Goal: Information Seeking & Learning: Learn about a topic

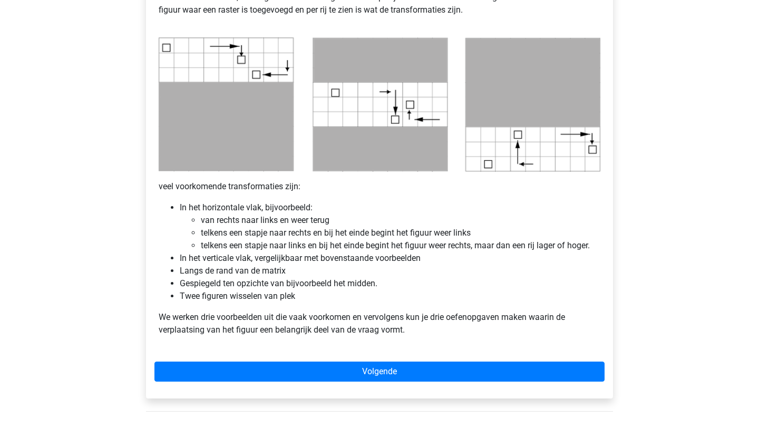
scroll to position [514, 0]
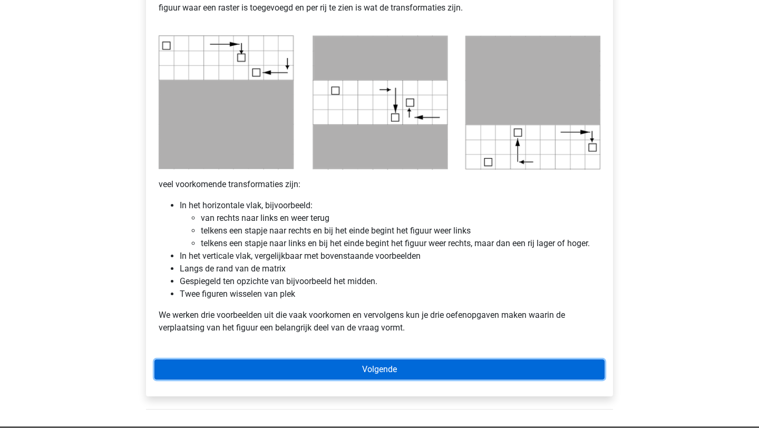
click at [385, 365] on link "Volgende" at bounding box center [379, 369] width 450 height 20
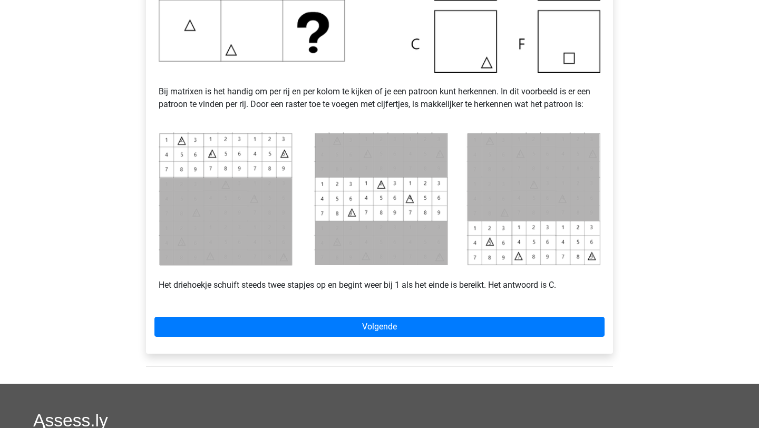
scroll to position [382, 0]
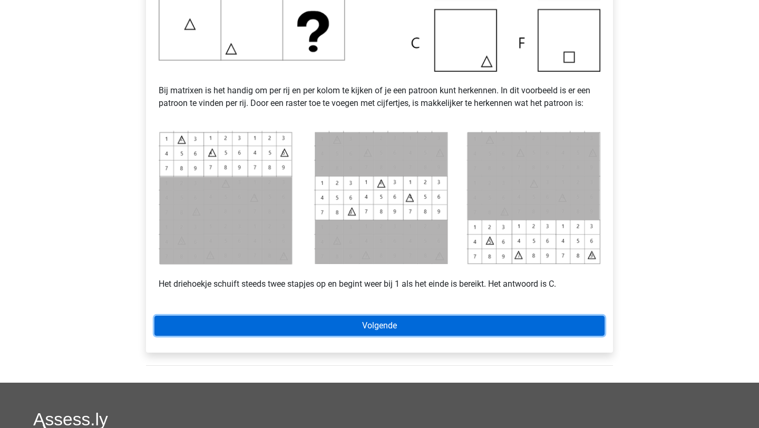
click at [362, 330] on link "Volgende" at bounding box center [379, 326] width 450 height 20
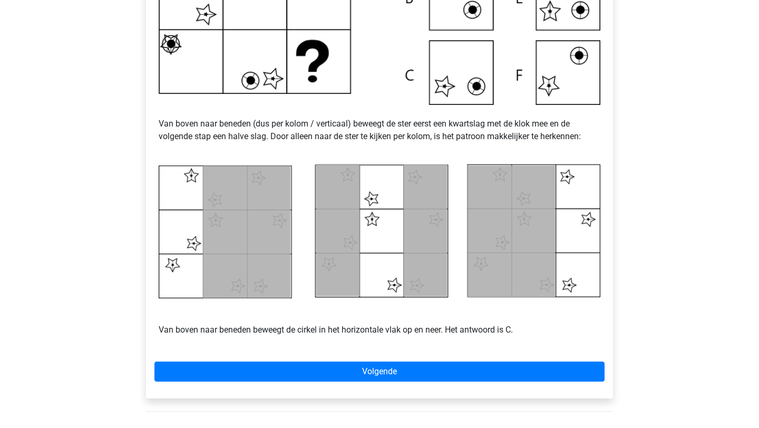
scroll to position [363, 0]
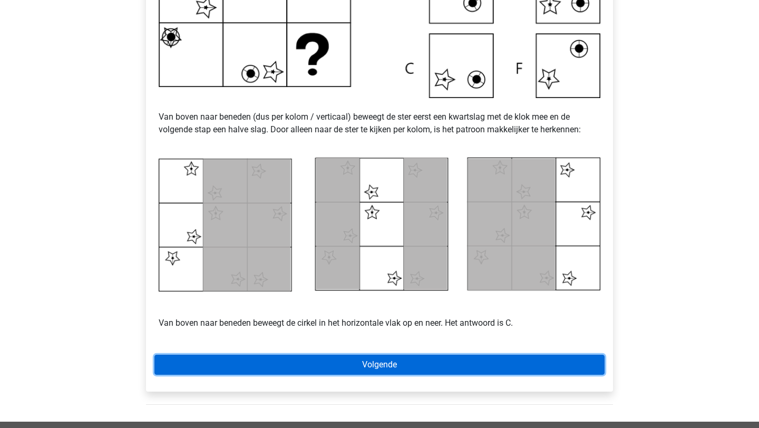
click at [372, 366] on link "Volgende" at bounding box center [379, 365] width 450 height 20
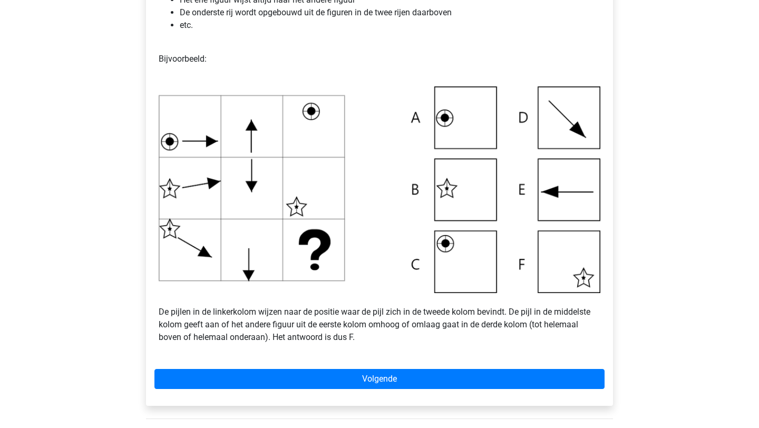
scroll to position [297, 0]
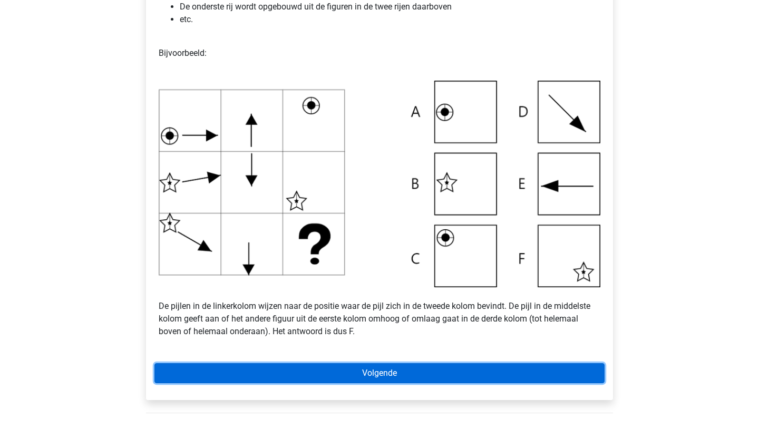
click at [335, 370] on link "Volgende" at bounding box center [379, 373] width 450 height 20
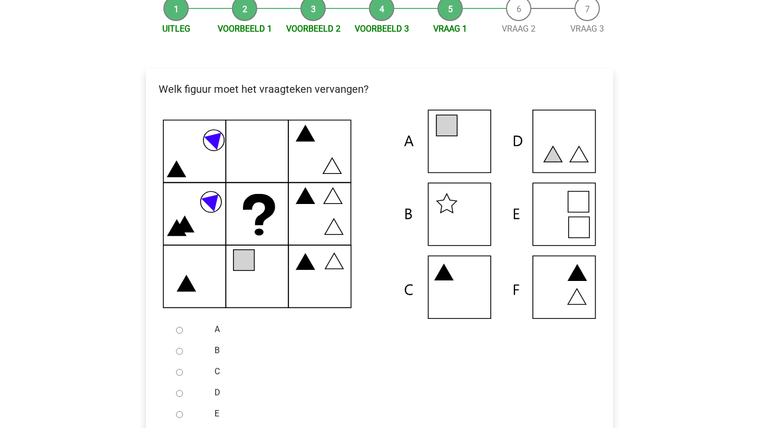
scroll to position [148, 0]
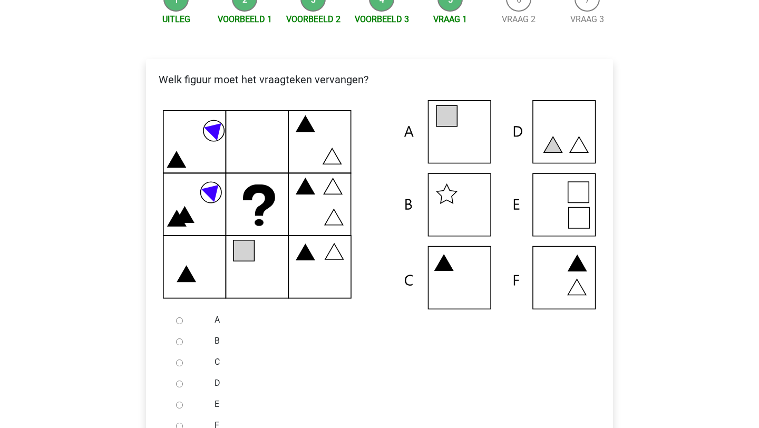
click at [183, 318] on div at bounding box center [189, 319] width 35 height 21
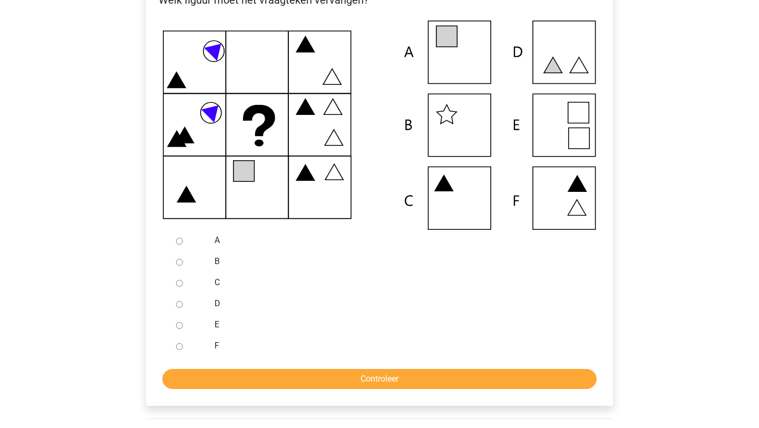
scroll to position [228, 0]
click at [175, 241] on div at bounding box center [189, 239] width 35 height 21
click at [218, 240] on label "A" at bounding box center [396, 239] width 365 height 13
click at [183, 240] on input "A" at bounding box center [179, 240] width 7 height 7
radio input "true"
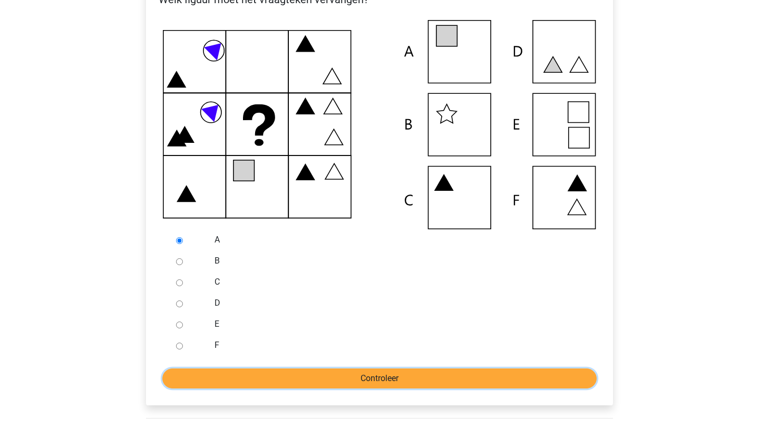
click at [212, 384] on input "Controleer" at bounding box center [379, 378] width 434 height 20
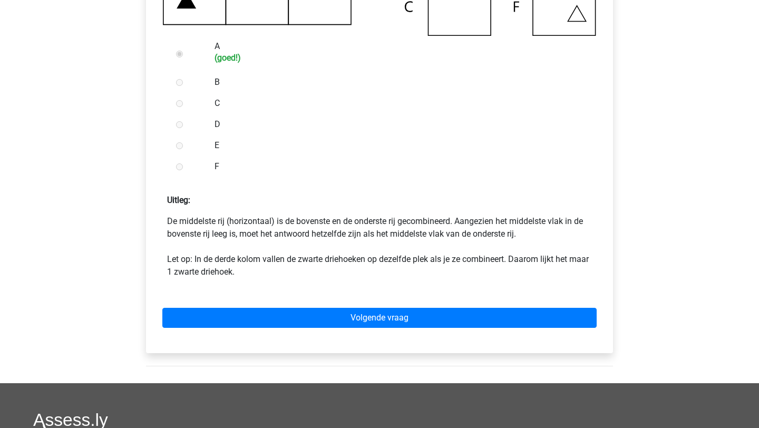
scroll to position [433, 0]
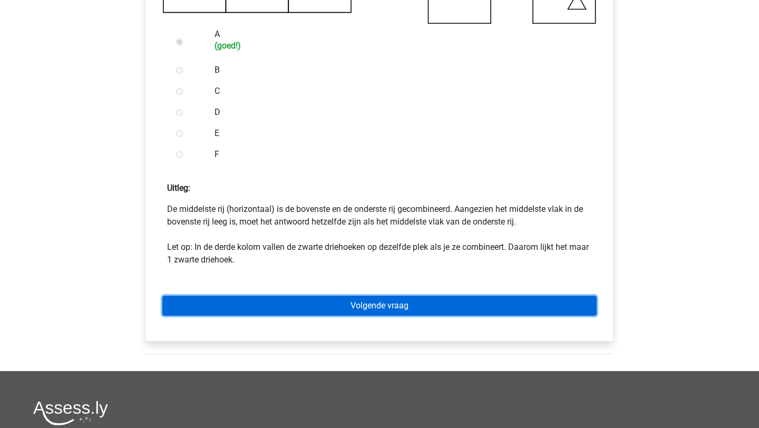
click at [312, 310] on link "Volgende vraag" at bounding box center [379, 306] width 434 height 20
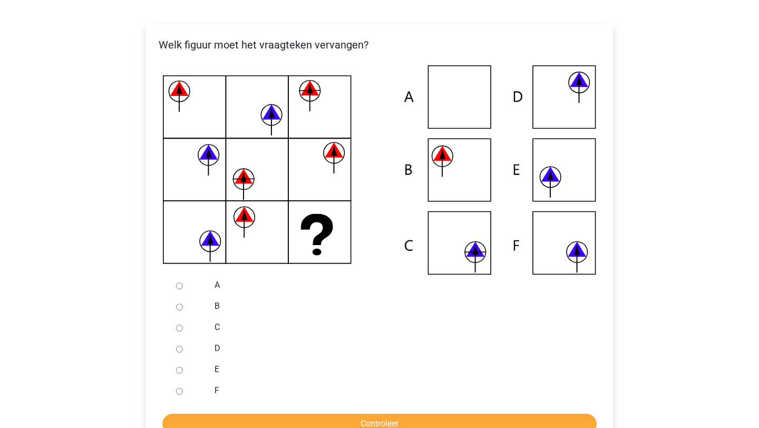
scroll to position [219, 0]
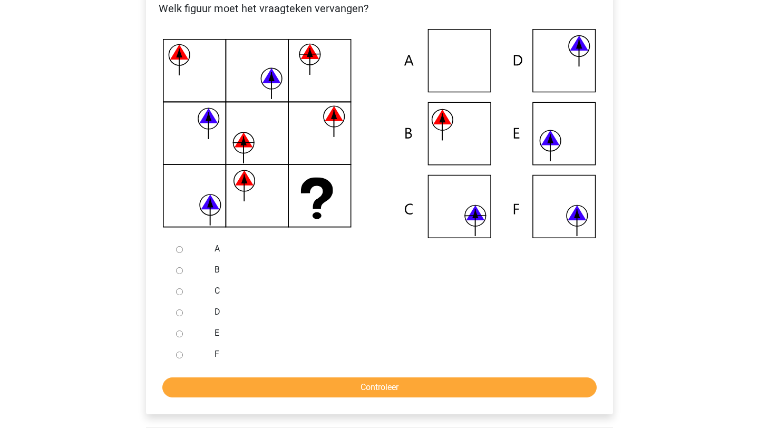
click at [175, 358] on div at bounding box center [189, 353] width 35 height 21
click at [177, 357] on input "F" at bounding box center [179, 354] width 7 height 7
radio input "true"
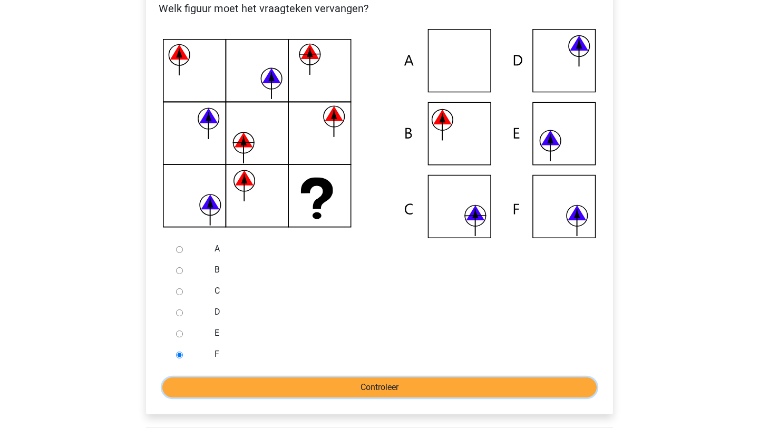
click at [189, 379] on input "Controleer" at bounding box center [379, 387] width 434 height 20
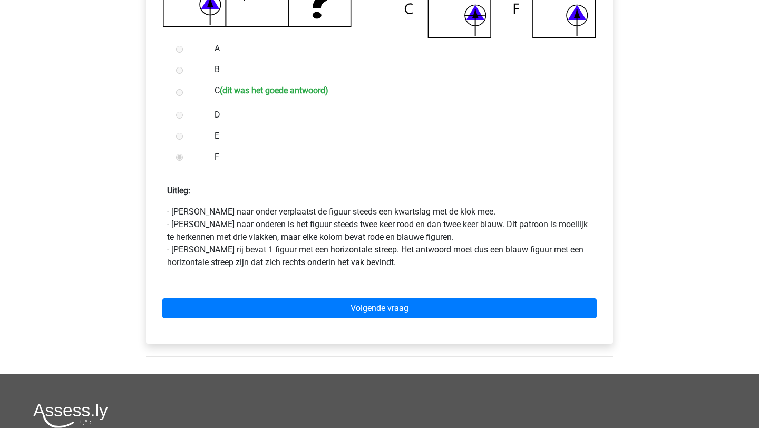
scroll to position [451, 0]
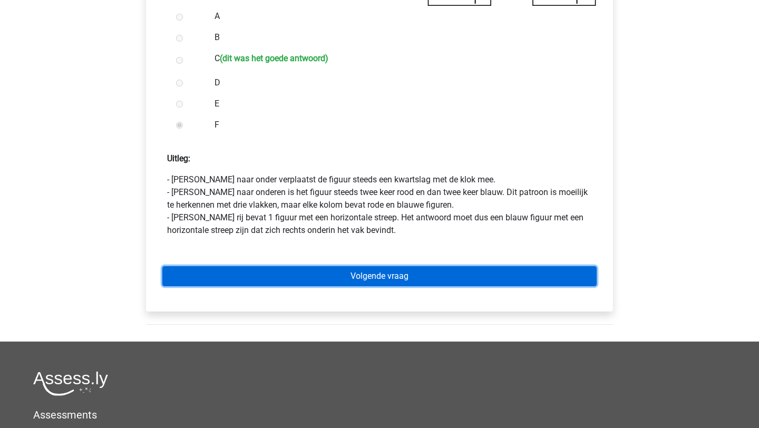
click at [347, 272] on link "Volgende vraag" at bounding box center [379, 276] width 434 height 20
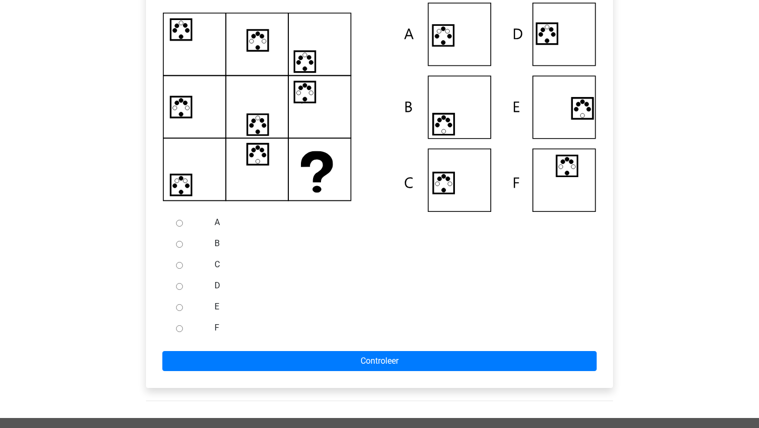
scroll to position [256, 0]
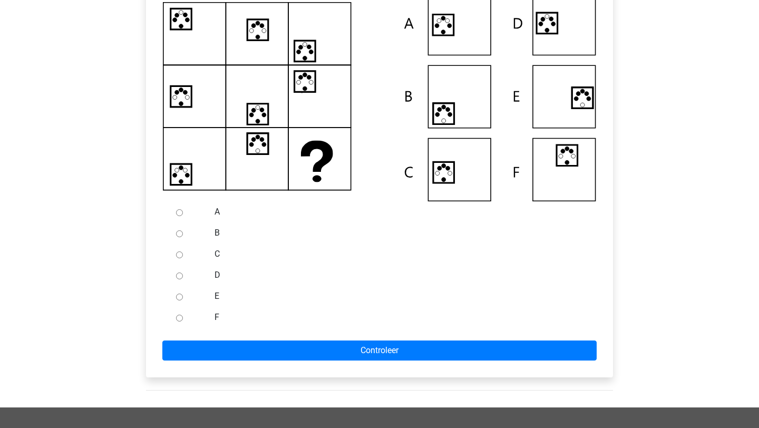
click at [179, 214] on input "A" at bounding box center [179, 212] width 7 height 7
radio input "true"
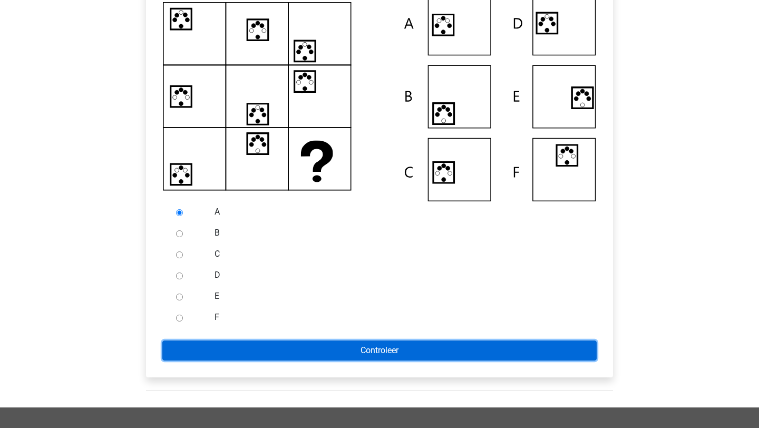
click at [203, 359] on input "Controleer" at bounding box center [379, 350] width 434 height 20
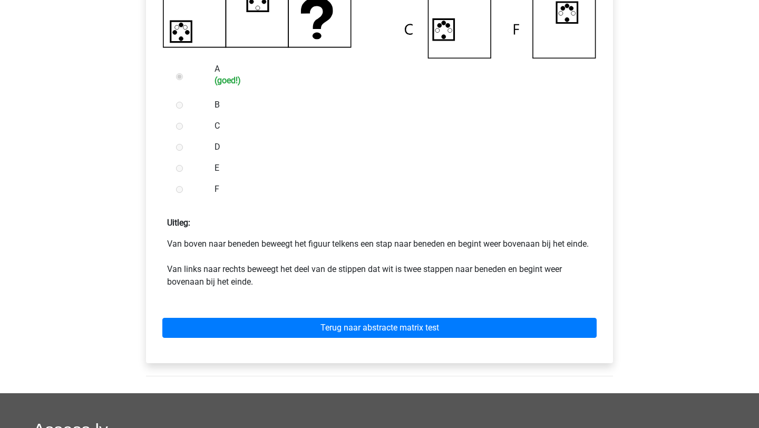
scroll to position [400, 0]
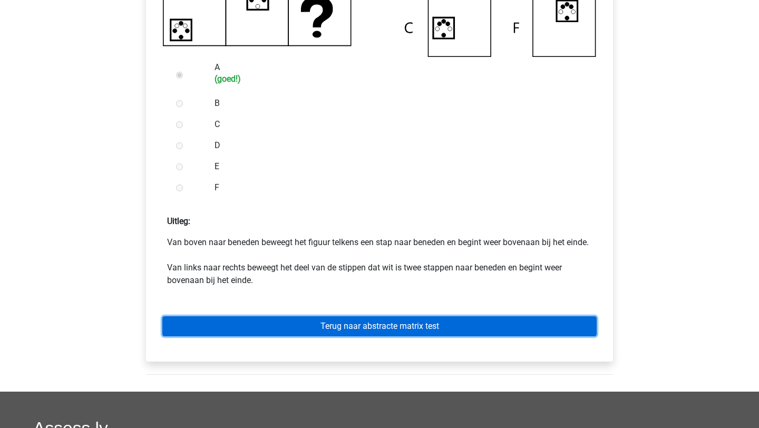
click at [227, 336] on link "Terug naar abstracte matrix test" at bounding box center [379, 326] width 434 height 20
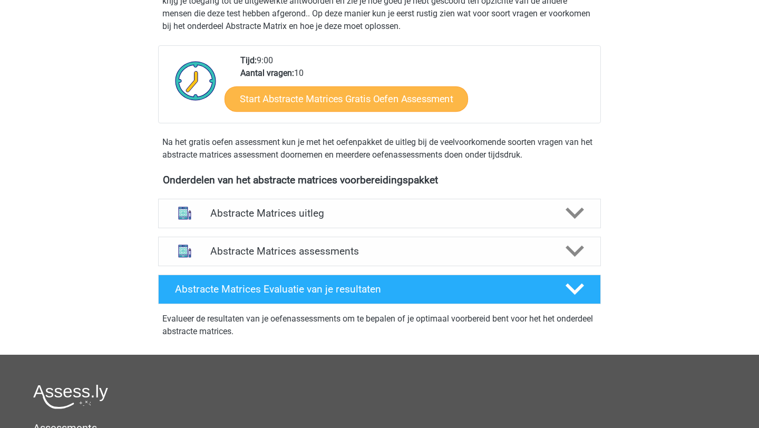
scroll to position [239, 0]
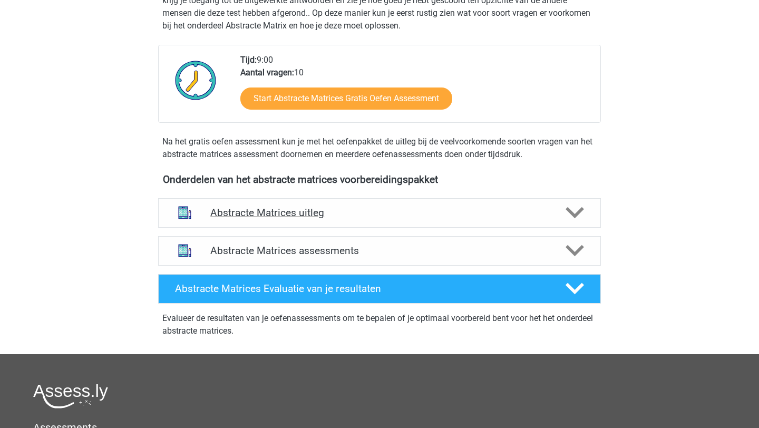
click at [350, 213] on h4 "Abstracte Matrices uitleg" at bounding box center [379, 213] width 338 height 12
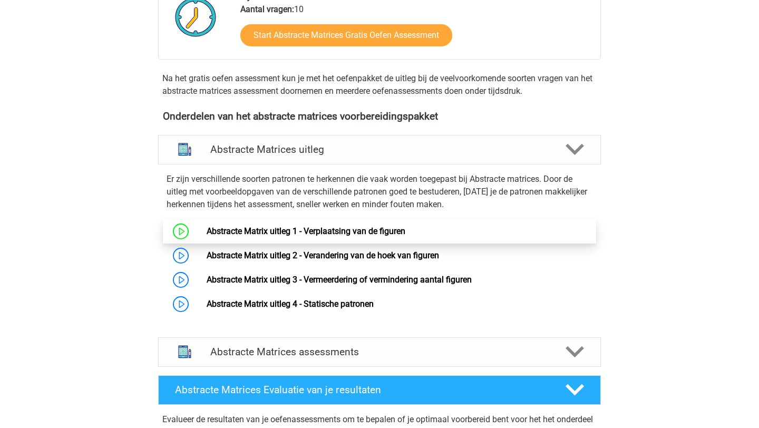
scroll to position [313, 0]
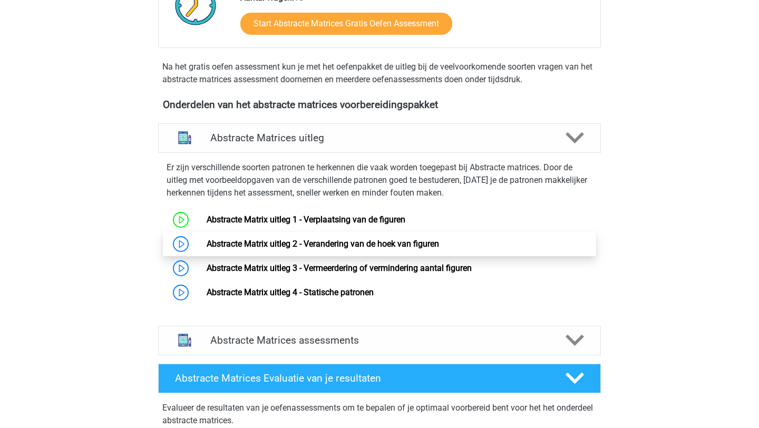
click at [207, 242] on link "Abstracte Matrix uitleg 2 - Verandering van de hoek van figuren" at bounding box center [323, 244] width 232 height 10
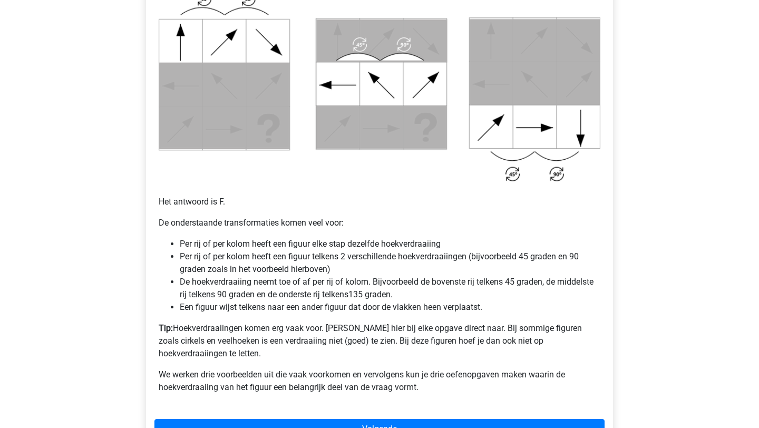
scroll to position [554, 0]
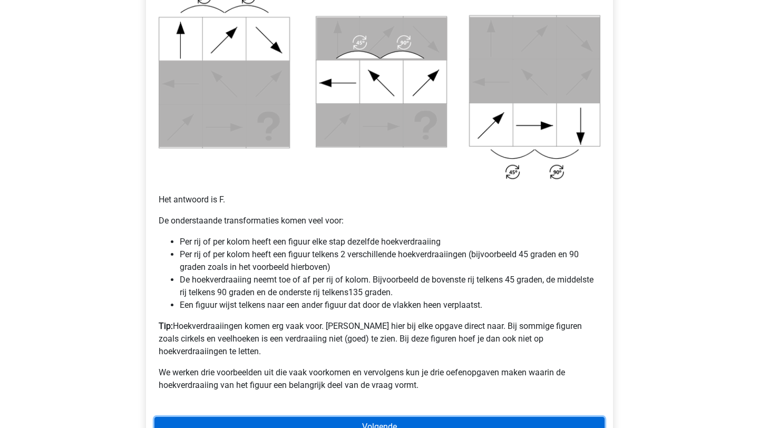
click at [322, 417] on link "Volgende" at bounding box center [379, 427] width 450 height 20
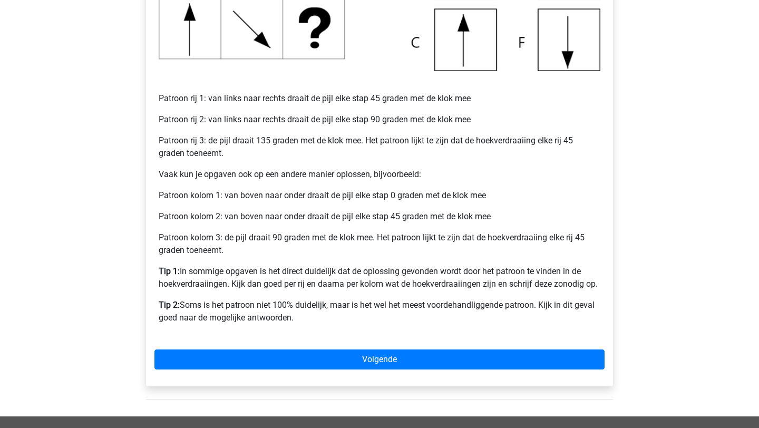
scroll to position [392, 0]
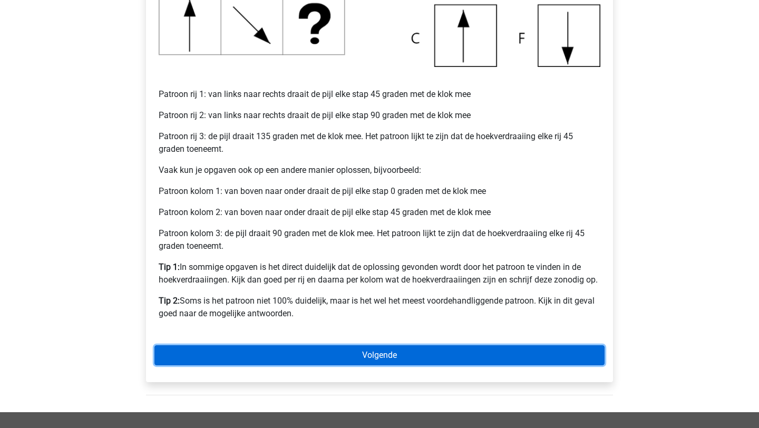
click at [466, 358] on link "Volgende" at bounding box center [379, 355] width 450 height 20
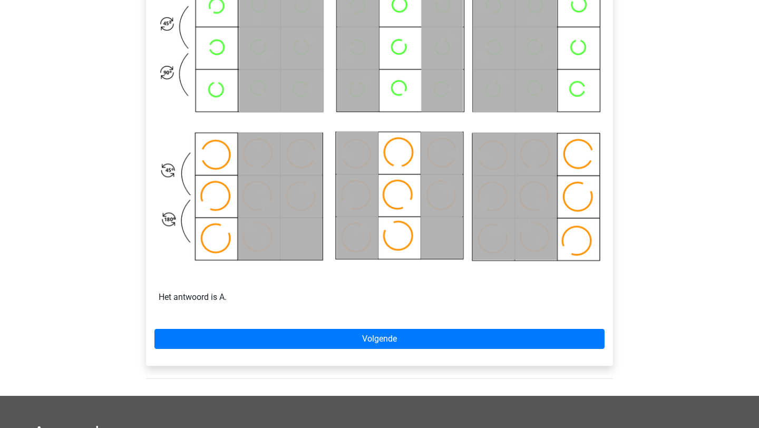
scroll to position [541, 0]
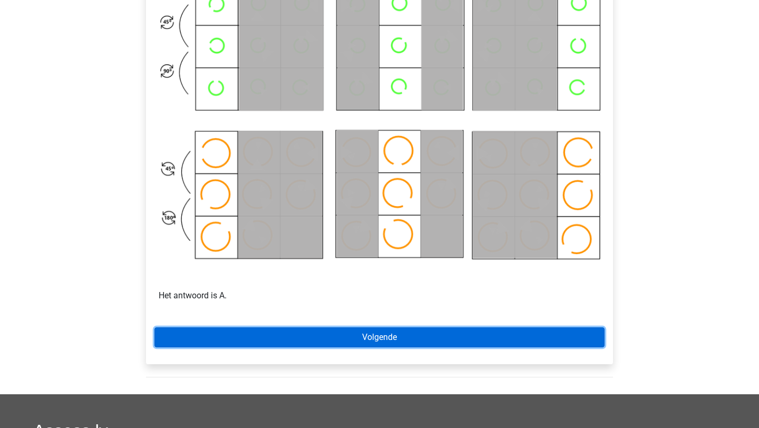
click at [527, 337] on link "Volgende" at bounding box center [379, 337] width 450 height 20
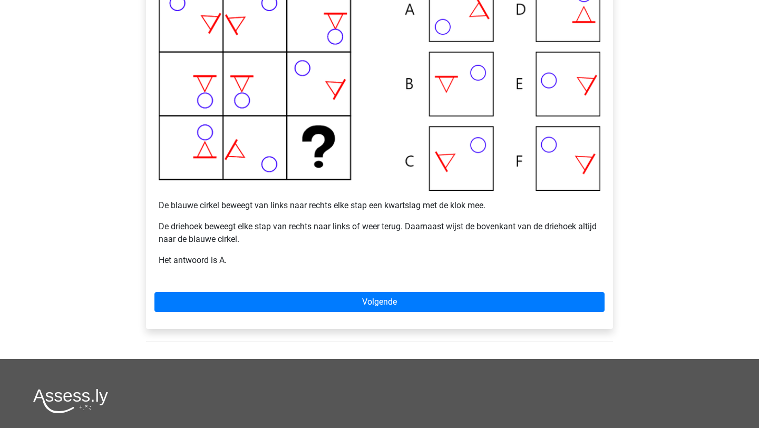
scroll to position [271, 0]
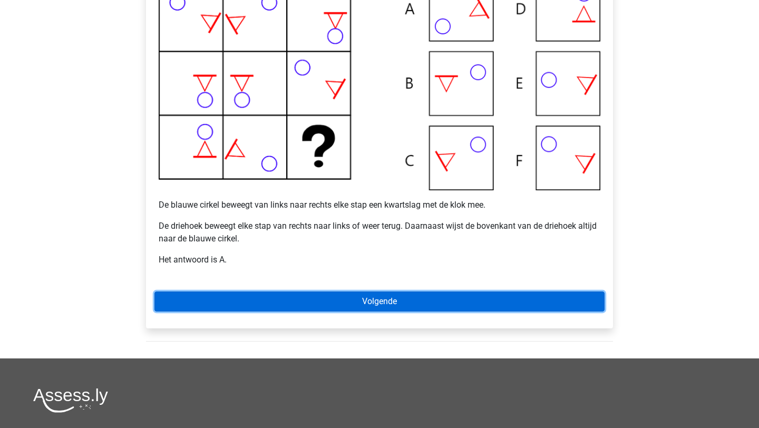
click at [514, 297] on link "Volgende" at bounding box center [379, 301] width 450 height 20
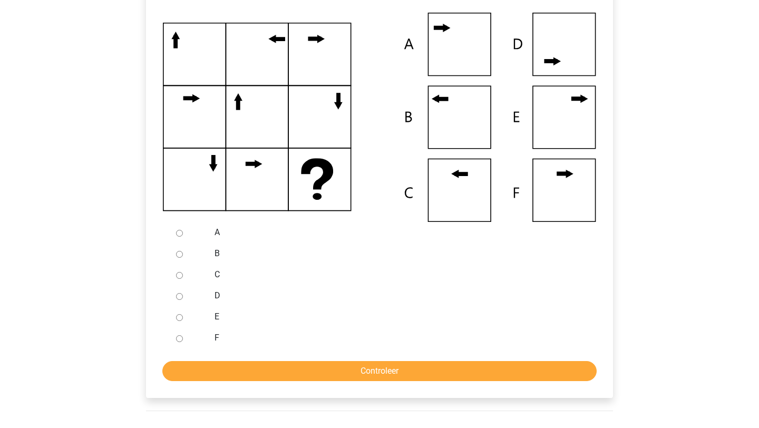
scroll to position [234, 0]
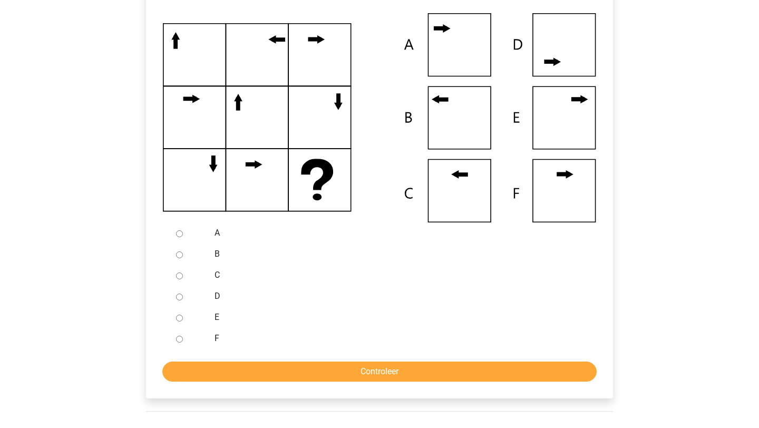
click at [219, 273] on label "C" at bounding box center [396, 275] width 365 height 13
click at [183, 273] on input "C" at bounding box center [179, 275] width 7 height 7
radio input "true"
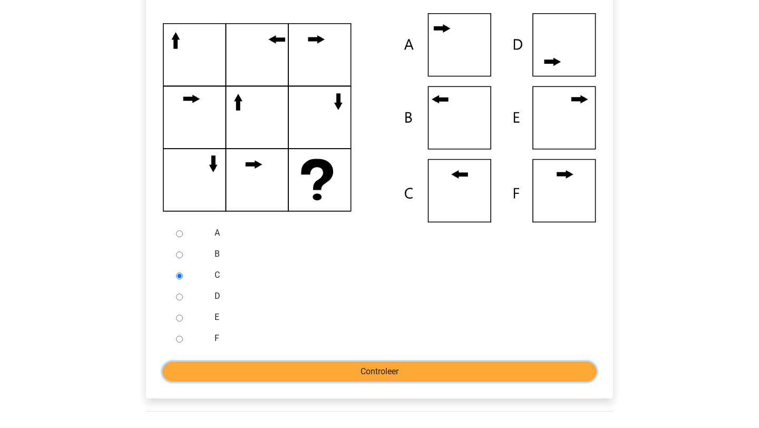
click at [234, 367] on input "Controleer" at bounding box center [379, 371] width 434 height 20
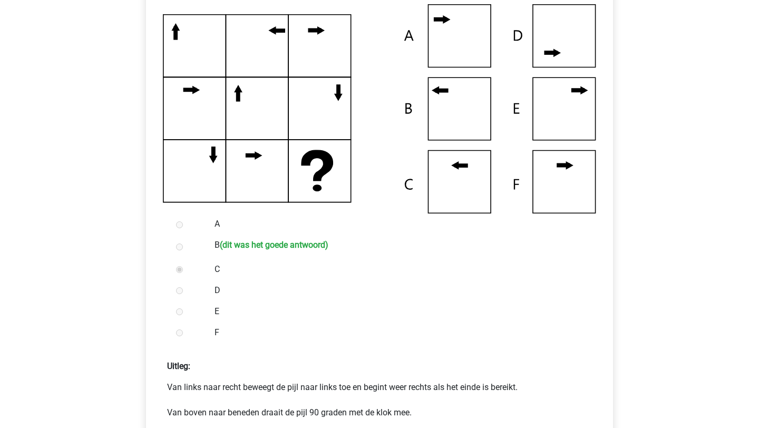
scroll to position [355, 0]
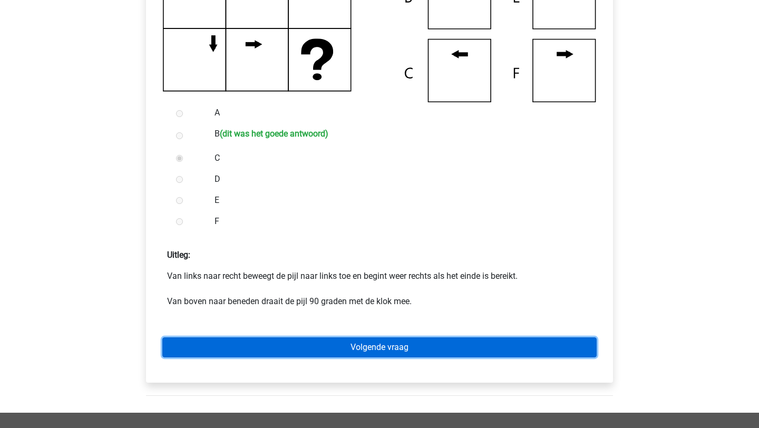
click at [264, 349] on link "Volgende vraag" at bounding box center [379, 347] width 434 height 20
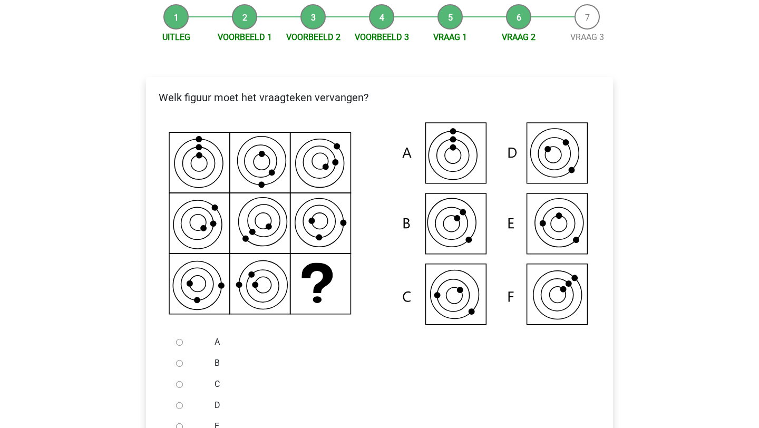
scroll to position [154, 0]
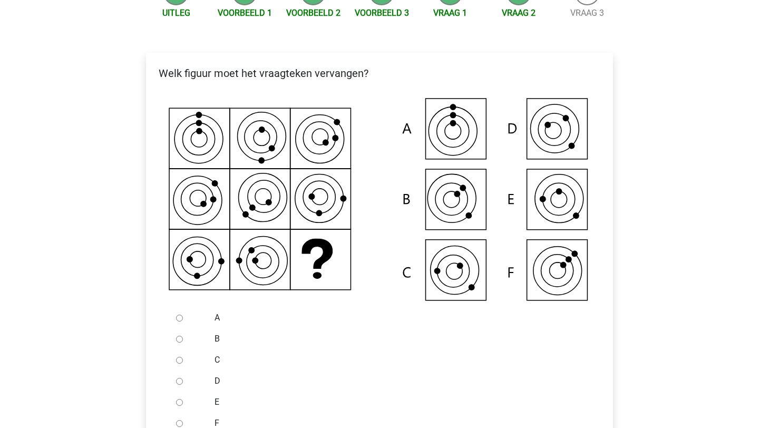
click at [177, 402] on input "E" at bounding box center [179, 402] width 7 height 7
radio input "true"
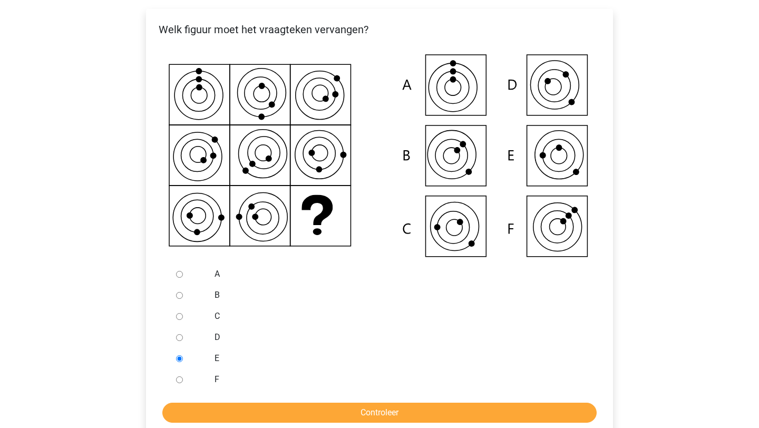
scroll to position [205, 0]
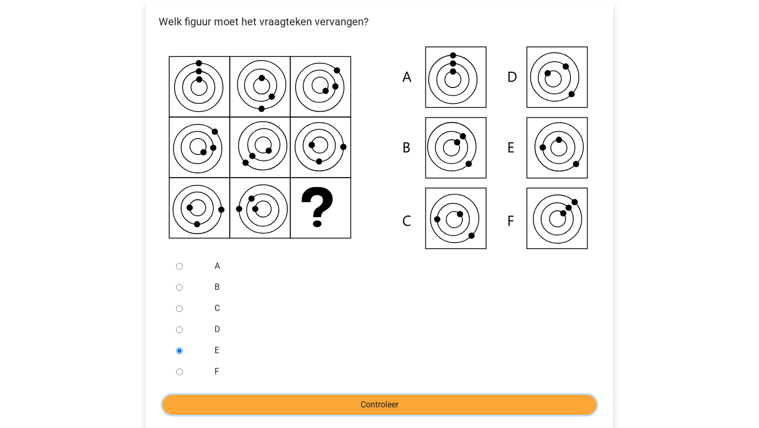
click at [373, 406] on input "Controleer" at bounding box center [379, 405] width 434 height 20
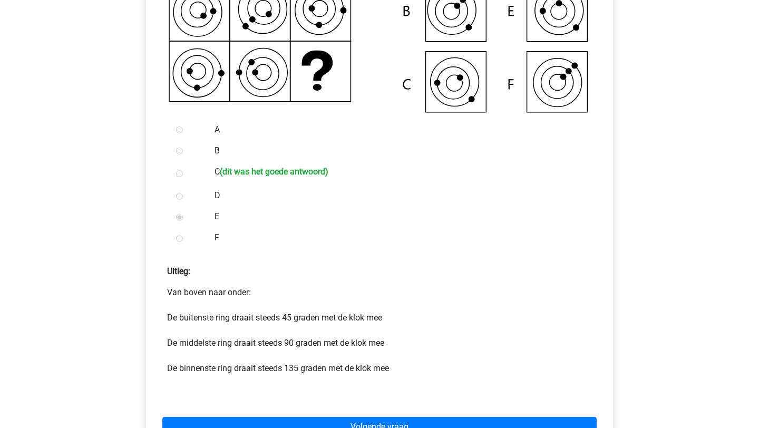
scroll to position [355, 0]
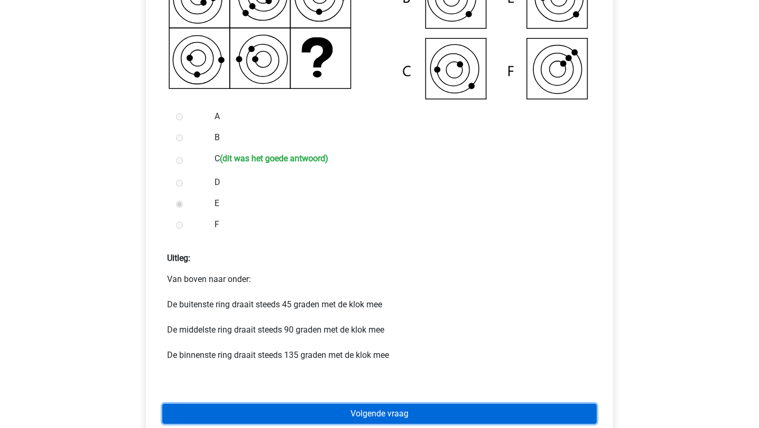
click at [326, 413] on link "Volgende vraag" at bounding box center [379, 414] width 434 height 20
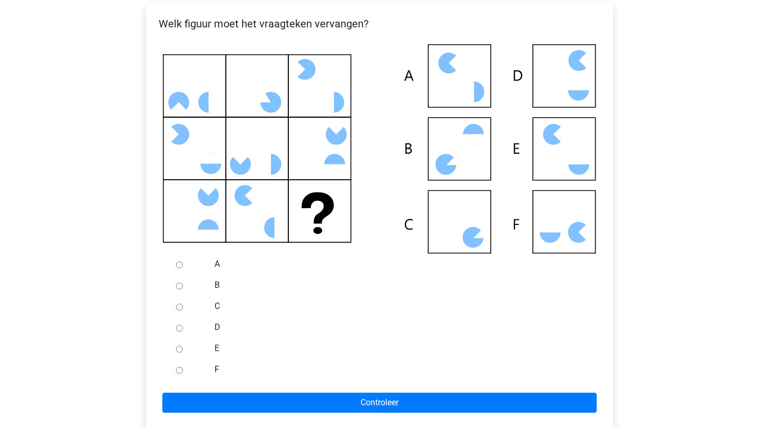
scroll to position [221, 0]
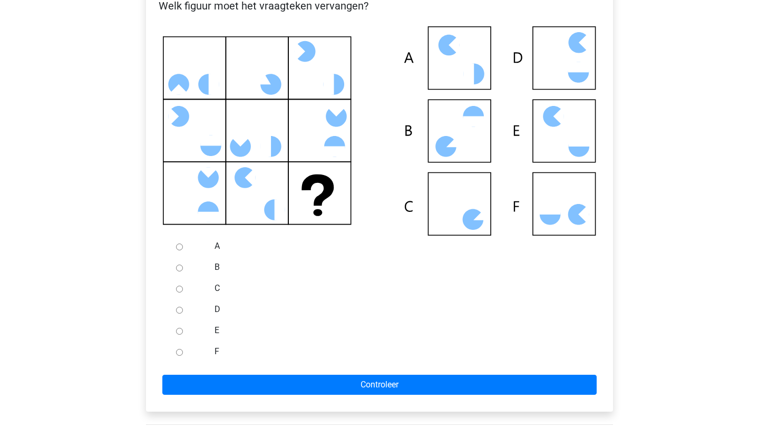
click at [178, 308] on input "D" at bounding box center [179, 310] width 7 height 7
radio input "true"
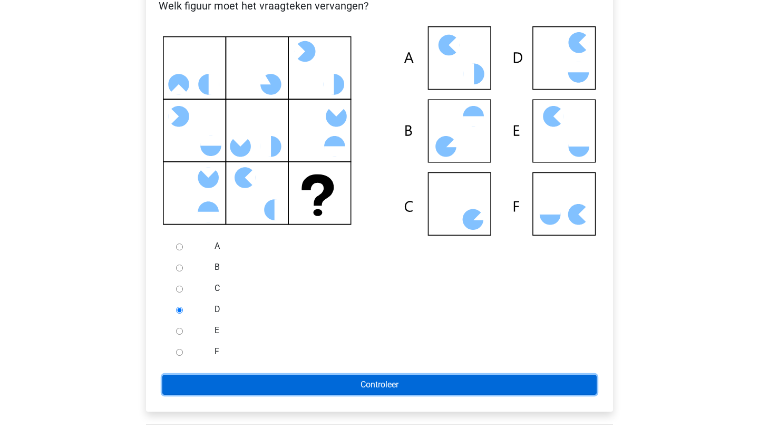
click at [203, 384] on input "Controleer" at bounding box center [379, 385] width 434 height 20
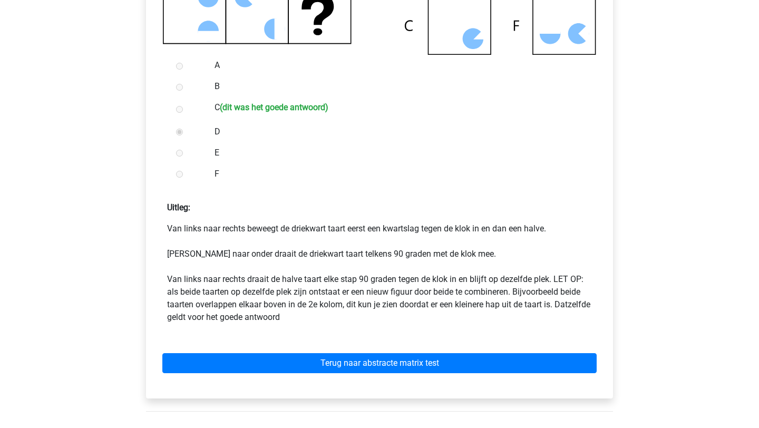
scroll to position [423, 0]
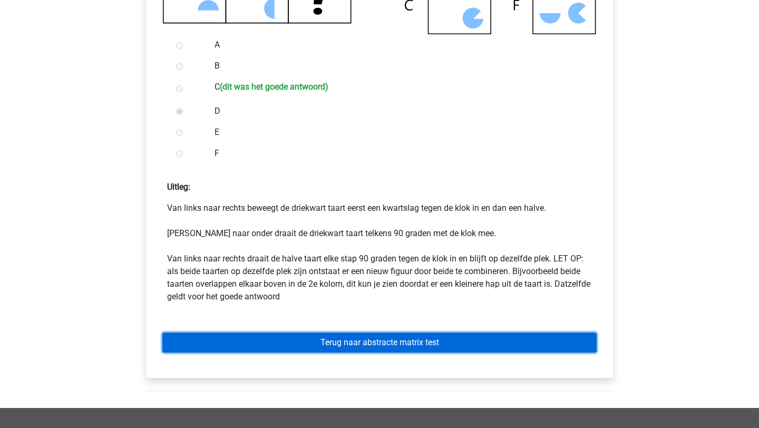
click at [230, 347] on link "Terug naar abstracte matrix test" at bounding box center [379, 342] width 434 height 20
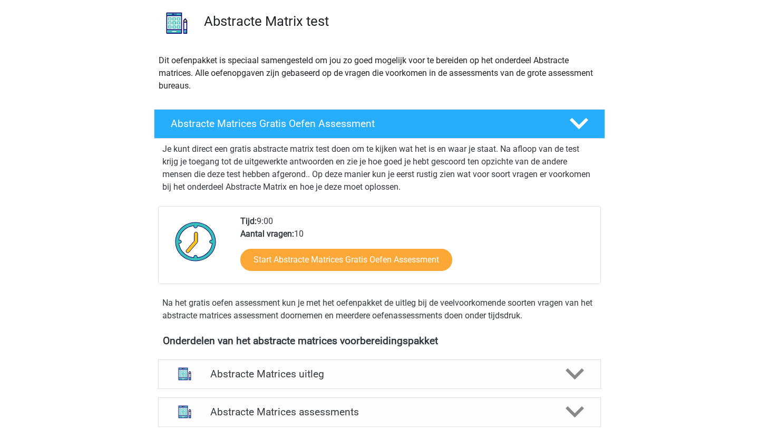
scroll to position [204, 0]
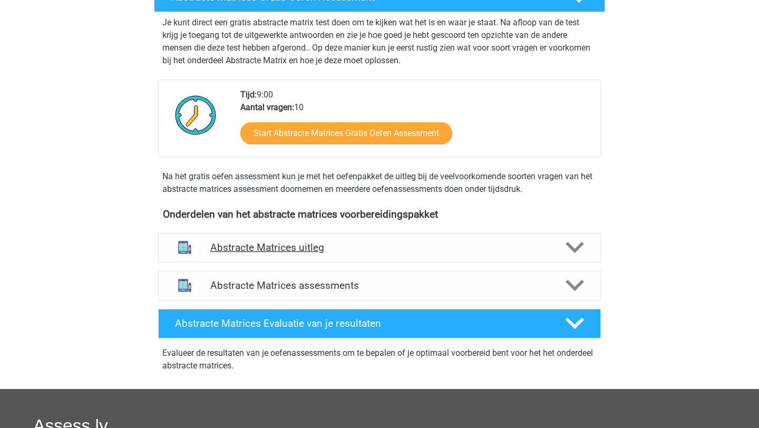
click at [321, 251] on h4 "Abstracte Matrices uitleg" at bounding box center [379, 247] width 338 height 12
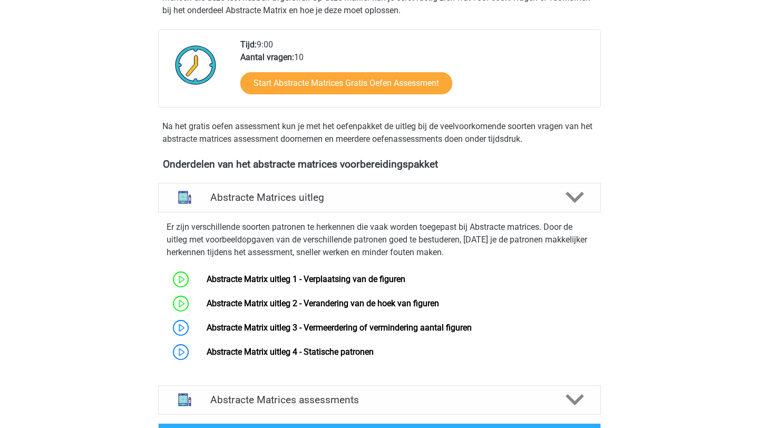
scroll to position [254, 0]
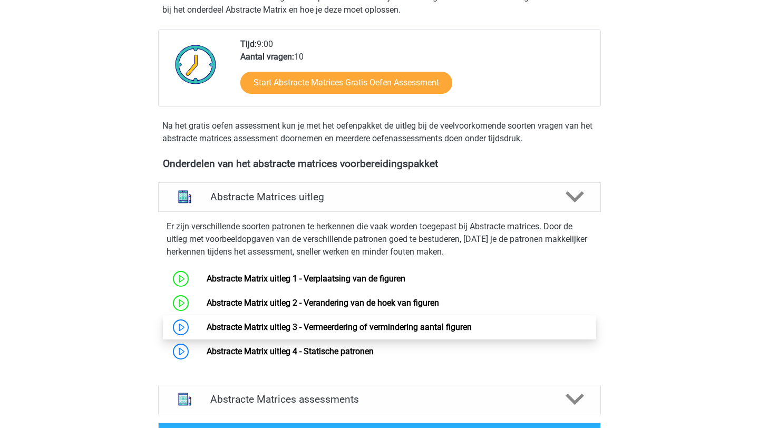
click at [207, 324] on link "Abstracte Matrix uitleg 3 - Vermeerdering of vermindering aantal figuren" at bounding box center [339, 327] width 265 height 10
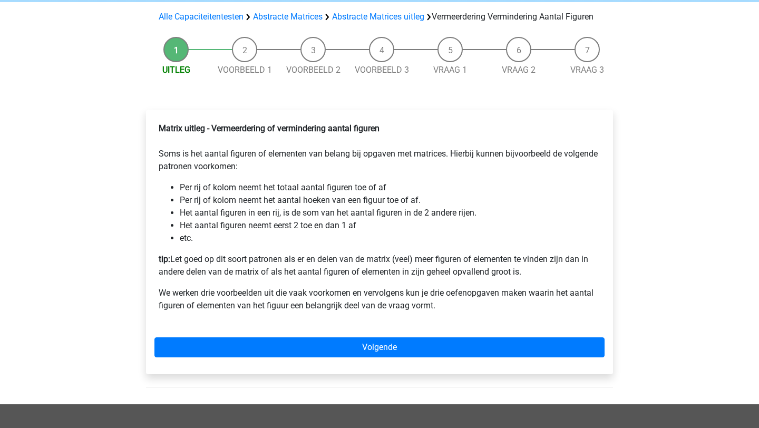
scroll to position [97, 0]
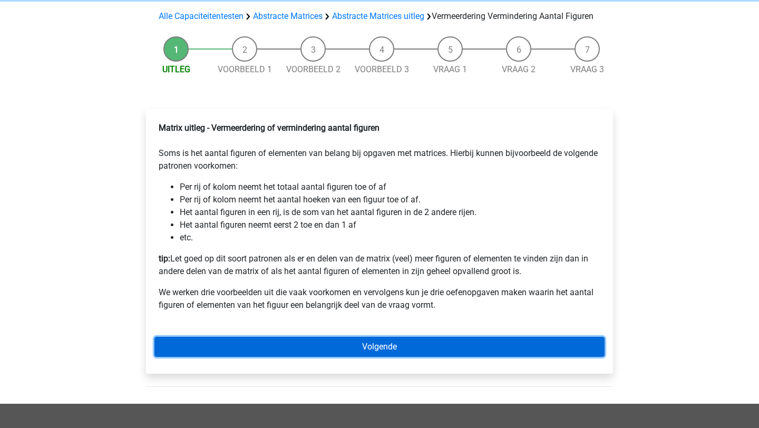
click at [271, 352] on link "Volgende" at bounding box center [379, 347] width 450 height 20
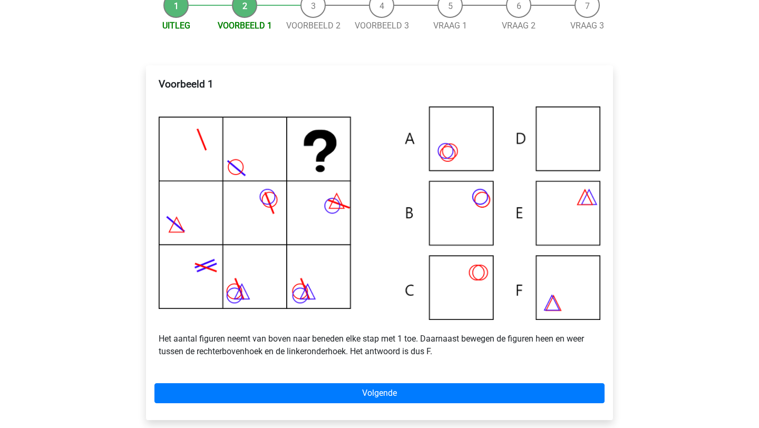
scroll to position [141, 0]
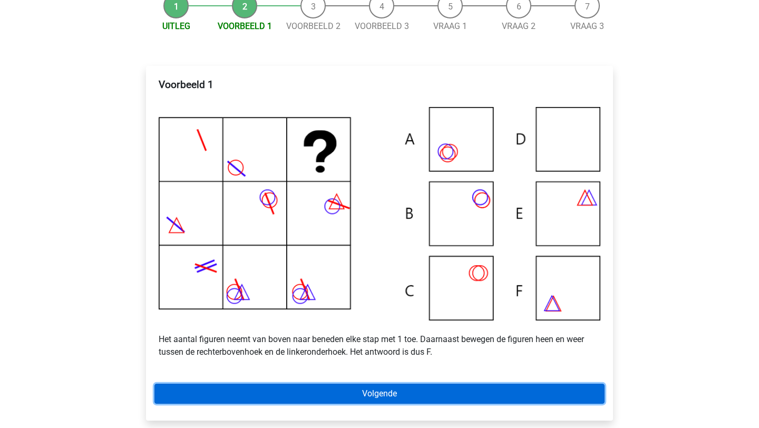
click at [525, 401] on link "Volgende" at bounding box center [379, 394] width 450 height 20
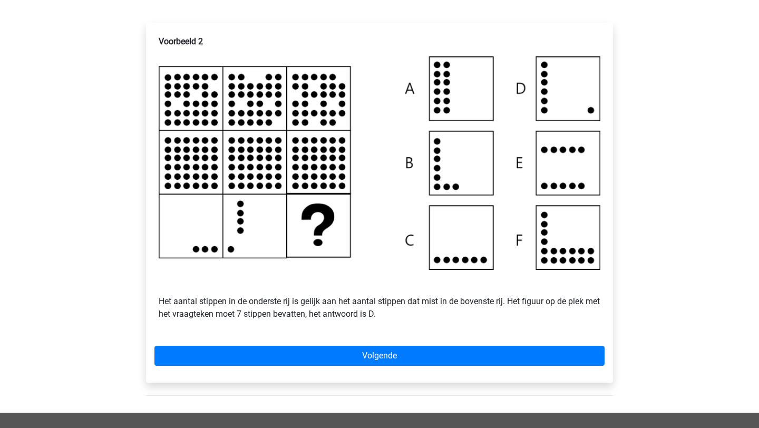
scroll to position [182, 0]
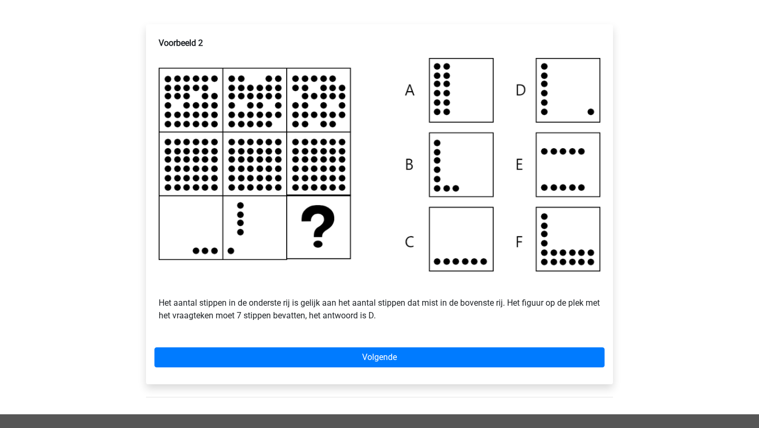
click at [375, 357] on div "Voorbeeld 2 Het aantal stippen in de onderste rij is gelijk aan het aantal stip…" at bounding box center [379, 203] width 467 height 359
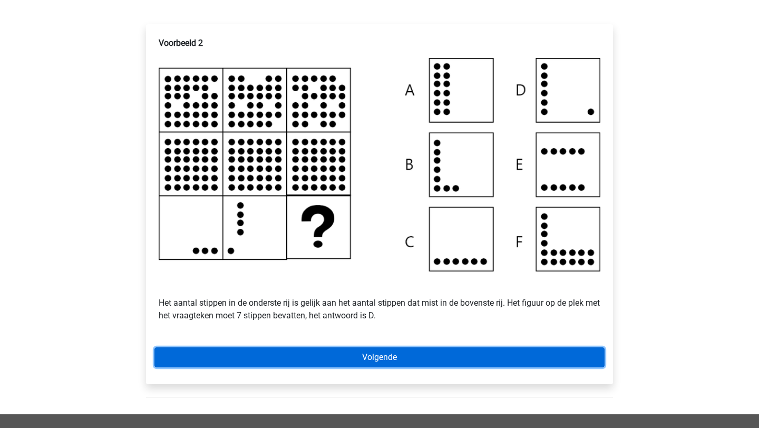
click at [375, 367] on link "Volgende" at bounding box center [379, 357] width 450 height 20
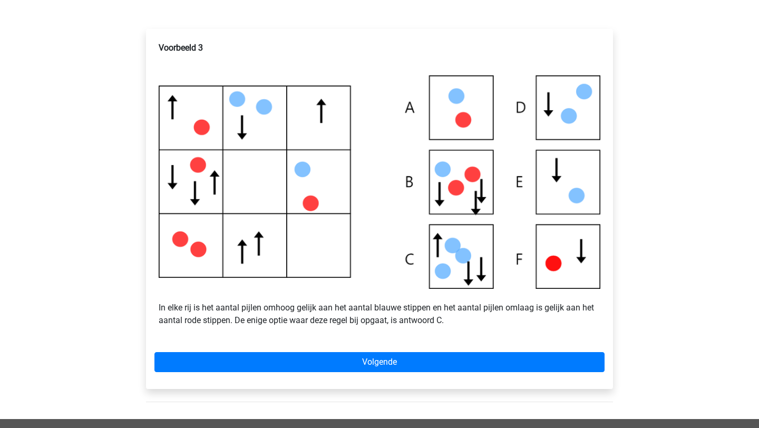
scroll to position [176, 0]
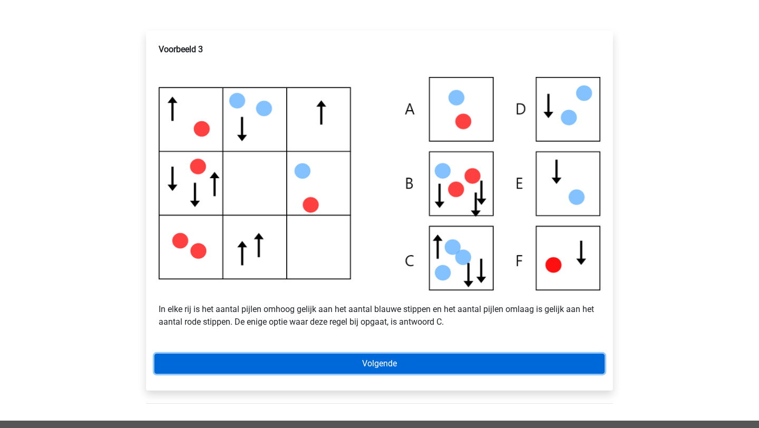
click at [407, 374] on link "Volgende" at bounding box center [379, 364] width 450 height 20
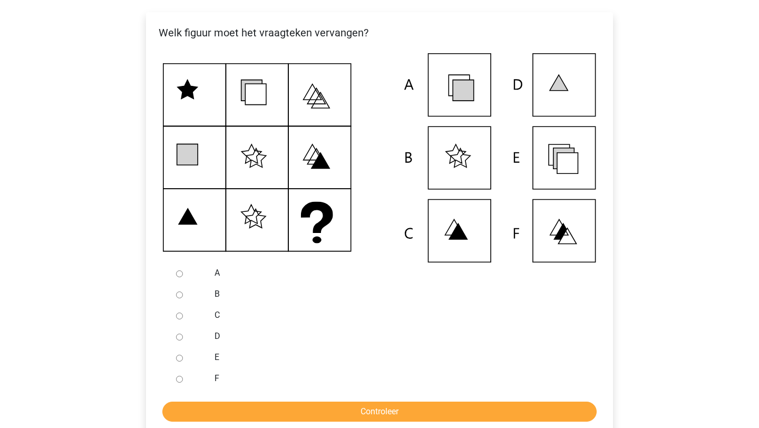
scroll to position [203, 0]
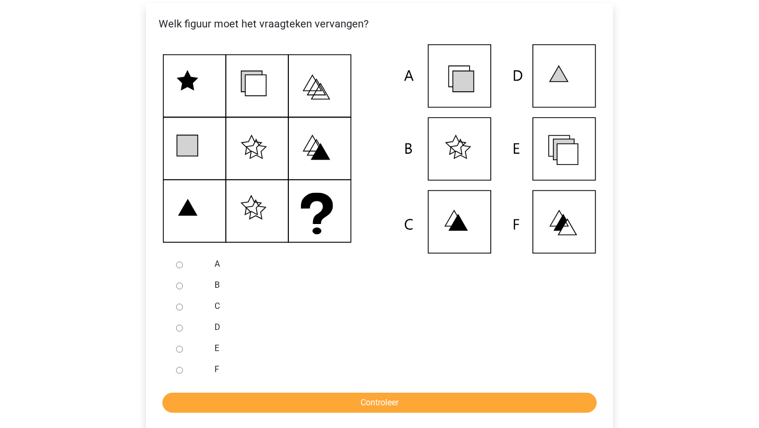
click at [181, 352] on input "E" at bounding box center [179, 349] width 7 height 7
radio input "true"
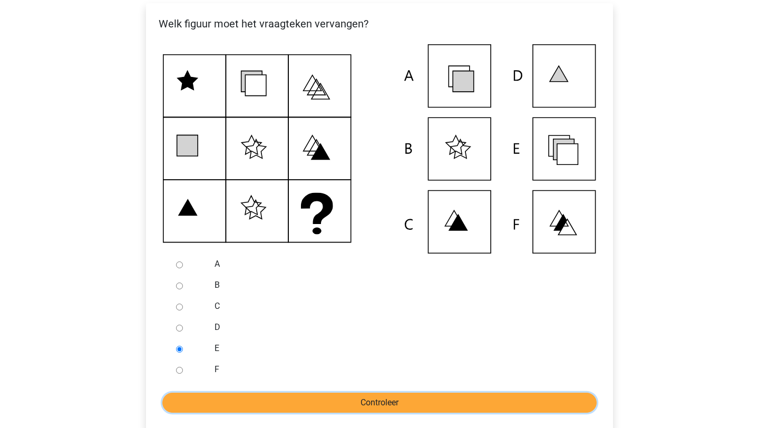
click at [186, 409] on input "Controleer" at bounding box center [379, 402] width 434 height 20
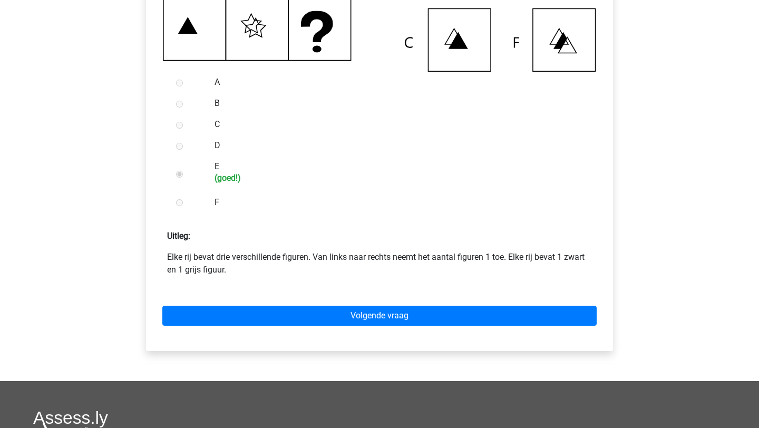
scroll to position [397, 0]
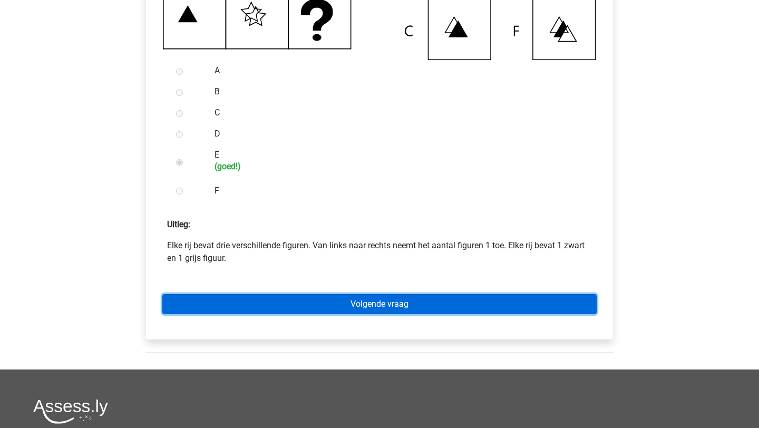
click at [275, 314] on link "Volgende vraag" at bounding box center [379, 304] width 434 height 20
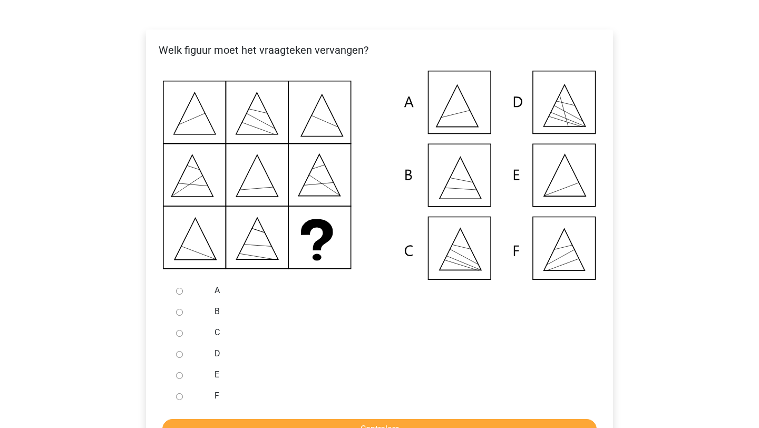
scroll to position [187, 0]
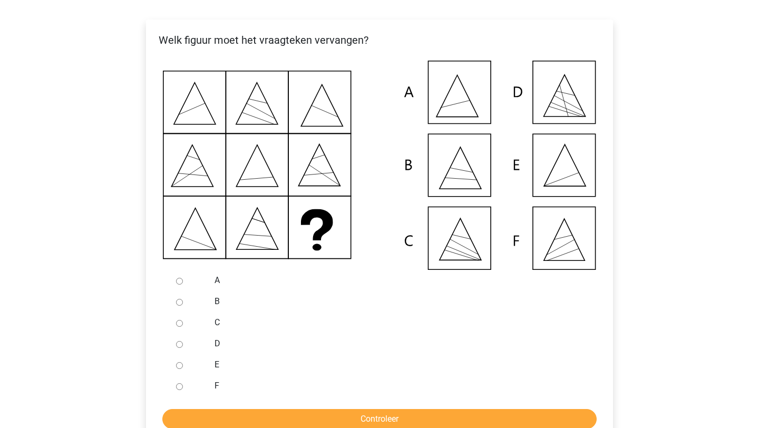
click at [178, 369] on input "E" at bounding box center [179, 365] width 7 height 7
radio input "true"
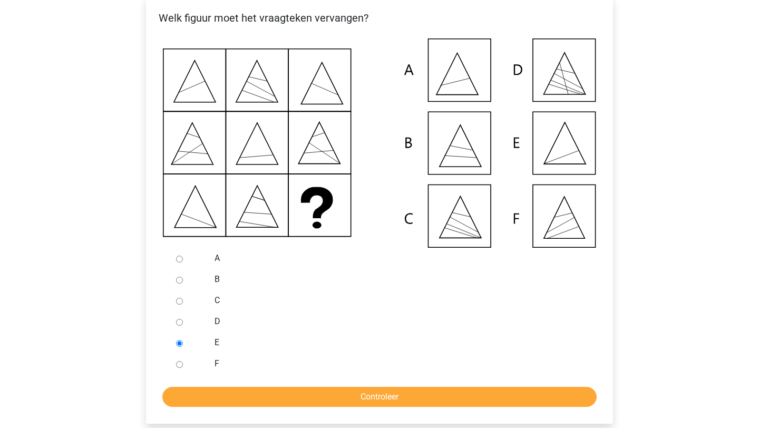
scroll to position [210, 0]
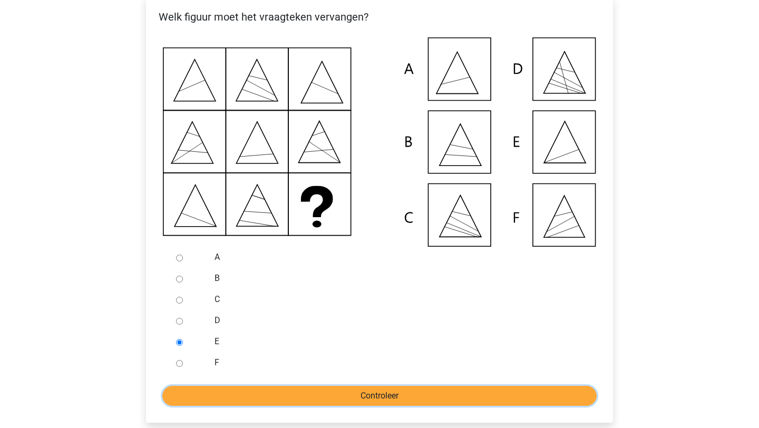
click at [204, 406] on input "Controleer" at bounding box center [379, 396] width 434 height 20
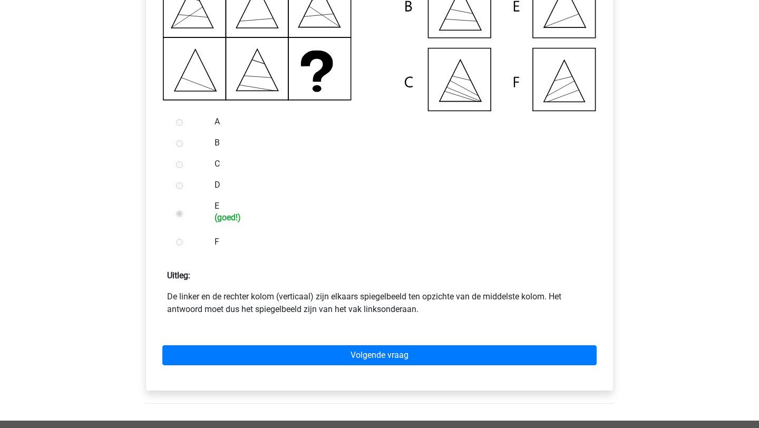
scroll to position [345, 0]
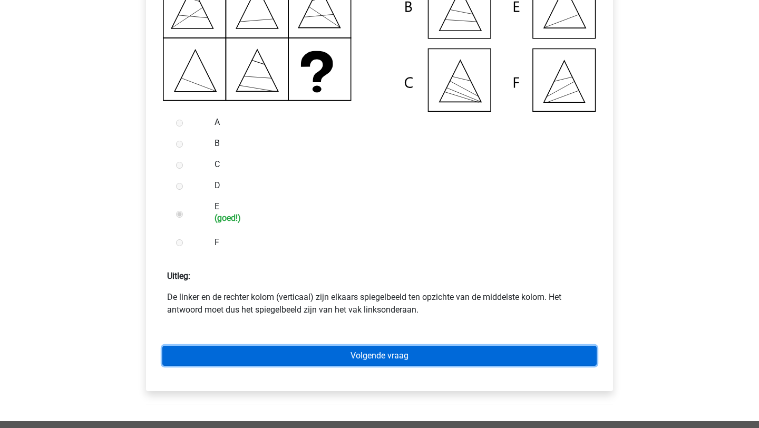
click at [216, 361] on link "Volgende vraag" at bounding box center [379, 356] width 434 height 20
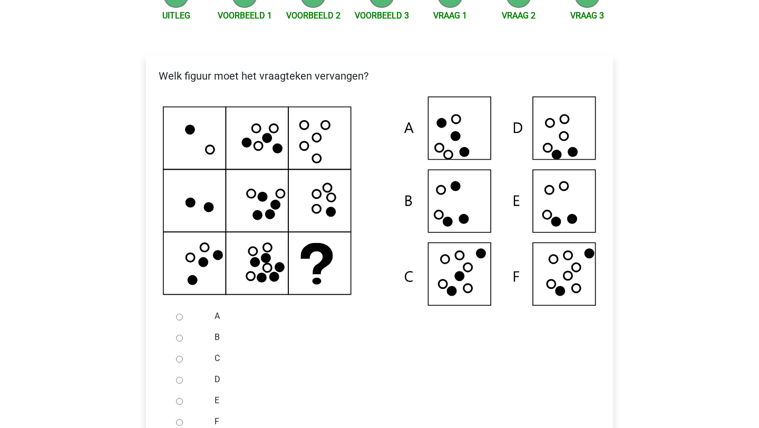
scroll to position [222, 0]
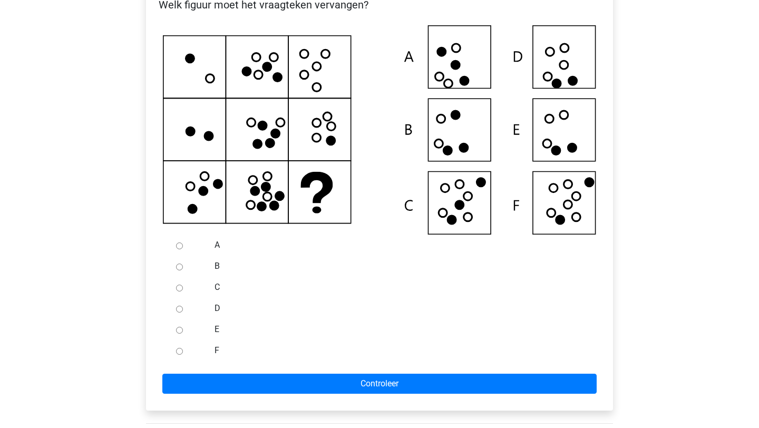
click at [178, 355] on input "F" at bounding box center [179, 351] width 7 height 7
radio input "true"
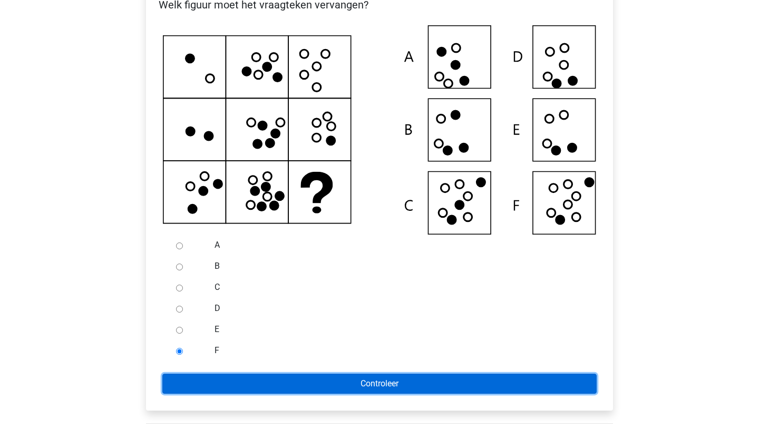
click at [178, 389] on input "Controleer" at bounding box center [379, 384] width 434 height 20
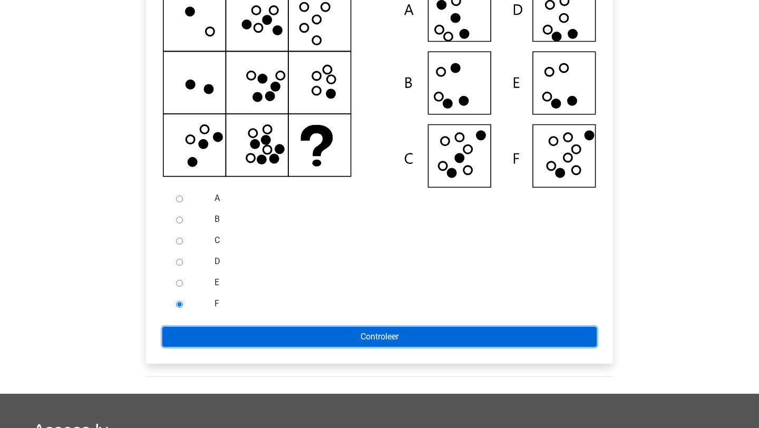
scroll to position [331, 0]
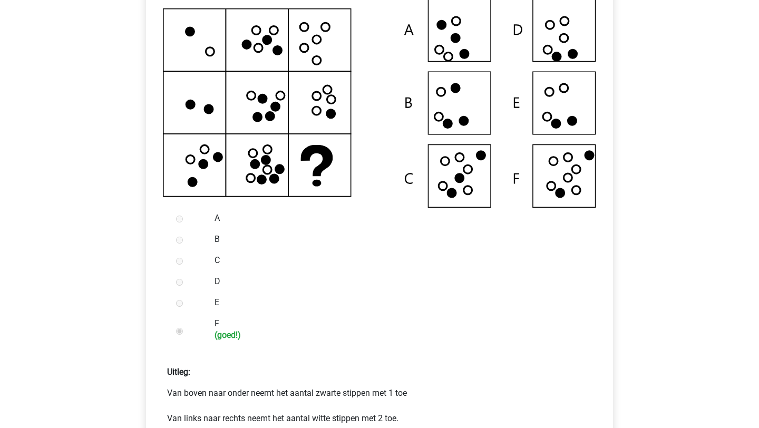
scroll to position [321, 0]
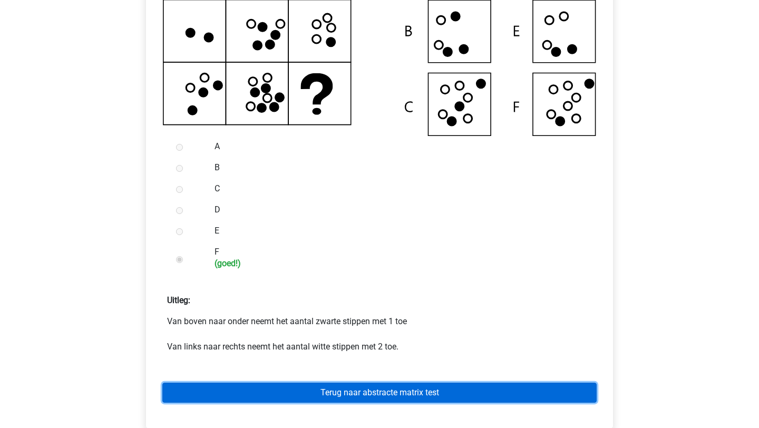
click at [286, 403] on link "Terug naar abstracte matrix test" at bounding box center [379, 392] width 434 height 20
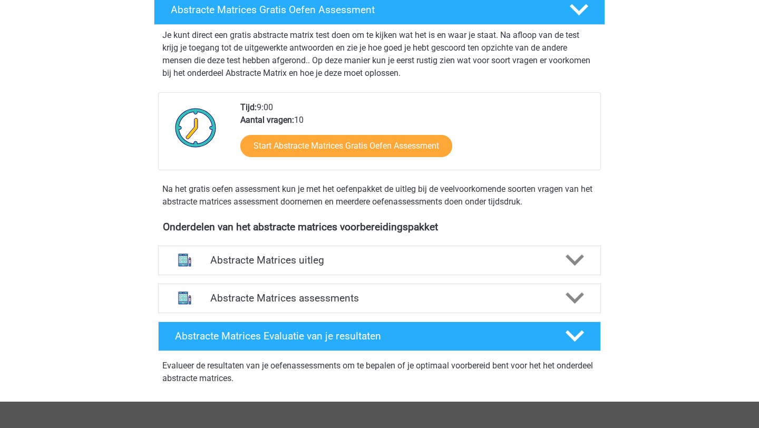
scroll to position [197, 0]
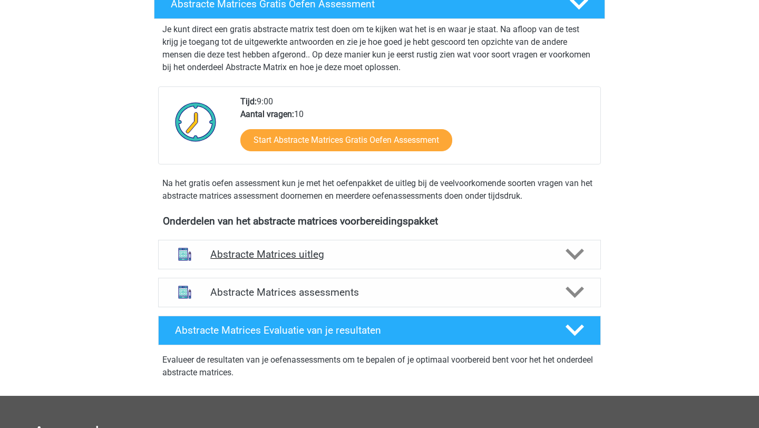
click at [374, 247] on div "Abstracte Matrices uitleg" at bounding box center [379, 255] width 443 height 30
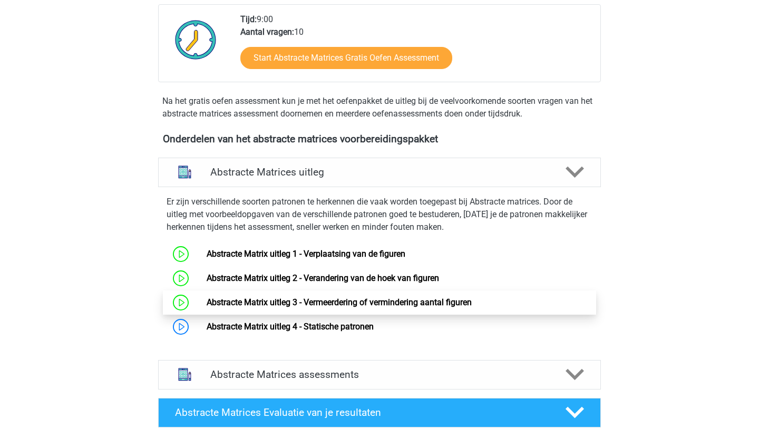
scroll to position [291, 0]
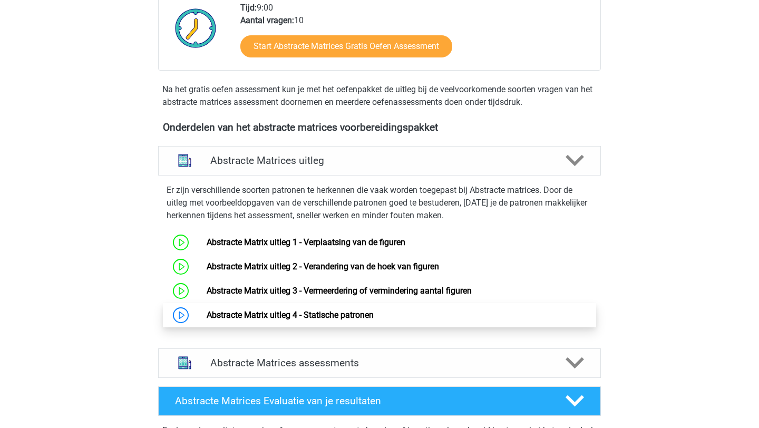
click at [207, 312] on link "Abstracte Matrix uitleg 4 - Statische patronen" at bounding box center [290, 315] width 167 height 10
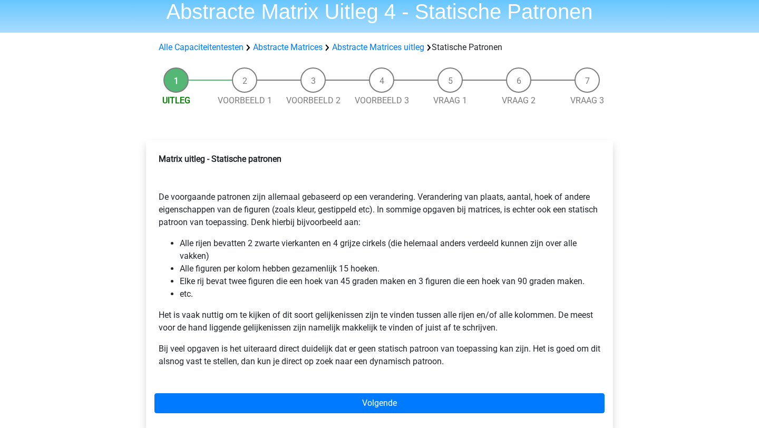
scroll to position [54, 0]
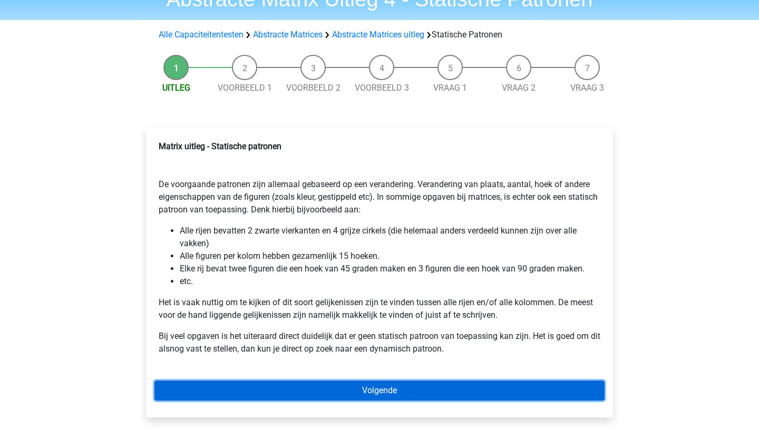
click at [262, 384] on link "Volgende" at bounding box center [379, 390] width 450 height 20
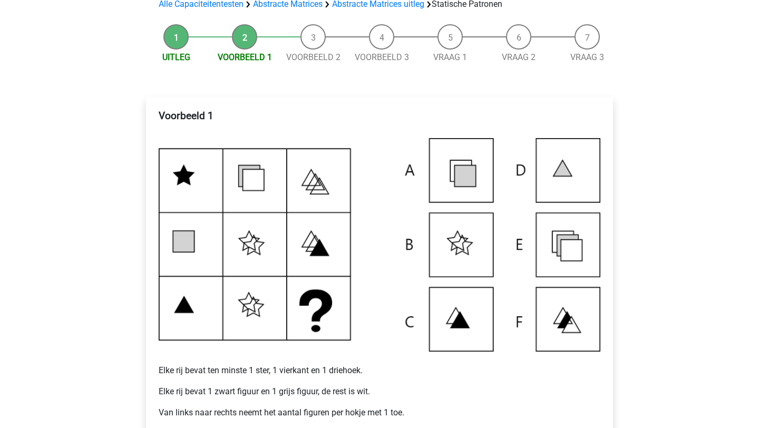
scroll to position [145, 0]
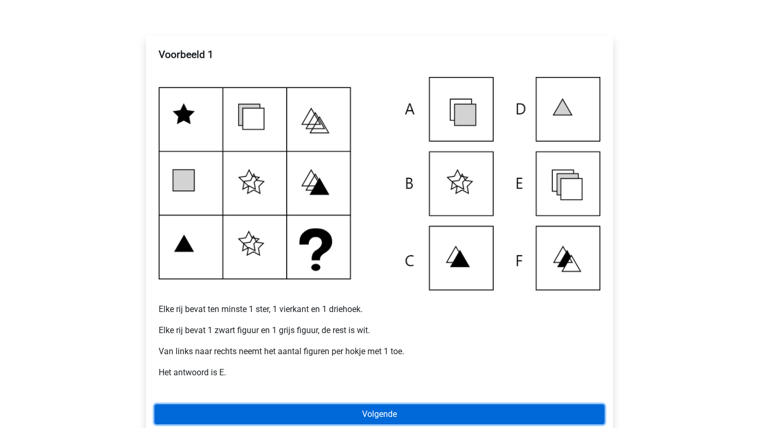
click at [259, 412] on link "Volgende" at bounding box center [379, 414] width 450 height 20
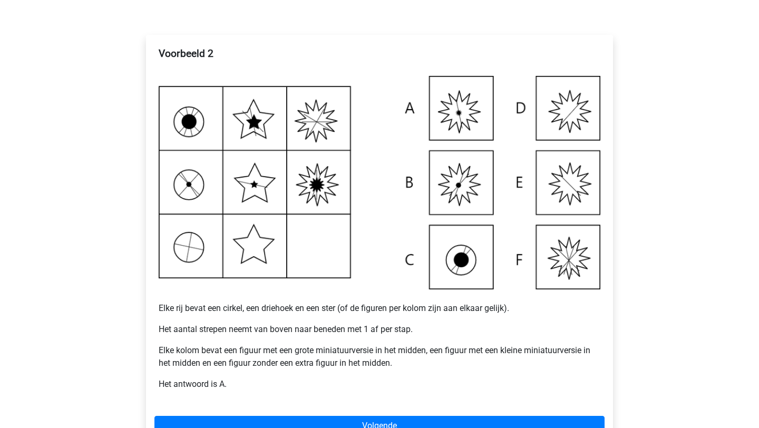
scroll to position [148, 0]
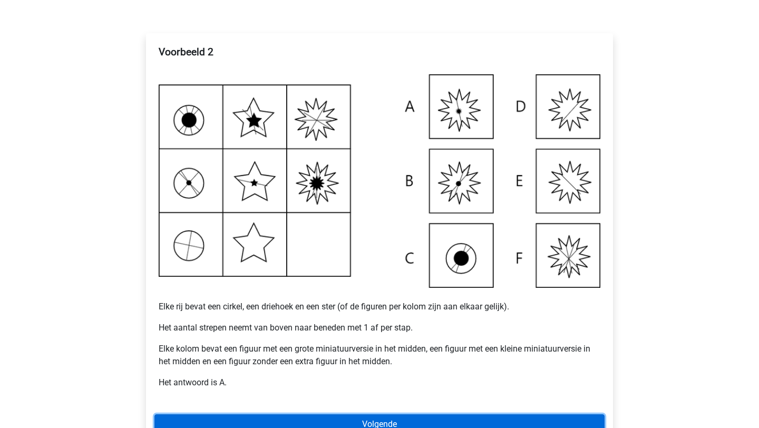
click at [230, 415] on link "Volgende" at bounding box center [379, 424] width 450 height 20
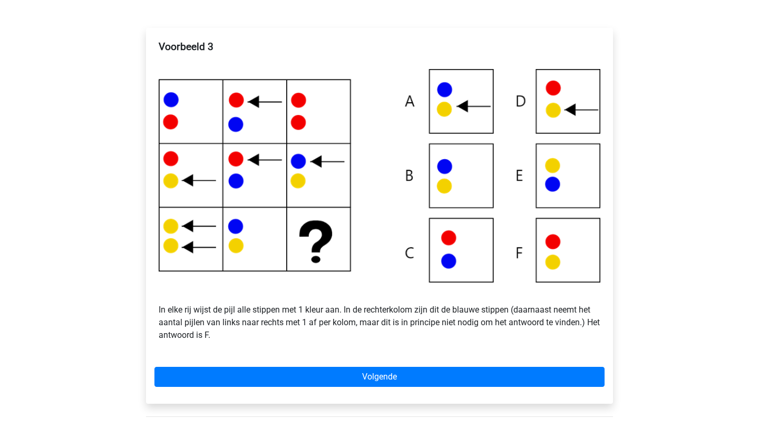
scroll to position [153, 0]
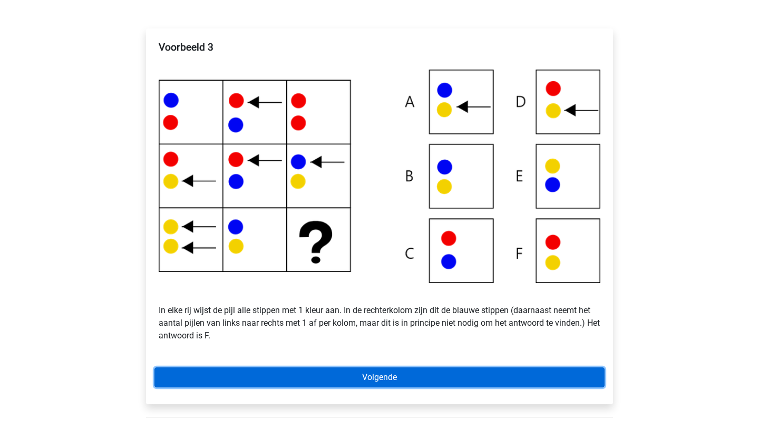
click at [359, 371] on link "Volgende" at bounding box center [379, 377] width 450 height 20
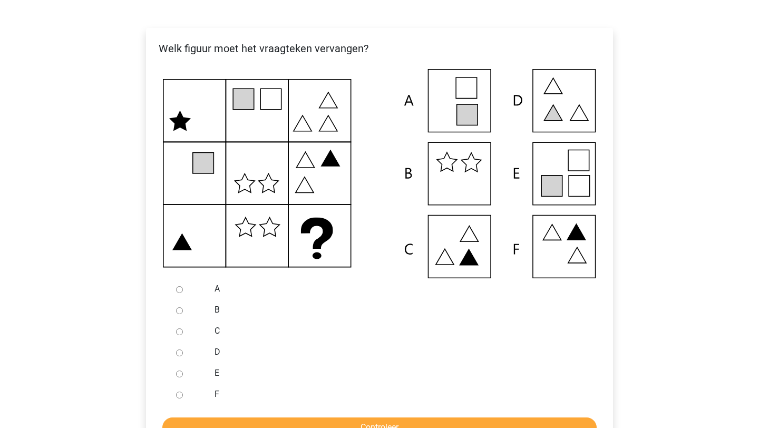
scroll to position [152, 0]
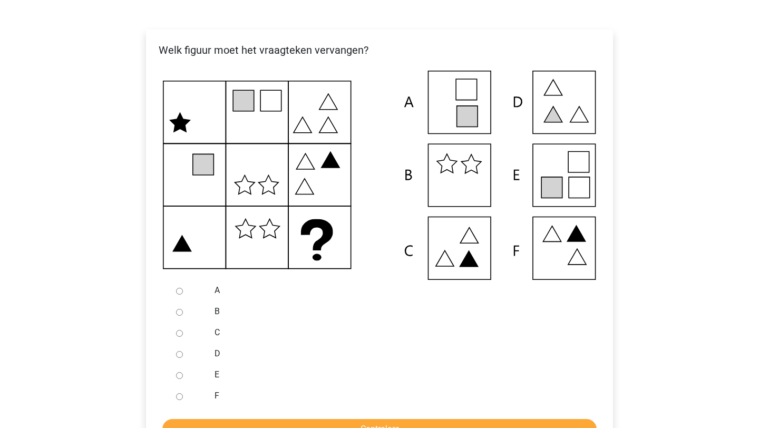
click at [181, 377] on input "E" at bounding box center [179, 375] width 7 height 7
radio input "true"
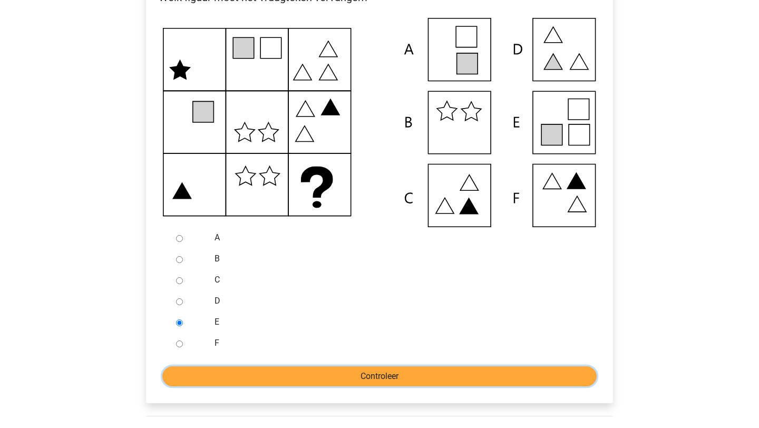
click at [224, 374] on input "Controleer" at bounding box center [379, 376] width 434 height 20
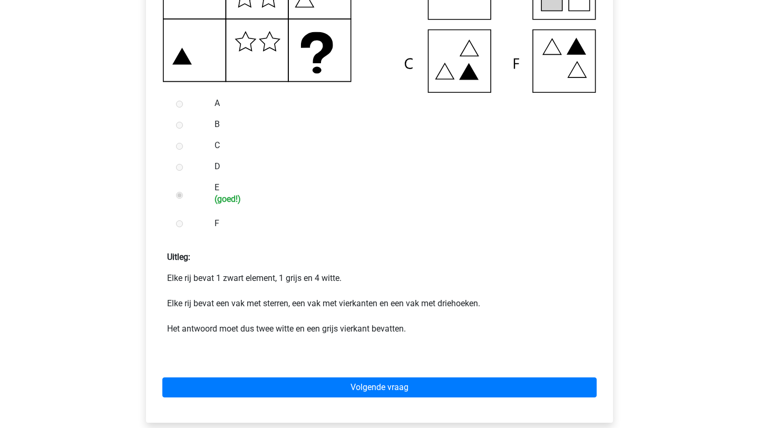
scroll to position [346, 0]
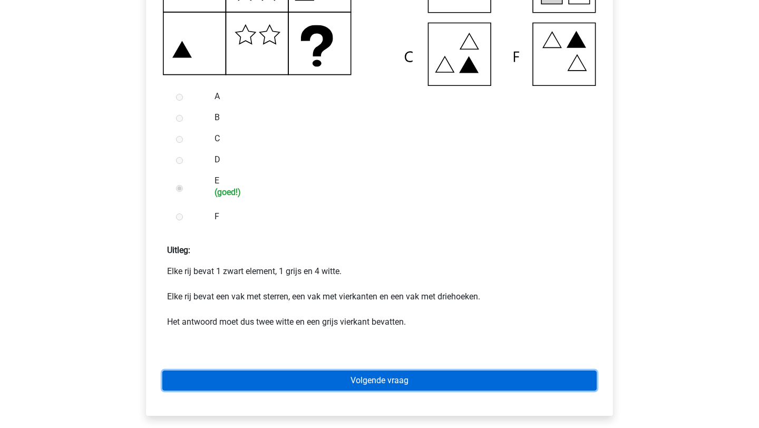
click at [367, 376] on link "Volgende vraag" at bounding box center [379, 380] width 434 height 20
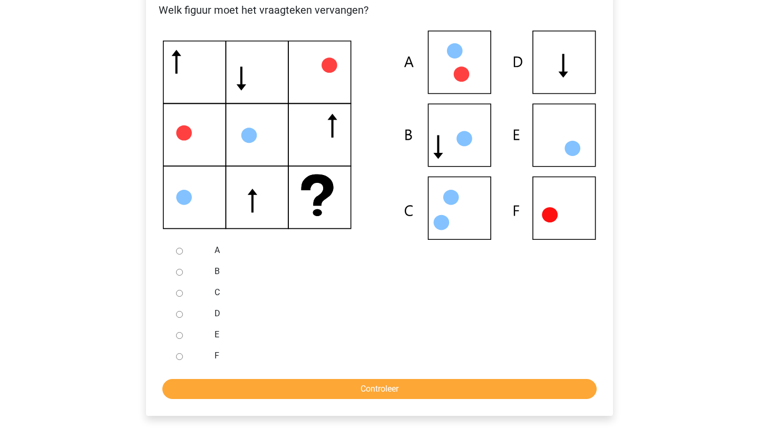
scroll to position [211, 0]
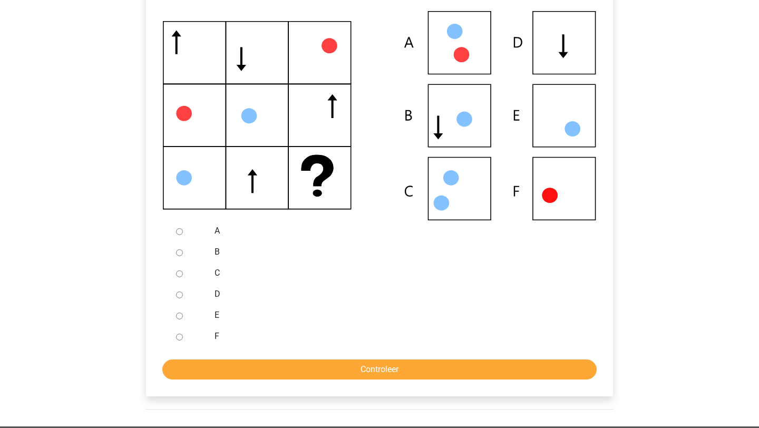
click at [173, 342] on div at bounding box center [189, 336] width 35 height 21
click at [180, 338] on input "F" at bounding box center [179, 336] width 7 height 7
radio input "true"
click at [189, 361] on input "Controleer" at bounding box center [379, 369] width 434 height 20
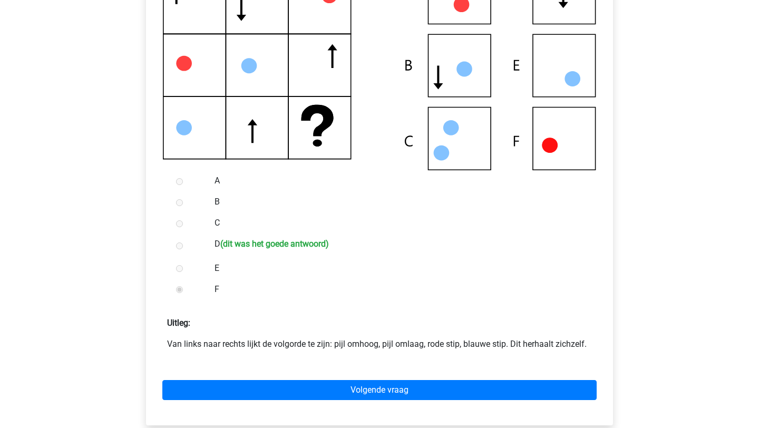
scroll to position [284, 0]
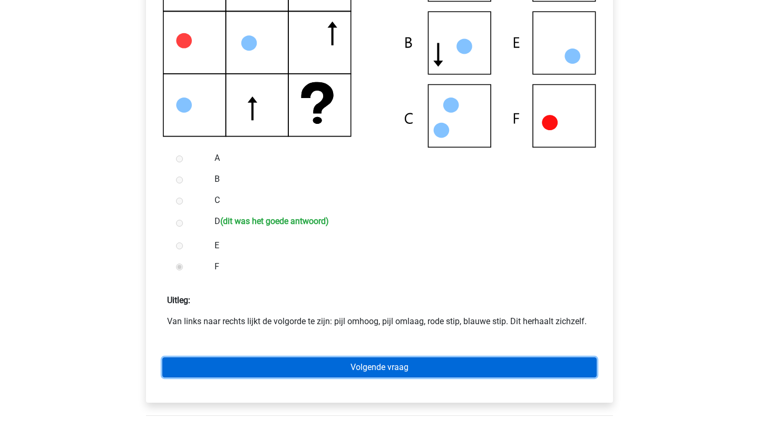
click at [302, 364] on link "Volgende vraag" at bounding box center [379, 367] width 434 height 20
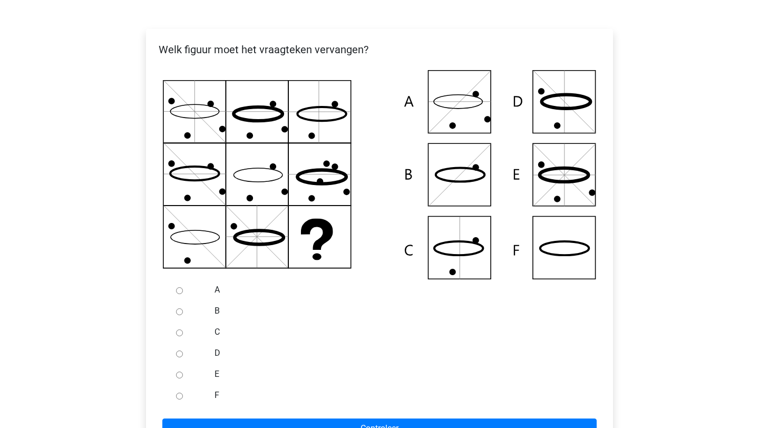
scroll to position [155, 0]
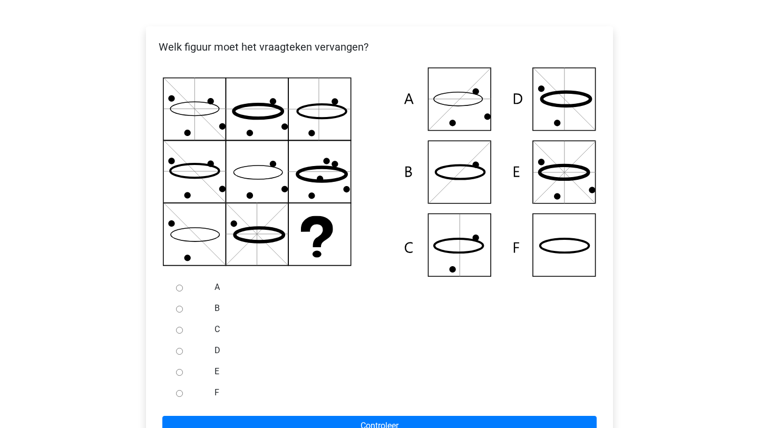
click at [181, 332] on input "C" at bounding box center [179, 330] width 7 height 7
radio input "true"
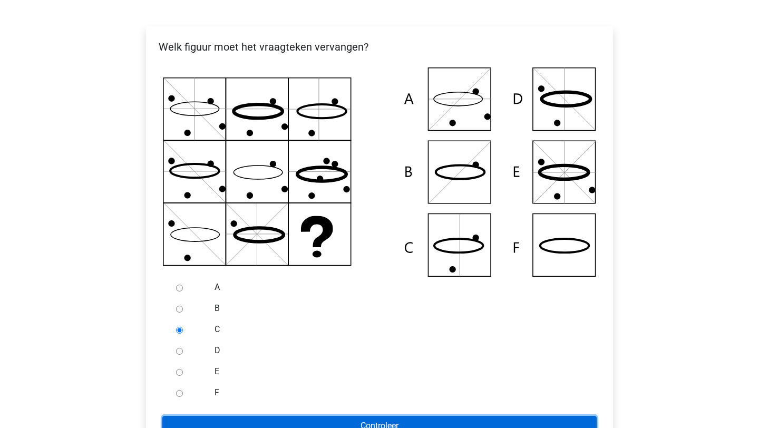
click at [211, 420] on input "Controleer" at bounding box center [379, 426] width 434 height 20
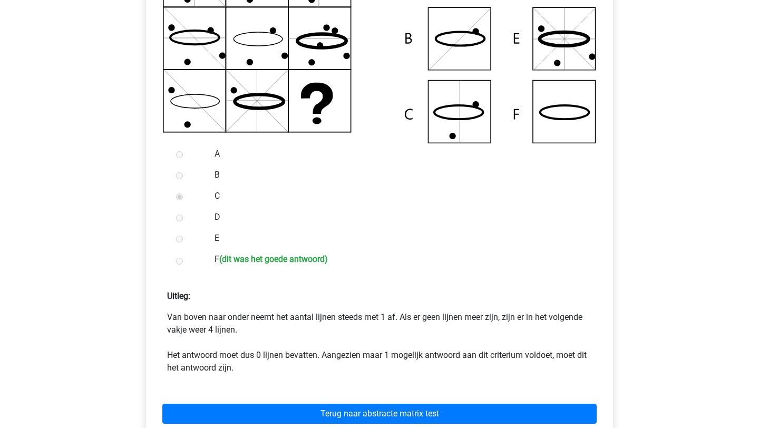
scroll to position [289, 0]
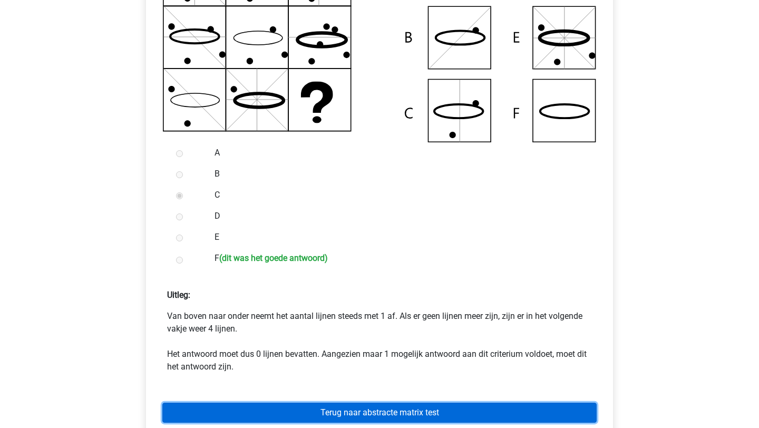
click at [284, 418] on link "Terug naar abstracte matrix test" at bounding box center [379, 413] width 434 height 20
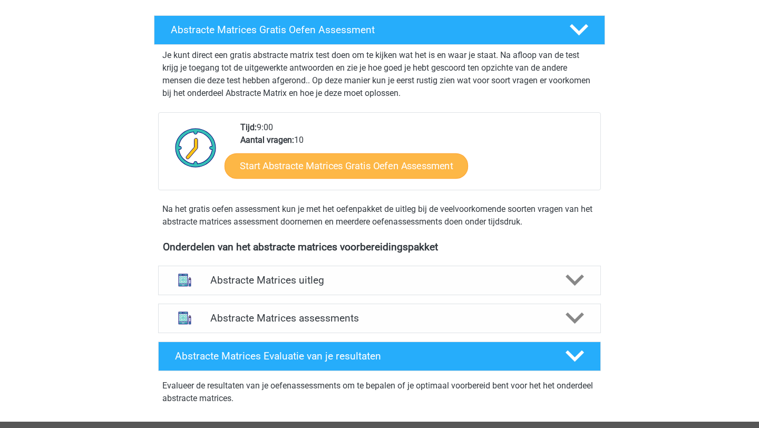
scroll to position [175, 0]
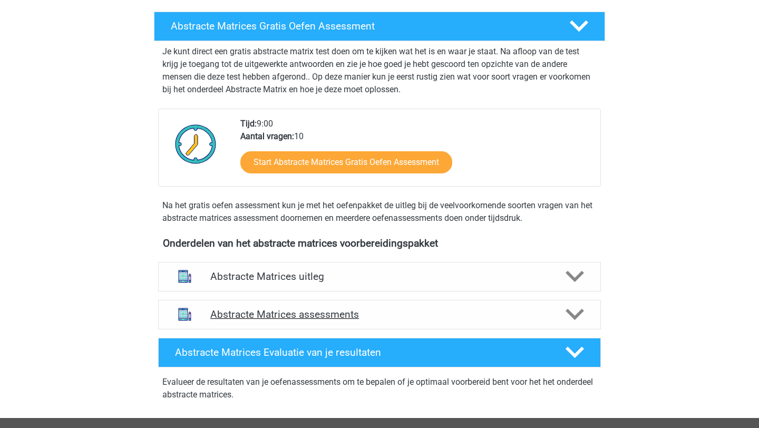
click at [302, 306] on div "Abstracte Matrices assessments" at bounding box center [379, 315] width 443 height 30
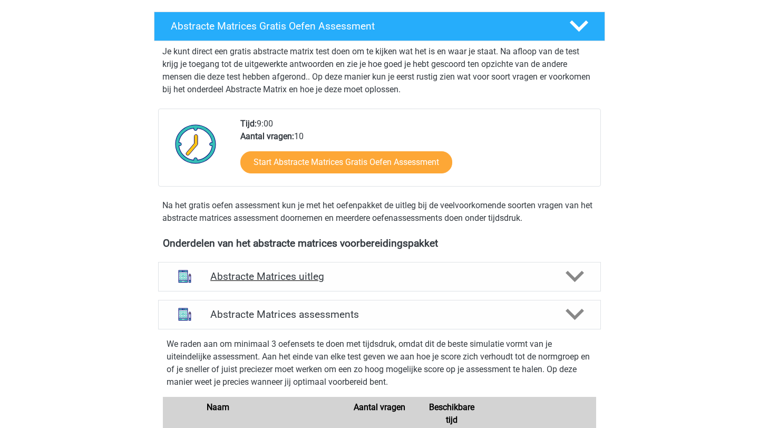
click at [292, 283] on div "Abstracte Matrices uitleg" at bounding box center [379, 277] width 443 height 30
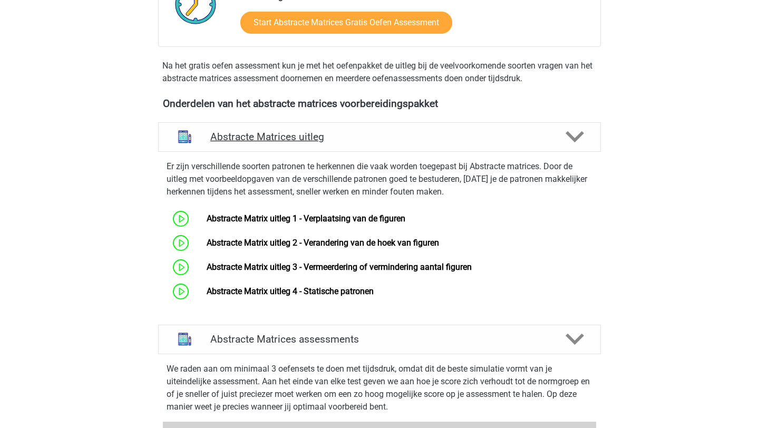
scroll to position [317, 0]
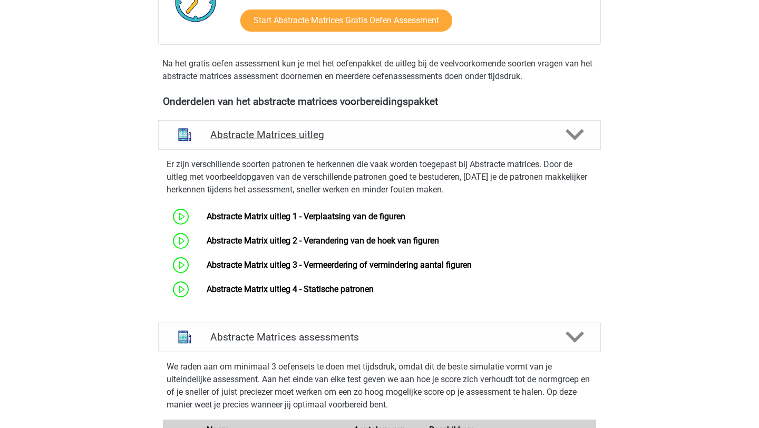
click at [307, 139] on h4 "Abstracte Matrices uitleg" at bounding box center [379, 135] width 338 height 12
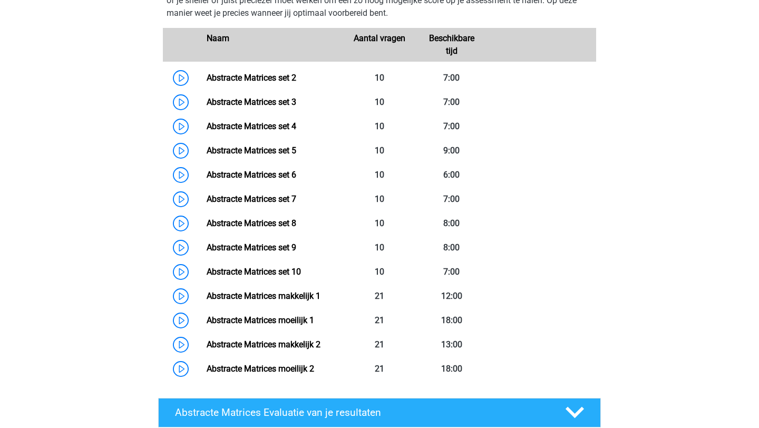
scroll to position [543, 0]
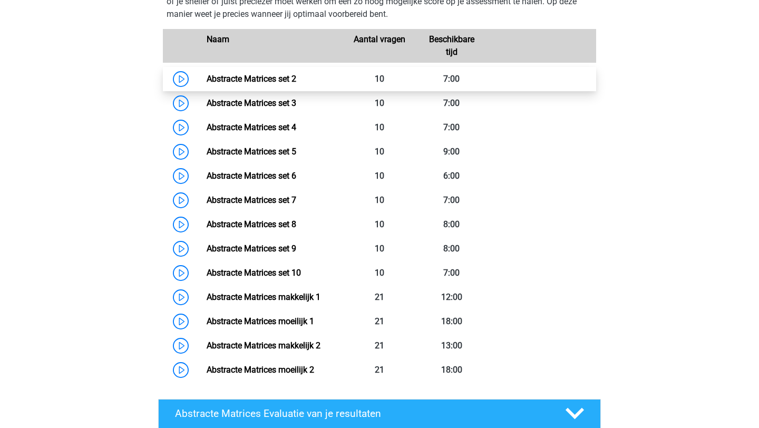
click at [207, 78] on link "Abstracte Matrices set 2" at bounding box center [252, 79] width 90 height 10
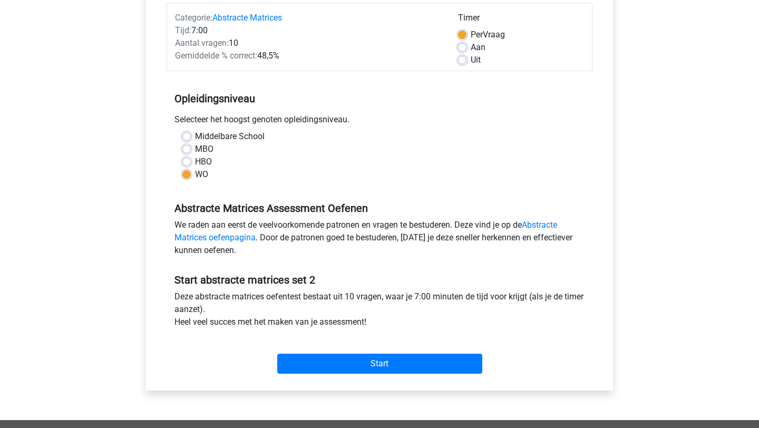
scroll to position [144, 0]
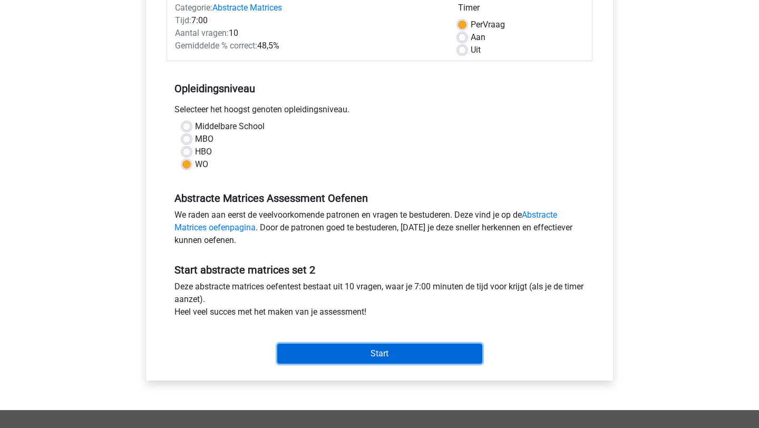
click at [326, 362] on input "Start" at bounding box center [379, 353] width 205 height 20
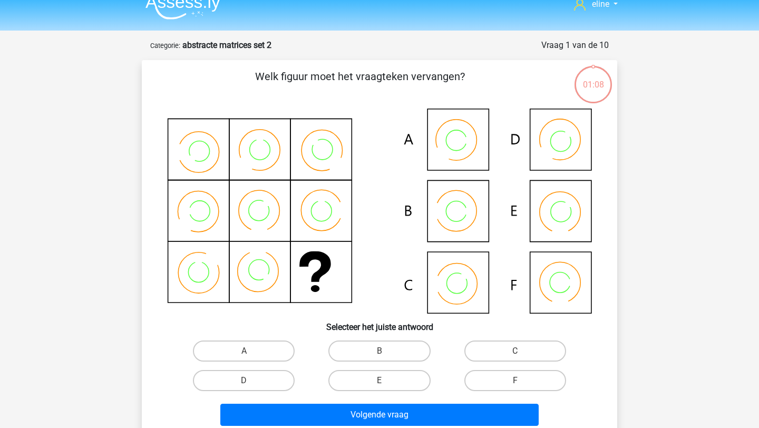
scroll to position [17, 0]
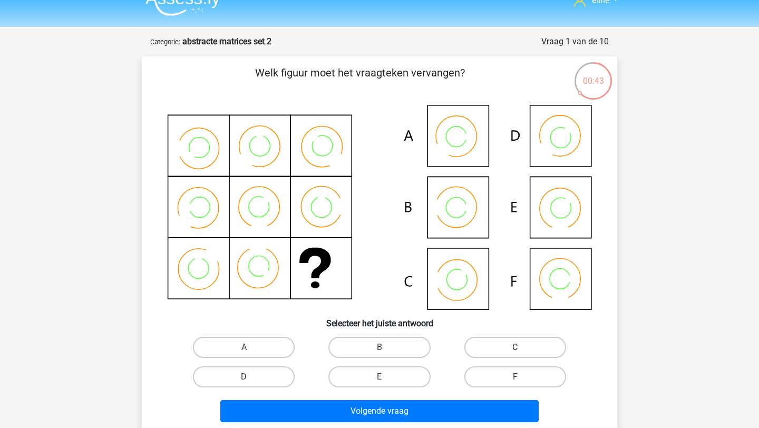
click at [510, 347] on label "C" at bounding box center [515, 347] width 102 height 21
click at [515, 347] on input "C" at bounding box center [518, 350] width 7 height 7
radio input "true"
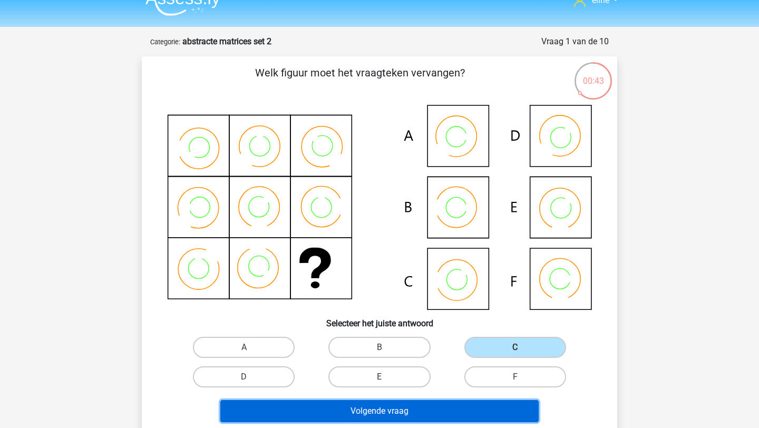
click at [483, 403] on button "Volgende vraag" at bounding box center [379, 411] width 319 height 22
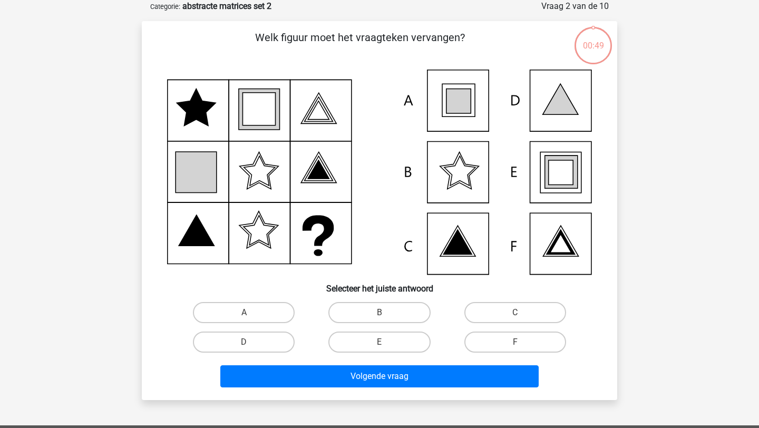
scroll to position [0, 0]
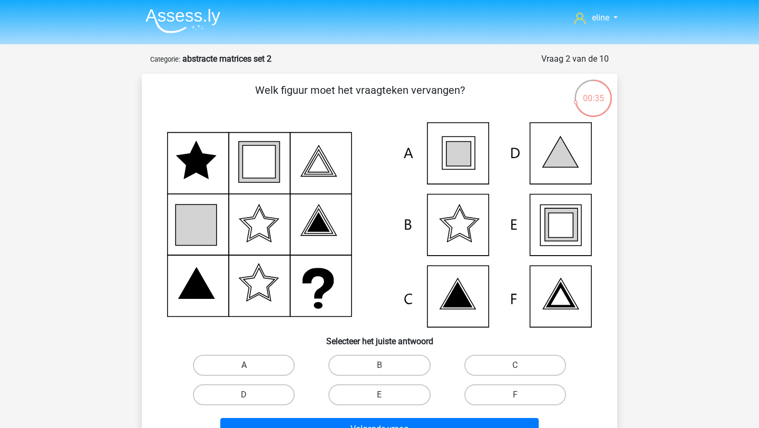
click at [252, 364] on label "A" at bounding box center [244, 365] width 102 height 21
click at [251, 365] on input "A" at bounding box center [247, 368] width 7 height 7
radio input "true"
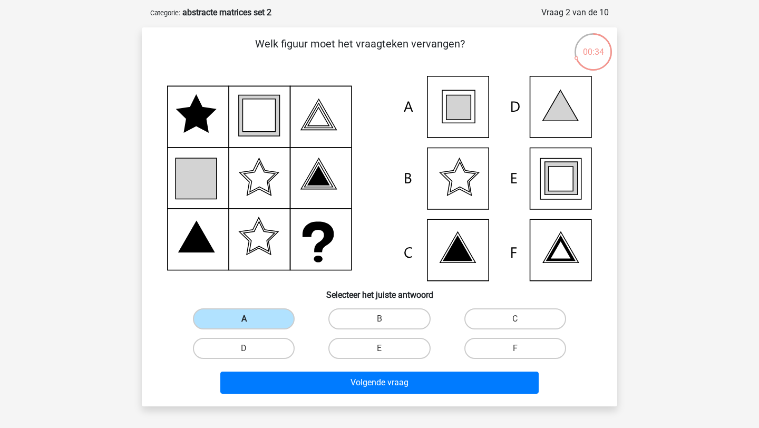
scroll to position [51, 0]
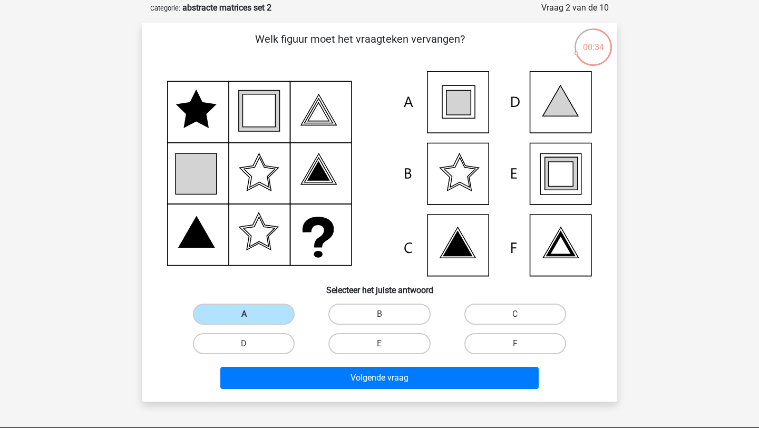
click at [268, 365] on div "Volgende vraag" at bounding box center [379, 375] width 441 height 35
click at [398, 342] on label "E" at bounding box center [379, 343] width 102 height 21
click at [386, 343] on input "E" at bounding box center [382, 346] width 7 height 7
radio input "true"
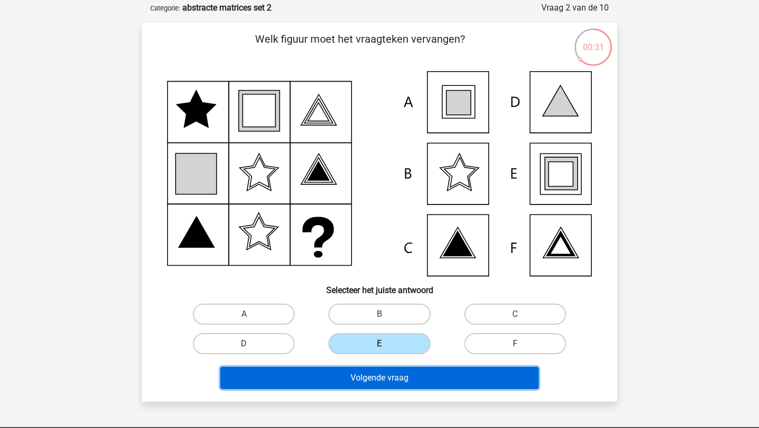
click at [397, 379] on button "Volgende vraag" at bounding box center [379, 378] width 319 height 22
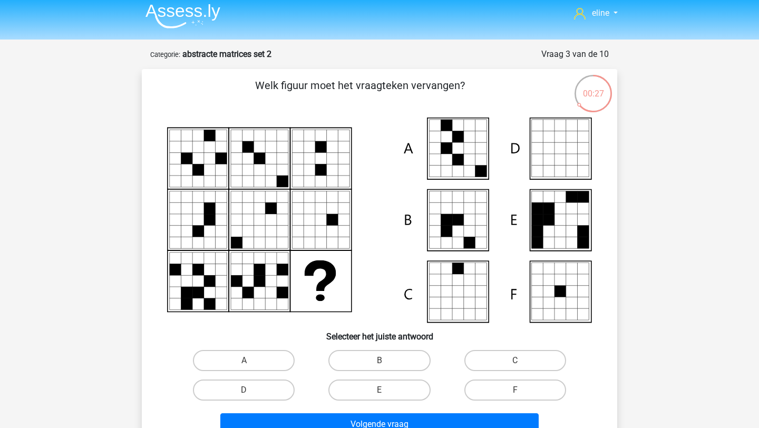
scroll to position [36, 0]
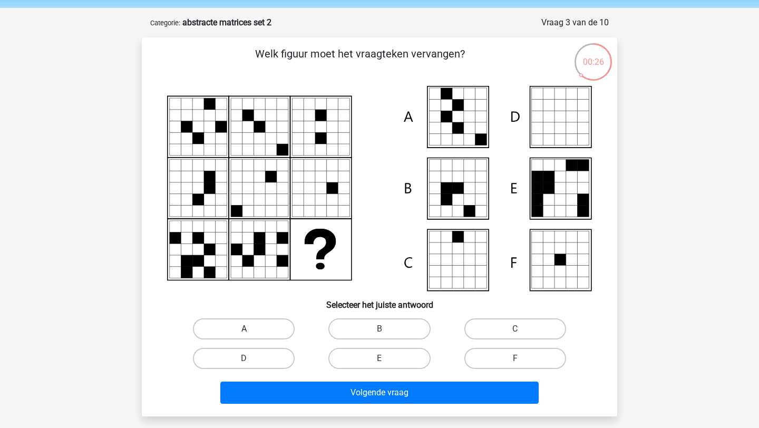
click at [262, 320] on label "A" at bounding box center [244, 328] width 102 height 21
click at [251, 329] on input "A" at bounding box center [247, 332] width 7 height 7
radio input "true"
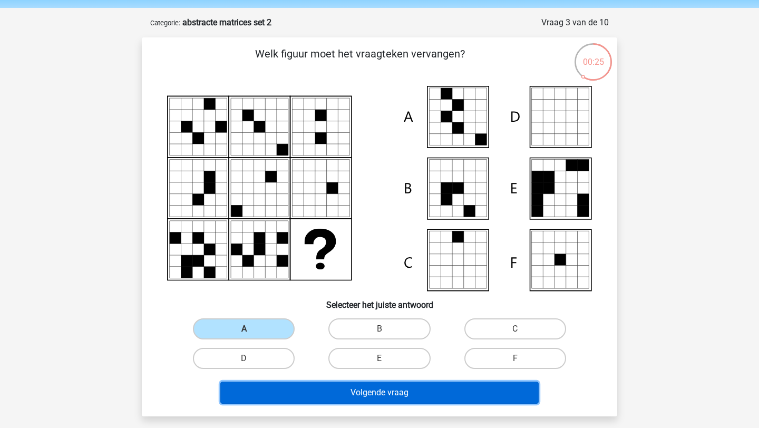
click at [282, 387] on button "Volgende vraag" at bounding box center [379, 392] width 319 height 22
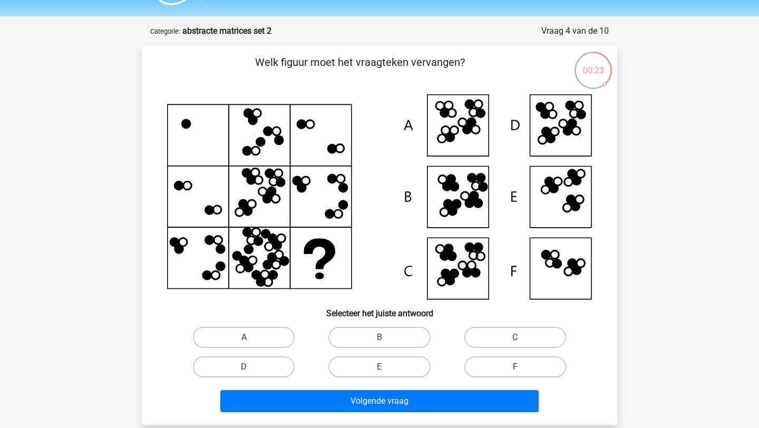
scroll to position [29, 0]
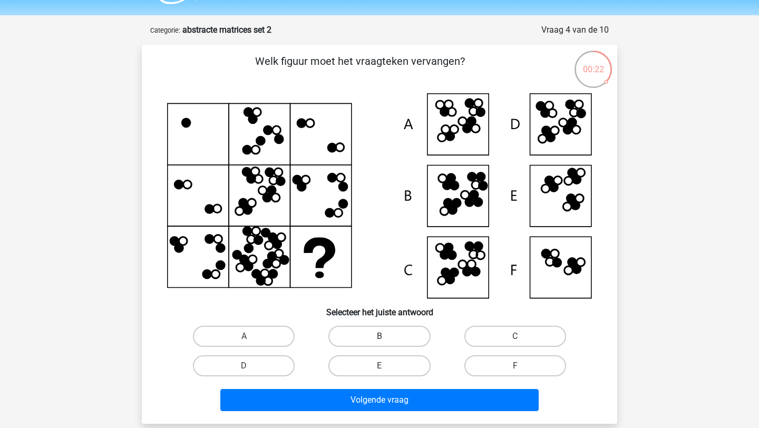
click at [358, 335] on label "B" at bounding box center [379, 336] width 102 height 21
click at [379, 336] on input "B" at bounding box center [382, 339] width 7 height 7
radio input "true"
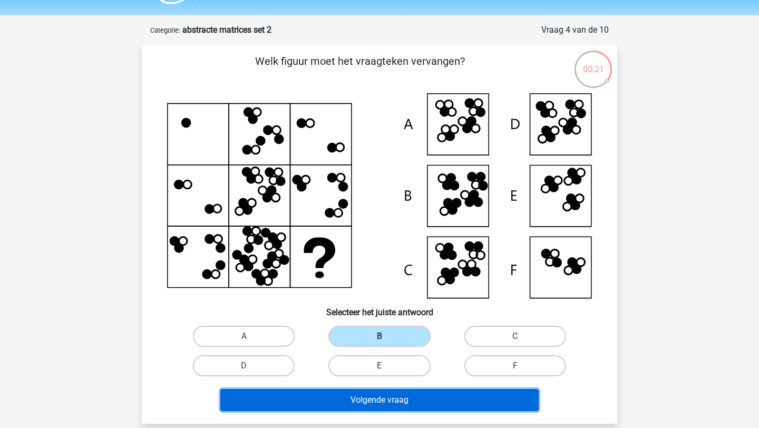
click at [357, 391] on button "Volgende vraag" at bounding box center [379, 400] width 319 height 22
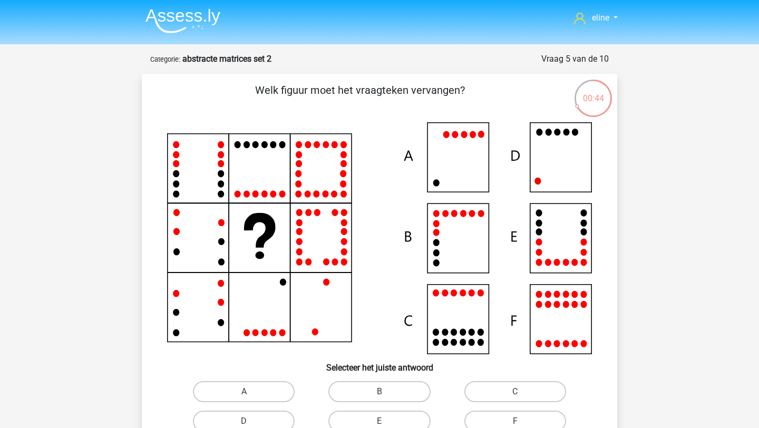
scroll to position [72, 0]
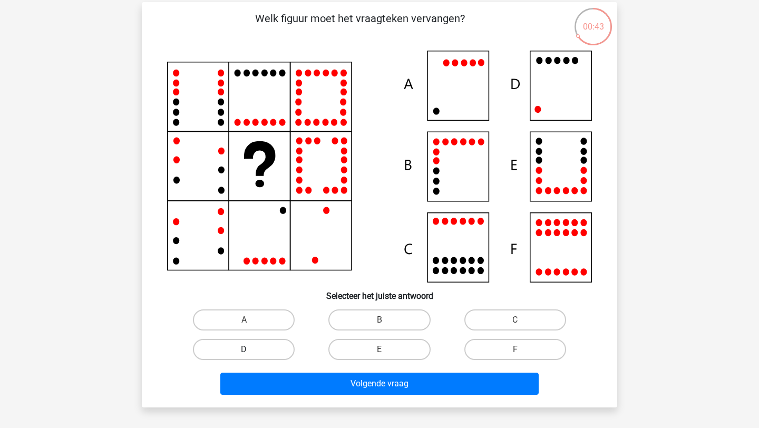
click at [258, 350] on label "D" at bounding box center [244, 349] width 102 height 21
click at [251, 350] on input "D" at bounding box center [247, 352] width 7 height 7
radio input "true"
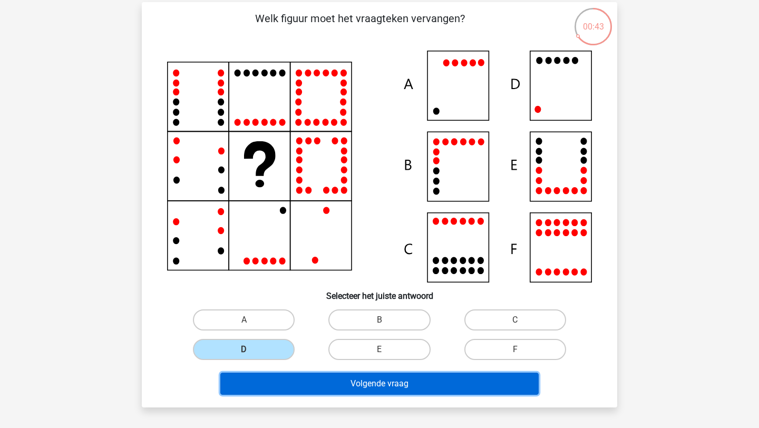
click at [284, 387] on button "Volgende vraag" at bounding box center [379, 383] width 319 height 22
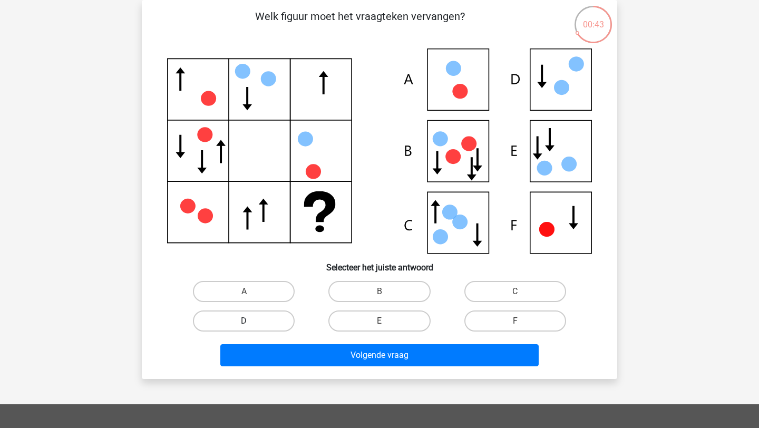
scroll to position [81, 0]
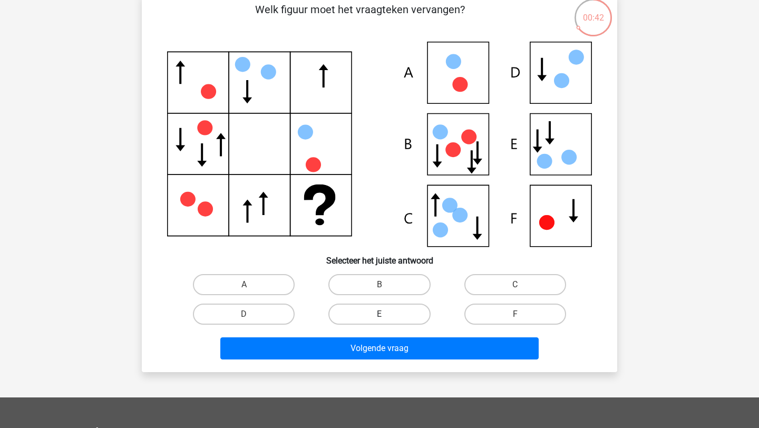
click at [368, 306] on label "E" at bounding box center [379, 313] width 102 height 21
click at [379, 314] on input "E" at bounding box center [382, 317] width 7 height 7
radio input "true"
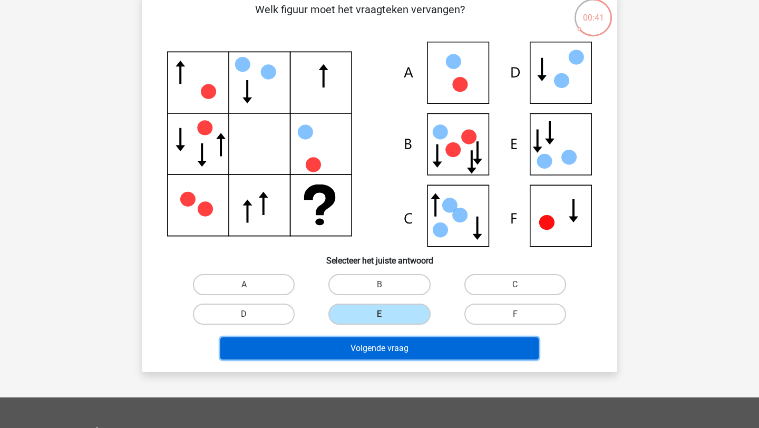
click at [374, 345] on button "Volgende vraag" at bounding box center [379, 348] width 319 height 22
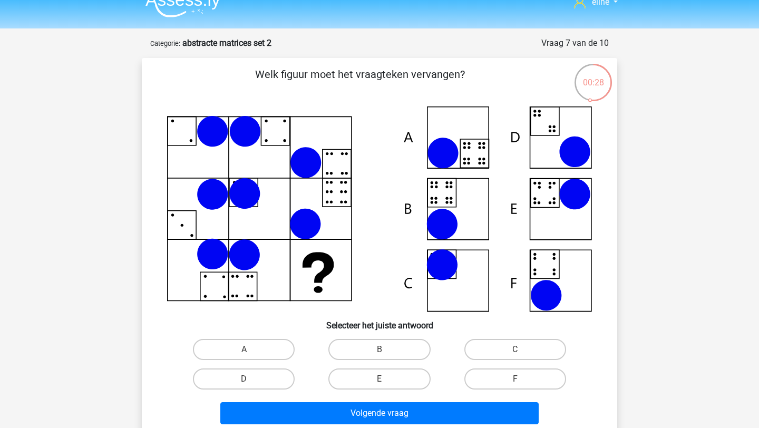
scroll to position [22, 0]
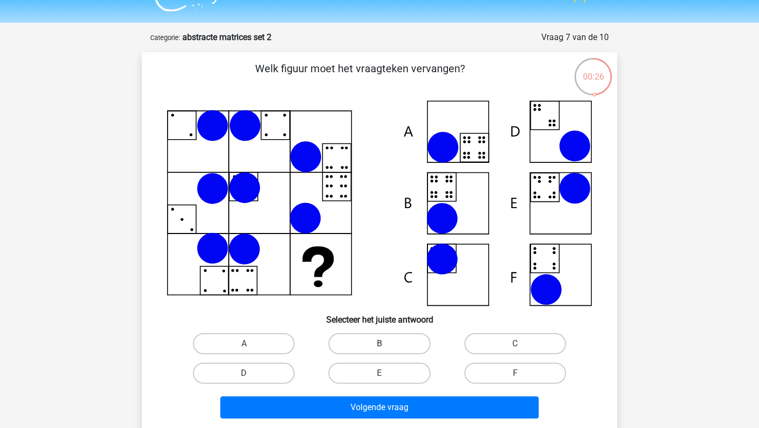
click at [354, 346] on label "B" at bounding box center [379, 343] width 102 height 21
click at [379, 346] on input "B" at bounding box center [382, 346] width 7 height 7
radio input "true"
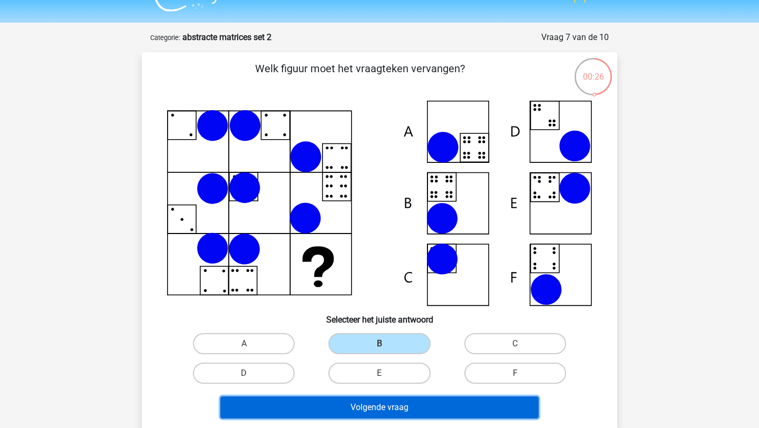
click at [347, 417] on button "Volgende vraag" at bounding box center [379, 407] width 319 height 22
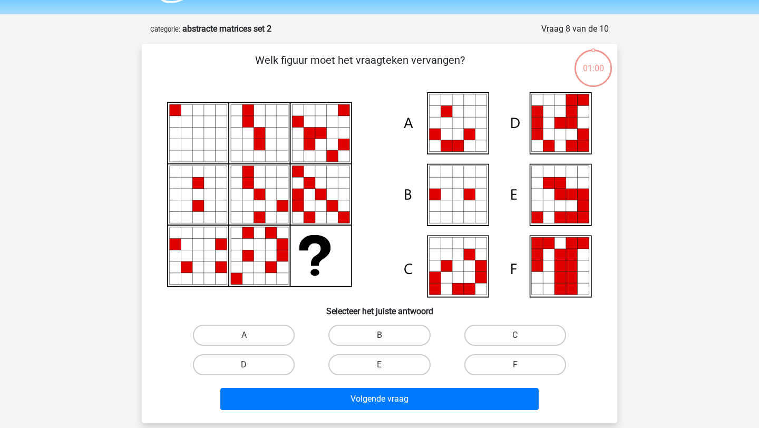
scroll to position [18, 0]
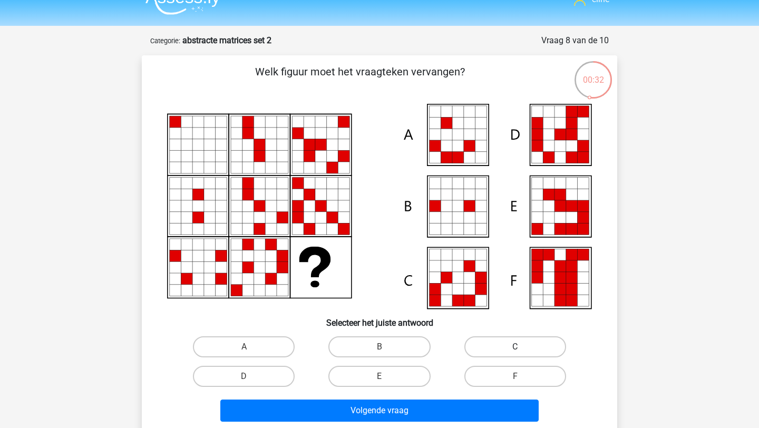
click at [496, 350] on label "C" at bounding box center [515, 346] width 102 height 21
click at [515, 350] on input "C" at bounding box center [518, 350] width 7 height 7
radio input "true"
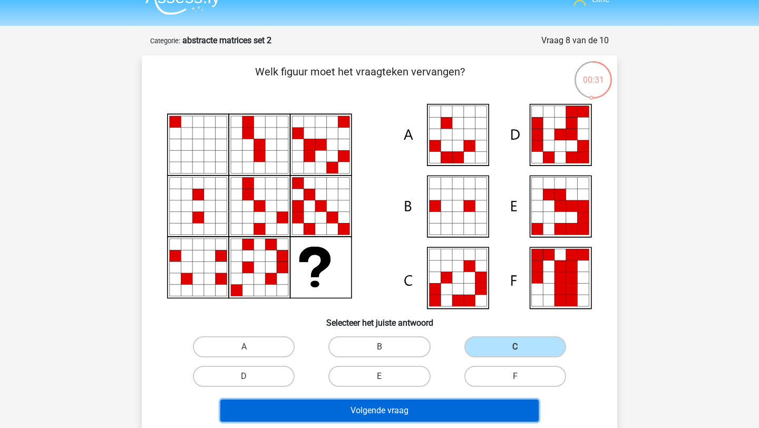
click at [406, 418] on button "Volgende vraag" at bounding box center [379, 410] width 319 height 22
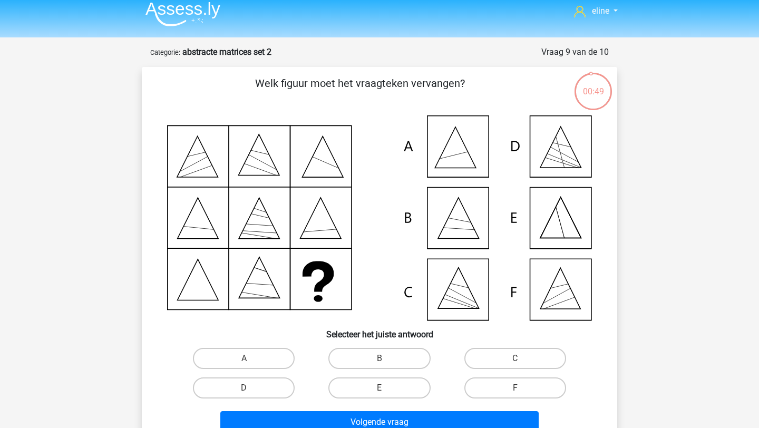
scroll to position [6, 0]
click at [472, 390] on label "F" at bounding box center [515, 388] width 102 height 21
click at [515, 390] on input "F" at bounding box center [518, 391] width 7 height 7
radio input "true"
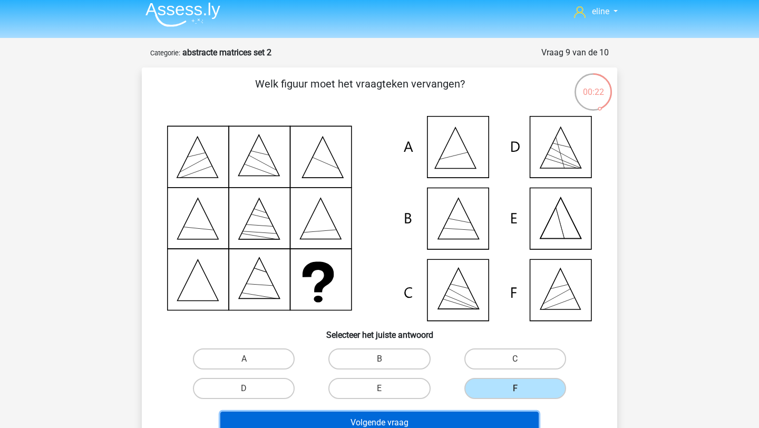
click at [472, 413] on button "Volgende vraag" at bounding box center [379, 422] width 319 height 22
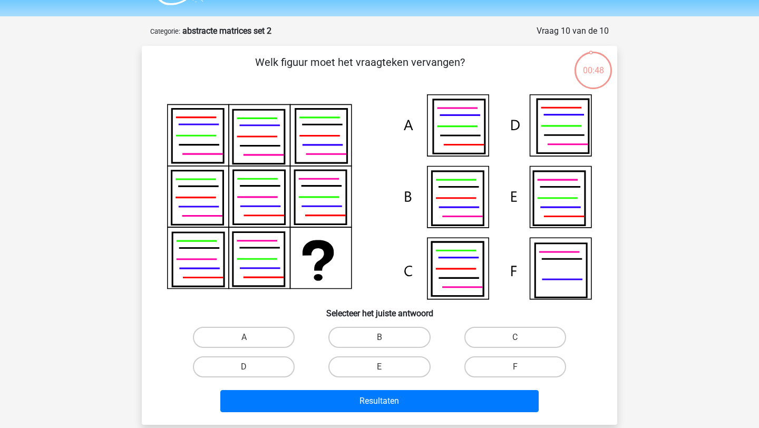
scroll to position [26, 0]
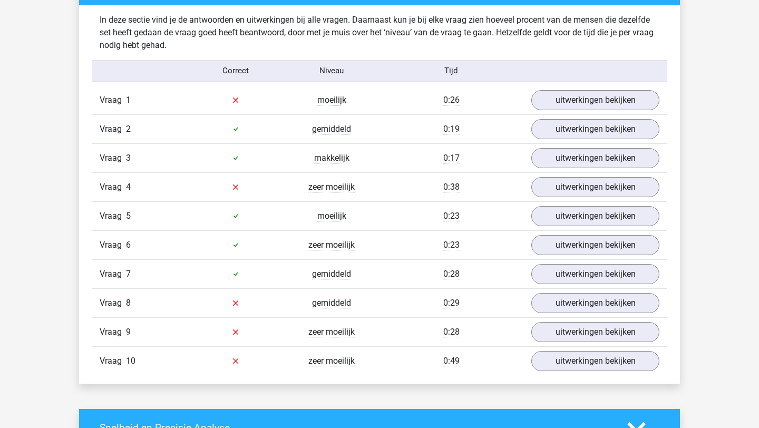
scroll to position [642, 0]
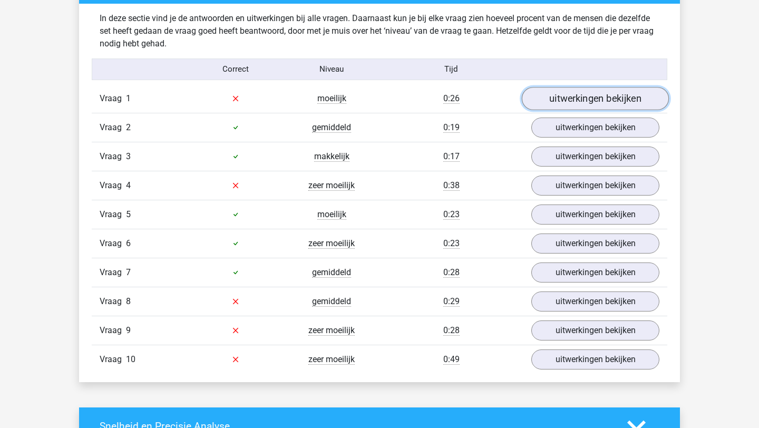
click at [606, 94] on link "uitwerkingen bekijken" at bounding box center [595, 98] width 147 height 23
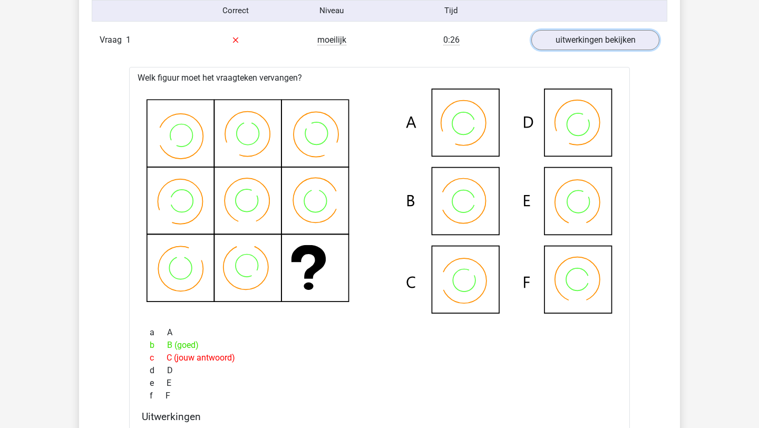
scroll to position [699, 0]
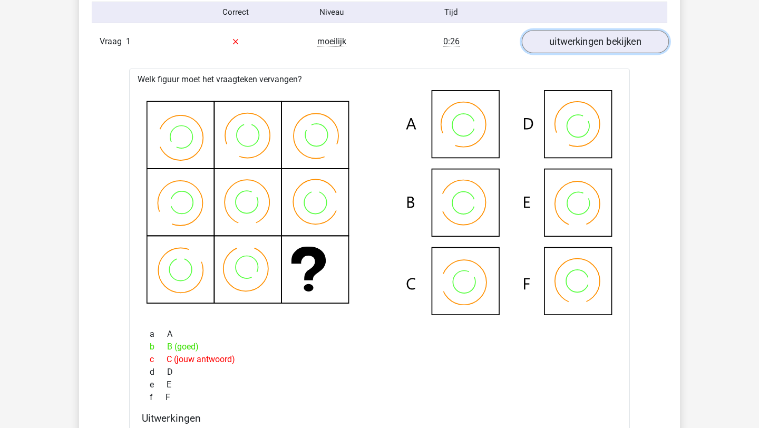
click at [583, 45] on link "uitwerkingen bekijken" at bounding box center [595, 41] width 147 height 23
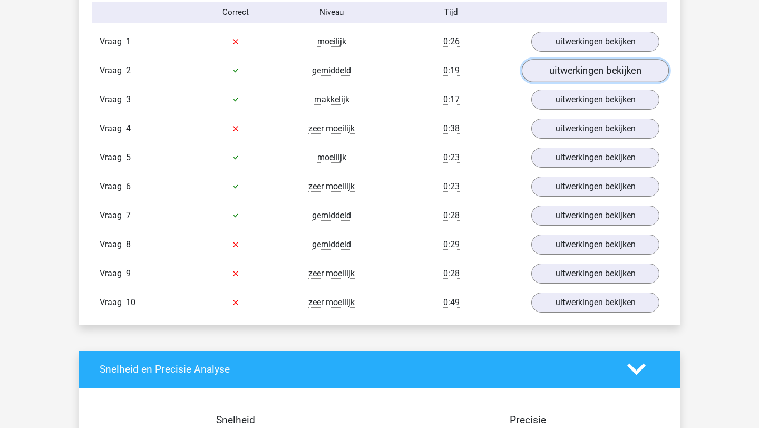
click at [576, 69] on link "uitwerkingen bekijken" at bounding box center [595, 70] width 147 height 23
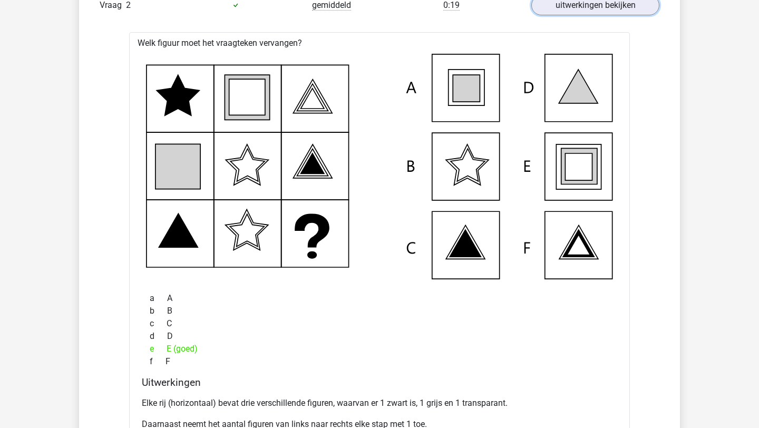
scroll to position [752, 0]
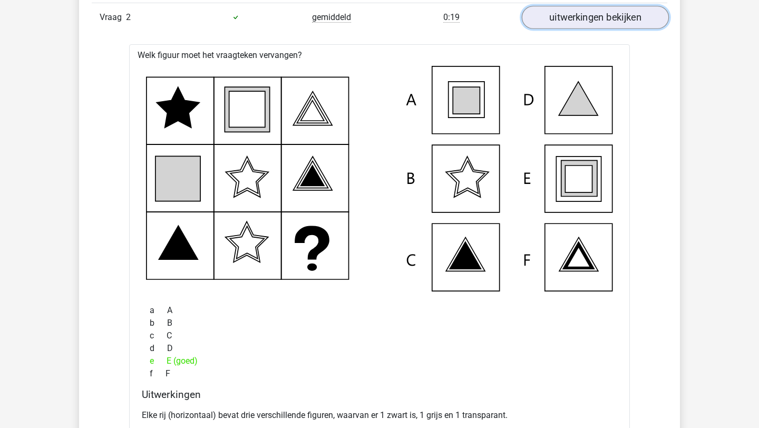
click at [560, 16] on link "uitwerkingen bekijken" at bounding box center [595, 17] width 147 height 23
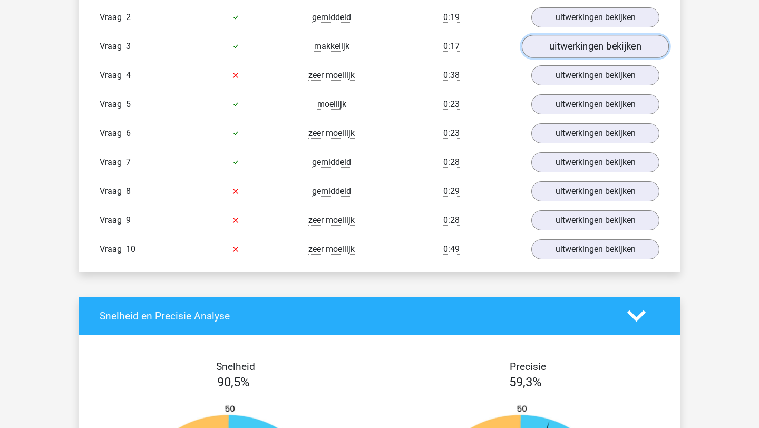
click at [548, 53] on link "uitwerkingen bekijken" at bounding box center [595, 46] width 147 height 23
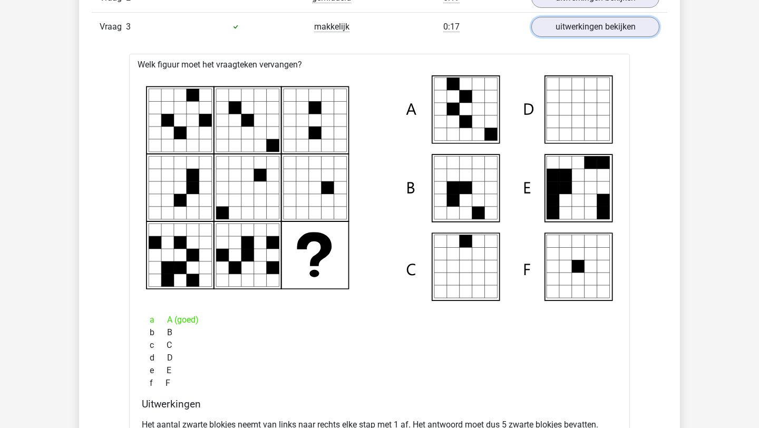
scroll to position [772, 0]
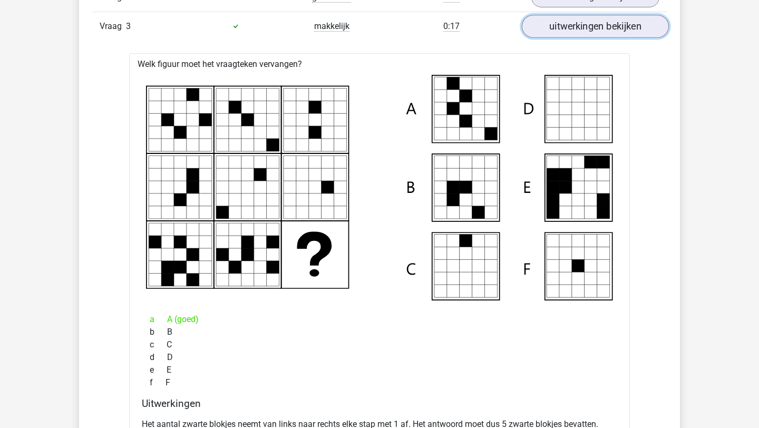
click at [578, 22] on link "uitwerkingen bekijken" at bounding box center [595, 26] width 147 height 23
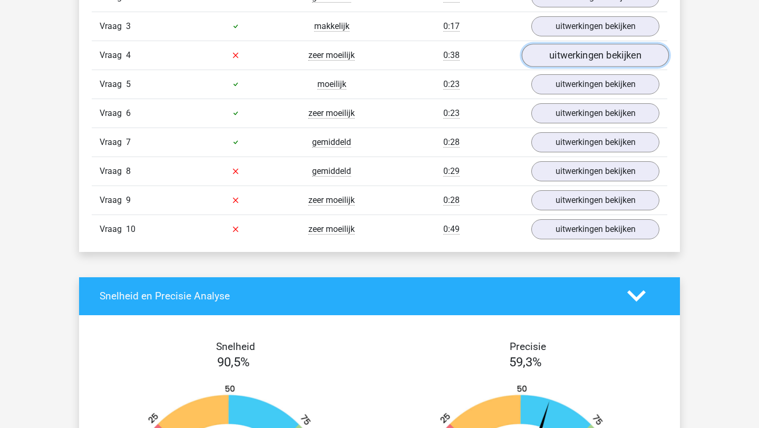
click at [568, 55] on link "uitwerkingen bekijken" at bounding box center [595, 55] width 147 height 23
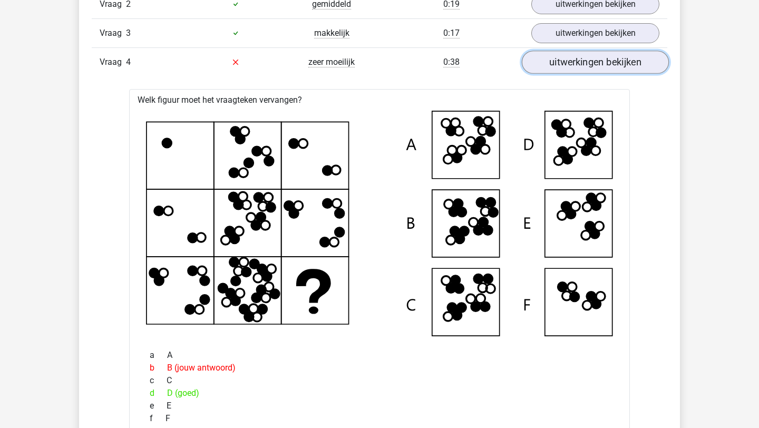
scroll to position [755, 0]
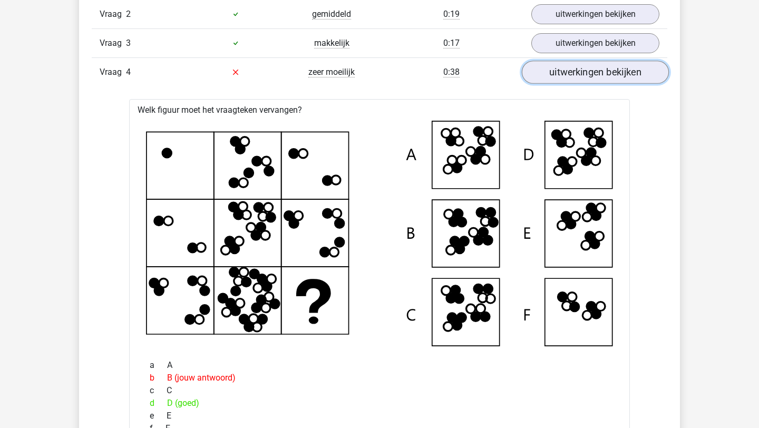
click at [590, 62] on link "uitwerkingen bekijken" at bounding box center [595, 72] width 147 height 23
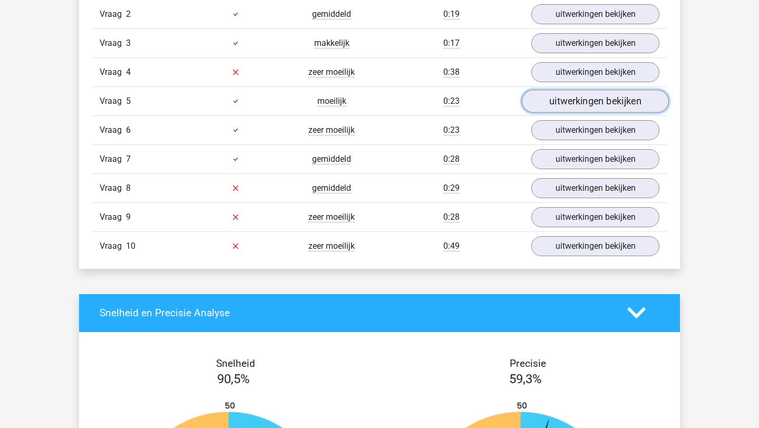
click at [582, 96] on link "uitwerkingen bekijken" at bounding box center [595, 101] width 147 height 23
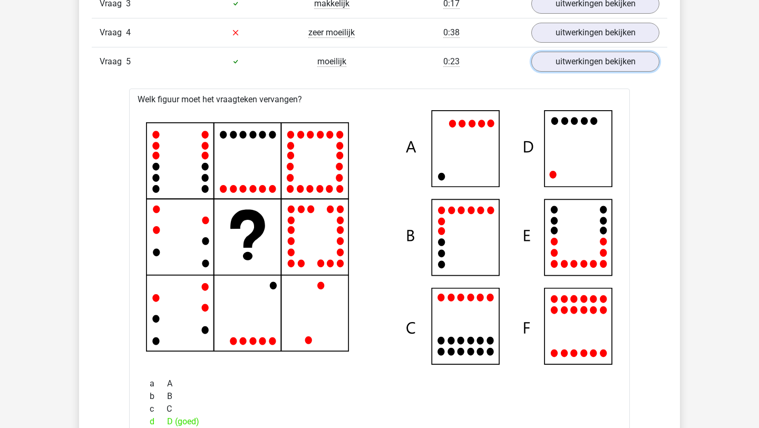
scroll to position [791, 0]
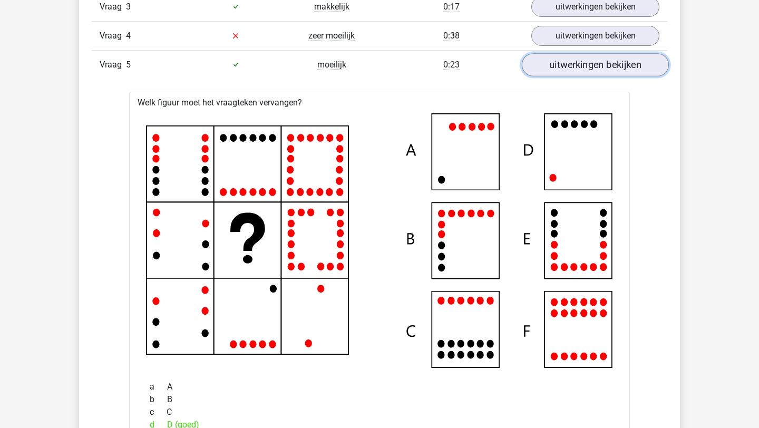
click at [574, 67] on link "uitwerkingen bekijken" at bounding box center [595, 64] width 147 height 23
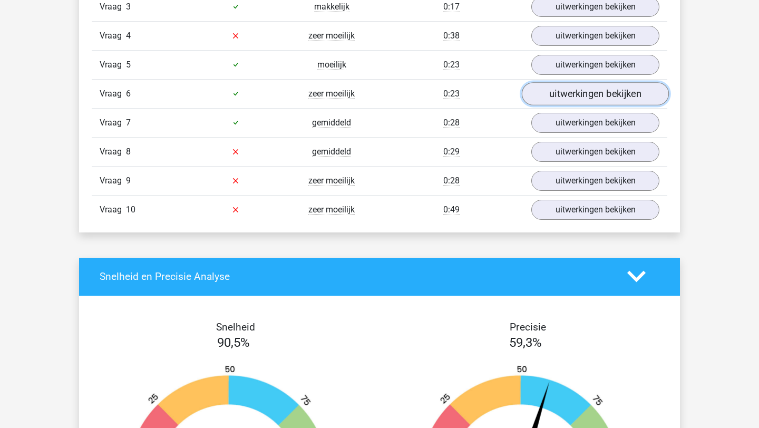
click at [573, 95] on link "uitwerkingen bekijken" at bounding box center [595, 93] width 147 height 23
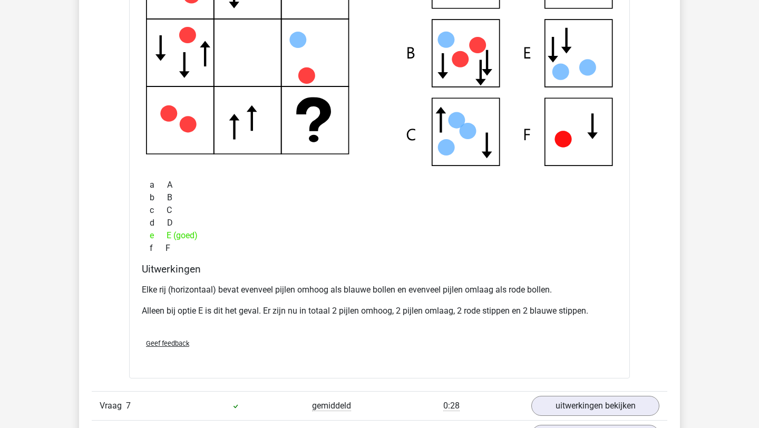
scroll to position [703, 0]
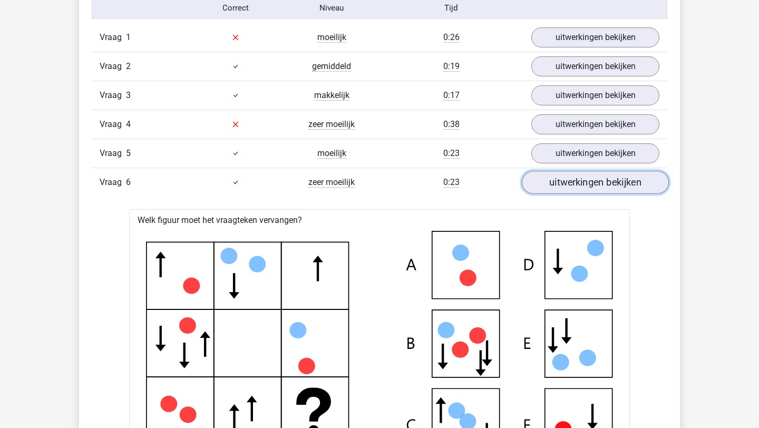
click at [587, 186] on link "uitwerkingen bekijken" at bounding box center [595, 182] width 147 height 23
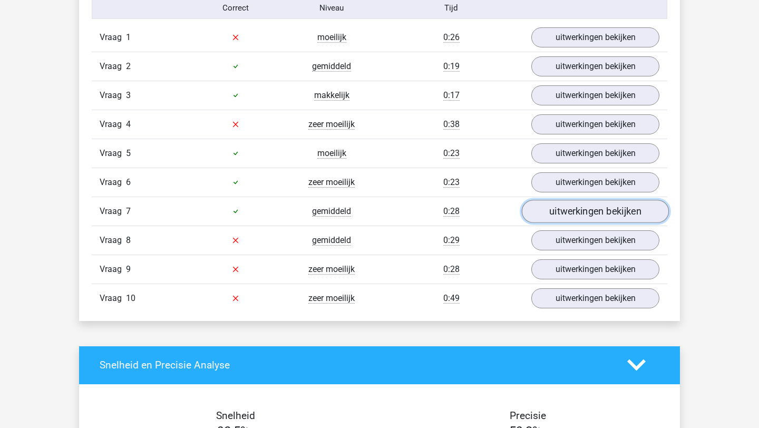
click at [583, 207] on link "uitwerkingen bekijken" at bounding box center [595, 211] width 147 height 23
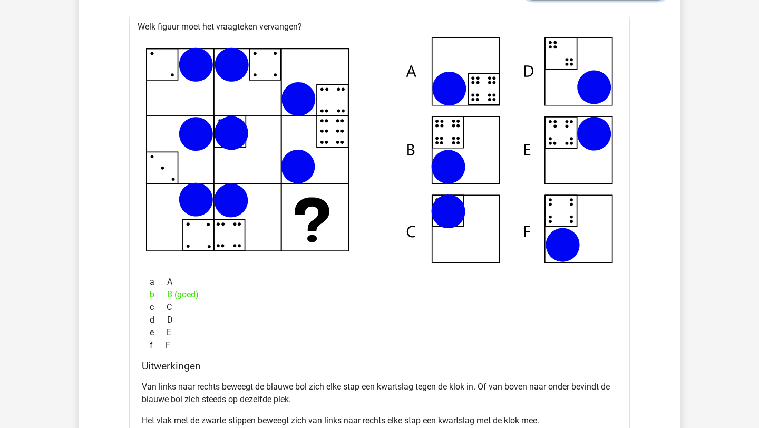
scroll to position [790, 0]
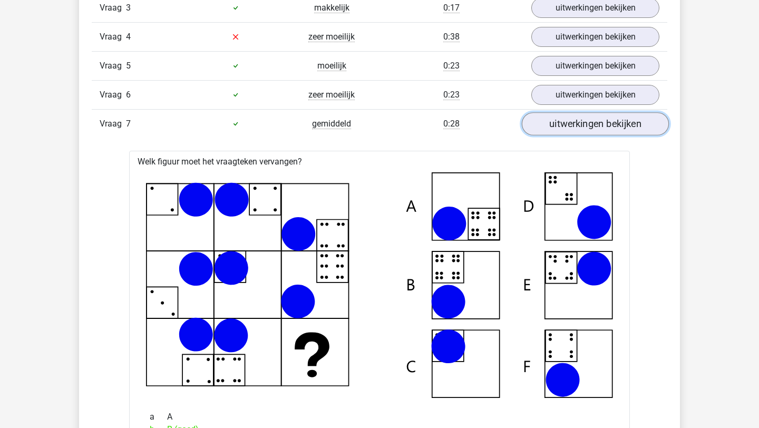
click at [644, 123] on link "uitwerkingen bekijken" at bounding box center [595, 123] width 147 height 23
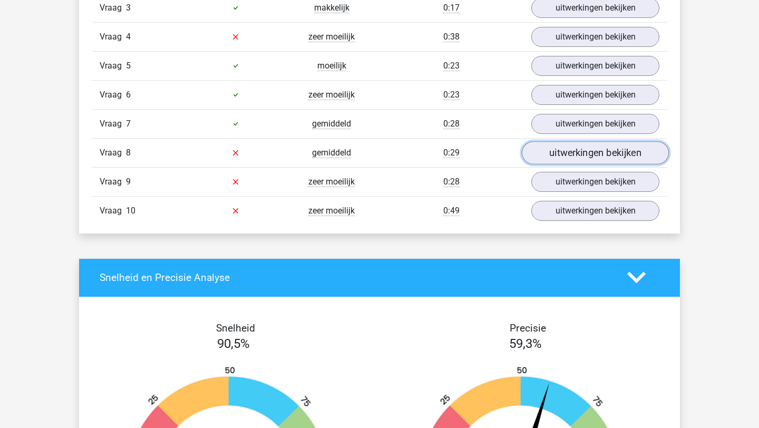
click at [608, 157] on link "uitwerkingen bekijken" at bounding box center [595, 152] width 147 height 23
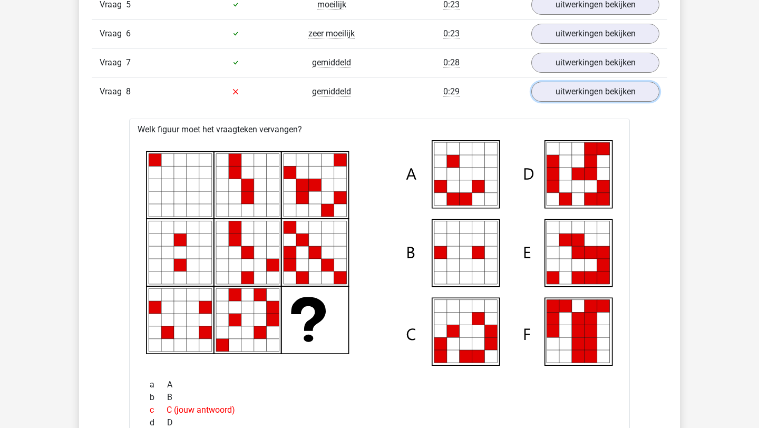
scroll to position [838, 0]
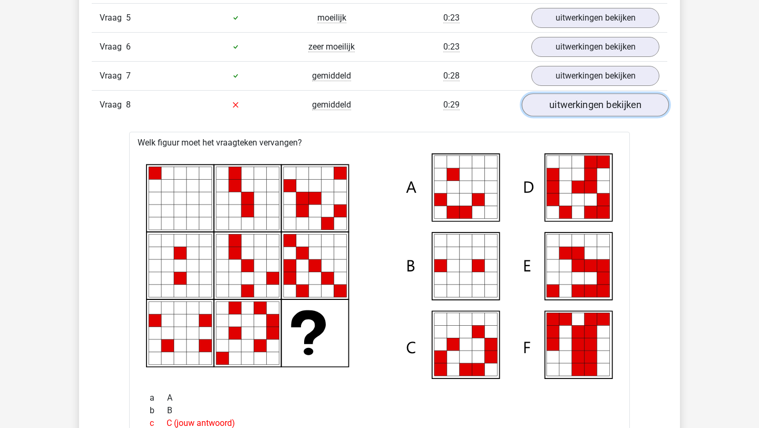
click at [563, 104] on link "uitwerkingen bekijken" at bounding box center [595, 104] width 147 height 23
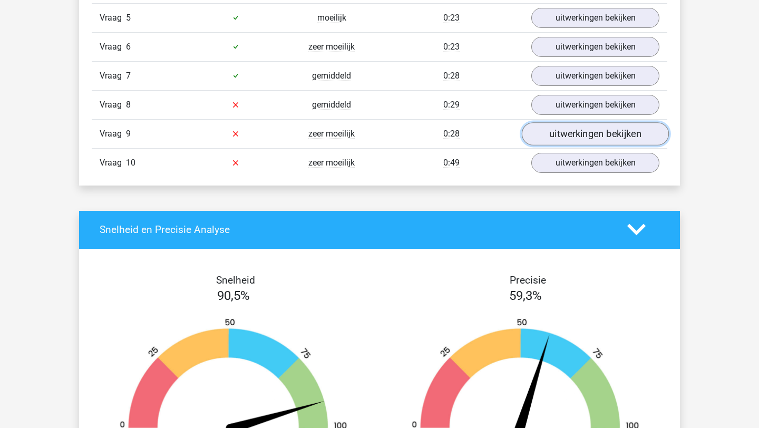
click at [562, 133] on link "uitwerkingen bekijken" at bounding box center [595, 133] width 147 height 23
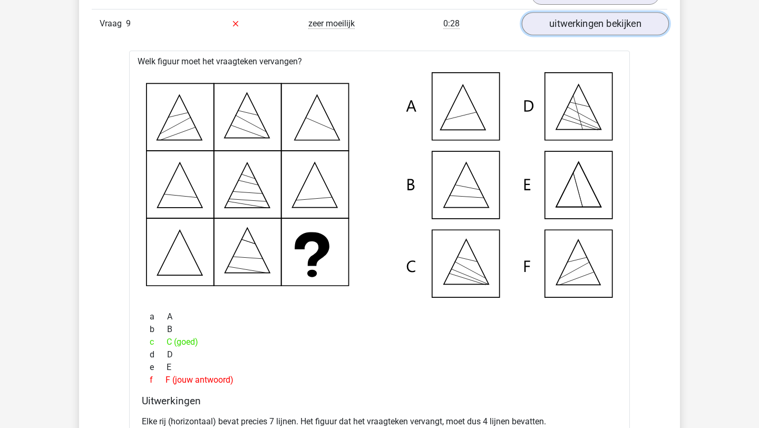
scroll to position [925, 0]
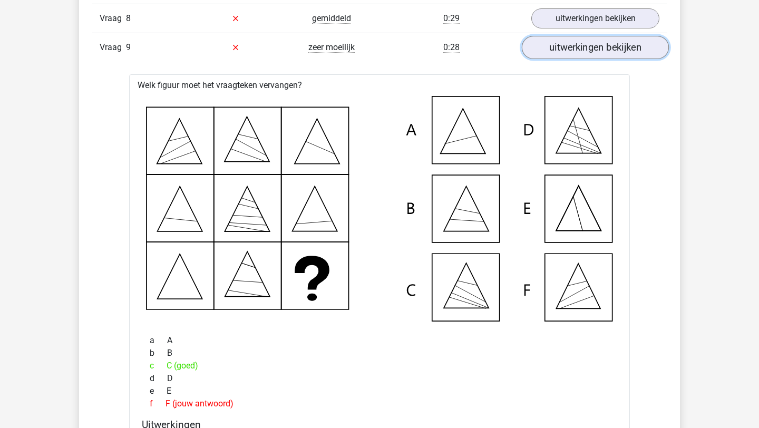
click at [562, 54] on link "uitwerkingen bekijken" at bounding box center [595, 47] width 147 height 23
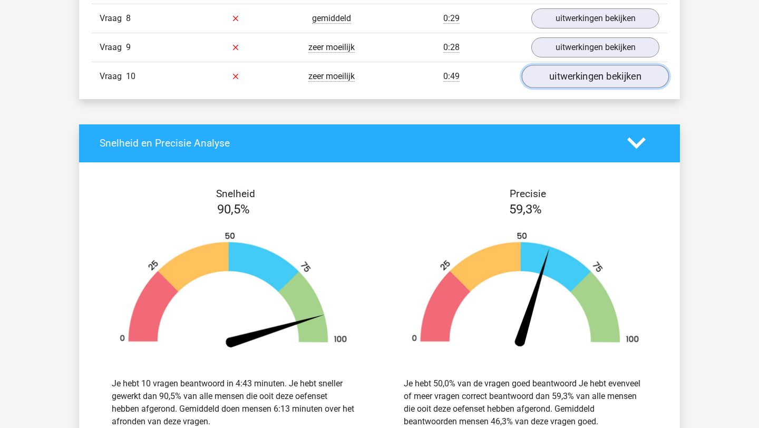
click at [564, 82] on link "uitwerkingen bekijken" at bounding box center [595, 76] width 147 height 23
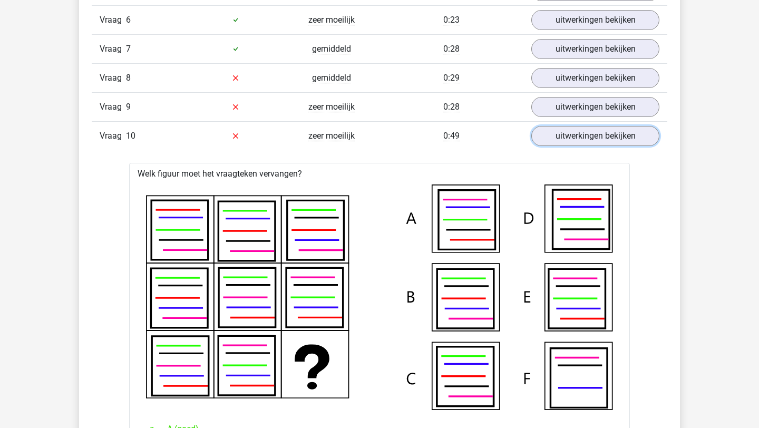
scroll to position [864, 0]
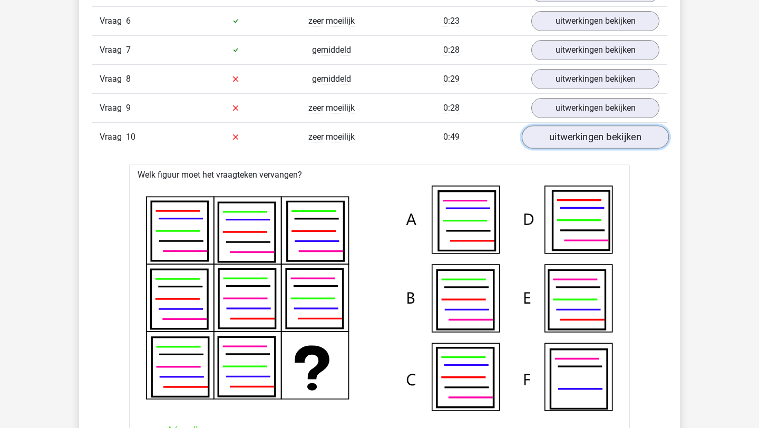
click at [566, 140] on link "uitwerkingen bekijken" at bounding box center [595, 136] width 147 height 23
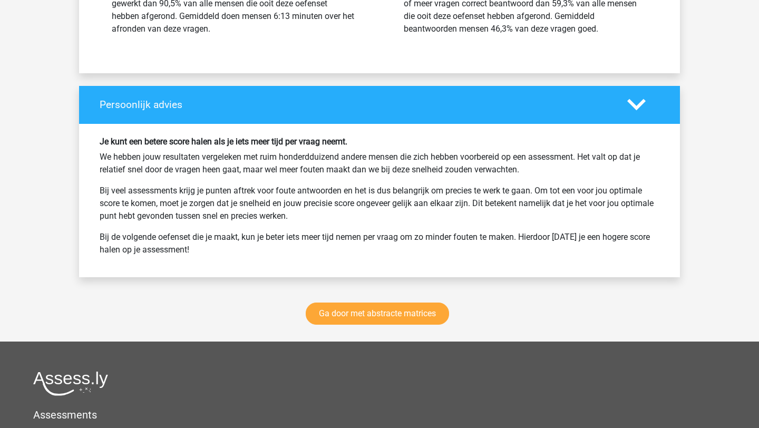
scroll to position [1318, 0]
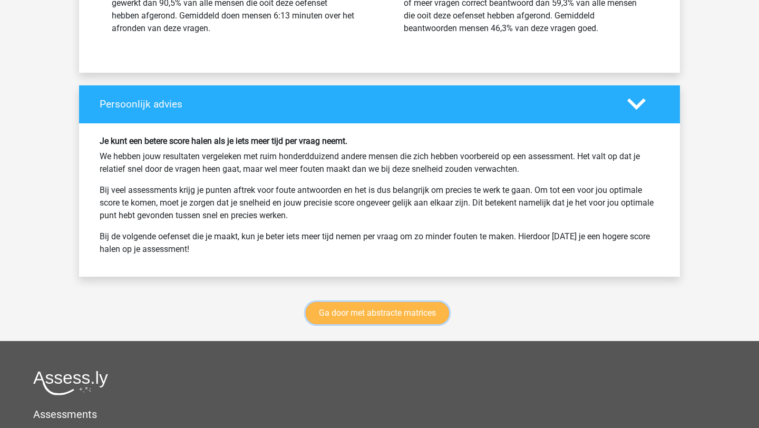
click at [404, 315] on link "Ga door met abstracte matrices" at bounding box center [377, 313] width 143 height 22
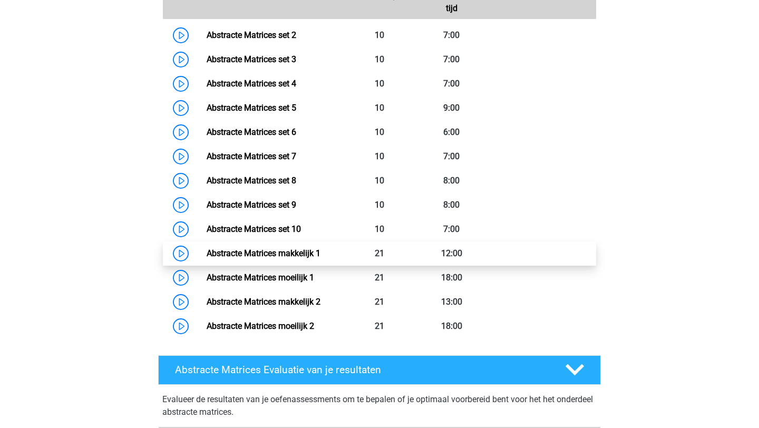
scroll to position [577, 0]
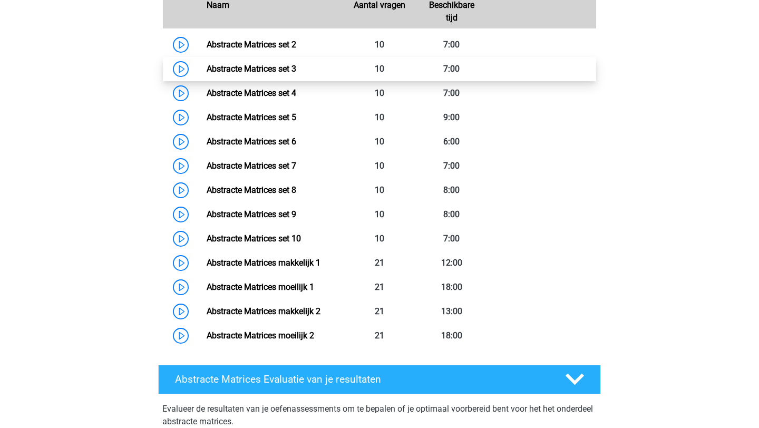
click at [207, 66] on link "Abstracte Matrices set 3" at bounding box center [252, 69] width 90 height 10
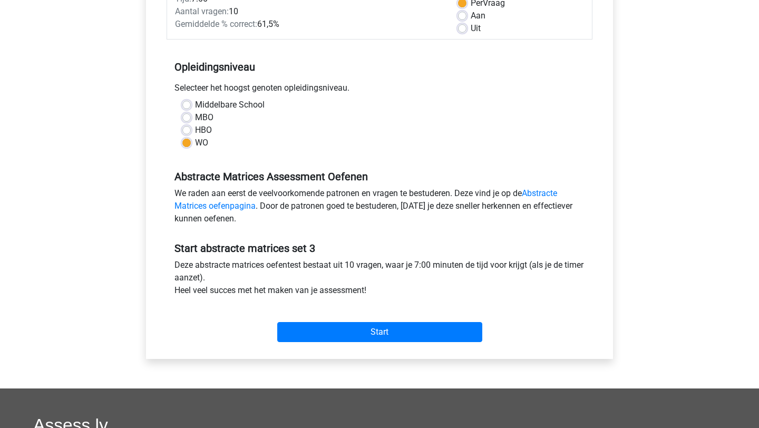
scroll to position [166, 0]
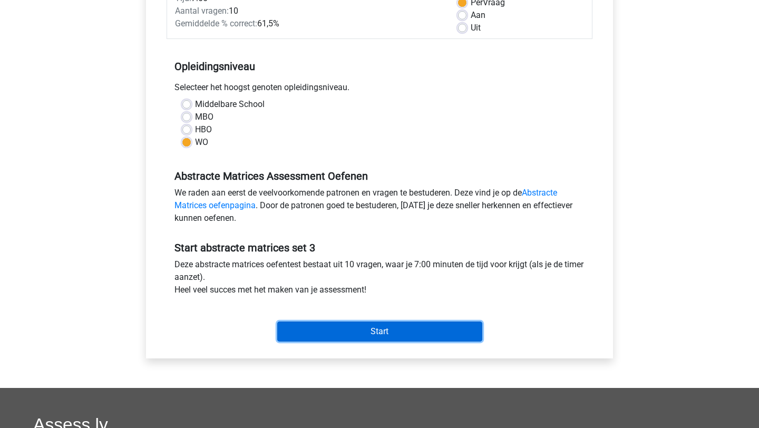
click at [339, 327] on input "Start" at bounding box center [379, 331] width 205 height 20
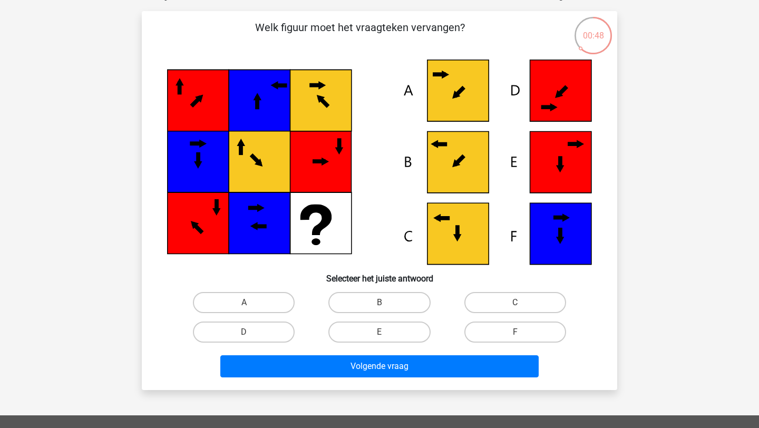
scroll to position [76, 0]
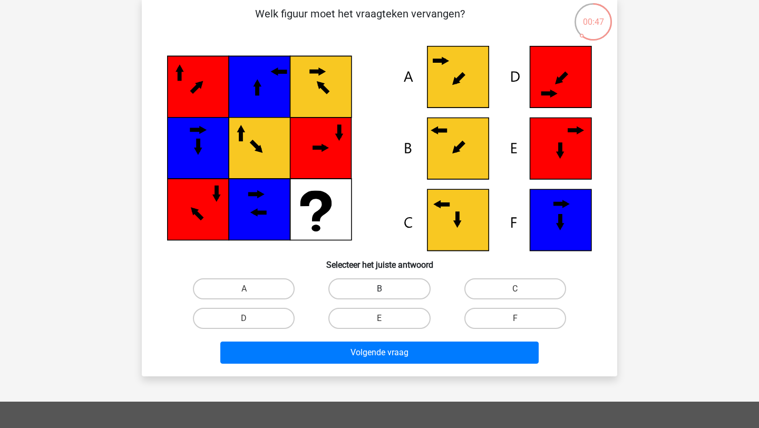
click at [394, 291] on label "B" at bounding box center [379, 288] width 102 height 21
click at [386, 291] on input "B" at bounding box center [382, 292] width 7 height 7
radio input "true"
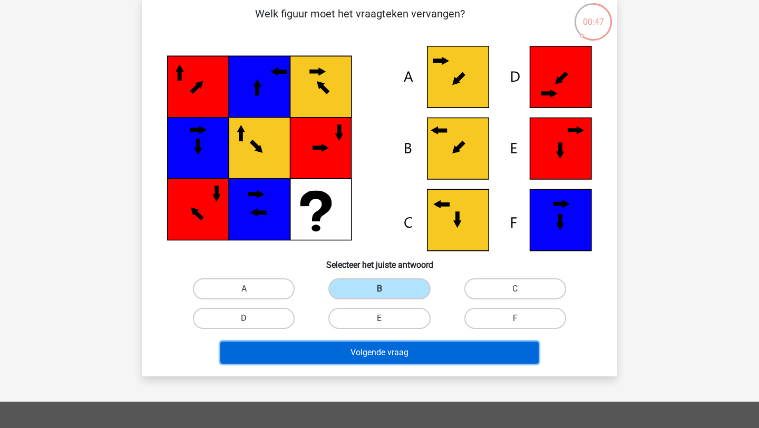
click at [393, 347] on button "Volgende vraag" at bounding box center [379, 352] width 319 height 22
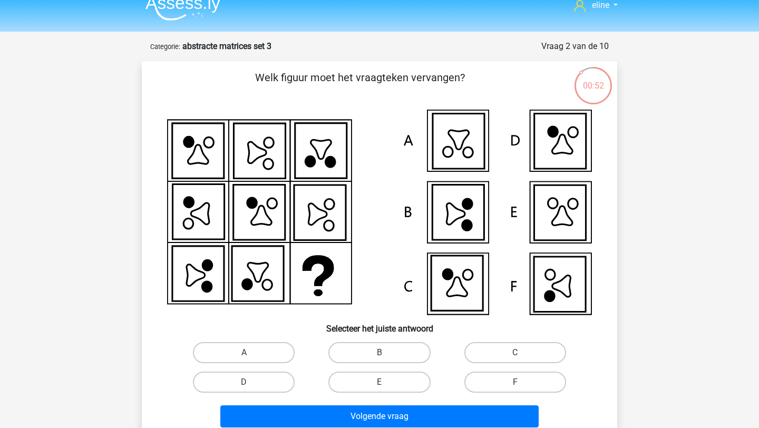
scroll to position [47, 0]
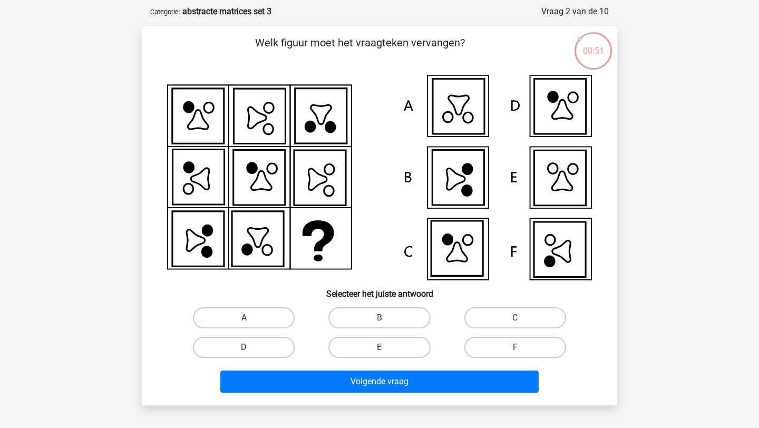
click at [489, 346] on label "F" at bounding box center [515, 347] width 102 height 21
click at [515, 347] on input "F" at bounding box center [518, 350] width 7 height 7
radio input "true"
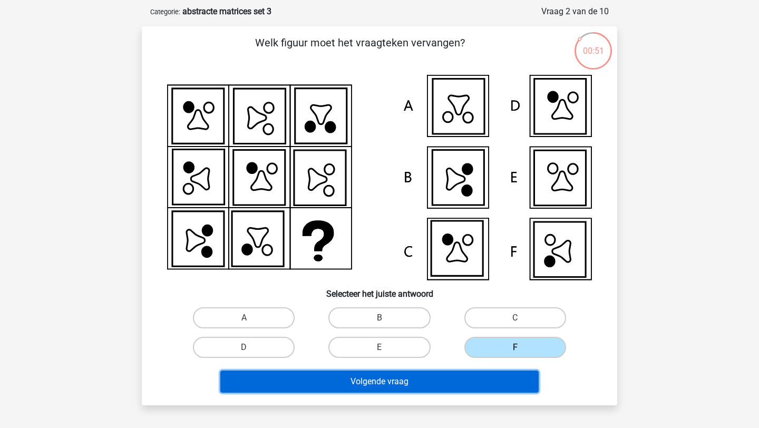
click at [489, 382] on button "Volgende vraag" at bounding box center [379, 381] width 319 height 22
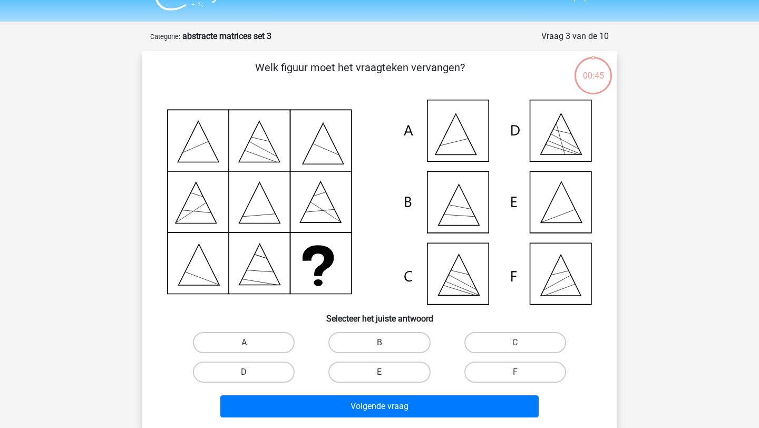
scroll to position [22, 0]
click at [243, 371] on label "D" at bounding box center [244, 372] width 102 height 21
click at [244, 372] on input "D" at bounding box center [247, 375] width 7 height 7
radio input "true"
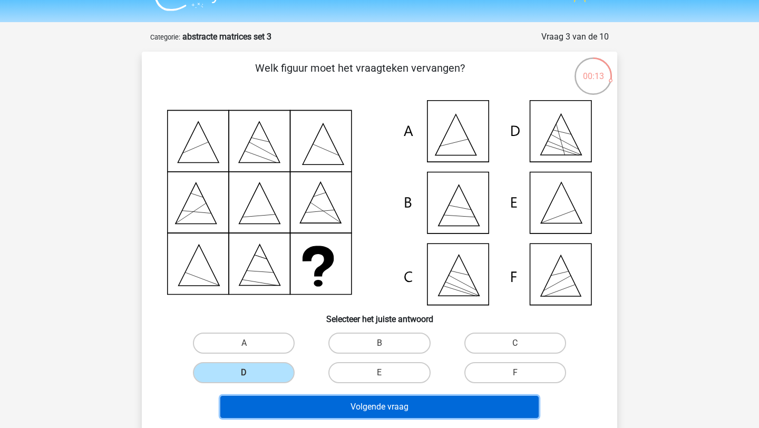
click at [281, 402] on button "Volgende vraag" at bounding box center [379, 407] width 319 height 22
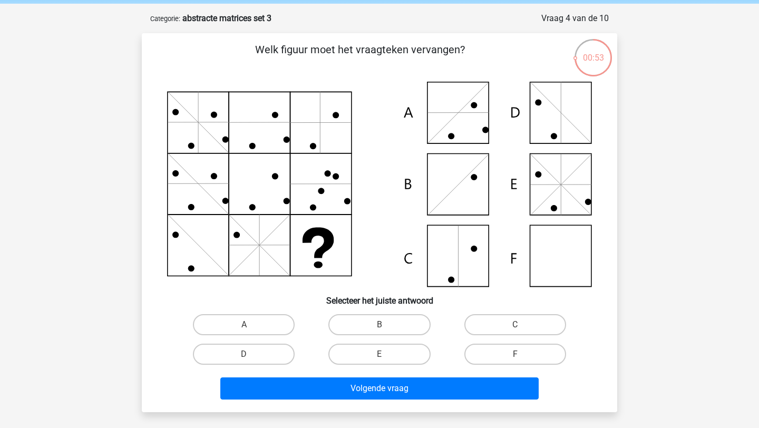
scroll to position [43, 0]
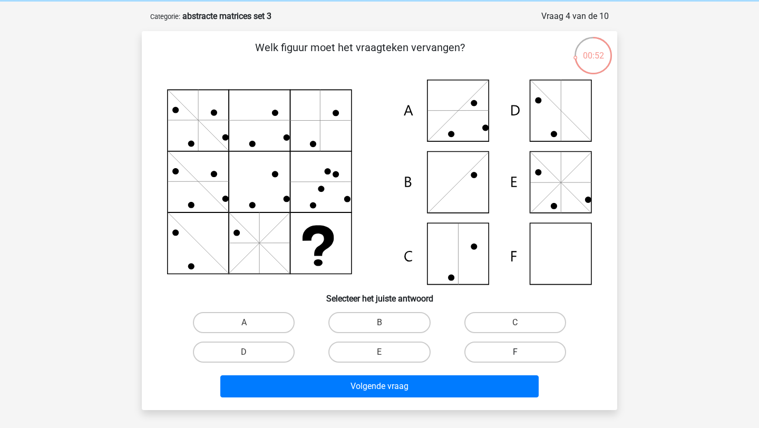
click at [502, 348] on label "F" at bounding box center [515, 351] width 102 height 21
click at [515, 352] on input "F" at bounding box center [518, 355] width 7 height 7
radio input "true"
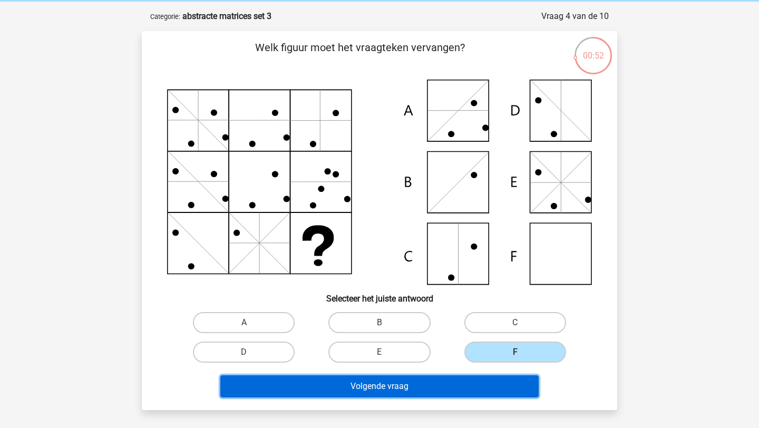
click at [487, 395] on button "Volgende vraag" at bounding box center [379, 386] width 319 height 22
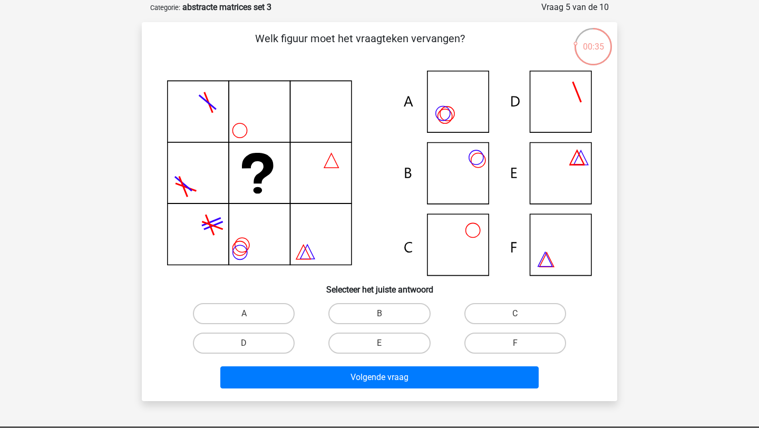
scroll to position [68, 0]
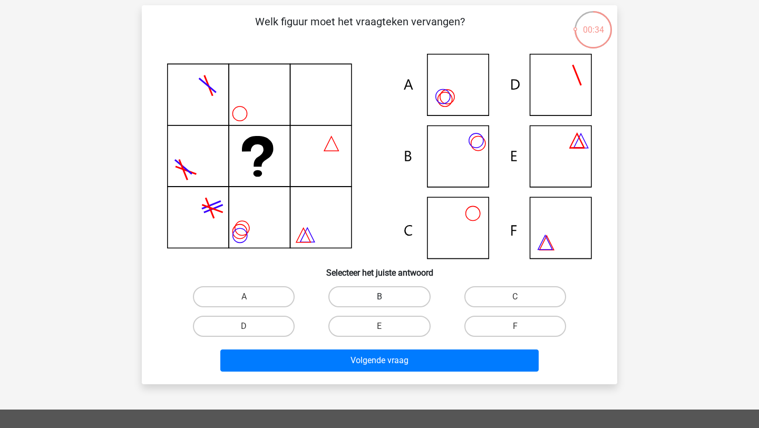
click at [399, 296] on label "B" at bounding box center [379, 296] width 102 height 21
click at [386, 297] on input "B" at bounding box center [382, 300] width 7 height 7
radio input "true"
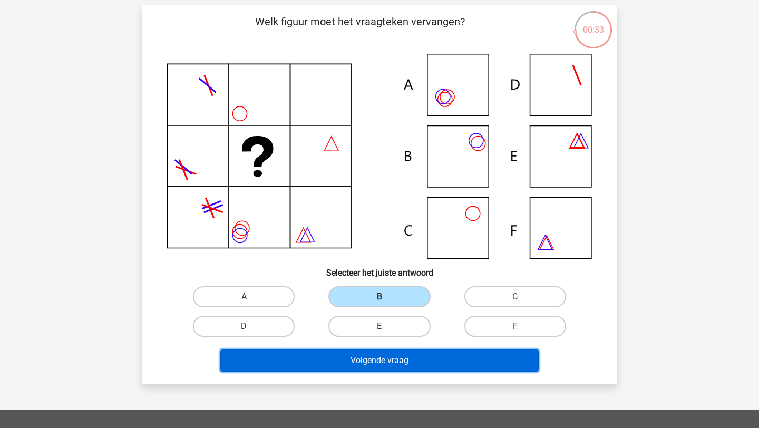
click at [427, 351] on button "Volgende vraag" at bounding box center [379, 360] width 319 height 22
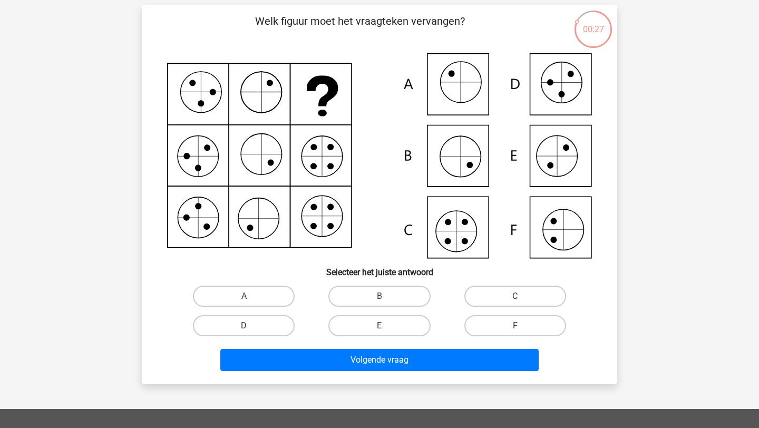
scroll to position [84, 0]
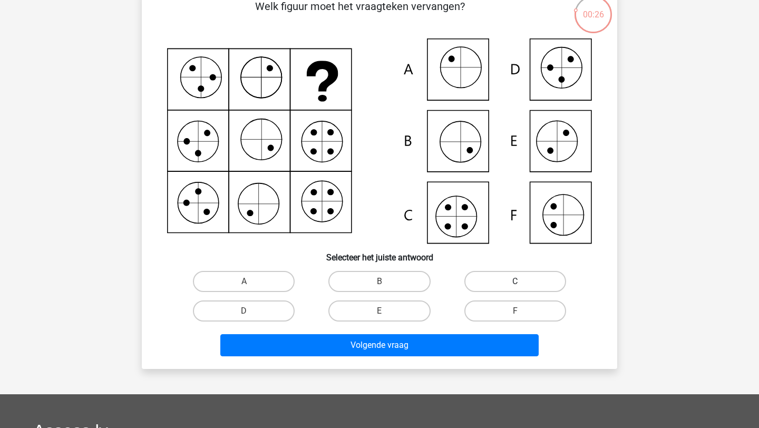
click at [507, 278] on label "C" at bounding box center [515, 281] width 102 height 21
click at [515, 281] on input "C" at bounding box center [518, 284] width 7 height 7
radio input "true"
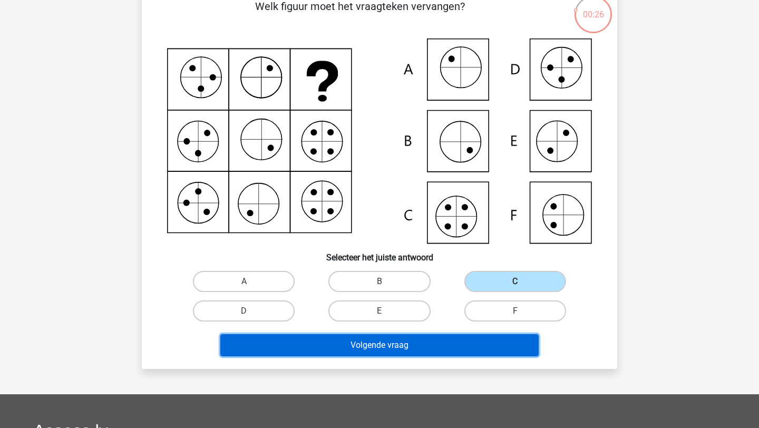
click at [496, 347] on button "Volgende vraag" at bounding box center [379, 345] width 319 height 22
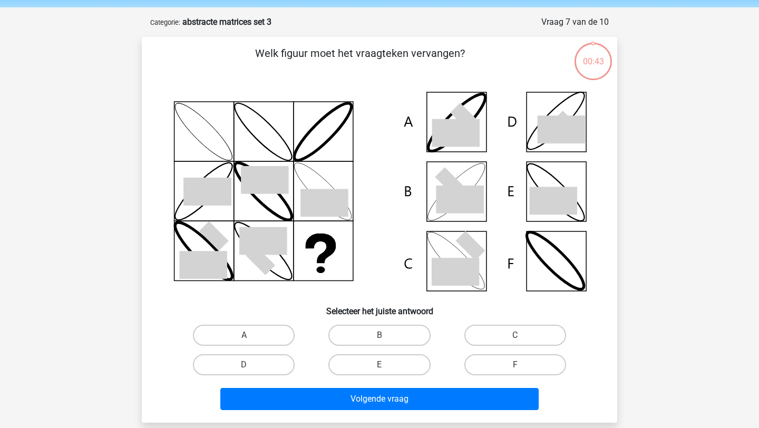
scroll to position [30, 0]
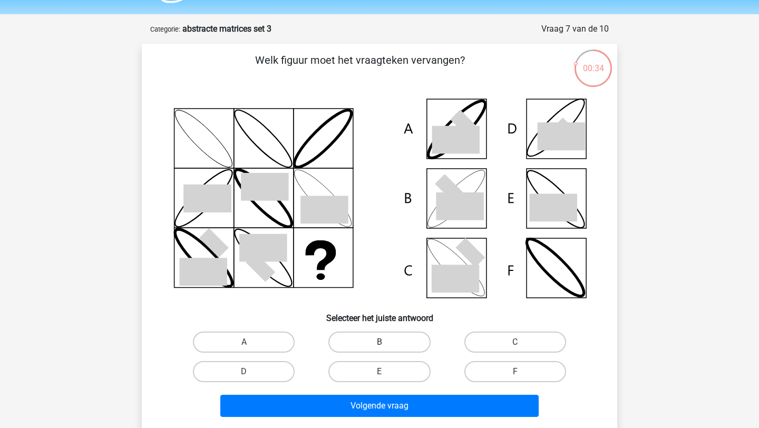
click at [388, 346] on label "B" at bounding box center [379, 341] width 102 height 21
click at [386, 346] on input "B" at bounding box center [382, 345] width 7 height 7
radio input "true"
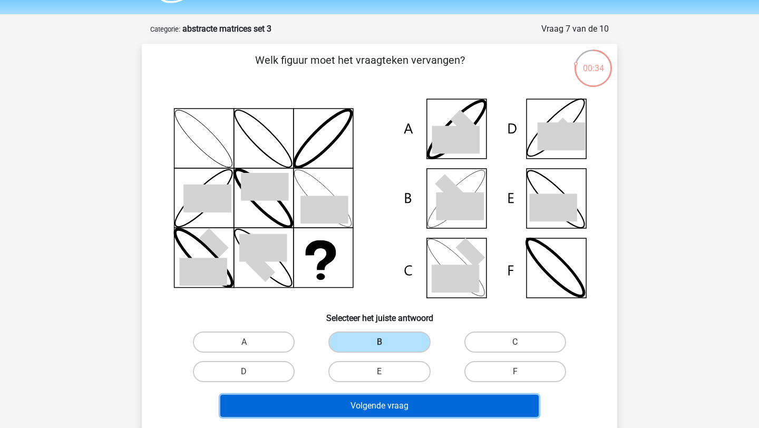
click at [396, 411] on button "Volgende vraag" at bounding box center [379, 406] width 319 height 22
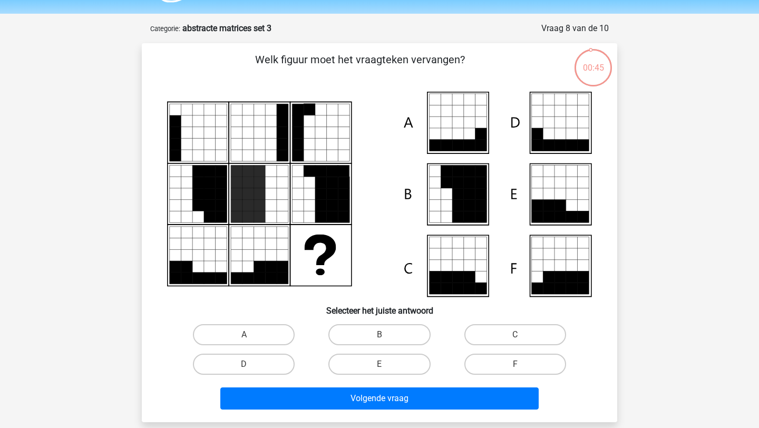
scroll to position [26, 0]
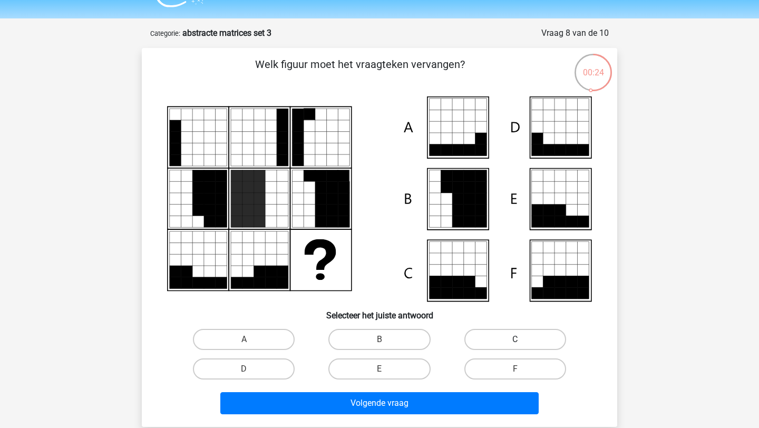
click at [491, 343] on label "C" at bounding box center [515, 339] width 102 height 21
click at [515, 343] on input "C" at bounding box center [518, 342] width 7 height 7
radio input "true"
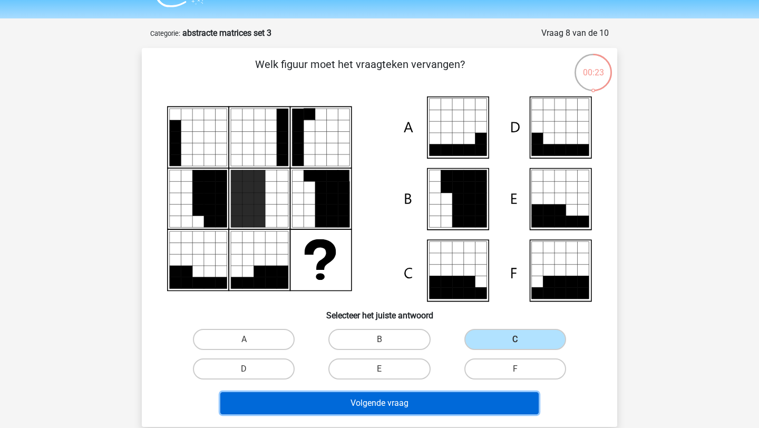
click at [486, 404] on button "Volgende vraag" at bounding box center [379, 403] width 319 height 22
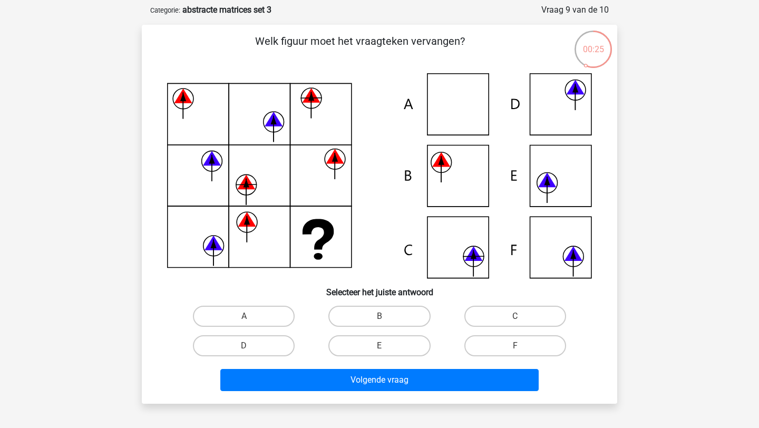
scroll to position [50, 0]
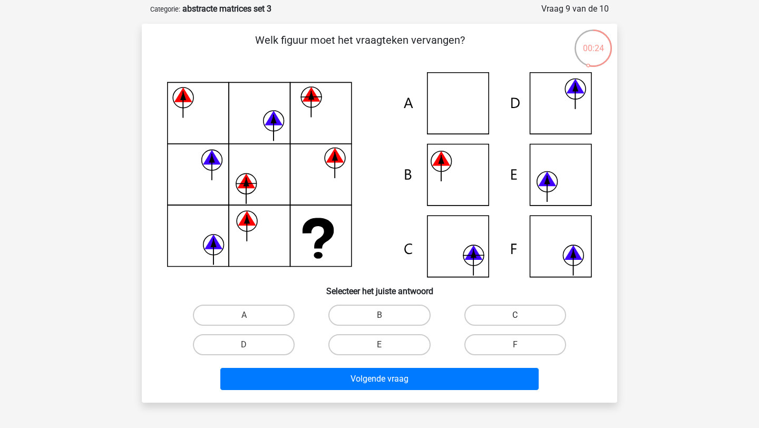
click at [520, 312] on label "C" at bounding box center [515, 315] width 102 height 21
click at [520, 315] on input "C" at bounding box center [518, 318] width 7 height 7
radio input "true"
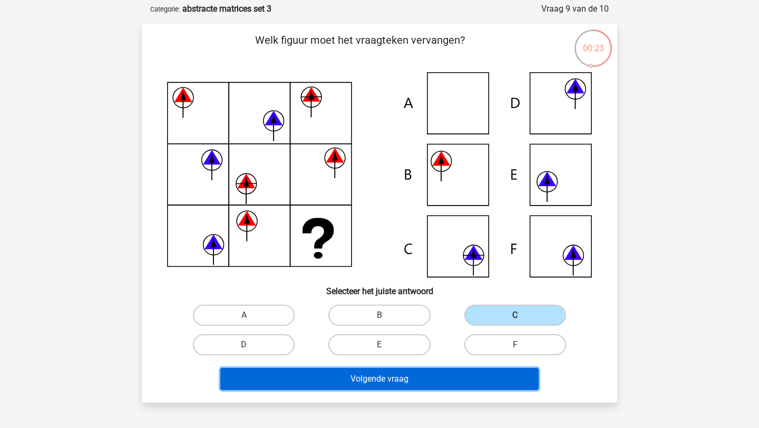
click at [500, 375] on button "Volgende vraag" at bounding box center [379, 379] width 319 height 22
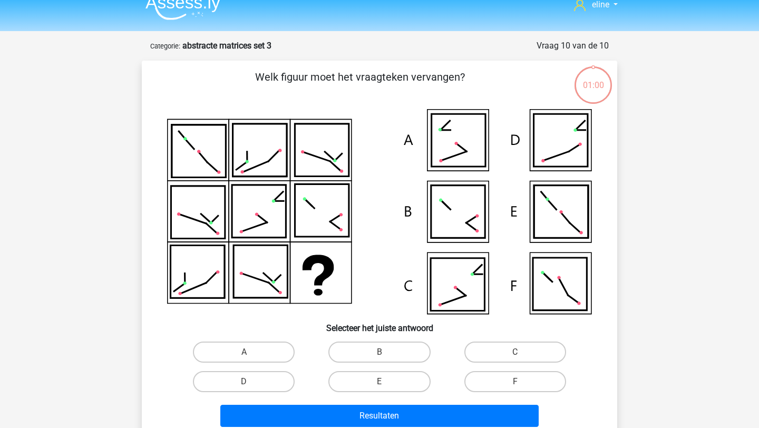
scroll to position [13, 0]
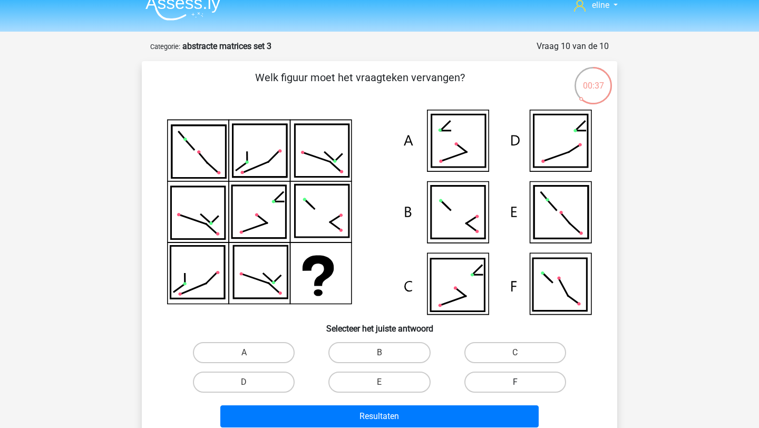
click at [487, 386] on label "F" at bounding box center [515, 381] width 102 height 21
click at [515, 386] on input "F" at bounding box center [518, 385] width 7 height 7
radio input "true"
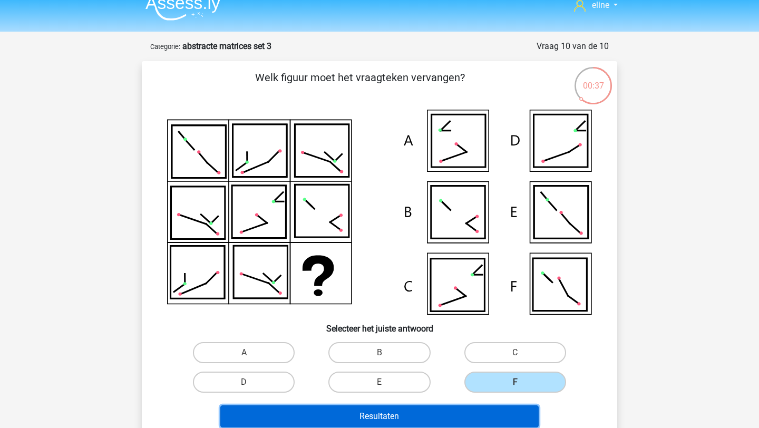
click at [487, 415] on button "Resultaten" at bounding box center [379, 416] width 319 height 22
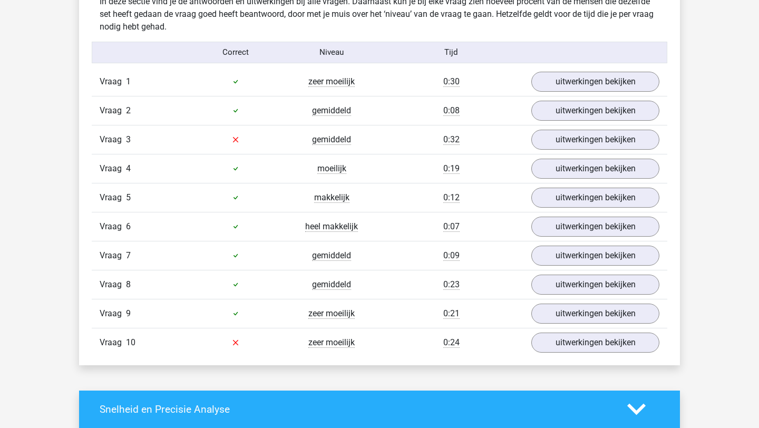
scroll to position [658, 0]
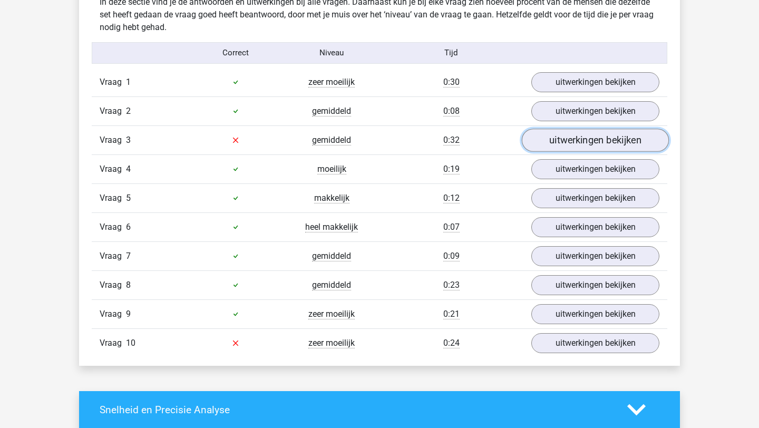
click at [562, 143] on link "uitwerkingen bekijken" at bounding box center [595, 140] width 147 height 23
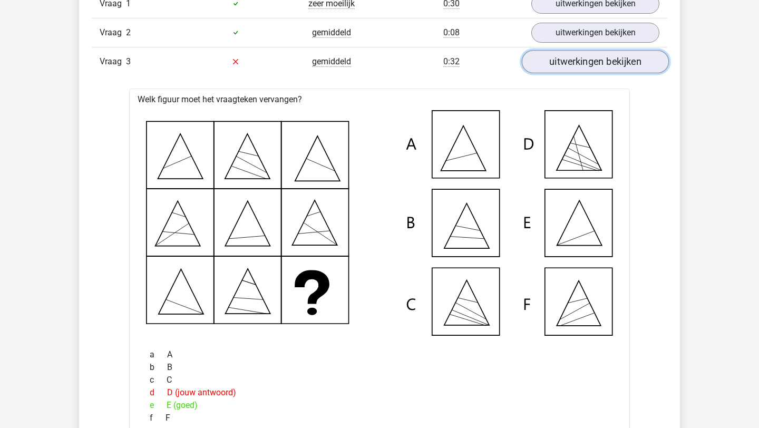
scroll to position [733, 0]
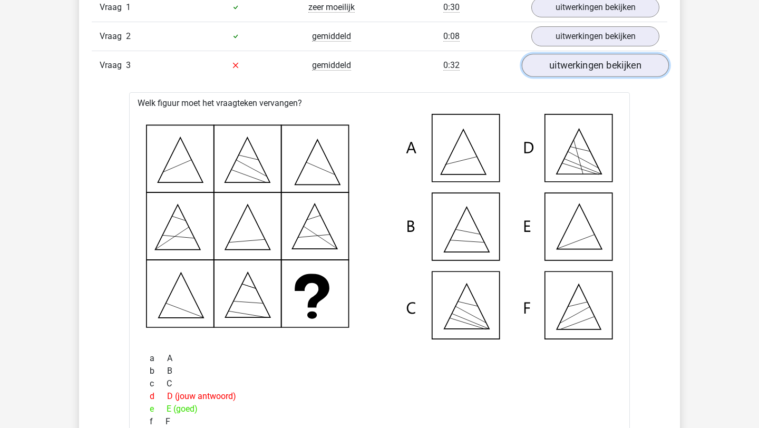
click at [568, 71] on link "uitwerkingen bekijken" at bounding box center [595, 65] width 147 height 23
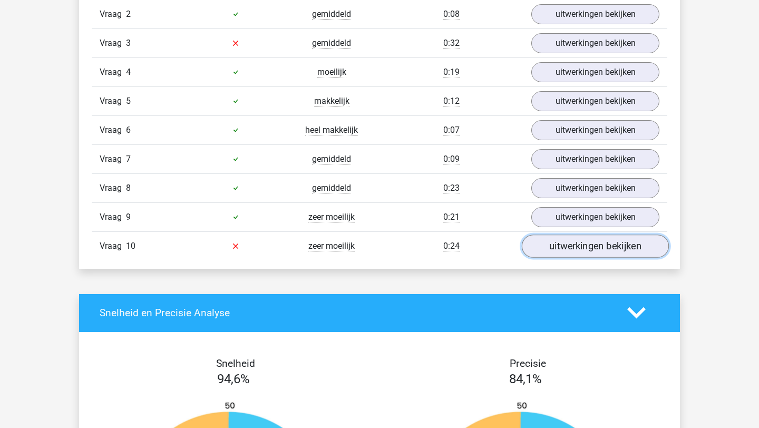
click at [571, 237] on link "uitwerkingen bekijken" at bounding box center [595, 245] width 147 height 23
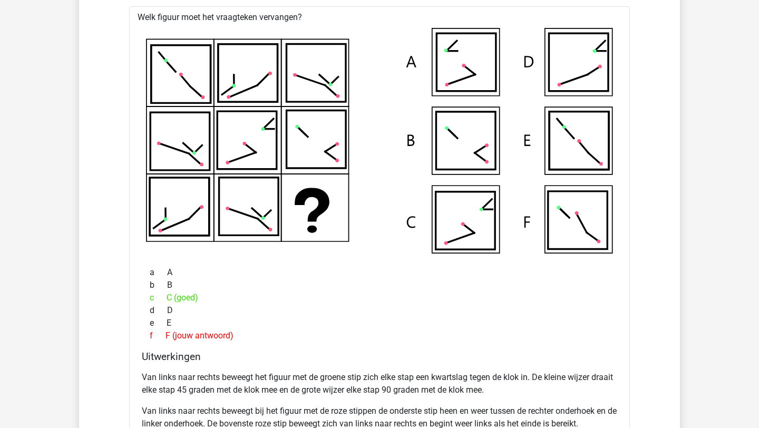
scroll to position [783, 0]
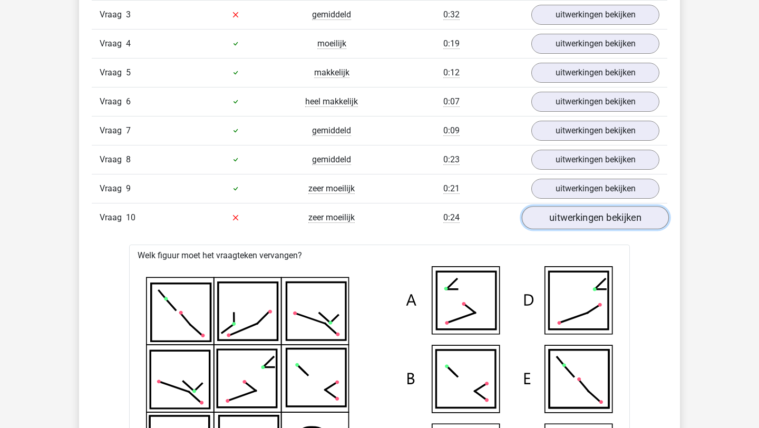
click at [580, 216] on link "uitwerkingen bekijken" at bounding box center [595, 217] width 147 height 23
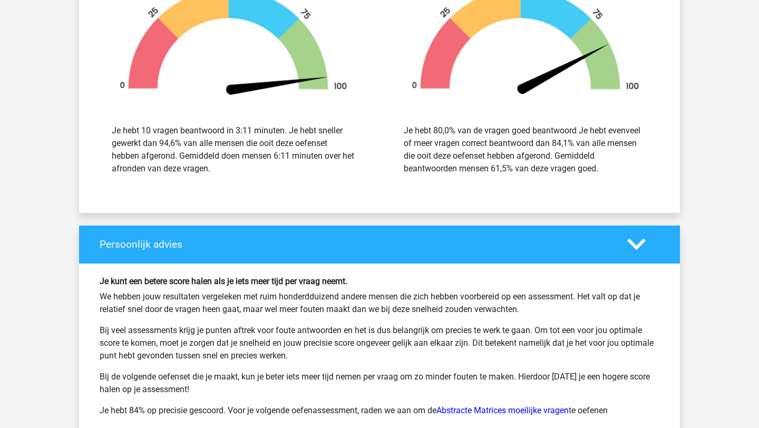
scroll to position [1359, 0]
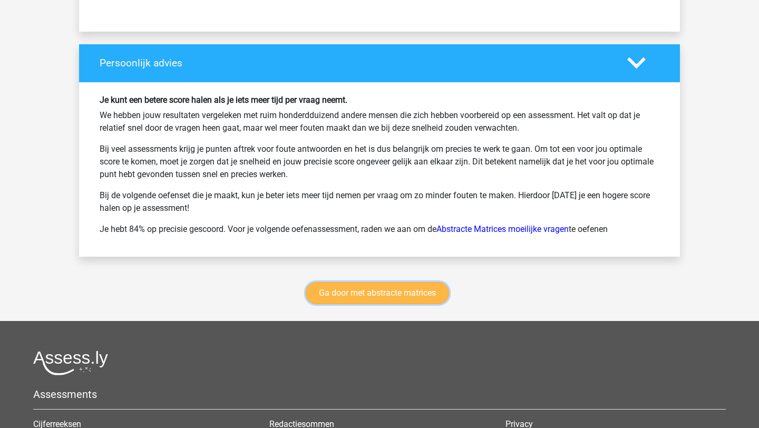
click at [425, 290] on link "Ga door met abstracte matrices" at bounding box center [377, 293] width 143 height 22
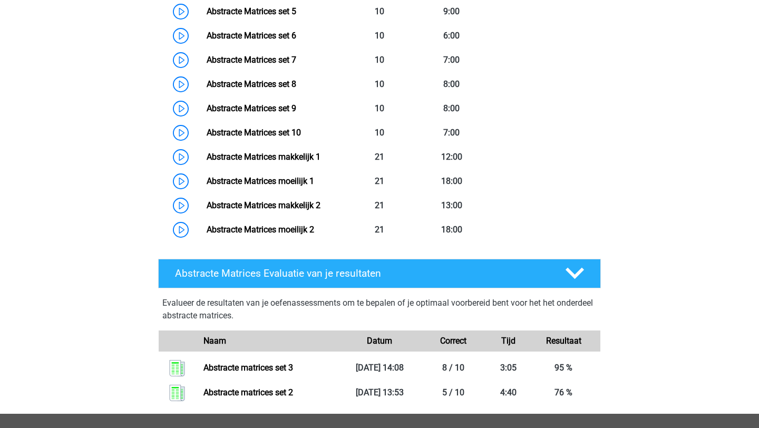
scroll to position [468, 0]
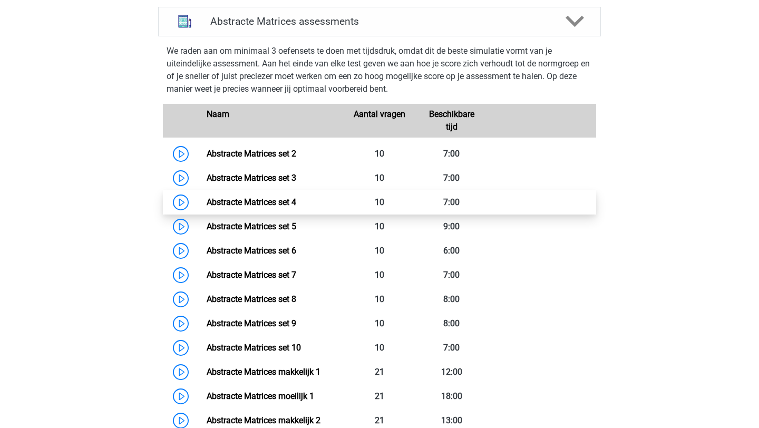
click at [207, 203] on link "Abstracte Matrices set 4" at bounding box center [252, 202] width 90 height 10
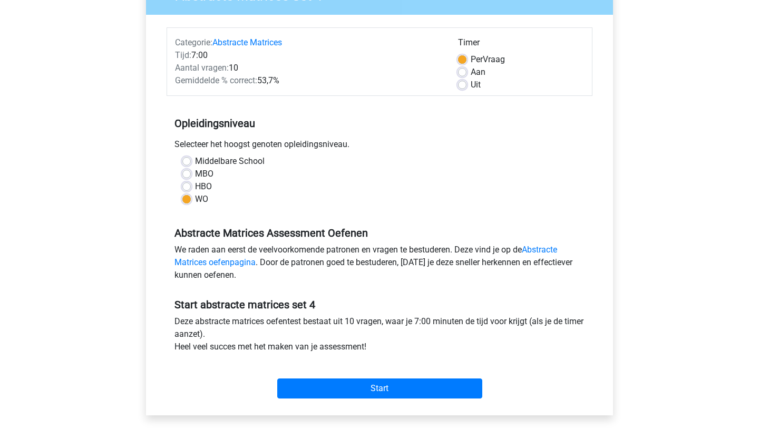
scroll to position [109, 0]
click at [401, 377] on div "Start" at bounding box center [379, 380] width 426 height 37
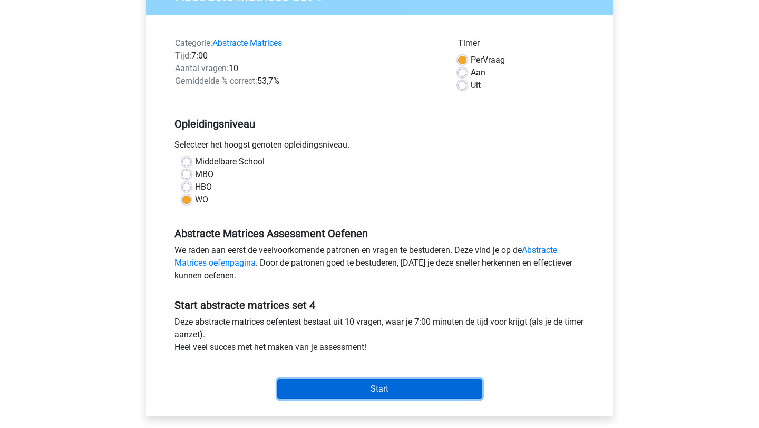
click at [403, 389] on input "Start" at bounding box center [379, 389] width 205 height 20
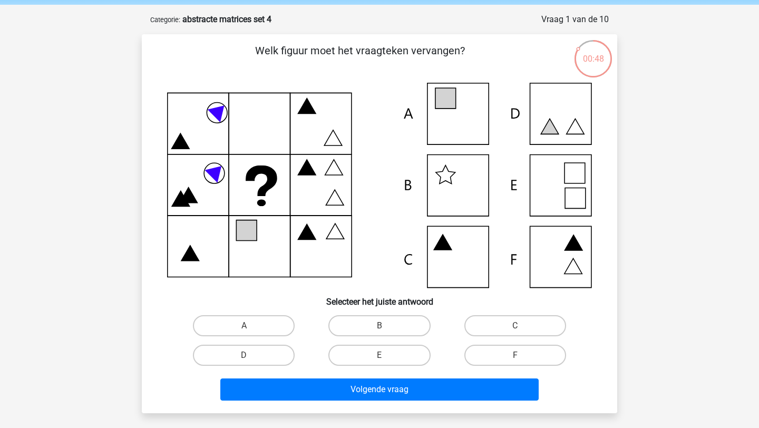
scroll to position [46, 0]
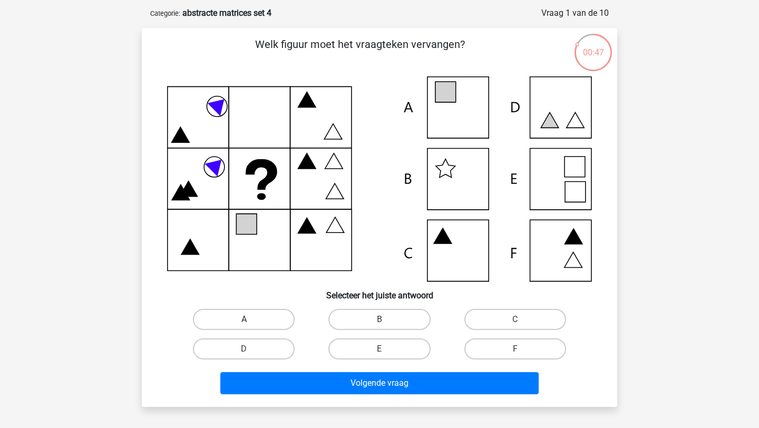
click at [270, 318] on label "A" at bounding box center [244, 319] width 102 height 21
click at [251, 319] on input "A" at bounding box center [247, 322] width 7 height 7
radio input "true"
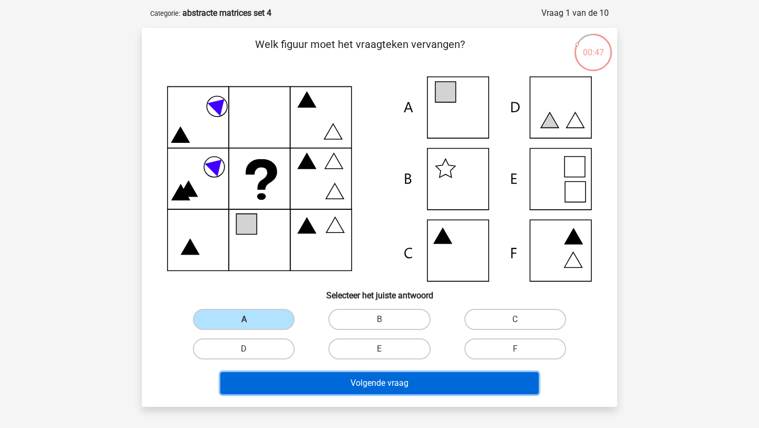
click at [305, 384] on button "Volgende vraag" at bounding box center [379, 383] width 319 height 22
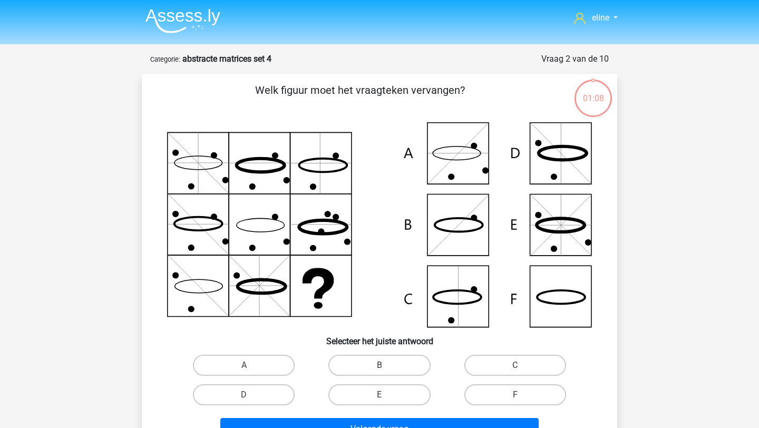
scroll to position [1, 0]
click at [486, 394] on label "F" at bounding box center [515, 394] width 102 height 21
click at [515, 394] on input "F" at bounding box center [518, 397] width 7 height 7
radio input "true"
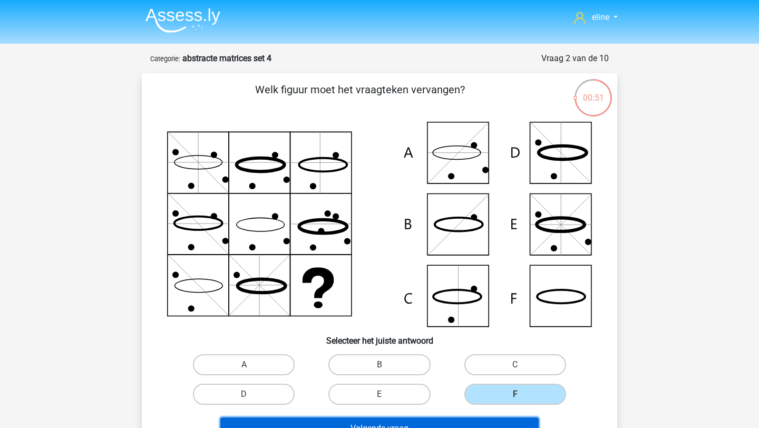
click at [474, 425] on button "Volgende vraag" at bounding box center [379, 428] width 319 height 22
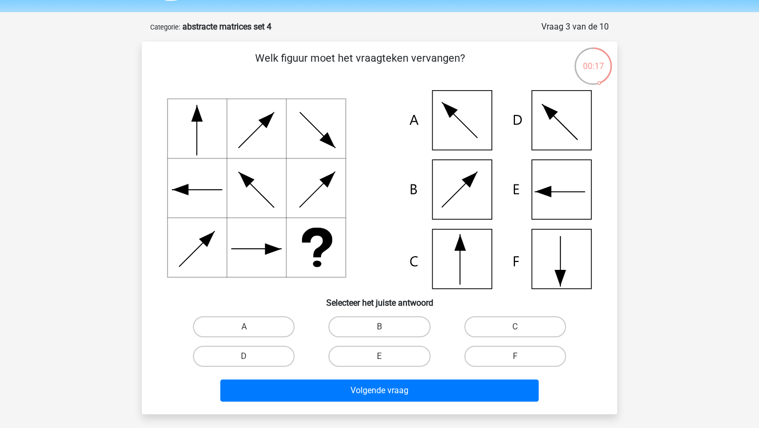
scroll to position [39, 0]
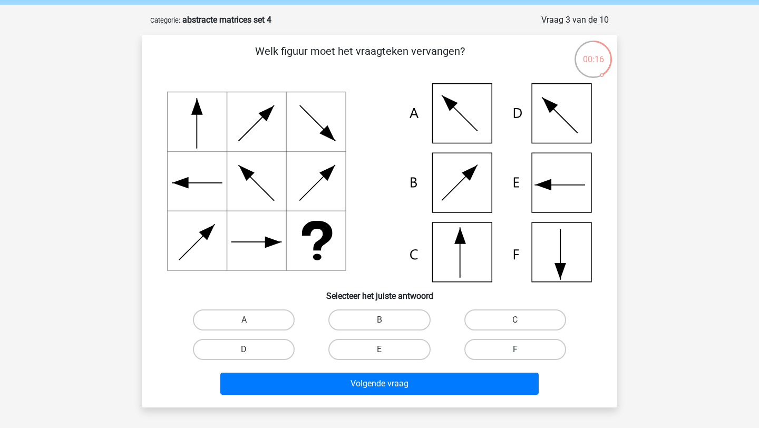
click at [483, 348] on label "F" at bounding box center [515, 349] width 102 height 21
click at [515, 349] on input "F" at bounding box center [518, 352] width 7 height 7
radio input "true"
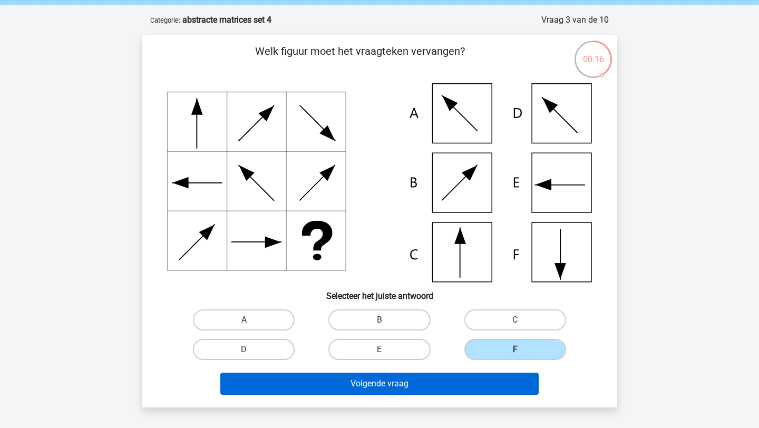
click at [483, 372] on div "Volgende vraag" at bounding box center [379, 385] width 407 height 26
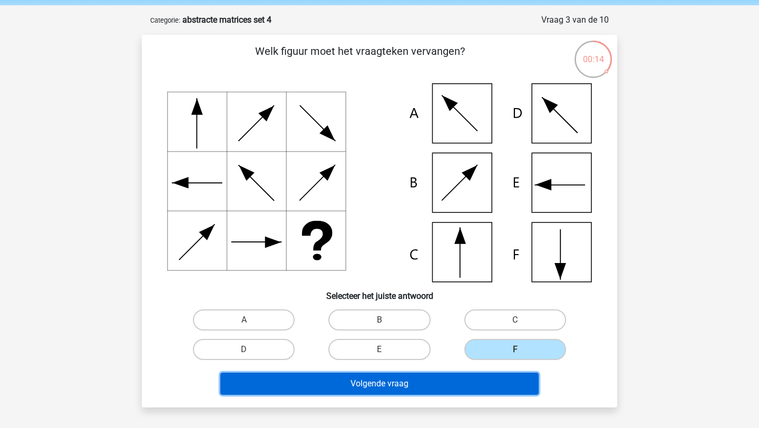
click at [468, 377] on button "Volgende vraag" at bounding box center [379, 383] width 319 height 22
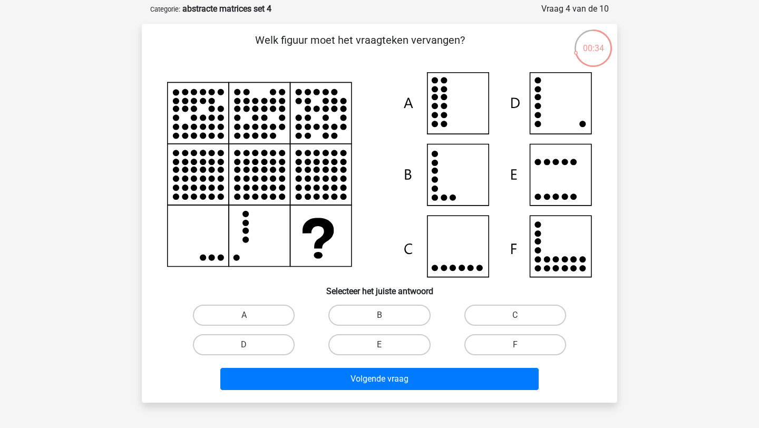
scroll to position [51, 0]
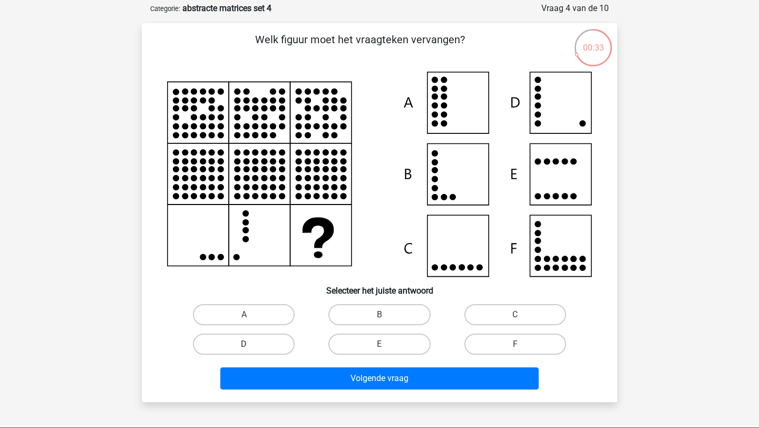
click at [237, 346] on label "D" at bounding box center [244, 343] width 102 height 21
click at [244, 346] on input "D" at bounding box center [247, 347] width 7 height 7
radio input "true"
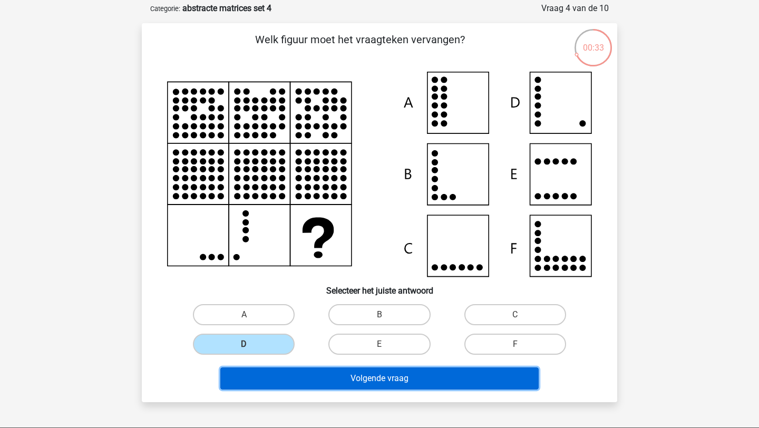
click at [272, 379] on button "Volgende vraag" at bounding box center [379, 378] width 319 height 22
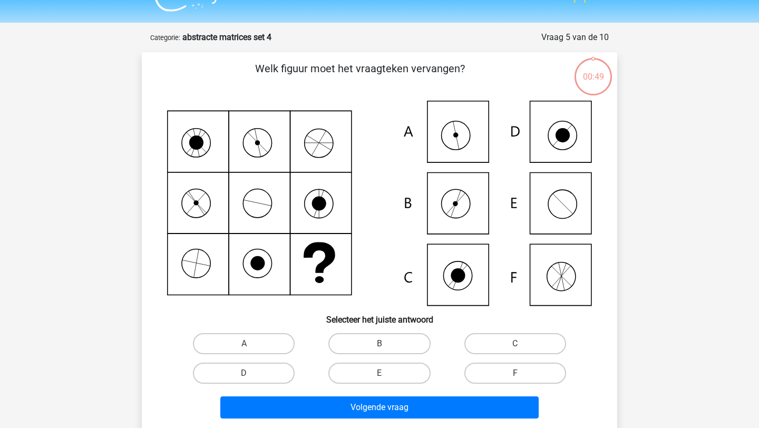
scroll to position [20, 0]
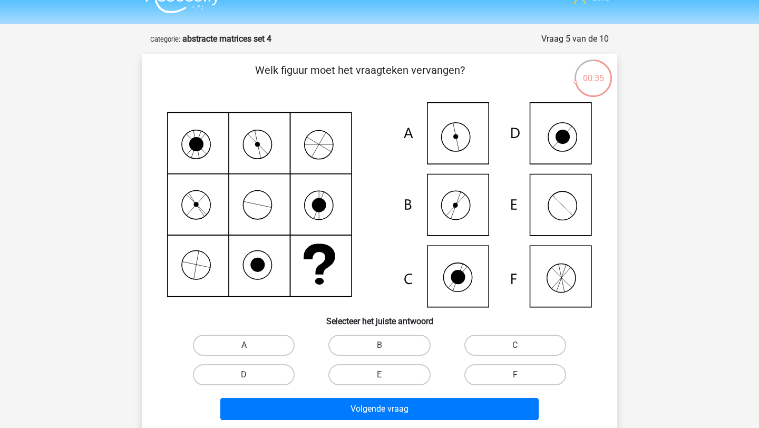
click at [253, 354] on label "A" at bounding box center [244, 345] width 102 height 21
click at [251, 352] on input "A" at bounding box center [247, 348] width 7 height 7
radio input "true"
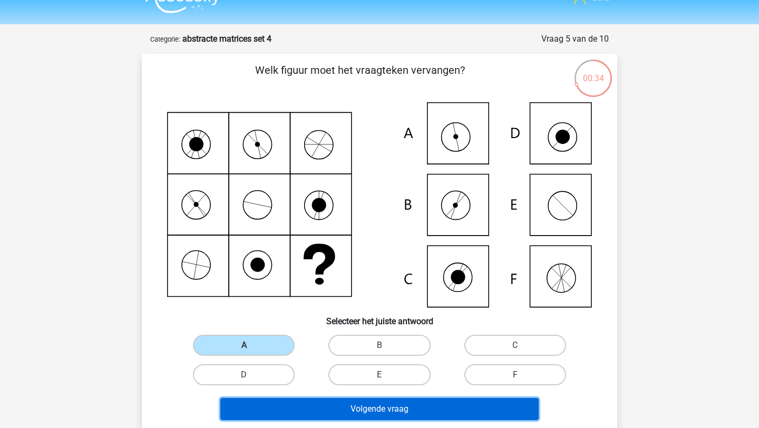
click at [299, 403] on button "Volgende vraag" at bounding box center [379, 409] width 319 height 22
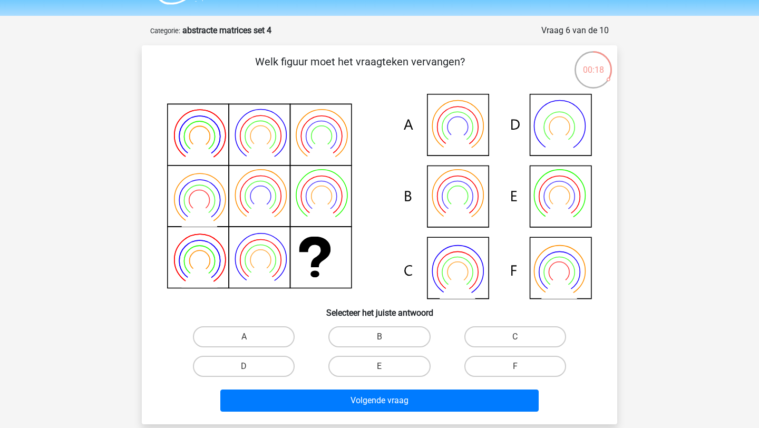
scroll to position [29, 0]
drag, startPoint x: 420, startPoint y: 335, endPoint x: 418, endPoint y: 347, distance: 12.8
click at [420, 335] on label "B" at bounding box center [379, 336] width 102 height 21
click at [386, 336] on input "B" at bounding box center [382, 339] width 7 height 7
radio input "true"
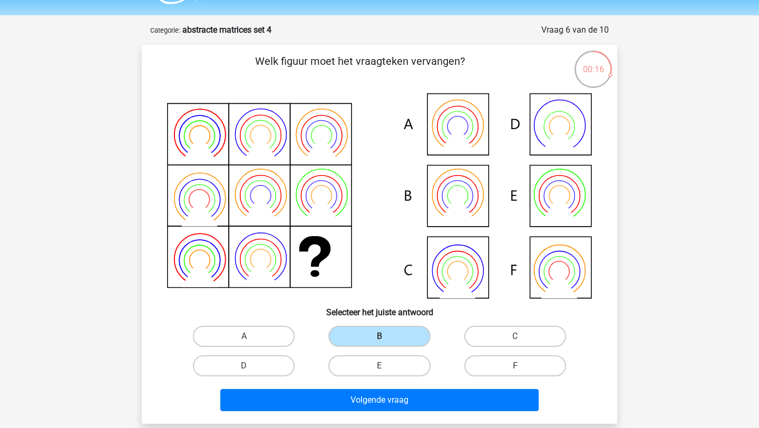
click at [401, 388] on div "Volgende vraag" at bounding box center [379, 397] width 441 height 35
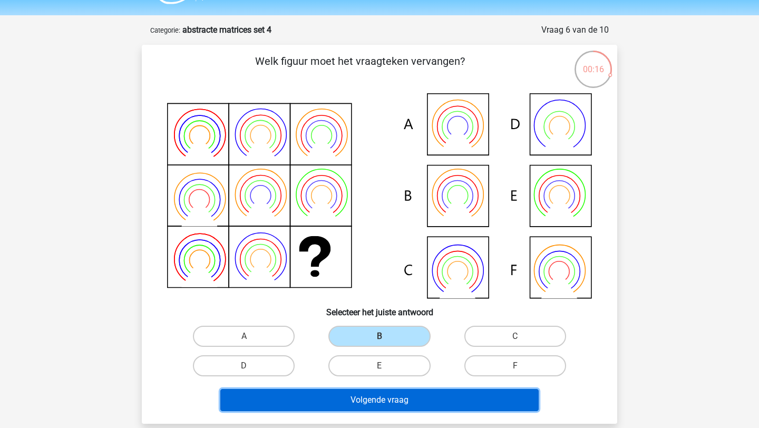
click at [401, 395] on button "Volgende vraag" at bounding box center [379, 400] width 319 height 22
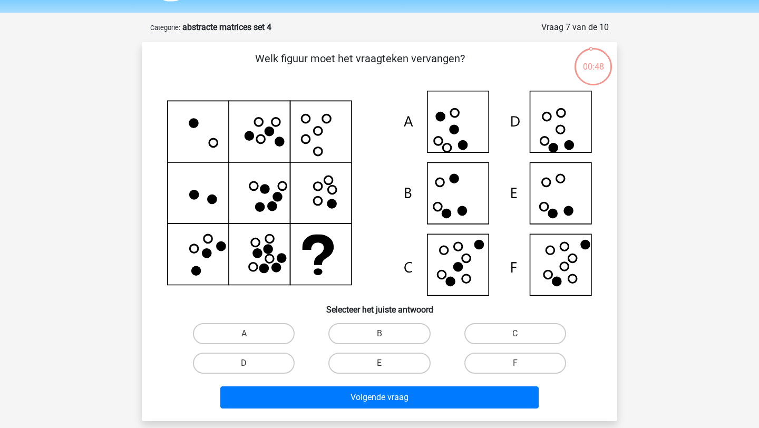
scroll to position [31, 0]
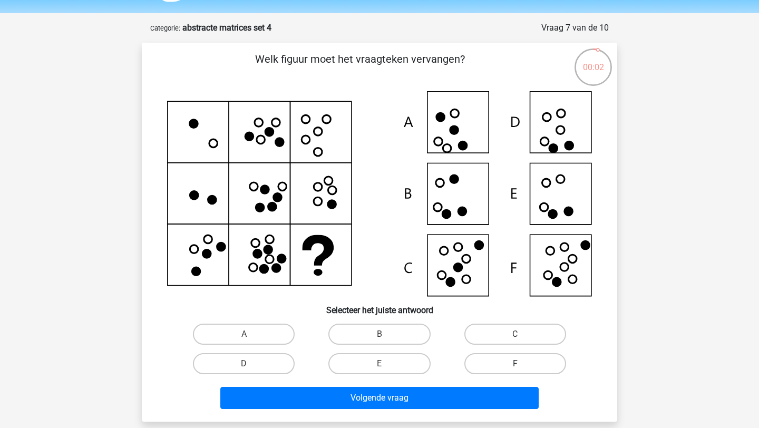
click at [493, 364] on label "F" at bounding box center [515, 363] width 102 height 21
click at [515, 364] on input "F" at bounding box center [518, 367] width 7 height 7
radio input "true"
click at [492, 416] on div "Welk figuur moet het vraagteken vervangen?" at bounding box center [379, 232] width 475 height 379
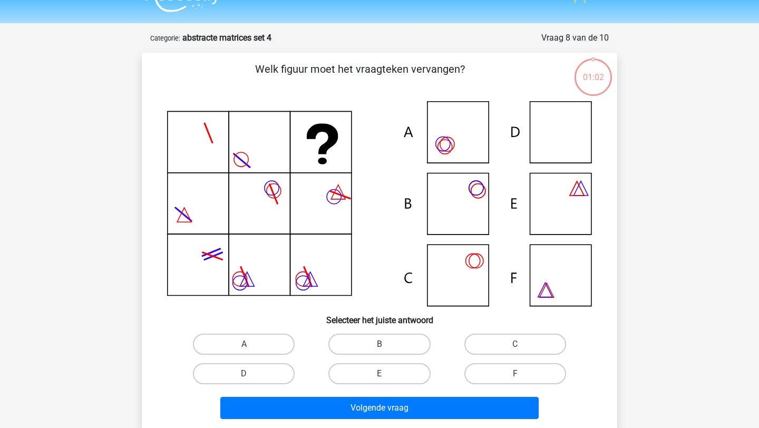
scroll to position [38, 0]
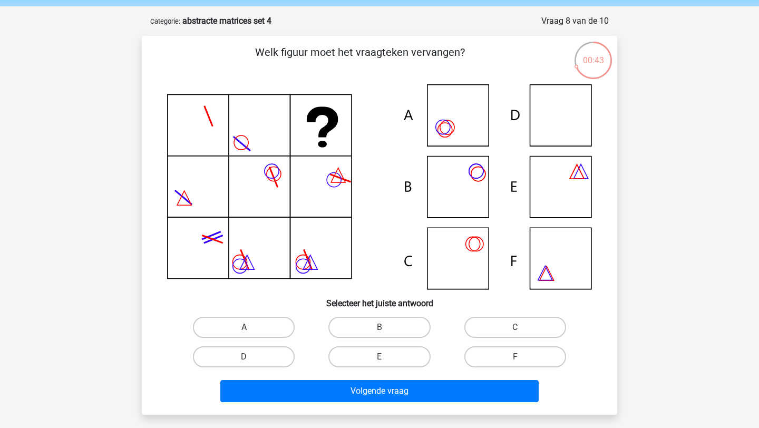
click at [256, 327] on label "A" at bounding box center [244, 327] width 102 height 21
click at [251, 327] on input "A" at bounding box center [247, 330] width 7 height 7
radio input "true"
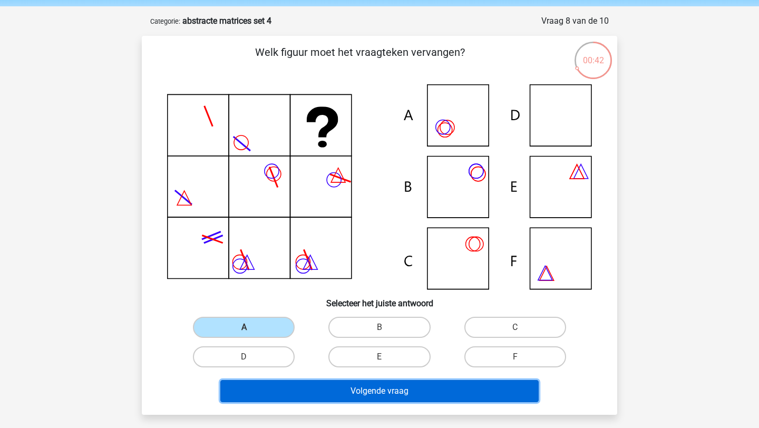
click at [313, 382] on button "Volgende vraag" at bounding box center [379, 391] width 319 height 22
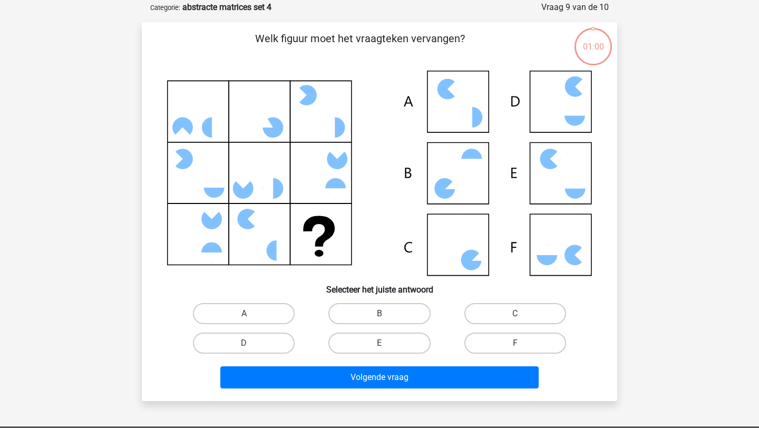
scroll to position [53, 0]
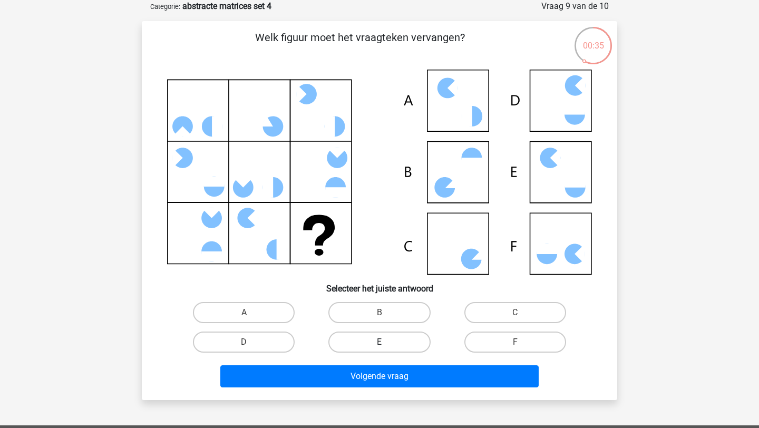
click at [411, 339] on label "E" at bounding box center [379, 341] width 102 height 21
click at [386, 342] on input "E" at bounding box center [382, 345] width 7 height 7
radio input "true"
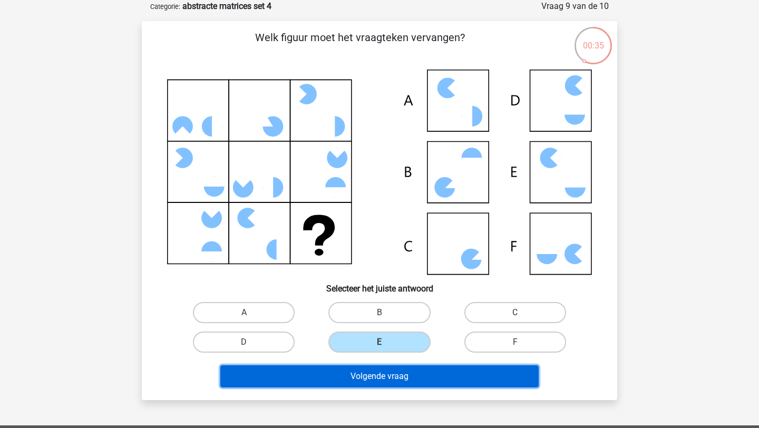
click at [411, 385] on button "Volgende vraag" at bounding box center [379, 376] width 319 height 22
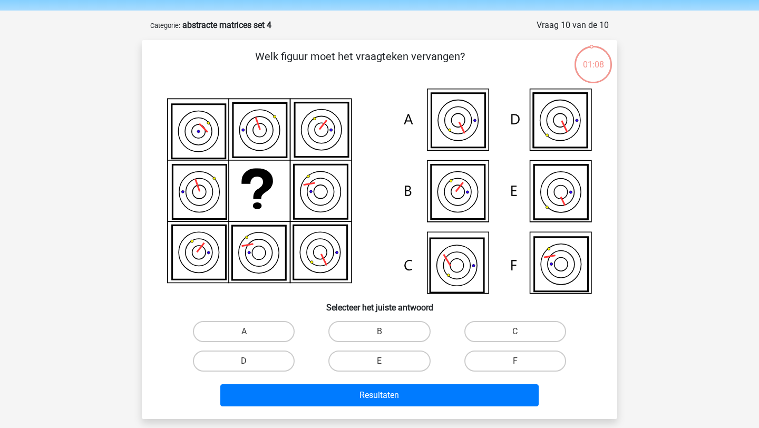
scroll to position [33, 0]
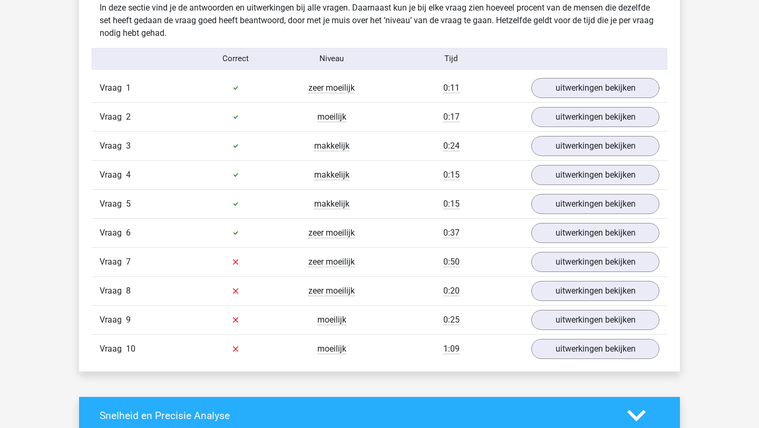
scroll to position [654, 0]
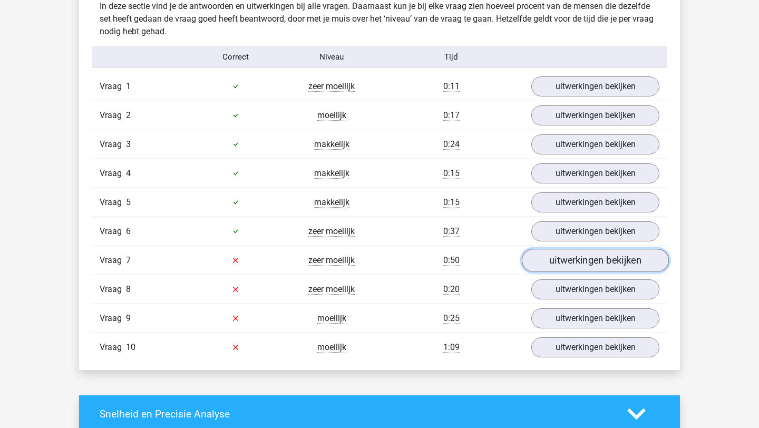
click at [552, 264] on link "uitwerkingen bekijken" at bounding box center [595, 260] width 147 height 23
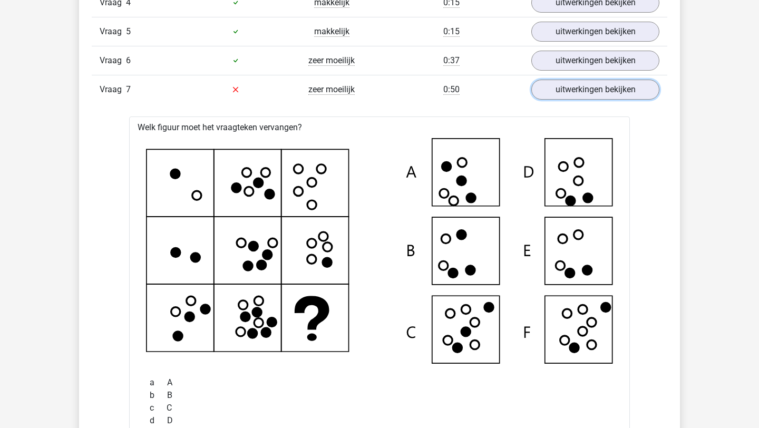
scroll to position [821, 0]
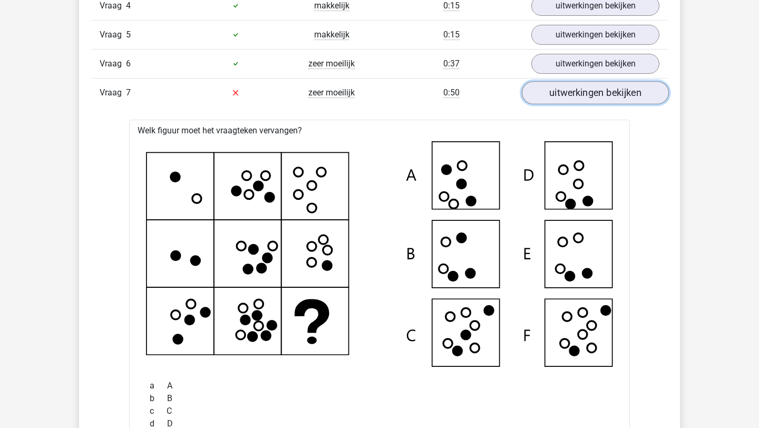
click at [550, 96] on link "uitwerkingen bekijken" at bounding box center [595, 92] width 147 height 23
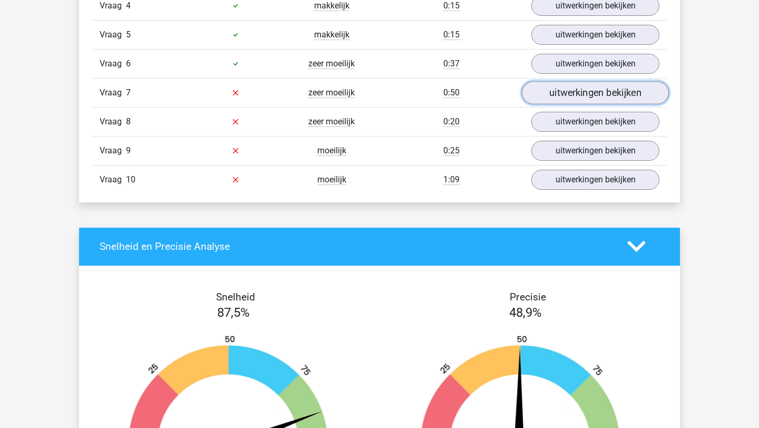
click at [551, 96] on link "uitwerkingen bekijken" at bounding box center [595, 92] width 147 height 23
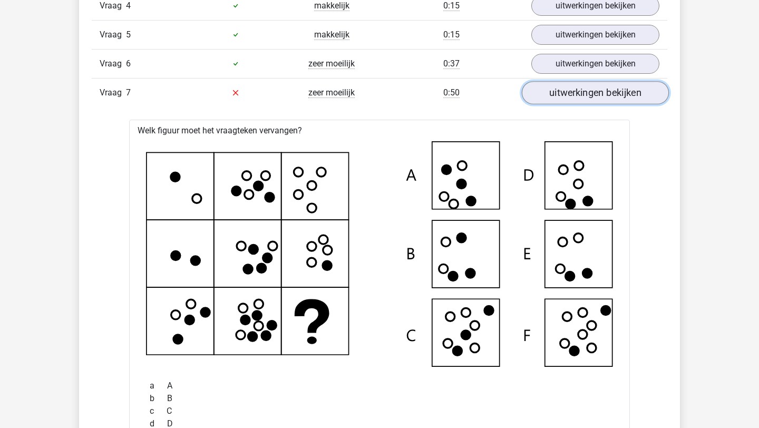
click at [551, 96] on link "uitwerkingen bekijken" at bounding box center [595, 92] width 147 height 23
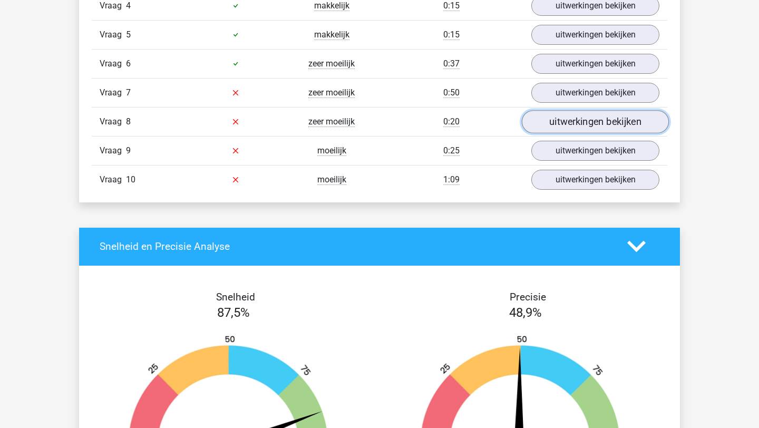
click at [550, 122] on link "uitwerkingen bekijken" at bounding box center [595, 121] width 147 height 23
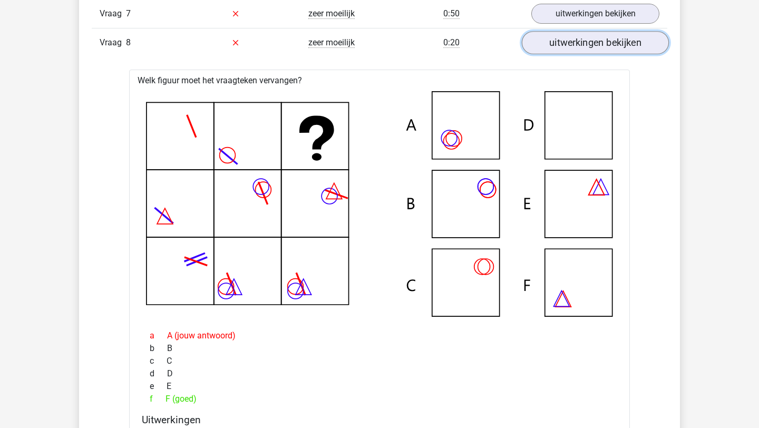
scroll to position [902, 0]
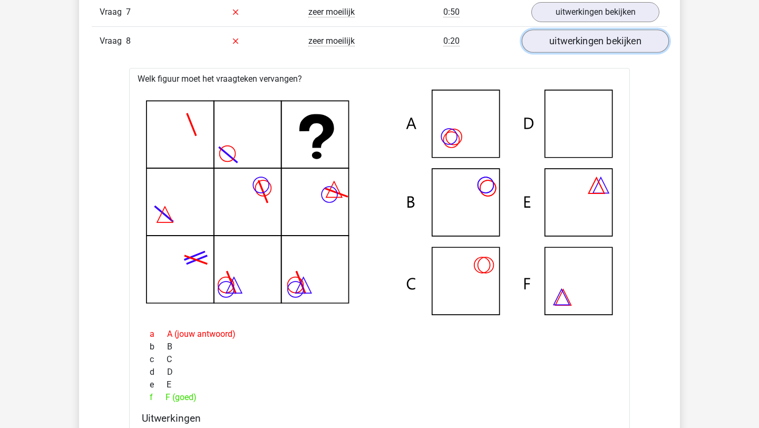
click at [554, 40] on link "uitwerkingen bekijken" at bounding box center [595, 41] width 147 height 23
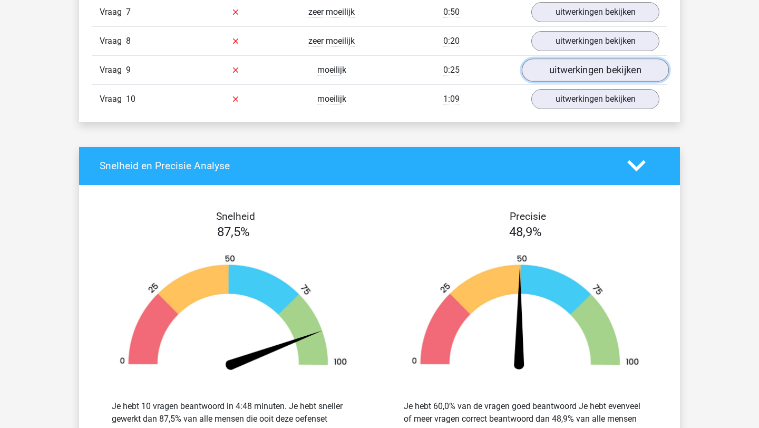
click at [561, 64] on link "uitwerkingen bekijken" at bounding box center [595, 69] width 147 height 23
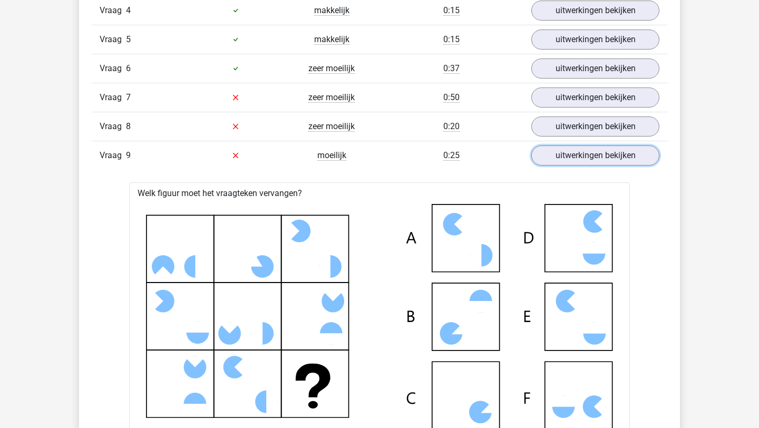
scroll to position [784, 0]
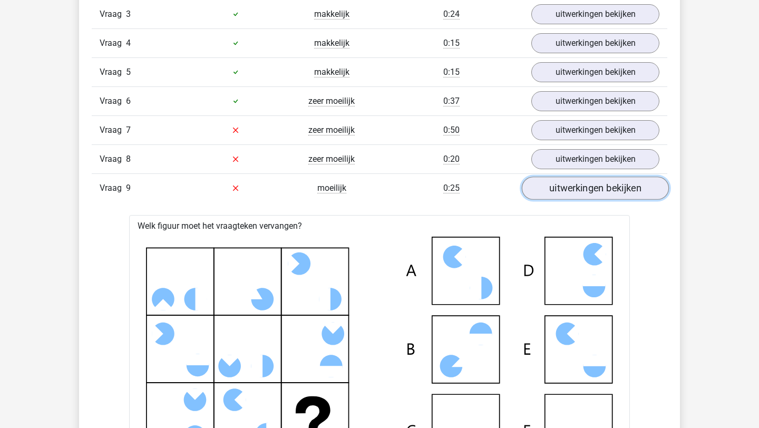
click at [559, 189] on link "uitwerkingen bekijken" at bounding box center [595, 187] width 147 height 23
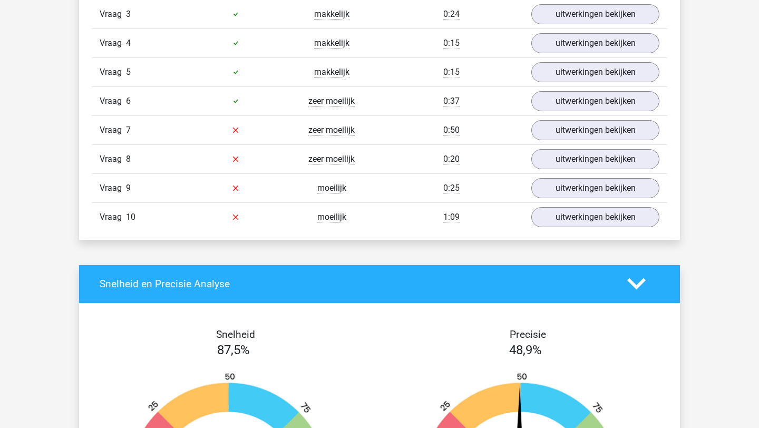
click at [549, 148] on div "Vraag 8 zeer moeilijk 0:20 uitwerkingen bekijken" at bounding box center [379, 158] width 575 height 29
click at [552, 161] on link "uitwerkingen bekijken" at bounding box center [595, 159] width 147 height 23
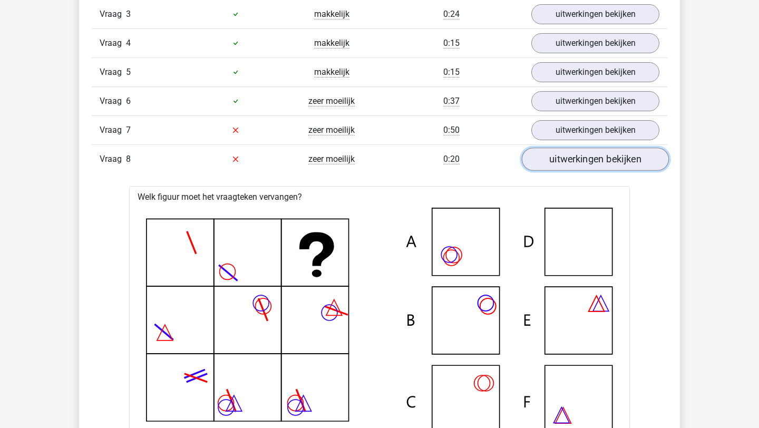
click at [553, 161] on link "uitwerkingen bekijken" at bounding box center [595, 159] width 147 height 23
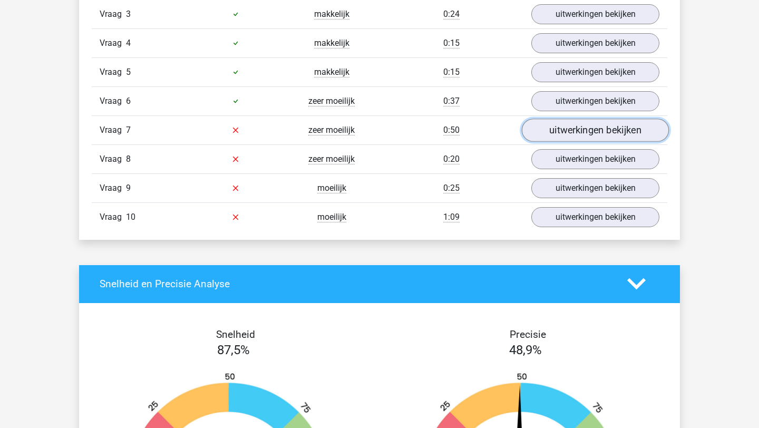
click at [564, 135] on link "uitwerkingen bekijken" at bounding box center [595, 130] width 147 height 23
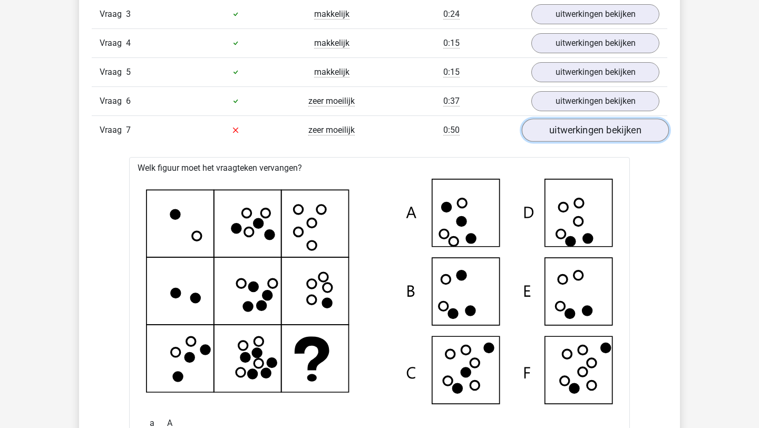
click at [564, 135] on link "uitwerkingen bekijken" at bounding box center [595, 130] width 147 height 23
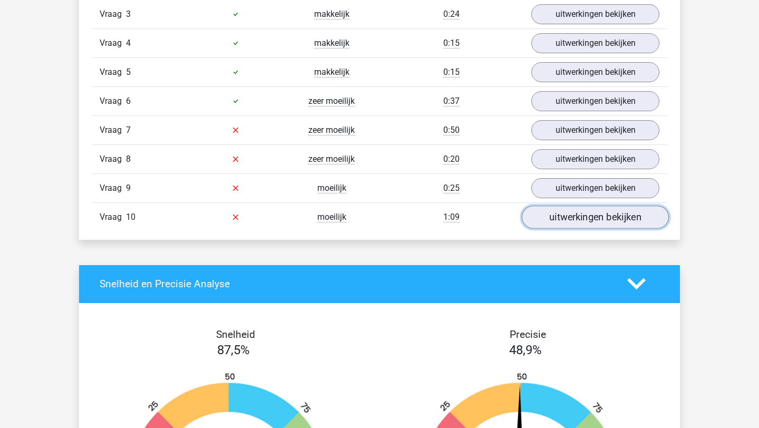
click at [562, 213] on link "uitwerkingen bekijken" at bounding box center [595, 216] width 147 height 23
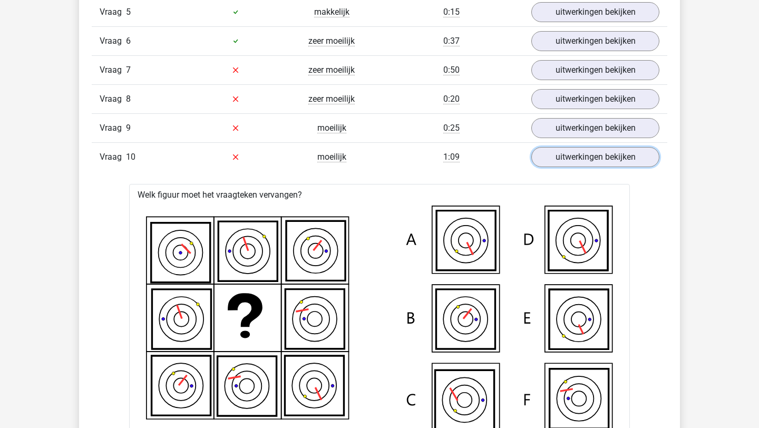
scroll to position [836, 0]
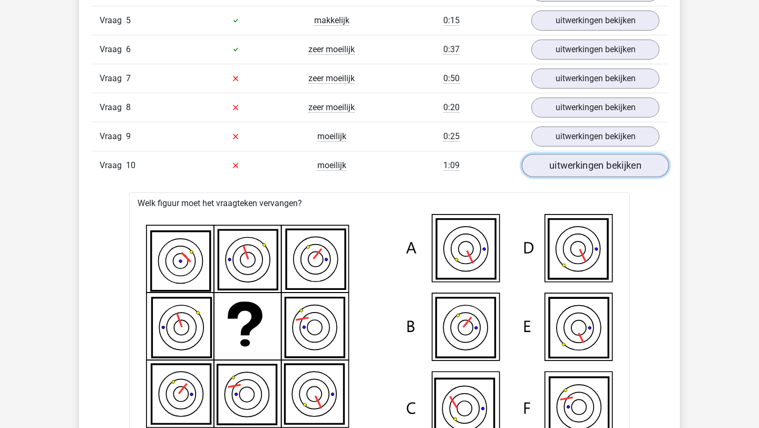
click at [547, 158] on link "uitwerkingen bekijken" at bounding box center [595, 165] width 147 height 23
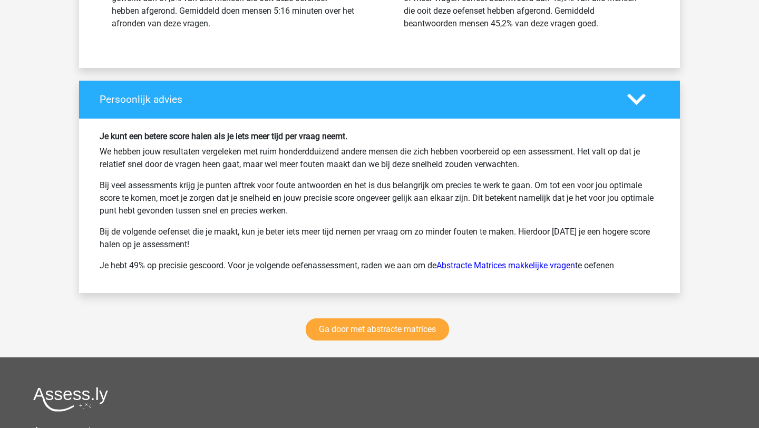
scroll to position [1337, 0]
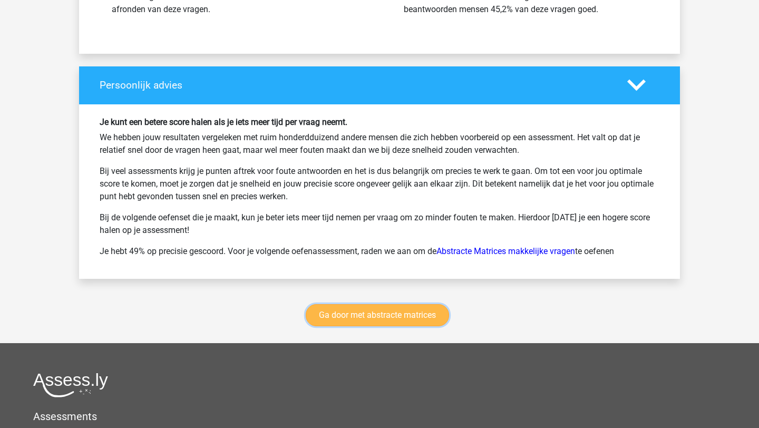
click at [381, 315] on link "Ga door met abstracte matrices" at bounding box center [377, 315] width 143 height 22
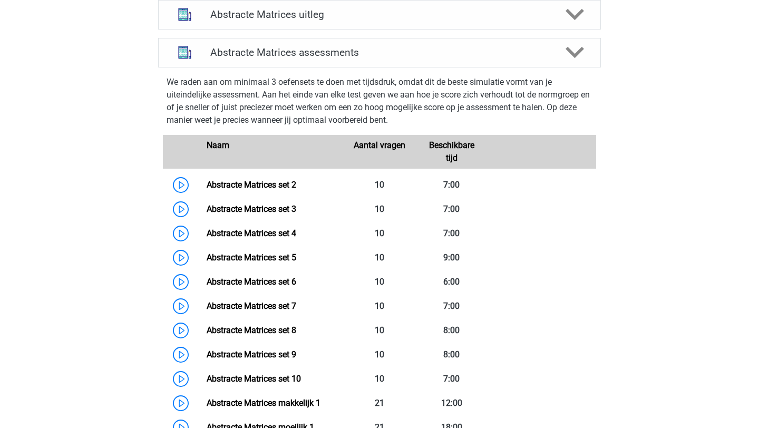
scroll to position [436, 0]
click at [207, 259] on link "Abstracte Matrices set 5" at bounding box center [252, 258] width 90 height 10
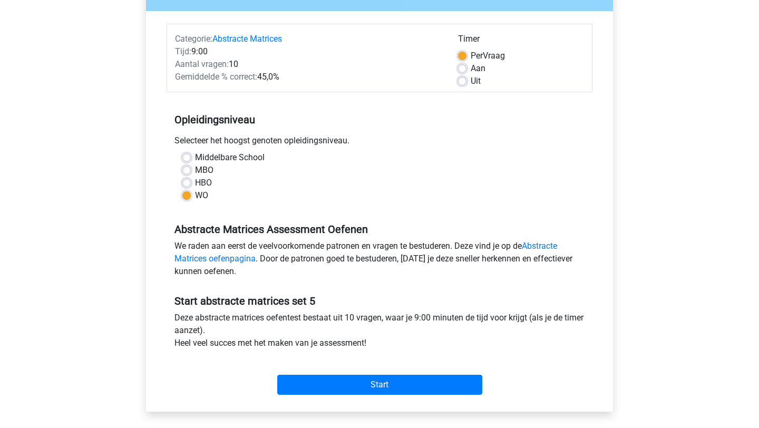
scroll to position [112, 0]
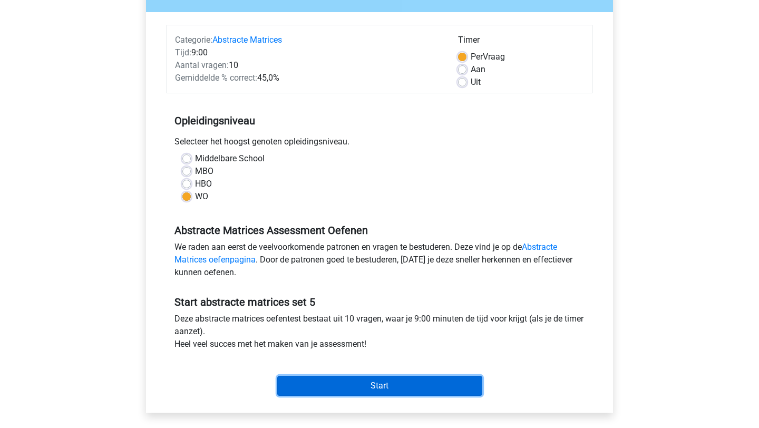
click at [414, 386] on input "Start" at bounding box center [379, 386] width 205 height 20
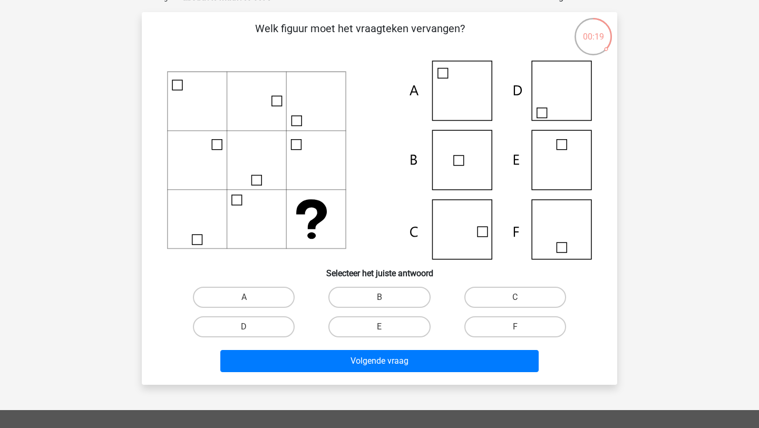
scroll to position [64, 0]
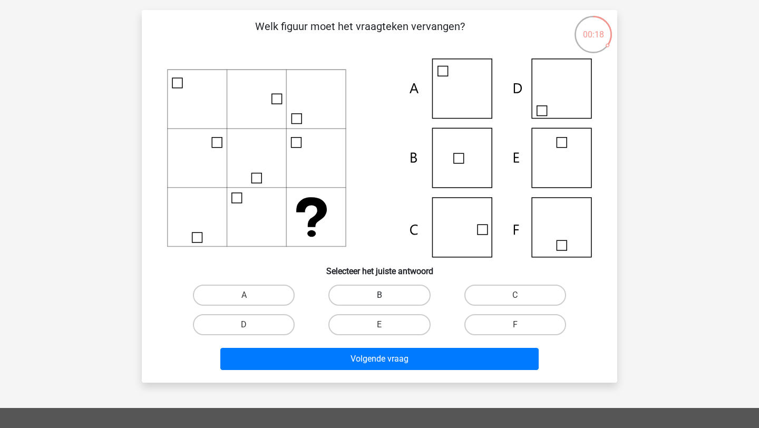
click at [396, 293] on label "B" at bounding box center [379, 294] width 102 height 21
click at [386, 295] on input "B" at bounding box center [382, 298] width 7 height 7
radio input "true"
click at [394, 379] on div "Welk figuur moet het vraagteken vervangen? Selecteer het juiste antwoord A B" at bounding box center [379, 196] width 475 height 372
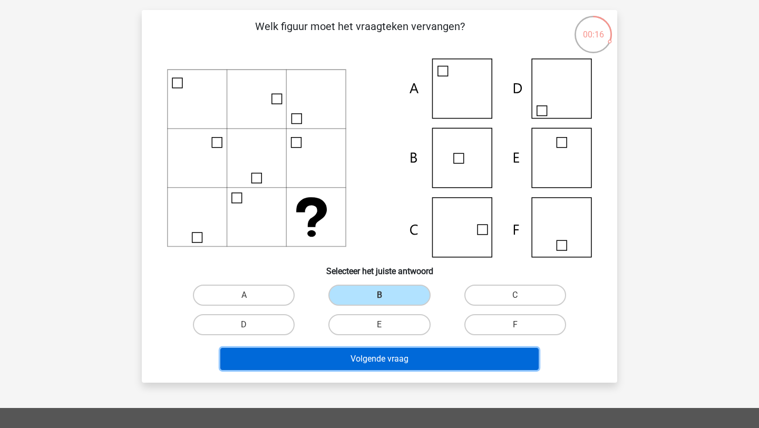
click at [385, 352] on button "Volgende vraag" at bounding box center [379, 359] width 319 height 22
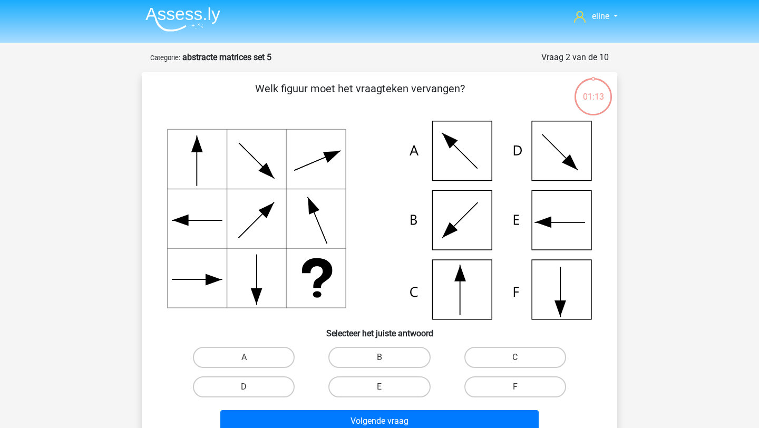
scroll to position [1, 0]
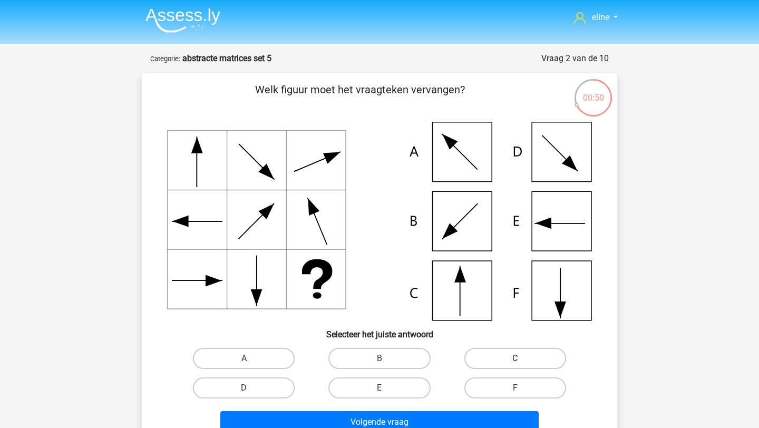
click at [498, 360] on label "C" at bounding box center [515, 358] width 102 height 21
click at [515, 360] on input "C" at bounding box center [518, 361] width 7 height 7
radio input "true"
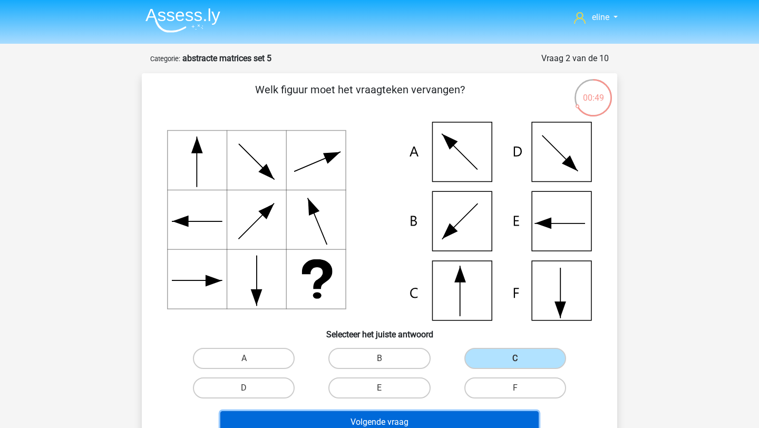
click at [455, 417] on button "Volgende vraag" at bounding box center [379, 422] width 319 height 22
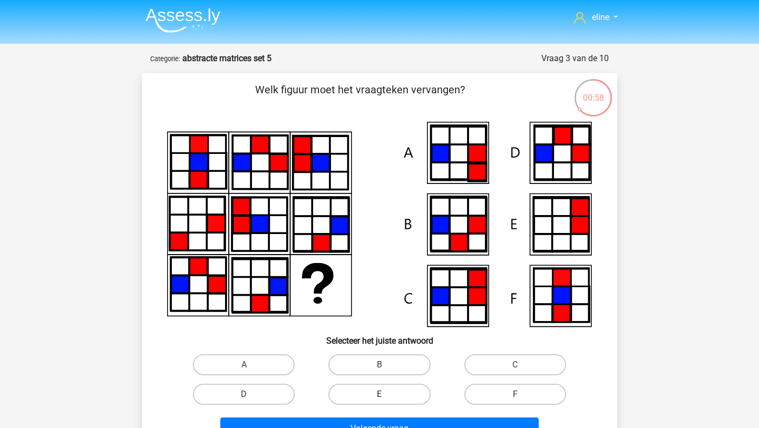
click at [418, 392] on label "E" at bounding box center [379, 394] width 102 height 21
click at [386, 394] on input "E" at bounding box center [382, 397] width 7 height 7
radio input "true"
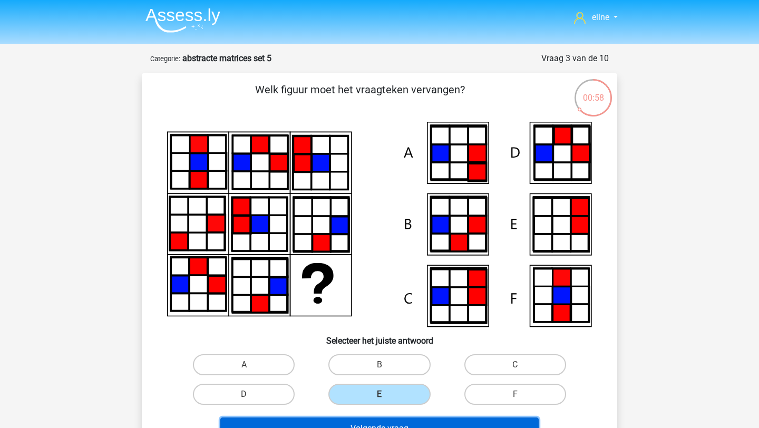
click at [423, 427] on button "Volgende vraag" at bounding box center [379, 428] width 319 height 22
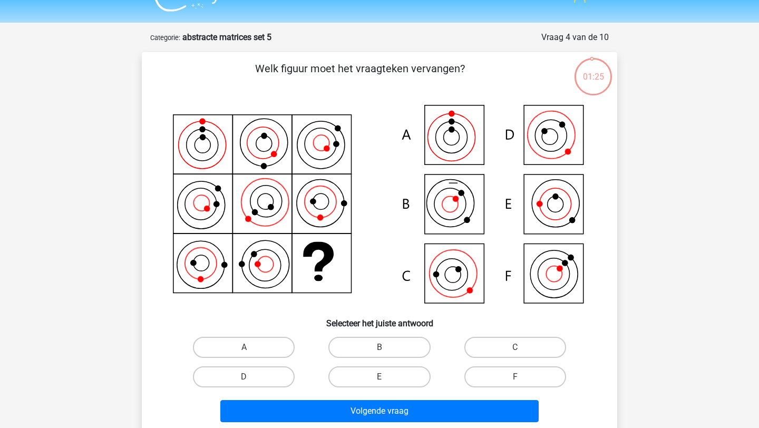
scroll to position [0, 0]
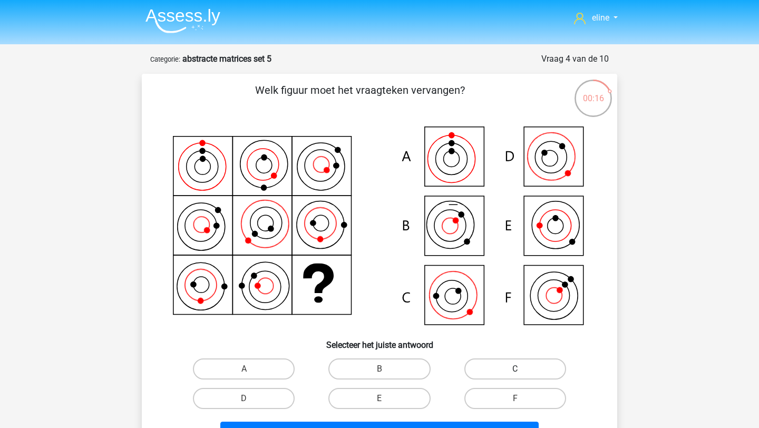
click at [476, 365] on label "C" at bounding box center [515, 368] width 102 height 21
click at [515, 369] on input "C" at bounding box center [518, 372] width 7 height 7
radio input "true"
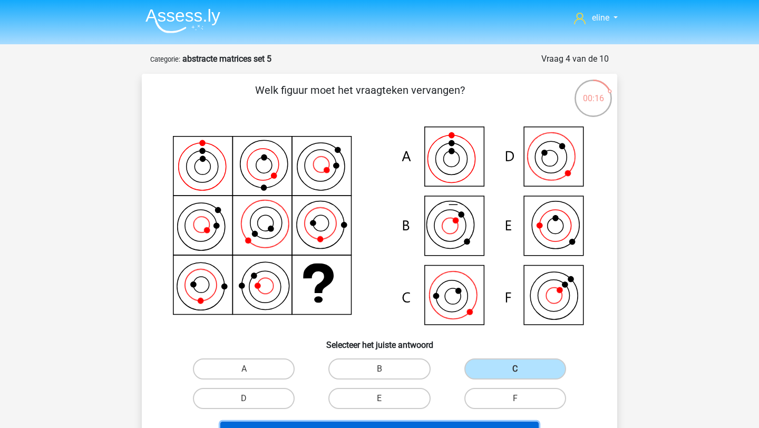
click at [448, 427] on button "Volgende vraag" at bounding box center [379, 432] width 319 height 22
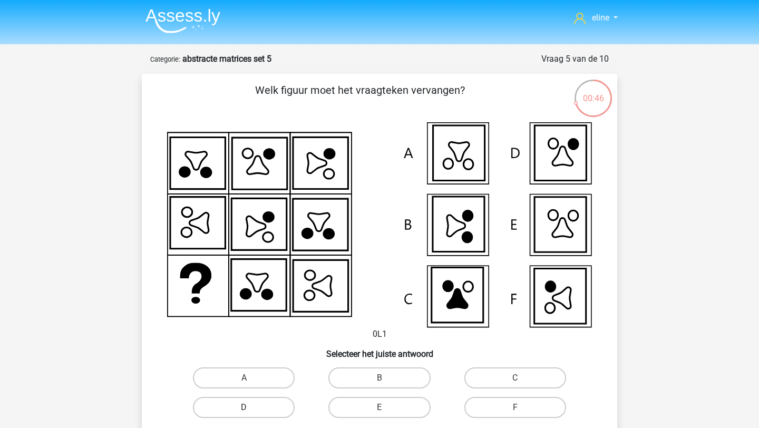
click at [279, 406] on label "D" at bounding box center [244, 407] width 102 height 21
click at [251, 407] on input "D" at bounding box center [247, 410] width 7 height 7
radio input "true"
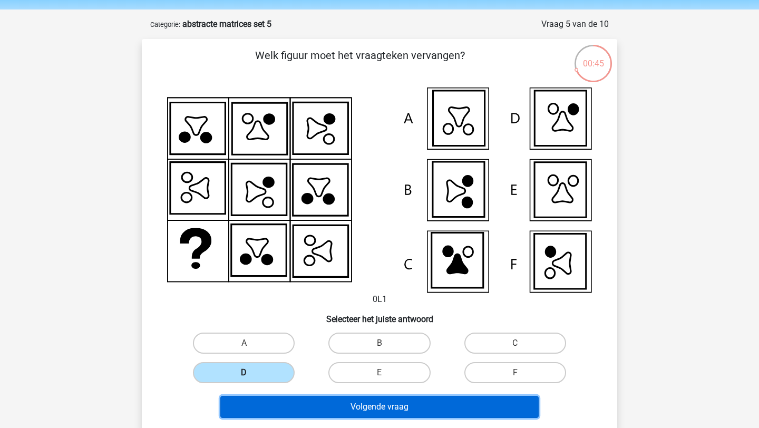
click at [278, 406] on button "Volgende vraag" at bounding box center [379, 407] width 319 height 22
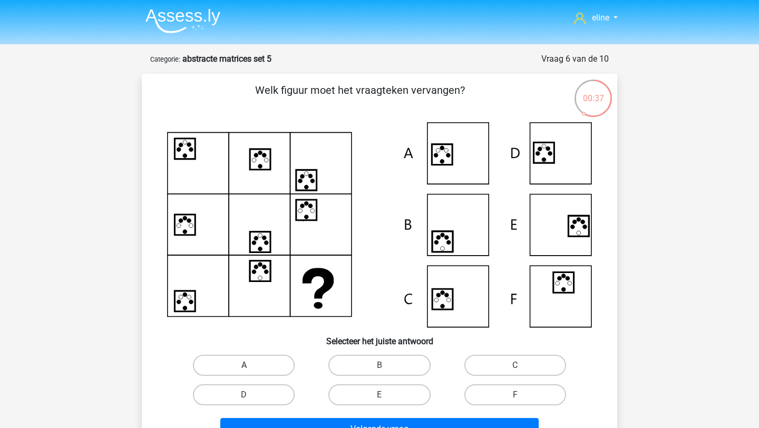
click at [262, 364] on label "A" at bounding box center [244, 365] width 102 height 21
click at [251, 365] on input "A" at bounding box center [247, 368] width 7 height 7
radio input "true"
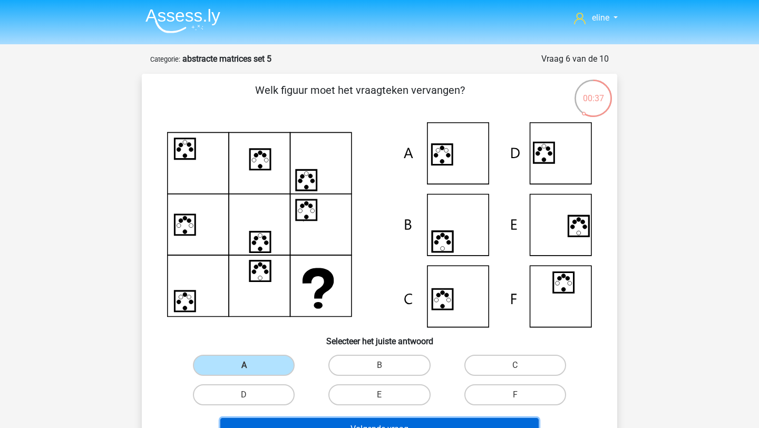
click at [286, 420] on button "Volgende vraag" at bounding box center [379, 429] width 319 height 22
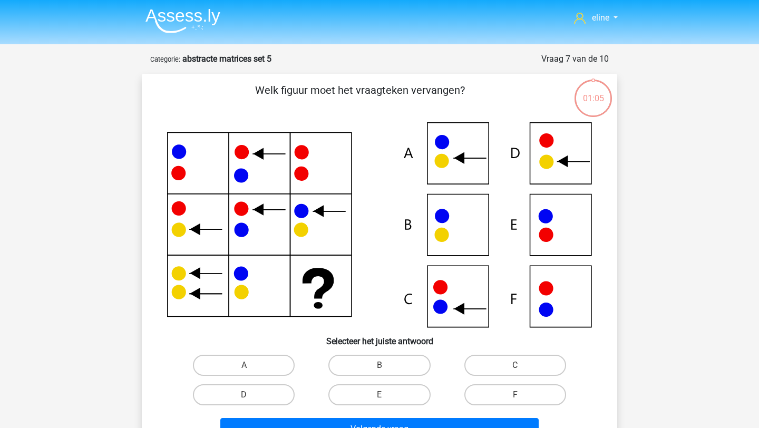
scroll to position [1, 0]
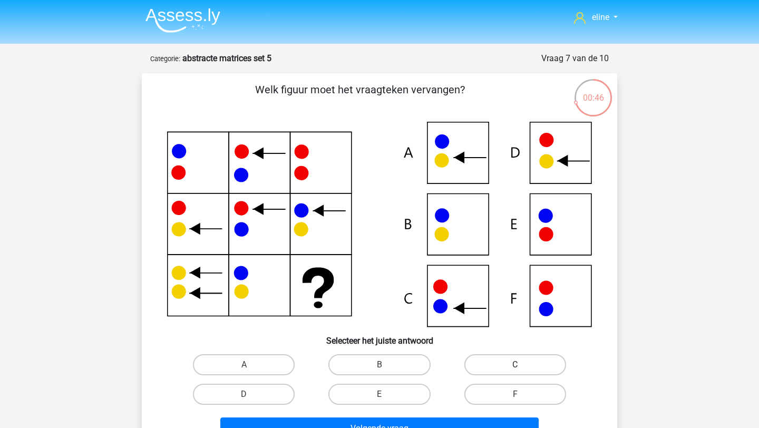
click at [486, 362] on label "C" at bounding box center [515, 364] width 102 height 21
click at [515, 365] on input "C" at bounding box center [518, 368] width 7 height 7
radio input "true"
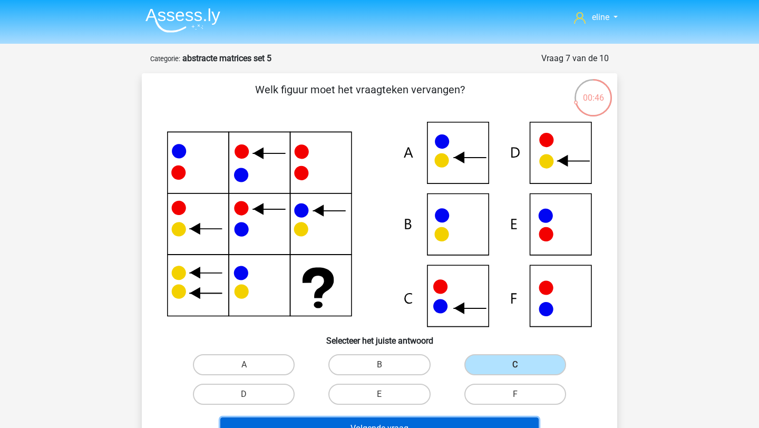
click at [426, 424] on button "Volgende vraag" at bounding box center [379, 428] width 319 height 22
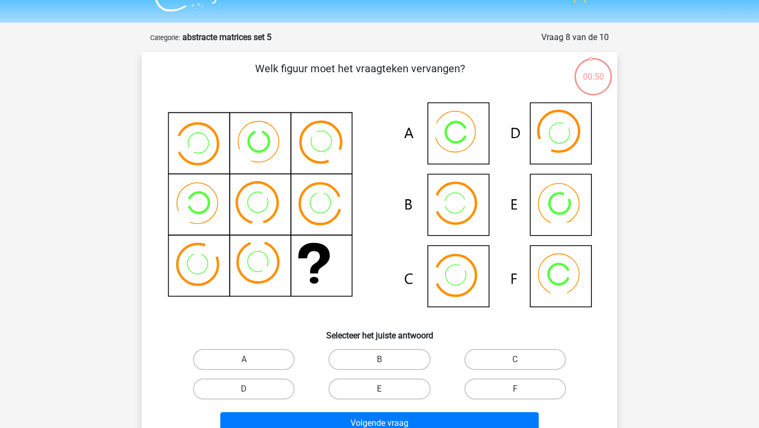
scroll to position [15, 0]
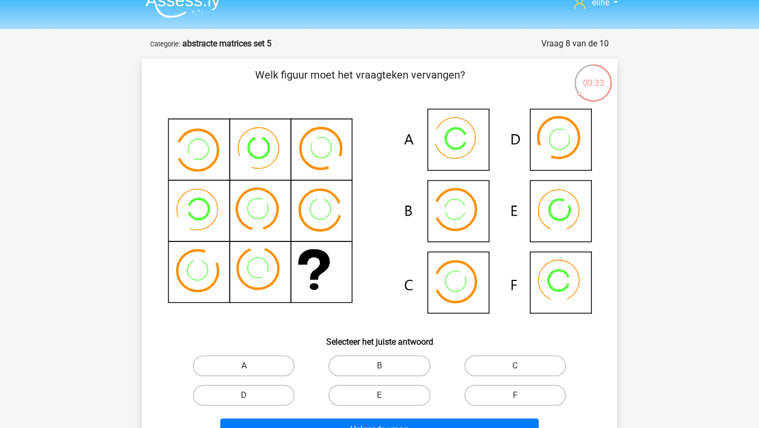
click at [252, 362] on label "A" at bounding box center [244, 365] width 102 height 21
click at [251, 366] on input "A" at bounding box center [247, 369] width 7 height 7
radio input "true"
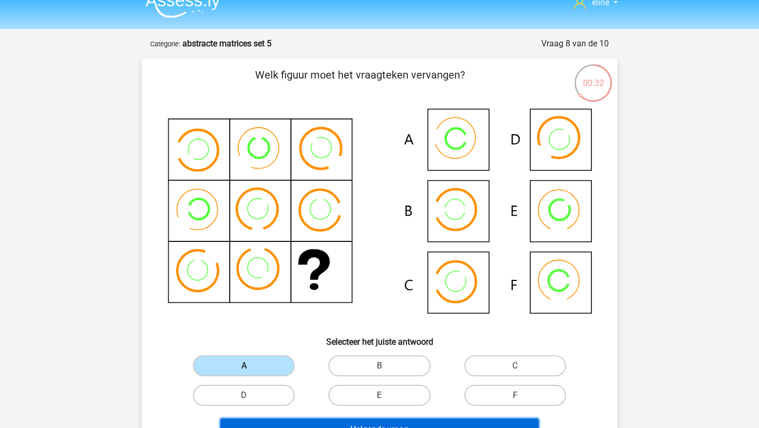
click at [301, 427] on button "Volgende vraag" at bounding box center [379, 429] width 319 height 22
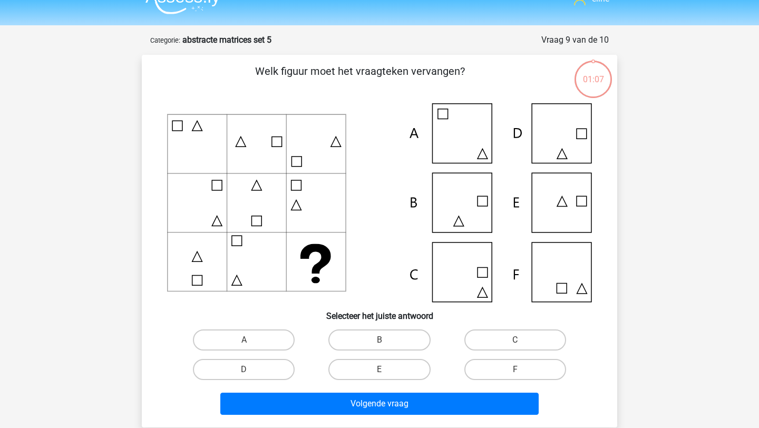
scroll to position [14, 0]
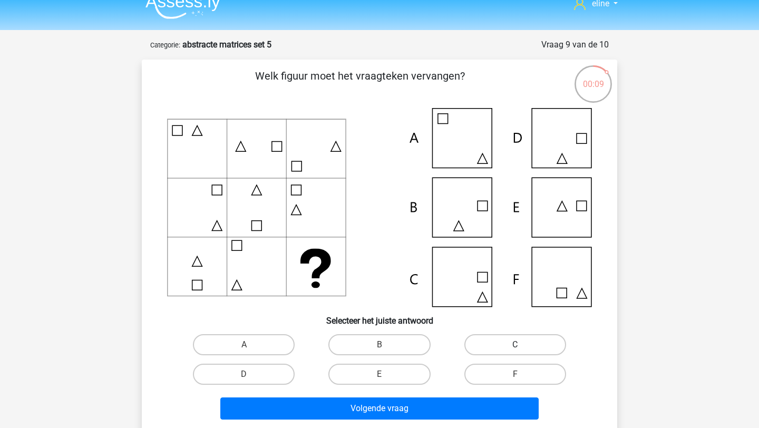
click at [493, 354] on label "C" at bounding box center [515, 344] width 102 height 21
click at [515, 351] on input "C" at bounding box center [518, 348] width 7 height 7
radio input "true"
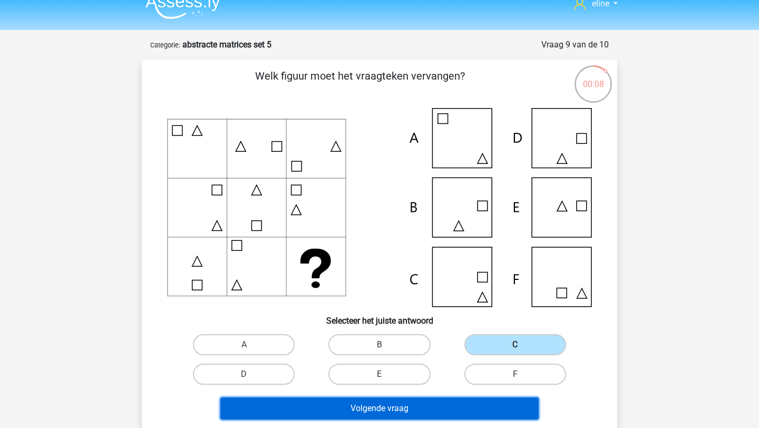
click at [460, 405] on button "Volgende vraag" at bounding box center [379, 408] width 319 height 22
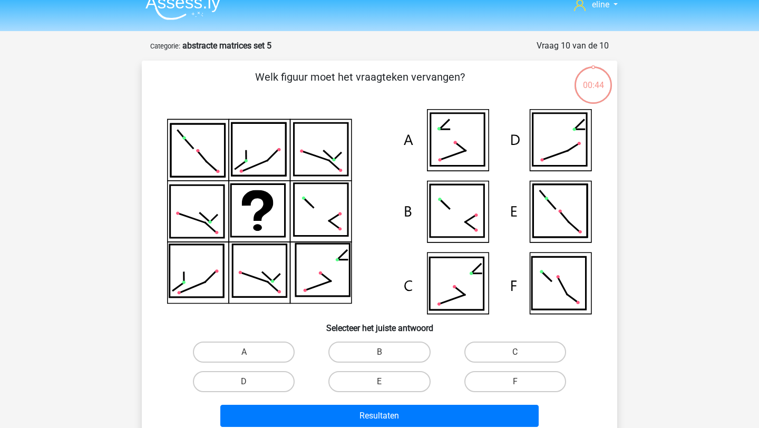
scroll to position [6, 0]
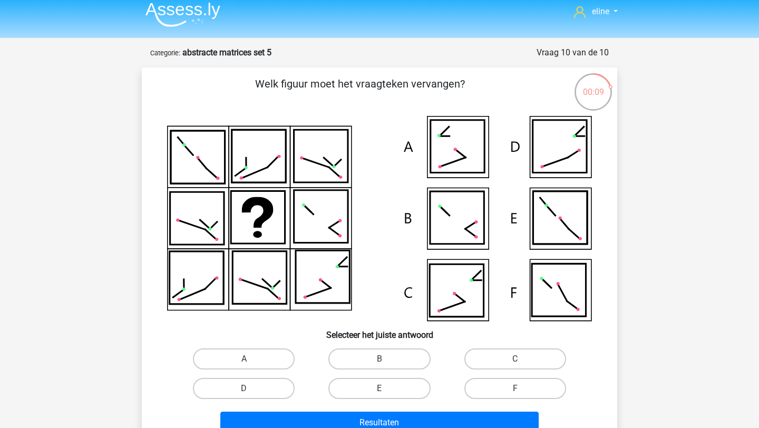
click at [278, 344] on div "A" at bounding box center [243, 359] width 135 height 30
click at [278, 357] on label "A" at bounding box center [244, 358] width 102 height 21
click at [251, 359] on input "A" at bounding box center [247, 362] width 7 height 7
radio input "true"
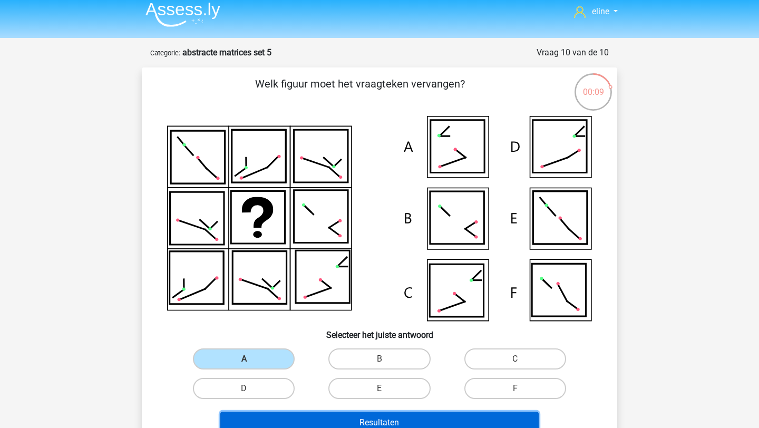
click at [337, 413] on button "Resultaten" at bounding box center [379, 422] width 319 height 22
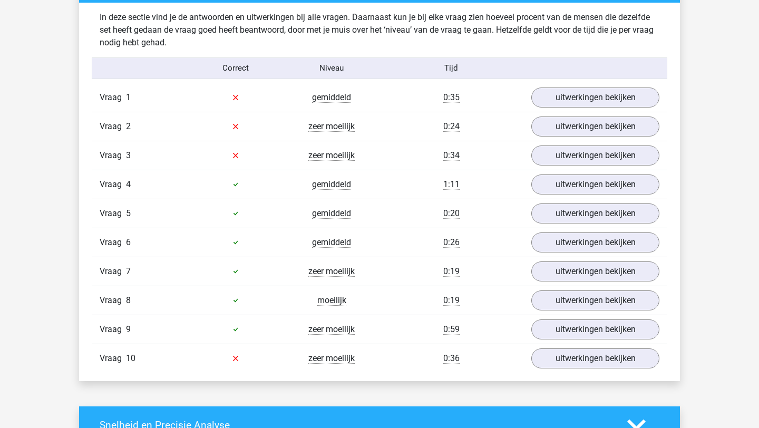
scroll to position [643, 0]
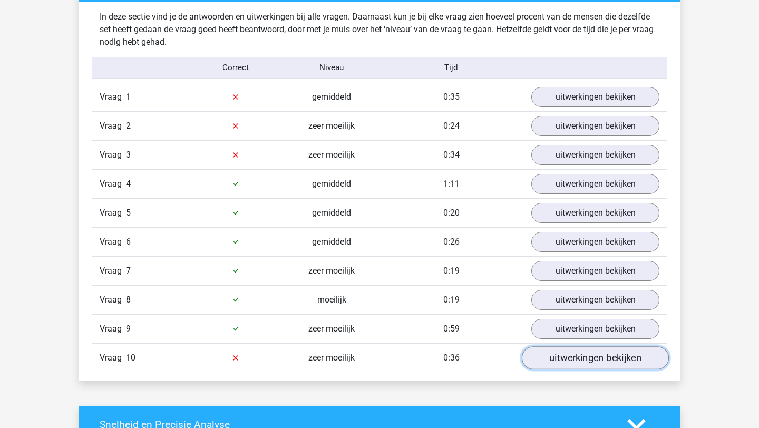
click at [560, 366] on link "uitwerkingen bekijken" at bounding box center [595, 357] width 147 height 23
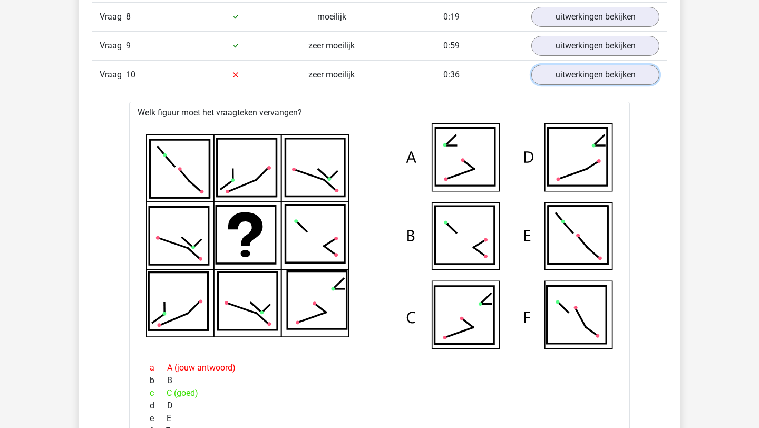
scroll to position [884, 0]
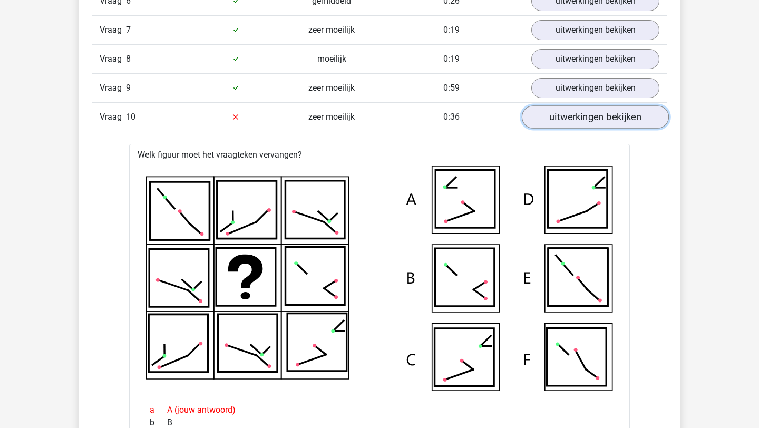
click at [584, 121] on link "uitwerkingen bekijken" at bounding box center [595, 116] width 147 height 23
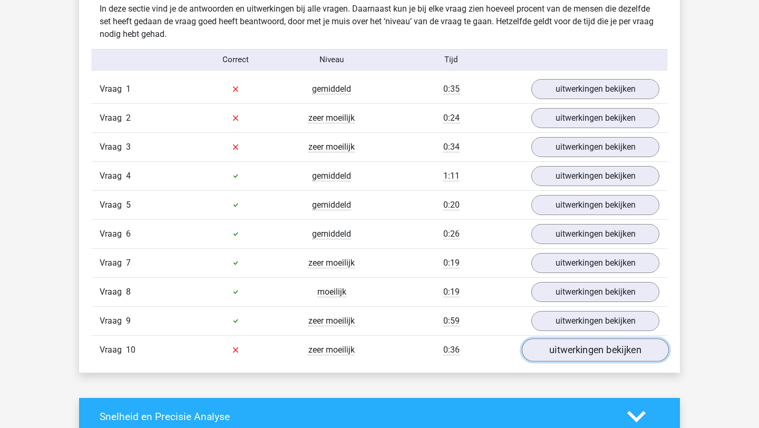
scroll to position [533, 0]
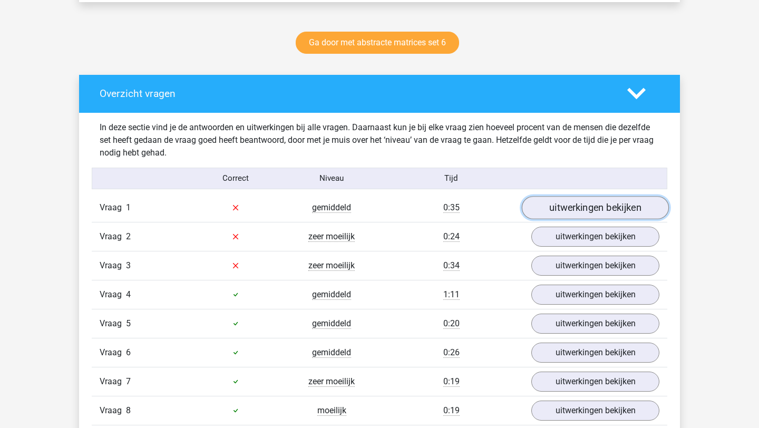
click at [560, 202] on link "uitwerkingen bekijken" at bounding box center [595, 207] width 147 height 23
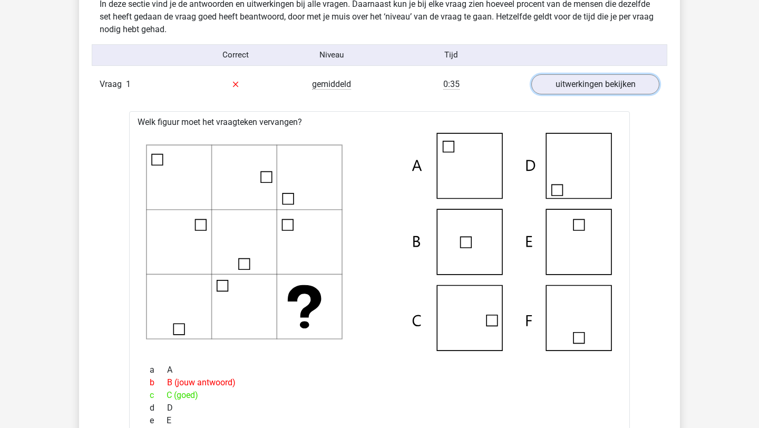
scroll to position [641, 0]
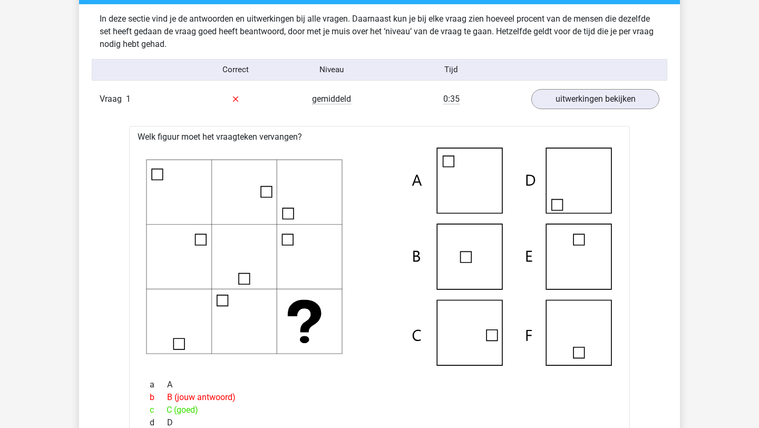
click at [577, 84] on div "In deze sectie vind je de antwoorden en uitwerkingen bij alle vragen. Daarnaast…" at bounding box center [379, 421] width 585 height 835
click at [577, 96] on link "uitwerkingen bekijken" at bounding box center [595, 98] width 147 height 23
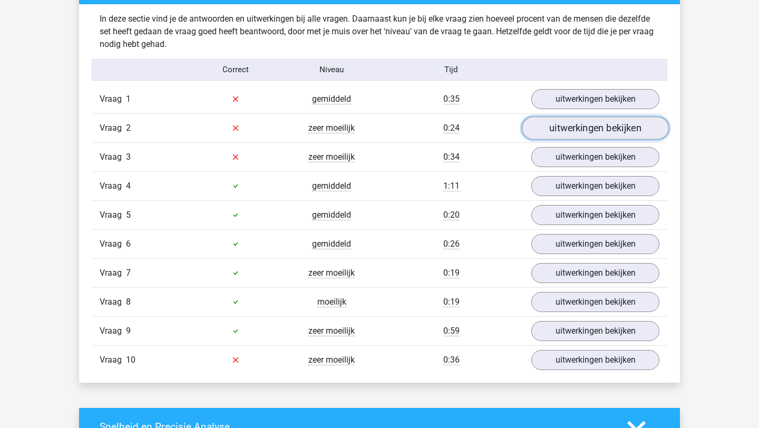
click at [572, 132] on link "uitwerkingen bekijken" at bounding box center [595, 127] width 147 height 23
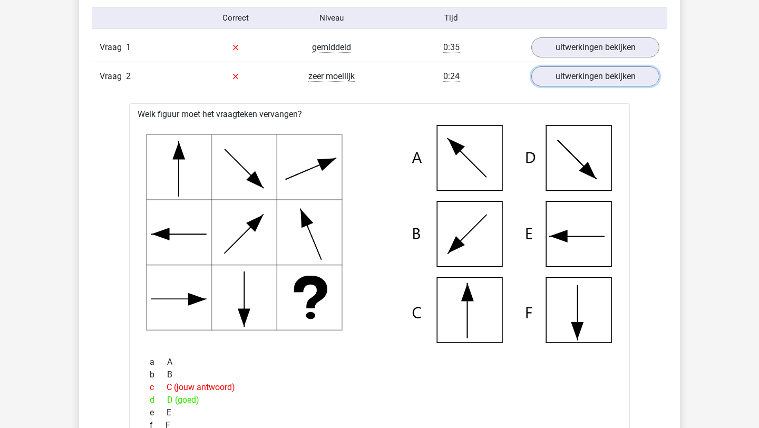
scroll to position [672, 0]
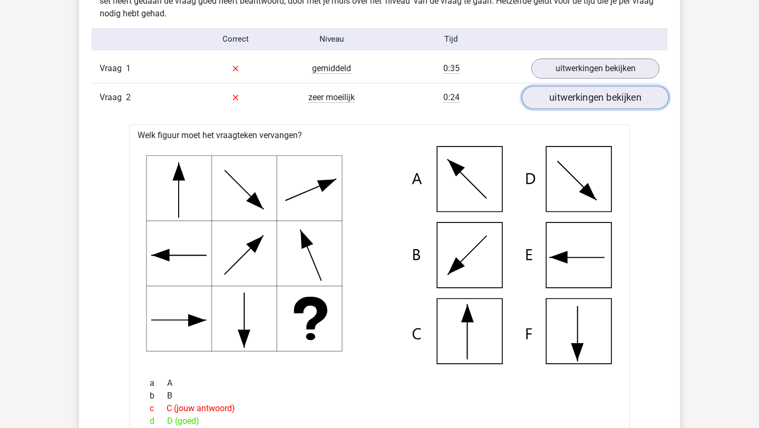
click at [583, 94] on link "uitwerkingen bekijken" at bounding box center [595, 97] width 147 height 23
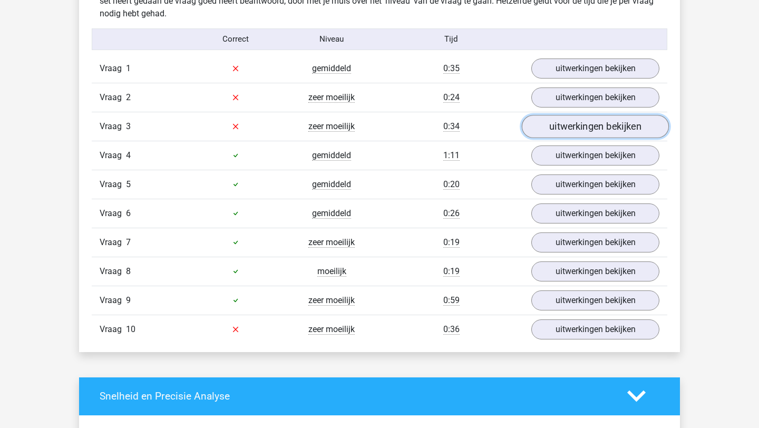
click at [578, 117] on link "uitwerkingen bekijken" at bounding box center [595, 126] width 147 height 23
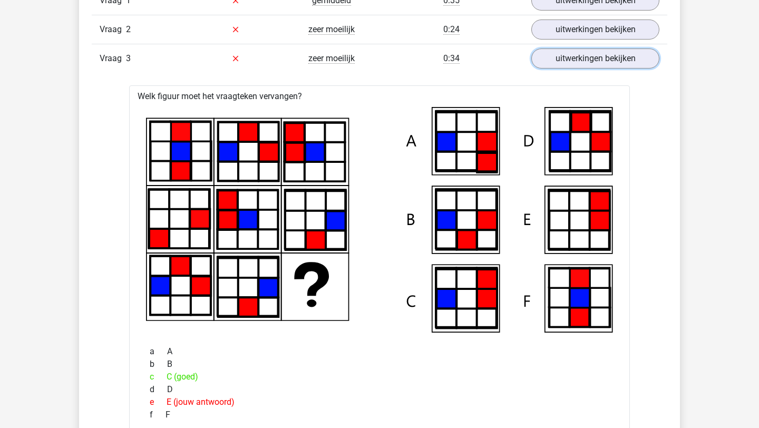
scroll to position [740, 0]
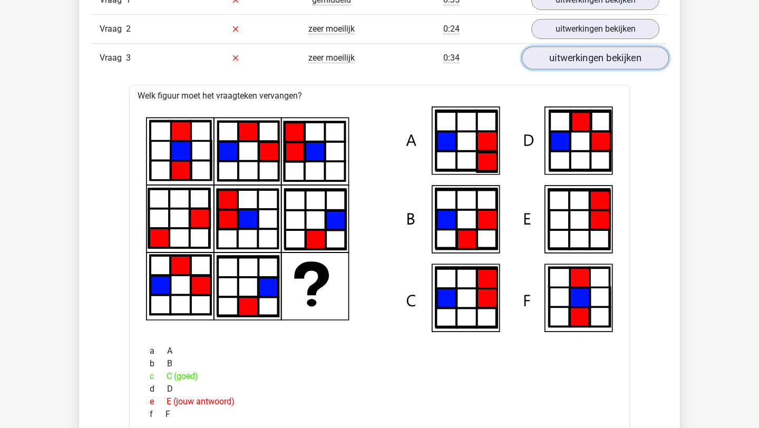
click at [556, 56] on link "uitwerkingen bekijken" at bounding box center [595, 57] width 147 height 23
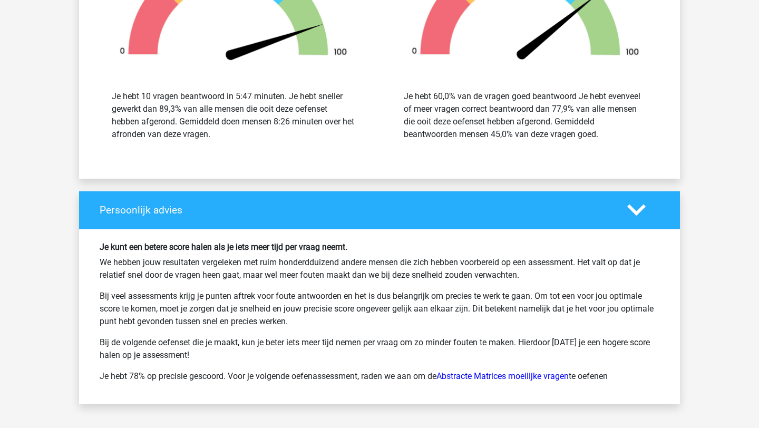
scroll to position [1276, 0]
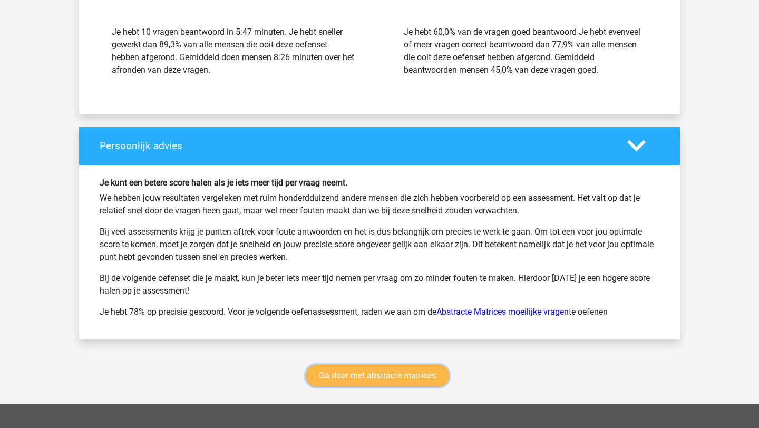
click at [349, 372] on link "Ga door met abstracte matrices" at bounding box center [377, 376] width 143 height 22
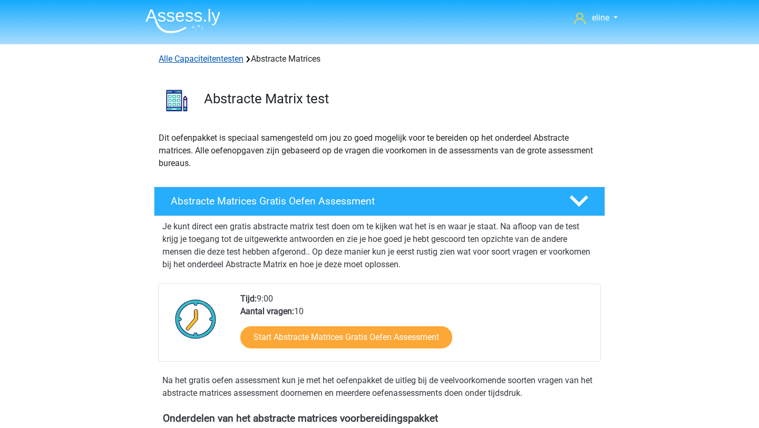
click at [198, 58] on link "Alle Capaciteitentesten" at bounding box center [201, 59] width 85 height 10
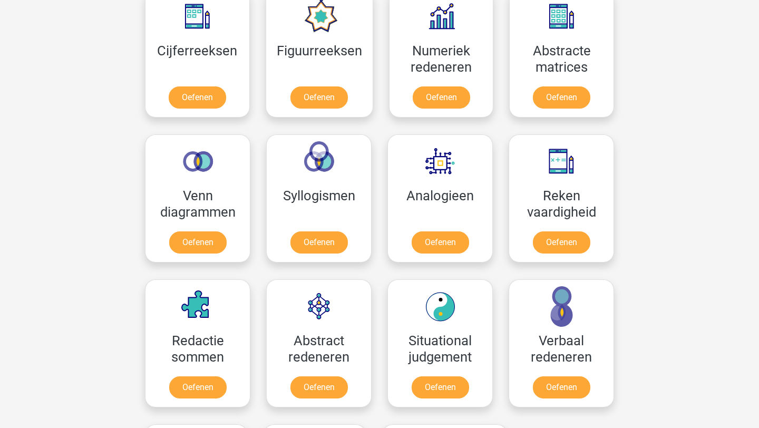
scroll to position [570, 0]
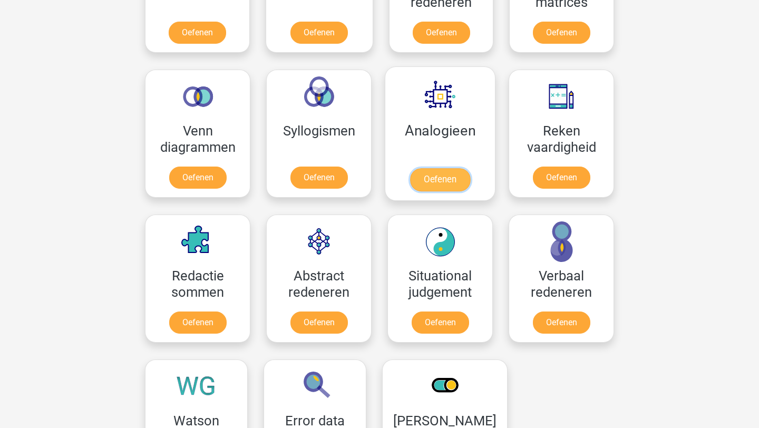
click at [437, 184] on link "Oefenen" at bounding box center [440, 179] width 60 height 23
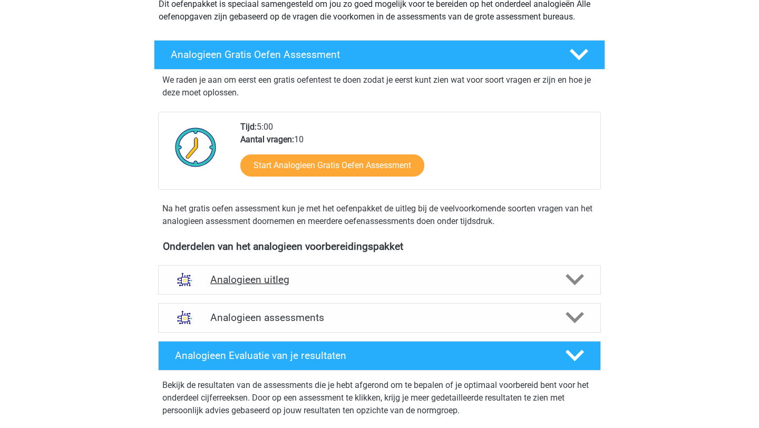
click at [341, 275] on h4 "Analogieen uitleg" at bounding box center [379, 279] width 338 height 12
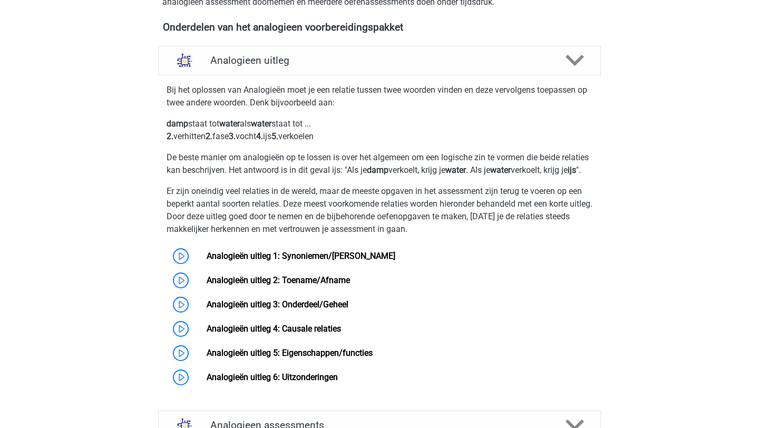
scroll to position [354, 0]
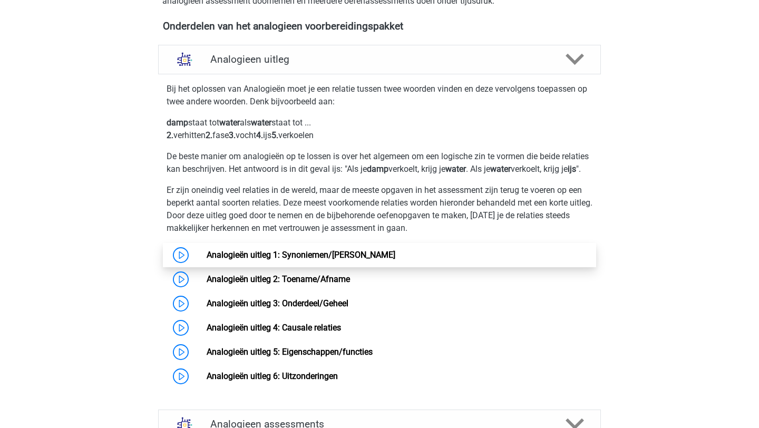
click at [207, 260] on link "Analogieën uitleg 1: Synoniemen/[PERSON_NAME]" at bounding box center [301, 255] width 189 height 10
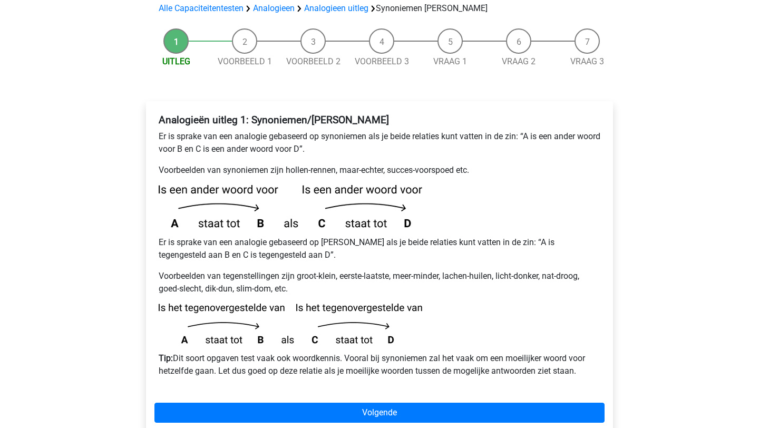
scroll to position [108, 0]
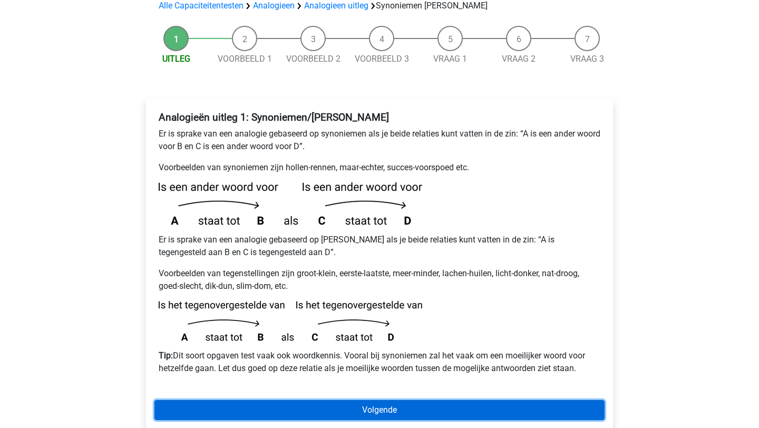
click at [450, 400] on link "Volgende" at bounding box center [379, 410] width 450 height 20
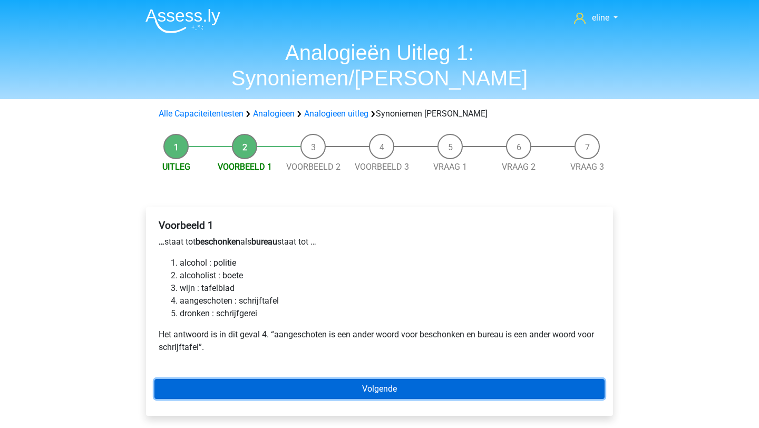
click at [509, 379] on link "Volgende" at bounding box center [379, 389] width 450 height 20
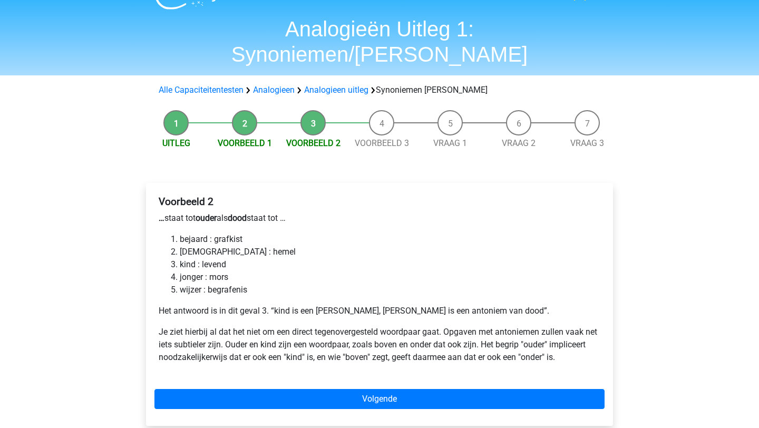
scroll to position [26, 0]
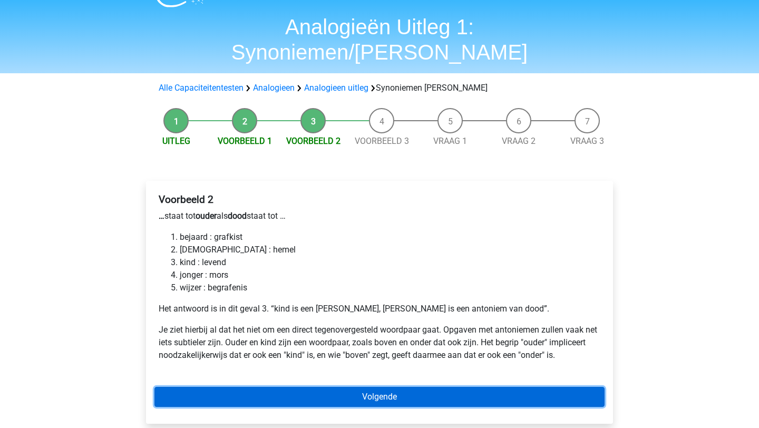
click at [399, 387] on link "Volgende" at bounding box center [379, 397] width 450 height 20
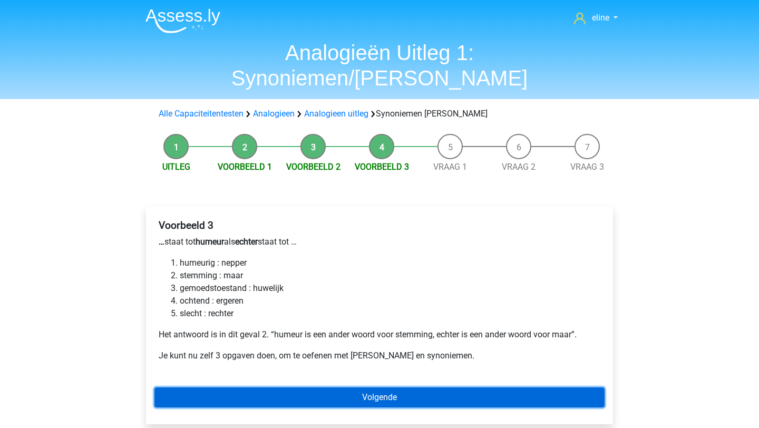
click at [413, 387] on link "Volgende" at bounding box center [379, 397] width 450 height 20
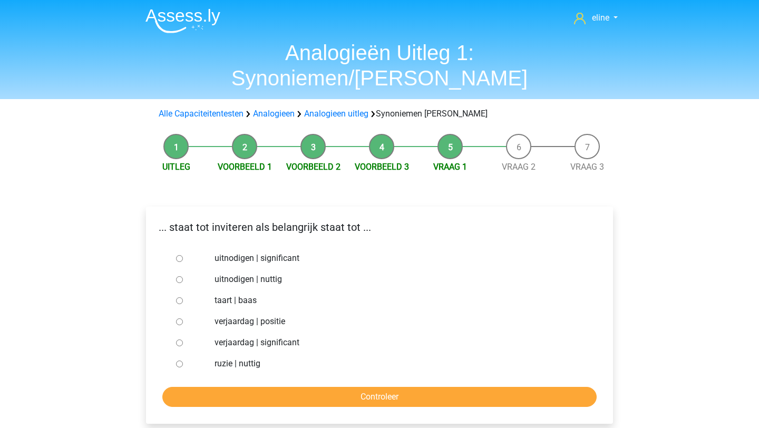
click at [269, 252] on label "uitnodigen | significant" at bounding box center [396, 258] width 365 height 13
click at [183, 255] on input "uitnodigen | significant" at bounding box center [179, 258] width 7 height 7
radio input "true"
click at [271, 360] on form "uitnodigen | significant uitnodigen | nuttig taart | baas verjaardag | positie …" at bounding box center [379, 327] width 450 height 159
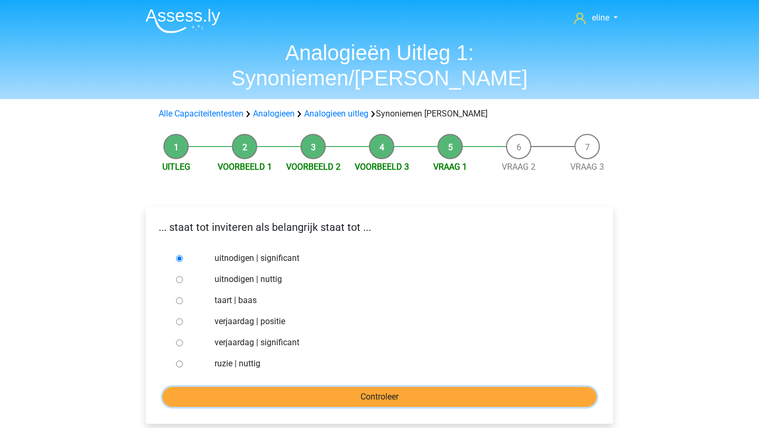
click at [272, 387] on input "Controleer" at bounding box center [379, 397] width 434 height 20
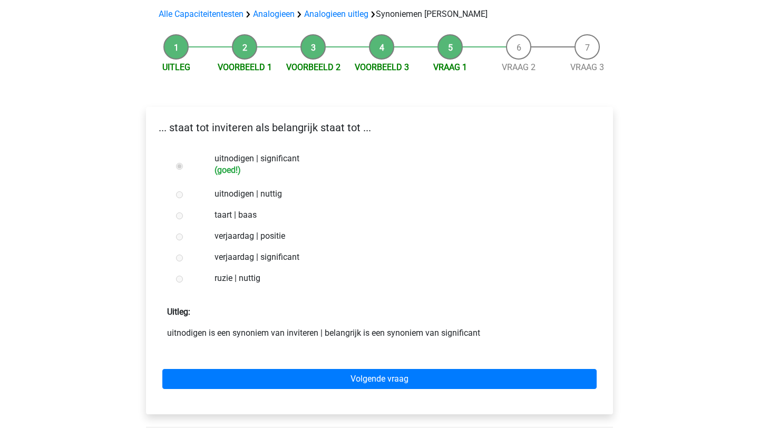
scroll to position [98, 0]
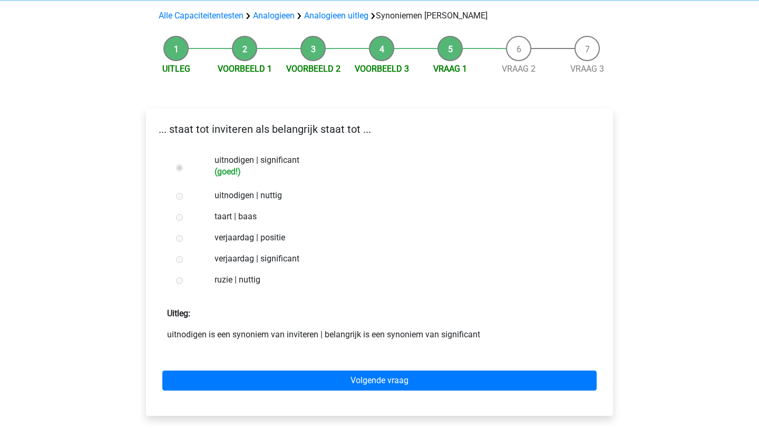
click at [406, 349] on div "Volgende vraag" at bounding box center [379, 378] width 450 height 58
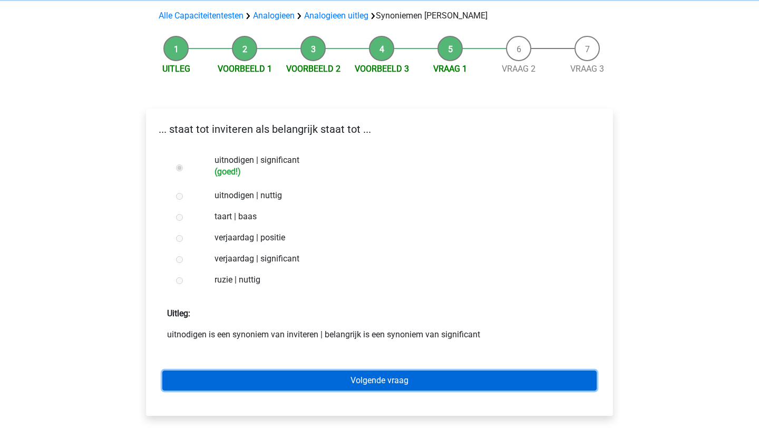
click at [405, 370] on link "Volgende vraag" at bounding box center [379, 380] width 434 height 20
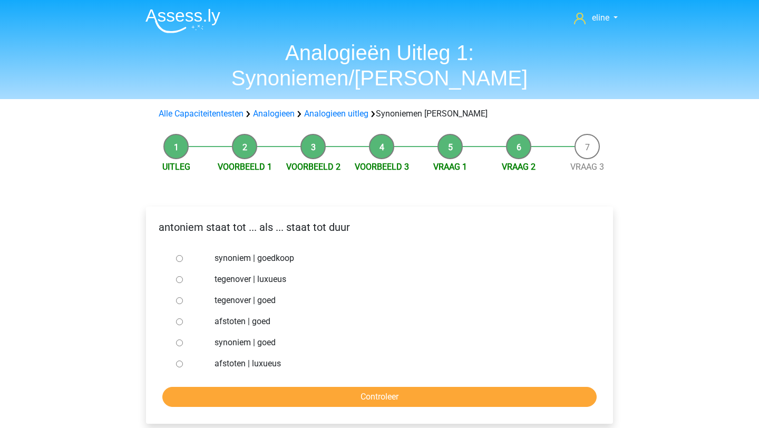
click at [180, 255] on input "synoniem | goedkoop" at bounding box center [179, 258] width 7 height 7
radio input "true"
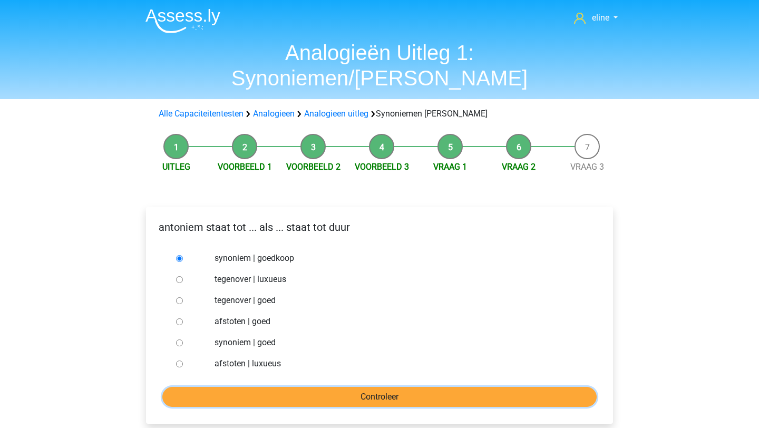
click at [220, 387] on input "Controleer" at bounding box center [379, 397] width 434 height 20
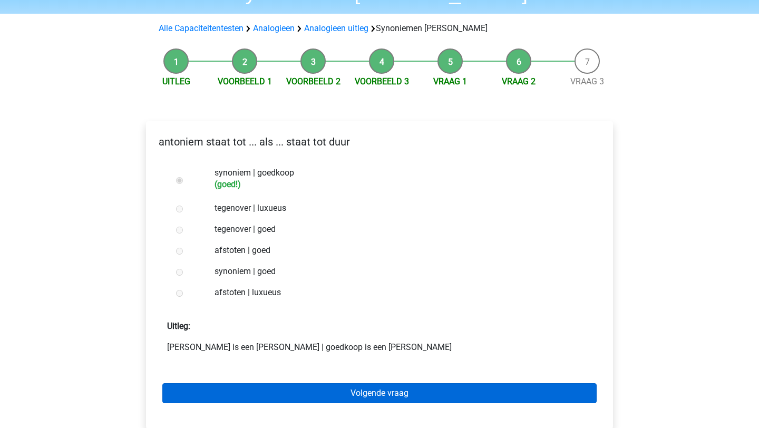
scroll to position [82, 0]
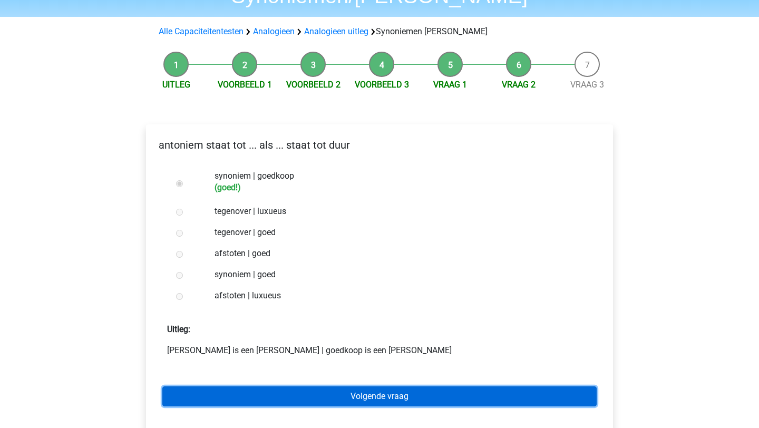
click at [333, 386] on link "Volgende vraag" at bounding box center [379, 396] width 434 height 20
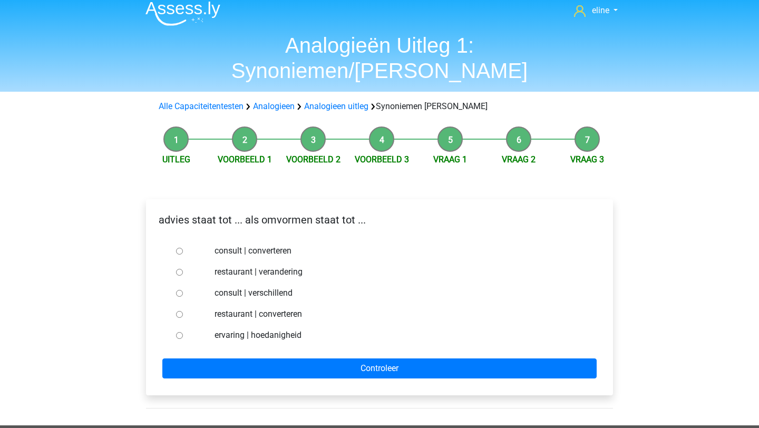
scroll to position [9, 0]
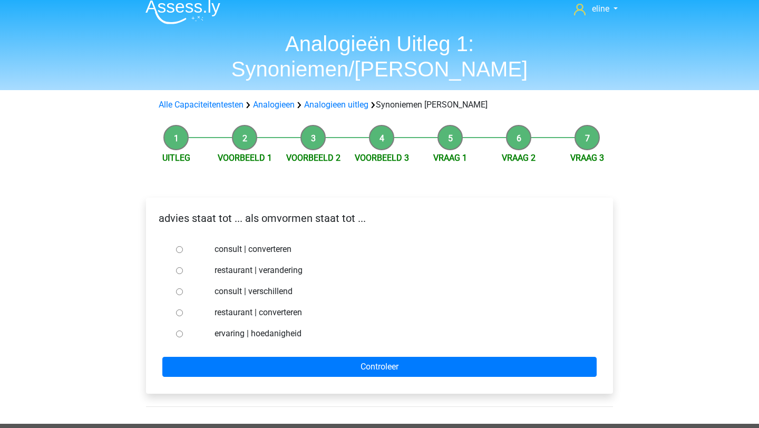
click at [225, 243] on label "consult | converteren" at bounding box center [396, 249] width 365 height 13
click at [183, 246] on input "consult | converteren" at bounding box center [179, 249] width 7 height 7
radio input "true"
click at [252, 330] on form "consult | converteren restaurant | verandering consult | verschillend restauran…" at bounding box center [379, 308] width 450 height 138
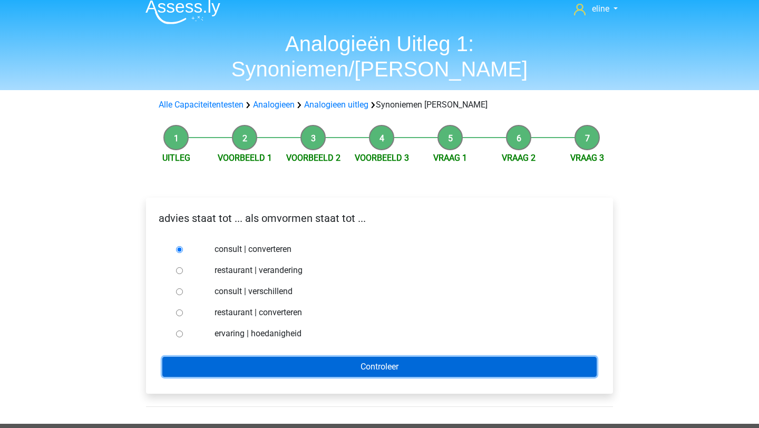
click at [268, 357] on input "Controleer" at bounding box center [379, 367] width 434 height 20
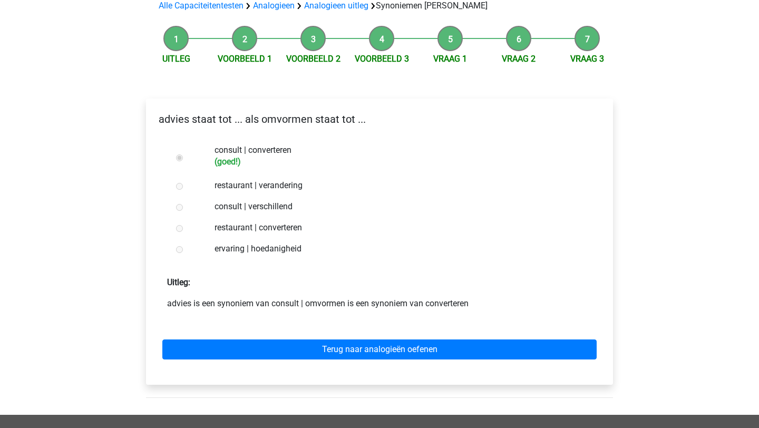
scroll to position [82, 0]
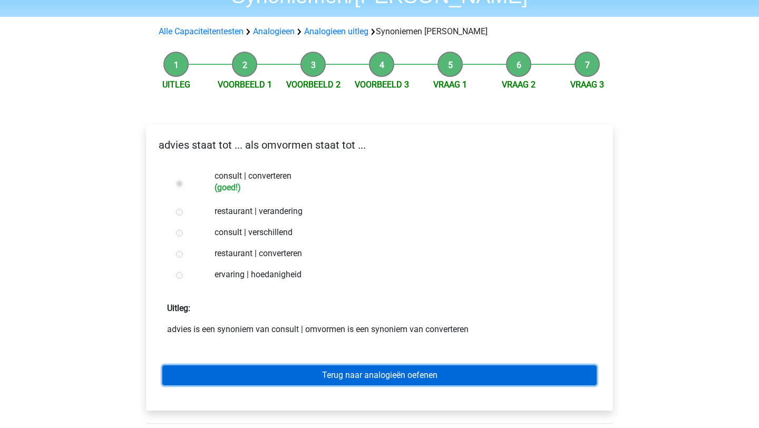
click at [268, 365] on link "Terug naar analogieën oefenen" at bounding box center [379, 375] width 434 height 20
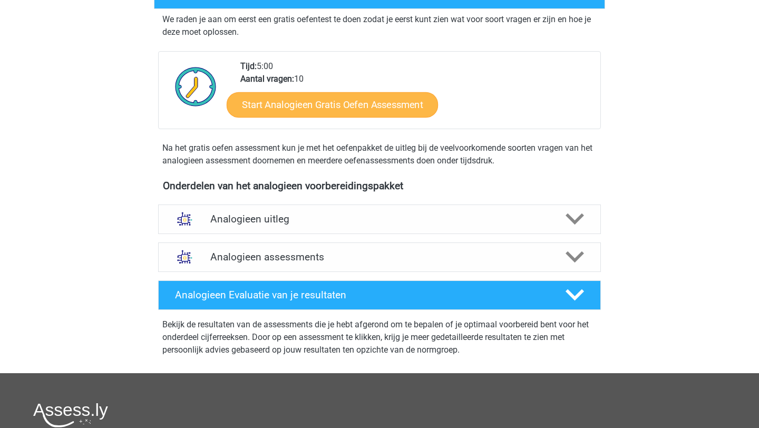
scroll to position [197, 0]
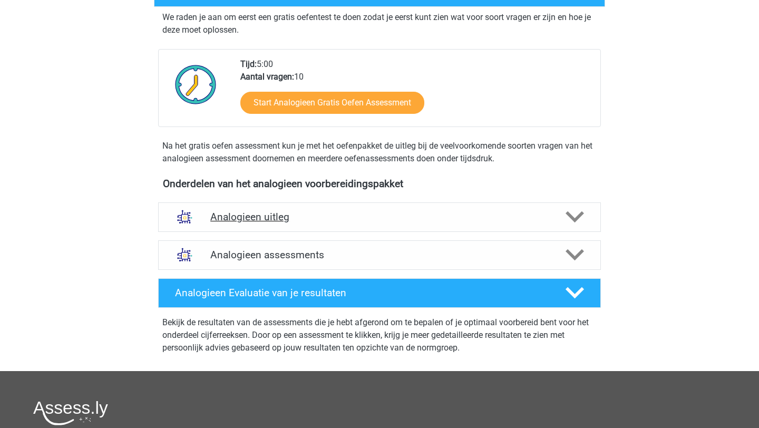
click at [453, 213] on h4 "Analogieen uitleg" at bounding box center [379, 217] width 338 height 12
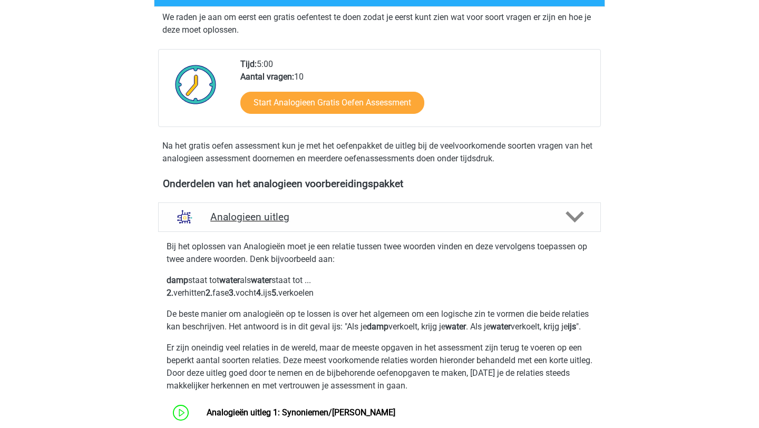
click at [428, 231] on div "Analogieen uitleg" at bounding box center [379, 217] width 443 height 30
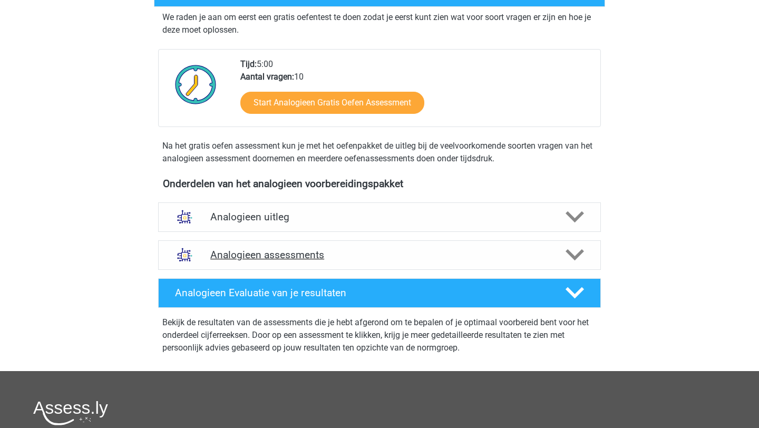
click at [401, 253] on h4 "Analogieen assessments" at bounding box center [379, 255] width 338 height 12
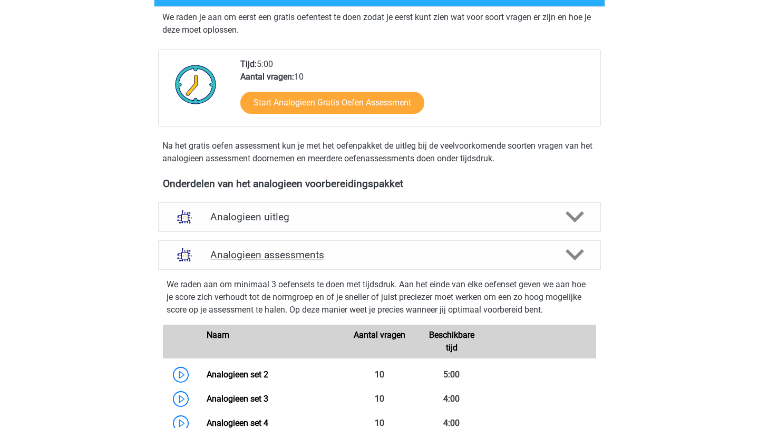
click at [401, 253] on h4 "Analogieen assessments" at bounding box center [379, 255] width 338 height 12
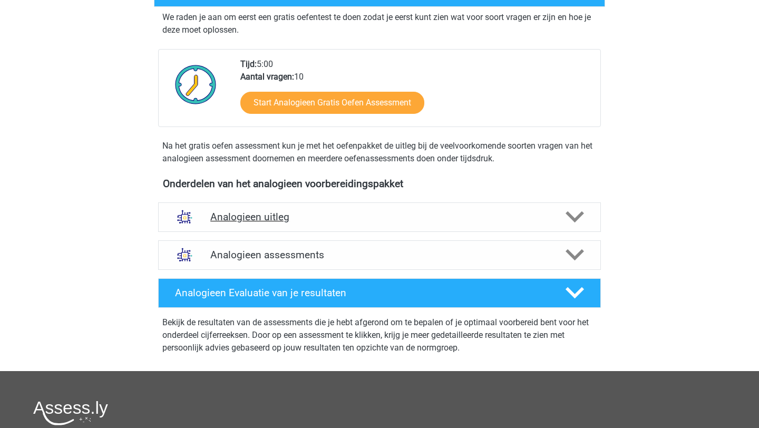
click at [375, 202] on div "Analogieen uitleg" at bounding box center [379, 217] width 443 height 30
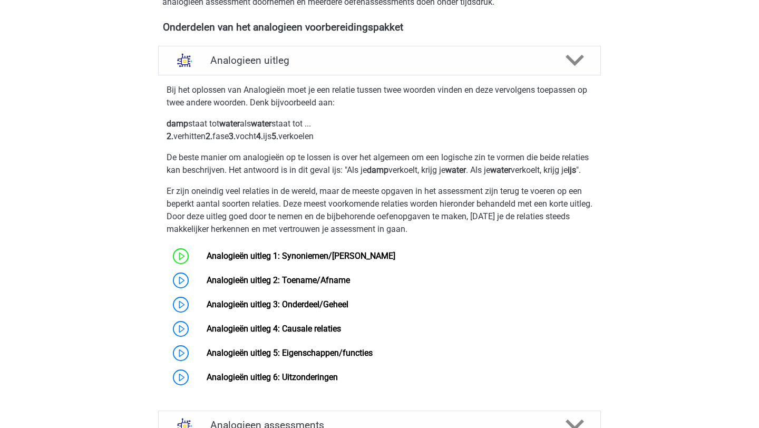
scroll to position [388, 0]
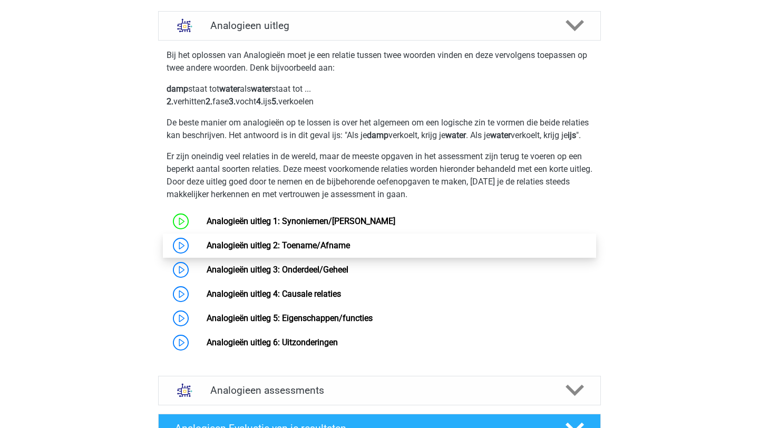
click at [207, 250] on link "Analogieën uitleg 2: Toename/Afname" at bounding box center [278, 245] width 143 height 10
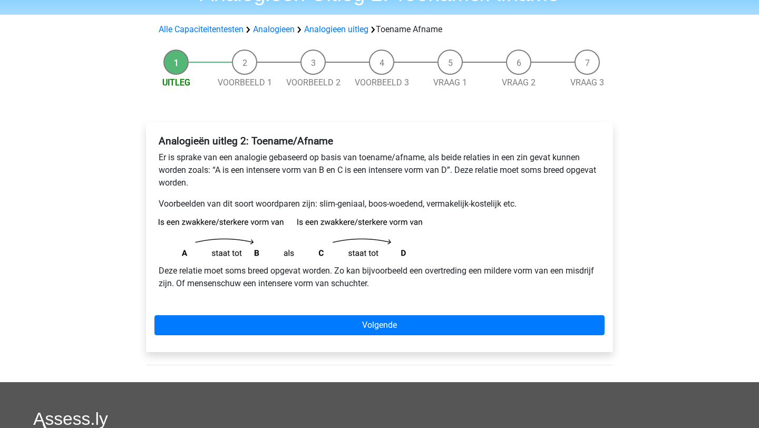
scroll to position [58, 0]
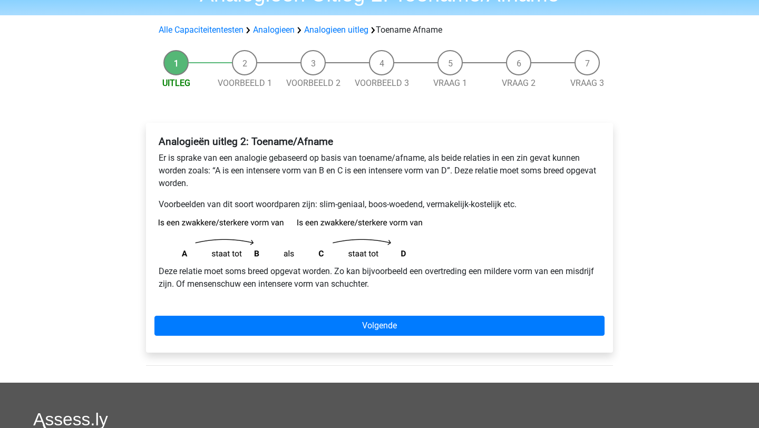
click at [374, 283] on p "Deze relatie moet soms breed opgevat worden. Zo kan bijvoorbeeld een overtredin…" at bounding box center [379, 277] width 441 height 25
drag, startPoint x: 370, startPoint y: 284, endPoint x: 333, endPoint y: 283, distance: 36.9
click at [333, 283] on p "Deze relatie moet soms breed opgevat worden. Zo kan bijvoorbeeld een overtredin…" at bounding box center [379, 277] width 441 height 25
copy p "schuchter."
click at [354, 305] on div "Analogieën uitleg 2: Toename/Afname Er is sprake van een analogie gebaseerd op …" at bounding box center [379, 238] width 467 height 230
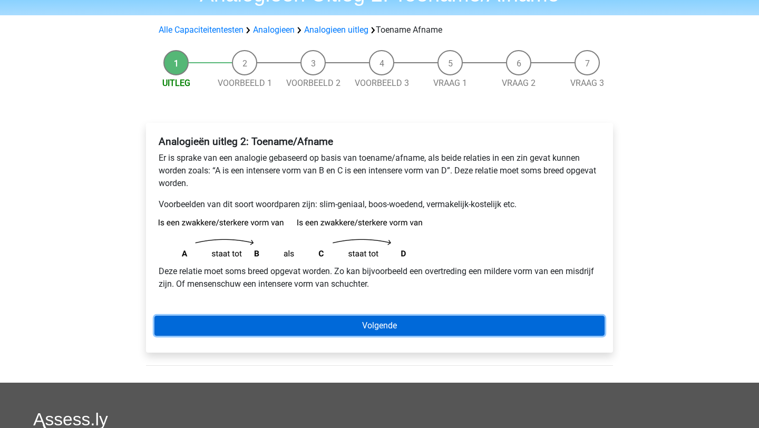
click at [354, 324] on link "Volgende" at bounding box center [379, 326] width 450 height 20
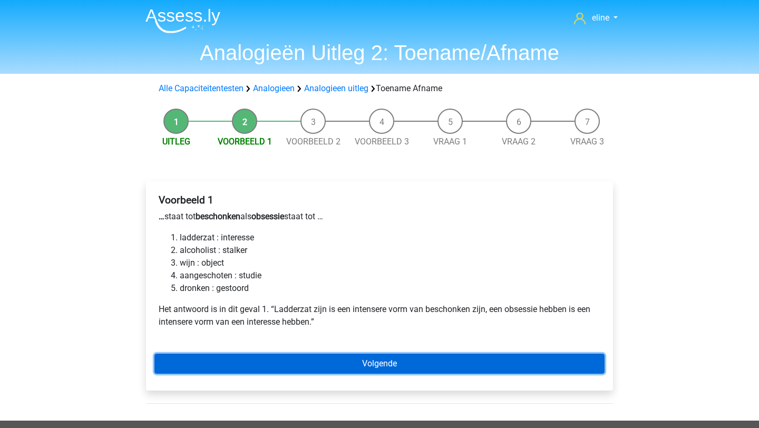
click at [350, 372] on link "Volgende" at bounding box center [379, 364] width 450 height 20
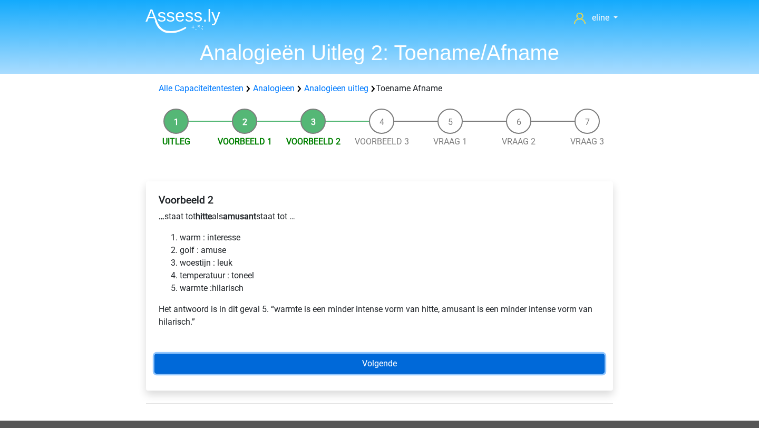
click at [495, 359] on link "Volgende" at bounding box center [379, 364] width 450 height 20
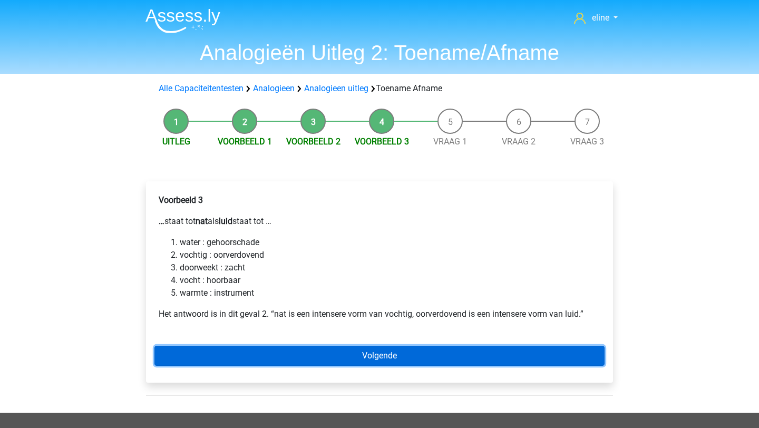
click at [448, 356] on link "Volgende" at bounding box center [379, 356] width 450 height 20
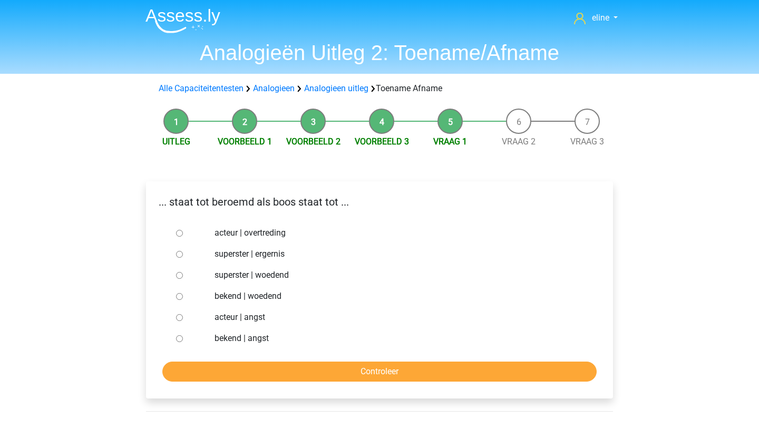
click at [249, 290] on label "bekend | woedend" at bounding box center [396, 296] width 365 height 13
click at [183, 293] on input "bekend | woedend" at bounding box center [179, 296] width 7 height 7
radio input "true"
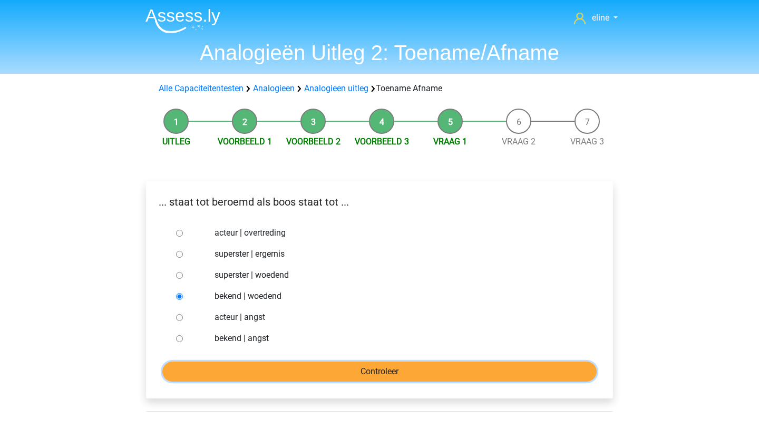
click at [287, 380] on input "Controleer" at bounding box center [379, 371] width 434 height 20
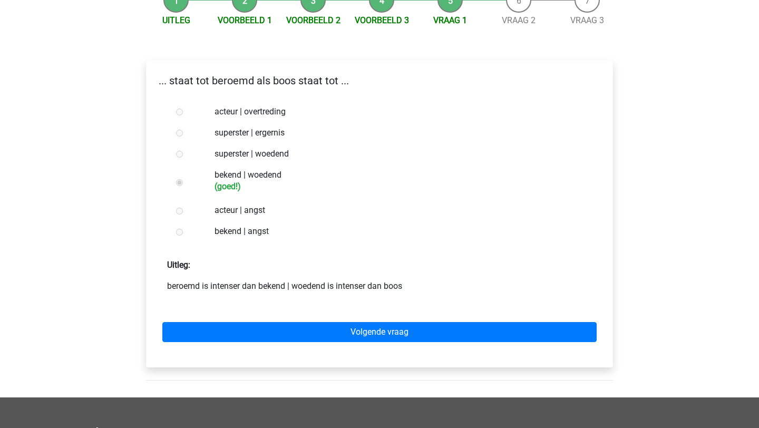
scroll to position [132, 0]
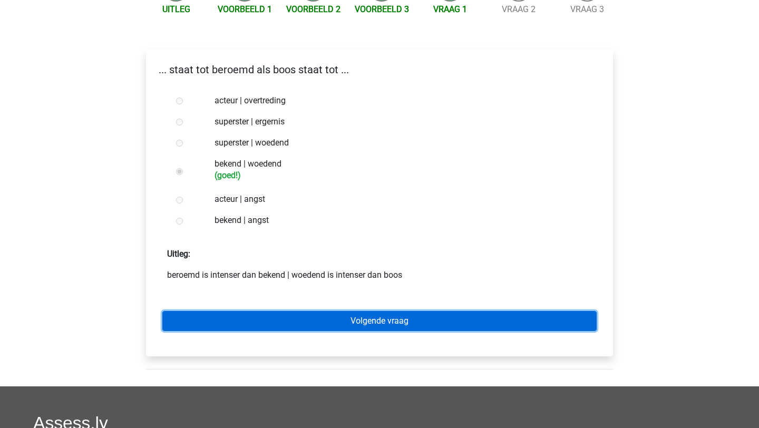
click at [358, 323] on link "Volgende vraag" at bounding box center [379, 321] width 434 height 20
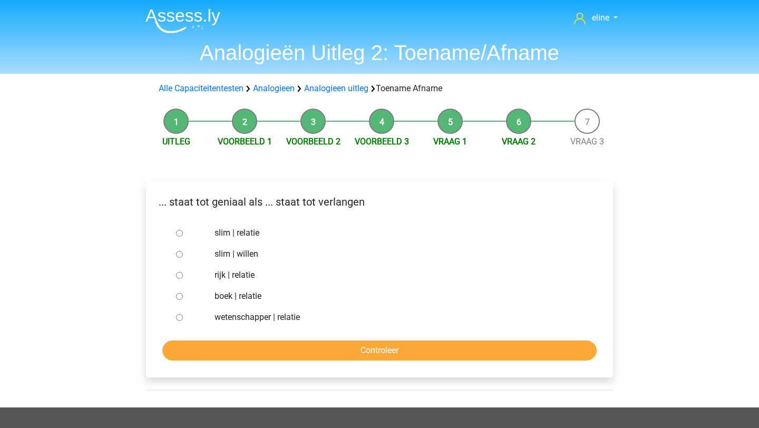
scroll to position [11, 0]
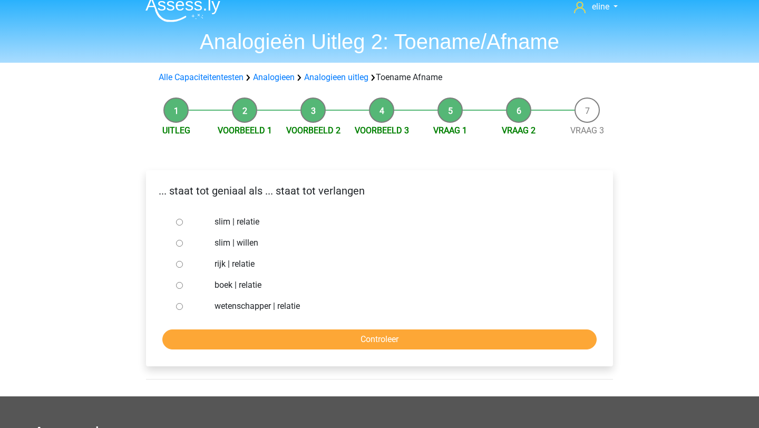
click at [235, 241] on label "slim | willen" at bounding box center [396, 243] width 365 height 13
click at [183, 241] on input "slim | willen" at bounding box center [179, 243] width 7 height 7
radio input "true"
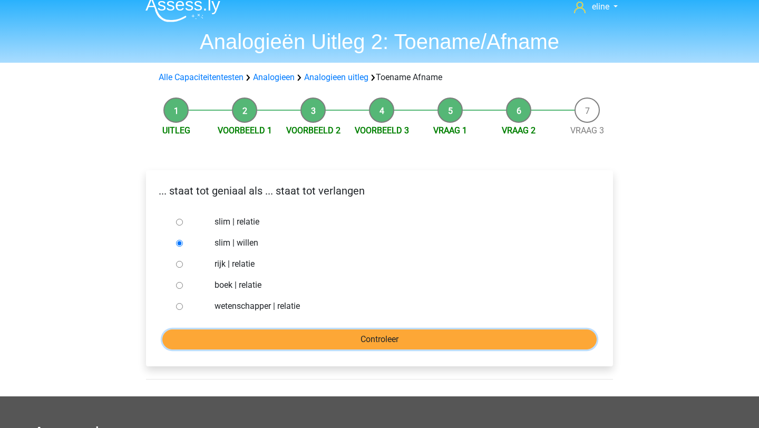
click at [277, 337] on input "Controleer" at bounding box center [379, 339] width 434 height 20
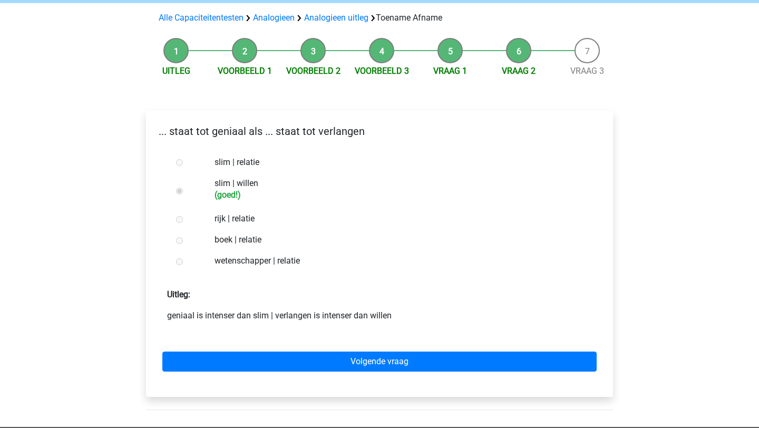
scroll to position [72, 0]
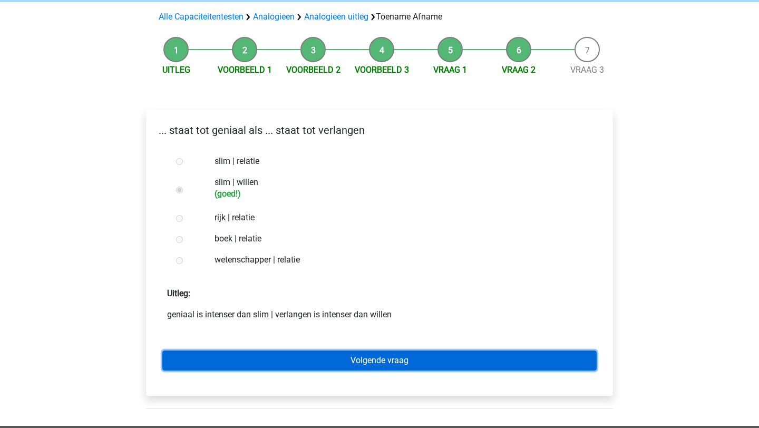
click at [283, 362] on link "Volgende vraag" at bounding box center [379, 360] width 434 height 20
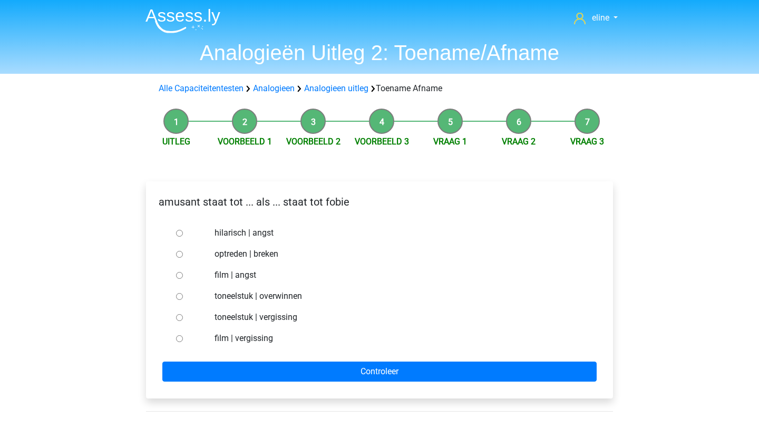
scroll to position [33, 0]
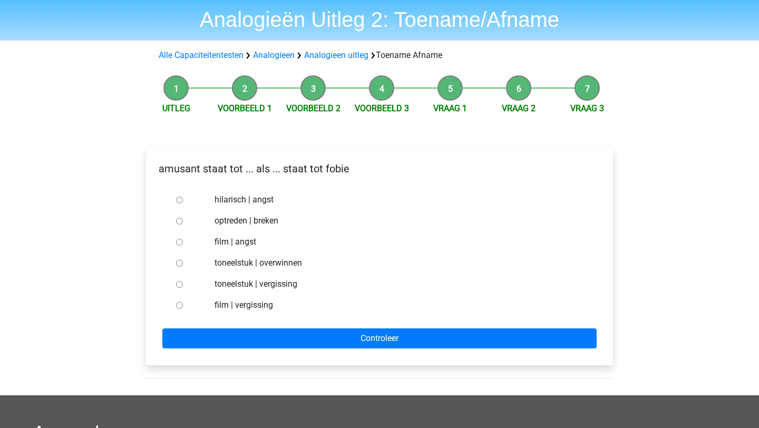
click at [255, 200] on label "hilarisch | angst" at bounding box center [396, 199] width 365 height 13
click at [183, 200] on input "hilarisch | angst" at bounding box center [179, 200] width 7 height 7
radio input "true"
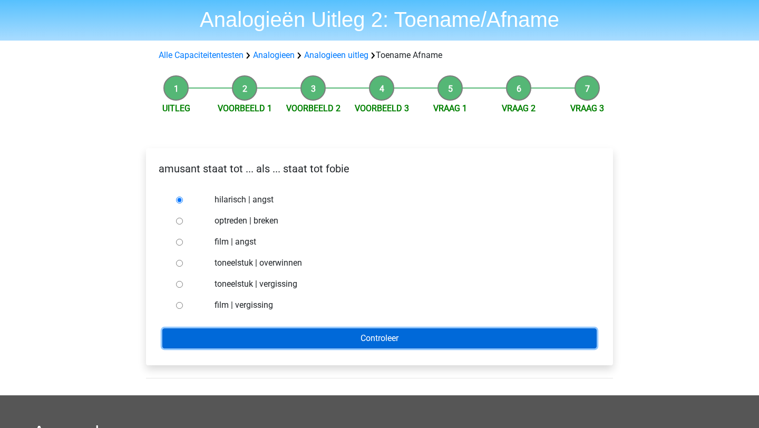
click at [315, 339] on input "Controleer" at bounding box center [379, 338] width 434 height 20
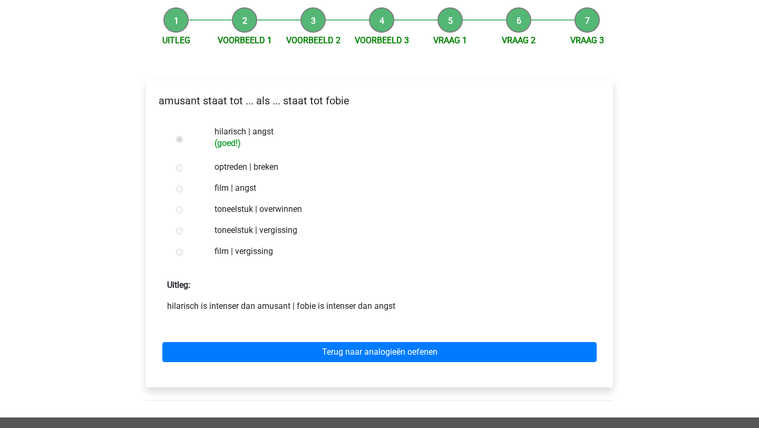
scroll to position [114, 0]
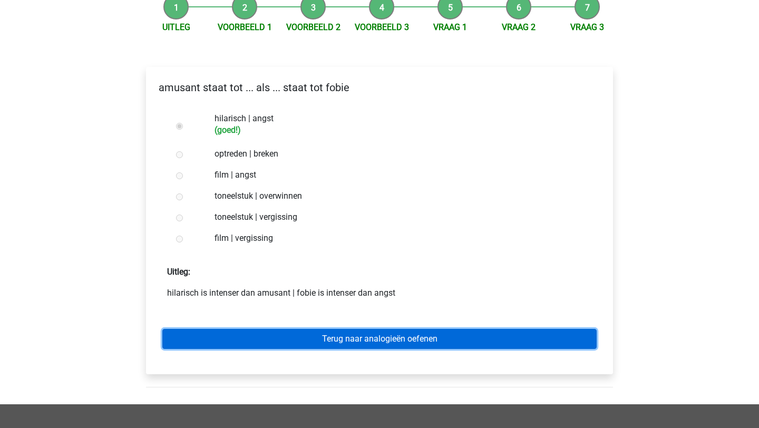
click at [315, 345] on link "Terug naar analogieën oefenen" at bounding box center [379, 339] width 434 height 20
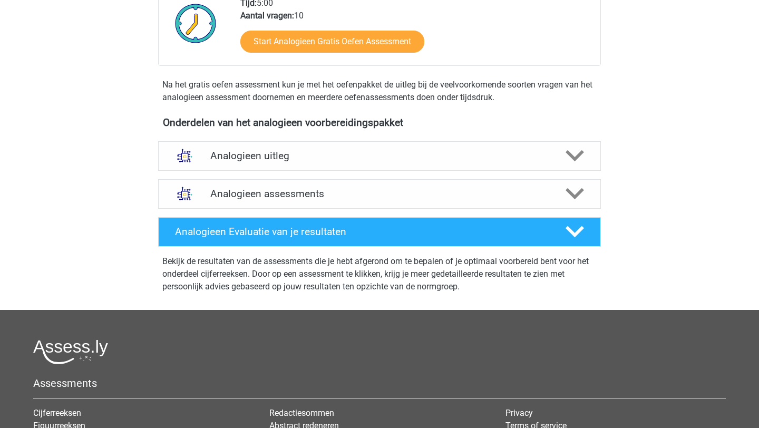
scroll to position [263, 0]
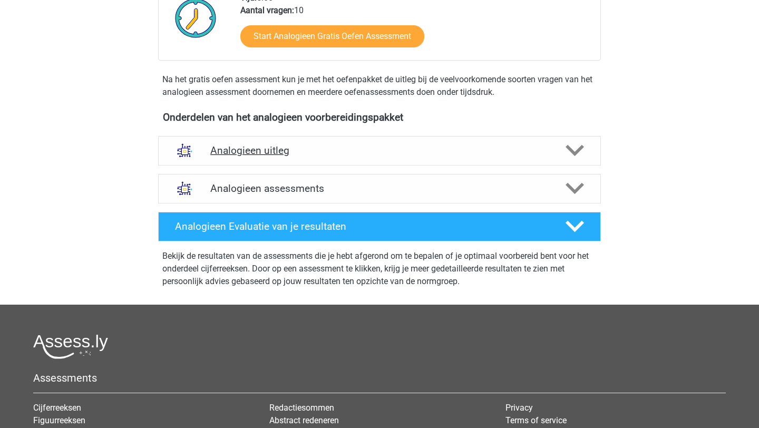
click at [370, 149] on h4 "Analogieen uitleg" at bounding box center [379, 150] width 338 height 12
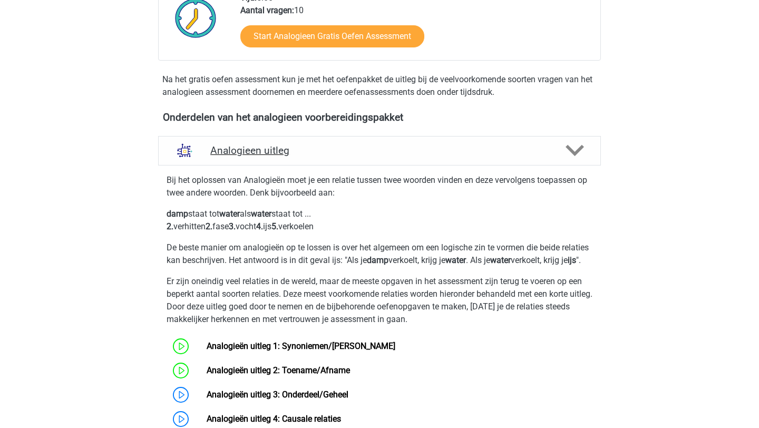
click at [362, 153] on h4 "Analogieen uitleg" at bounding box center [379, 150] width 338 height 12
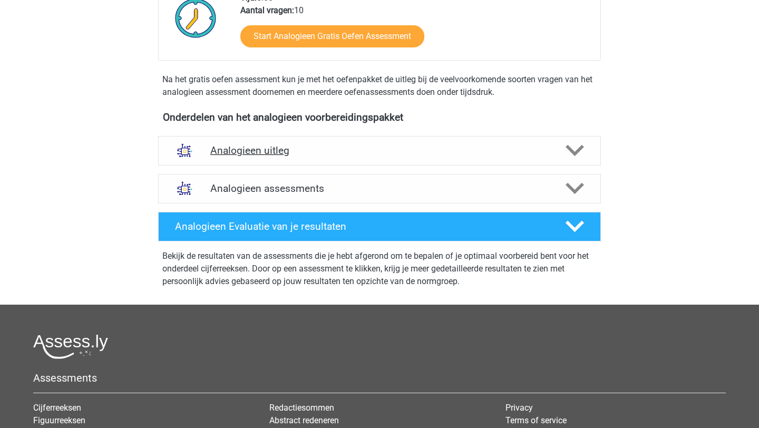
click at [362, 153] on h4 "Analogieen uitleg" at bounding box center [379, 150] width 338 height 12
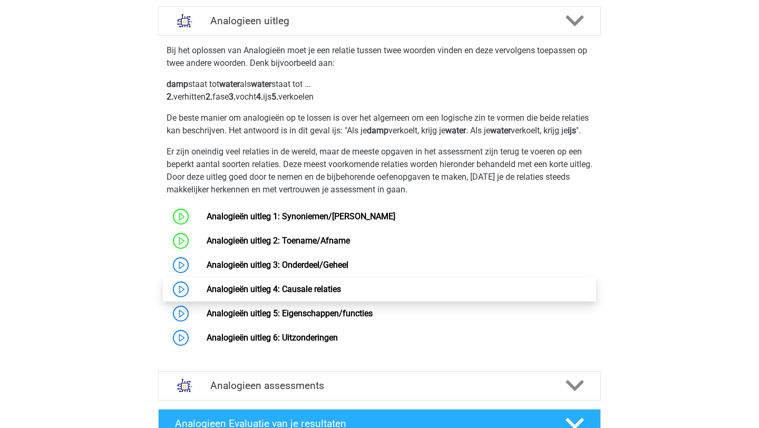
scroll to position [396, 0]
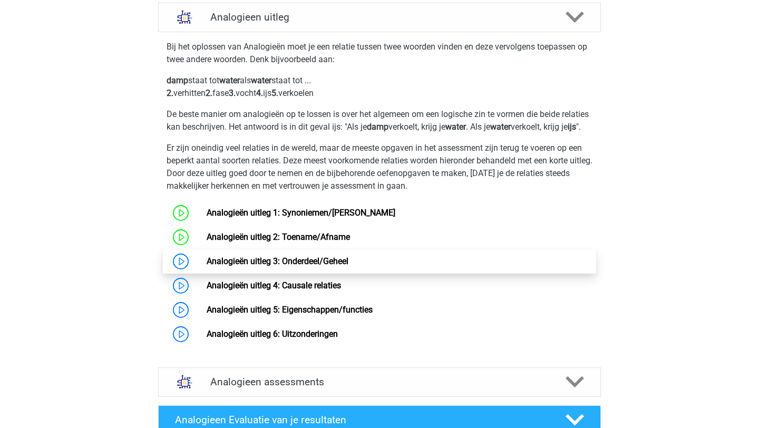
click at [207, 266] on link "Analogieën uitleg 3: Onderdeel/Geheel" at bounding box center [278, 261] width 142 height 10
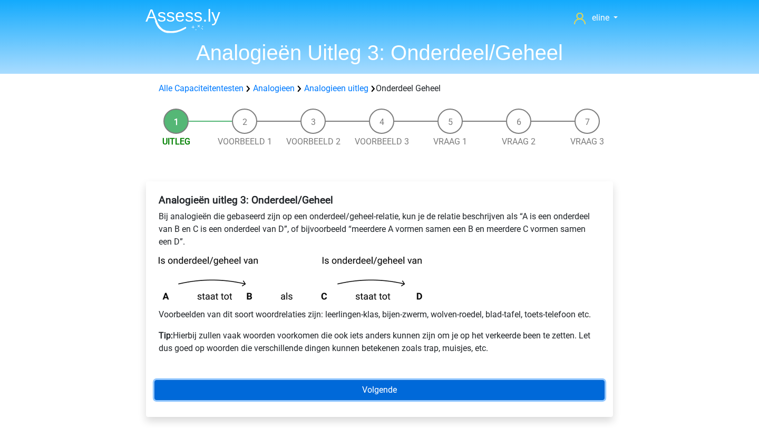
click at [434, 392] on link "Volgende" at bounding box center [379, 390] width 450 height 20
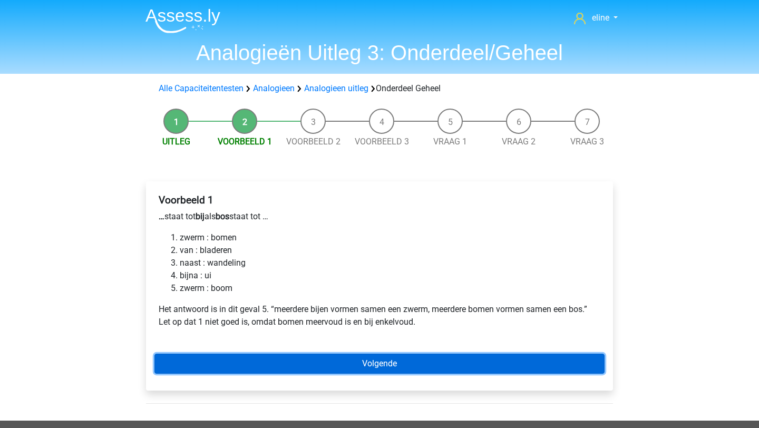
click at [337, 361] on link "Volgende" at bounding box center [379, 364] width 450 height 20
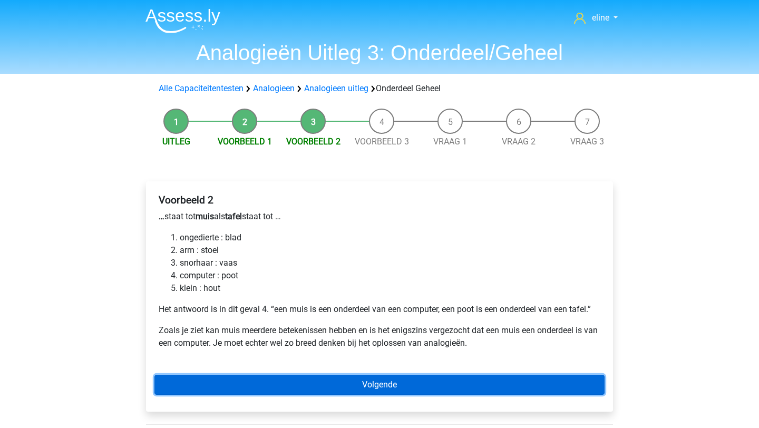
click at [447, 383] on link "Volgende" at bounding box center [379, 385] width 450 height 20
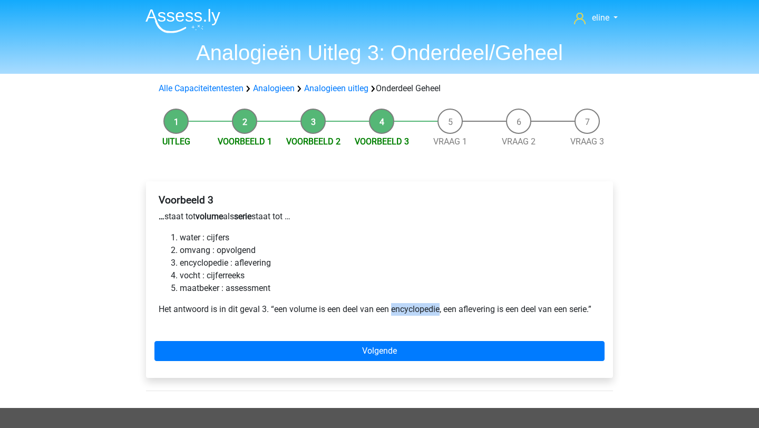
drag, startPoint x: 442, startPoint y: 310, endPoint x: 392, endPoint y: 308, distance: 50.1
click at [392, 310] on p "Het antwoord is in dit geval 3. “een volume is een deel van een encyclopedie, e…" at bounding box center [379, 309] width 441 height 13
copy p "encyclopedie"
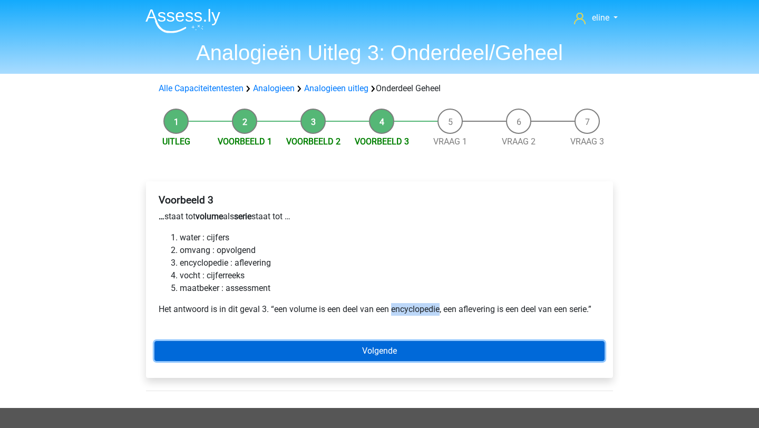
click at [362, 360] on link "Volgende" at bounding box center [379, 351] width 450 height 20
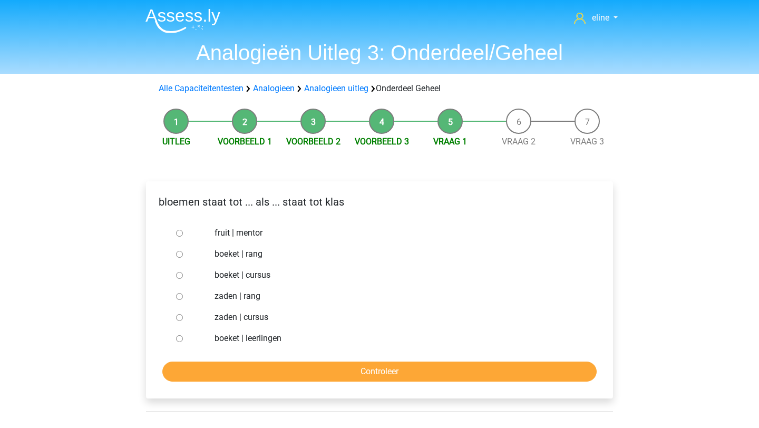
click at [179, 337] on input "boeket | leerlingen" at bounding box center [179, 338] width 7 height 7
radio input "true"
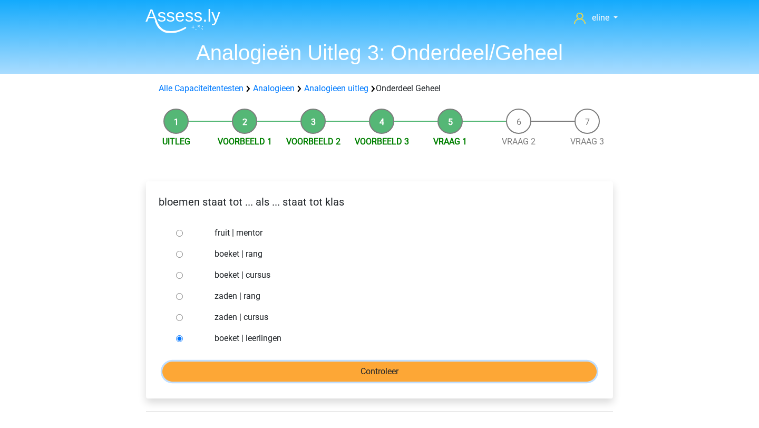
click at [198, 368] on input "Controleer" at bounding box center [379, 371] width 434 height 20
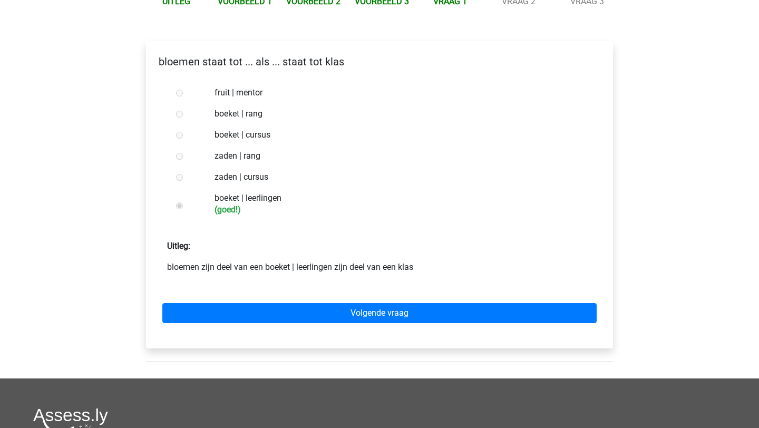
scroll to position [142, 0]
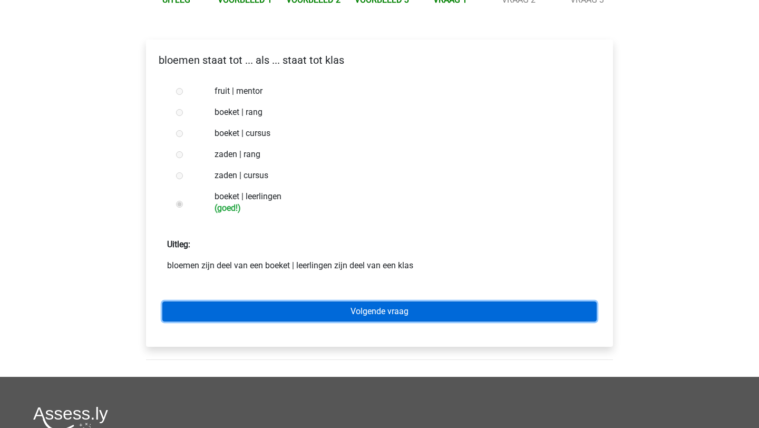
click at [359, 311] on link "Volgende vraag" at bounding box center [379, 311] width 434 height 20
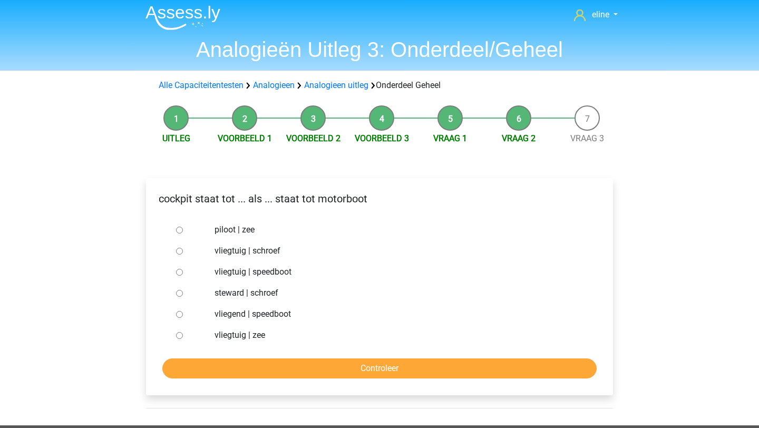
scroll to position [5, 0]
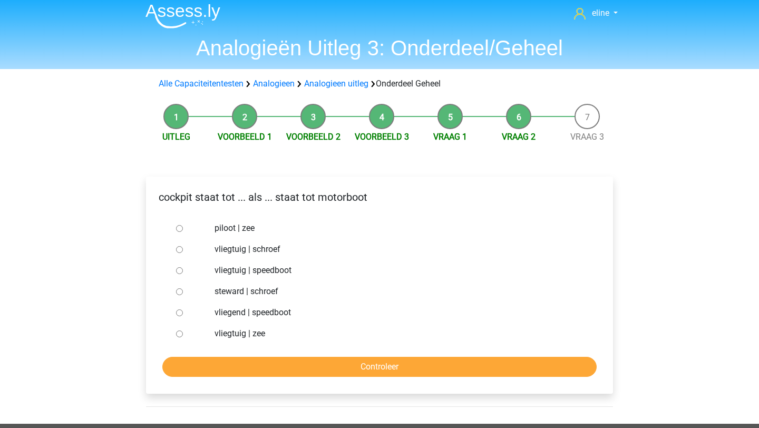
click at [183, 250] on div at bounding box center [189, 249] width 35 height 21
click at [180, 251] on input "vliegtuig | schroef" at bounding box center [179, 249] width 7 height 7
radio input "true"
click at [208, 365] on input "Controleer" at bounding box center [379, 367] width 434 height 20
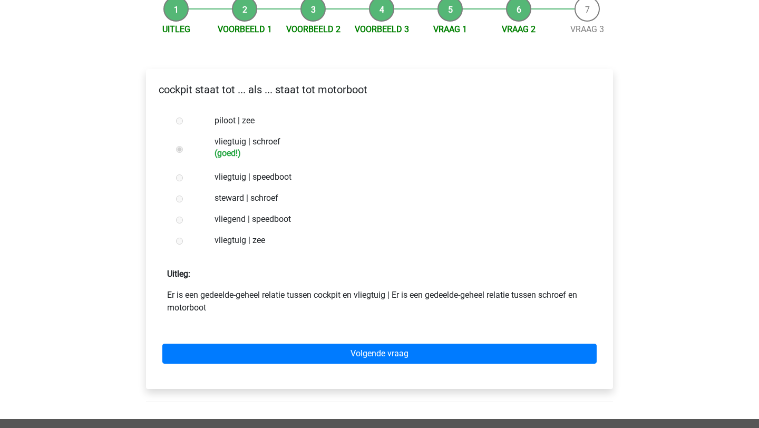
scroll to position [120, 0]
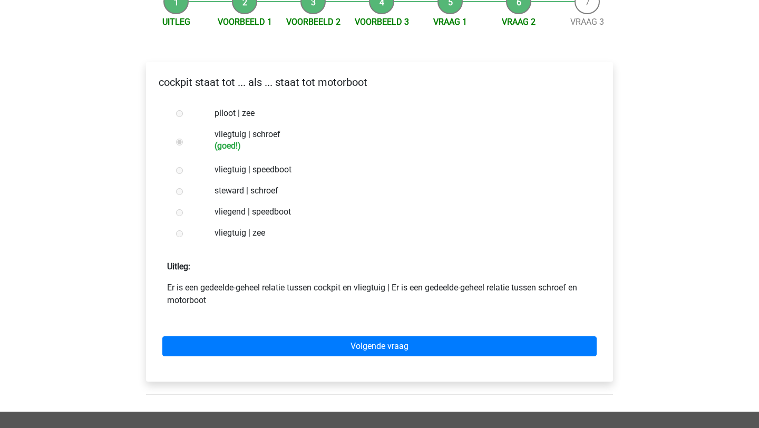
click at [318, 356] on div "Volgende vraag" at bounding box center [379, 344] width 450 height 58
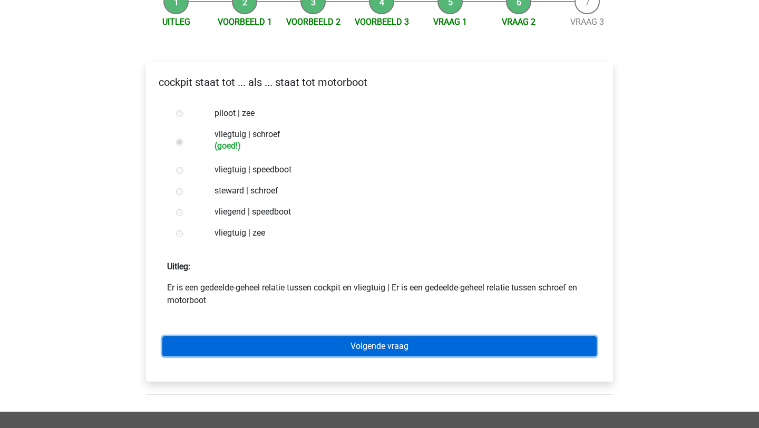
click at [313, 349] on link "Volgende vraag" at bounding box center [379, 346] width 434 height 20
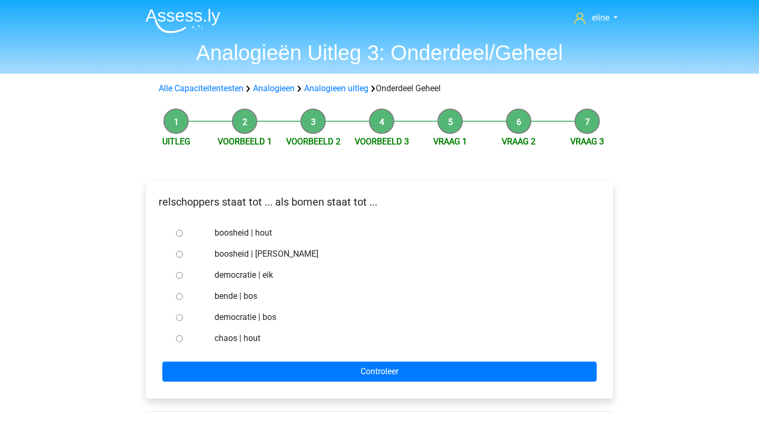
click at [178, 300] on div at bounding box center [189, 296] width 35 height 21
click at [180, 295] on input "bende | bos" at bounding box center [179, 296] width 7 height 7
radio input "true"
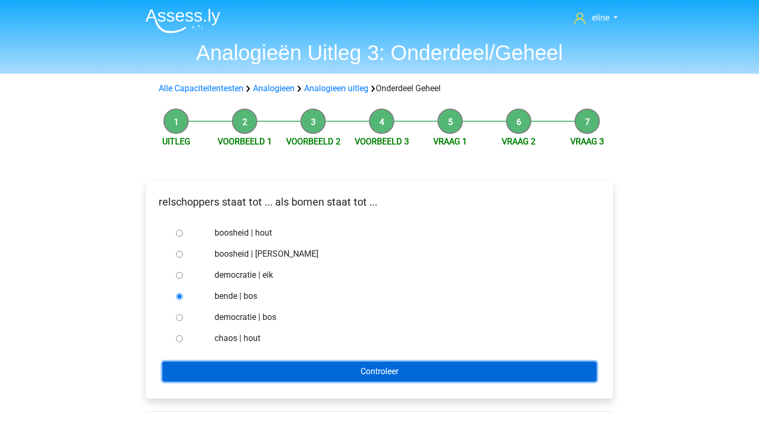
click at [195, 365] on input "Controleer" at bounding box center [379, 371] width 434 height 20
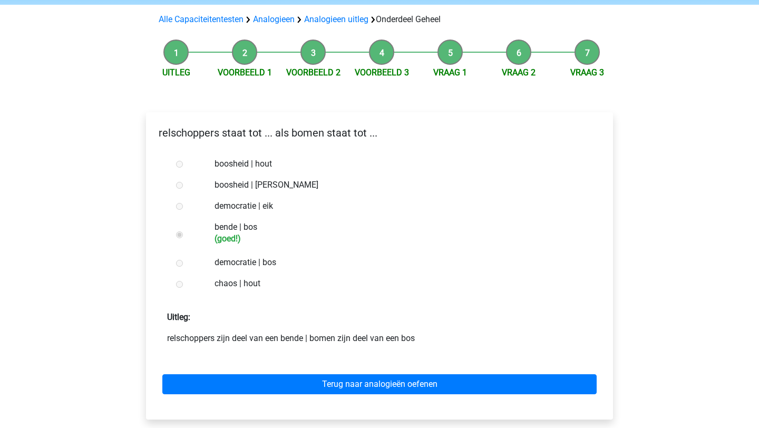
scroll to position [77, 0]
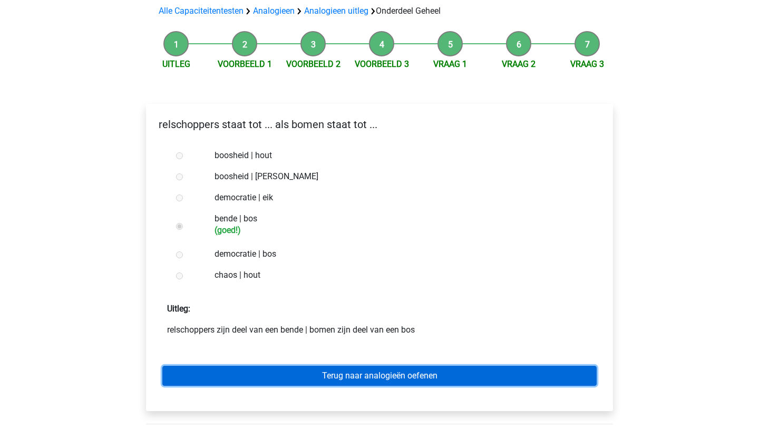
click at [246, 375] on link "Terug naar analogieën oefenen" at bounding box center [379, 376] width 434 height 20
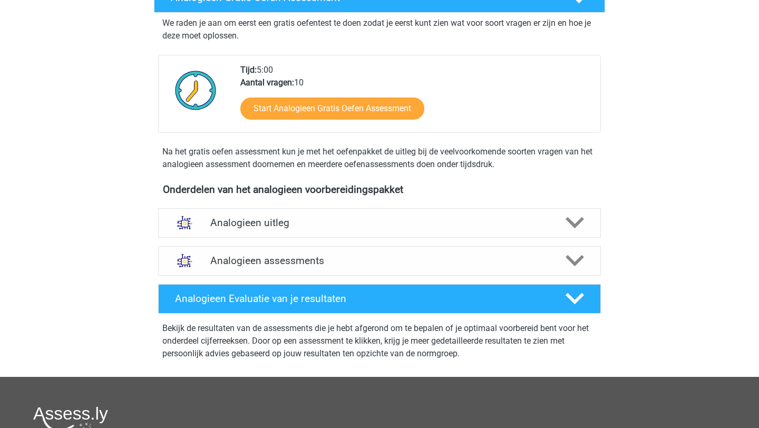
scroll to position [184, 0]
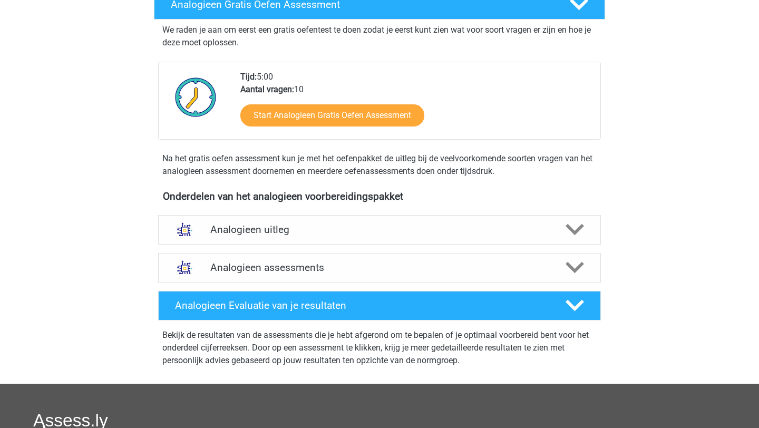
click at [322, 245] on div "Analogieen uitleg Bij het oplossen van Analogieën moet je een relatie tussen tw…" at bounding box center [380, 230] width 484 height 38
click at [315, 234] on h4 "Analogieen uitleg" at bounding box center [379, 229] width 338 height 12
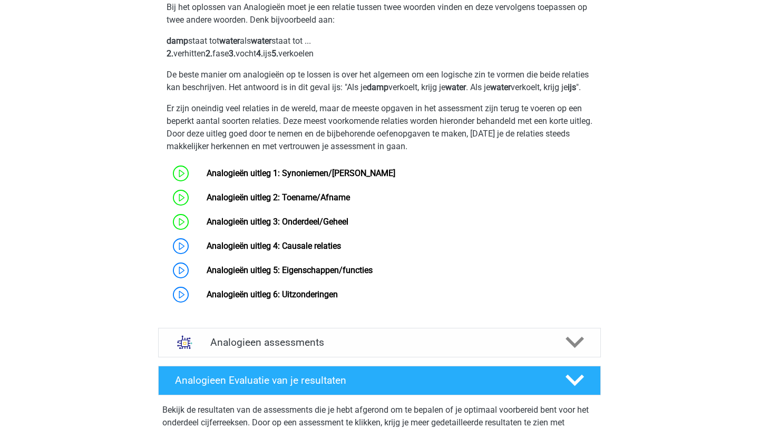
scroll to position [437, 0]
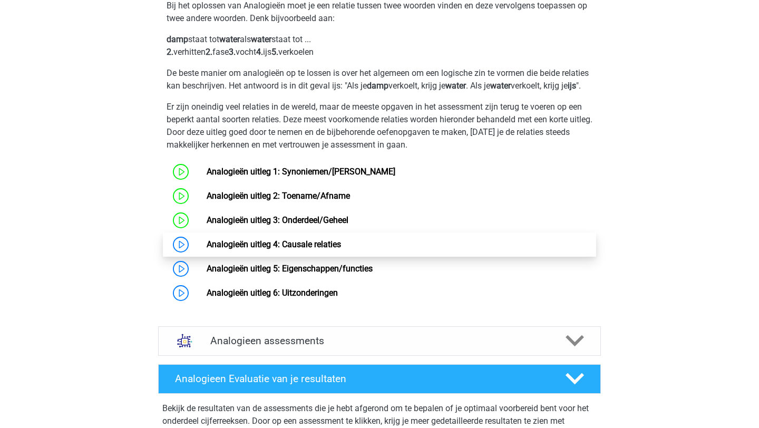
click at [207, 249] on link "Analogieën uitleg 4: Causale relaties" at bounding box center [274, 244] width 134 height 10
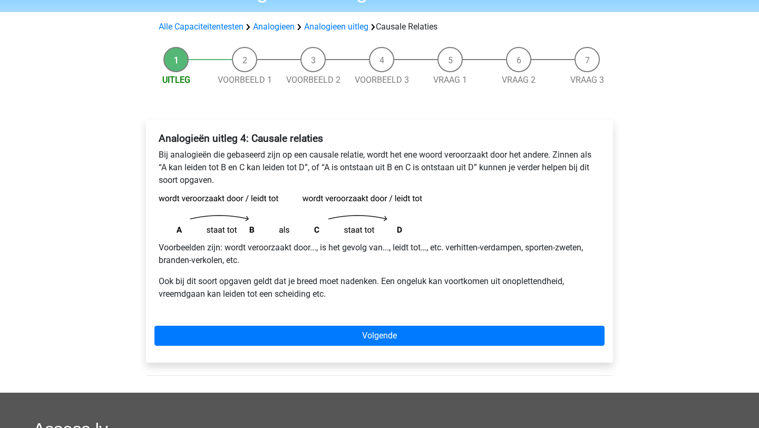
scroll to position [72, 0]
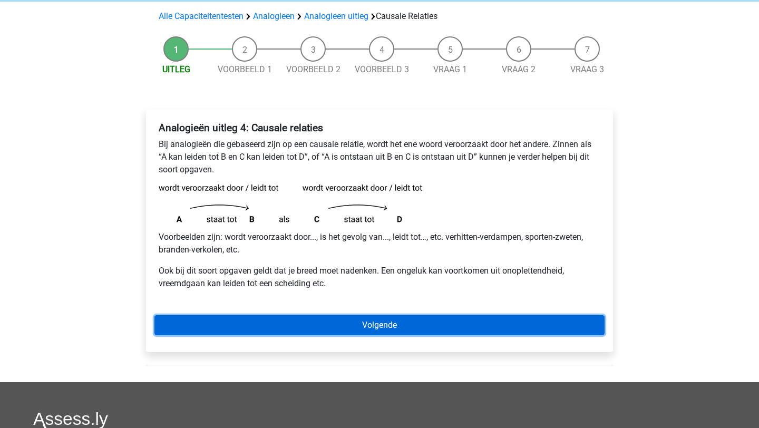
click at [455, 328] on link "Volgende" at bounding box center [379, 325] width 450 height 20
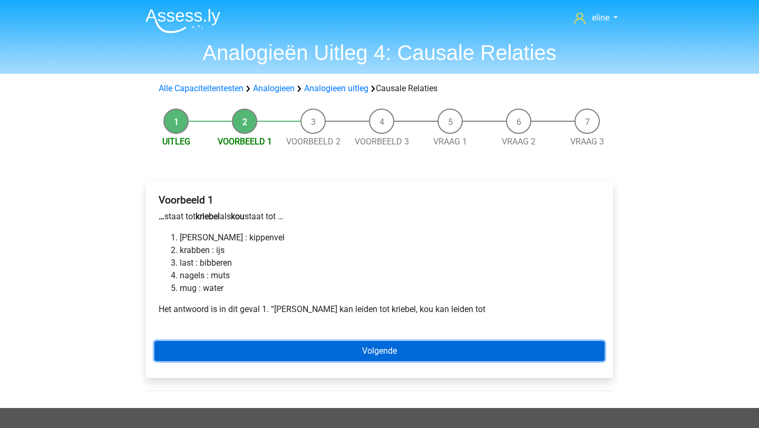
click at [291, 356] on link "Volgende" at bounding box center [379, 351] width 450 height 20
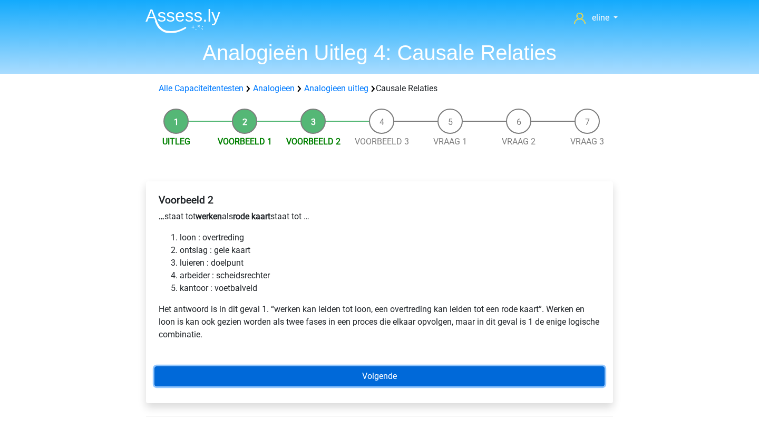
click at [374, 374] on link "Volgende" at bounding box center [379, 376] width 450 height 20
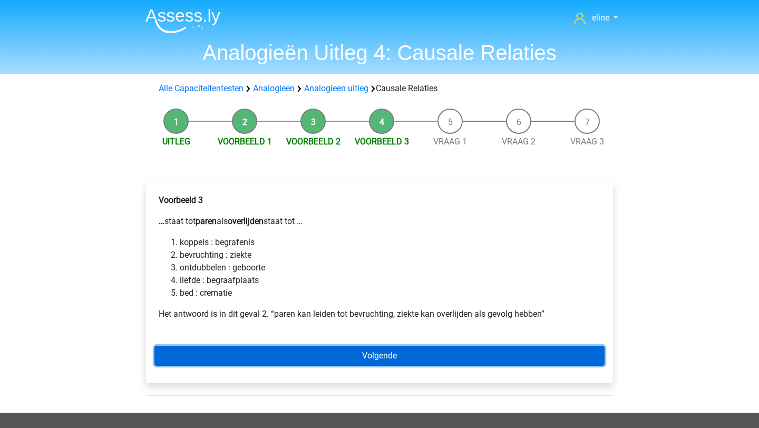
click at [396, 351] on link "Volgende" at bounding box center [379, 356] width 450 height 20
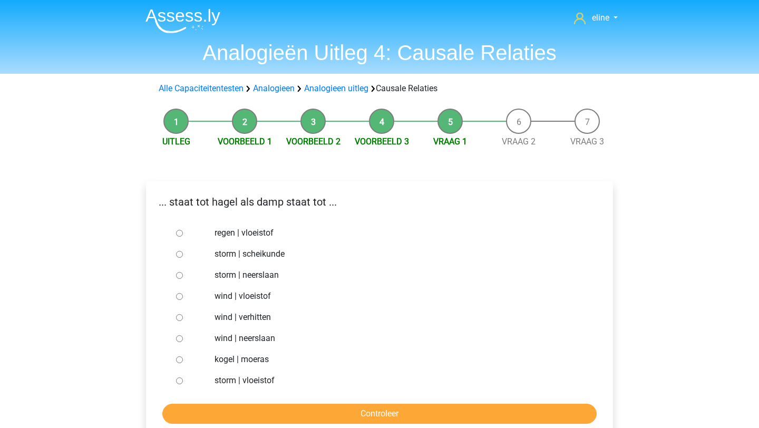
scroll to position [45, 0]
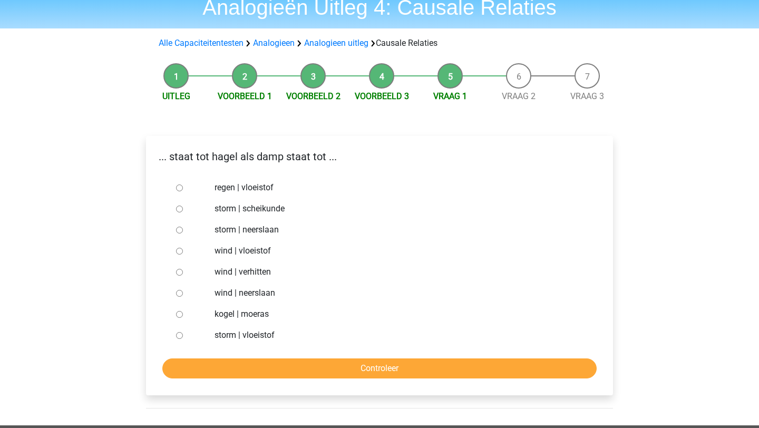
click at [186, 334] on div at bounding box center [189, 335] width 35 height 21
click at [178, 335] on input "storm | vloeistof" at bounding box center [179, 335] width 7 height 7
radio input "true"
click at [199, 367] on input "Controleer" at bounding box center [379, 368] width 434 height 20
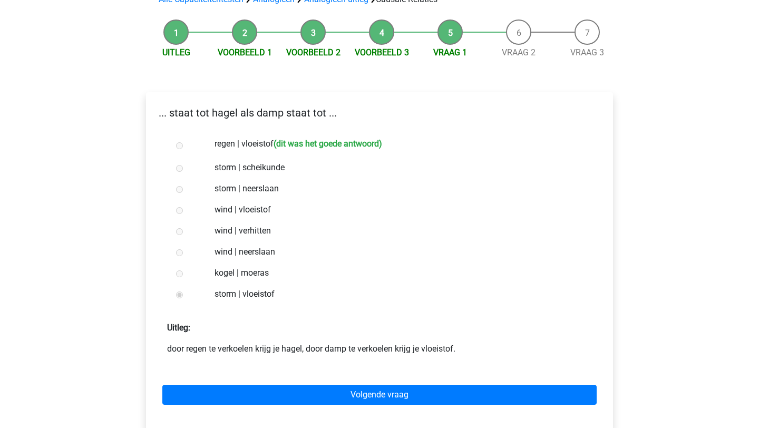
scroll to position [91, 0]
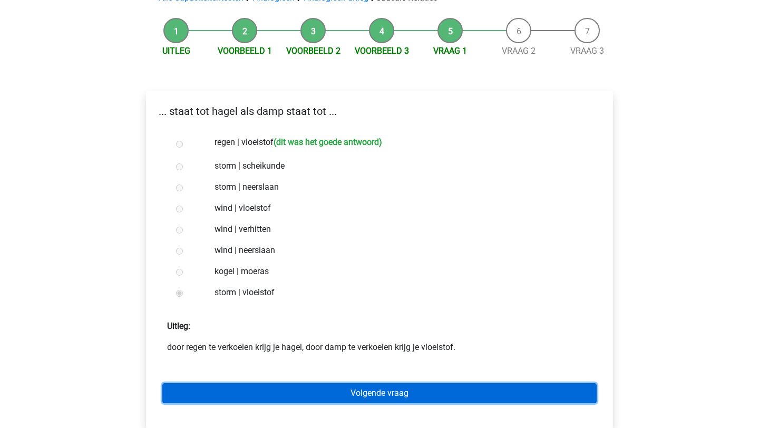
click at [292, 388] on link "Volgende vraag" at bounding box center [379, 393] width 434 height 20
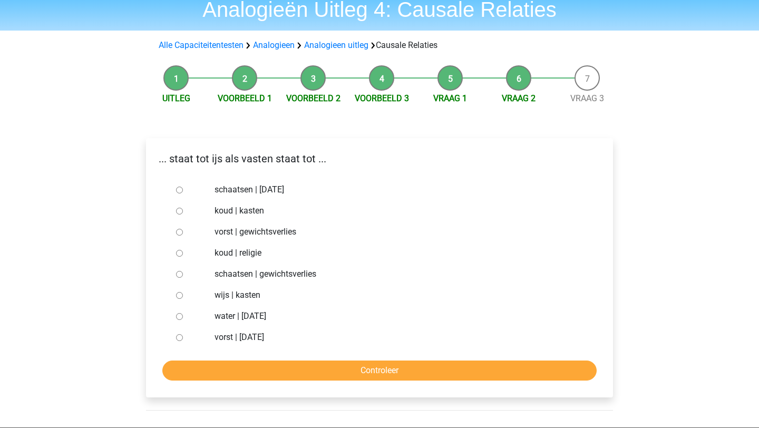
scroll to position [46, 0]
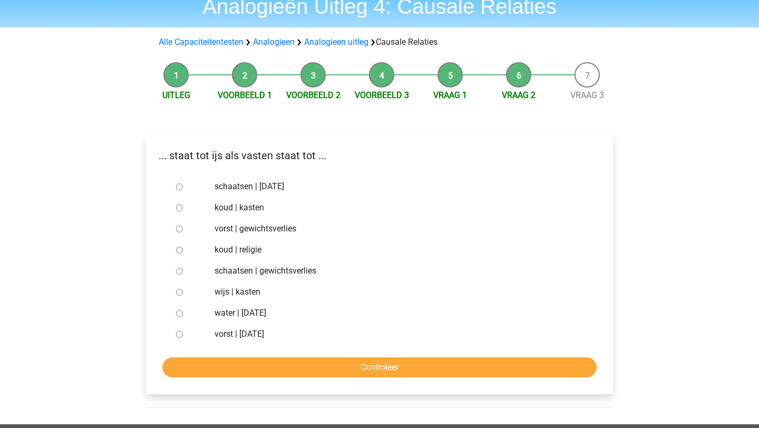
click at [178, 270] on input "schaatsen | gewichtsverlies" at bounding box center [179, 271] width 7 height 7
radio input "true"
click at [202, 355] on form "schaatsen | [DATE] [GEOGRAPHIC_DATA] | [GEOGRAPHIC_DATA] vorst | gewichtsverlie…" at bounding box center [379, 276] width 450 height 201
click at [212, 362] on input "Controleer" at bounding box center [379, 367] width 434 height 20
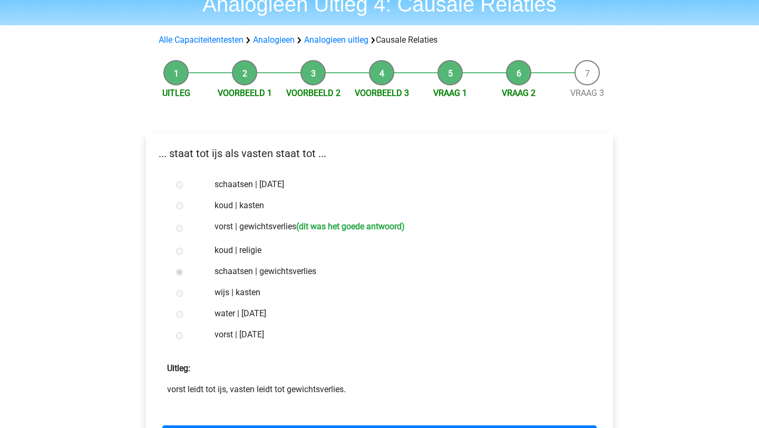
scroll to position [129, 0]
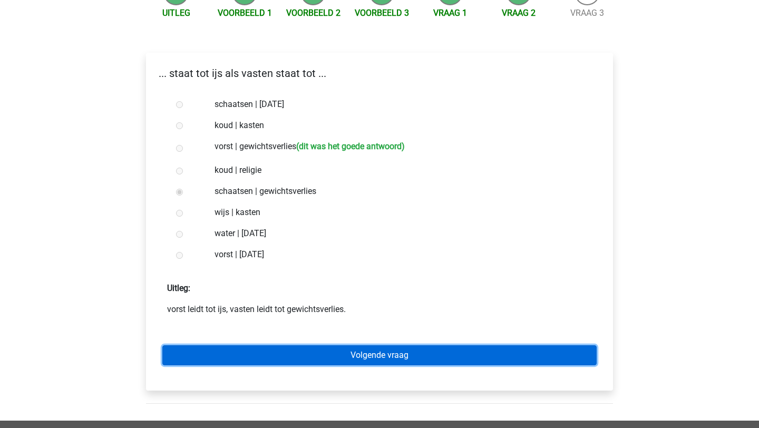
click at [237, 365] on link "Volgende vraag" at bounding box center [379, 355] width 434 height 20
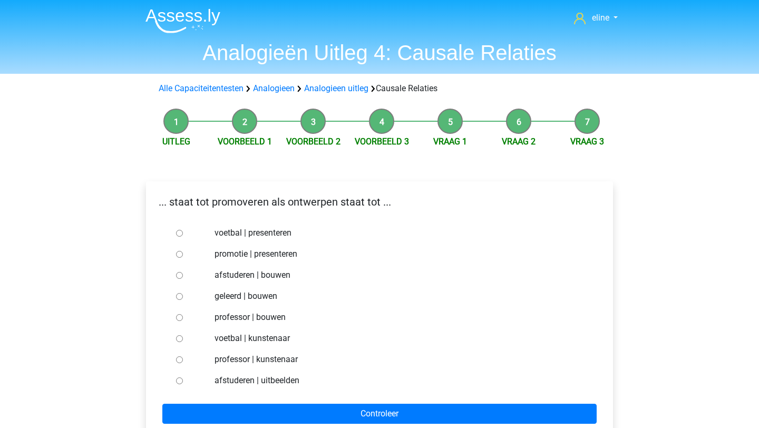
click at [239, 380] on label "afstuderen | uitbeelden" at bounding box center [396, 380] width 365 height 13
click at [183, 380] on input "afstuderen | uitbeelden" at bounding box center [179, 380] width 7 height 7
radio input "true"
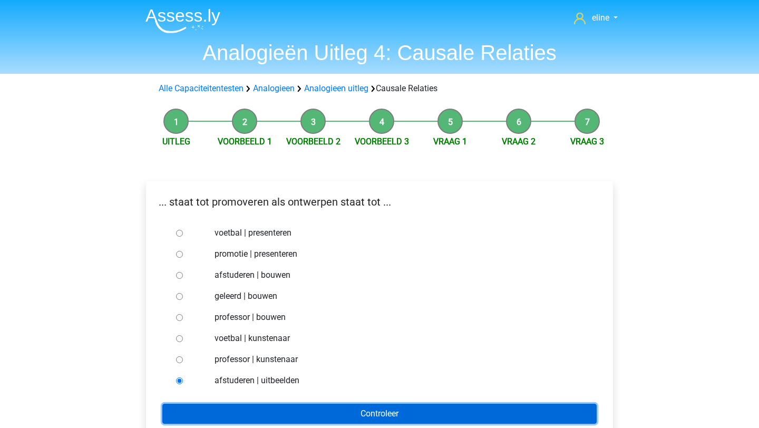
click at [249, 405] on input "Controleer" at bounding box center [379, 414] width 434 height 20
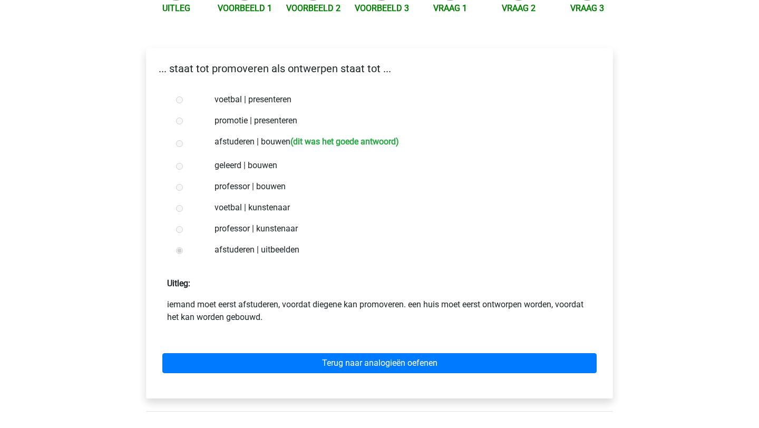
scroll to position [134, 0]
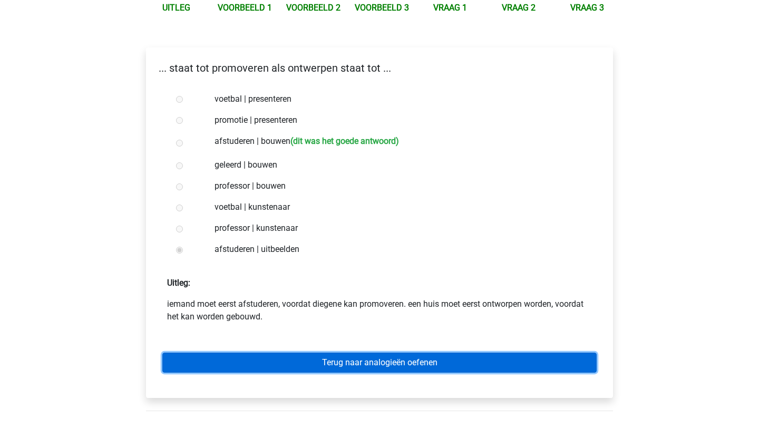
click at [262, 368] on link "Terug naar analogieën oefenen" at bounding box center [379, 362] width 434 height 20
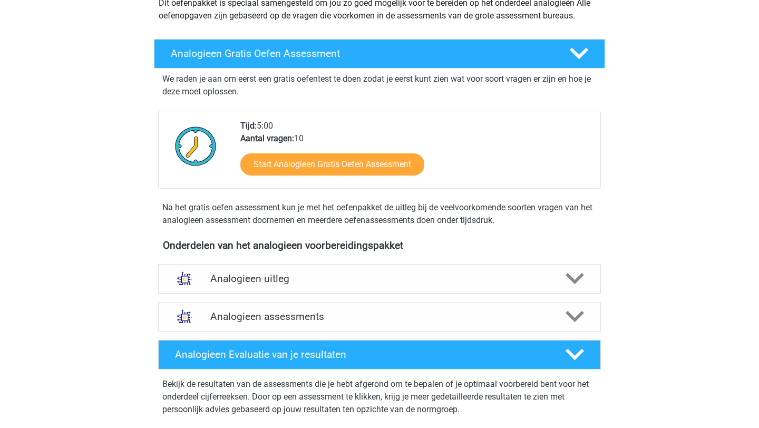
scroll to position [148, 0]
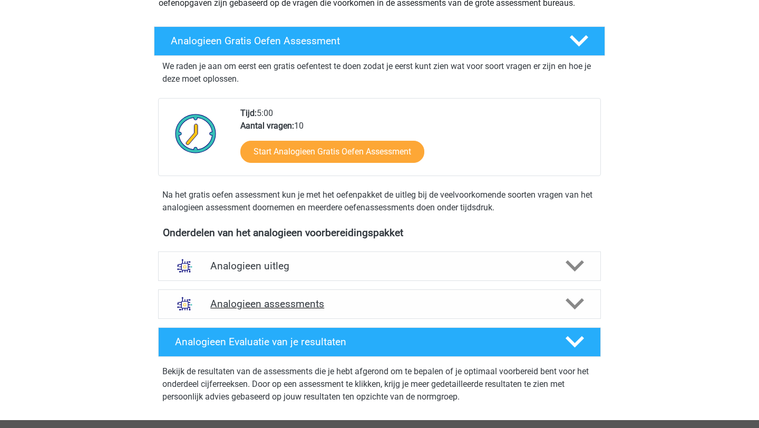
click at [239, 306] on h4 "Analogieen assessments" at bounding box center [379, 304] width 338 height 12
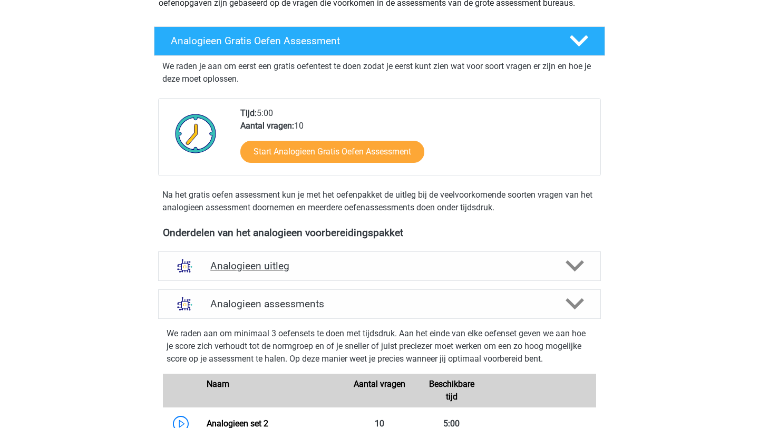
click at [230, 266] on h4 "Analogieen uitleg" at bounding box center [379, 266] width 338 height 12
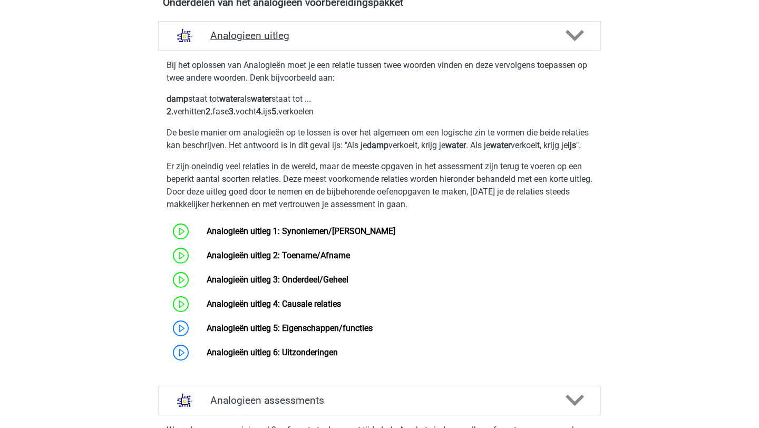
scroll to position [400, 0]
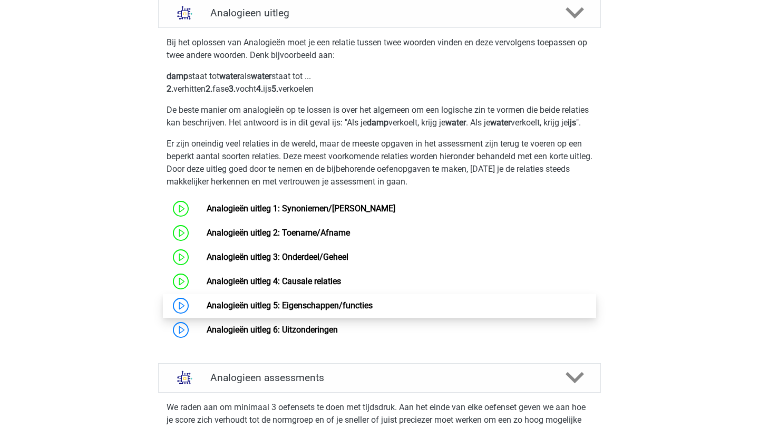
click at [207, 310] on link "Analogieën uitleg 5: Eigenschappen/functies" at bounding box center [290, 305] width 166 height 10
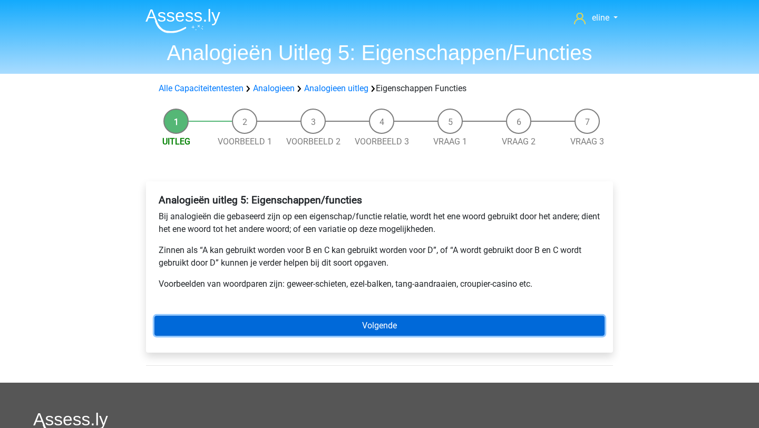
click at [179, 319] on link "Volgende" at bounding box center [379, 326] width 450 height 20
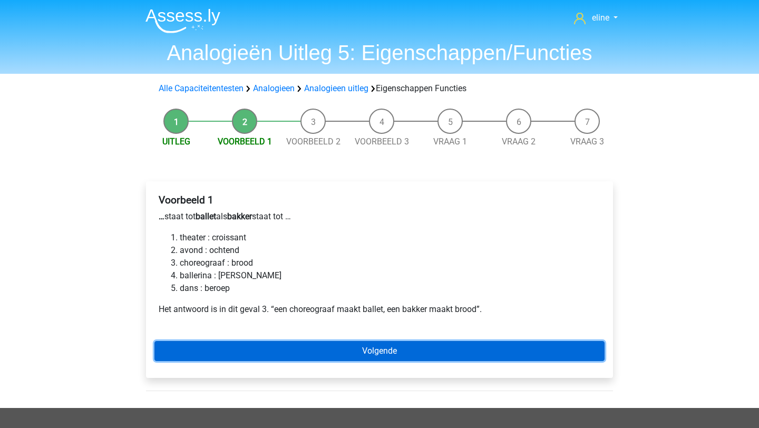
click at [265, 353] on link "Volgende" at bounding box center [379, 351] width 450 height 20
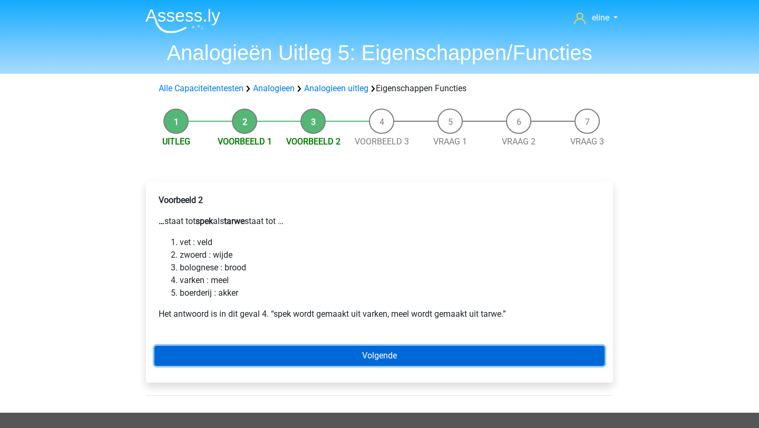
click at [265, 353] on link "Volgende" at bounding box center [379, 356] width 450 height 20
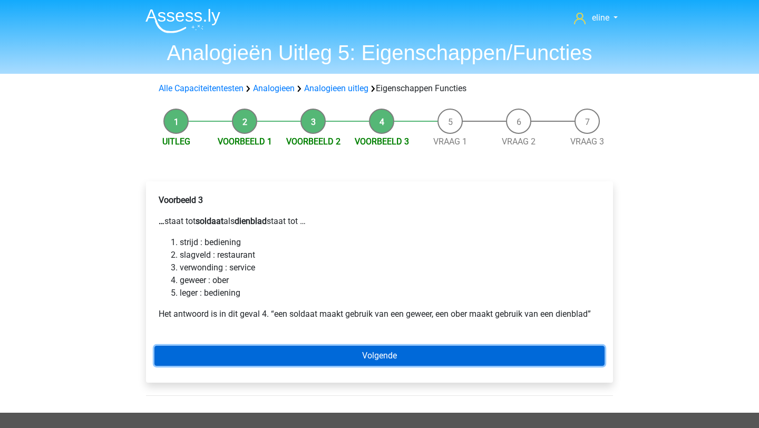
click at [265, 353] on link "Volgende" at bounding box center [379, 356] width 450 height 20
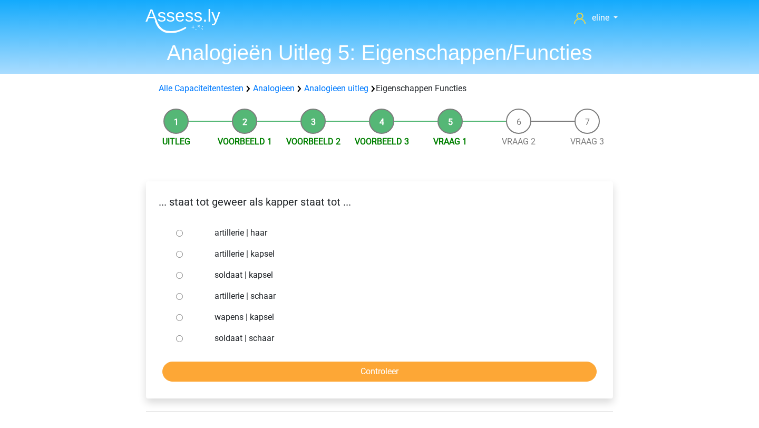
click at [217, 338] on label "soldaat | schaar" at bounding box center [396, 338] width 365 height 13
click at [183, 338] on input "soldaat | schaar" at bounding box center [179, 338] width 7 height 7
radio input "true"
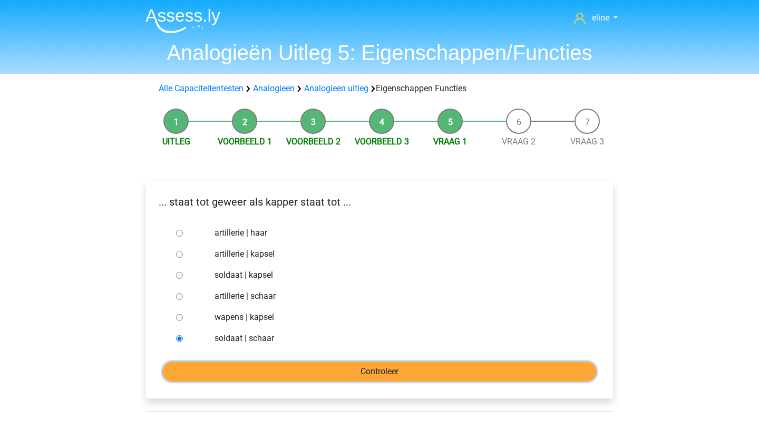
click at [217, 376] on input "Controleer" at bounding box center [379, 371] width 434 height 20
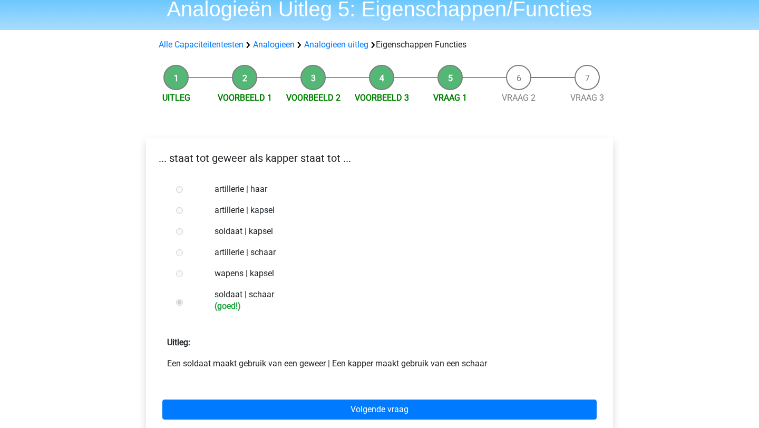
scroll to position [54, 0]
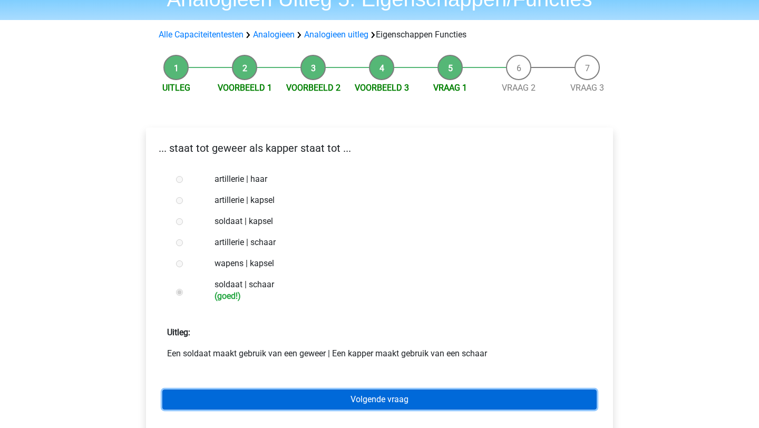
click at [264, 397] on link "Volgende vraag" at bounding box center [379, 399] width 434 height 20
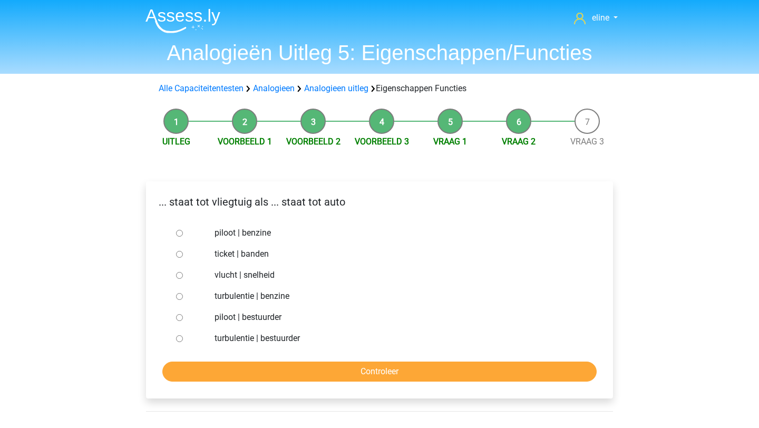
click at [222, 314] on label "piloot | bestuurder" at bounding box center [396, 317] width 365 height 13
click at [183, 314] on input "piloot | bestuurder" at bounding box center [179, 317] width 7 height 7
radio input "true"
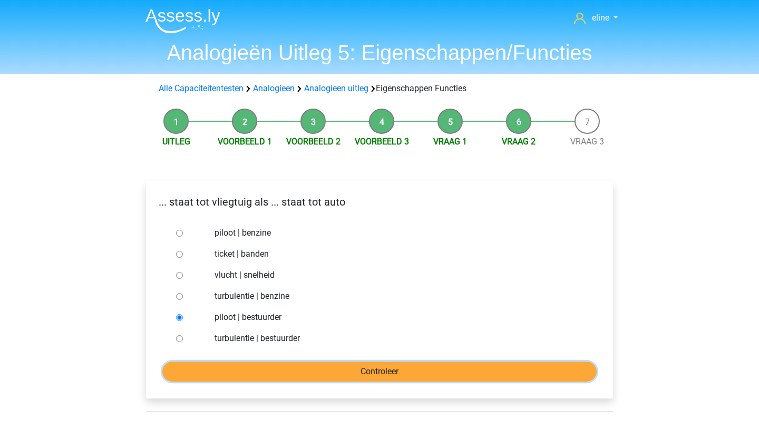
click at [239, 378] on input "Controleer" at bounding box center [379, 371] width 434 height 20
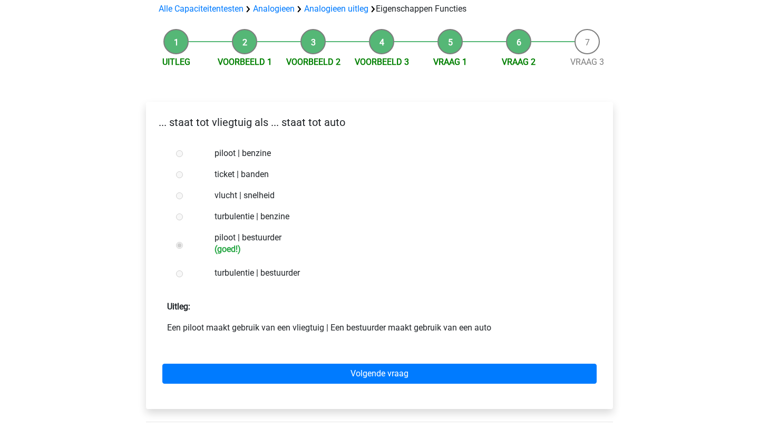
scroll to position [90, 0]
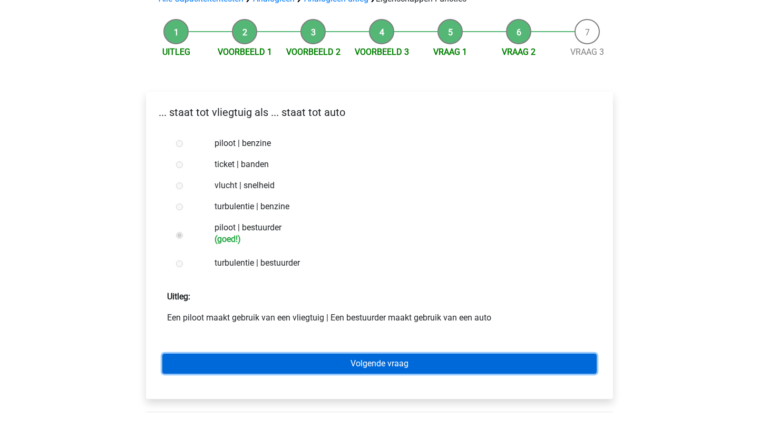
click at [238, 360] on link "Volgende vraag" at bounding box center [379, 364] width 434 height 20
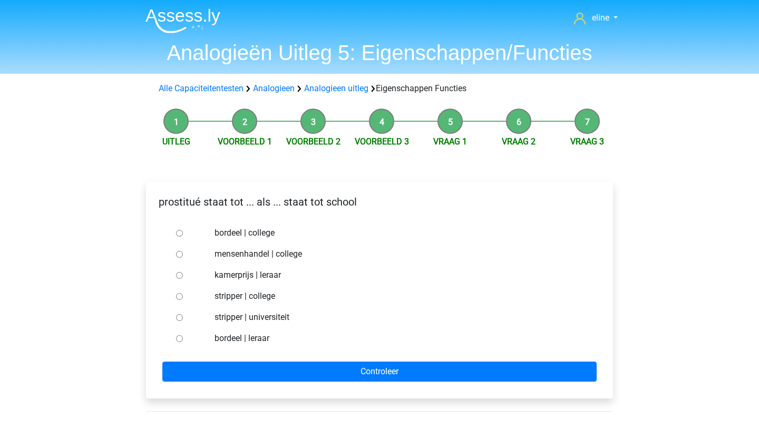
click at [242, 345] on div "bordeel | leraar" at bounding box center [397, 338] width 380 height 21
click at [241, 340] on label "bordeel | leraar" at bounding box center [396, 338] width 365 height 13
click at [183, 340] on input "bordeel | leraar" at bounding box center [179, 338] width 7 height 7
radio input "true"
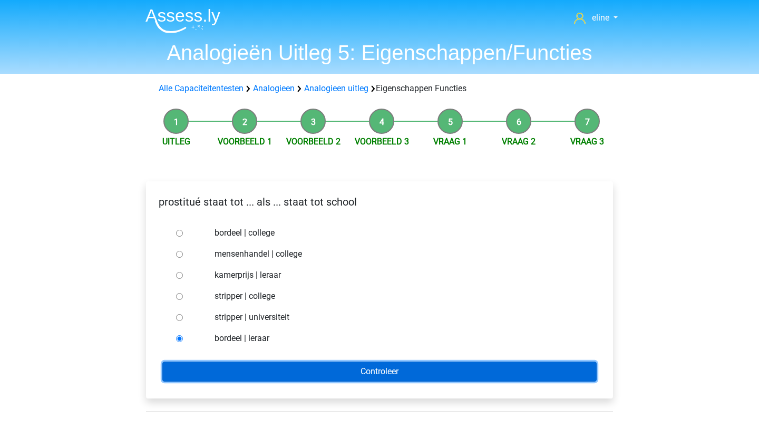
click at [242, 371] on input "Controleer" at bounding box center [379, 371] width 434 height 20
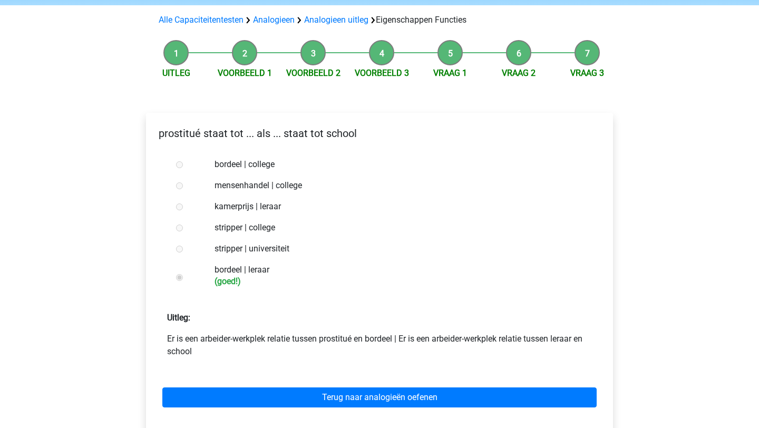
scroll to position [77, 0]
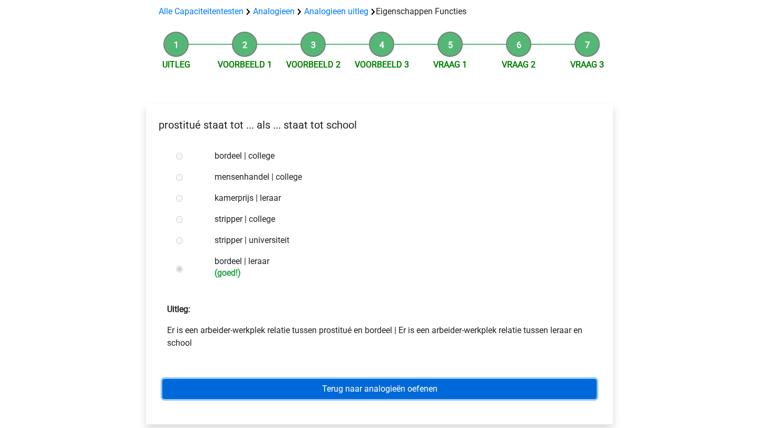
click at [258, 397] on link "Terug naar analogieën oefenen" at bounding box center [379, 389] width 434 height 20
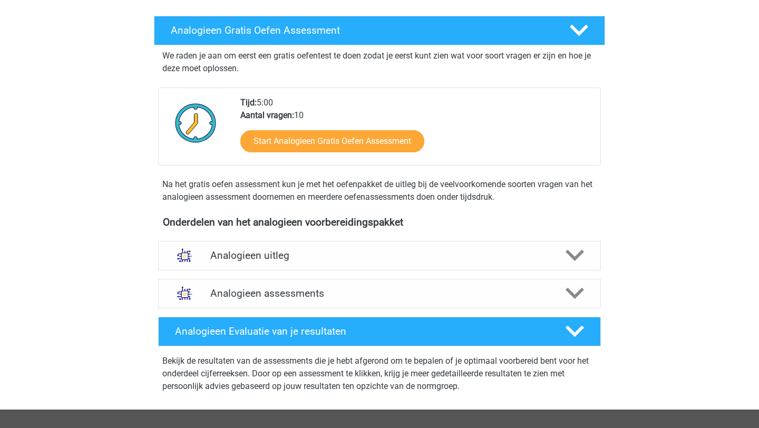
scroll to position [188, 0]
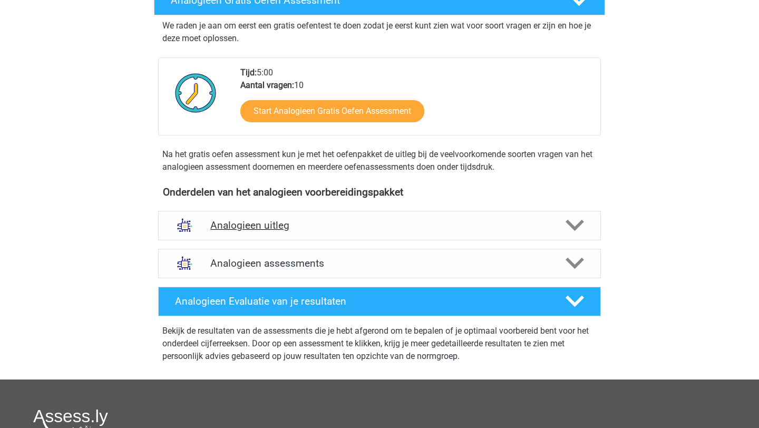
click at [276, 218] on div "Analogieen uitleg" at bounding box center [379, 226] width 443 height 30
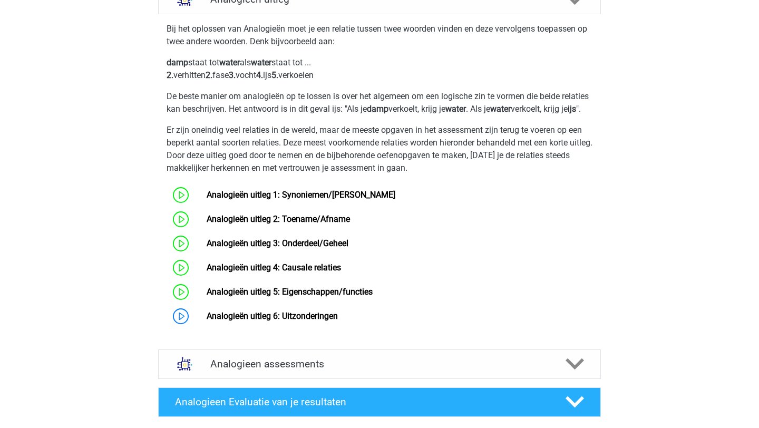
scroll to position [417, 0]
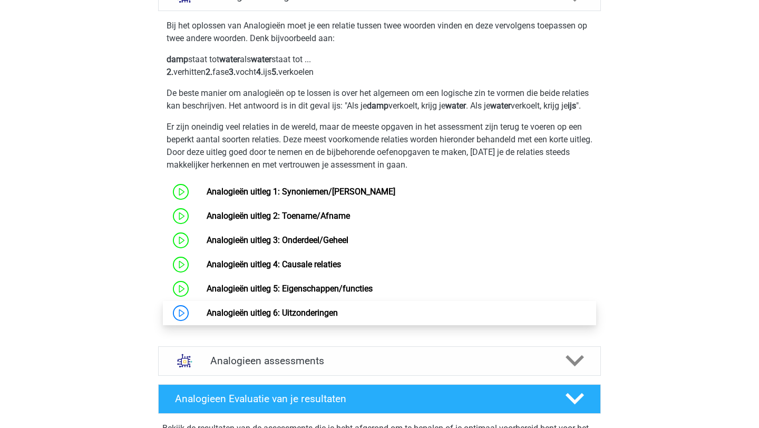
click at [227, 318] on link "Analogieën uitleg 6: Uitzonderingen" at bounding box center [272, 313] width 131 height 10
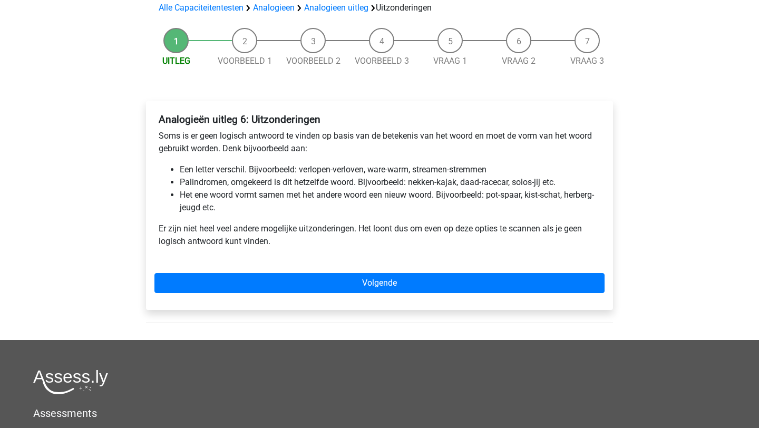
scroll to position [81, 0]
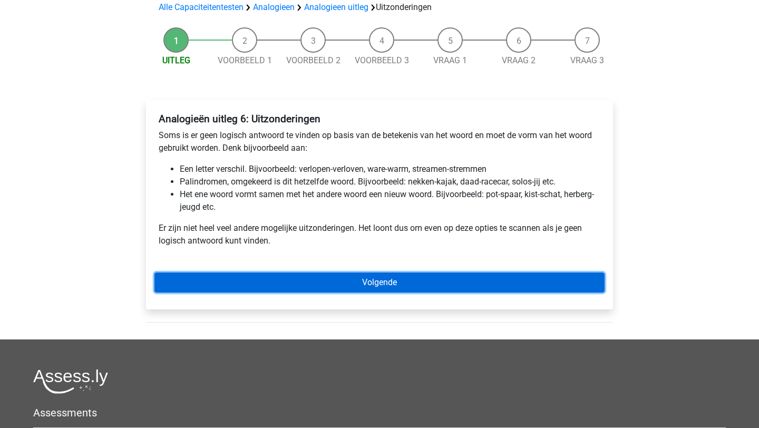
click at [266, 284] on link "Volgende" at bounding box center [379, 282] width 450 height 20
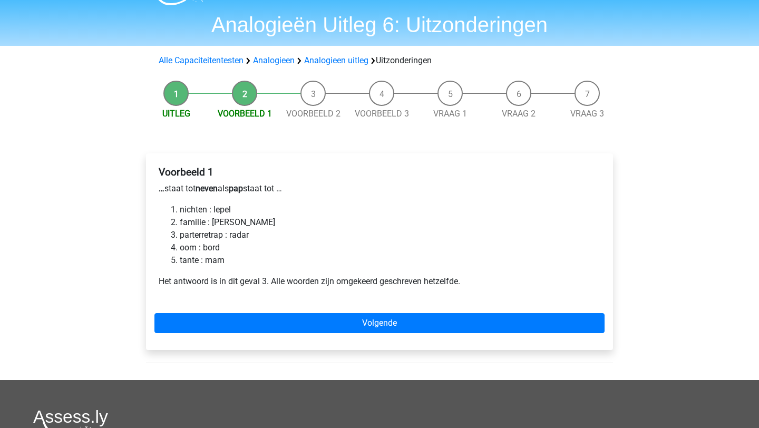
scroll to position [33, 0]
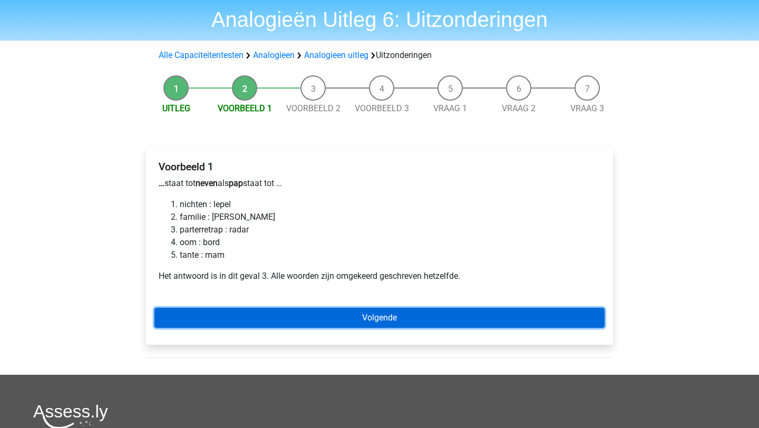
click at [326, 308] on link "Volgende" at bounding box center [379, 318] width 450 height 20
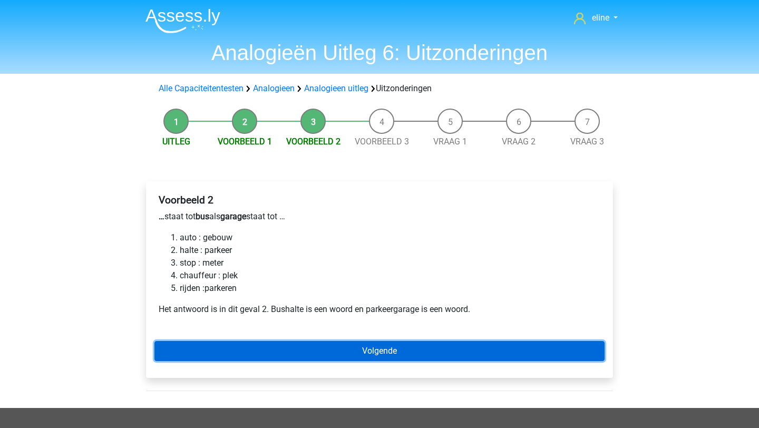
click at [332, 349] on link "Volgende" at bounding box center [379, 351] width 450 height 20
click at [301, 349] on link "Volgende" at bounding box center [379, 351] width 450 height 20
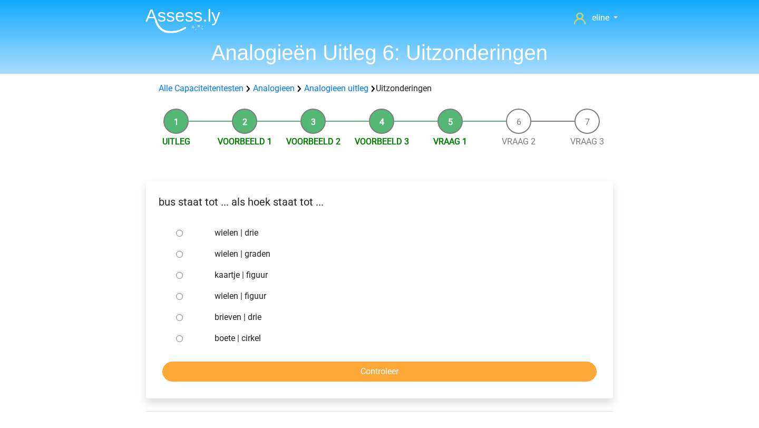
click at [220, 315] on label "brieven | drie" at bounding box center [396, 317] width 365 height 13
click at [183, 315] on input "brieven | drie" at bounding box center [179, 317] width 7 height 7
radio input "true"
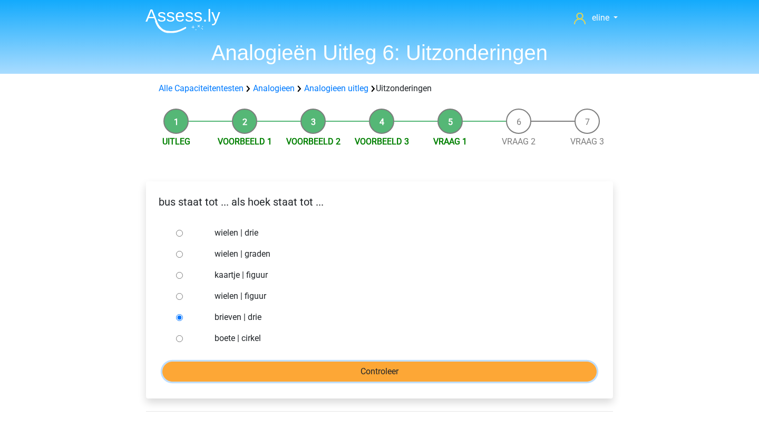
click at [261, 363] on input "Controleer" at bounding box center [379, 371] width 434 height 20
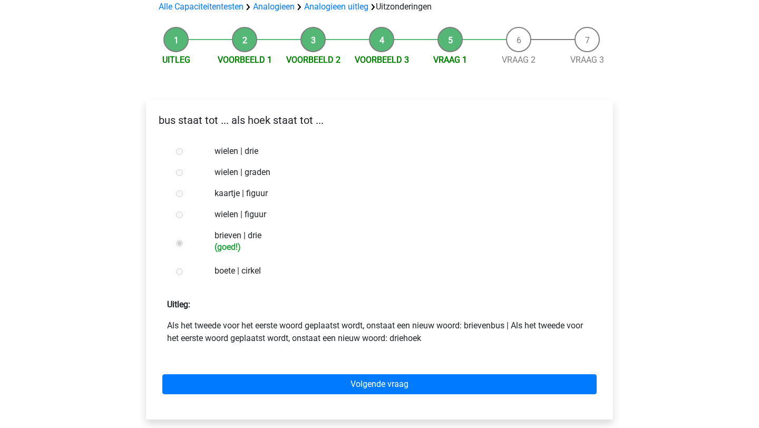
scroll to position [92, 0]
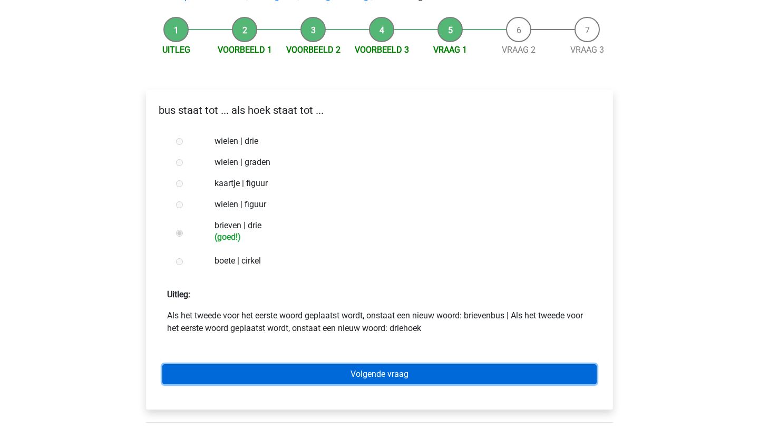
click at [258, 375] on link "Volgende vraag" at bounding box center [379, 374] width 434 height 20
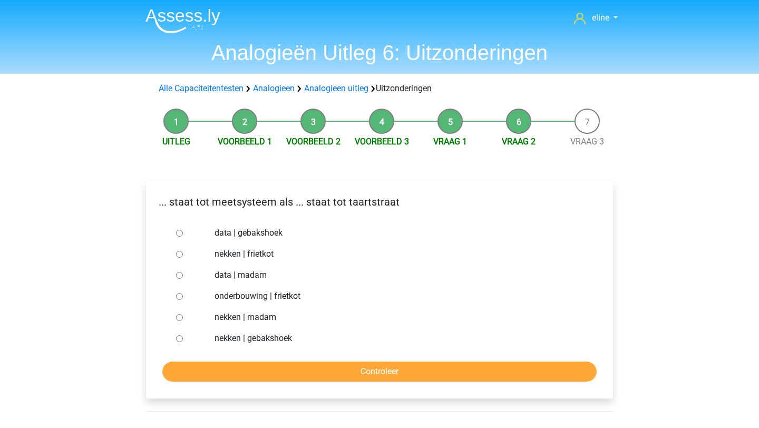
click at [258, 237] on label "data | gebakshoek" at bounding box center [396, 233] width 365 height 13
click at [183, 237] on input "data | gebakshoek" at bounding box center [179, 233] width 7 height 7
radio input "true"
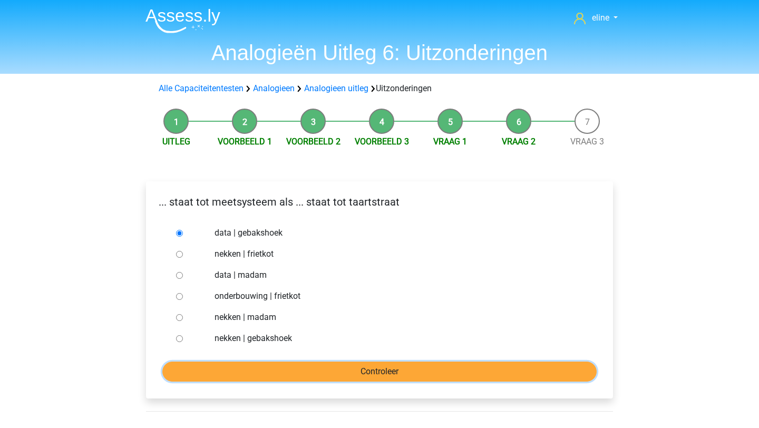
click at [277, 370] on input "Controleer" at bounding box center [379, 371] width 434 height 20
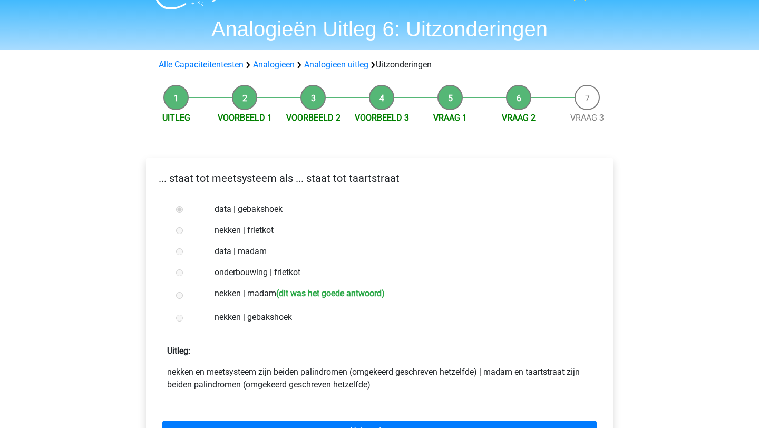
scroll to position [34, 0]
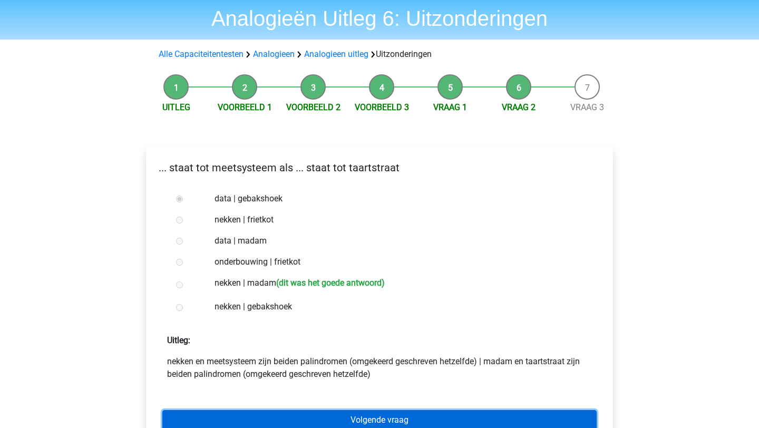
click at [272, 418] on link "Volgende vraag" at bounding box center [379, 420] width 434 height 20
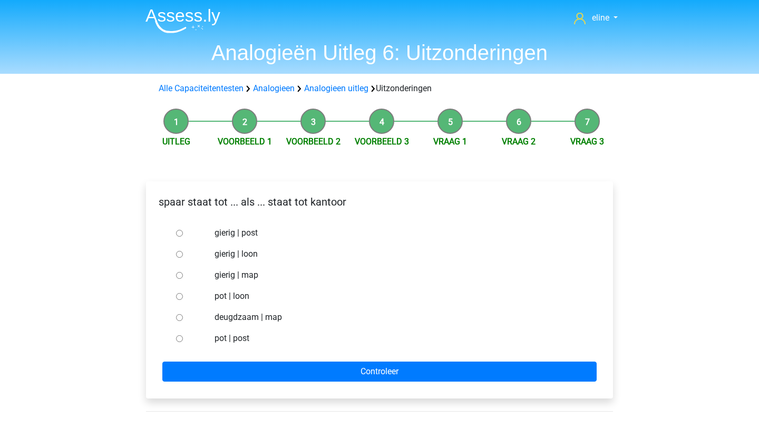
click at [234, 335] on label "pot | post" at bounding box center [396, 338] width 365 height 13
click at [183, 335] on input "pot | post" at bounding box center [179, 338] width 7 height 7
radio input "true"
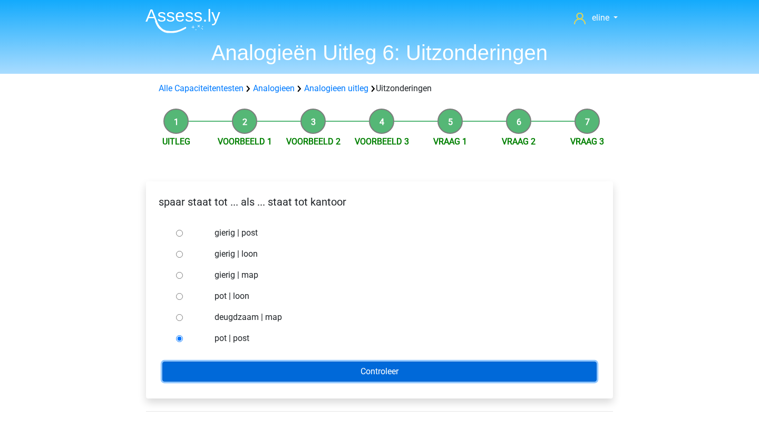
click at [232, 378] on input "Controleer" at bounding box center [379, 371] width 434 height 20
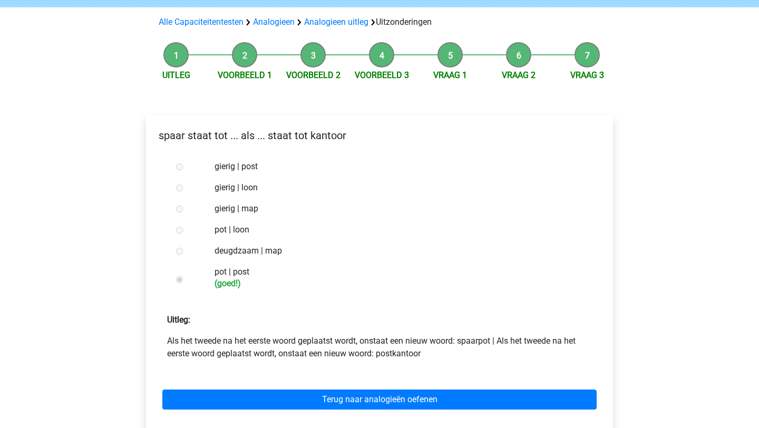
scroll to position [73, 0]
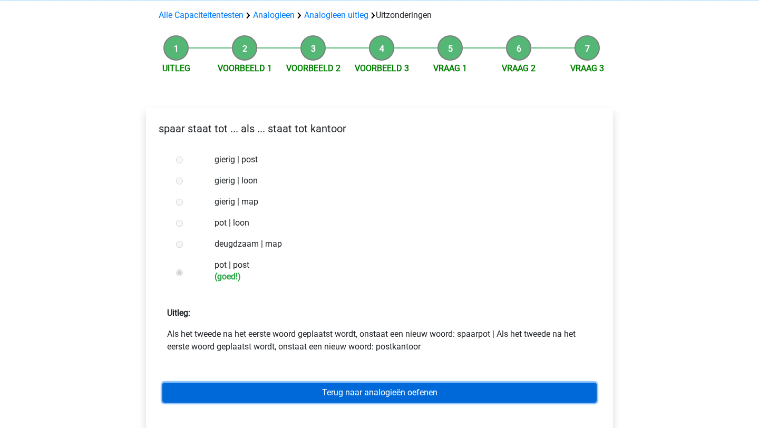
click at [296, 397] on link "Terug naar analogieën oefenen" at bounding box center [379, 392] width 434 height 20
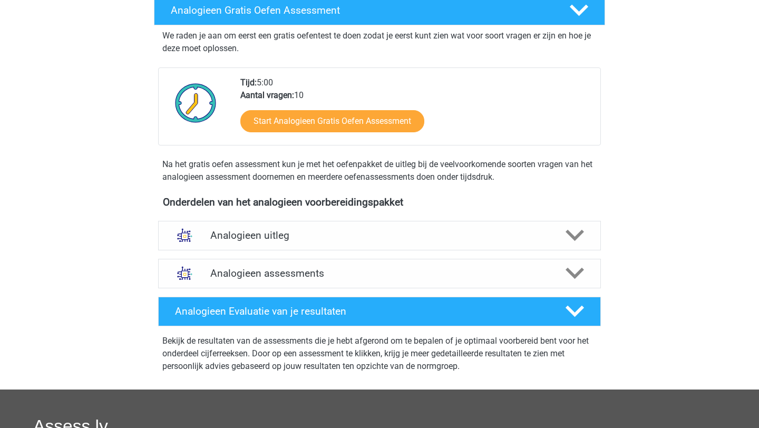
scroll to position [183, 0]
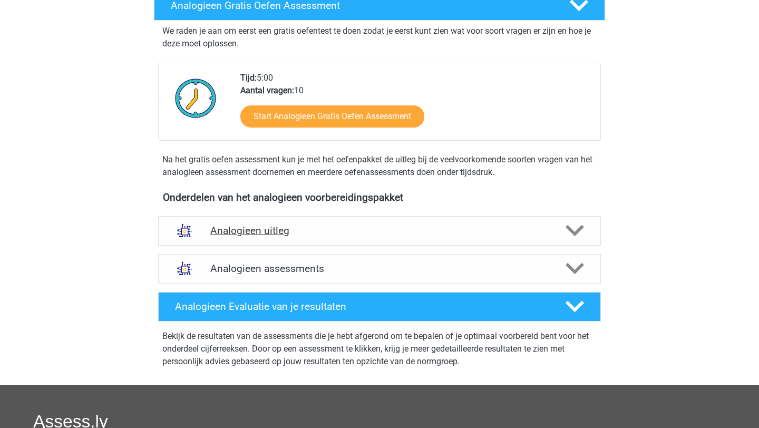
click at [258, 221] on div "Analogieen uitleg" at bounding box center [379, 231] width 443 height 30
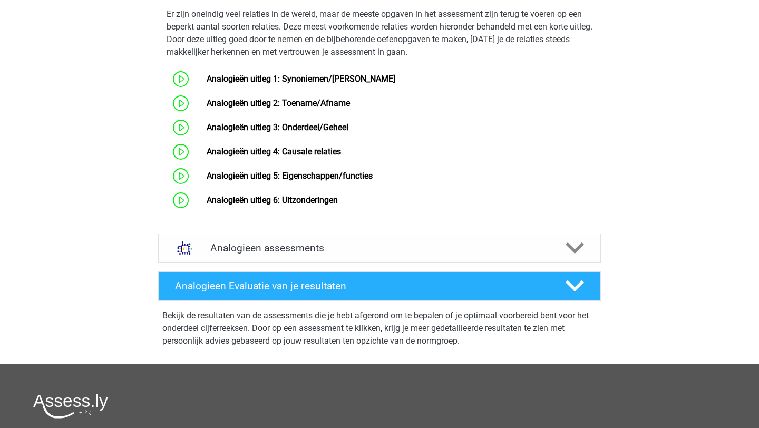
click at [254, 254] on h4 "Analogieen assessments" at bounding box center [379, 248] width 338 height 12
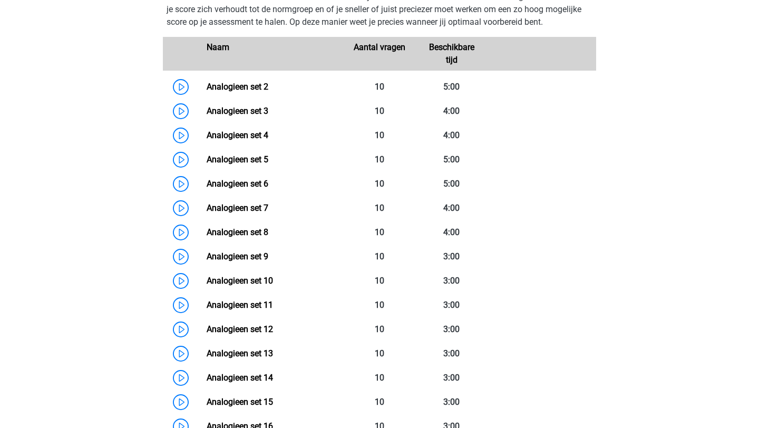
scroll to position [809, 0]
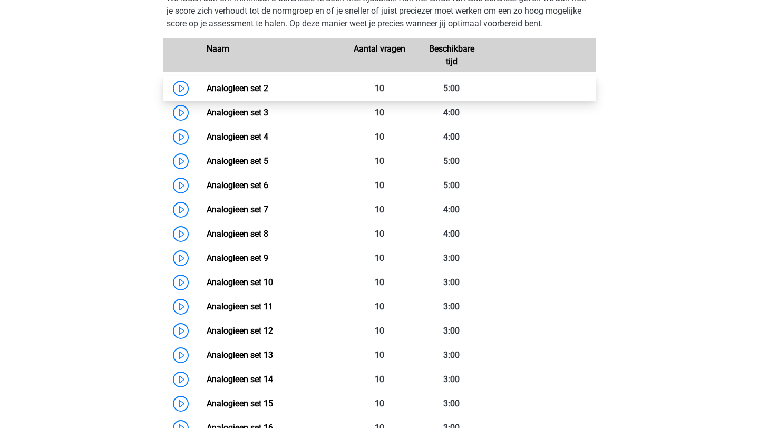
click at [207, 93] on link "Analogieen set 2" at bounding box center [238, 88] width 62 height 10
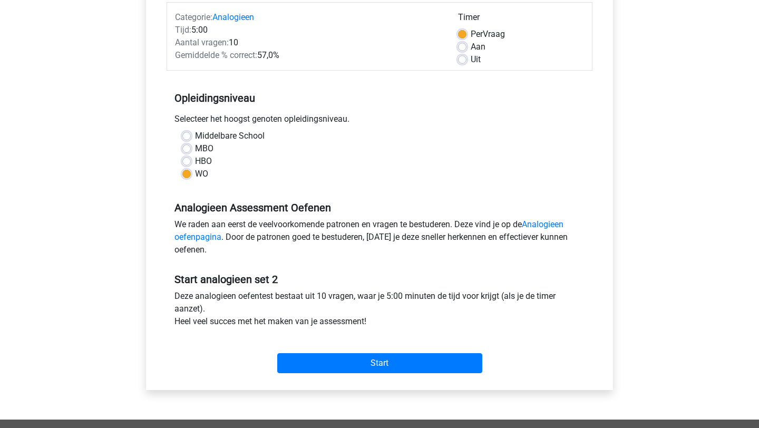
scroll to position [152, 0]
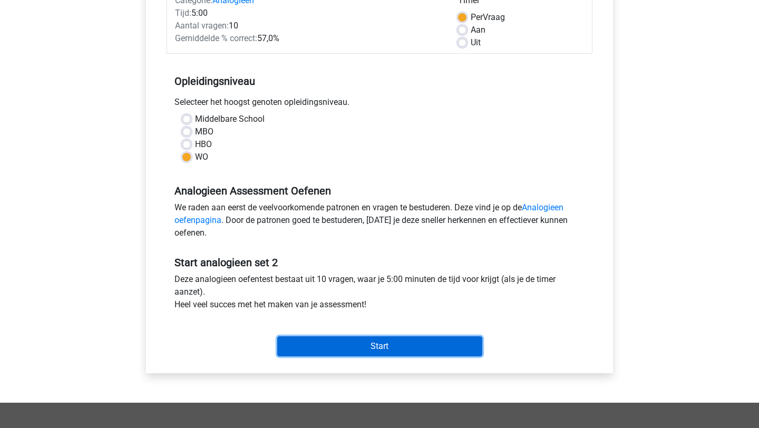
click at [330, 338] on input "Start" at bounding box center [379, 346] width 205 height 20
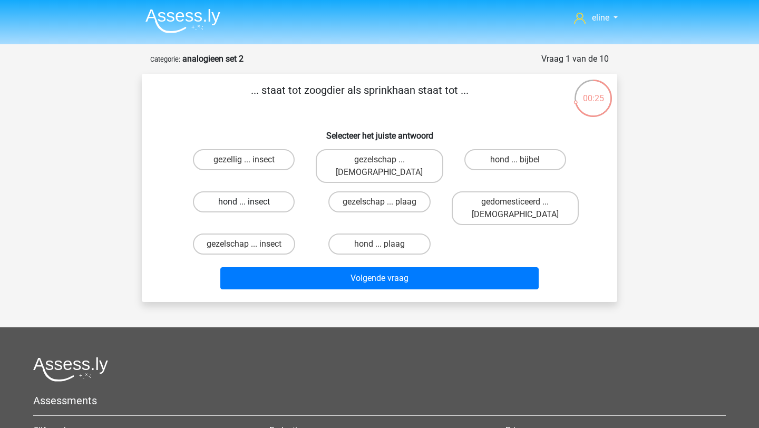
click at [247, 191] on label "hond ... insect" at bounding box center [244, 201] width 102 height 21
click at [247, 202] on input "hond ... insect" at bounding box center [247, 205] width 7 height 7
radio input "true"
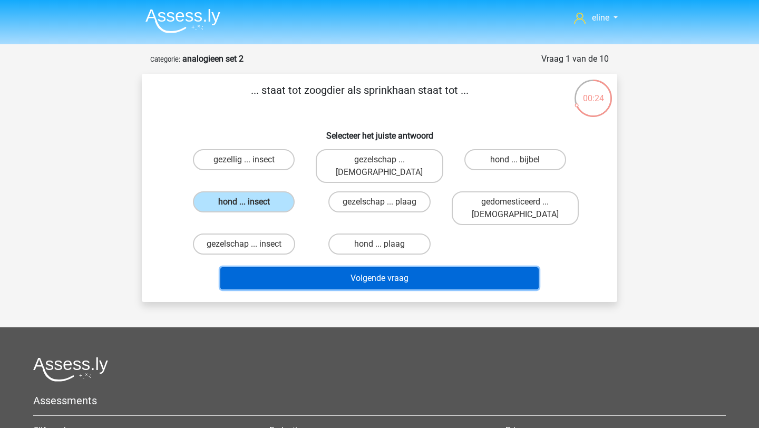
click at [289, 267] on button "Volgende vraag" at bounding box center [379, 278] width 319 height 22
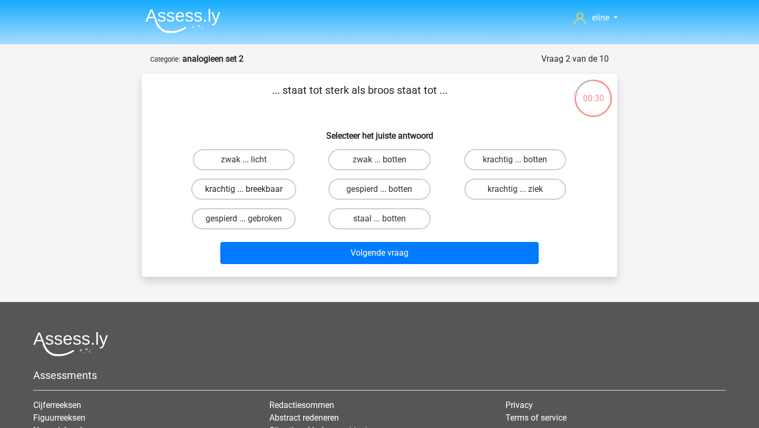
click at [260, 191] on label "krachtig ... breekbaar" at bounding box center [243, 189] width 105 height 21
click at [251, 191] on input "krachtig ... breekbaar" at bounding box center [247, 192] width 7 height 7
radio input "true"
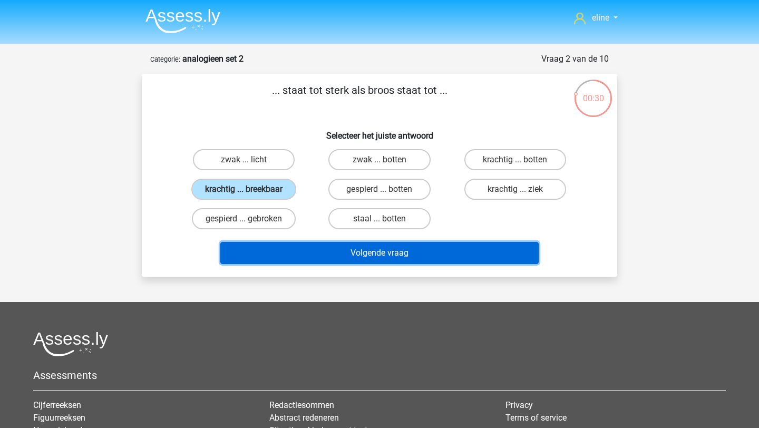
click at [295, 252] on button "Volgende vraag" at bounding box center [379, 253] width 319 height 22
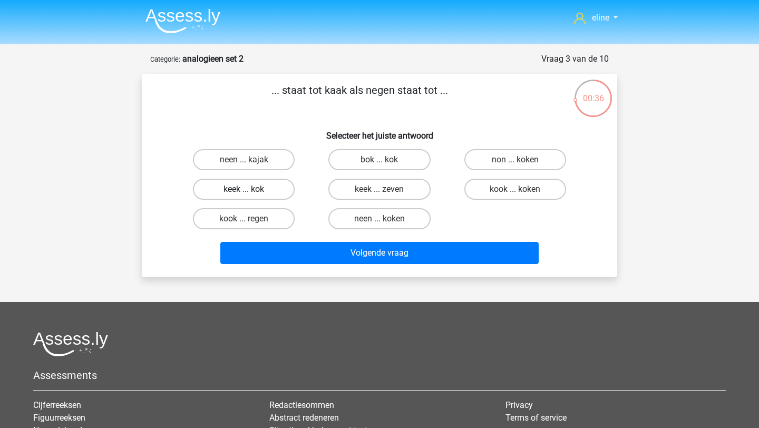
click at [234, 180] on label "keek ... kok" at bounding box center [244, 189] width 102 height 21
click at [244, 189] on input "keek ... kok" at bounding box center [247, 192] width 7 height 7
radio input "true"
click at [249, 160] on input "neen ... kajak" at bounding box center [247, 163] width 7 height 7
radio input "true"
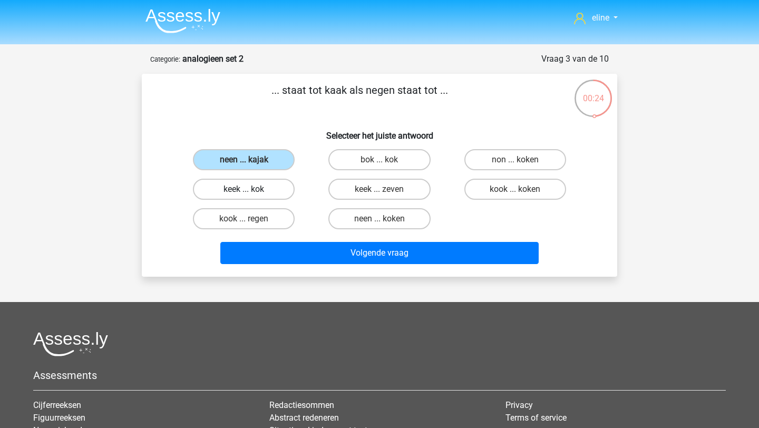
click at [254, 189] on label "keek ... kok" at bounding box center [244, 189] width 102 height 21
click at [251, 189] on input "keek ... kok" at bounding box center [247, 192] width 7 height 7
radio input "true"
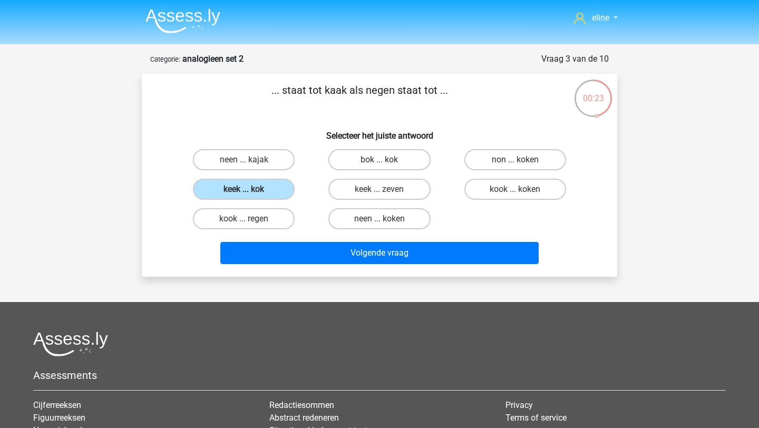
click at [298, 240] on div "Volgende vraag" at bounding box center [379, 250] width 441 height 35
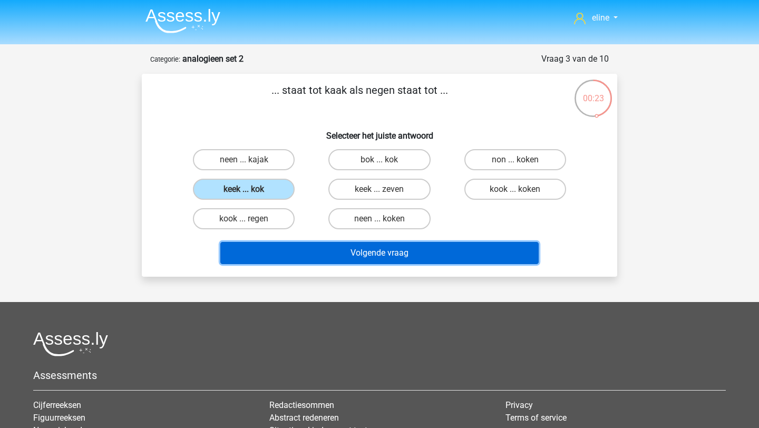
click at [311, 260] on button "Volgende vraag" at bounding box center [379, 253] width 319 height 22
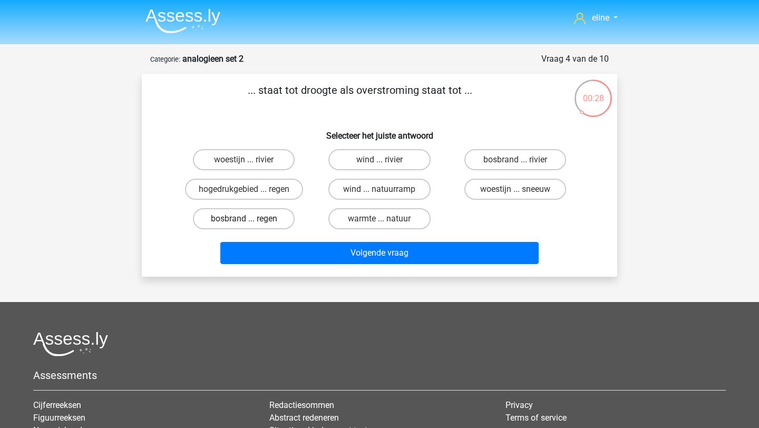
click at [257, 215] on label "bosbrand ... regen" at bounding box center [244, 218] width 102 height 21
click at [251, 219] on input "bosbrand ... regen" at bounding box center [247, 222] width 7 height 7
radio input "true"
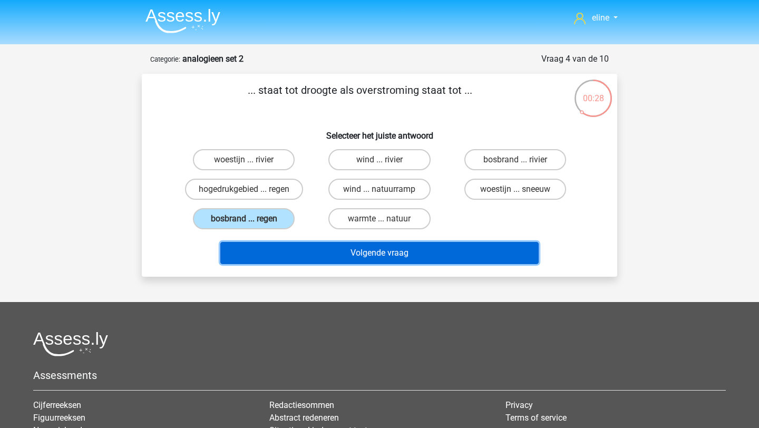
click at [329, 257] on button "Volgende vraag" at bounding box center [379, 253] width 319 height 22
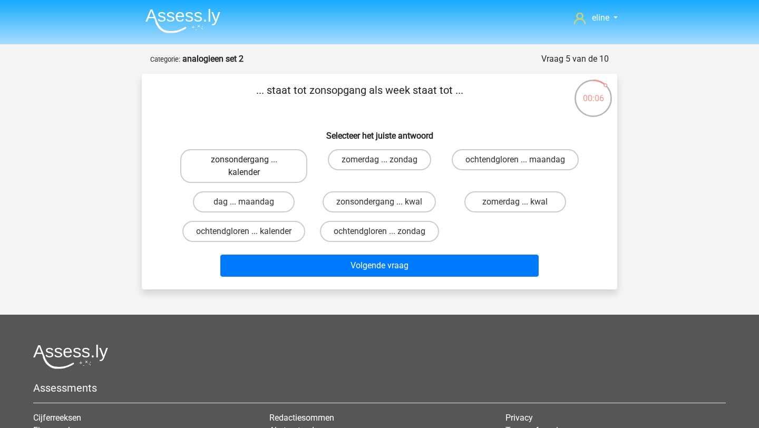
click at [253, 170] on label "zonsondergang ... kalender" at bounding box center [243, 166] width 127 height 34
click at [251, 166] on input "zonsondergang ... kalender" at bounding box center [247, 163] width 7 height 7
radio input "true"
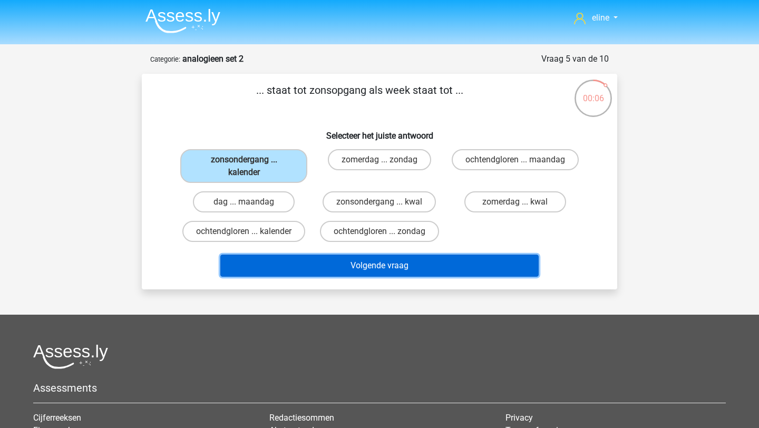
click at [312, 276] on button "Volgende vraag" at bounding box center [379, 265] width 319 height 22
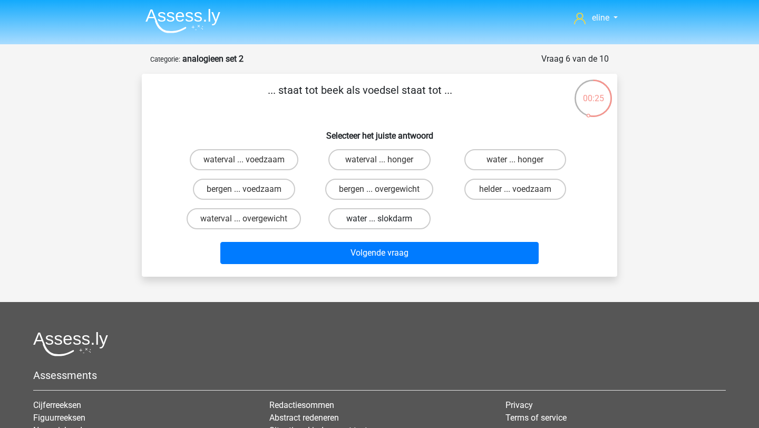
click at [375, 222] on label "water ... slokdarm" at bounding box center [379, 218] width 102 height 21
click at [379, 222] on input "water ... slokdarm" at bounding box center [382, 222] width 7 height 7
radio input "true"
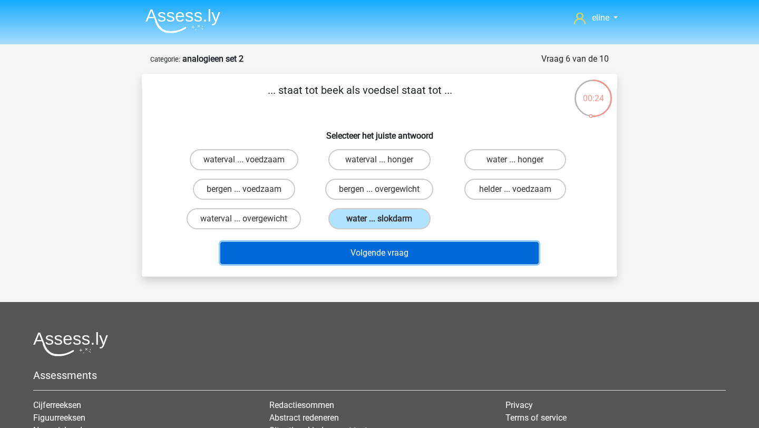
click at [385, 257] on button "Volgende vraag" at bounding box center [379, 253] width 319 height 22
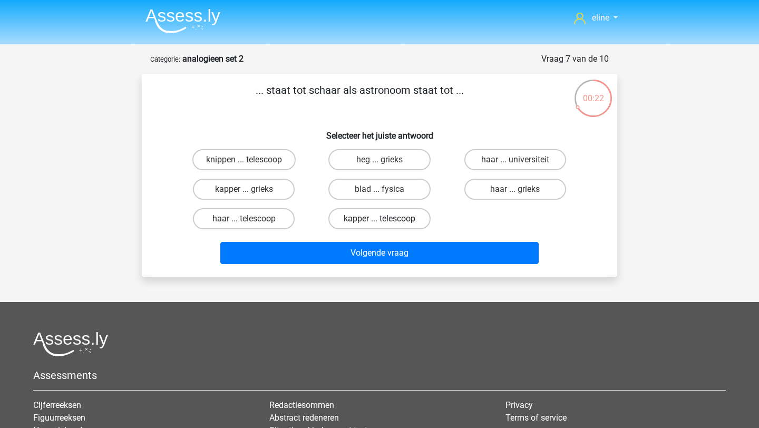
click at [382, 217] on label "kapper ... telescoop" at bounding box center [379, 218] width 102 height 21
click at [382, 219] on input "kapper ... telescoop" at bounding box center [382, 222] width 7 height 7
radio input "true"
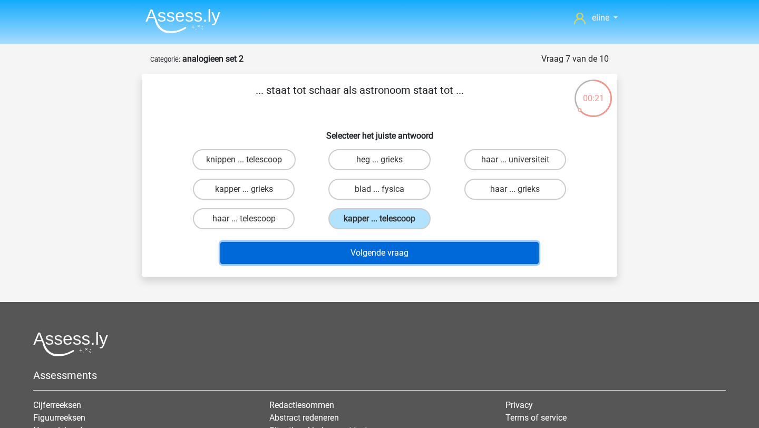
click at [382, 259] on button "Volgende vraag" at bounding box center [379, 253] width 319 height 22
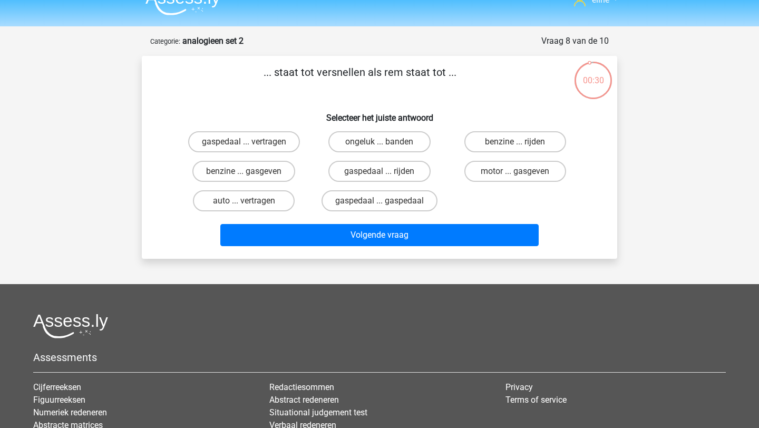
scroll to position [13, 0]
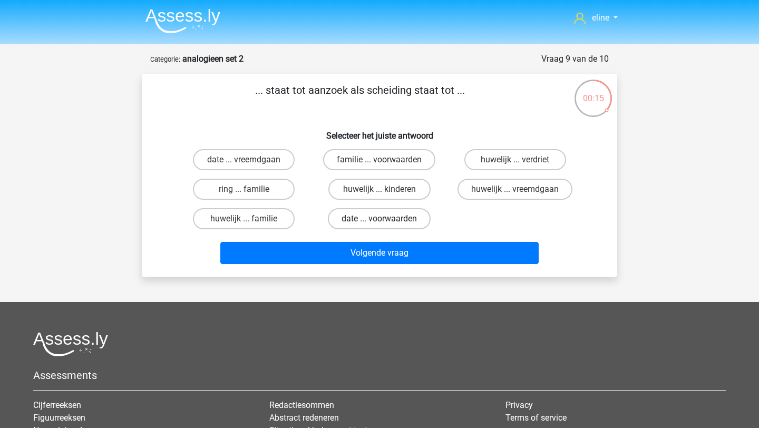
click at [394, 217] on label "date ... voorwaarden" at bounding box center [379, 218] width 103 height 21
click at [386, 219] on input "date ... voorwaarden" at bounding box center [382, 222] width 7 height 7
radio input "true"
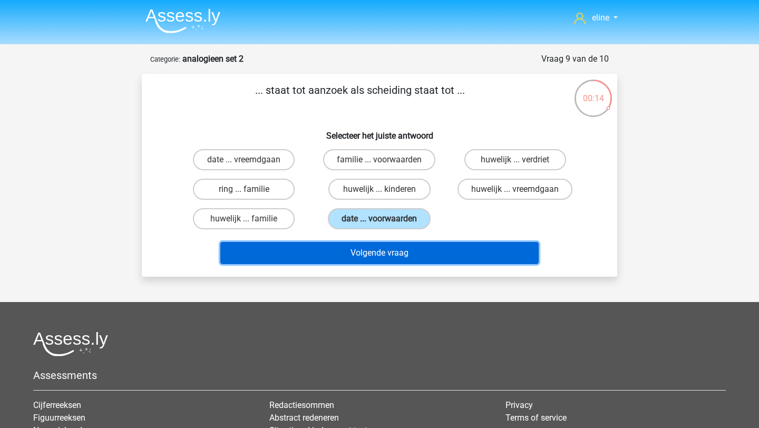
click at [394, 252] on button "Volgende vraag" at bounding box center [379, 253] width 319 height 22
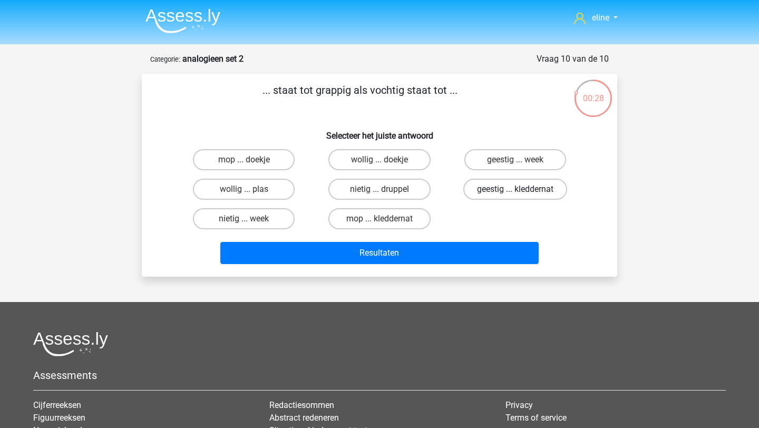
click at [488, 191] on label "geestig ... kleddernat" at bounding box center [515, 189] width 104 height 21
click at [515, 191] on input "geestig ... kleddernat" at bounding box center [518, 192] width 7 height 7
radio input "true"
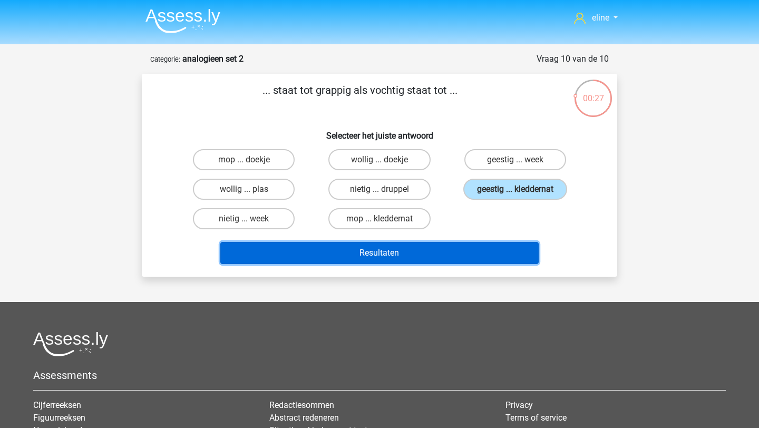
click at [474, 262] on button "Resultaten" at bounding box center [379, 253] width 319 height 22
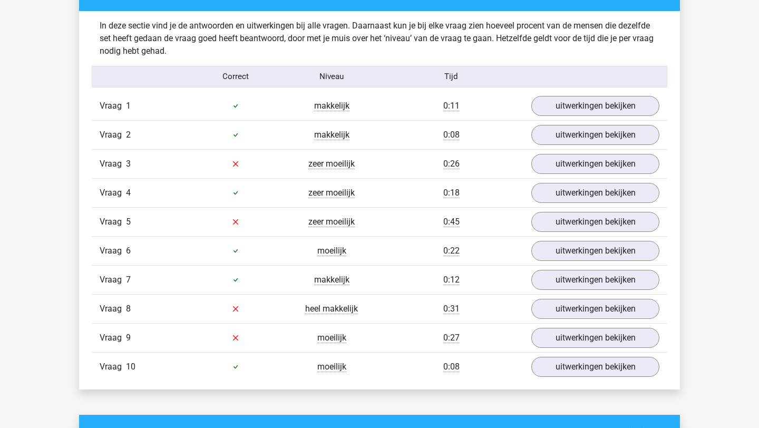
scroll to position [636, 0]
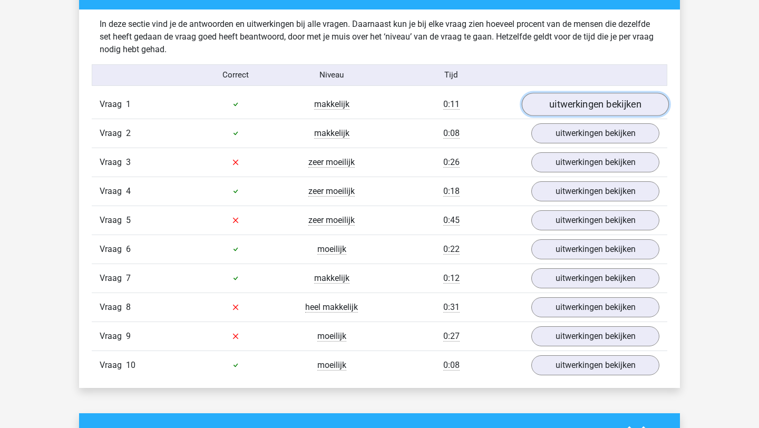
click at [583, 97] on link "uitwerkingen bekijken" at bounding box center [595, 104] width 147 height 23
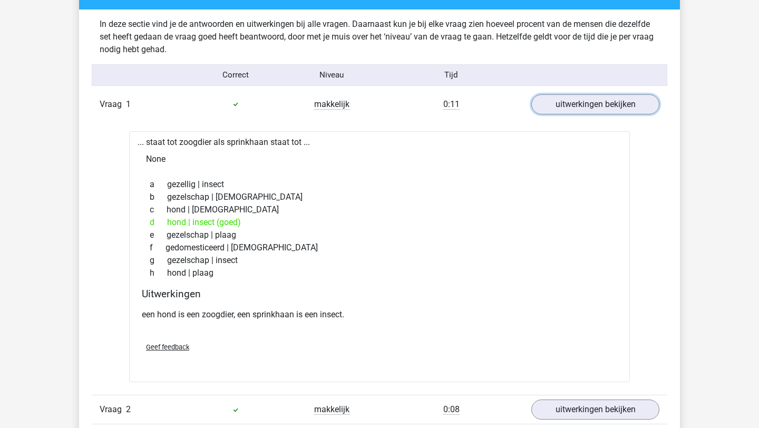
scroll to position [649, 0]
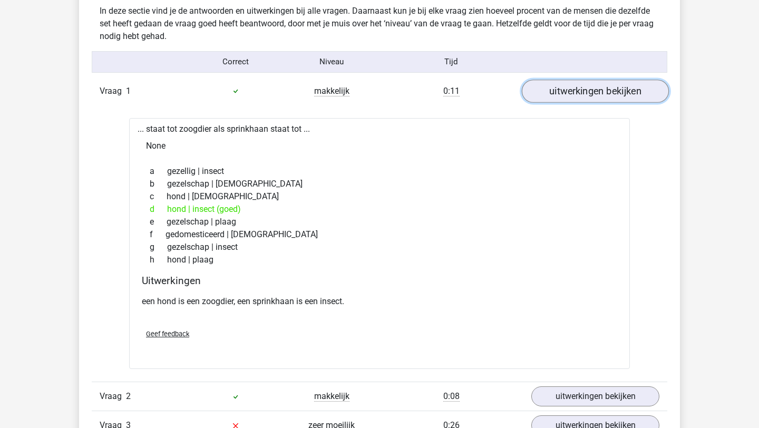
click at [595, 90] on link "uitwerkingen bekijken" at bounding box center [595, 91] width 147 height 23
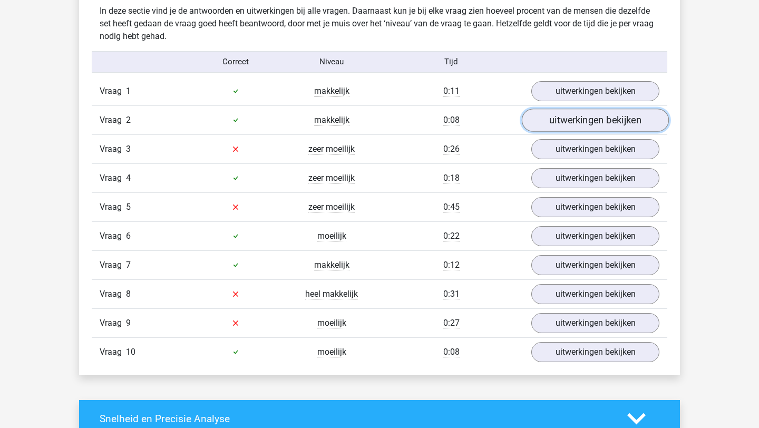
click at [580, 122] on link "uitwerkingen bekijken" at bounding box center [595, 120] width 147 height 23
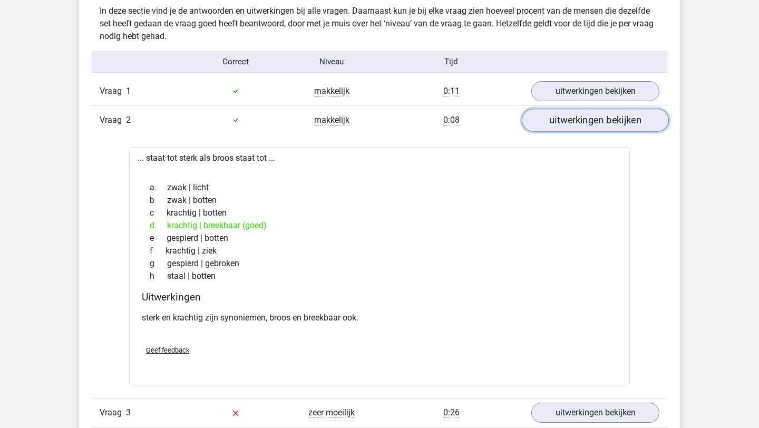
click at [585, 123] on link "uitwerkingen bekijken" at bounding box center [595, 120] width 147 height 23
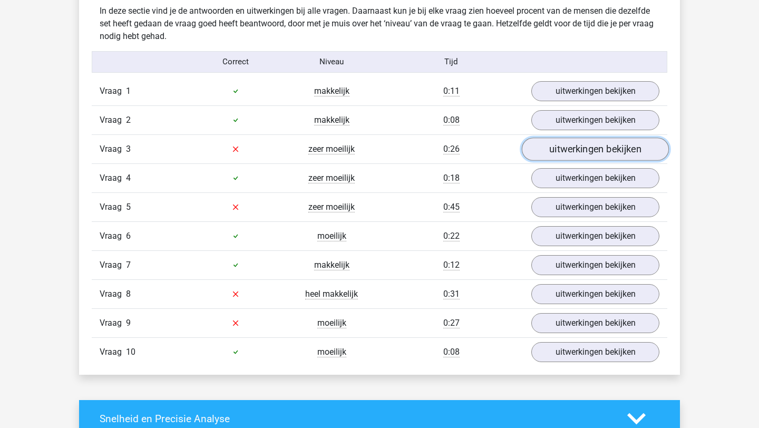
click at [586, 148] on link "uitwerkingen bekijken" at bounding box center [595, 149] width 147 height 23
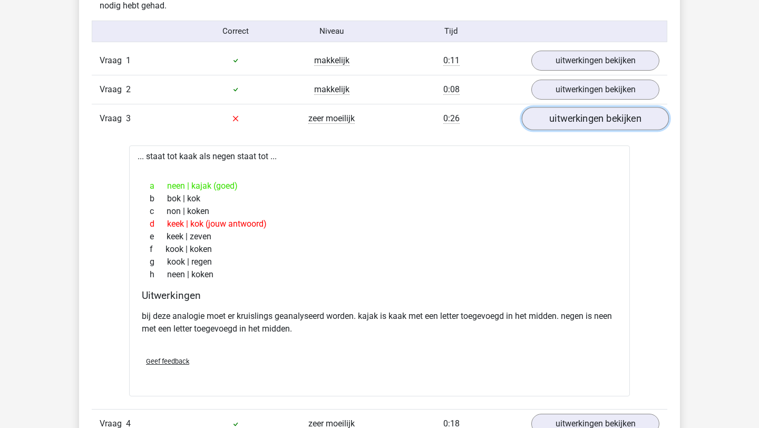
scroll to position [685, 0]
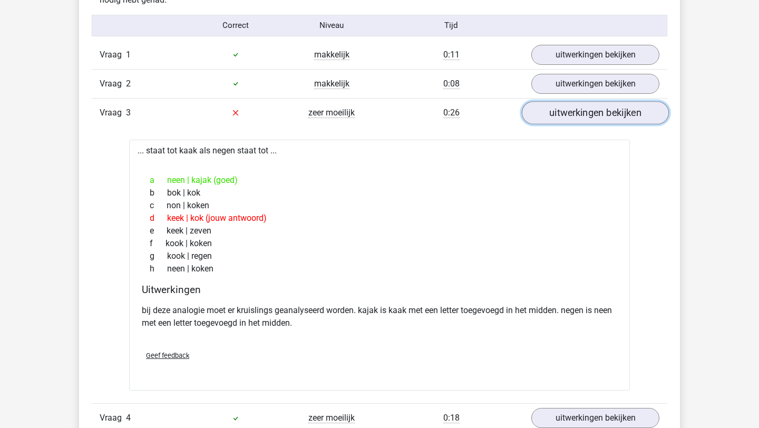
click at [604, 111] on link "uitwerkingen bekijken" at bounding box center [595, 112] width 147 height 23
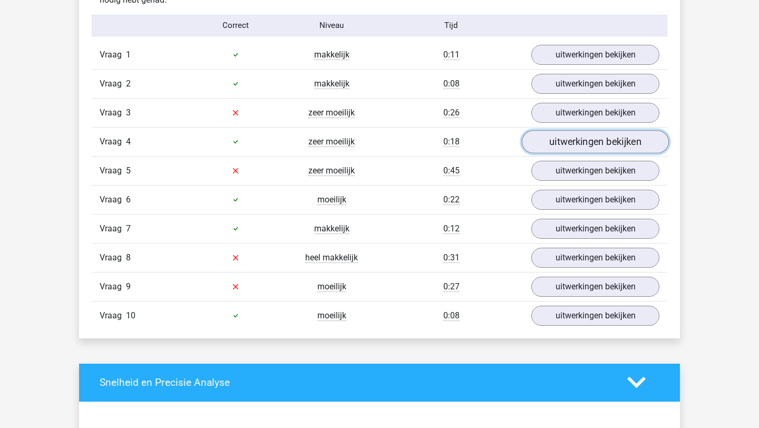
click at [575, 138] on link "uitwerkingen bekijken" at bounding box center [595, 141] width 147 height 23
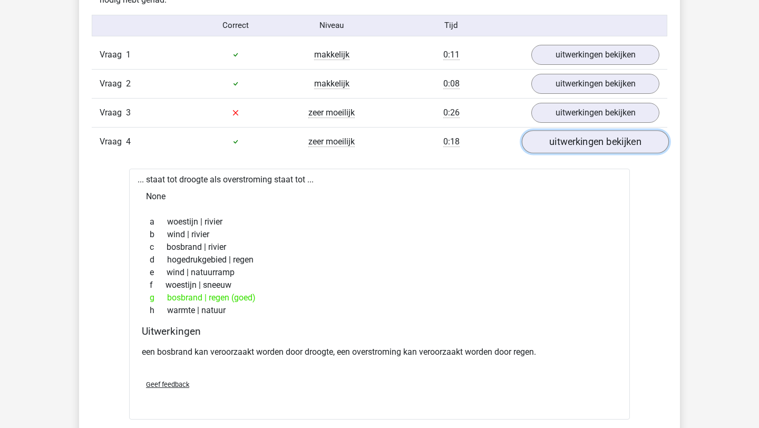
click at [576, 141] on link "uitwerkingen bekijken" at bounding box center [595, 141] width 147 height 23
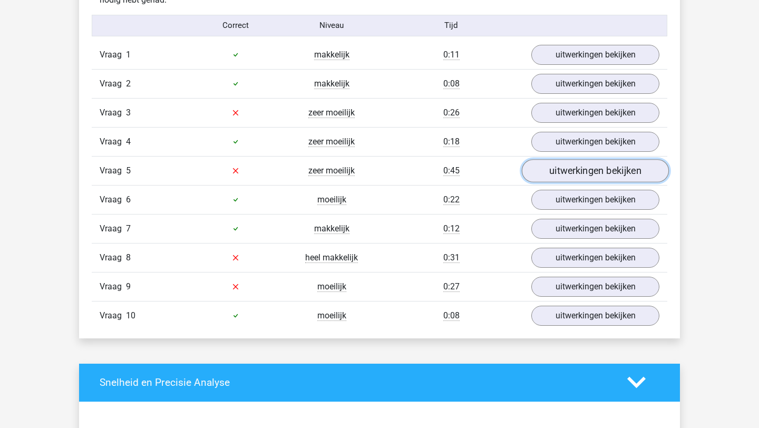
click at [572, 171] on link "uitwerkingen bekijken" at bounding box center [595, 170] width 147 height 23
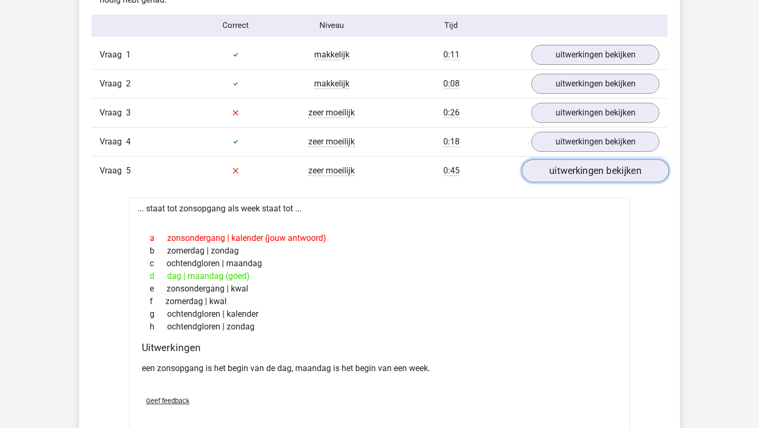
click at [572, 171] on link "uitwerkingen bekijken" at bounding box center [595, 170] width 147 height 23
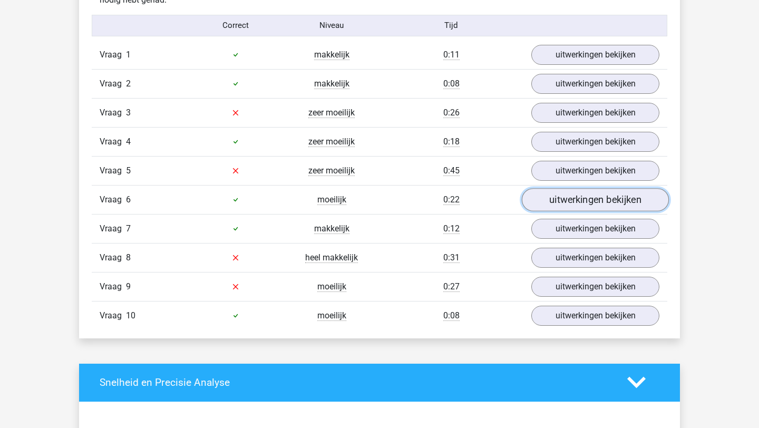
click at [548, 195] on link "uitwerkingen bekijken" at bounding box center [595, 199] width 147 height 23
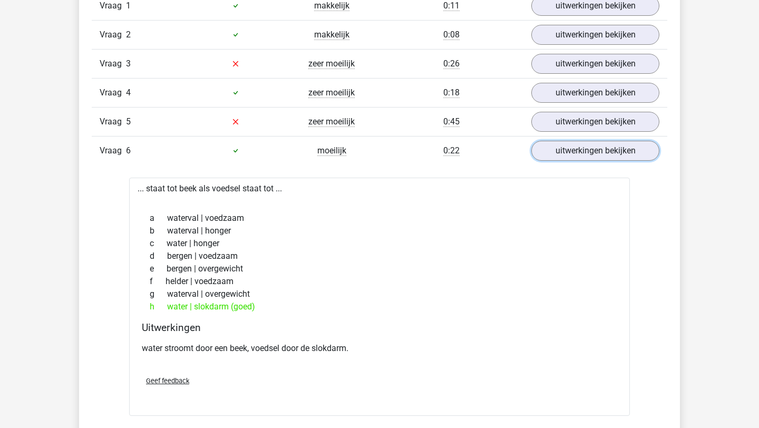
scroll to position [738, 0]
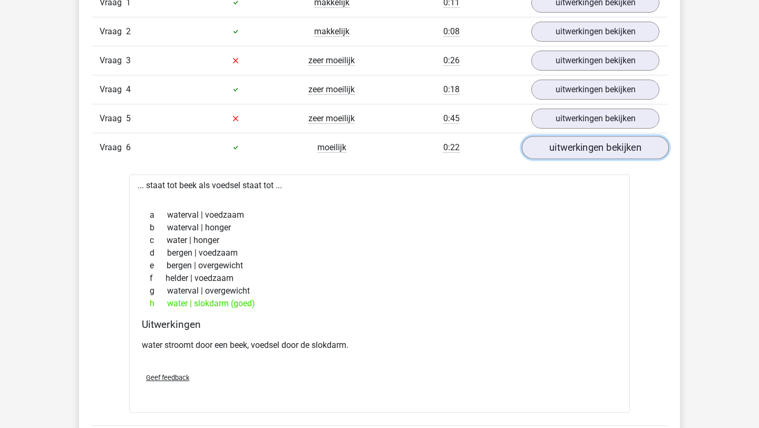
click at [577, 151] on link "uitwerkingen bekijken" at bounding box center [595, 147] width 147 height 23
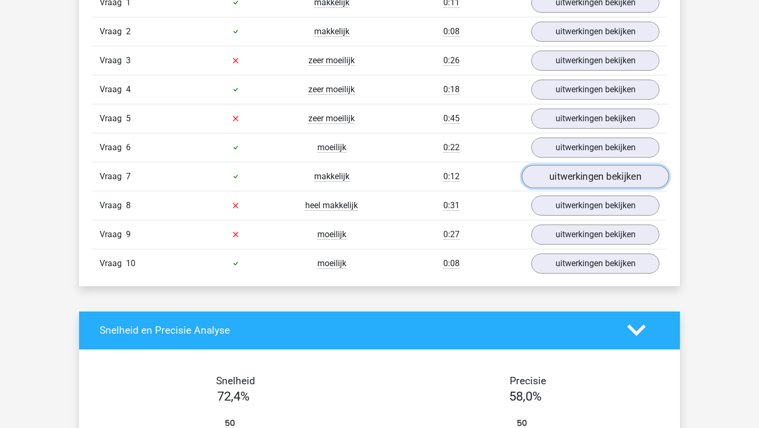
click at [567, 182] on link "uitwerkingen bekijken" at bounding box center [595, 176] width 147 height 23
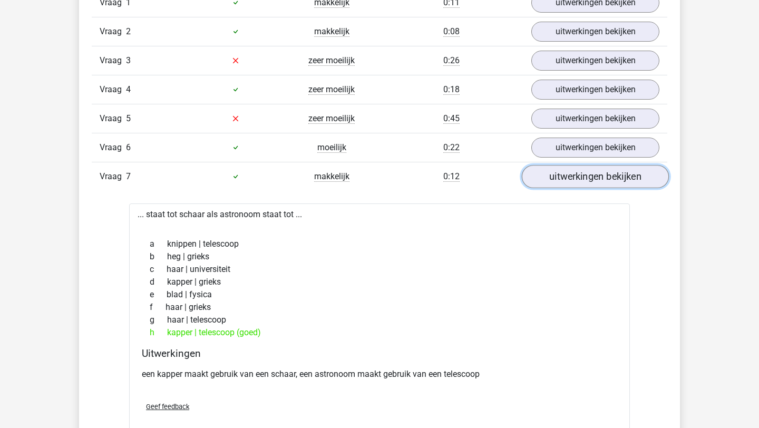
click at [567, 182] on link "uitwerkingen bekijken" at bounding box center [595, 176] width 147 height 23
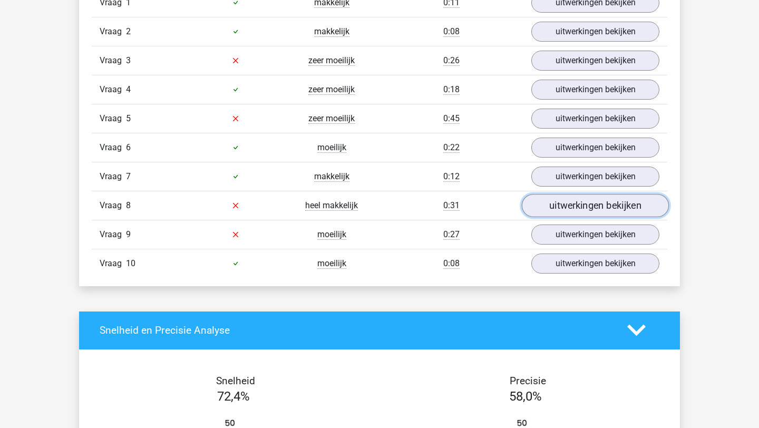
click at [561, 210] on link "uitwerkingen bekijken" at bounding box center [595, 205] width 147 height 23
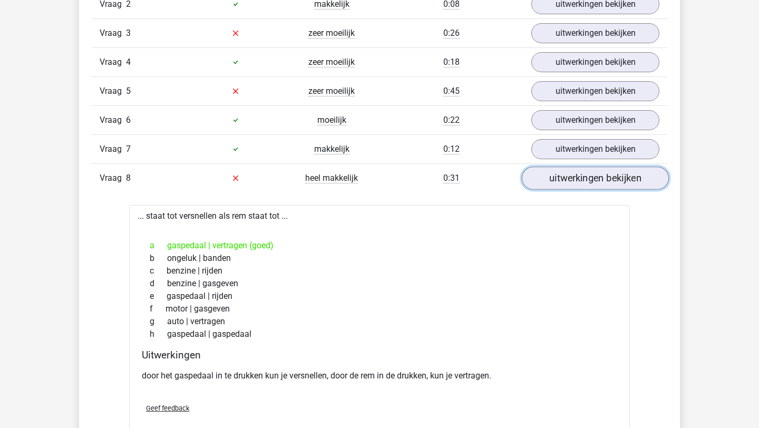
scroll to position [780, 0]
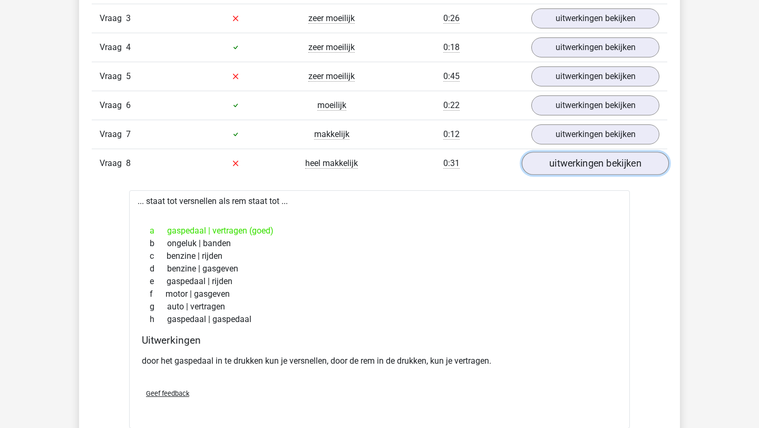
click at [555, 158] on link "uitwerkingen bekijken" at bounding box center [595, 163] width 147 height 23
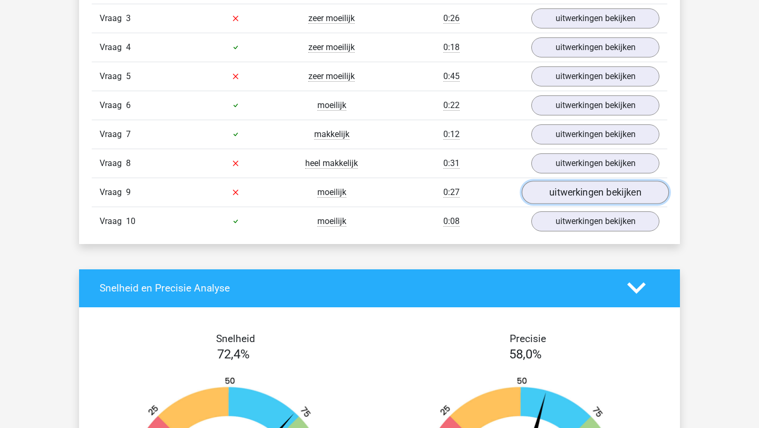
click at [553, 195] on link "uitwerkingen bekijken" at bounding box center [595, 192] width 147 height 23
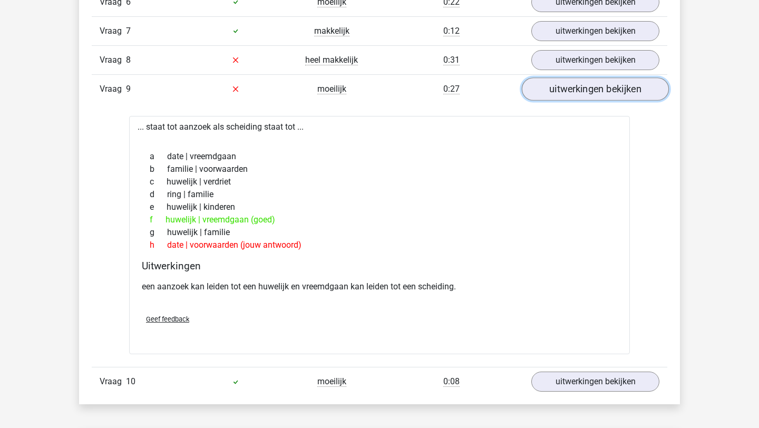
scroll to position [888, 0]
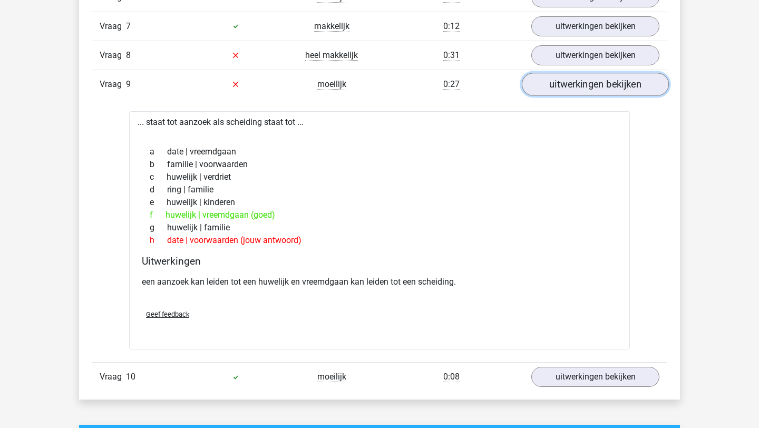
click at [578, 93] on link "uitwerkingen bekijken" at bounding box center [595, 84] width 147 height 23
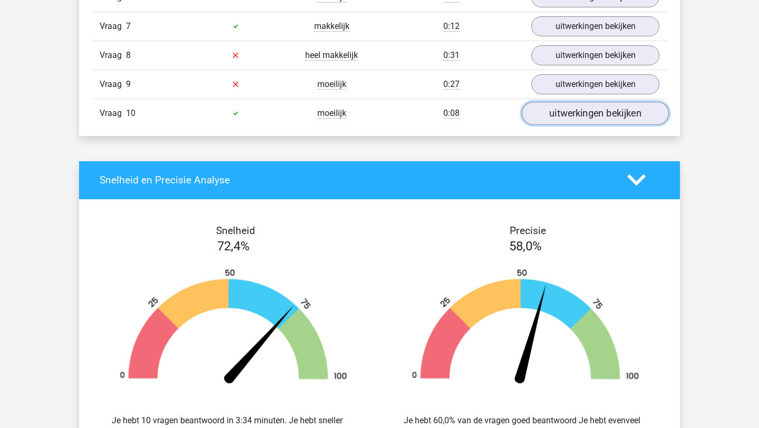
click at [578, 120] on link "uitwerkingen bekijken" at bounding box center [595, 113] width 147 height 23
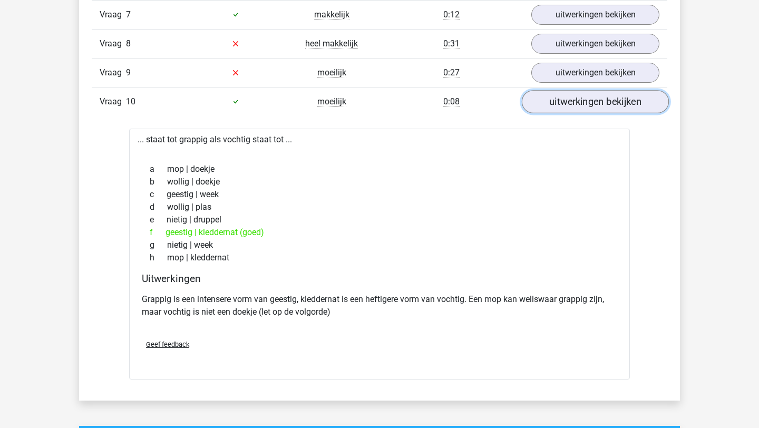
scroll to position [914, 0]
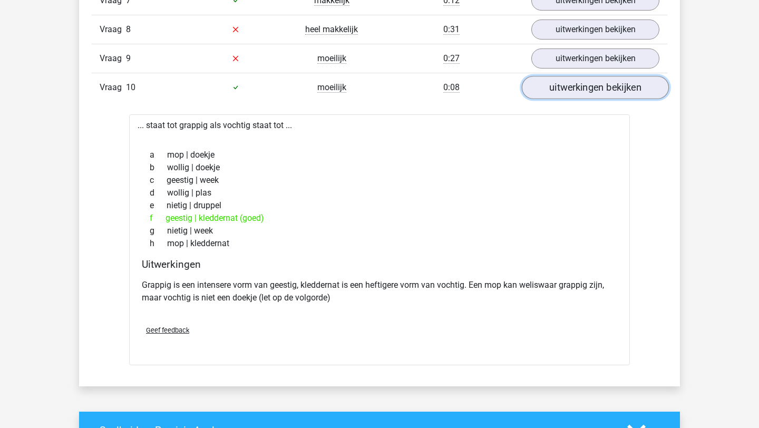
click at [564, 87] on link "uitwerkingen bekijken" at bounding box center [595, 87] width 147 height 23
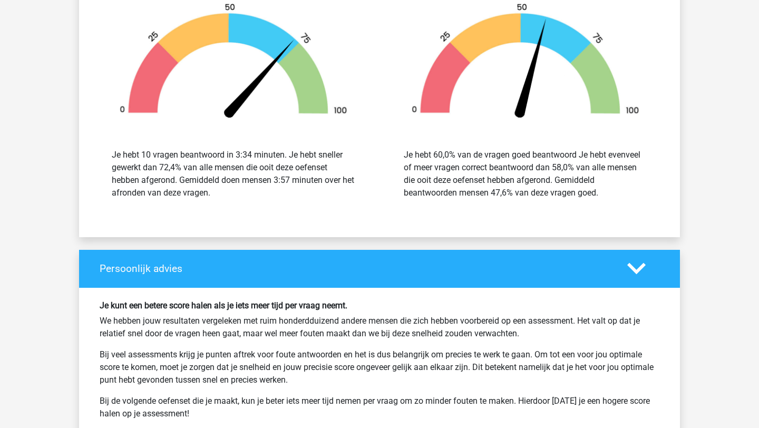
scroll to position [1320, 0]
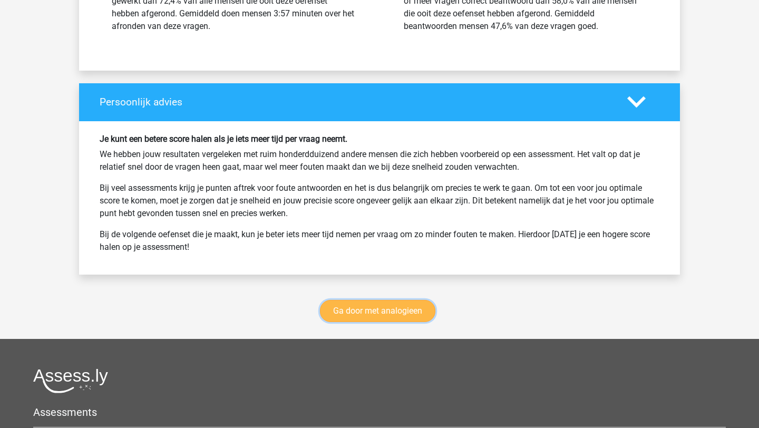
click at [379, 309] on link "Ga door met analogieen" at bounding box center [377, 311] width 115 height 22
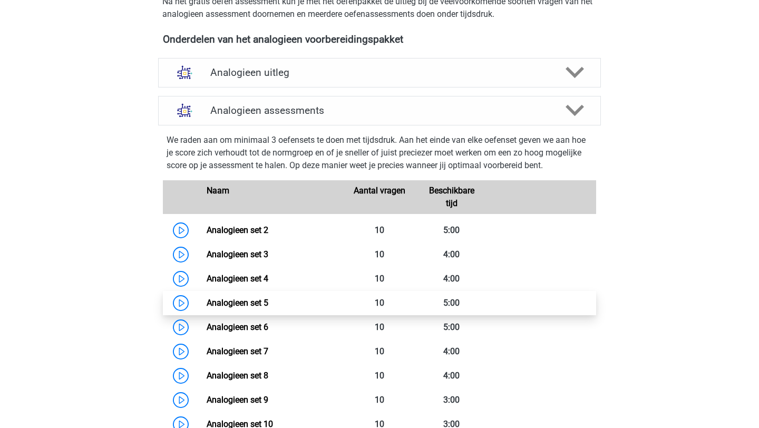
scroll to position [338, 0]
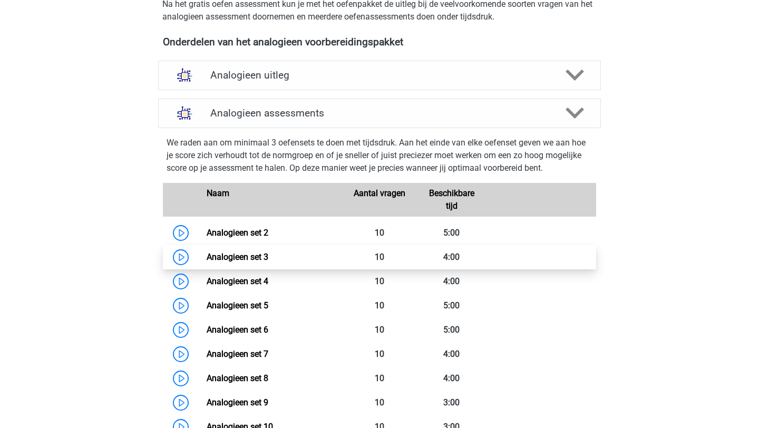
click at [207, 255] on link "Analogieen set 3" at bounding box center [238, 257] width 62 height 10
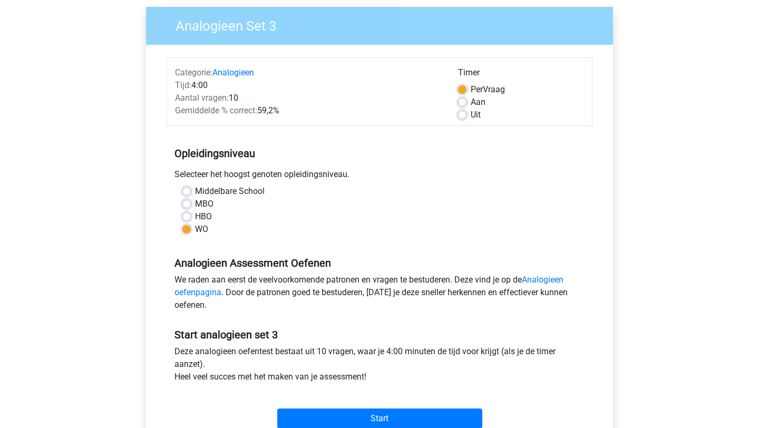
scroll to position [82, 0]
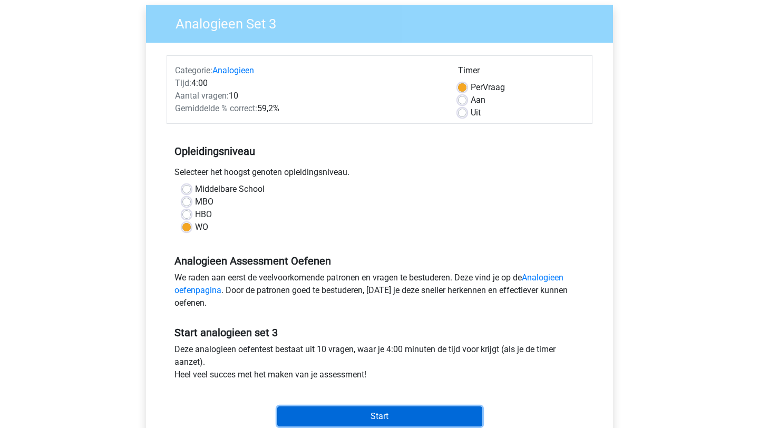
click at [336, 411] on input "Start" at bounding box center [379, 416] width 205 height 20
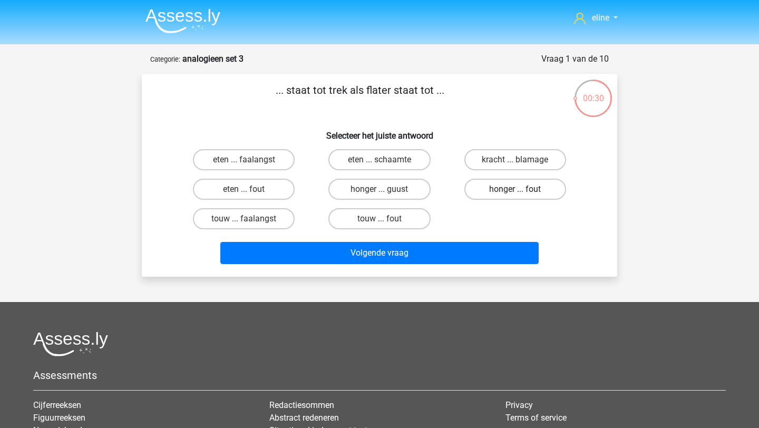
click at [508, 191] on label "honger ... fout" at bounding box center [515, 189] width 102 height 21
click at [515, 191] on input "honger ... fout" at bounding box center [518, 192] width 7 height 7
radio input "true"
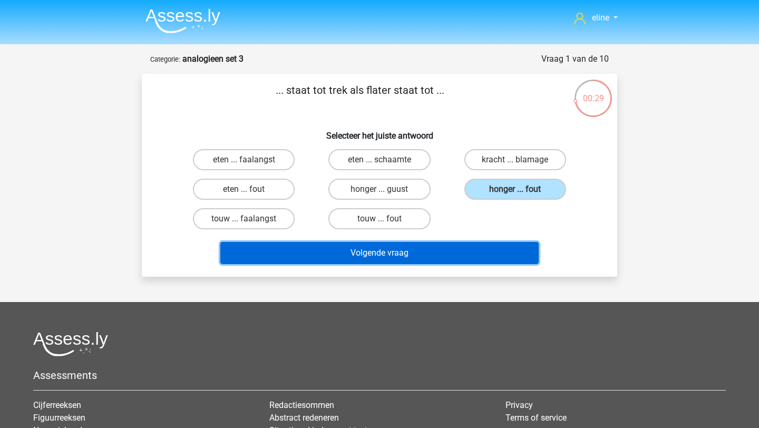
click at [484, 261] on button "Volgende vraag" at bounding box center [379, 253] width 319 height 22
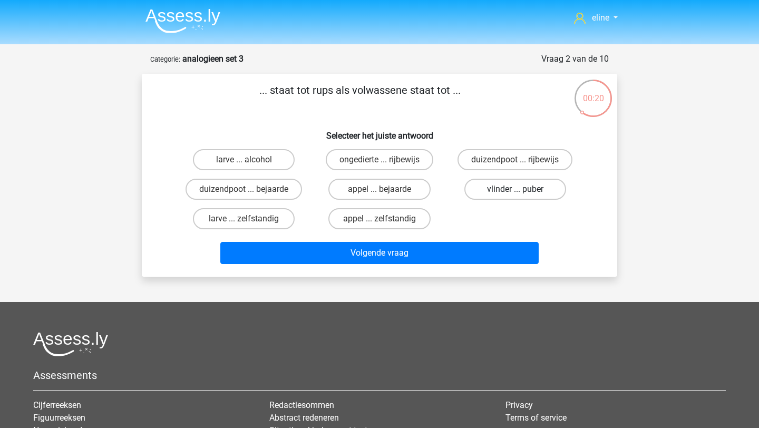
click at [492, 189] on label "vlinder ... puber" at bounding box center [515, 189] width 102 height 21
click at [236, 156] on label "boer ... patiënten" at bounding box center [244, 159] width 102 height 21
click at [244, 160] on input "boer ... patiënten" at bounding box center [247, 163] width 7 height 7
radio input "true"
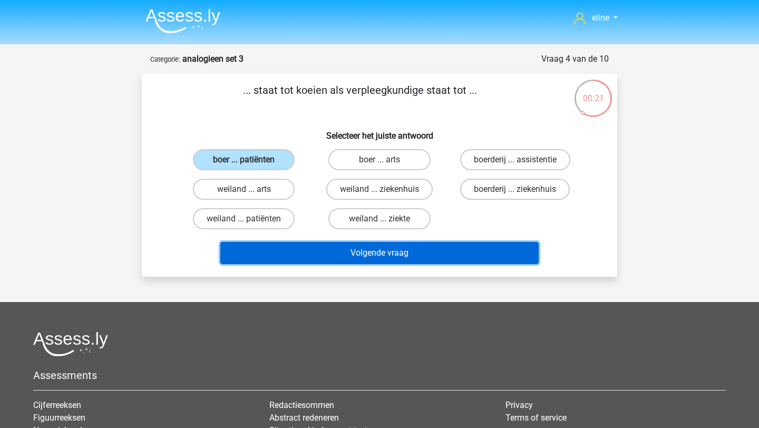
click at [315, 251] on button "Volgende vraag" at bounding box center [379, 253] width 319 height 22
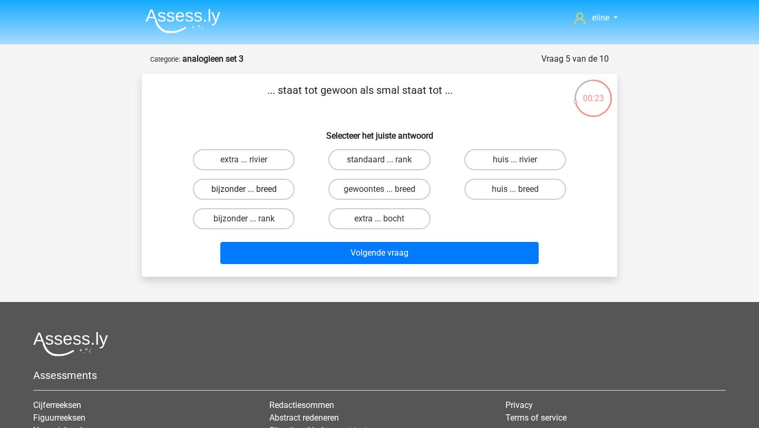
click at [257, 191] on label "bijzonder ... breed" at bounding box center [244, 189] width 102 height 21
click at [251, 191] on input "bijzonder ... breed" at bounding box center [247, 192] width 7 height 7
radio input "true"
click at [334, 264] on div "Volgende vraag" at bounding box center [379, 255] width 407 height 26
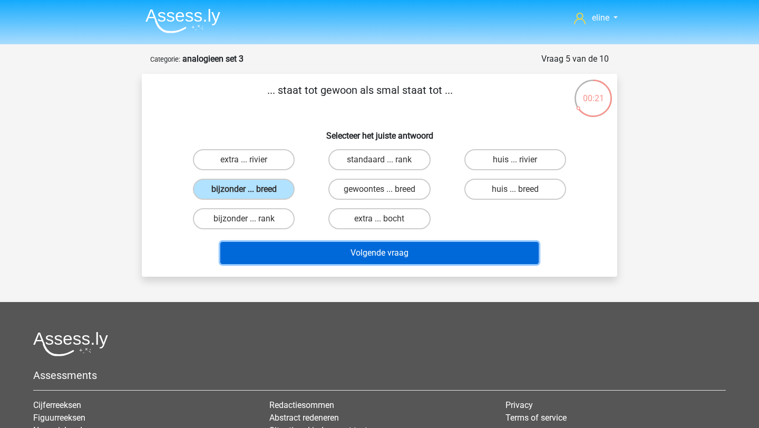
click at [327, 250] on button "Volgende vraag" at bounding box center [379, 253] width 319 height 22
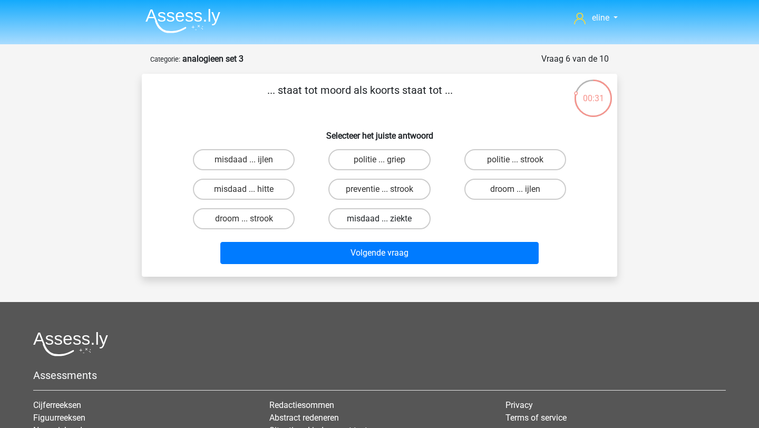
click at [395, 227] on label "misdaad ... ziekte" at bounding box center [379, 218] width 102 height 21
click at [386, 225] on input "misdaad ... ziekte" at bounding box center [382, 222] width 7 height 7
radio input "true"
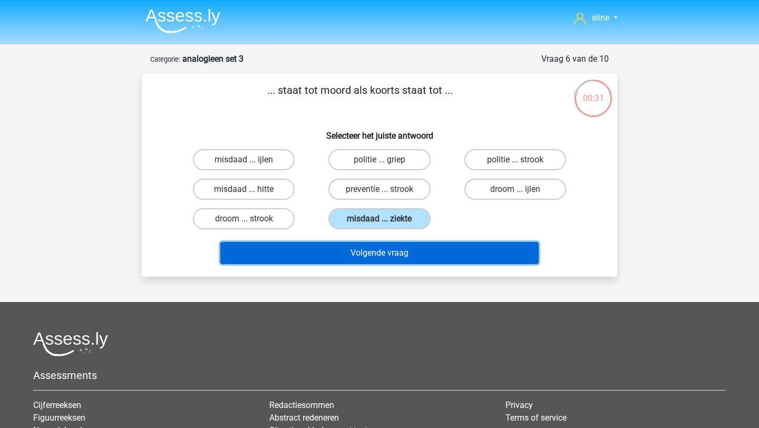
click at [401, 256] on button "Volgende vraag" at bounding box center [379, 253] width 319 height 22
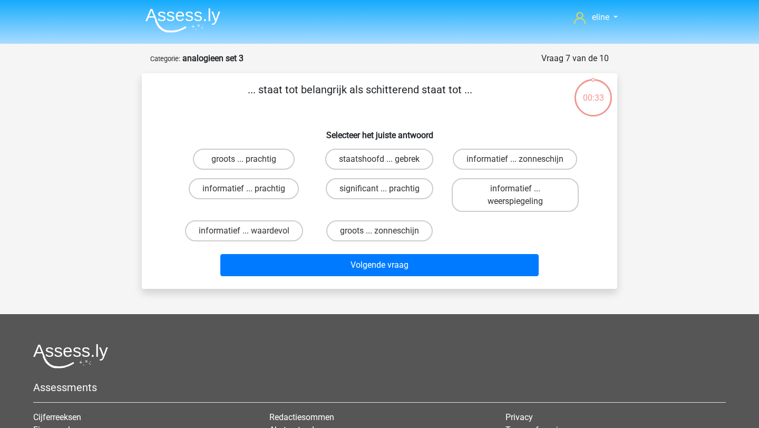
scroll to position [2, 0]
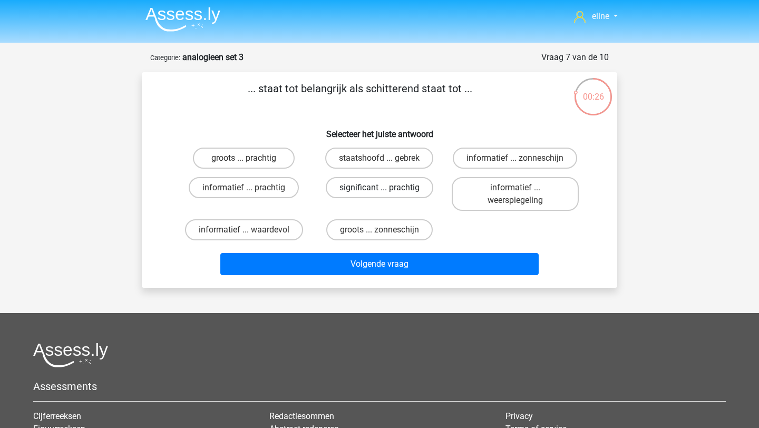
click at [389, 185] on label "significant ... prachtig" at bounding box center [379, 187] width 107 height 21
click at [386, 188] on input "significant ... prachtig" at bounding box center [382, 191] width 7 height 7
radio input "true"
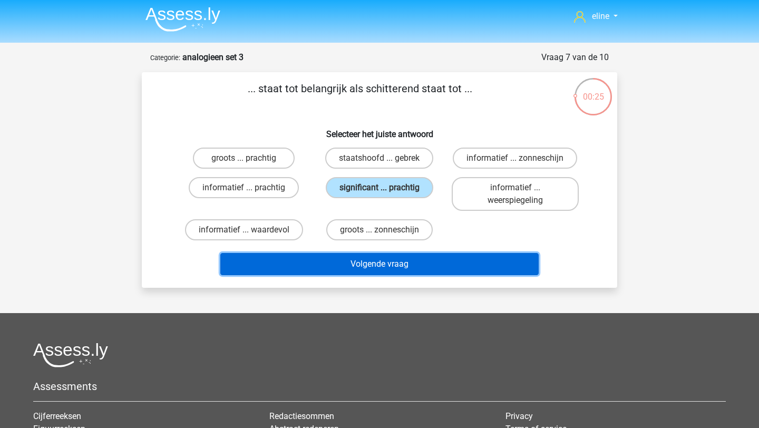
click at [371, 268] on button "Volgende vraag" at bounding box center [379, 264] width 319 height 22
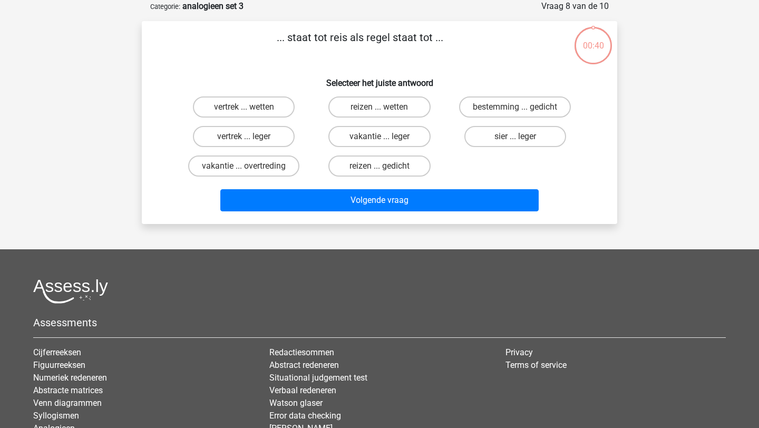
scroll to position [0, 0]
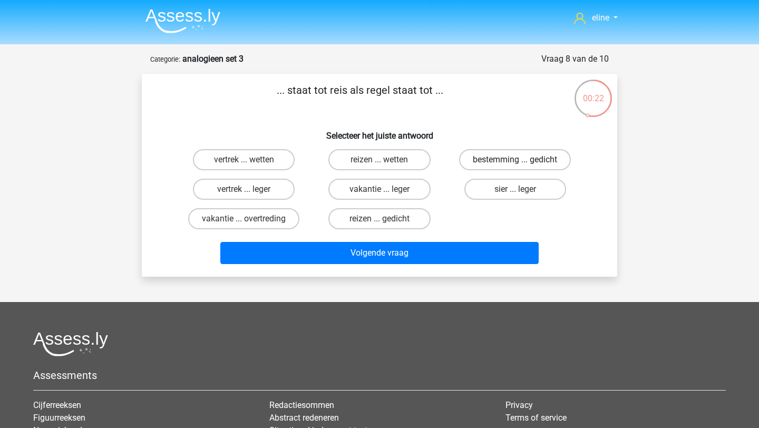
click at [527, 156] on label "bestemming ... gedicht" at bounding box center [515, 159] width 112 height 21
click at [522, 160] on input "bestemming ... gedicht" at bounding box center [518, 163] width 7 height 7
radio input "true"
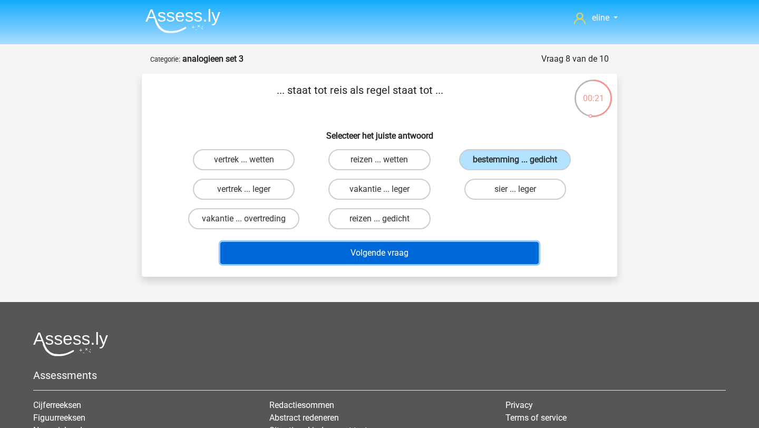
click at [431, 256] on button "Volgende vraag" at bounding box center [379, 253] width 319 height 22
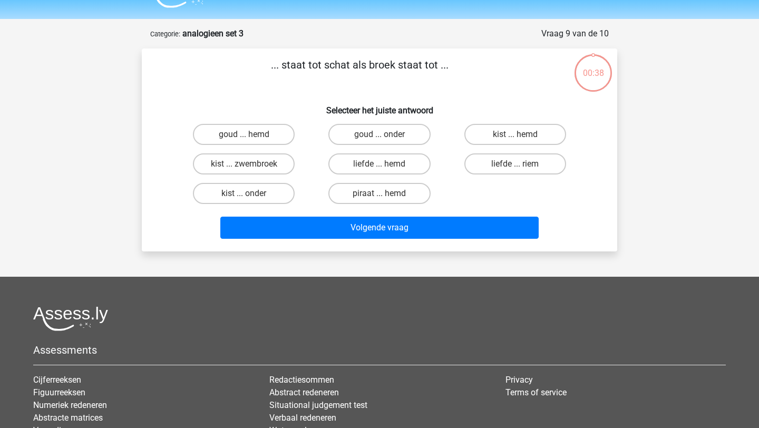
scroll to position [14, 0]
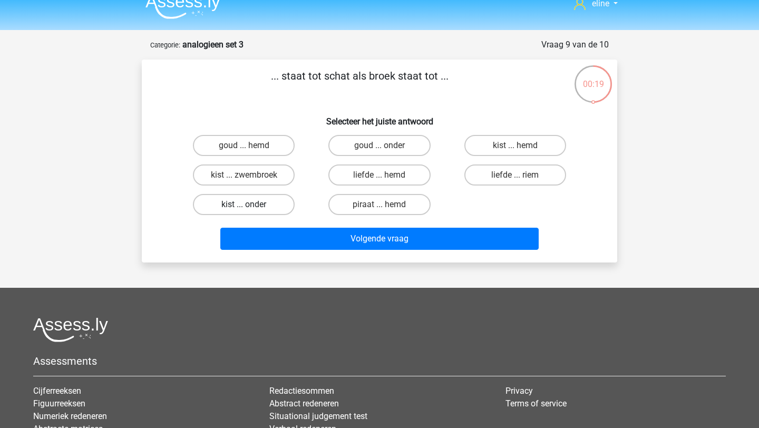
click at [253, 198] on label "kist ... onder" at bounding box center [244, 204] width 102 height 21
click at [251, 204] on input "kist ... onder" at bounding box center [247, 207] width 7 height 7
radio input "true"
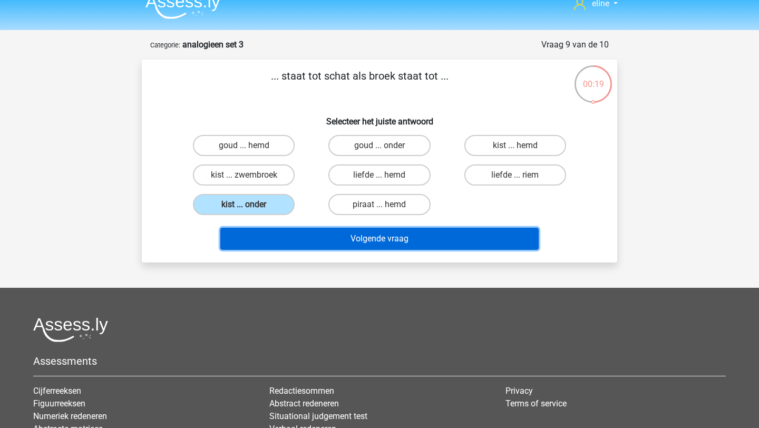
click at [279, 241] on button "Volgende vraag" at bounding box center [379, 239] width 319 height 22
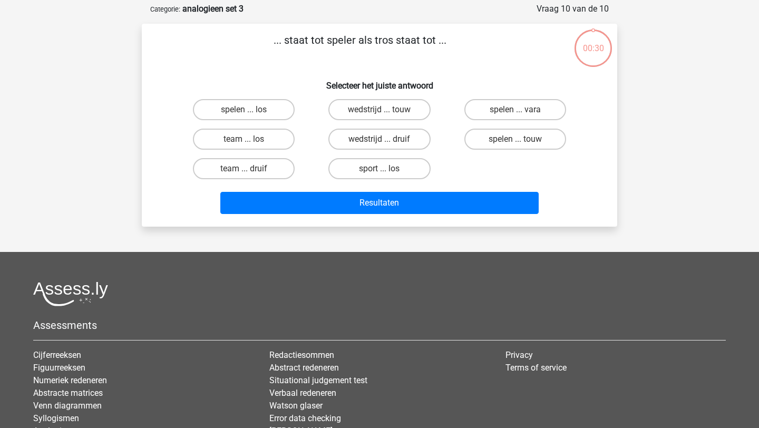
scroll to position [53, 0]
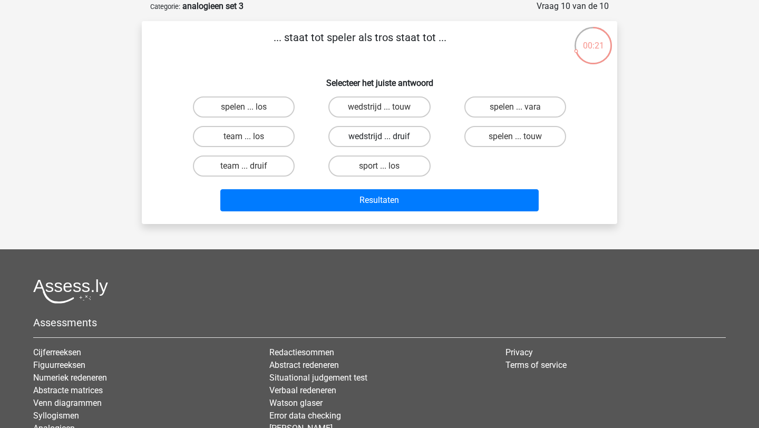
click at [365, 134] on label "wedstrijd ... druif" at bounding box center [379, 136] width 102 height 21
click at [379, 136] on input "wedstrijd ... druif" at bounding box center [382, 139] width 7 height 7
radio input "true"
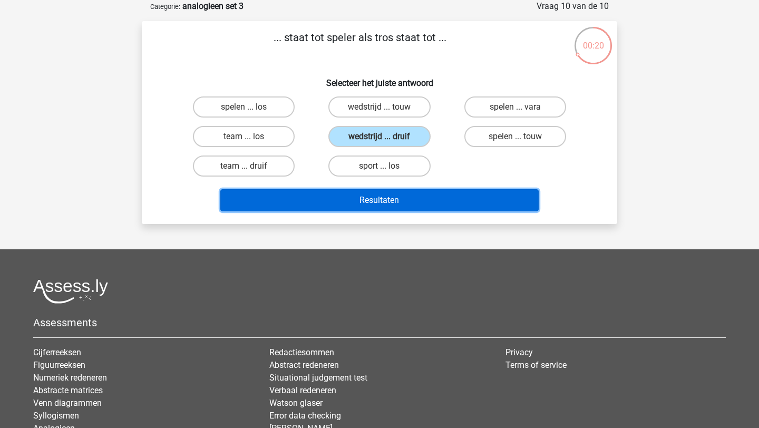
click at [364, 196] on button "Resultaten" at bounding box center [379, 200] width 319 height 22
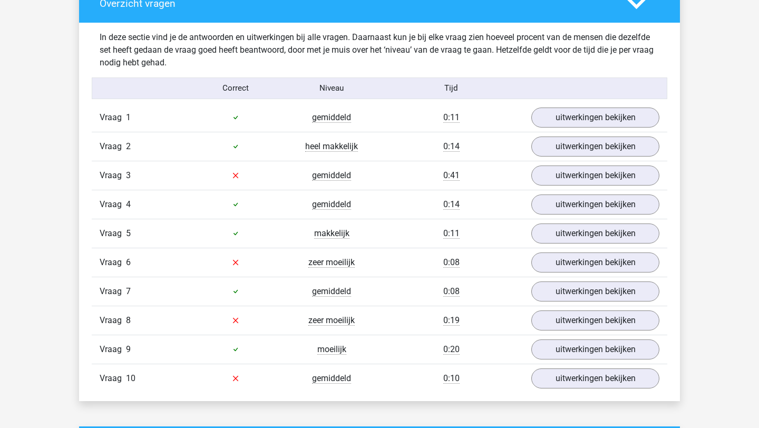
scroll to position [623, 0]
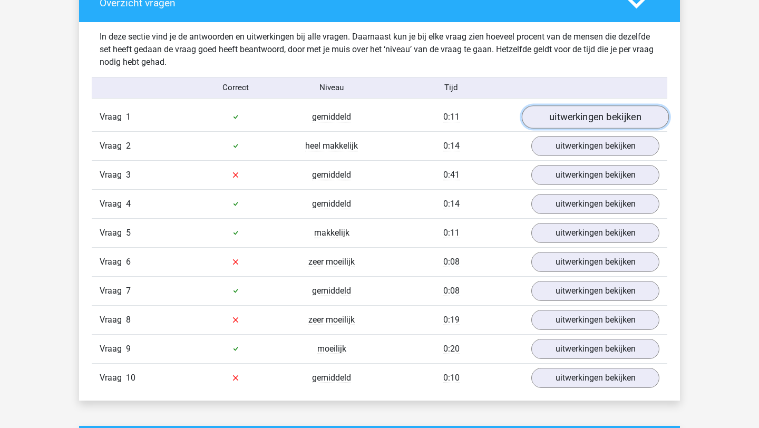
click at [561, 112] on link "uitwerkingen bekijken" at bounding box center [595, 116] width 147 height 23
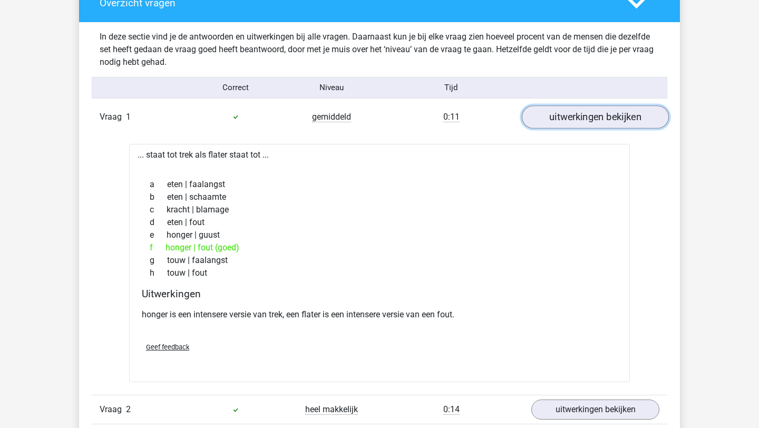
click at [554, 120] on link "uitwerkingen bekijken" at bounding box center [595, 116] width 147 height 23
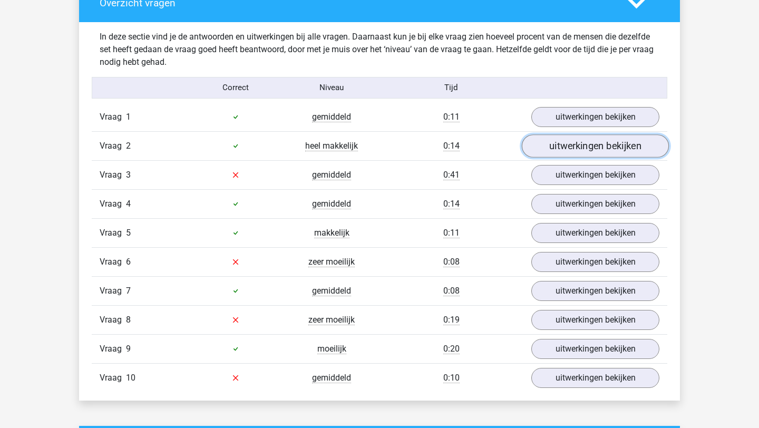
click at [566, 150] on link "uitwerkingen bekijken" at bounding box center [595, 145] width 147 height 23
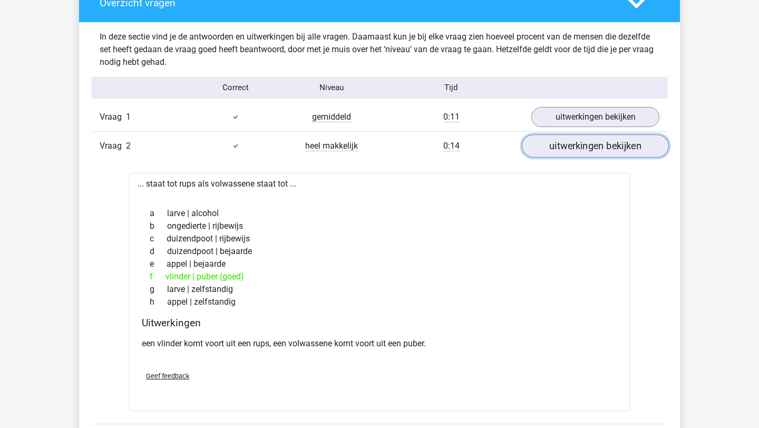
click at [566, 150] on link "uitwerkingen bekijken" at bounding box center [595, 145] width 147 height 23
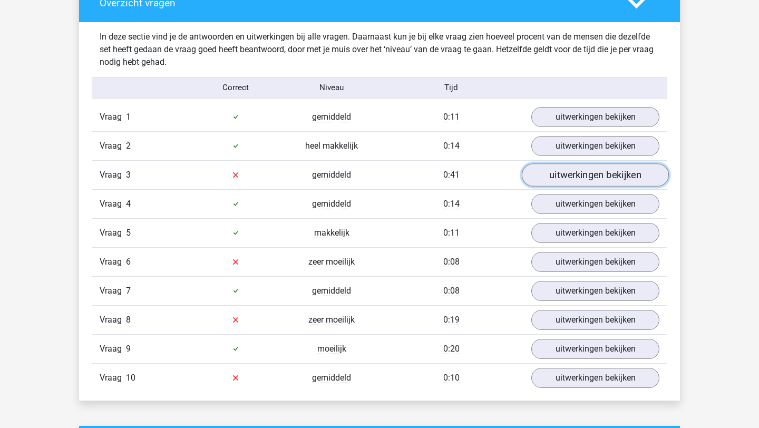
click at [563, 179] on link "uitwerkingen bekijken" at bounding box center [595, 174] width 147 height 23
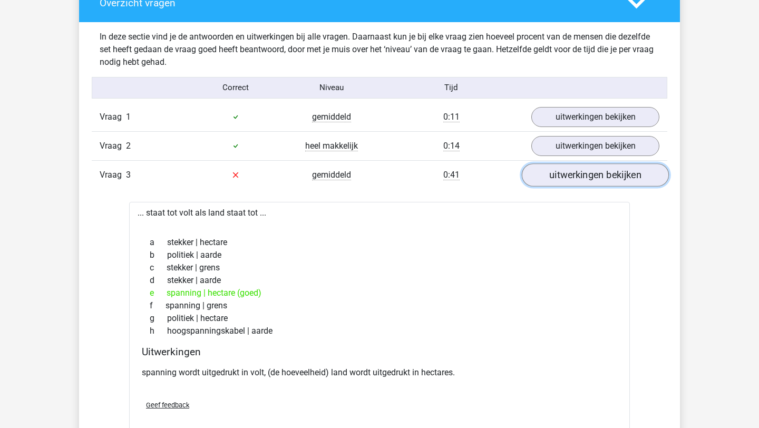
click at [563, 179] on link "uitwerkingen bekijken" at bounding box center [595, 174] width 147 height 23
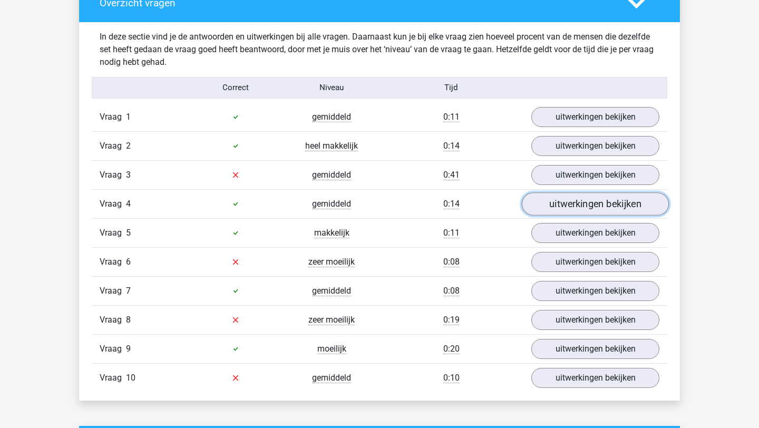
click at [573, 210] on link "uitwerkingen bekijken" at bounding box center [595, 203] width 147 height 23
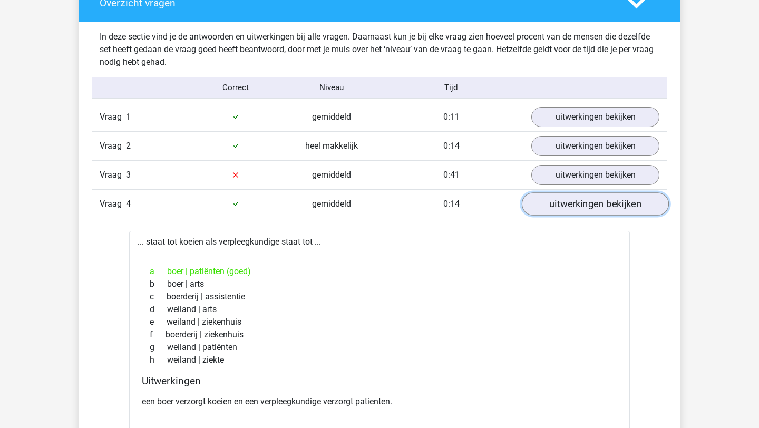
click at [573, 210] on link "uitwerkingen bekijken" at bounding box center [595, 203] width 147 height 23
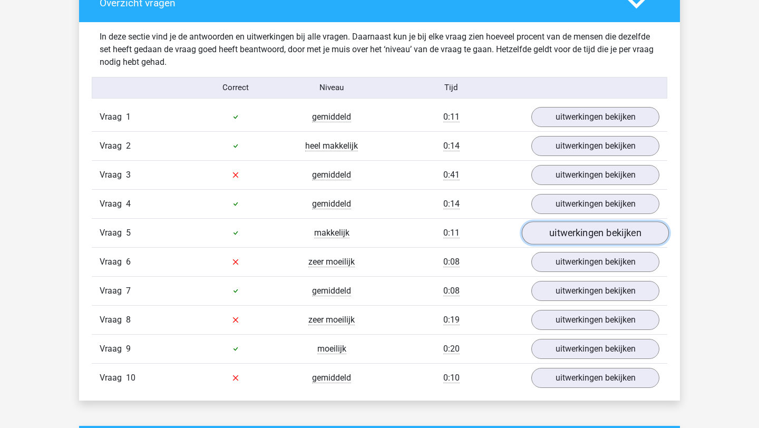
click at [573, 234] on link "uitwerkingen bekijken" at bounding box center [595, 232] width 147 height 23
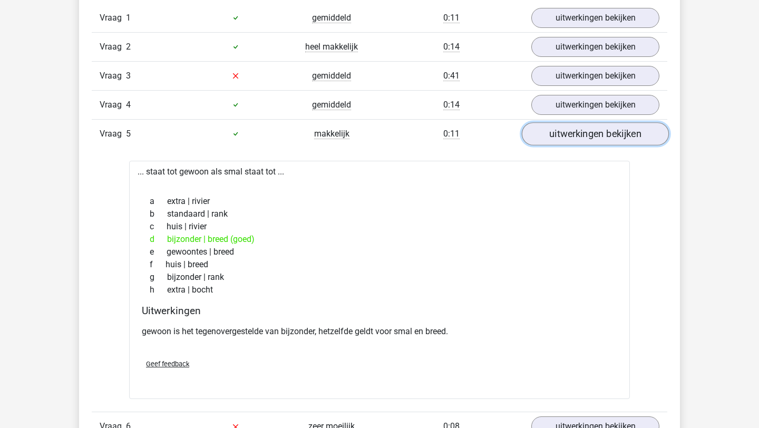
scroll to position [724, 0]
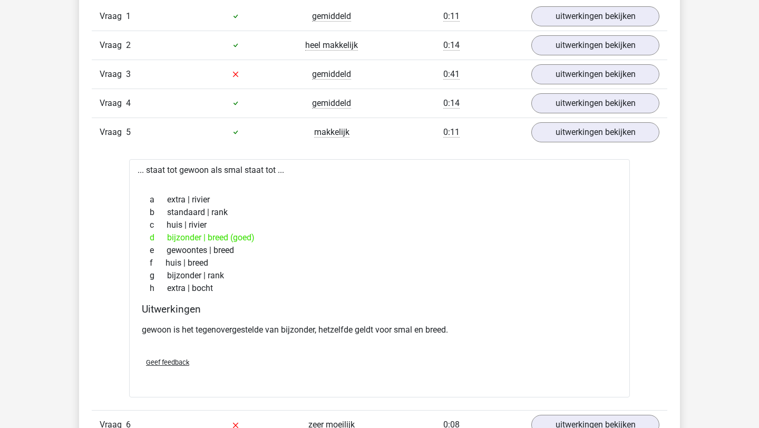
click at [560, 145] on div "Vraag 5 makkelijk 0:11 uitwerkingen bekijken" at bounding box center [379, 131] width 575 height 29
click at [555, 130] on link "uitwerkingen bekijken" at bounding box center [595, 132] width 147 height 23
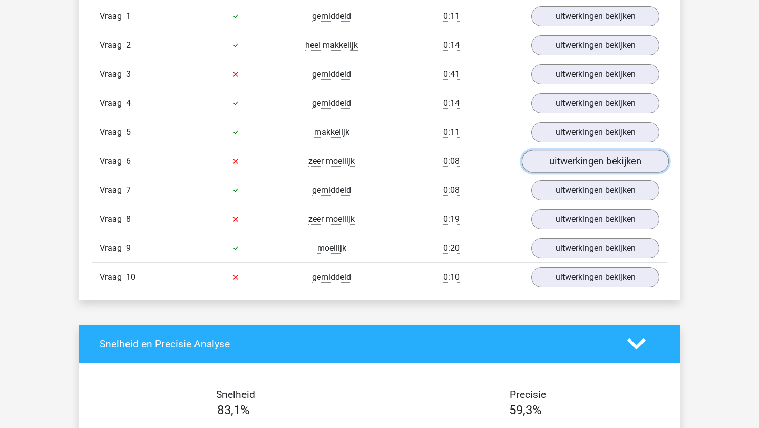
click at [552, 167] on link "uitwerkingen bekijken" at bounding box center [595, 161] width 147 height 23
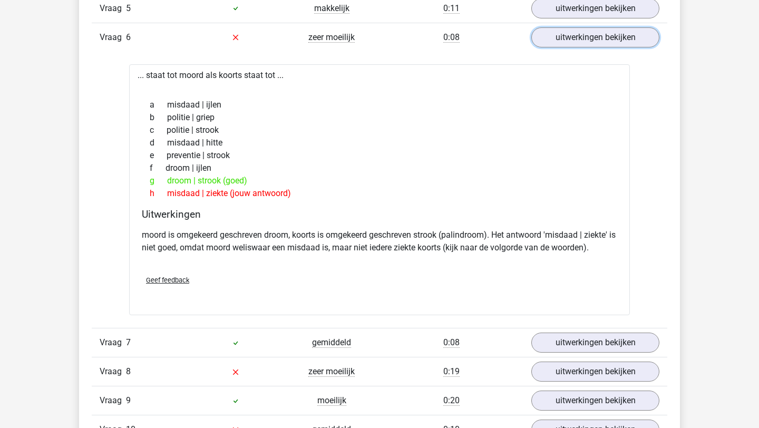
scroll to position [817, 0]
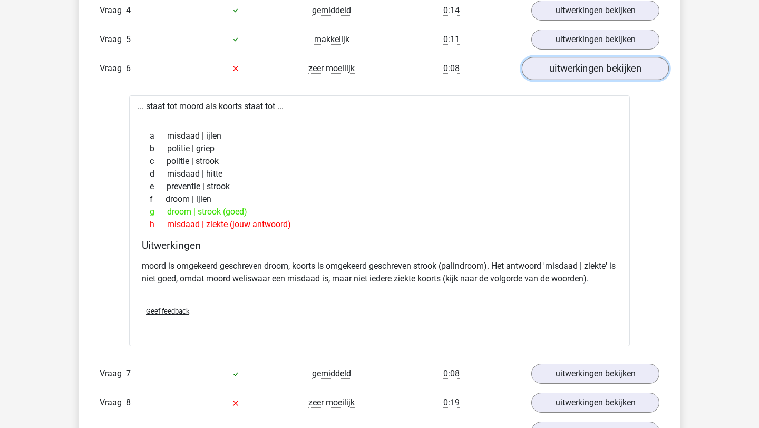
click at [561, 72] on link "uitwerkingen bekijken" at bounding box center [595, 68] width 147 height 23
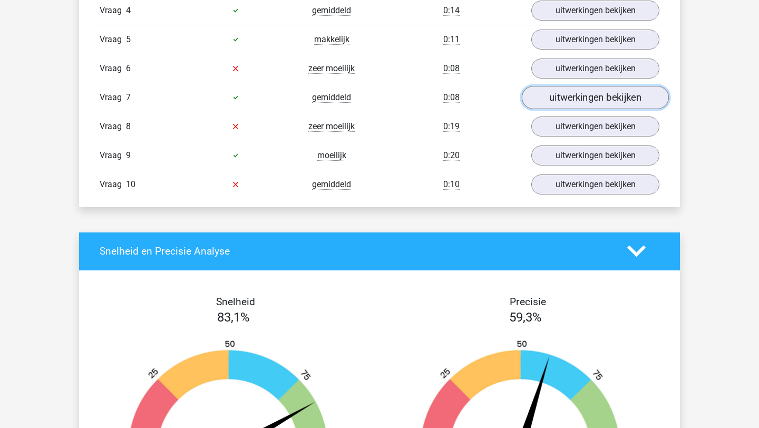
click at [556, 100] on link "uitwerkingen bekijken" at bounding box center [595, 97] width 147 height 23
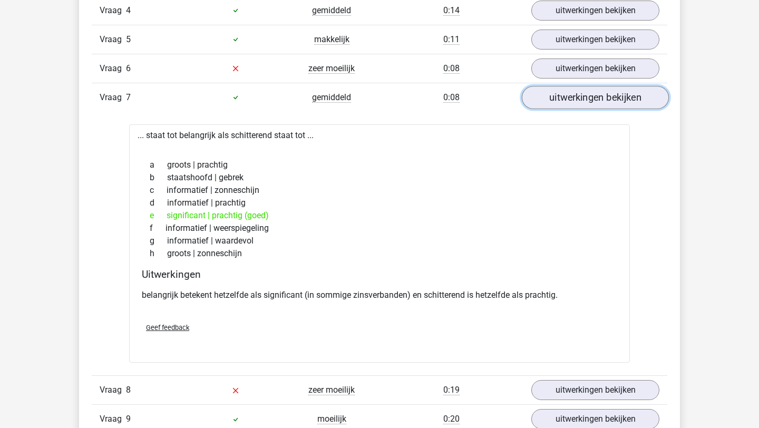
click at [556, 100] on link "uitwerkingen bekijken" at bounding box center [595, 97] width 147 height 23
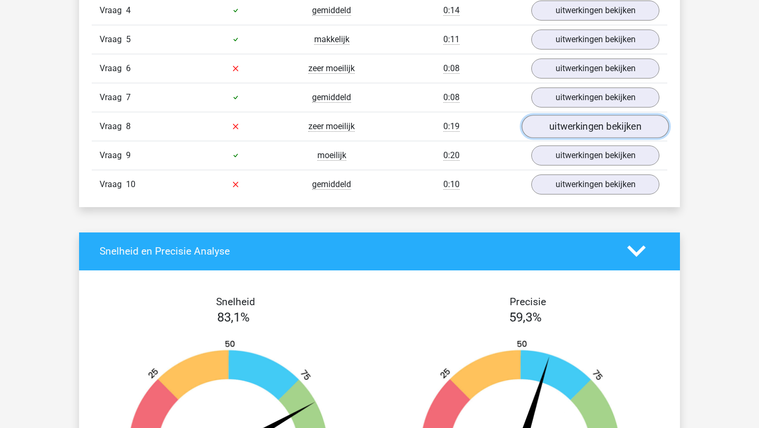
click at [553, 134] on link "uitwerkingen bekijken" at bounding box center [595, 126] width 147 height 23
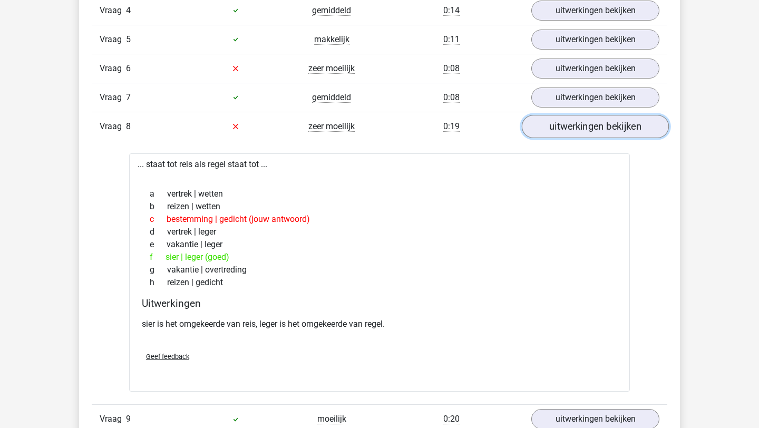
click at [553, 134] on link "uitwerkingen bekijken" at bounding box center [595, 126] width 147 height 23
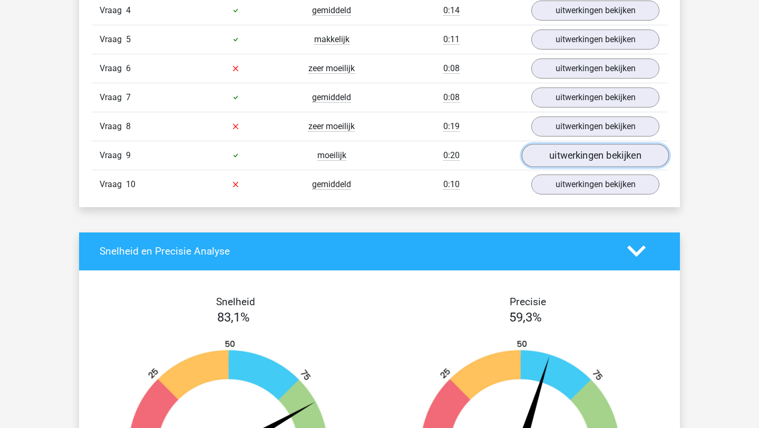
click at [559, 162] on link "uitwerkingen bekijken" at bounding box center [595, 155] width 147 height 23
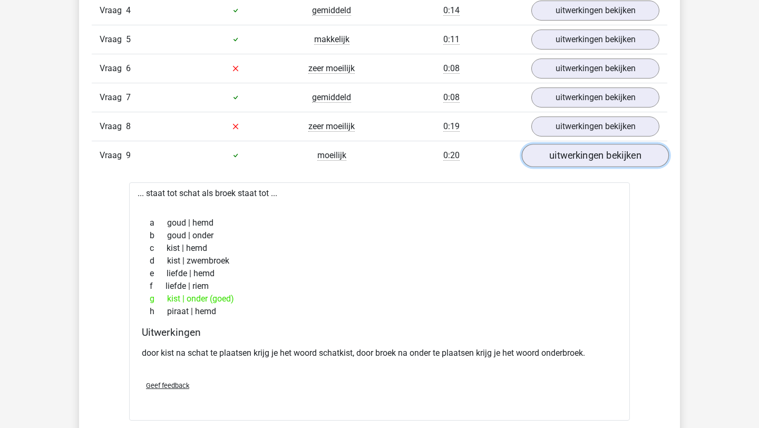
click at [559, 162] on link "uitwerkingen bekijken" at bounding box center [595, 155] width 147 height 23
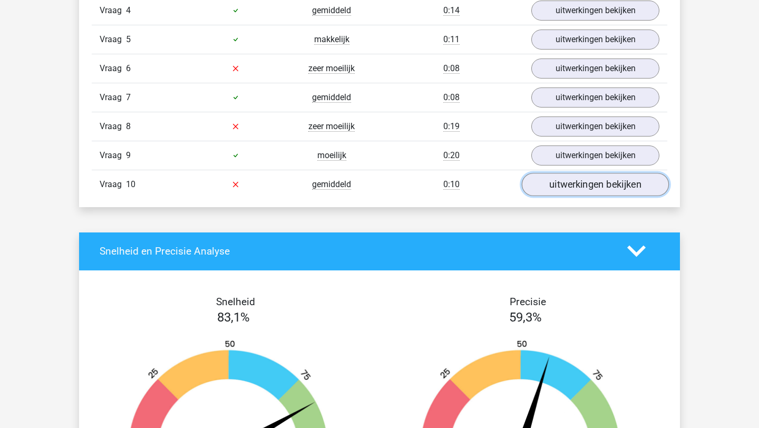
click at [556, 184] on link "uitwerkingen bekijken" at bounding box center [595, 184] width 147 height 23
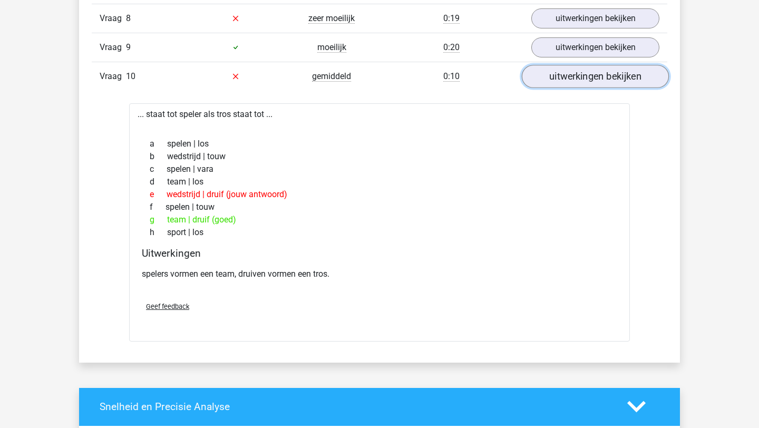
scroll to position [925, 0]
click at [577, 81] on link "uitwerkingen bekijken" at bounding box center [595, 75] width 147 height 23
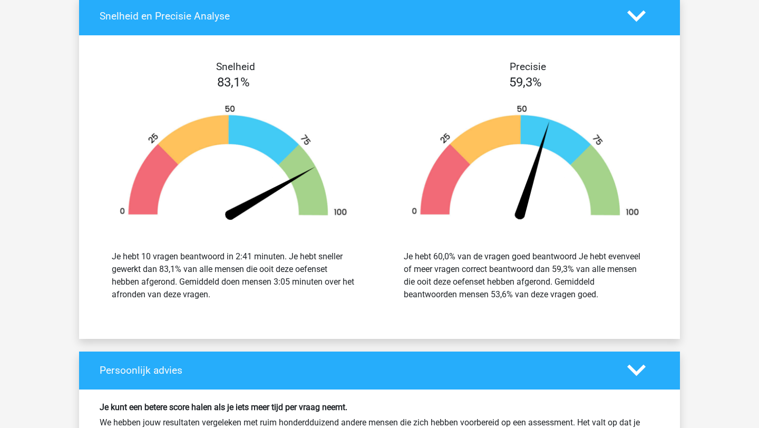
scroll to position [1295, 0]
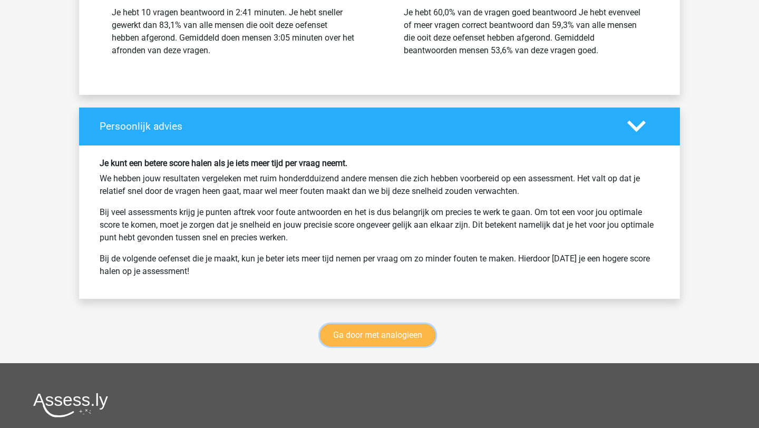
click at [398, 327] on link "Ga door met analogieen" at bounding box center [377, 335] width 115 height 22
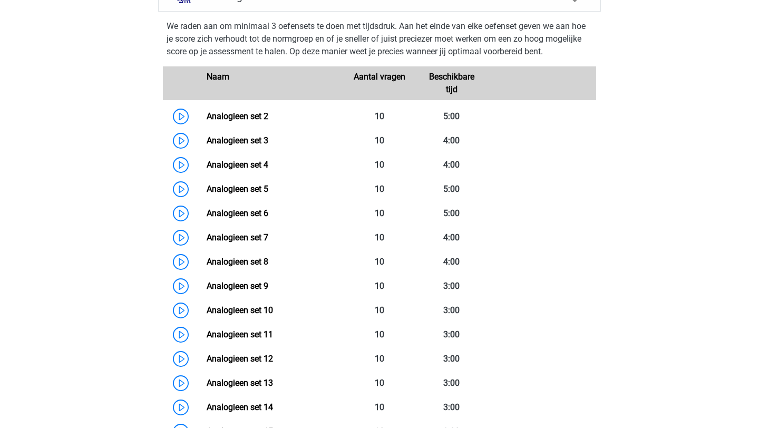
scroll to position [454, 0]
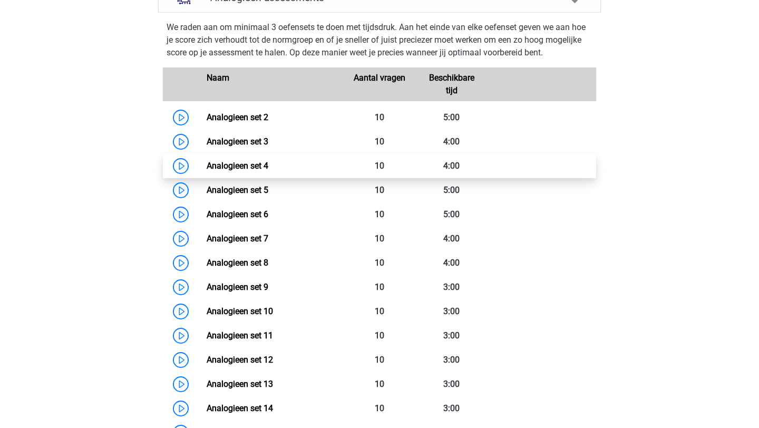
click at [207, 169] on link "Analogieen set 4" at bounding box center [238, 166] width 62 height 10
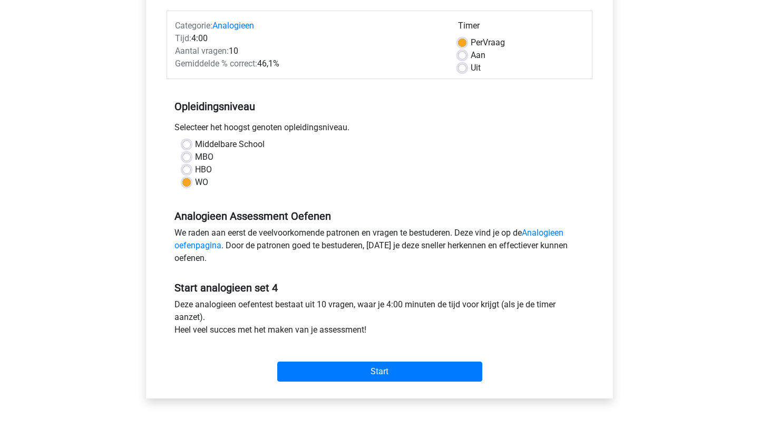
scroll to position [124, 0]
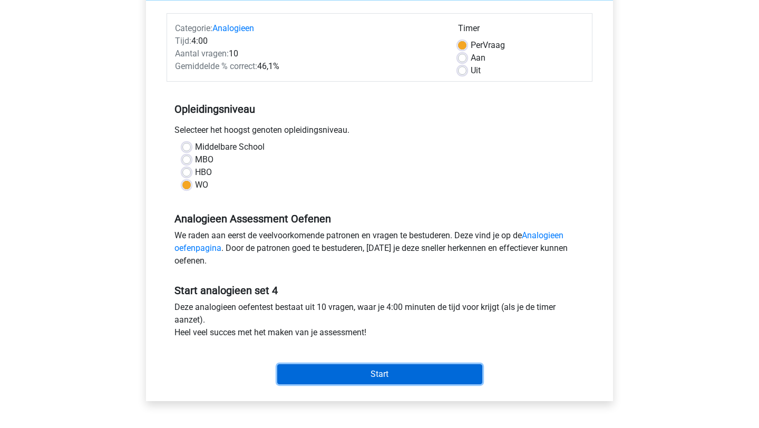
click at [330, 378] on input "Start" at bounding box center [379, 374] width 205 height 20
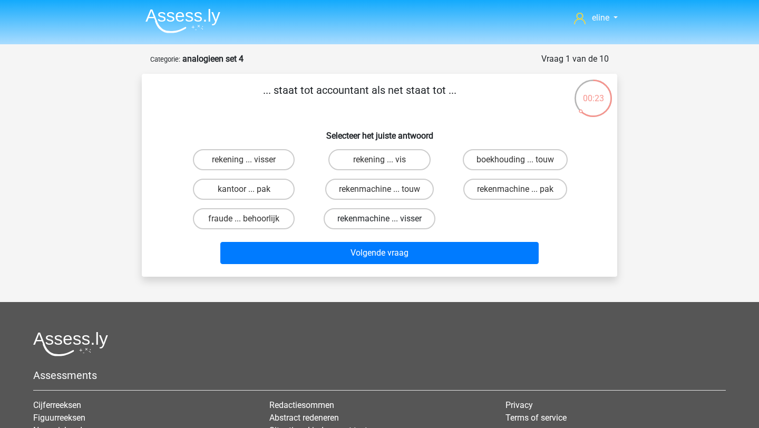
click at [367, 219] on label "rekenmachine ... visser" at bounding box center [379, 218] width 112 height 21
click at [379, 219] on input "rekenmachine ... visser" at bounding box center [382, 222] width 7 height 7
radio input "true"
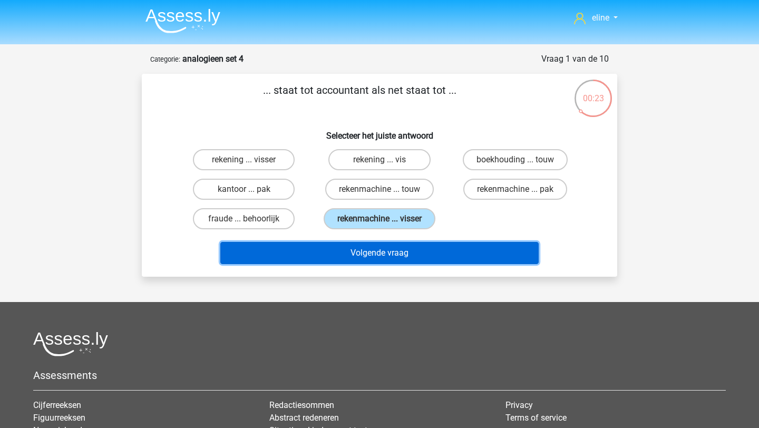
click at [373, 260] on button "Volgende vraag" at bounding box center [379, 253] width 319 height 22
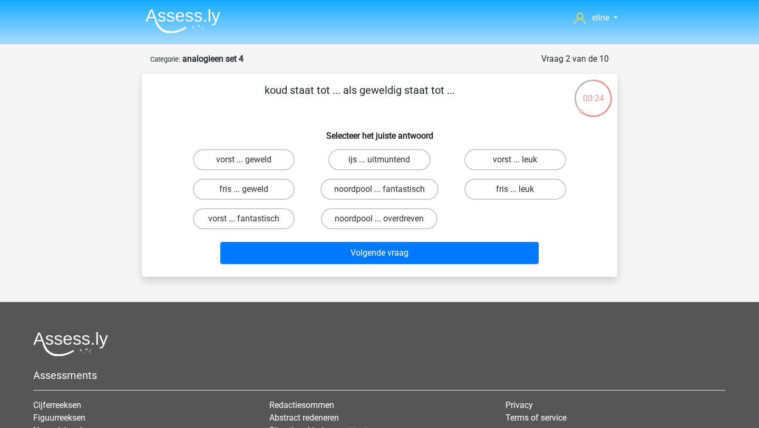
click at [244, 195] on input "fris ... geweld" at bounding box center [247, 192] width 7 height 7
radio input "true"
click at [502, 195] on label "fris ... leuk" at bounding box center [515, 189] width 102 height 21
click at [515, 195] on input "fris ... leuk" at bounding box center [518, 192] width 7 height 7
radio input "true"
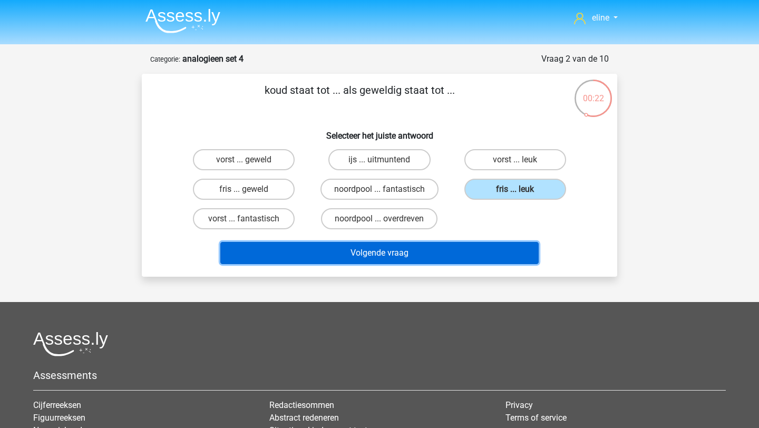
click at [487, 244] on button "Volgende vraag" at bounding box center [379, 253] width 319 height 22
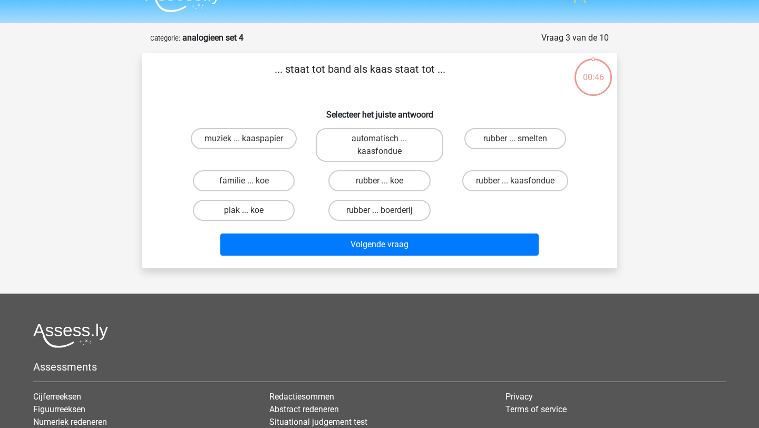
scroll to position [19, 0]
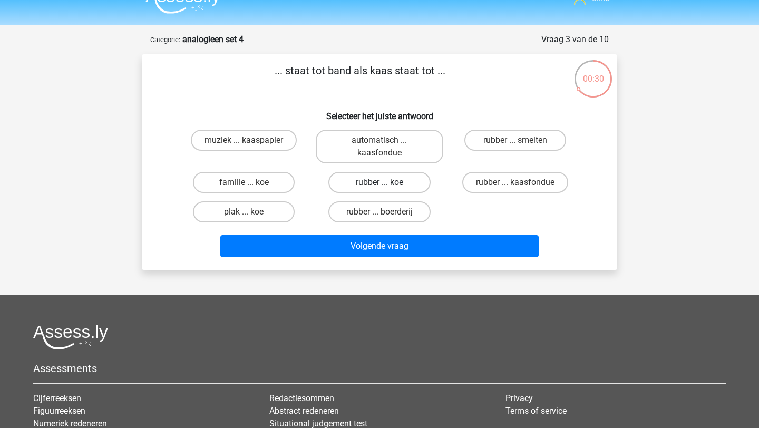
click at [399, 174] on label "rubber ... koe" at bounding box center [379, 182] width 102 height 21
click at [386, 182] on input "rubber ... koe" at bounding box center [382, 185] width 7 height 7
radio input "true"
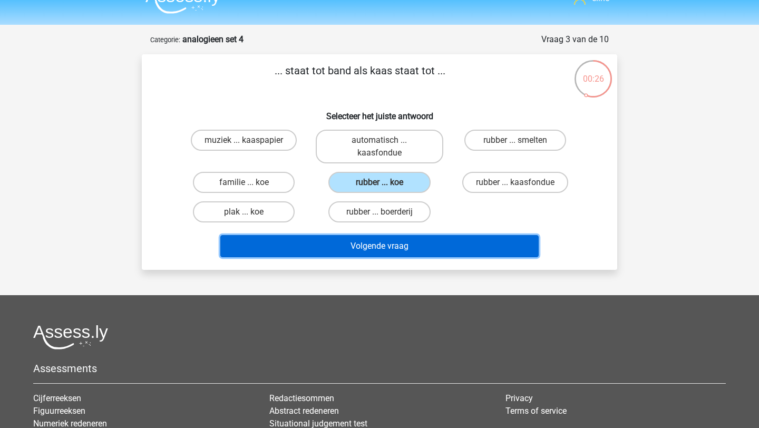
click at [406, 245] on button "Volgende vraag" at bounding box center [379, 246] width 319 height 22
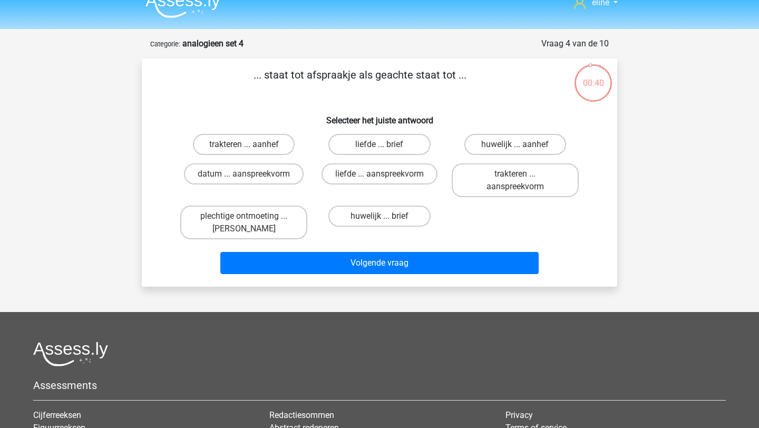
scroll to position [9, 0]
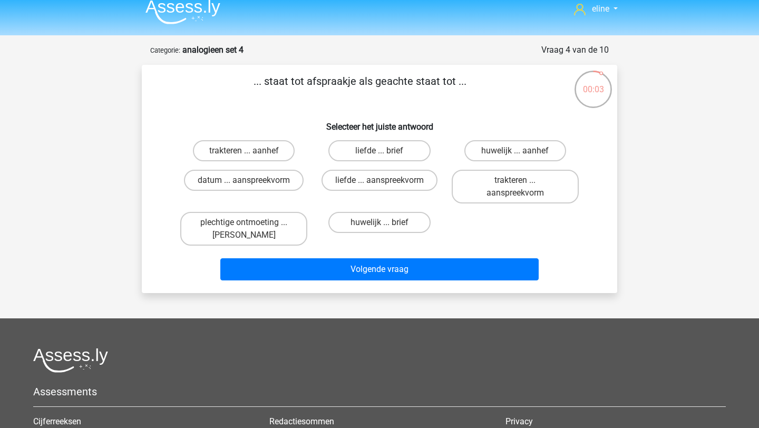
click at [274, 168] on div "datum ... aanspreekvorm" at bounding box center [243, 186] width 135 height 42
click at [262, 170] on label "datum ... aanspreekvorm" at bounding box center [244, 180] width 120 height 21
click at [251, 180] on input "datum ... aanspreekvorm" at bounding box center [247, 183] width 7 height 7
radio input "true"
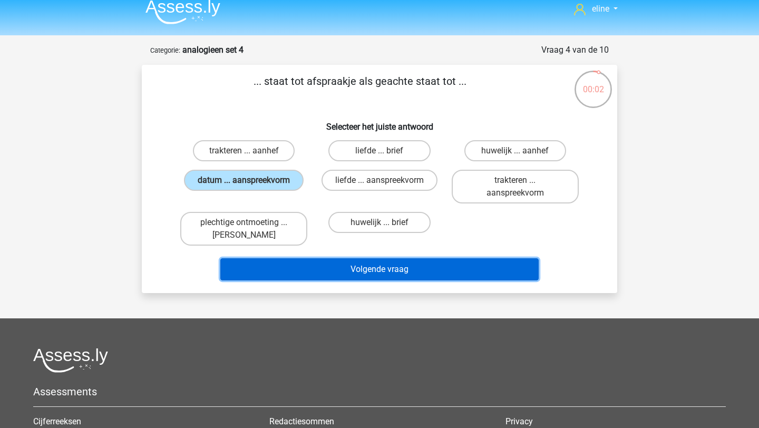
click at [272, 271] on button "Volgende vraag" at bounding box center [379, 269] width 319 height 22
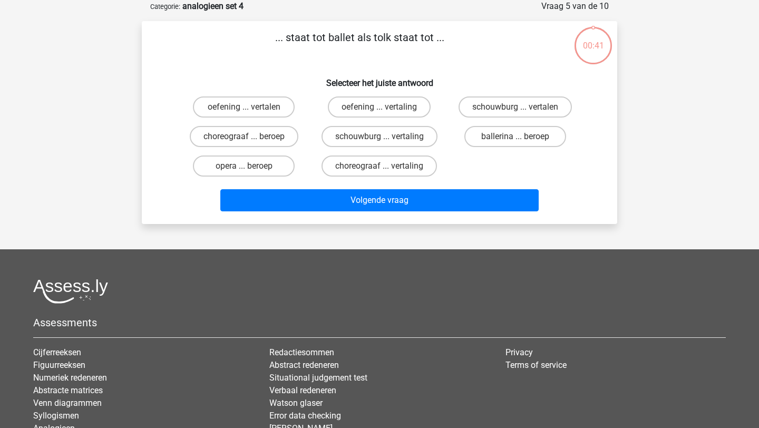
scroll to position [0, 0]
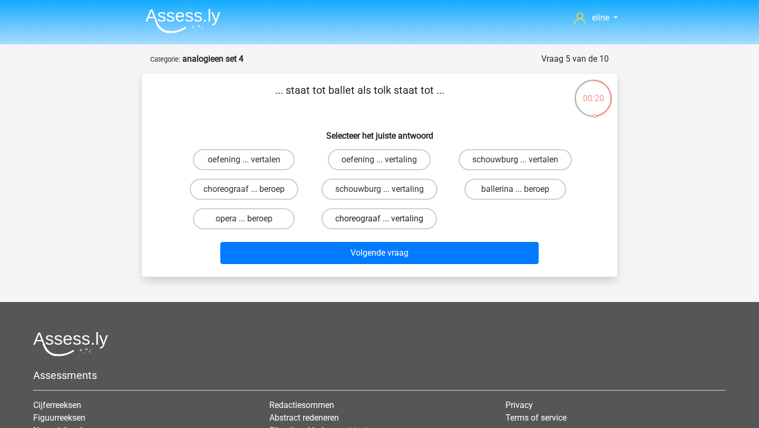
click at [394, 219] on label "choreograaf ... vertaling" at bounding box center [378, 218] width 115 height 21
click at [386, 219] on input "choreograaf ... vertaling" at bounding box center [382, 222] width 7 height 7
radio input "true"
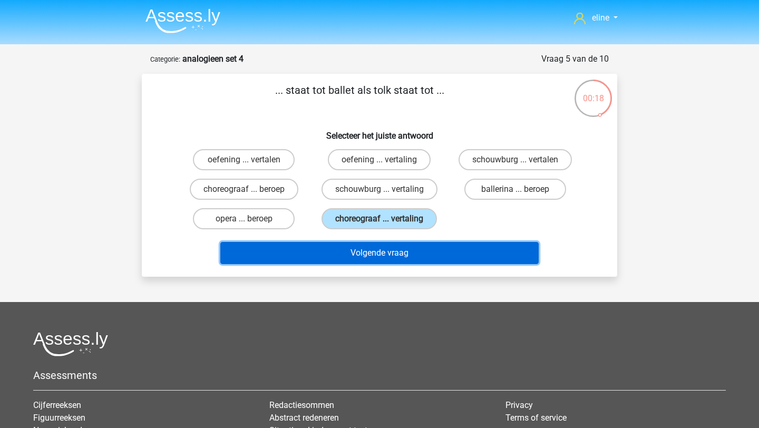
click at [389, 248] on button "Volgende vraag" at bounding box center [379, 253] width 319 height 22
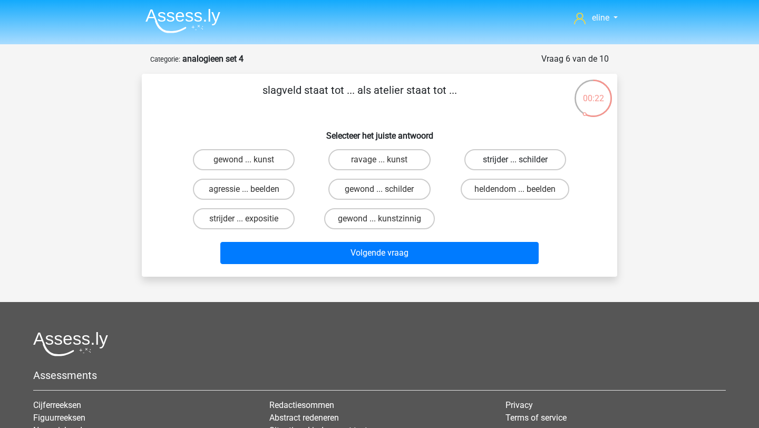
click at [504, 153] on label "strijder ... schilder" at bounding box center [515, 159] width 102 height 21
click at [515, 160] on input "strijder ... schilder" at bounding box center [518, 163] width 7 height 7
radio input "true"
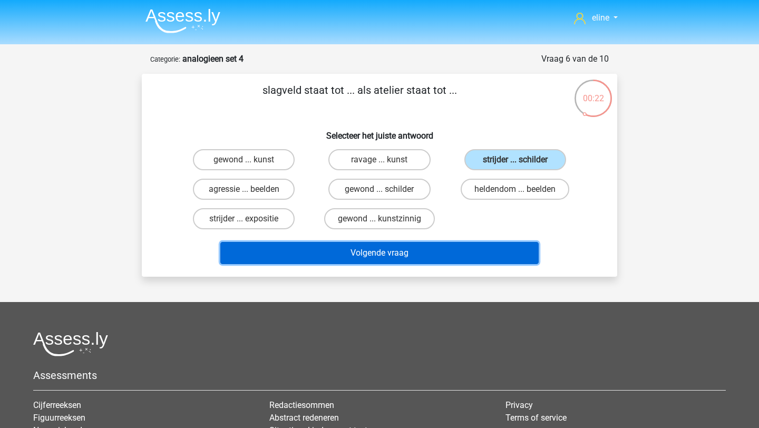
click at [443, 261] on button "Volgende vraag" at bounding box center [379, 253] width 319 height 22
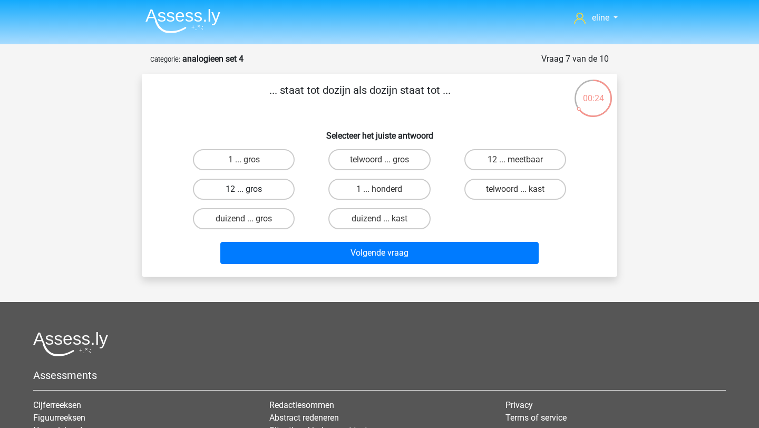
click at [251, 188] on label "12 ... gros" at bounding box center [244, 189] width 102 height 21
click at [251, 189] on input "12 ... gros" at bounding box center [247, 192] width 7 height 7
radio input "true"
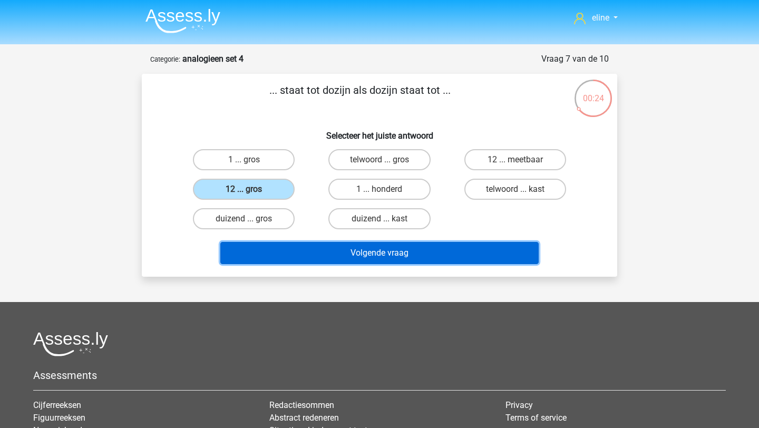
click at [270, 252] on button "Volgende vraag" at bounding box center [379, 253] width 319 height 22
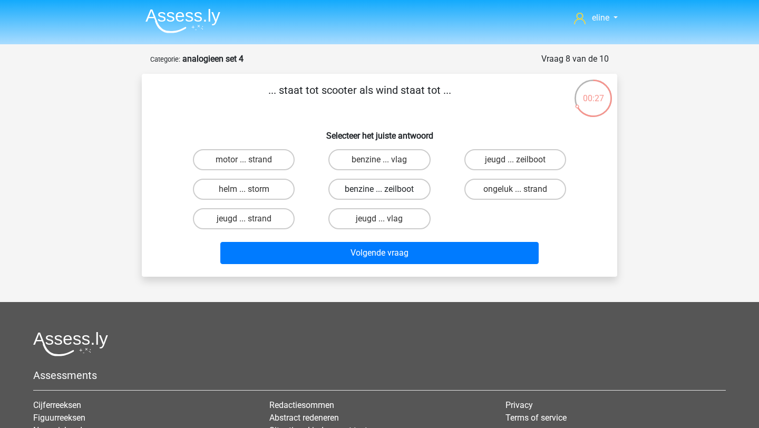
click at [353, 197] on label "benzine ... zeilboot" at bounding box center [379, 189] width 102 height 21
click at [379, 196] on input "benzine ... zeilboot" at bounding box center [382, 192] width 7 height 7
radio input "true"
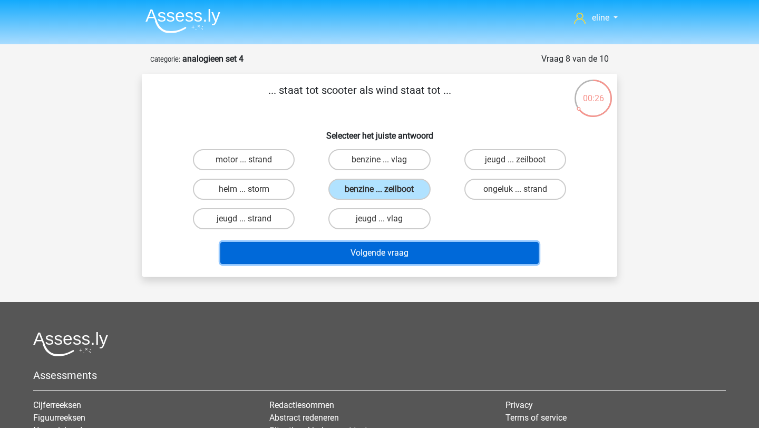
click at [352, 256] on button "Volgende vraag" at bounding box center [379, 253] width 319 height 22
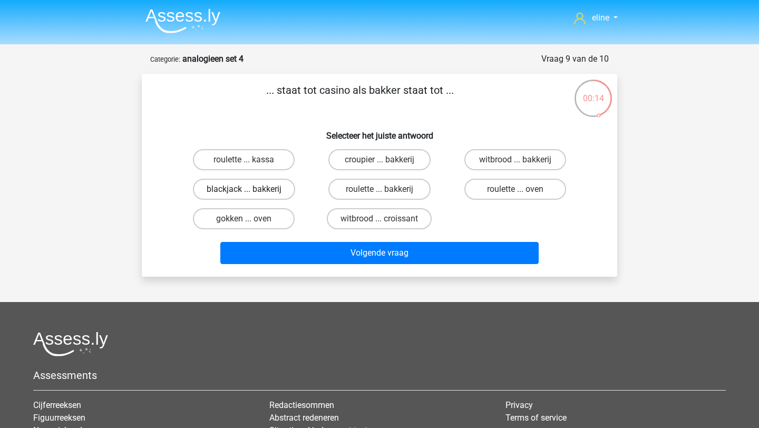
click at [249, 185] on label "blackjack ... bakkerij" at bounding box center [244, 189] width 102 height 21
click at [249, 189] on input "blackjack ... bakkerij" at bounding box center [247, 192] width 7 height 7
radio input "true"
click at [272, 241] on div "Volgende vraag" at bounding box center [379, 250] width 441 height 35
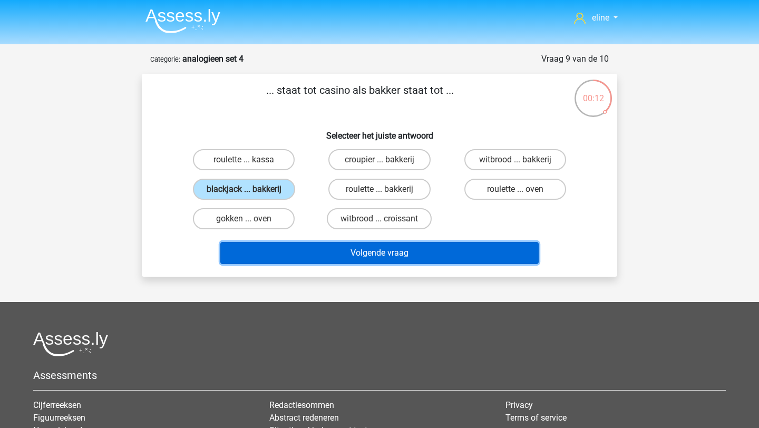
click at [277, 255] on button "Volgende vraag" at bounding box center [379, 253] width 319 height 22
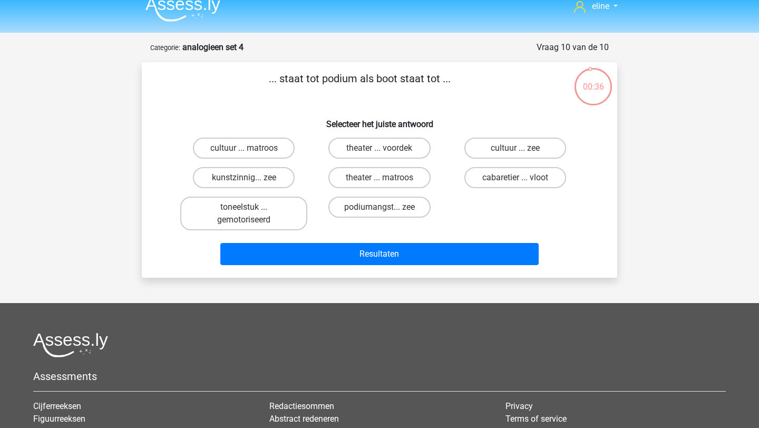
scroll to position [3, 0]
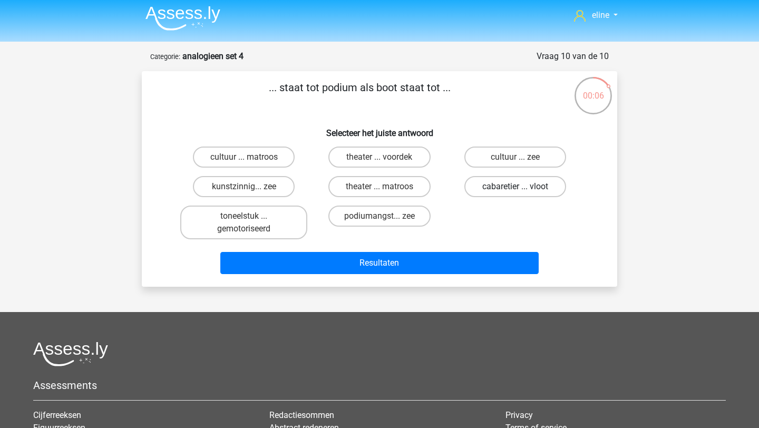
click at [496, 184] on label "cabaretier ... vloot" at bounding box center [515, 186] width 102 height 21
click at [515, 187] on input "cabaretier ... vloot" at bounding box center [518, 190] width 7 height 7
radio input "true"
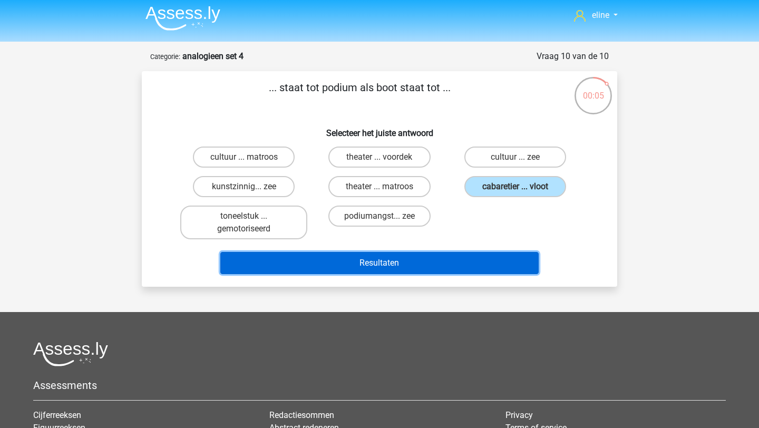
click at [447, 260] on button "Resultaten" at bounding box center [379, 263] width 319 height 22
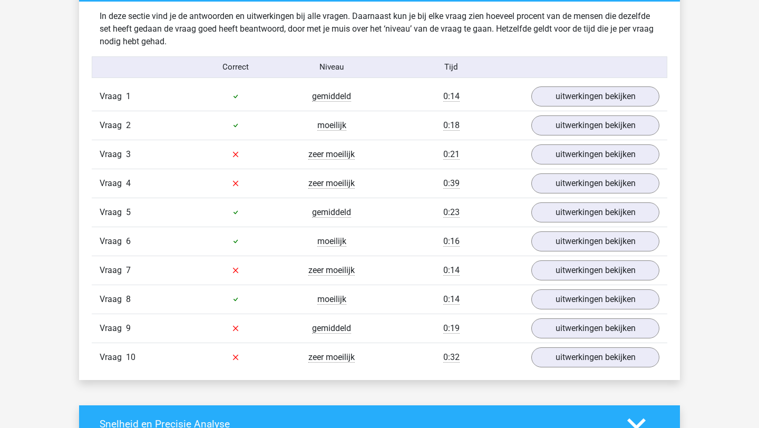
scroll to position [639, 0]
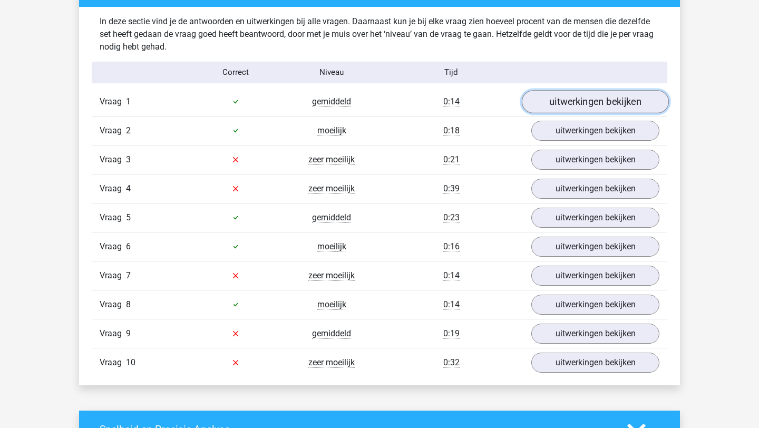
click at [567, 100] on link "uitwerkingen bekijken" at bounding box center [595, 101] width 147 height 23
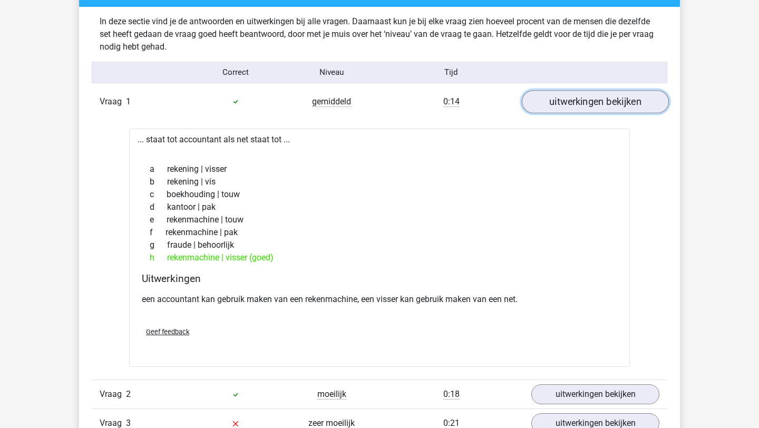
click at [566, 100] on link "uitwerkingen bekijken" at bounding box center [595, 101] width 147 height 23
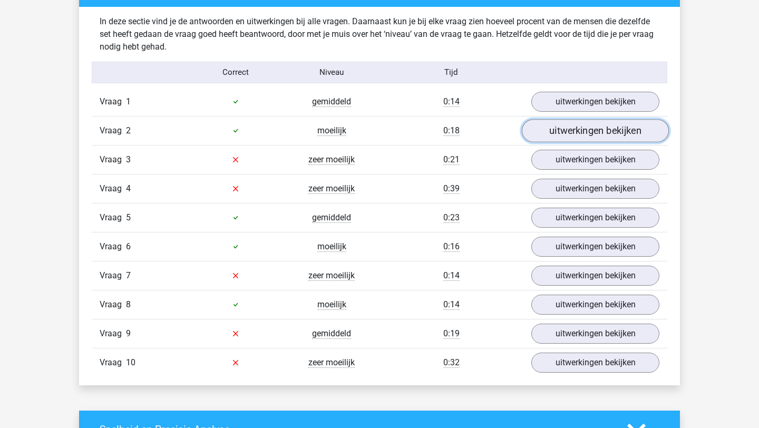
click at [558, 132] on link "uitwerkingen bekijken" at bounding box center [595, 130] width 147 height 23
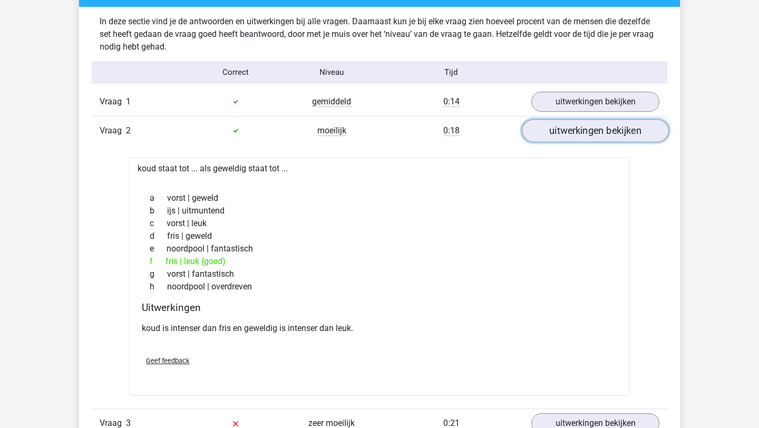
click at [558, 133] on link "uitwerkingen bekijken" at bounding box center [595, 130] width 147 height 23
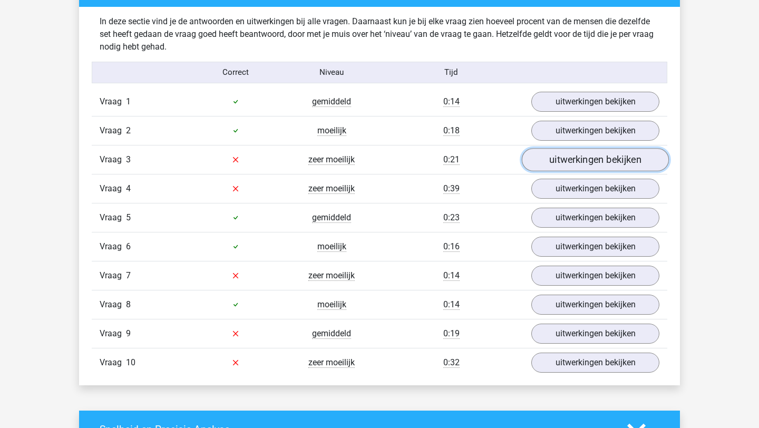
click at [555, 167] on link "uitwerkingen bekijken" at bounding box center [595, 159] width 147 height 23
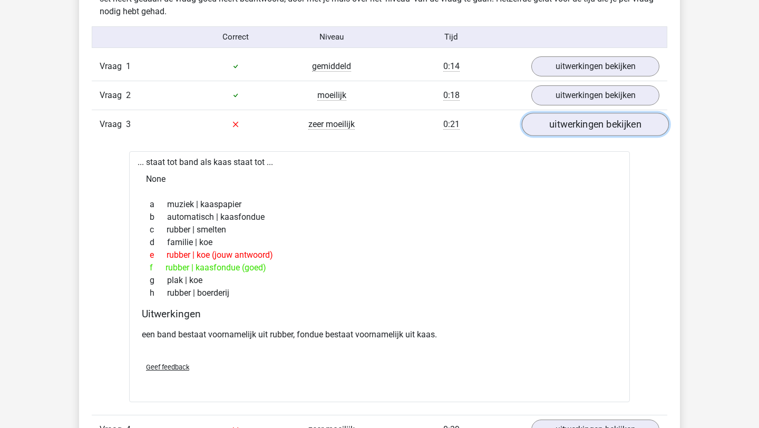
scroll to position [676, 0]
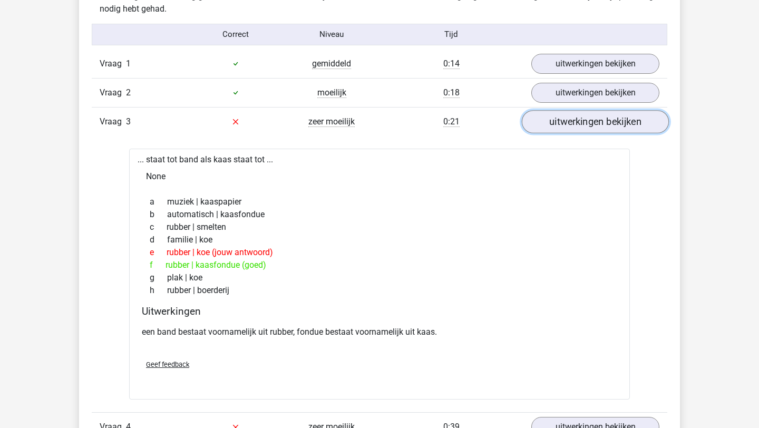
click at [564, 124] on link "uitwerkingen bekijken" at bounding box center [595, 121] width 147 height 23
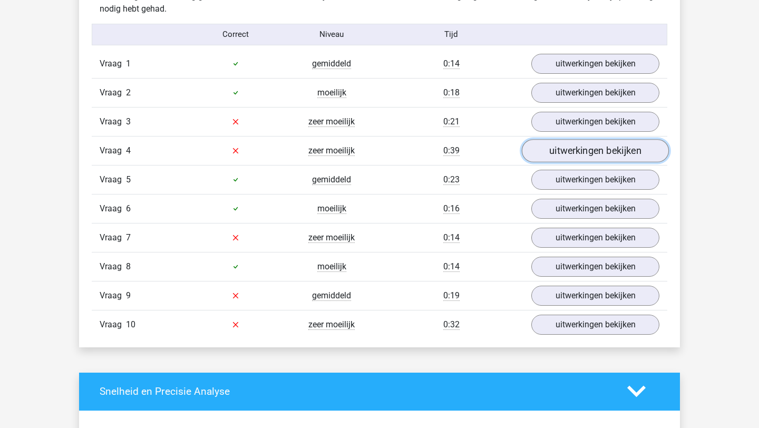
click at [561, 150] on link "uitwerkingen bekijken" at bounding box center [595, 150] width 147 height 23
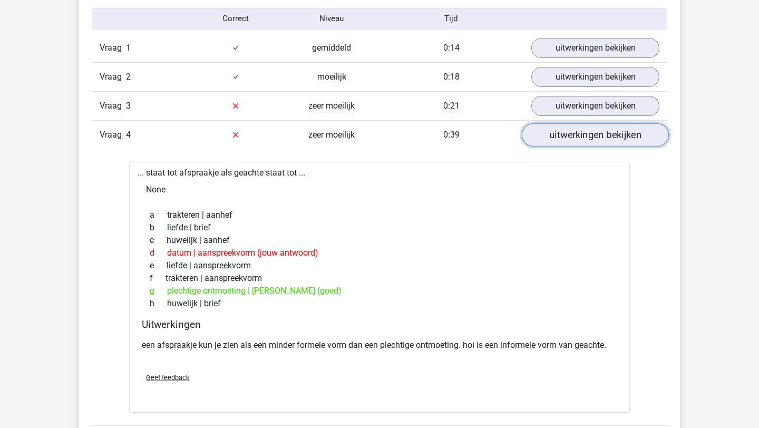
scroll to position [692, 0]
click at [570, 132] on link "uitwerkingen bekijken" at bounding box center [595, 135] width 147 height 23
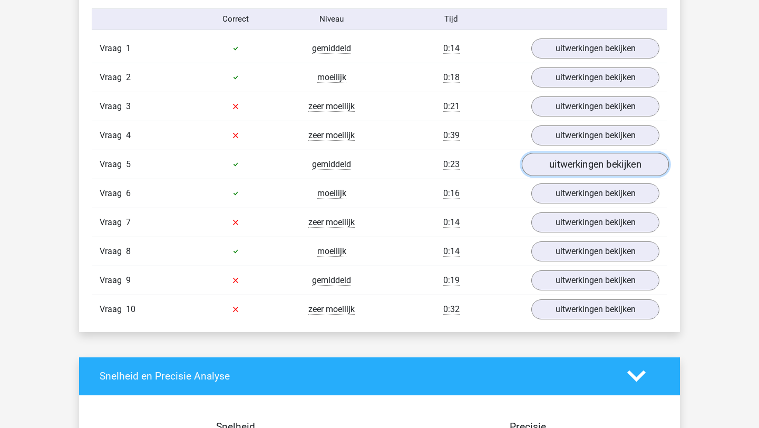
click at [563, 168] on link "uitwerkingen bekijken" at bounding box center [595, 164] width 147 height 23
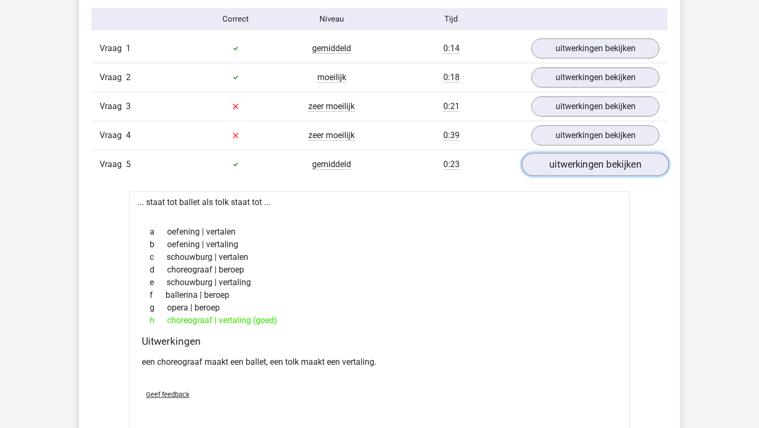
click at [563, 168] on link "uitwerkingen bekijken" at bounding box center [595, 164] width 147 height 23
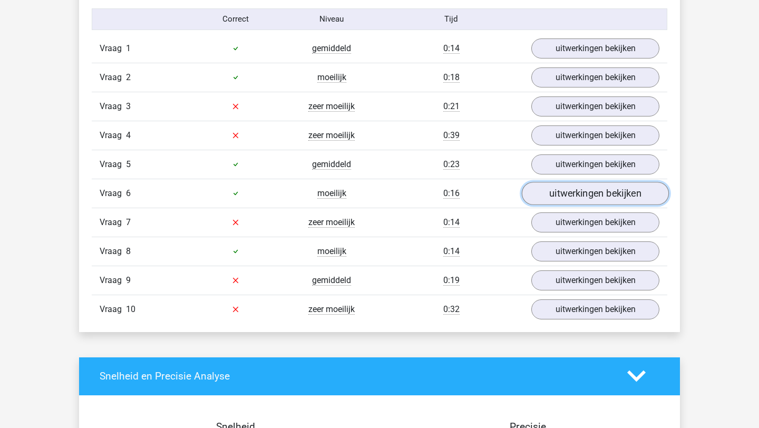
click at [562, 195] on link "uitwerkingen bekijken" at bounding box center [595, 193] width 147 height 23
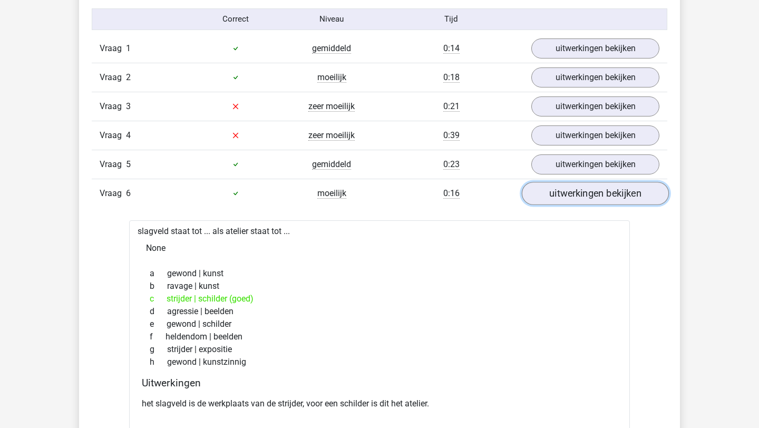
click at [562, 195] on link "uitwerkingen bekijken" at bounding box center [595, 193] width 147 height 23
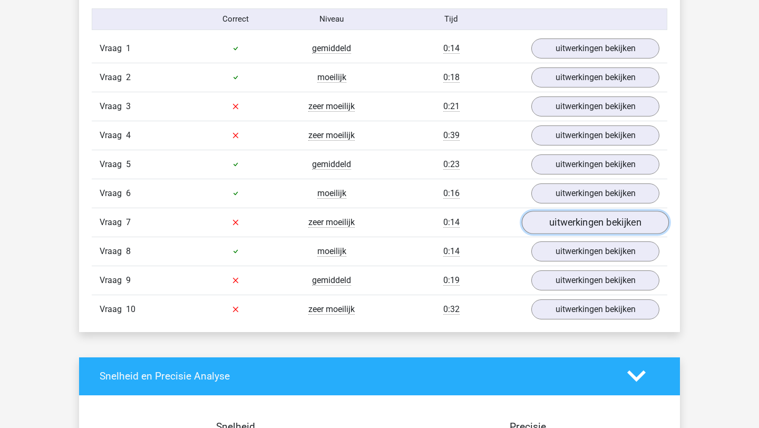
click at [572, 228] on link "uitwerkingen bekijken" at bounding box center [595, 222] width 147 height 23
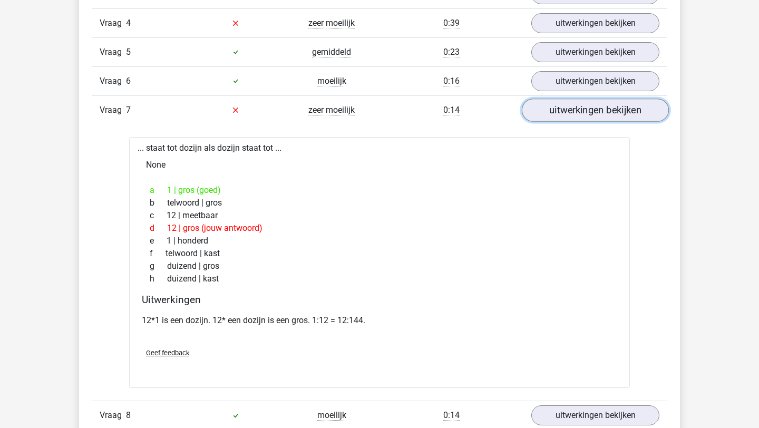
scroll to position [810, 0]
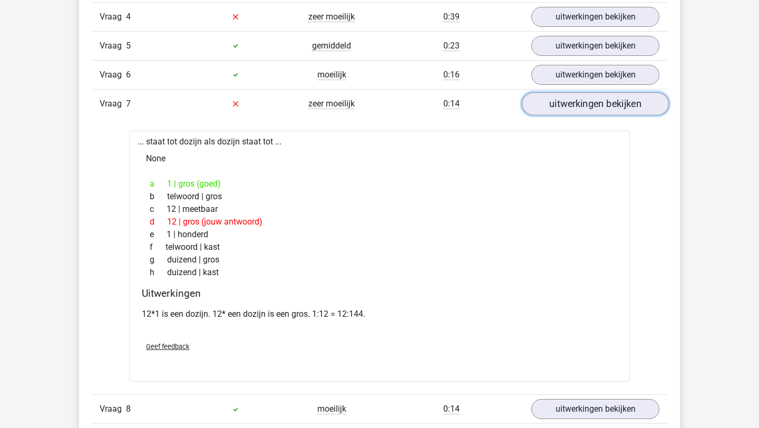
click at [587, 103] on link "uitwerkingen bekijken" at bounding box center [595, 103] width 147 height 23
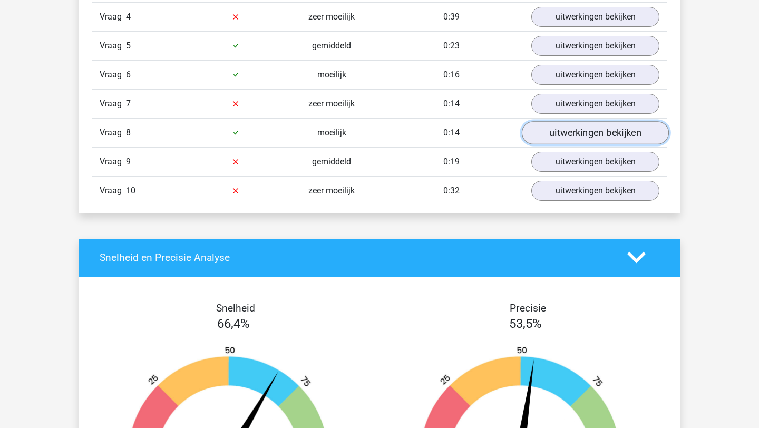
click at [580, 133] on link "uitwerkingen bekijken" at bounding box center [595, 132] width 147 height 23
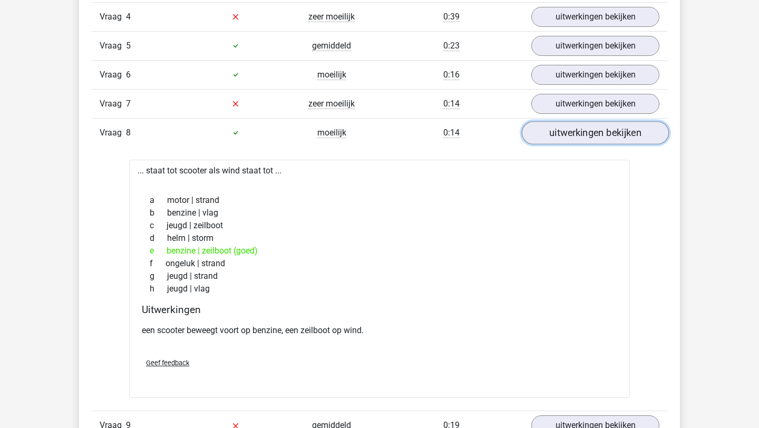
click at [580, 133] on link "uitwerkingen bekijken" at bounding box center [595, 132] width 147 height 23
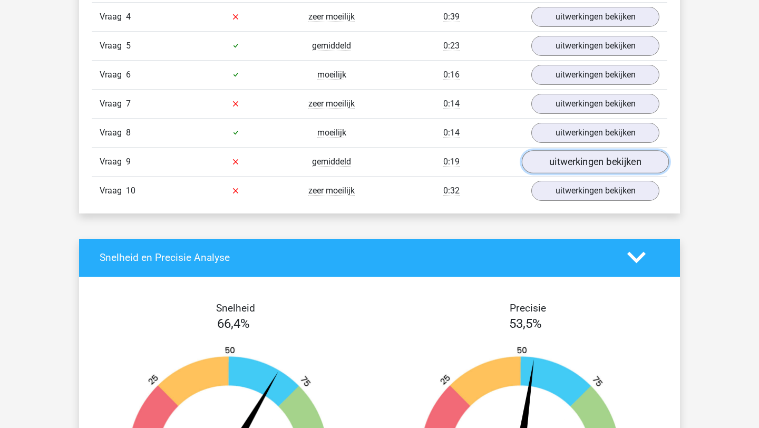
click at [574, 169] on link "uitwerkingen bekijken" at bounding box center [595, 161] width 147 height 23
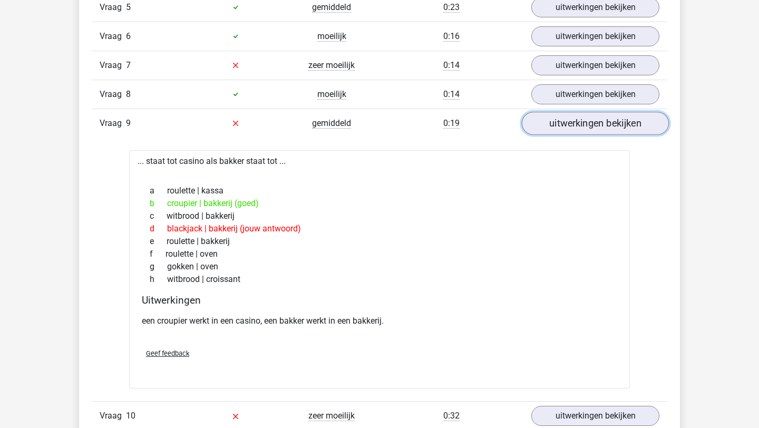
scroll to position [857, 0]
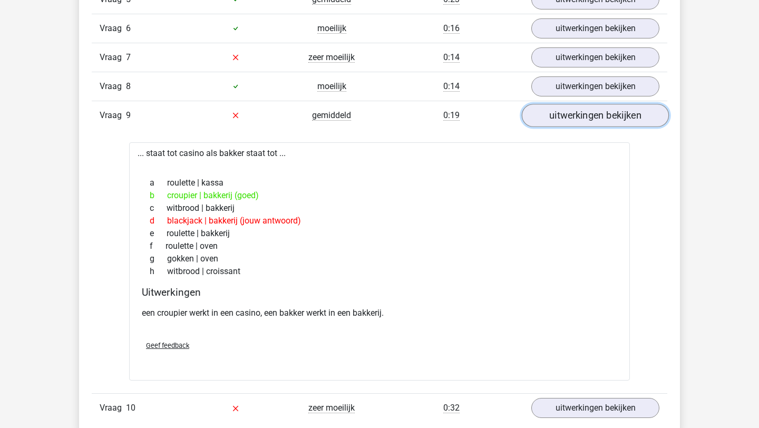
click at [552, 117] on link "uitwerkingen bekijken" at bounding box center [595, 115] width 147 height 23
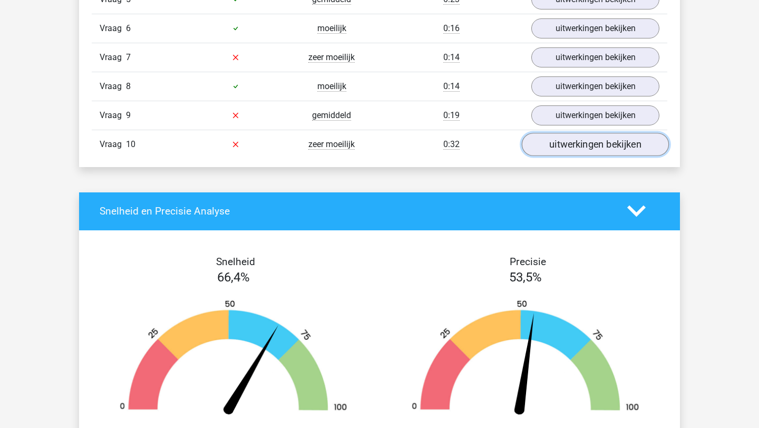
click at [557, 149] on link "uitwerkingen bekijken" at bounding box center [595, 144] width 147 height 23
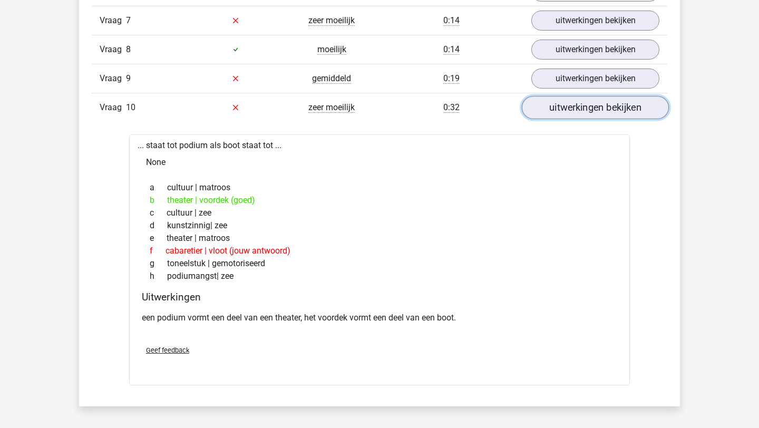
scroll to position [901, 0]
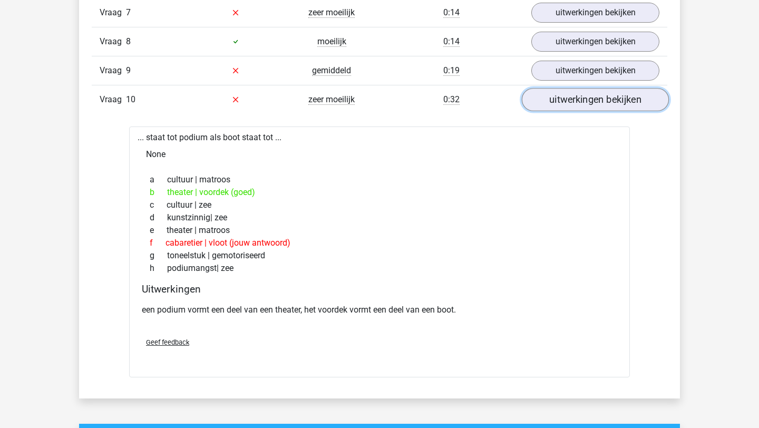
click at [545, 105] on link "uitwerkingen bekijken" at bounding box center [595, 99] width 147 height 23
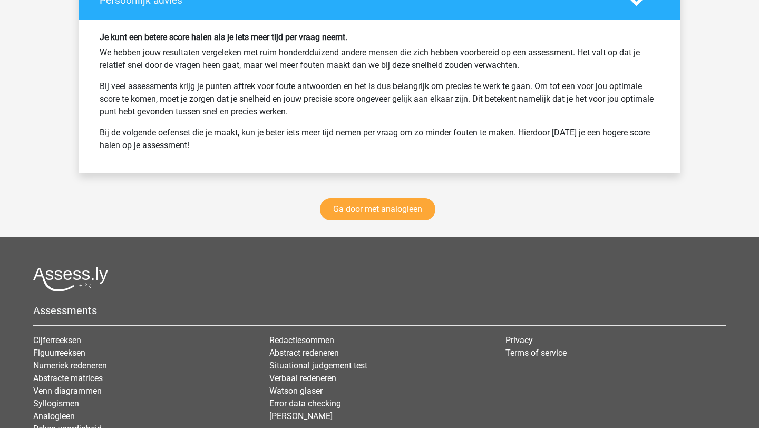
scroll to position [1304, 0]
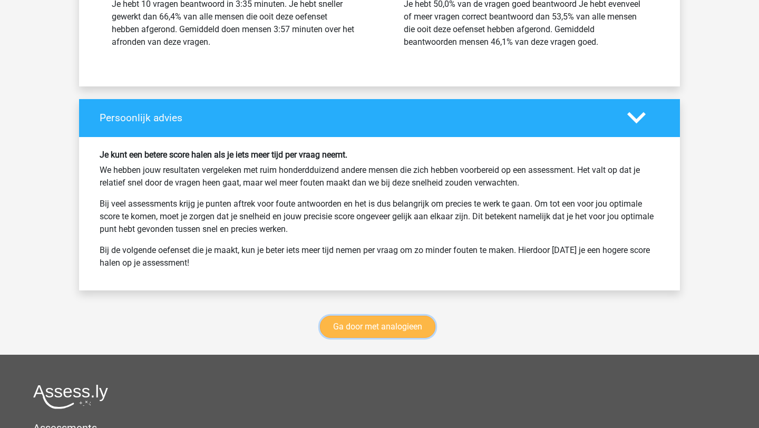
click at [357, 326] on link "Ga door met analogieen" at bounding box center [377, 327] width 115 height 22
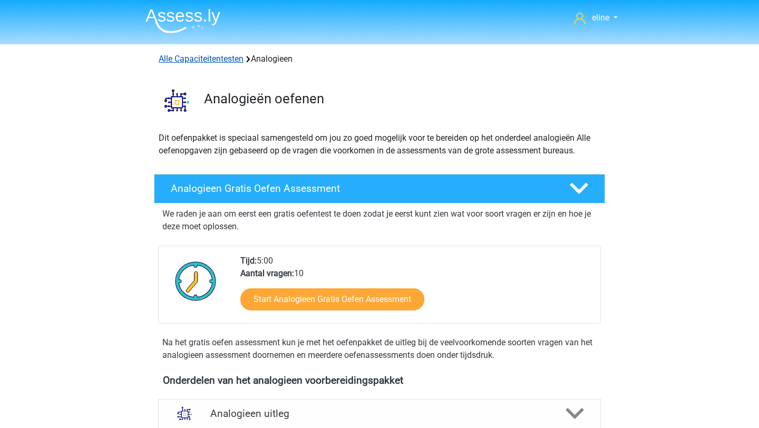
click at [218, 55] on link "Alle Capaciteitentesten" at bounding box center [201, 59] width 85 height 10
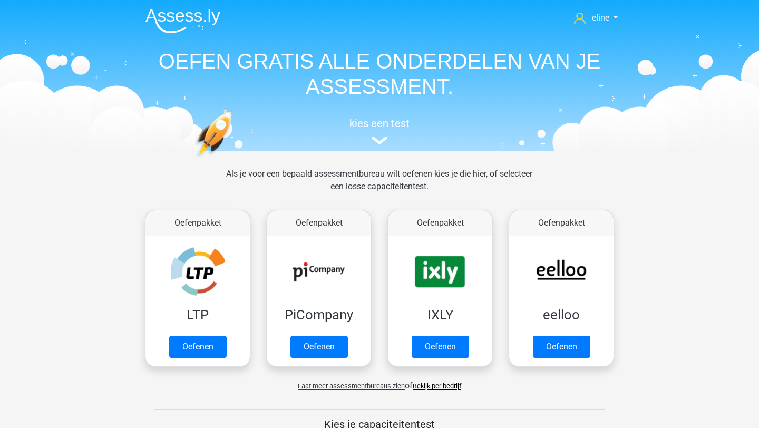
scroll to position [448, 0]
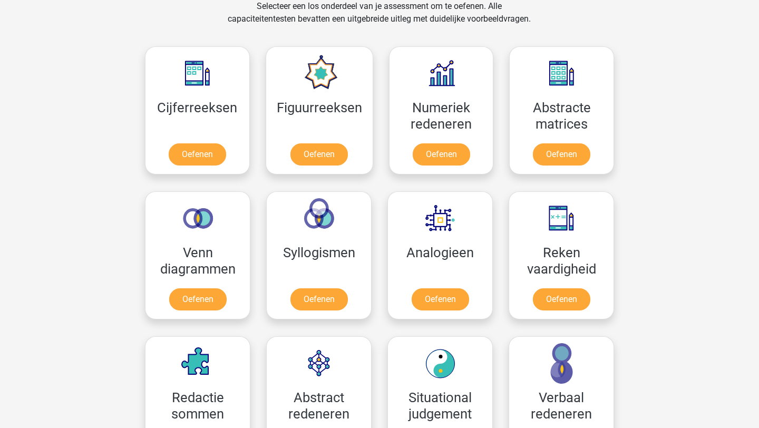
click at [238, 187] on div "Venn diagrammen Oefenen" at bounding box center [197, 255] width 121 height 145
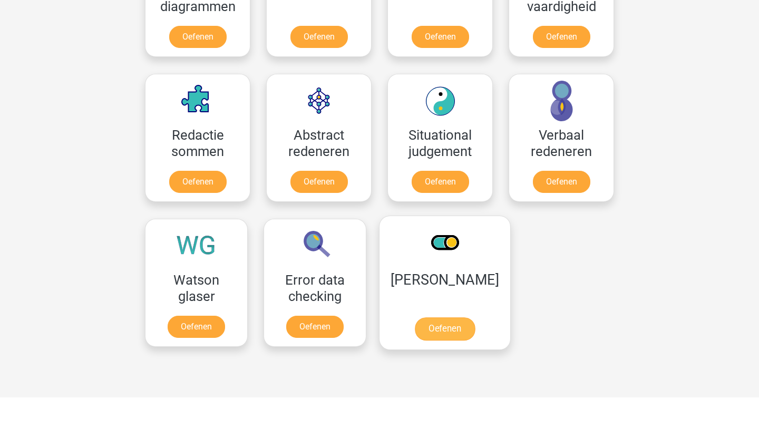
scroll to position [713, 0]
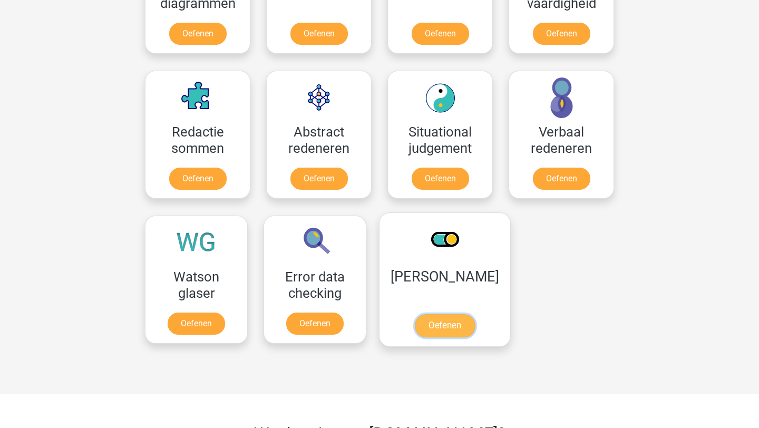
click at [436, 326] on link "Oefenen" at bounding box center [445, 325] width 60 height 23
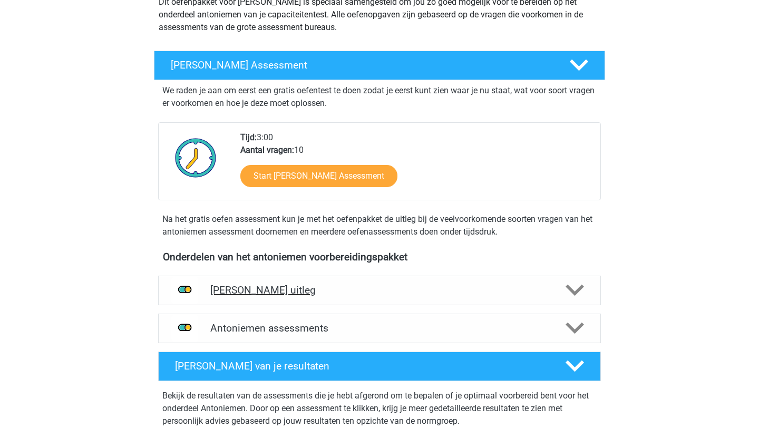
click at [383, 296] on h4 "[PERSON_NAME] uitleg" at bounding box center [379, 290] width 338 height 12
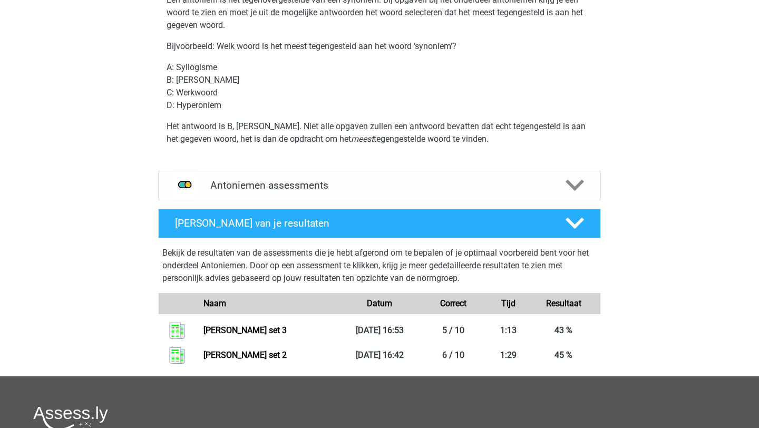
scroll to position [450, 0]
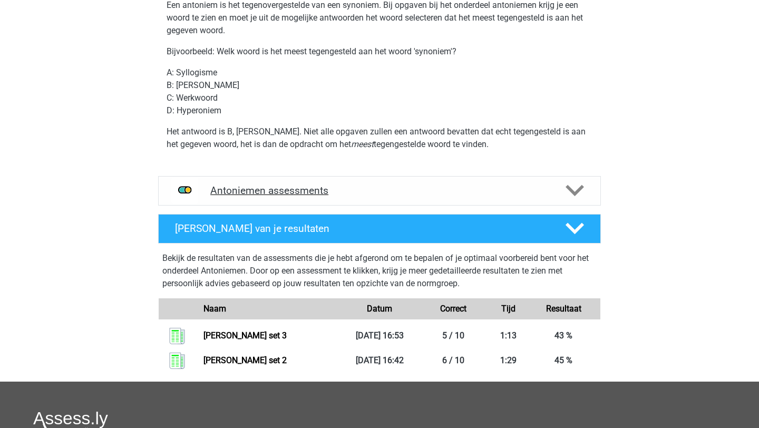
click at [329, 184] on div "Antoniemen assessments" at bounding box center [379, 191] width 443 height 30
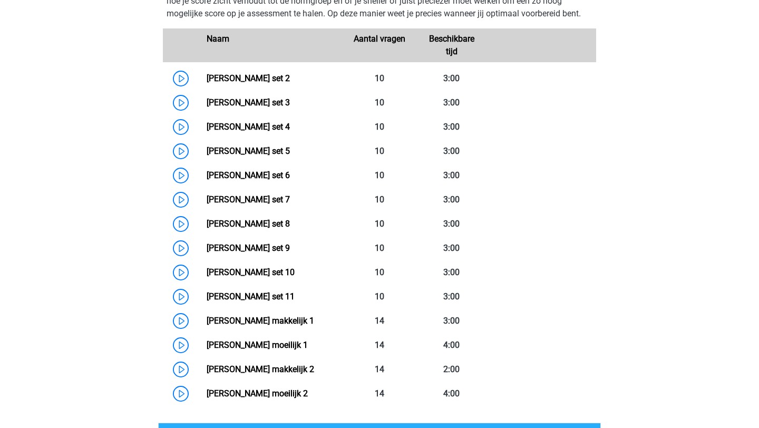
scroll to position [682, 0]
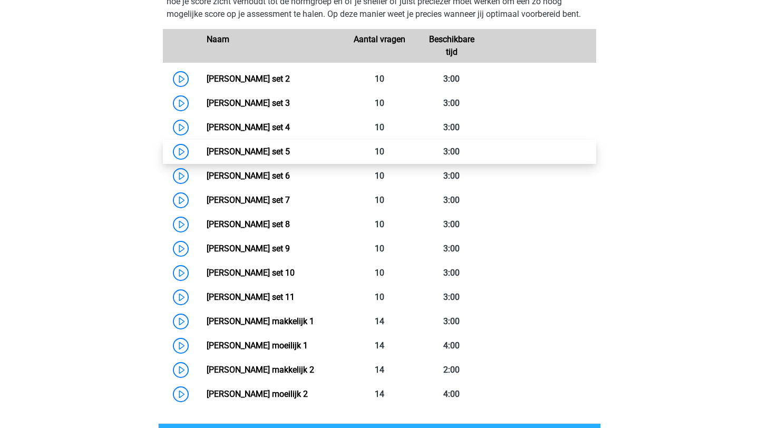
click at [207, 152] on link "[PERSON_NAME] set 5" at bounding box center [248, 151] width 83 height 10
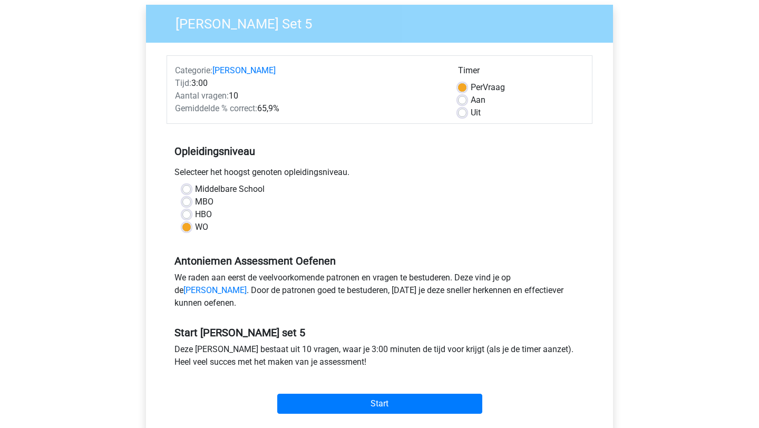
scroll to position [83, 0]
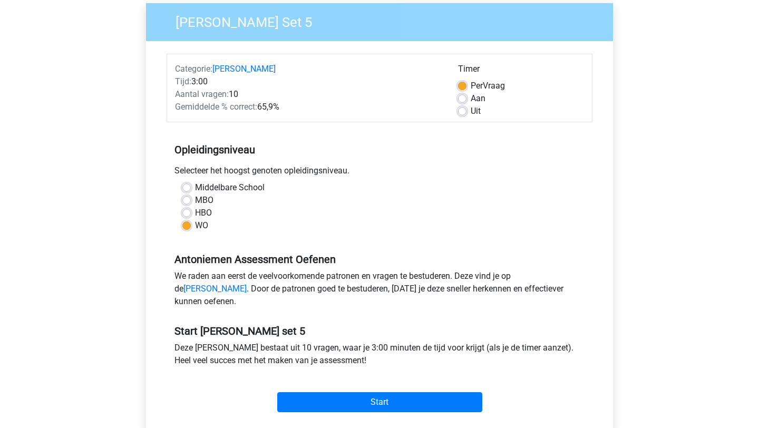
click at [321, 403] on div "Start" at bounding box center [379, 393] width 426 height 37
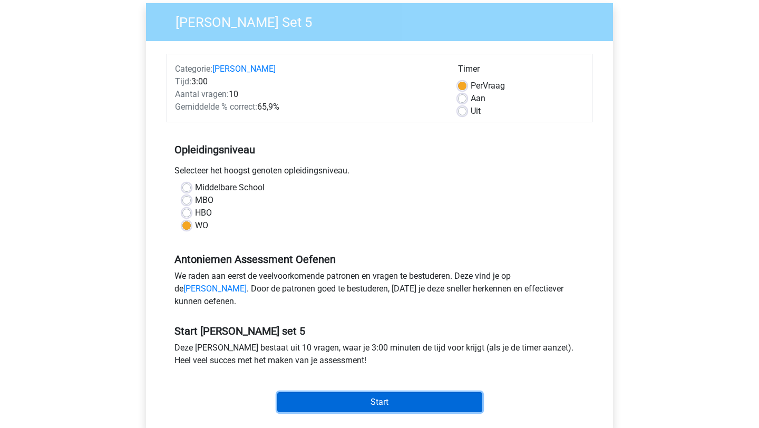
click at [321, 412] on input "Start" at bounding box center [379, 402] width 205 height 20
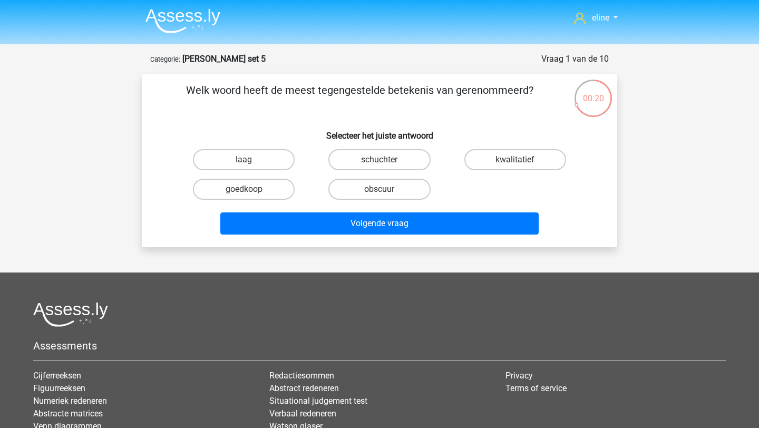
drag, startPoint x: 528, startPoint y: 89, endPoint x: 455, endPoint y: 90, distance: 73.2
click at [455, 90] on p "Welk woord heeft de meest tegengestelde betekenis van gerenommeerd?" at bounding box center [360, 98] width 402 height 32
copy p "gerenommeerd"
click at [468, 192] on div "laag schuchter kwalitatief goedkoop obscuur" at bounding box center [379, 174] width 407 height 59
click at [490, 159] on label "kwalitatief" at bounding box center [515, 159] width 102 height 21
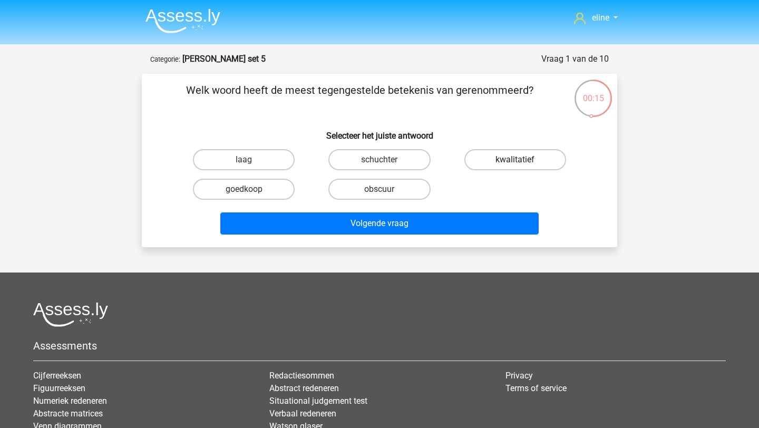
click at [515, 160] on input "kwalitatief" at bounding box center [518, 163] width 7 height 7
radio input "true"
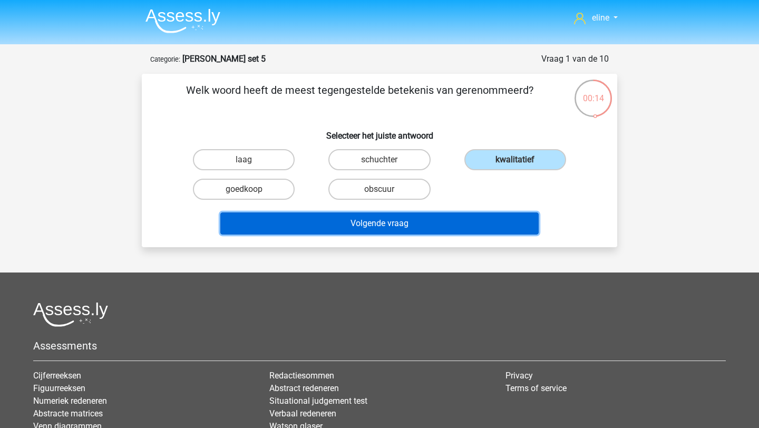
click at [456, 216] on button "Volgende vraag" at bounding box center [379, 223] width 319 height 22
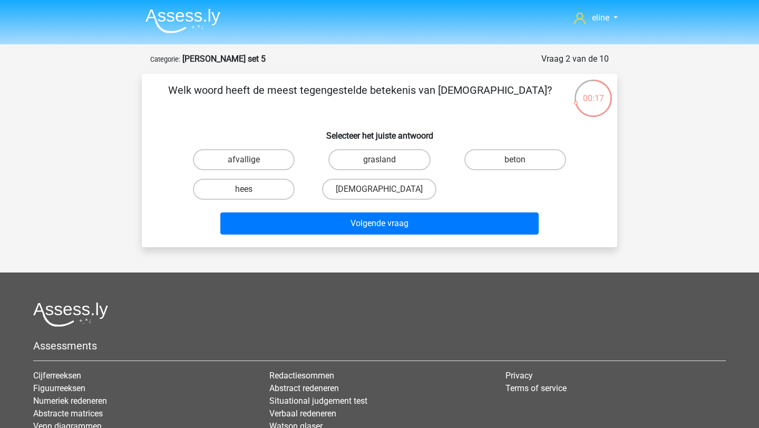
click at [382, 162] on input "grasland" at bounding box center [382, 163] width 7 height 7
radio input "true"
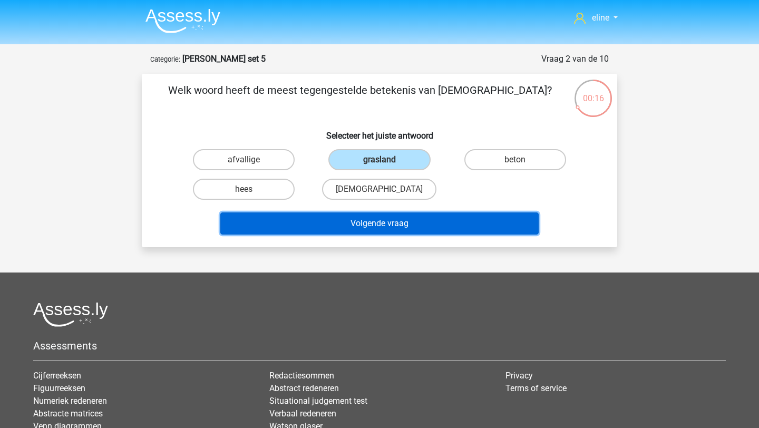
click at [382, 227] on button "Volgende vraag" at bounding box center [379, 223] width 319 height 22
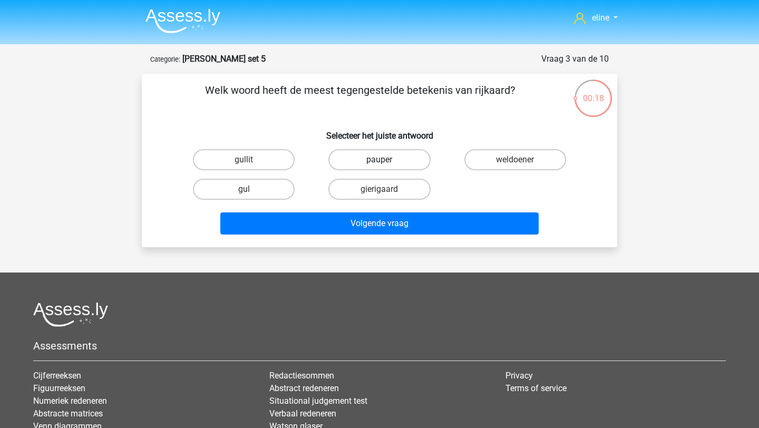
click at [364, 163] on label "pauper" at bounding box center [379, 159] width 102 height 21
click at [379, 163] on input "pauper" at bounding box center [382, 163] width 7 height 7
radio input "true"
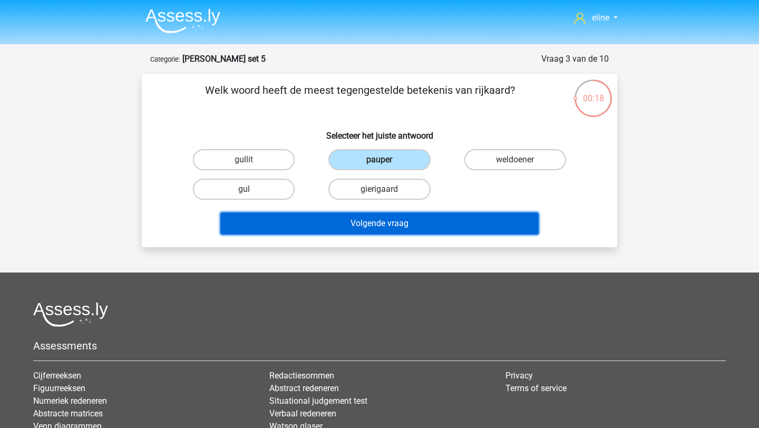
click at [352, 227] on button "Volgende vraag" at bounding box center [379, 223] width 319 height 22
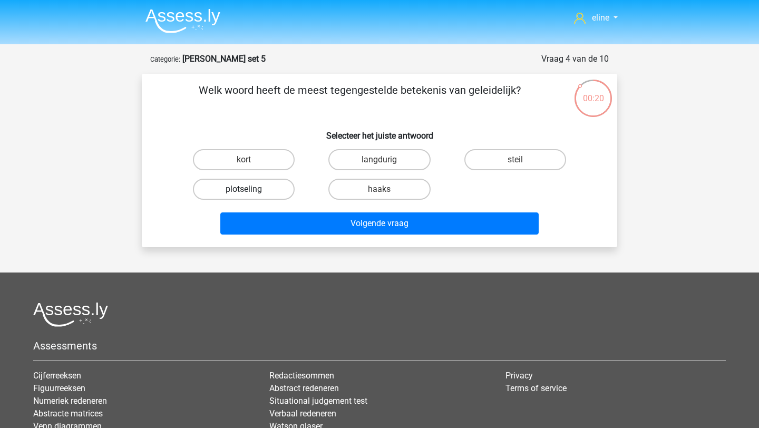
click at [268, 181] on label "plotseling" at bounding box center [244, 189] width 102 height 21
click at [251, 189] on input "plotseling" at bounding box center [247, 192] width 7 height 7
radio input "true"
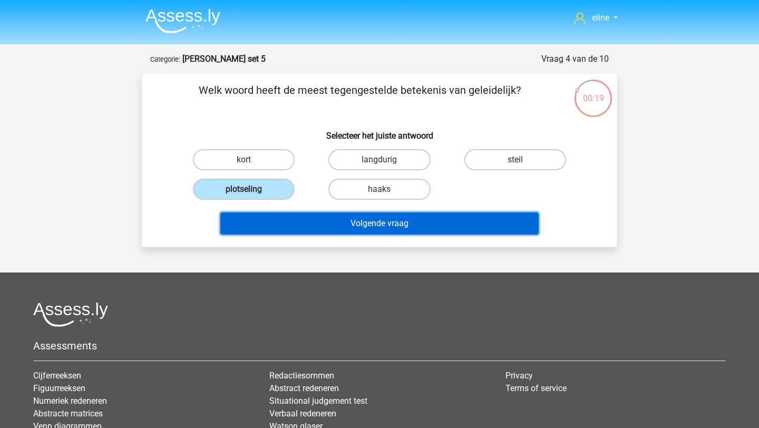
click at [293, 229] on button "Volgende vraag" at bounding box center [379, 223] width 319 height 22
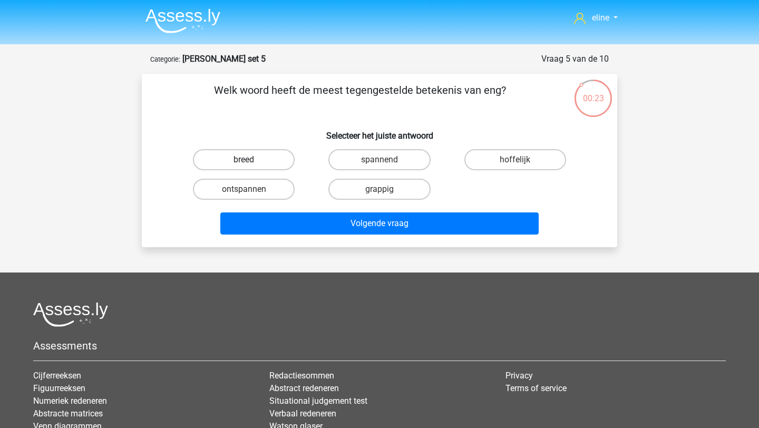
click at [254, 161] on label "breed" at bounding box center [244, 159] width 102 height 21
click at [251, 161] on input "breed" at bounding box center [247, 163] width 7 height 7
radio input "true"
click at [288, 211] on div "Volgende vraag" at bounding box center [379, 221] width 441 height 35
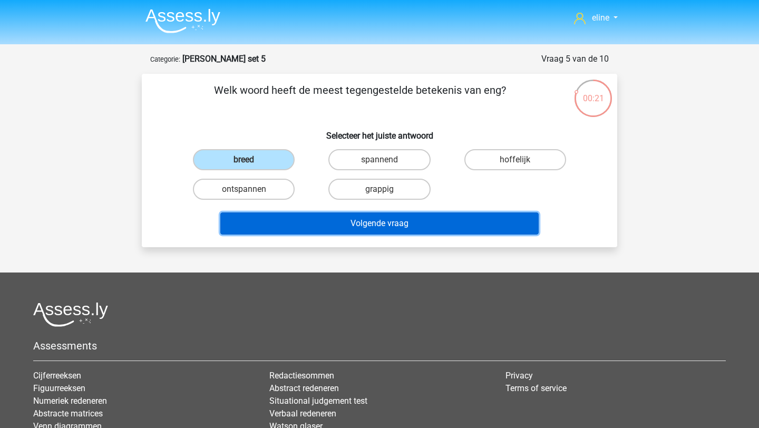
click at [291, 225] on button "Volgende vraag" at bounding box center [379, 223] width 319 height 22
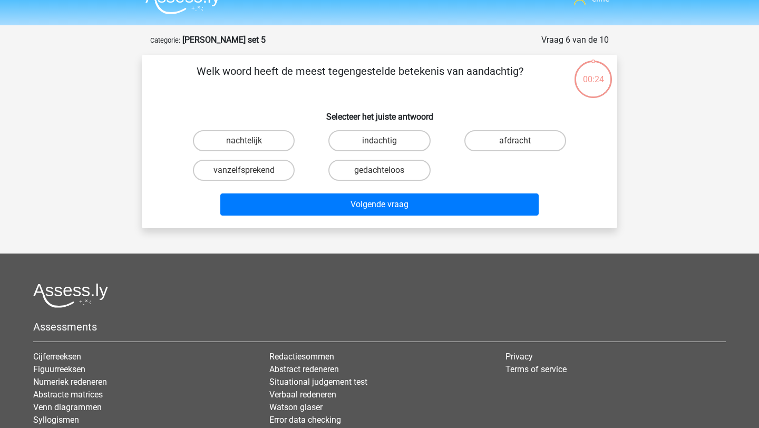
scroll to position [14, 0]
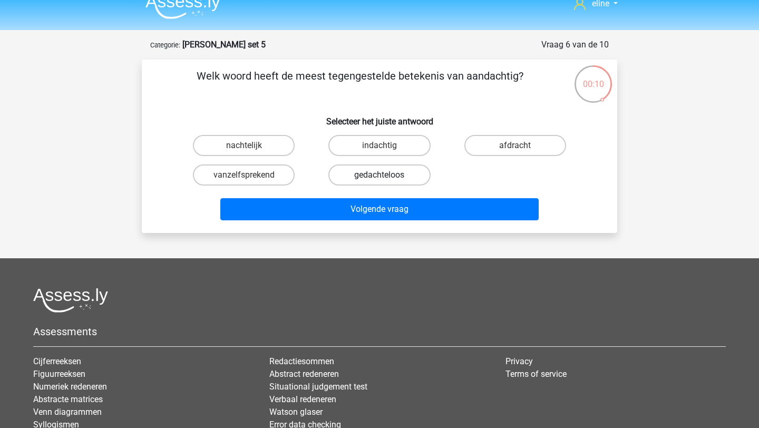
click at [344, 182] on label "gedachteloos" at bounding box center [379, 174] width 102 height 21
click at [379, 182] on input "gedachteloos" at bounding box center [382, 178] width 7 height 7
radio input "true"
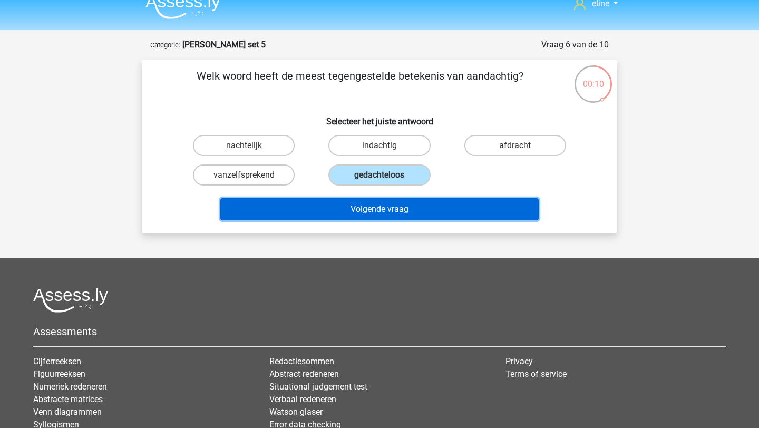
click at [344, 204] on button "Volgende vraag" at bounding box center [379, 209] width 319 height 22
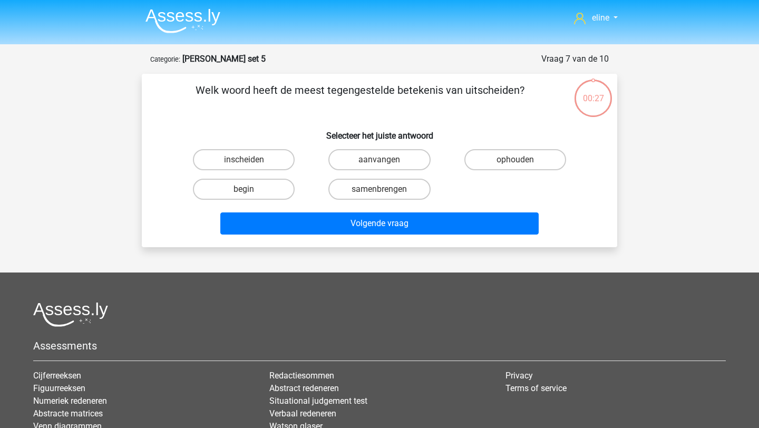
scroll to position [1, 0]
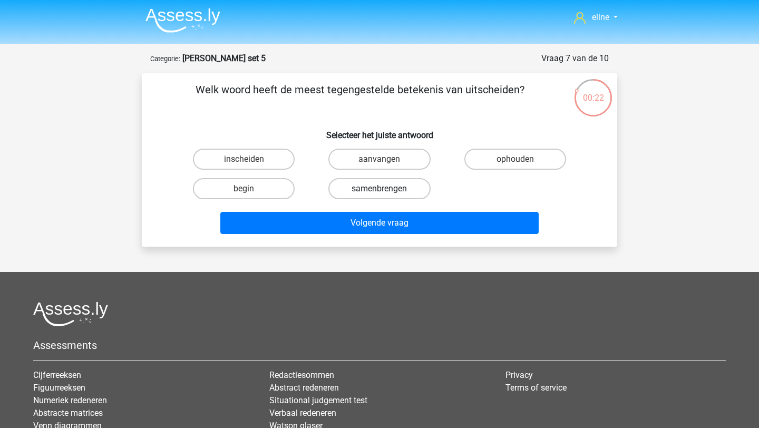
click at [367, 194] on label "samenbrengen" at bounding box center [379, 188] width 102 height 21
click at [379, 194] on input "samenbrengen" at bounding box center [382, 192] width 7 height 7
radio input "true"
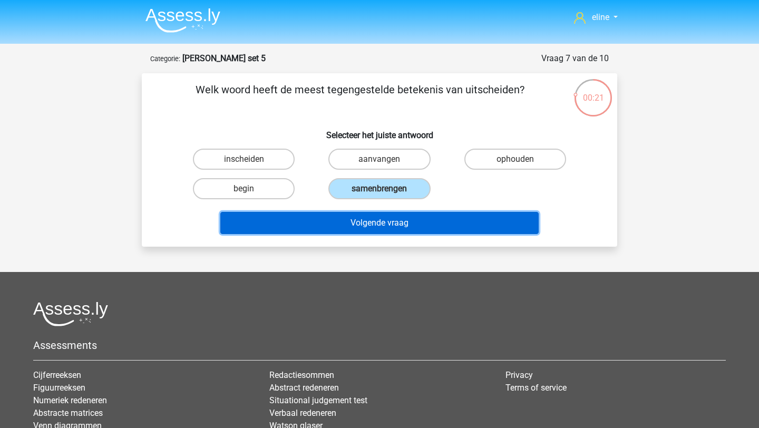
click at [368, 219] on button "Volgende vraag" at bounding box center [379, 223] width 319 height 22
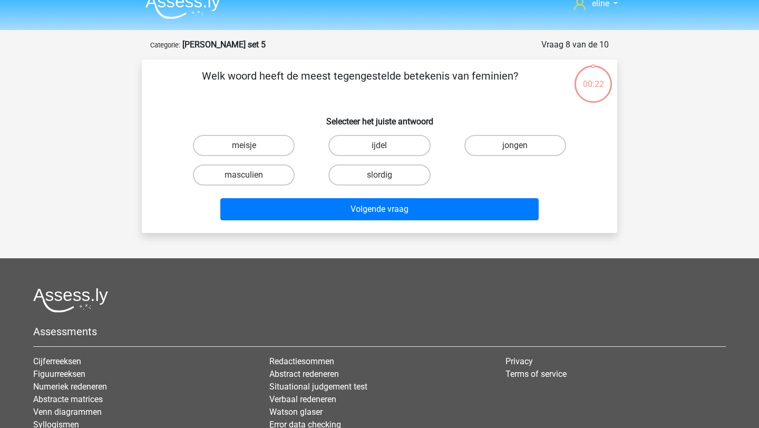
scroll to position [12, 0]
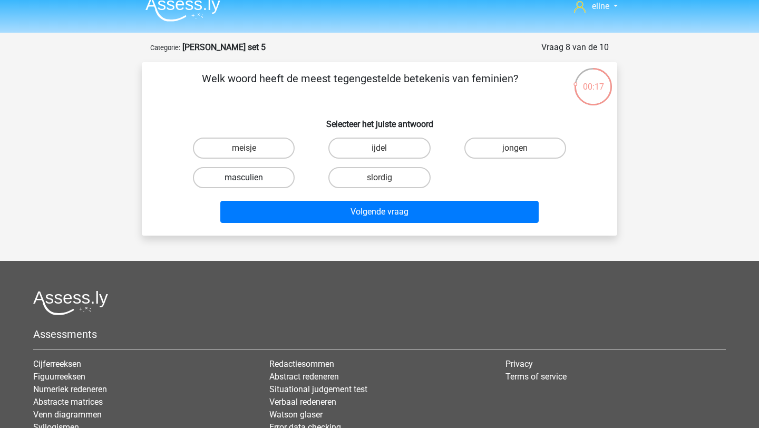
drag, startPoint x: 250, startPoint y: 178, endPoint x: 256, endPoint y: 184, distance: 8.2
click at [250, 178] on input "masculien" at bounding box center [247, 181] width 7 height 7
radio input "true"
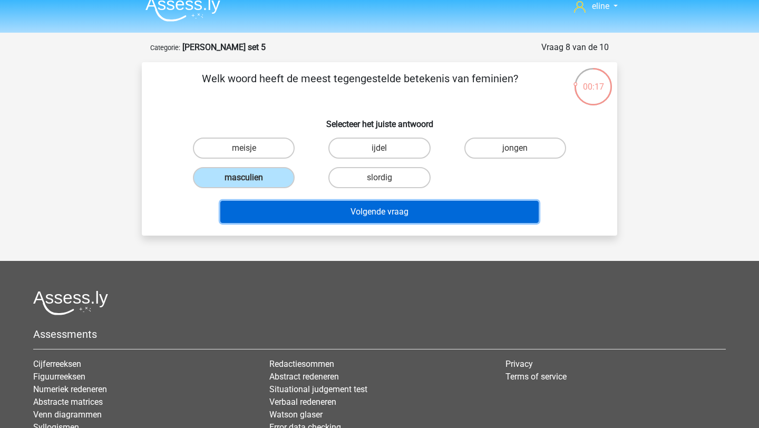
click at [293, 222] on button "Volgende vraag" at bounding box center [379, 212] width 319 height 22
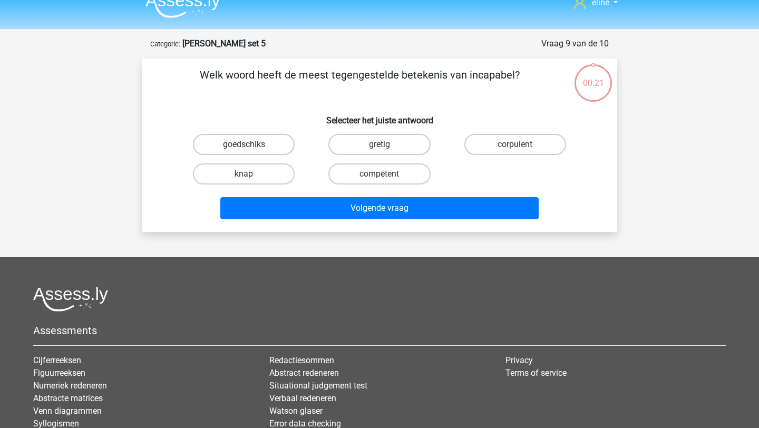
scroll to position [9, 0]
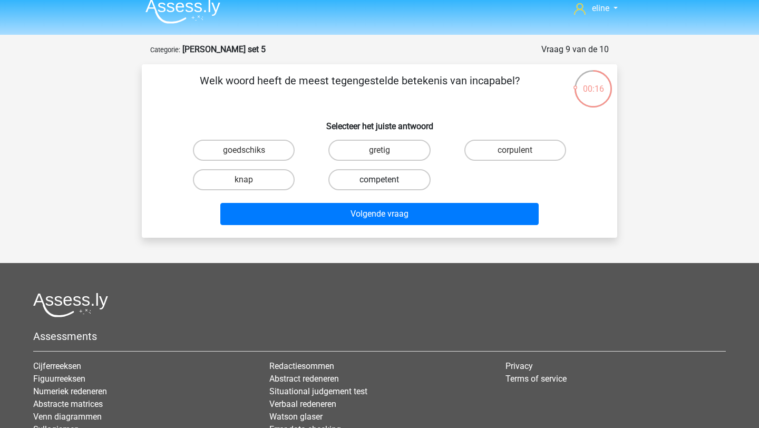
click at [369, 182] on label "competent" at bounding box center [379, 179] width 102 height 21
click at [379, 182] on input "competent" at bounding box center [382, 183] width 7 height 7
radio input "true"
click at [374, 235] on div "Welk woord heeft de meest tegengestelde betekenis van incapabel? Selecteer het …" at bounding box center [379, 150] width 475 height 173
click at [262, 140] on label "goedschiks" at bounding box center [244, 150] width 102 height 21
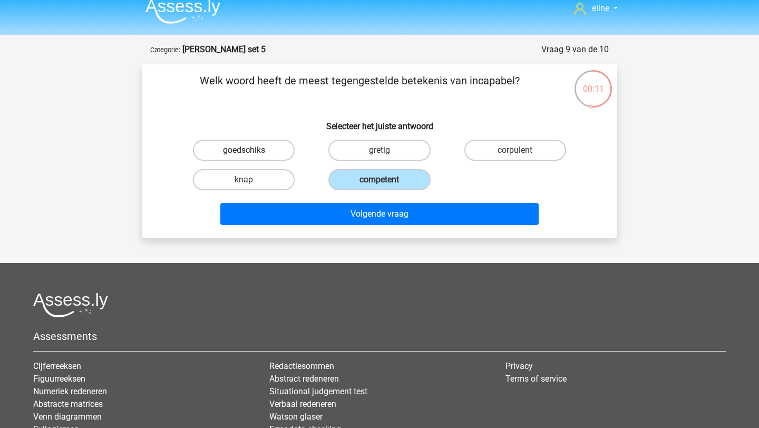
click at [251, 150] on input "goedschiks" at bounding box center [247, 153] width 7 height 7
radio input "true"
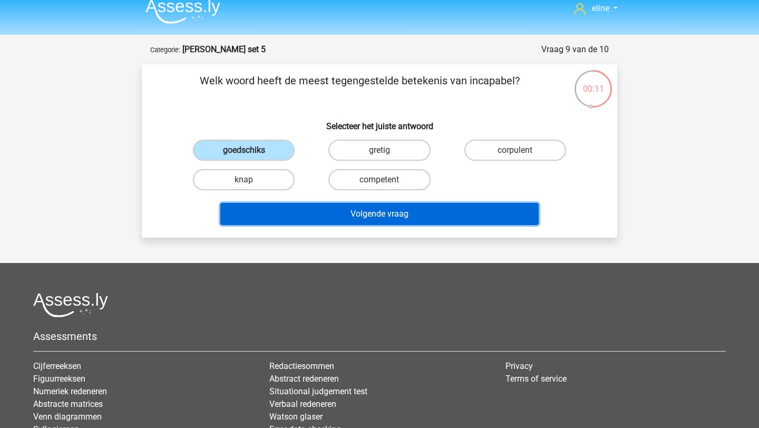
click at [301, 210] on button "Volgende vraag" at bounding box center [379, 214] width 319 height 22
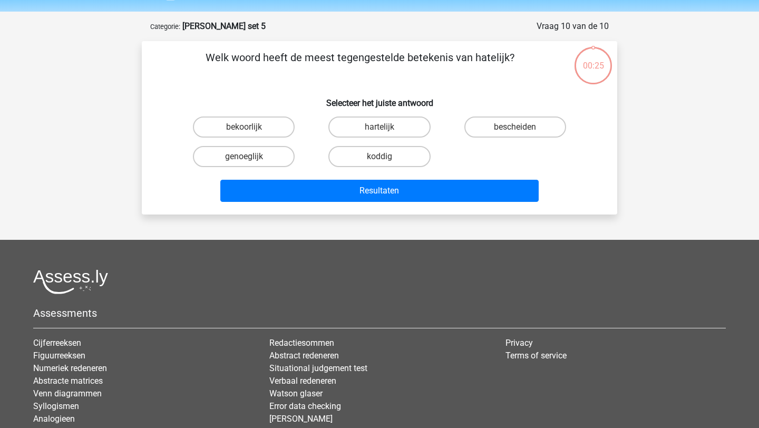
scroll to position [21, 0]
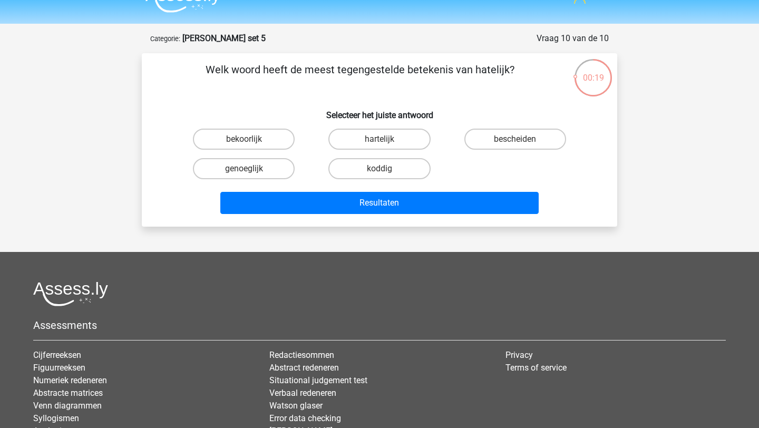
click at [379, 140] on input "hartelijk" at bounding box center [382, 142] width 7 height 7
radio input "true"
click at [280, 166] on label "genoeglijk" at bounding box center [244, 168] width 102 height 21
click at [251, 169] on input "genoeglijk" at bounding box center [247, 172] width 7 height 7
radio input "true"
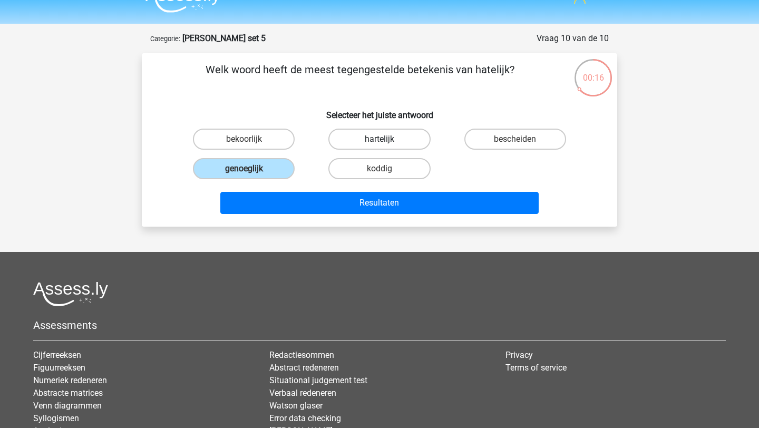
click at [369, 150] on div "hartelijk" at bounding box center [378, 139] width 135 height 30
click at [368, 139] on label "hartelijk" at bounding box center [379, 139] width 102 height 21
click at [379, 139] on input "hartelijk" at bounding box center [382, 142] width 7 height 7
radio input "true"
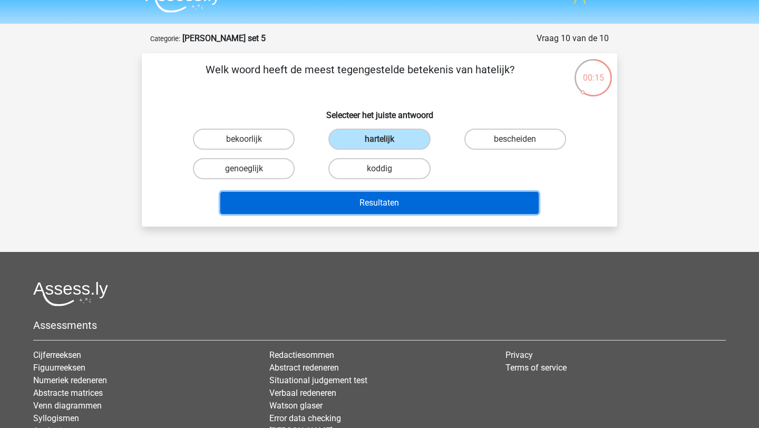
click at [368, 200] on button "Resultaten" at bounding box center [379, 203] width 319 height 22
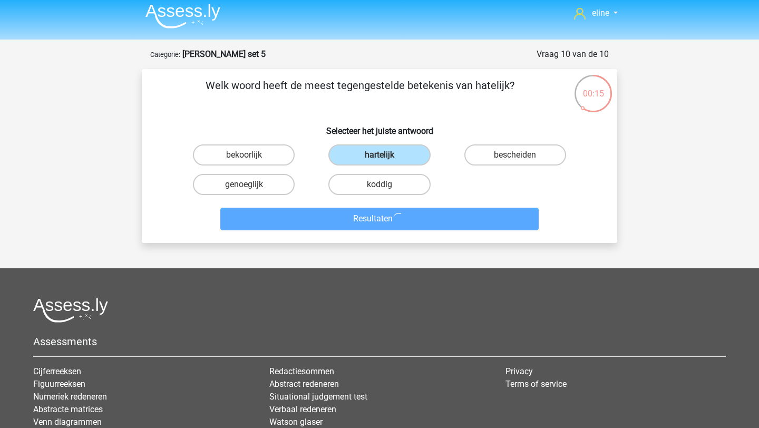
scroll to position [0, 0]
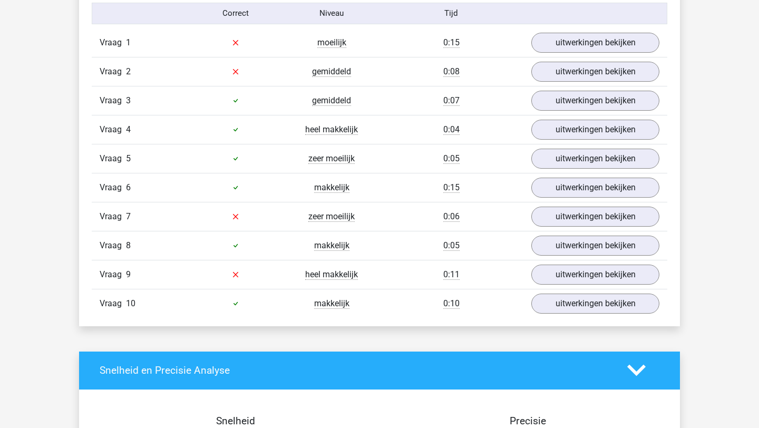
scroll to position [643, 0]
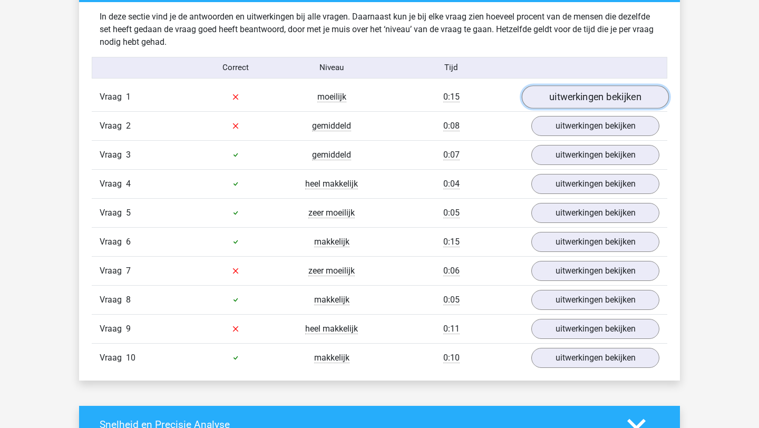
click at [563, 96] on link "uitwerkingen bekijken" at bounding box center [595, 96] width 147 height 23
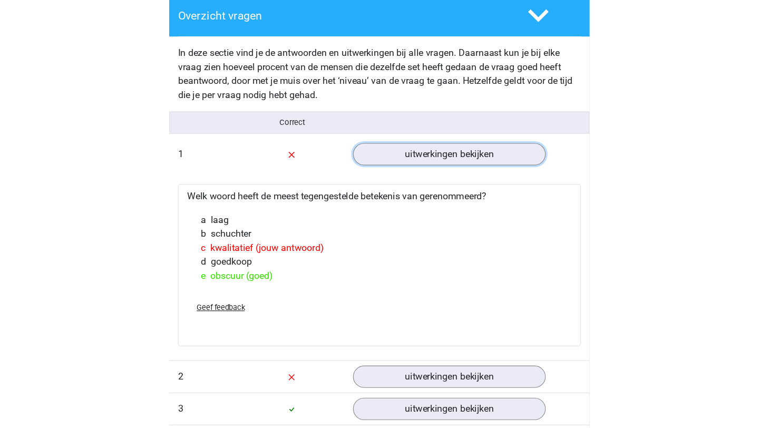
scroll to position [640, 0]
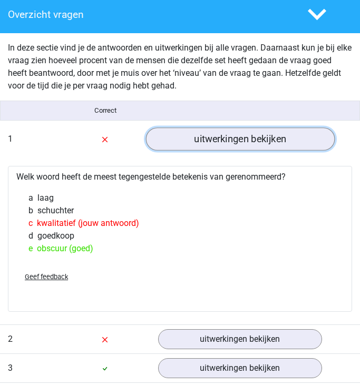
click at [217, 136] on link "uitwerkingen bekijken" at bounding box center [239, 138] width 189 height 23
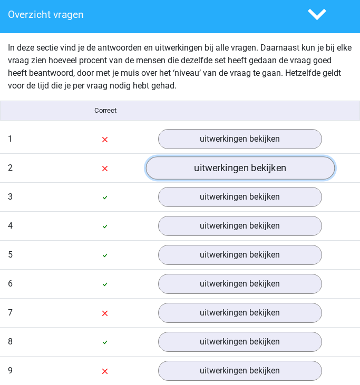
click at [214, 172] on link "uitwerkingen bekijken" at bounding box center [239, 167] width 189 height 23
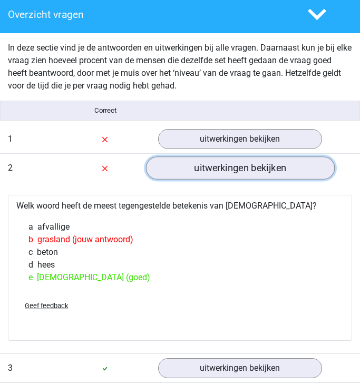
click at [192, 175] on link "uitwerkingen bekijken" at bounding box center [239, 167] width 189 height 23
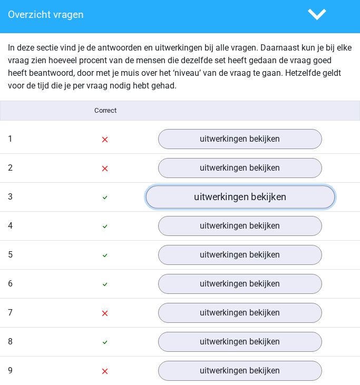
click at [194, 197] on link "uitwerkingen bekijken" at bounding box center [239, 196] width 189 height 23
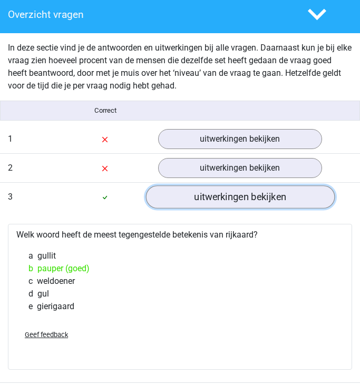
click at [194, 198] on link "uitwerkingen bekijken" at bounding box center [239, 196] width 189 height 23
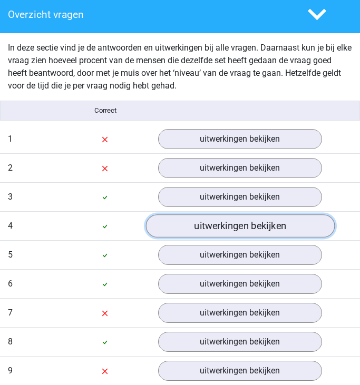
click at [218, 230] on link "uitwerkingen bekijken" at bounding box center [239, 225] width 189 height 23
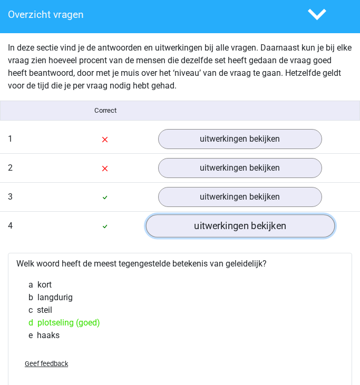
click at [218, 230] on link "uitwerkingen bekijken" at bounding box center [239, 225] width 189 height 23
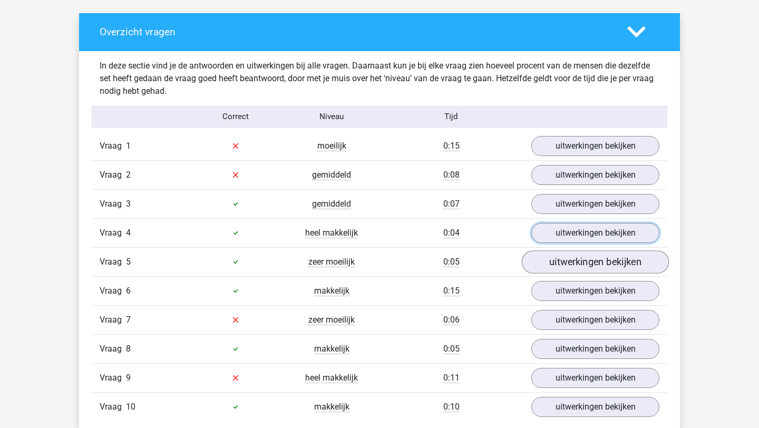
scroll to position [590, 0]
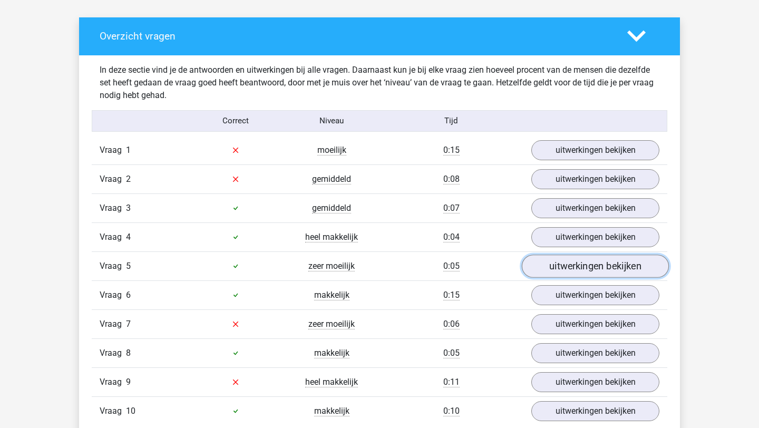
click at [581, 264] on link "uitwerkingen bekijken" at bounding box center [595, 265] width 147 height 23
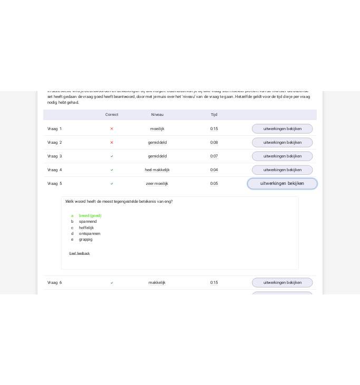
scroll to position [665, 0]
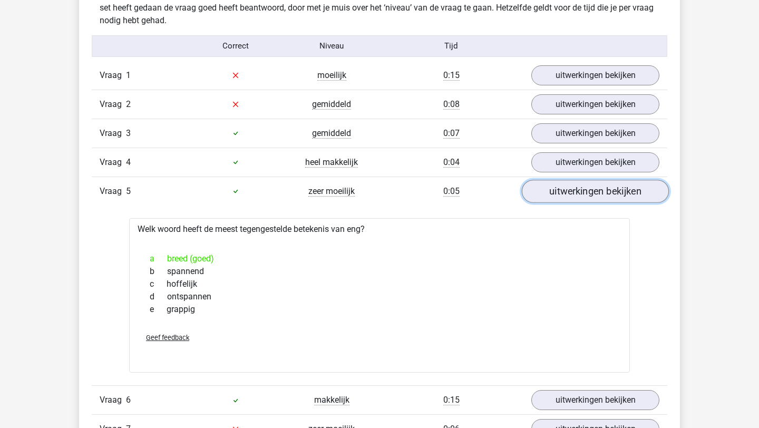
click at [575, 190] on link "uitwerkingen bekijken" at bounding box center [595, 191] width 147 height 23
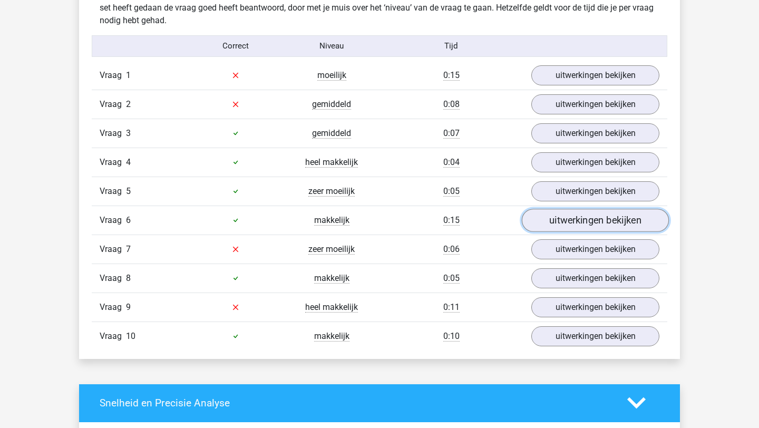
click at [573, 224] on link "uitwerkingen bekijken" at bounding box center [595, 220] width 147 height 23
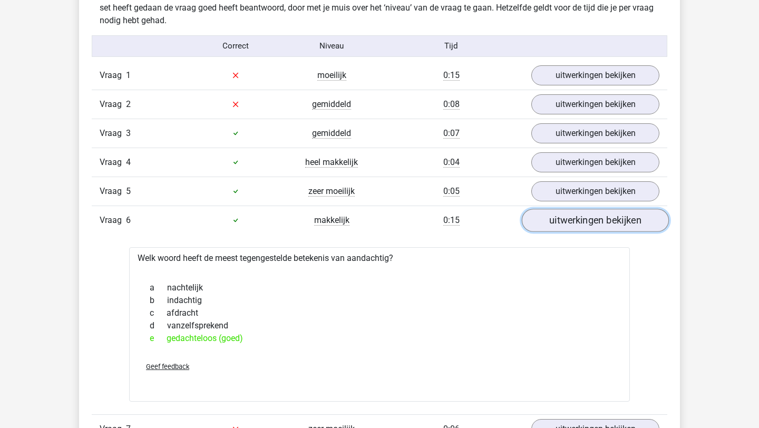
click at [573, 224] on link "uitwerkingen bekijken" at bounding box center [595, 220] width 147 height 23
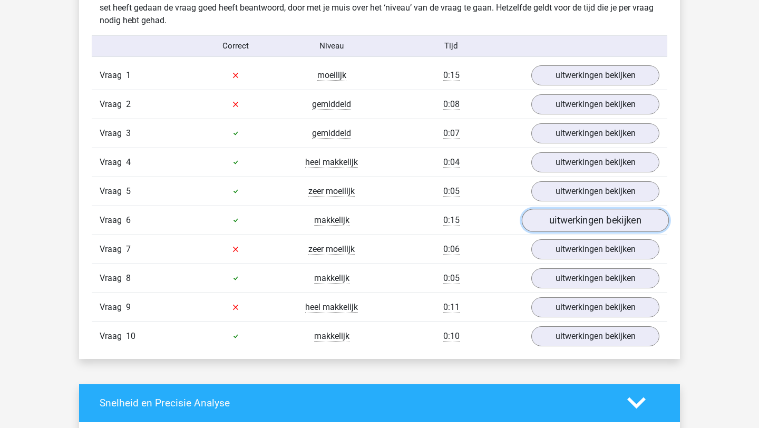
click at [573, 224] on link "uitwerkingen bekijken" at bounding box center [595, 220] width 147 height 23
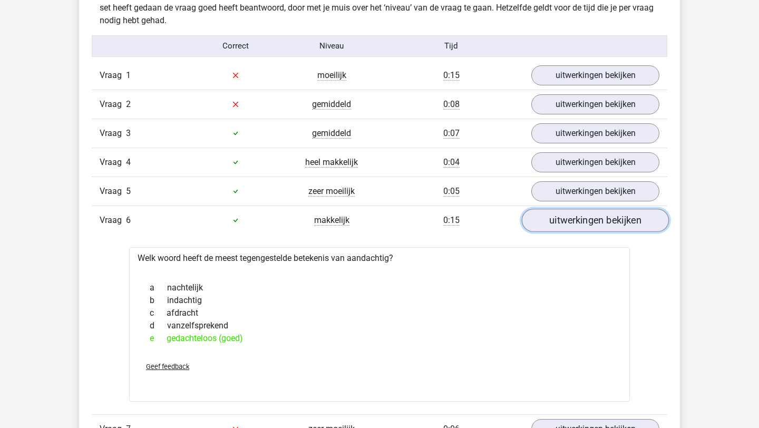
click at [573, 224] on link "uitwerkingen bekijken" at bounding box center [595, 220] width 147 height 23
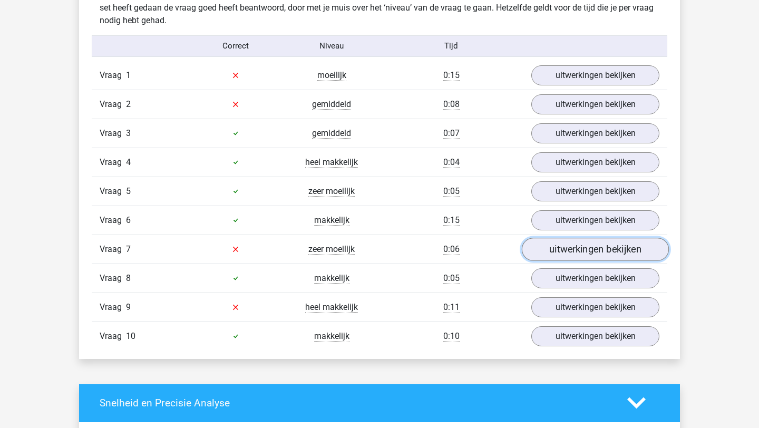
click at [563, 247] on link "uitwerkingen bekijken" at bounding box center [595, 249] width 147 height 23
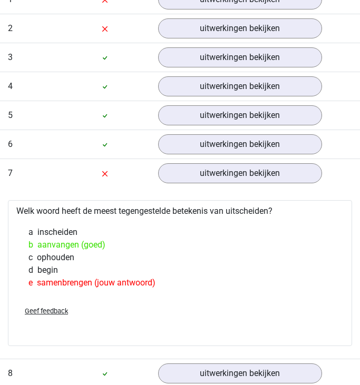
scroll to position [831, 0]
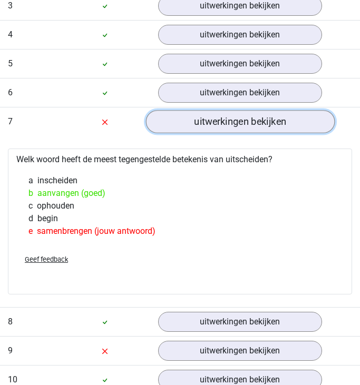
click at [211, 127] on link "uitwerkingen bekijken" at bounding box center [239, 121] width 189 height 23
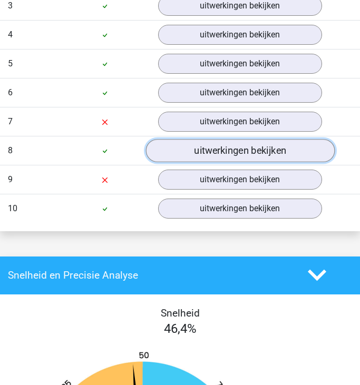
click at [197, 151] on link "uitwerkingen bekijken" at bounding box center [239, 150] width 189 height 23
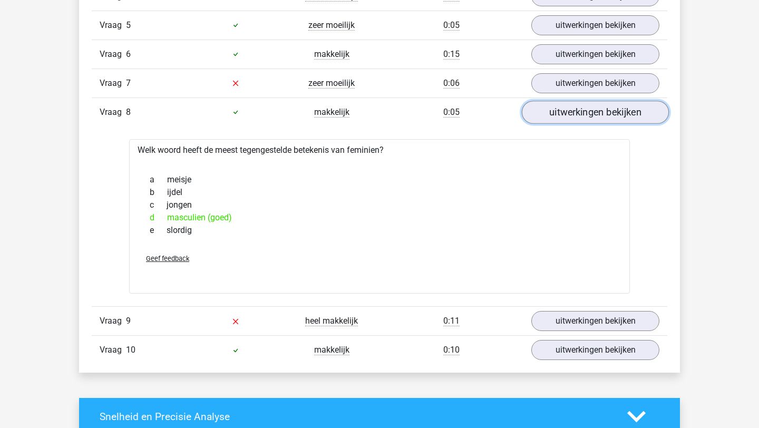
click at [554, 111] on link "uitwerkingen bekijken" at bounding box center [595, 112] width 147 height 23
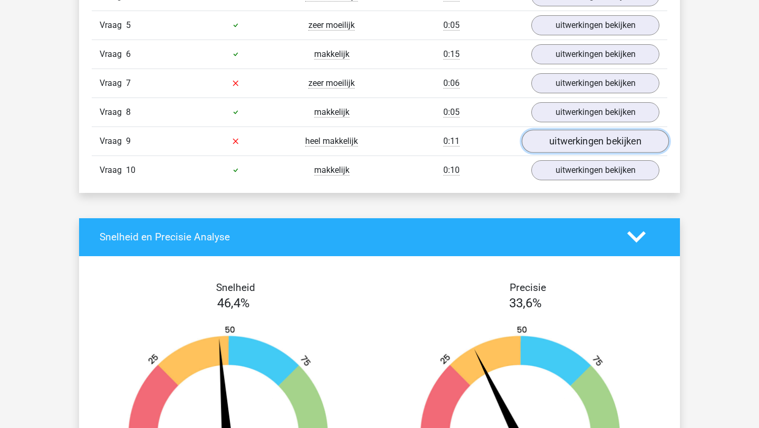
click at [555, 145] on link "uitwerkingen bekijken" at bounding box center [595, 141] width 147 height 23
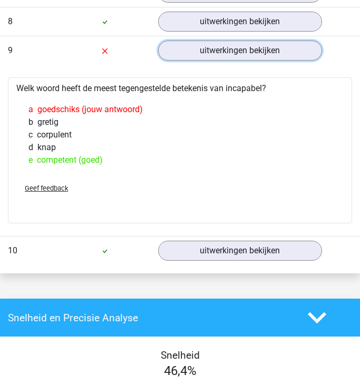
scroll to position [1003, 0]
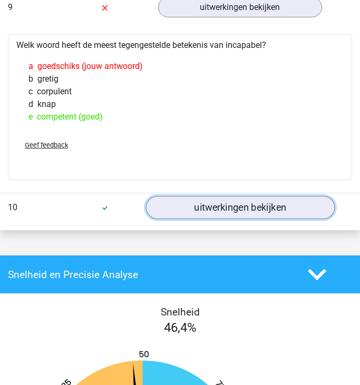
click at [214, 202] on link "uitwerkingen bekijken" at bounding box center [239, 207] width 189 height 23
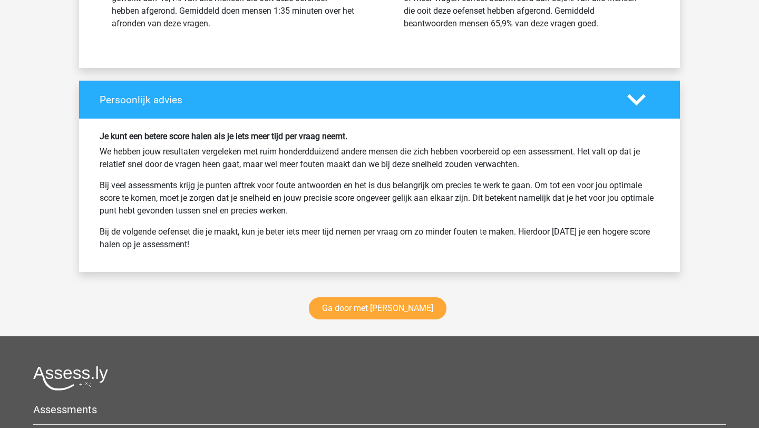
scroll to position [1685, 0]
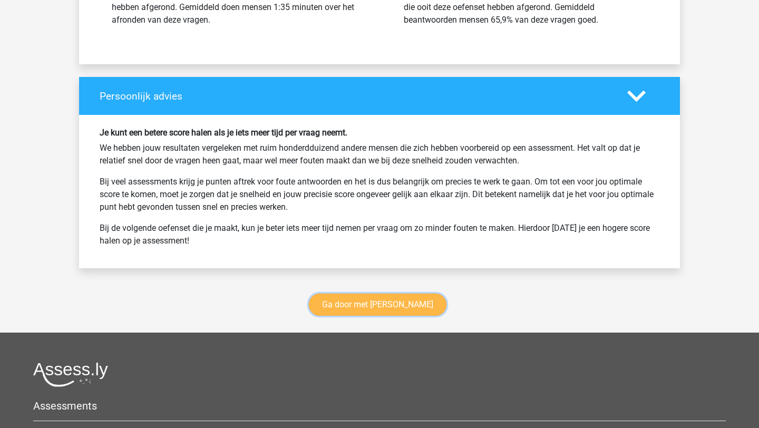
click at [355, 309] on link "Ga door met [PERSON_NAME]" at bounding box center [378, 304] width 138 height 22
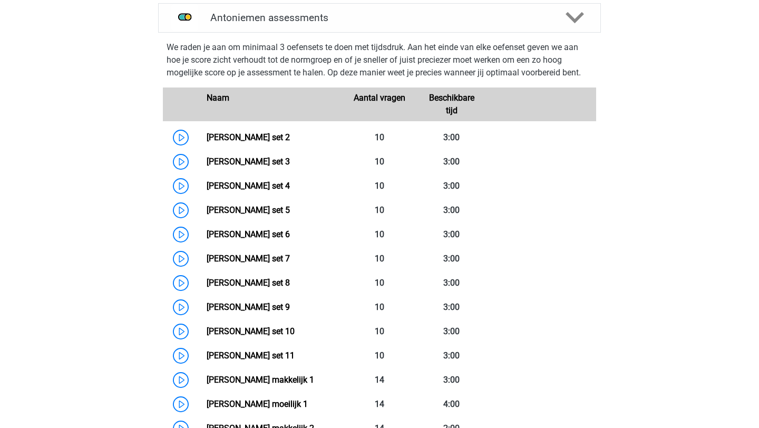
scroll to position [463, 0]
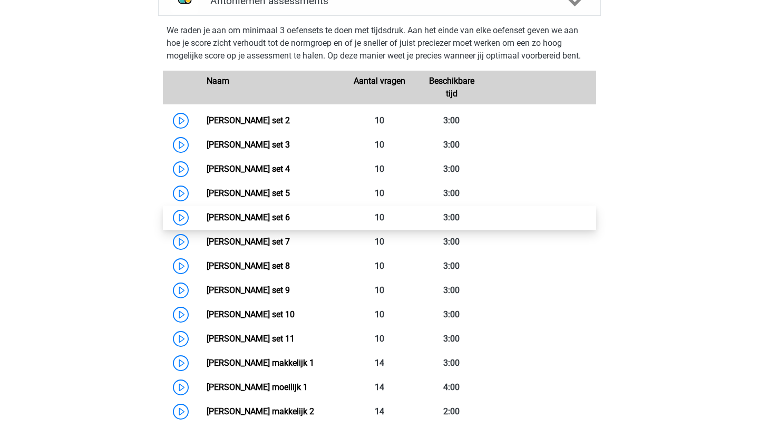
click at [207, 218] on link "[PERSON_NAME] set 6" at bounding box center [248, 217] width 83 height 10
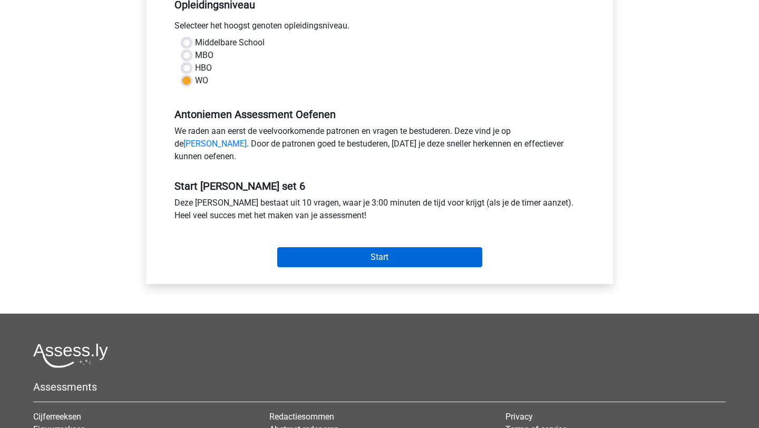
scroll to position [237, 0]
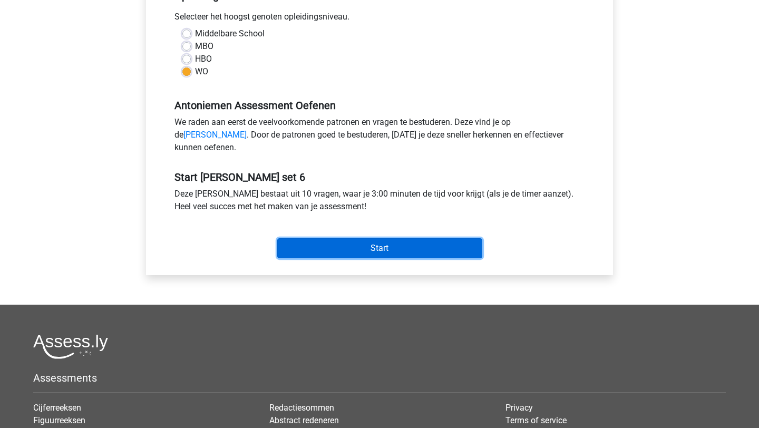
click at [313, 258] on input "Start" at bounding box center [379, 248] width 205 height 20
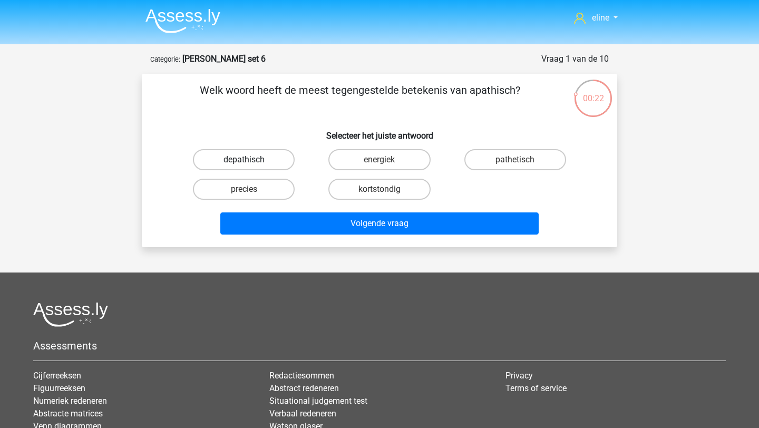
click at [248, 166] on label "depathisch" at bounding box center [244, 159] width 102 height 21
click at [248, 166] on input "depathisch" at bounding box center [247, 163] width 7 height 7
radio input "true"
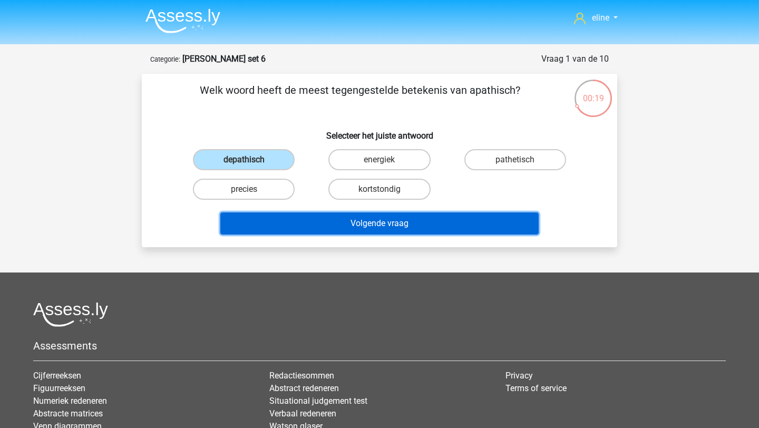
click at [342, 229] on button "Volgende vraag" at bounding box center [379, 223] width 319 height 22
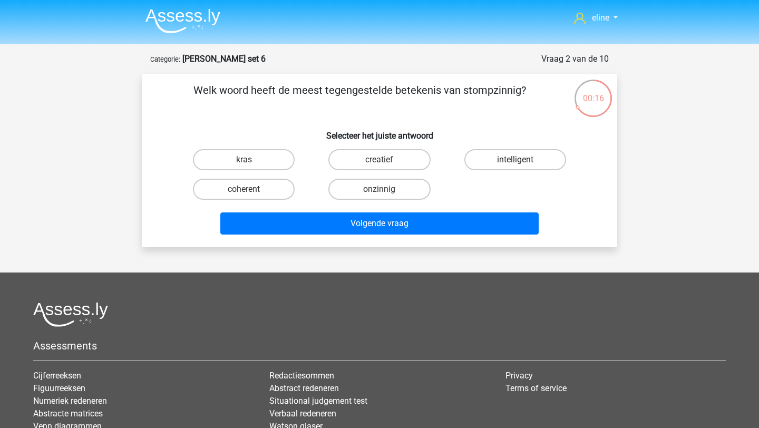
click at [498, 149] on label "intelligent" at bounding box center [515, 159] width 102 height 21
click at [515, 160] on input "intelligent" at bounding box center [518, 163] width 7 height 7
radio input "true"
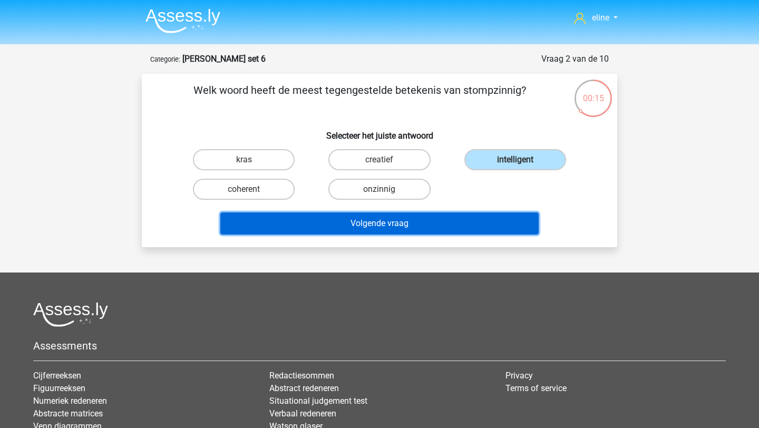
click at [490, 229] on button "Volgende vraag" at bounding box center [379, 223] width 319 height 22
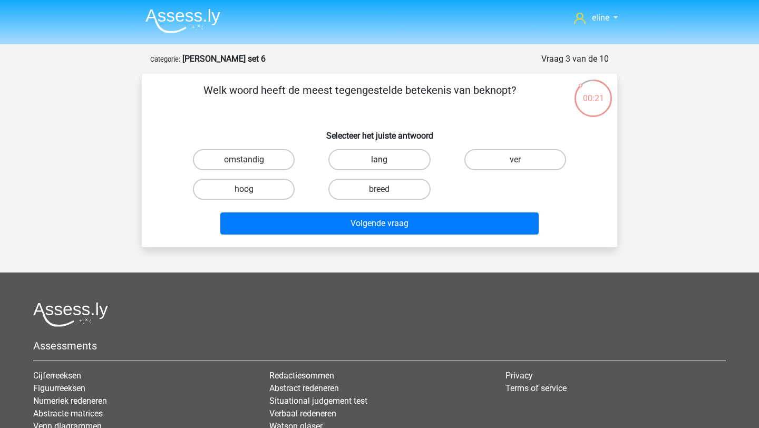
click at [395, 165] on label "lang" at bounding box center [379, 159] width 102 height 21
click at [386, 165] on input "lang" at bounding box center [382, 163] width 7 height 7
radio input "true"
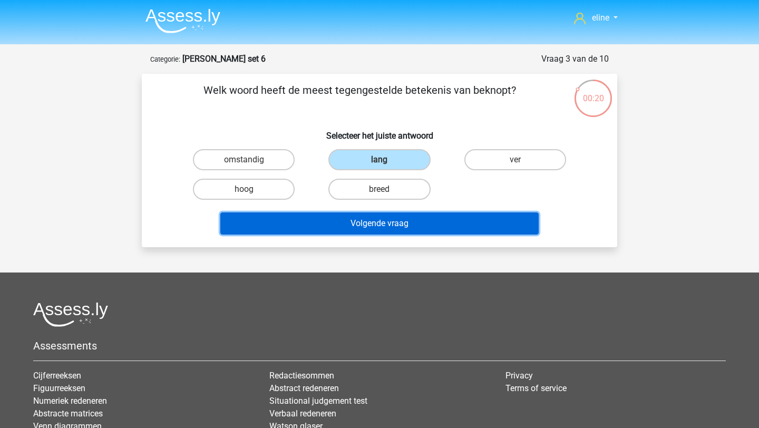
click at [404, 220] on button "Volgende vraag" at bounding box center [379, 223] width 319 height 22
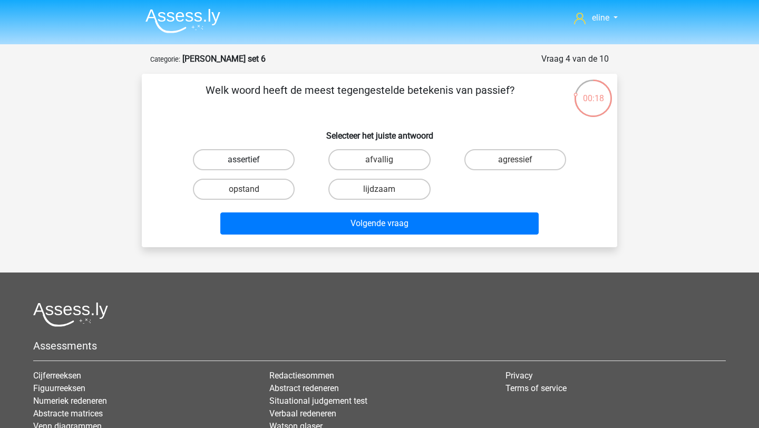
click at [257, 158] on label "assertief" at bounding box center [244, 159] width 102 height 21
click at [251, 160] on input "assertief" at bounding box center [247, 163] width 7 height 7
radio input "true"
click at [310, 205] on div "Volgende vraag" at bounding box center [379, 221] width 441 height 35
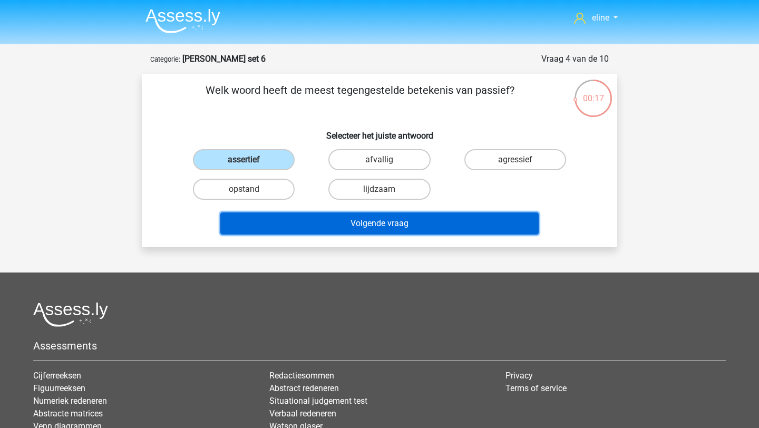
click at [311, 213] on button "Volgende vraag" at bounding box center [379, 223] width 319 height 22
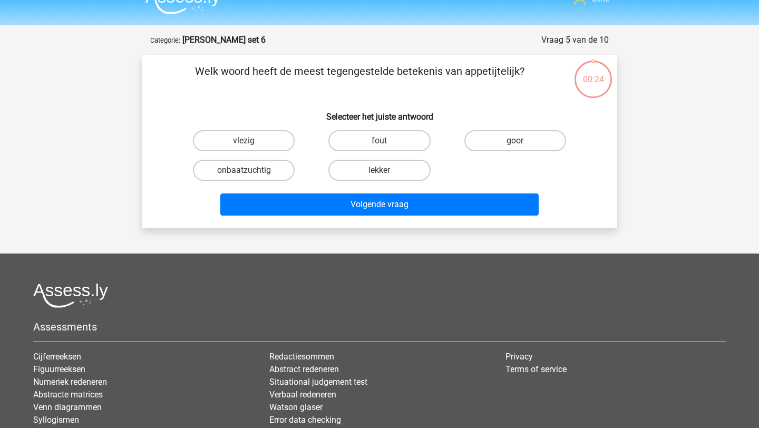
scroll to position [5, 0]
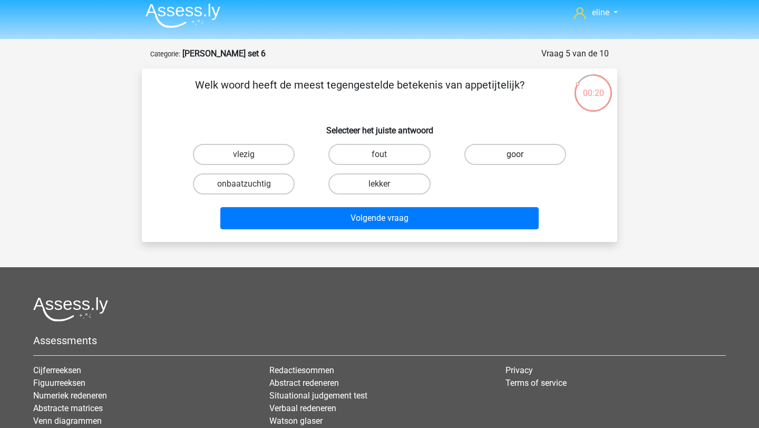
click at [490, 155] on label "goor" at bounding box center [515, 154] width 102 height 21
click at [515, 155] on input "goor" at bounding box center [518, 157] width 7 height 7
radio input "true"
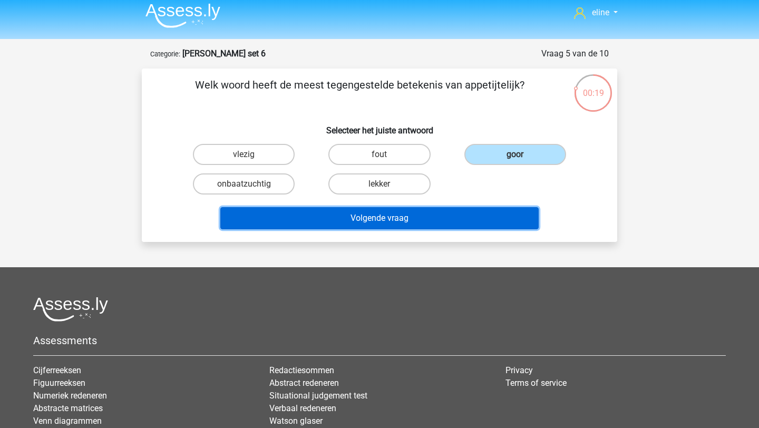
click at [398, 224] on button "Volgende vraag" at bounding box center [379, 218] width 319 height 22
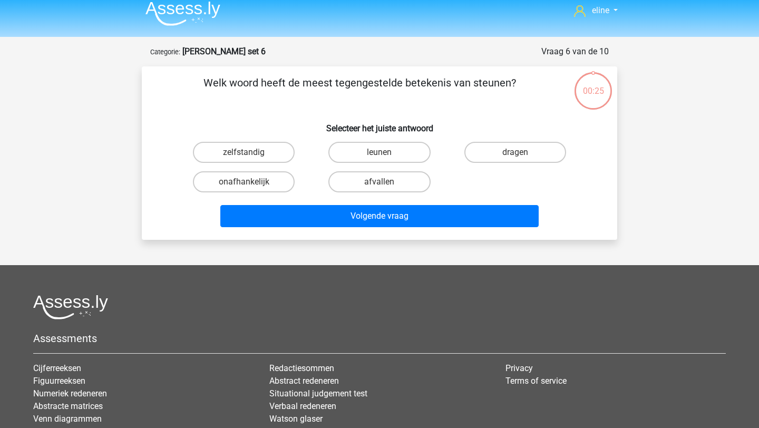
scroll to position [0, 0]
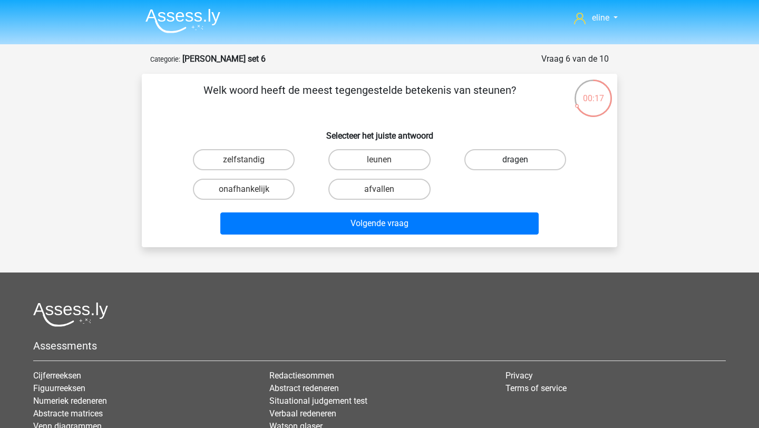
click at [508, 161] on label "dragen" at bounding box center [515, 159] width 102 height 21
click at [515, 161] on input "dragen" at bounding box center [518, 163] width 7 height 7
radio input "true"
click at [499, 235] on div "Volgende vraag" at bounding box center [379, 225] width 407 height 26
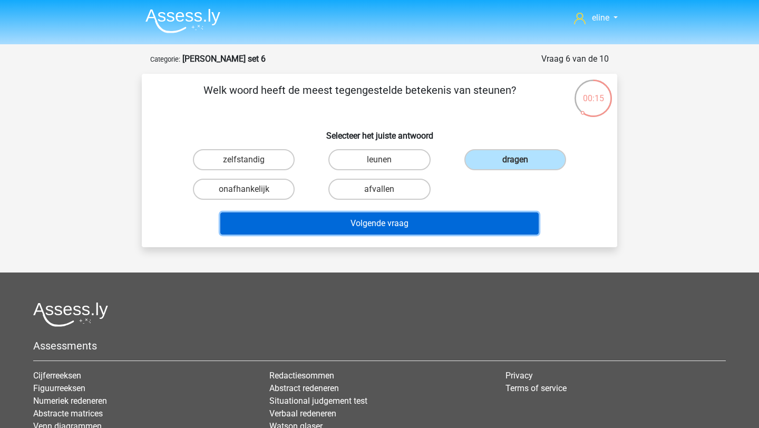
click at [482, 224] on button "Volgende vraag" at bounding box center [379, 223] width 319 height 22
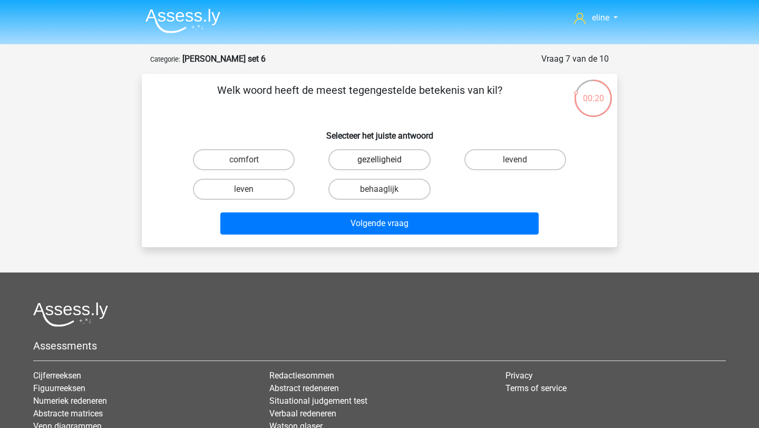
click at [353, 164] on label "gezelligheid" at bounding box center [379, 159] width 102 height 21
click at [379, 164] on input "gezelligheid" at bounding box center [382, 163] width 7 height 7
radio input "true"
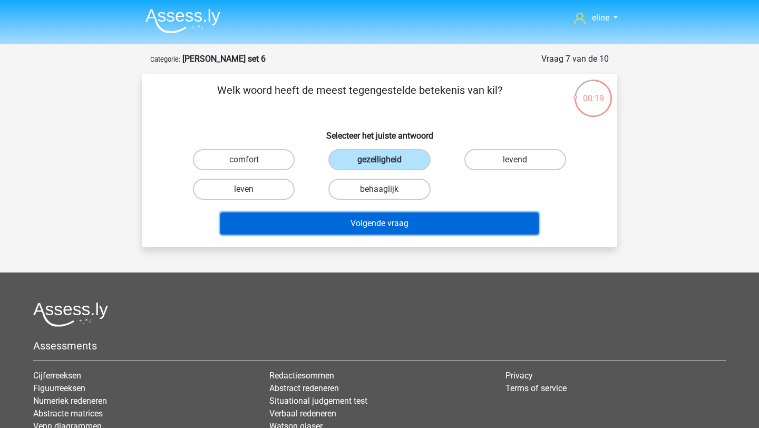
click at [361, 215] on button "Volgende vraag" at bounding box center [379, 223] width 319 height 22
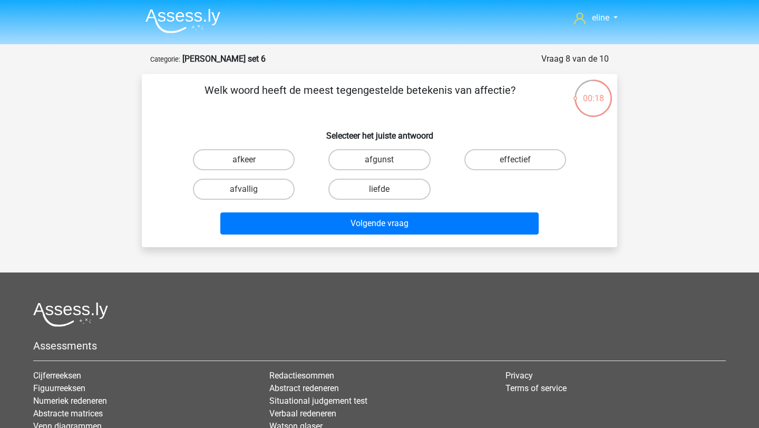
click at [362, 175] on div "liefde" at bounding box center [378, 189] width 135 height 30
click at [357, 170] on label "afgunst" at bounding box center [379, 159] width 102 height 21
click at [379, 166] on input "afgunst" at bounding box center [382, 163] width 7 height 7
radio input "true"
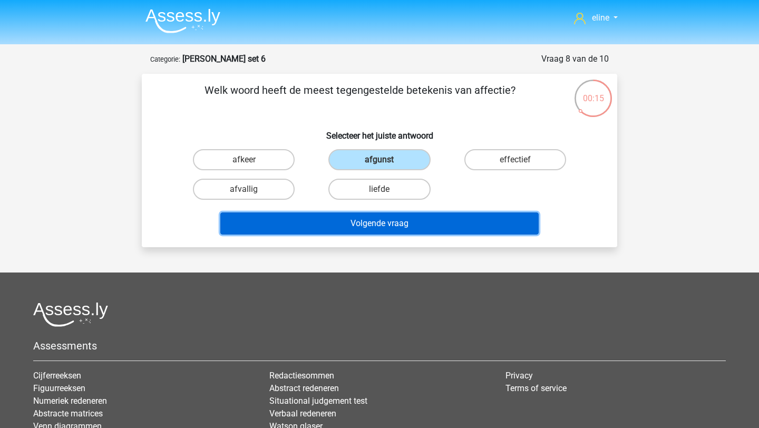
click at [348, 227] on button "Volgende vraag" at bounding box center [379, 223] width 319 height 22
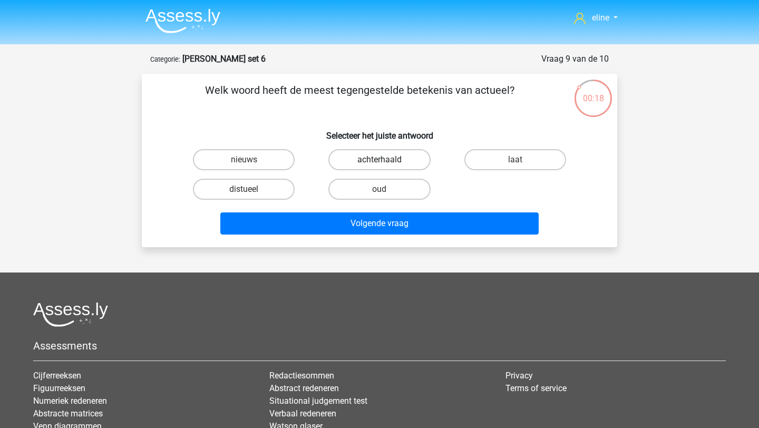
click at [380, 152] on label "achterhaald" at bounding box center [379, 159] width 102 height 21
click at [380, 160] on input "achterhaald" at bounding box center [382, 163] width 7 height 7
radio input "true"
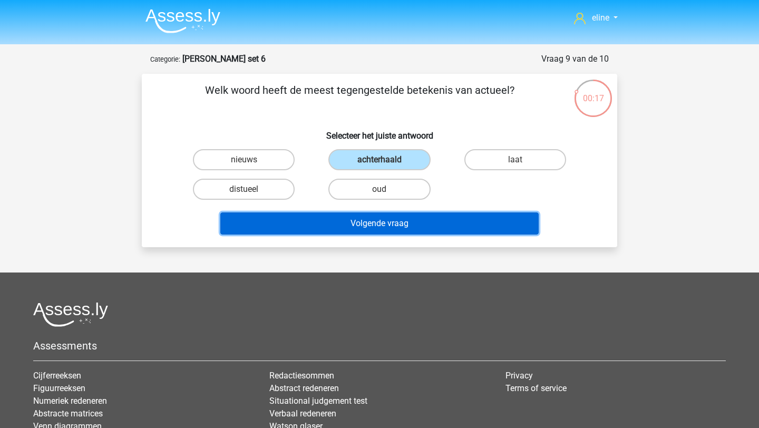
click at [386, 225] on button "Volgende vraag" at bounding box center [379, 223] width 319 height 22
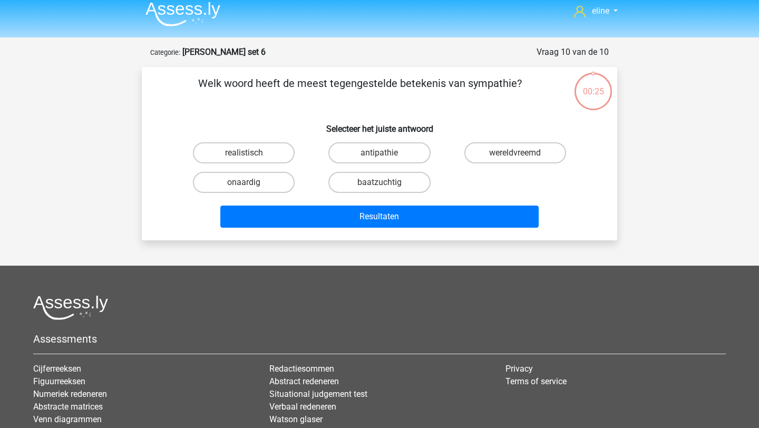
scroll to position [2, 0]
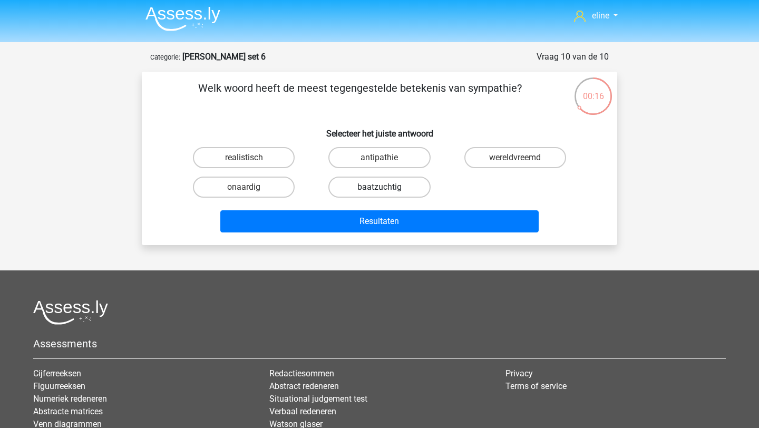
click at [393, 187] on label "baatzuchtig" at bounding box center [379, 186] width 102 height 21
click at [386, 187] on input "baatzuchtig" at bounding box center [382, 190] width 7 height 7
radio input "true"
click at [253, 188] on label "onaardig" at bounding box center [244, 186] width 102 height 21
click at [251, 188] on input "onaardig" at bounding box center [247, 190] width 7 height 7
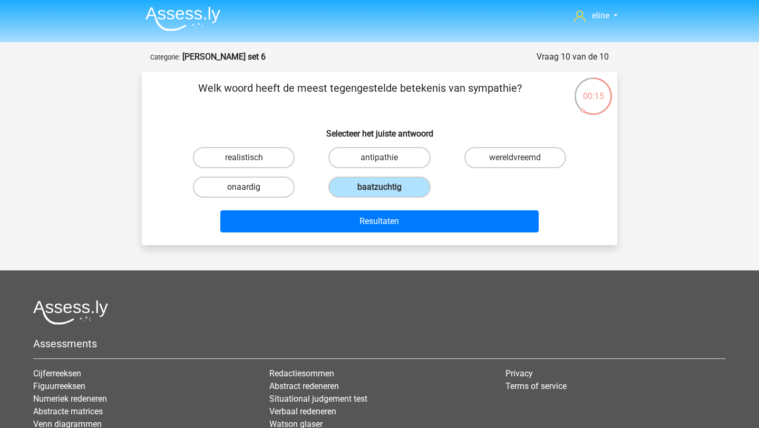
radio input "true"
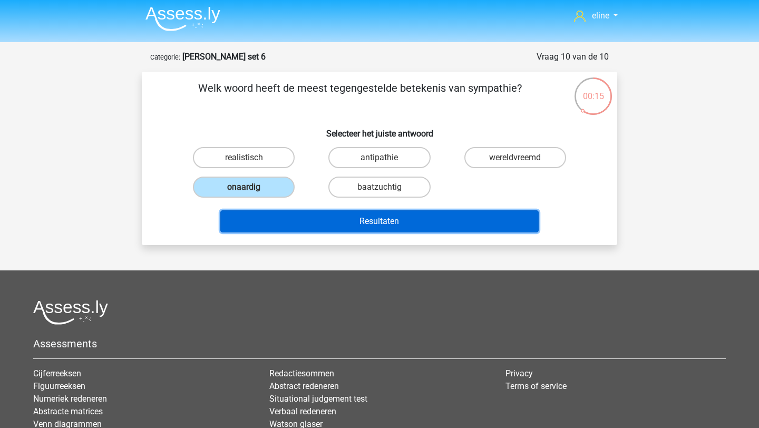
click at [301, 219] on button "Resultaten" at bounding box center [379, 221] width 319 height 22
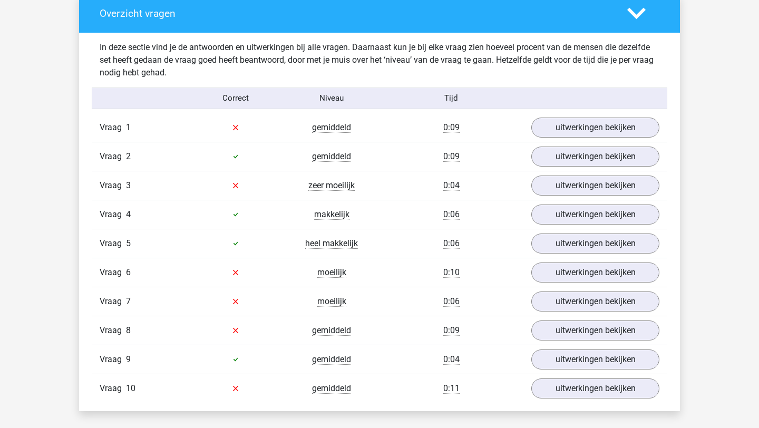
scroll to position [633, 0]
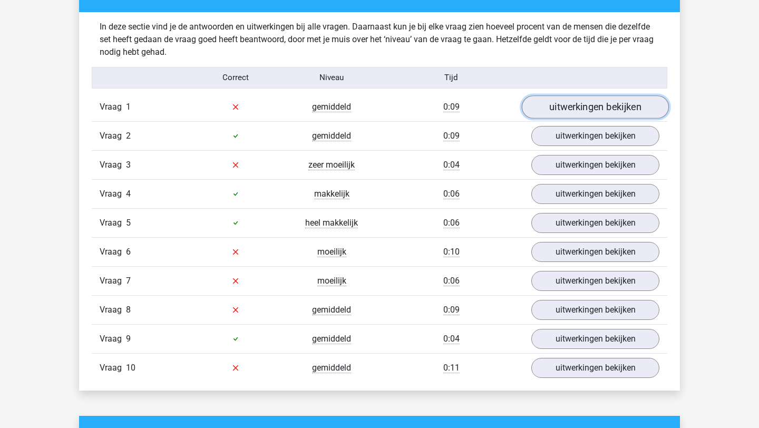
click at [565, 103] on link "uitwerkingen bekijken" at bounding box center [595, 106] width 147 height 23
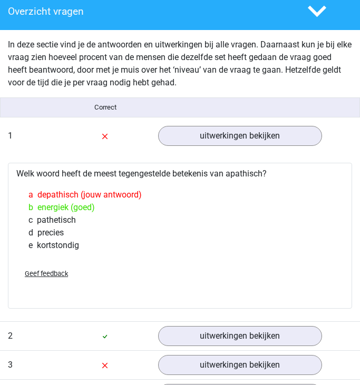
scroll to position [642, 0]
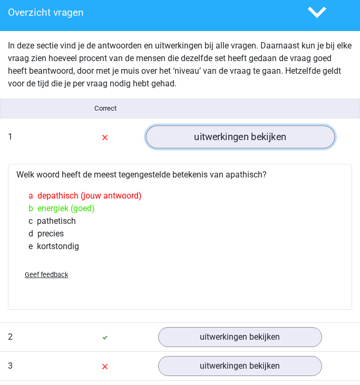
click at [223, 138] on link "uitwerkingen bekijken" at bounding box center [239, 136] width 189 height 23
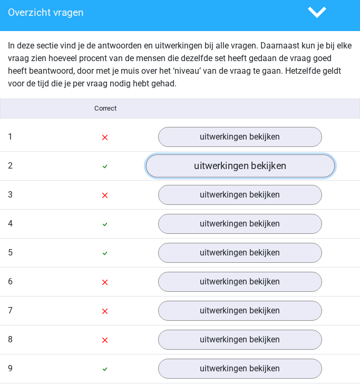
click at [215, 169] on link "uitwerkingen bekijken" at bounding box center [239, 165] width 189 height 23
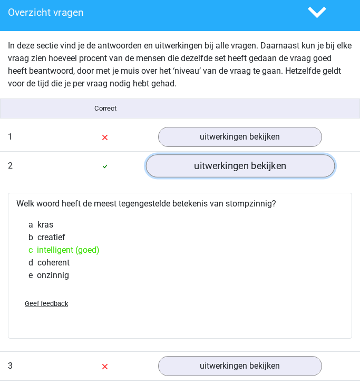
click at [214, 169] on link "uitwerkingen bekijken" at bounding box center [239, 165] width 189 height 23
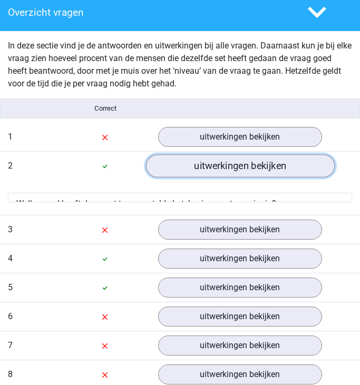
click at [214, 169] on link "uitwerkingen bekijken" at bounding box center [239, 165] width 189 height 23
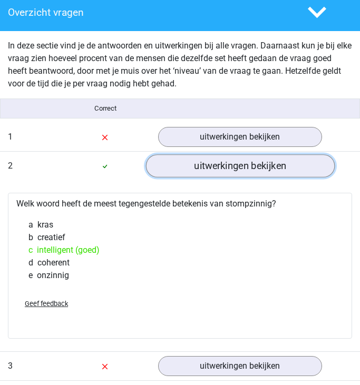
click at [199, 171] on link "uitwerkingen bekijken" at bounding box center [239, 165] width 189 height 23
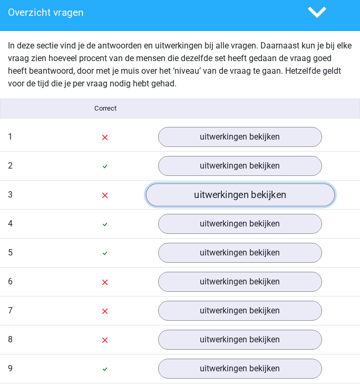
click at [195, 195] on link "uitwerkingen bekijken" at bounding box center [239, 194] width 189 height 23
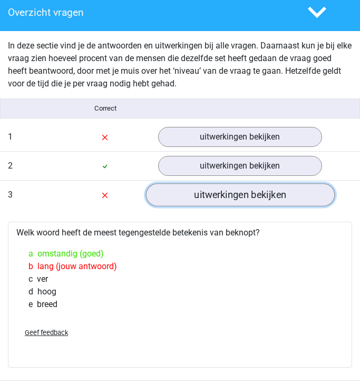
click at [244, 195] on link "uitwerkingen bekijken" at bounding box center [239, 194] width 189 height 23
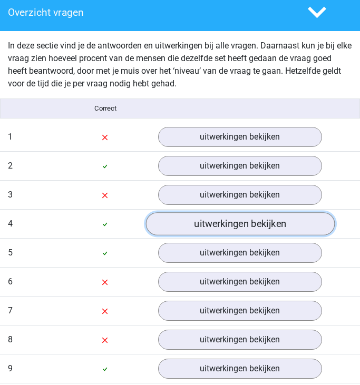
click at [222, 221] on link "uitwerkingen bekijken" at bounding box center [239, 223] width 189 height 23
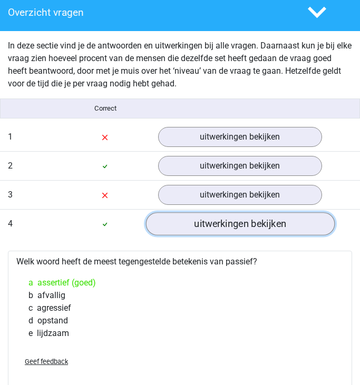
click at [210, 230] on link "uitwerkingen bekijken" at bounding box center [239, 223] width 189 height 23
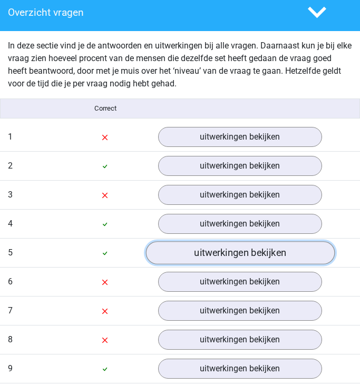
click at [190, 257] on link "uitwerkingen bekijken" at bounding box center [239, 252] width 189 height 23
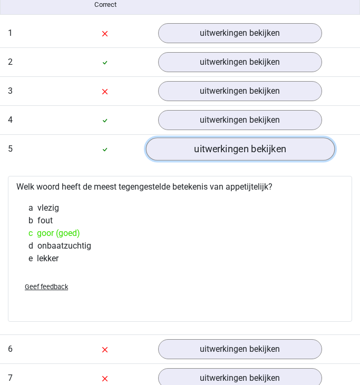
scroll to position [742, 0]
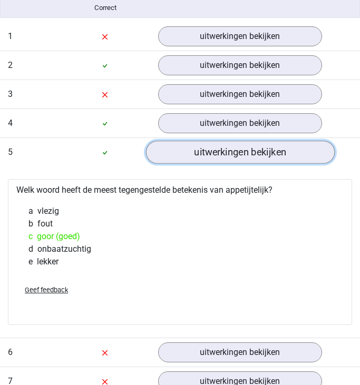
click at [180, 150] on link "uitwerkingen bekijken" at bounding box center [239, 152] width 189 height 23
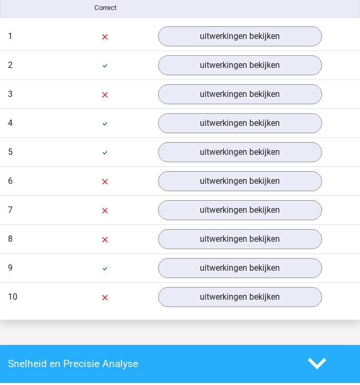
click at [177, 199] on div "Vraag 7 moeilijk 0:06 uitwerkingen bekijken" at bounding box center [180, 209] width 360 height 29
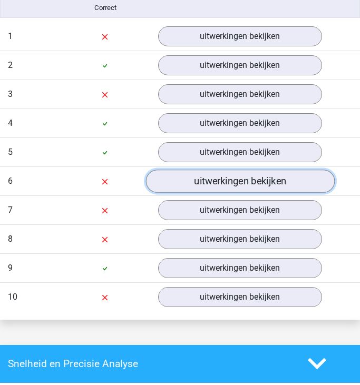
click at [175, 188] on link "uitwerkingen bekijken" at bounding box center [239, 181] width 189 height 23
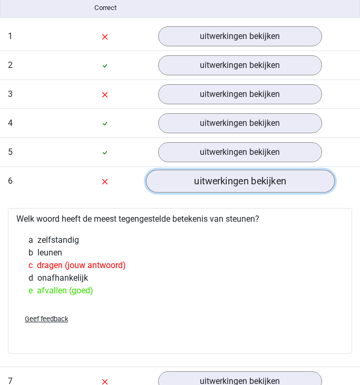
click at [198, 182] on link "uitwerkingen bekijken" at bounding box center [239, 181] width 189 height 23
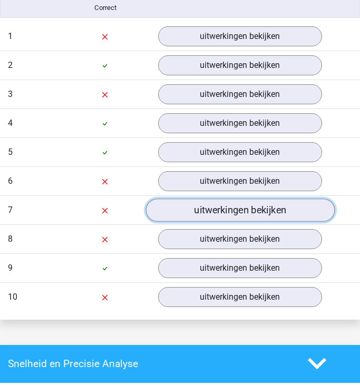
click at [209, 211] on link "uitwerkingen bekijken" at bounding box center [239, 210] width 189 height 23
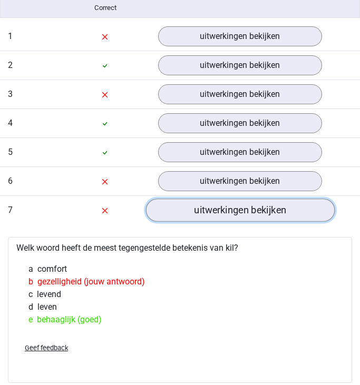
click at [191, 216] on link "uitwerkingen bekijken" at bounding box center [239, 210] width 189 height 23
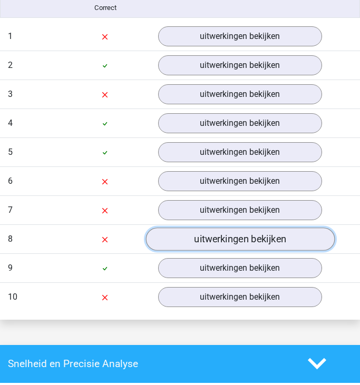
click at [193, 236] on link "uitwerkingen bekijken" at bounding box center [239, 239] width 189 height 23
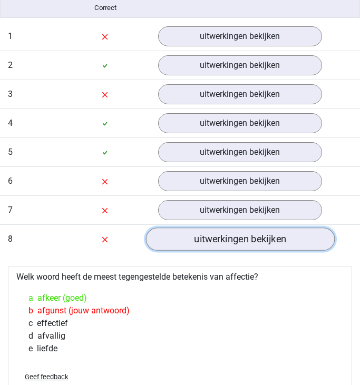
click at [214, 239] on link "uitwerkingen bekijken" at bounding box center [239, 239] width 189 height 23
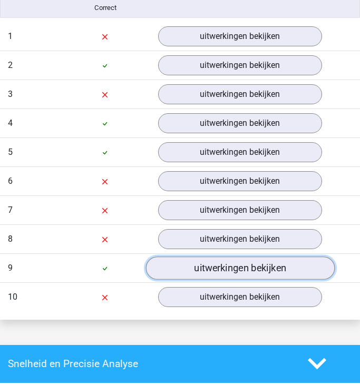
click at [207, 264] on link "uitwerkingen bekijken" at bounding box center [239, 268] width 189 height 23
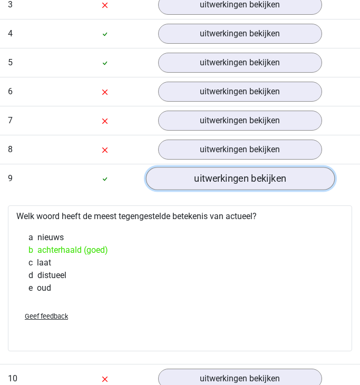
scroll to position [831, 0]
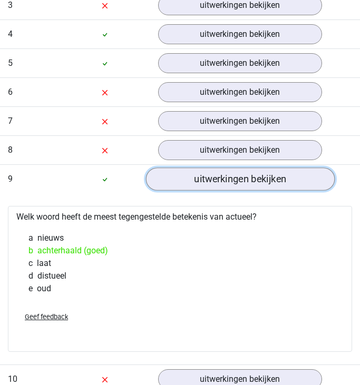
click at [208, 179] on link "uitwerkingen bekijken" at bounding box center [239, 179] width 189 height 23
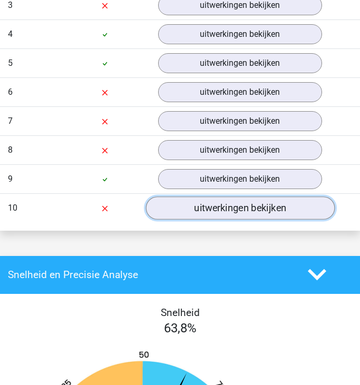
click at [192, 207] on link "uitwerkingen bekijken" at bounding box center [239, 208] width 189 height 23
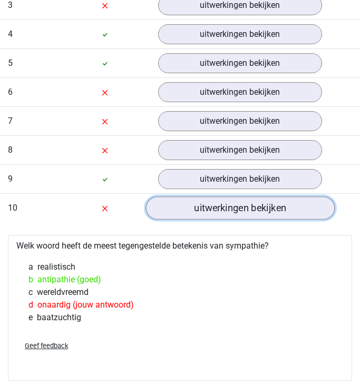
click at [181, 211] on link "uitwerkingen bekijken" at bounding box center [239, 208] width 189 height 23
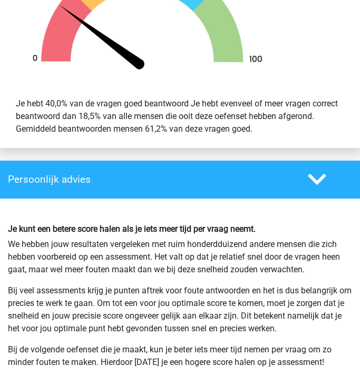
scroll to position [1564, 0]
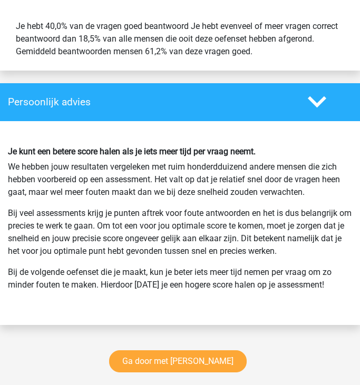
click at [156, 376] on div "Ga door met antoniemen" at bounding box center [180, 364] width 360 height 52
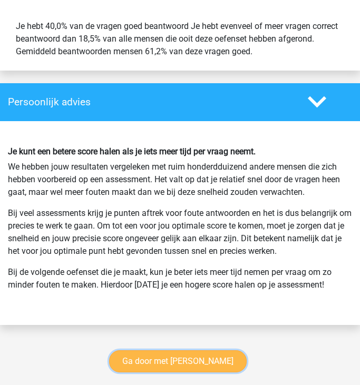
click at [156, 351] on link "Ga door met antoniemen" at bounding box center [178, 361] width 138 height 22
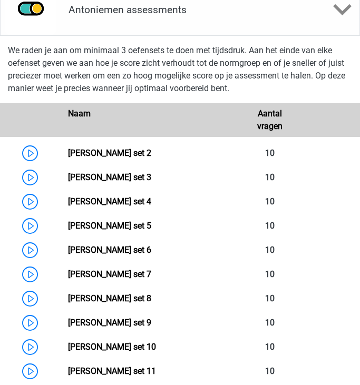
scroll to position [527, 0]
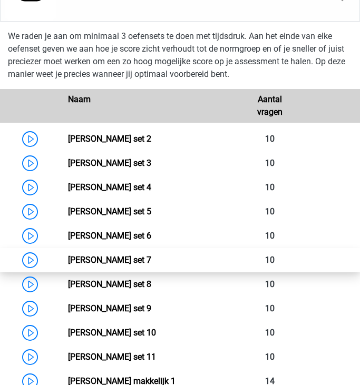
click at [68, 256] on link "[PERSON_NAME] set 7" at bounding box center [109, 260] width 83 height 10
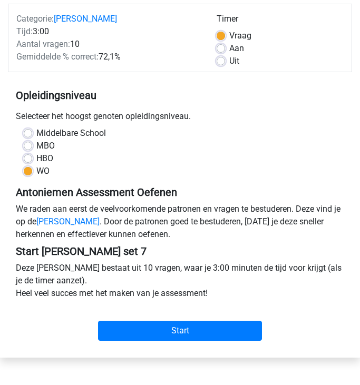
scroll to position [117, 0]
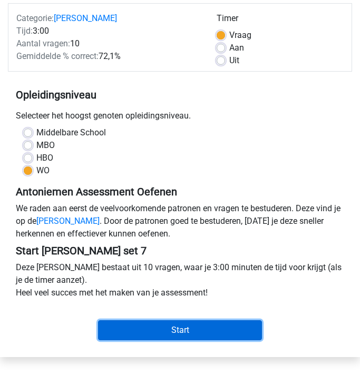
click at [192, 329] on input "Start" at bounding box center [180, 330] width 164 height 20
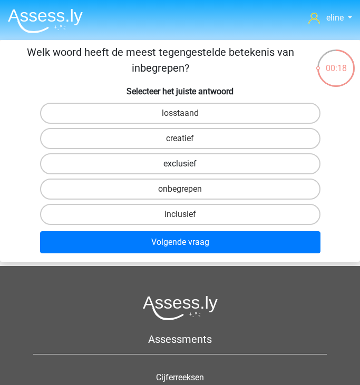
click at [172, 172] on label "exclusief" at bounding box center [180, 163] width 280 height 21
click at [180, 171] on input "exclusief" at bounding box center [183, 167] width 7 height 7
radio input "true"
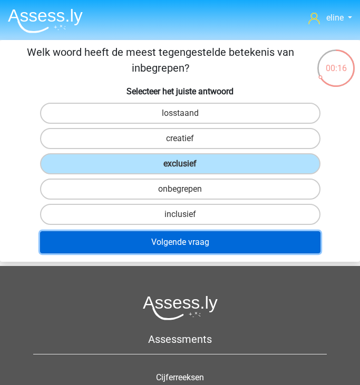
click at [164, 244] on button "Volgende vraag" at bounding box center [180, 242] width 280 height 22
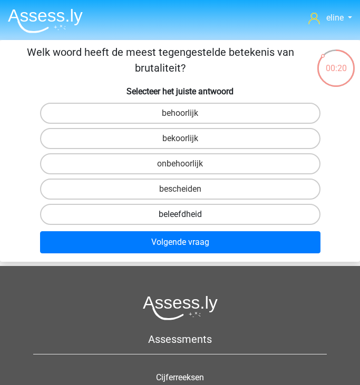
click at [163, 210] on label "beleefdheid" at bounding box center [180, 214] width 280 height 21
click at [180, 214] on input "beleefdheid" at bounding box center [183, 217] width 7 height 7
radio input "true"
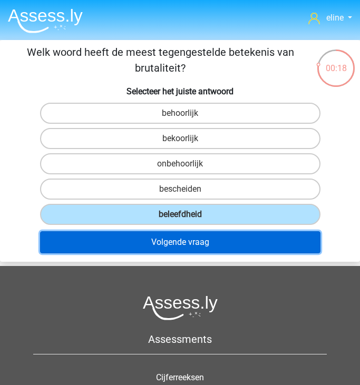
click at [161, 242] on button "Volgende vraag" at bounding box center [180, 242] width 280 height 22
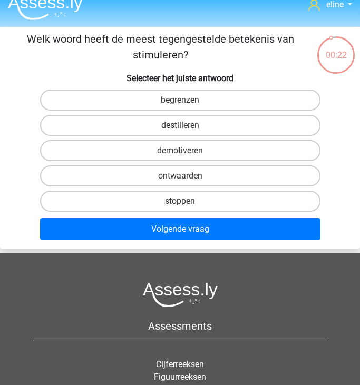
scroll to position [12, 0]
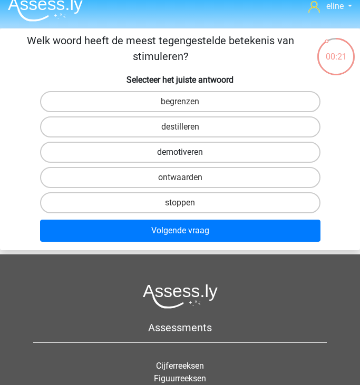
click at [169, 146] on label "demotiveren" at bounding box center [180, 152] width 280 height 21
click at [180, 152] on input "demotiveren" at bounding box center [183, 155] width 7 height 7
radio input "true"
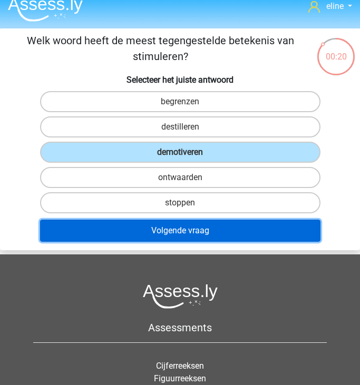
click at [168, 237] on button "Volgende vraag" at bounding box center [180, 231] width 280 height 22
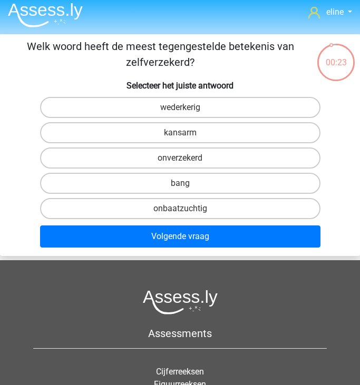
scroll to position [5, 0]
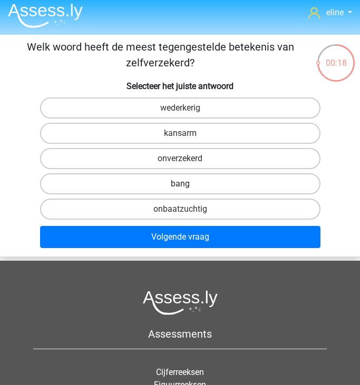
click at [193, 183] on label "bang" at bounding box center [180, 183] width 280 height 21
click at [187, 184] on input "bang" at bounding box center [183, 187] width 7 height 7
radio input "true"
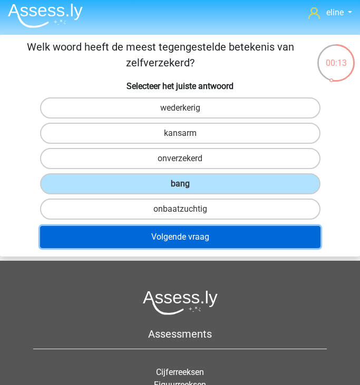
click at [180, 239] on button "Volgende vraag" at bounding box center [180, 237] width 280 height 22
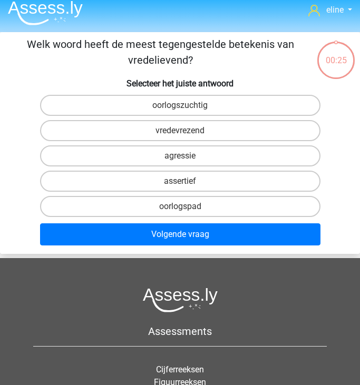
scroll to position [7, 0]
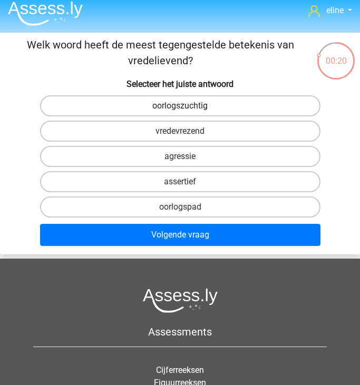
click at [234, 105] on label "oorlogszuchtig" at bounding box center [180, 105] width 280 height 21
click at [187, 106] on input "oorlogszuchtig" at bounding box center [183, 109] width 7 height 7
radio input "true"
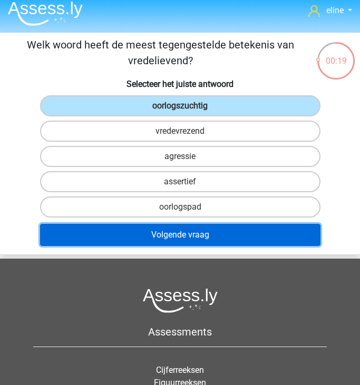
click at [181, 234] on button "Volgende vraag" at bounding box center [180, 235] width 280 height 22
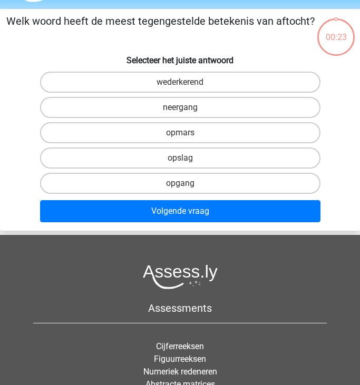
scroll to position [40, 0]
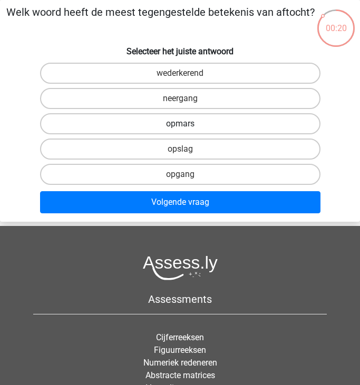
click at [171, 122] on label "opmars" at bounding box center [180, 123] width 280 height 21
click at [180, 124] on input "opmars" at bounding box center [183, 127] width 7 height 7
radio input "true"
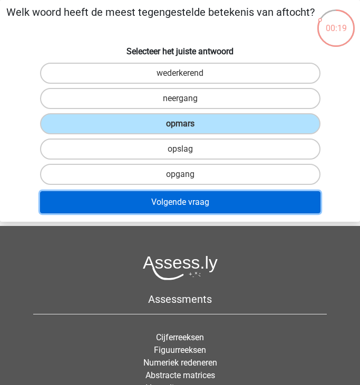
click at [180, 209] on button "Volgende vraag" at bounding box center [180, 202] width 280 height 22
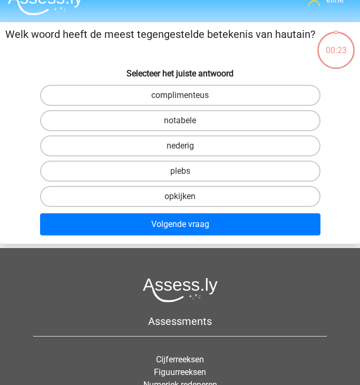
scroll to position [2, 0]
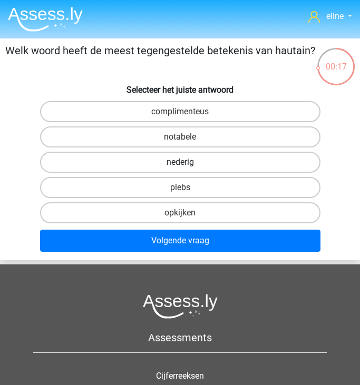
click at [182, 161] on label "nederig" at bounding box center [180, 162] width 280 height 21
click at [182, 162] on input "nederig" at bounding box center [183, 165] width 7 height 7
radio input "true"
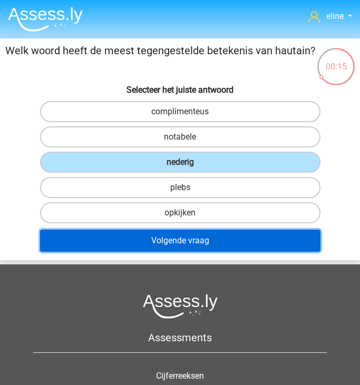
click at [181, 244] on button "Volgende vraag" at bounding box center [180, 241] width 280 height 22
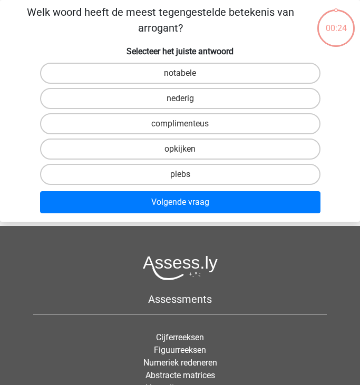
scroll to position [0, 0]
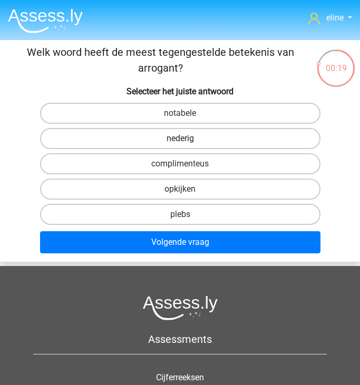
click at [165, 138] on label "nederig" at bounding box center [180, 138] width 280 height 21
click at [180, 139] on input "nederig" at bounding box center [183, 142] width 7 height 7
radio input "true"
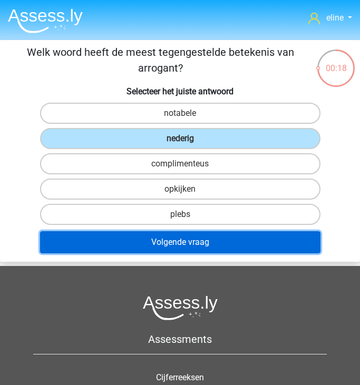
click at [163, 241] on button "Volgende vraag" at bounding box center [180, 242] width 280 height 22
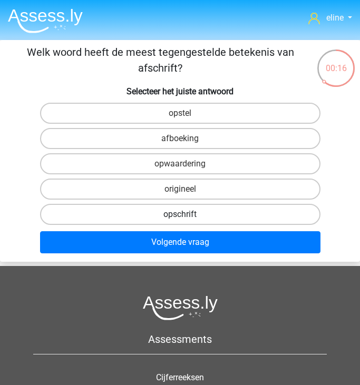
click at [194, 212] on label "opschrift" at bounding box center [180, 214] width 280 height 21
click at [187, 214] on input "opschrift" at bounding box center [183, 217] width 7 height 7
radio input "true"
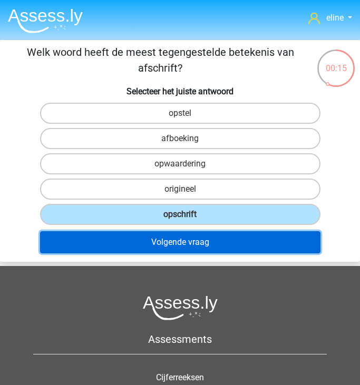
click at [194, 242] on button "Volgende vraag" at bounding box center [180, 242] width 280 height 22
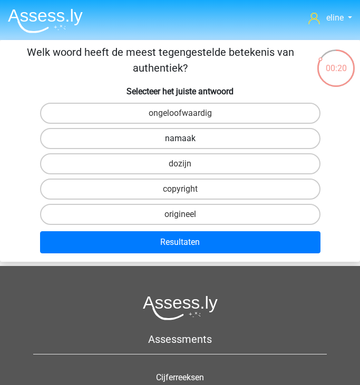
click at [166, 136] on label "namaak" at bounding box center [180, 138] width 280 height 21
click at [180, 139] on input "namaak" at bounding box center [183, 142] width 7 height 7
radio input "true"
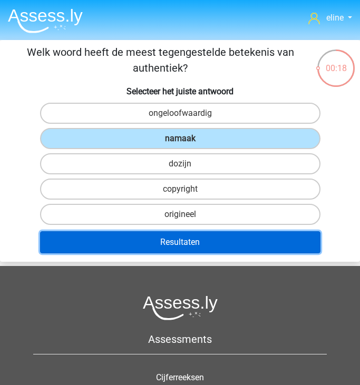
click at [163, 242] on button "Resultaten" at bounding box center [180, 242] width 280 height 22
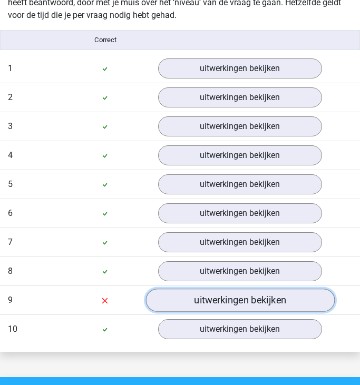
click at [171, 305] on link "uitwerkingen bekijken" at bounding box center [239, 300] width 189 height 23
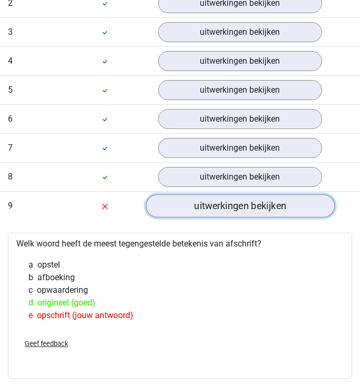
scroll to position [804, 0]
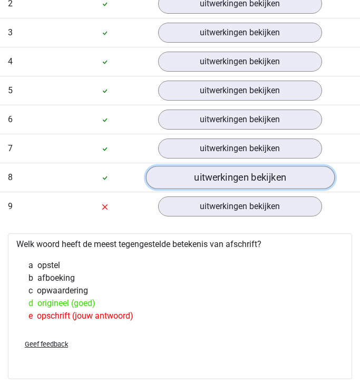
click at [169, 180] on link "uitwerkingen bekijken" at bounding box center [239, 177] width 189 height 23
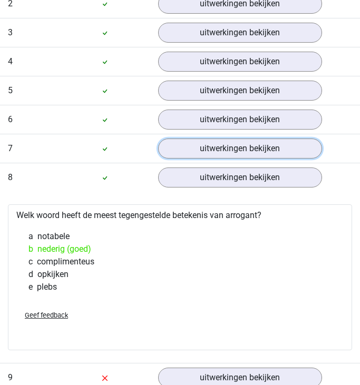
click at [181, 139] on link "uitwerkingen bekijken" at bounding box center [240, 149] width 164 height 20
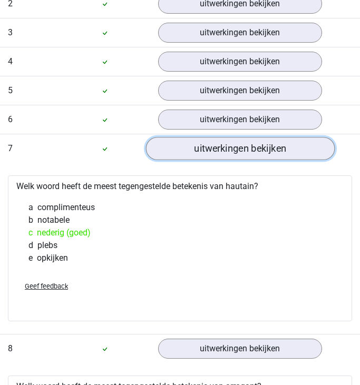
click at [221, 154] on link "uitwerkingen bekijken" at bounding box center [239, 148] width 189 height 23
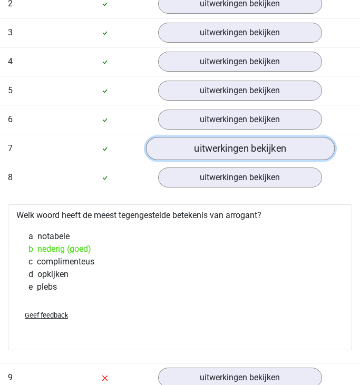
click at [207, 154] on link "uitwerkingen bekijken" at bounding box center [239, 148] width 189 height 23
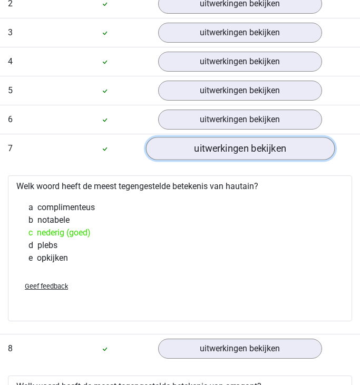
click at [209, 145] on link "uitwerkingen bekijken" at bounding box center [239, 148] width 189 height 23
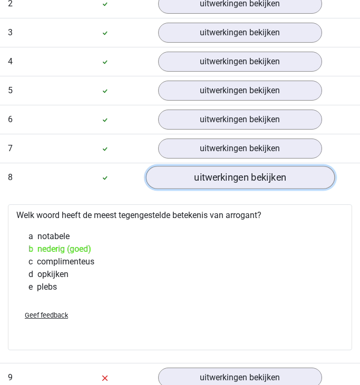
click at [207, 180] on link "uitwerkingen bekijken" at bounding box center [239, 177] width 189 height 23
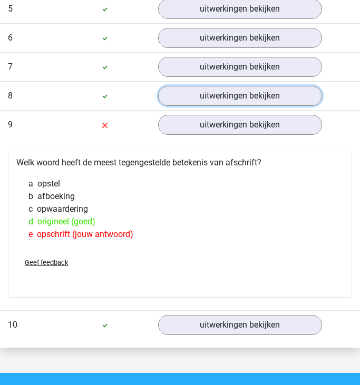
scroll to position [885, 0]
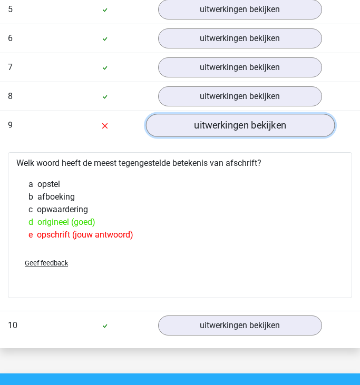
click at [185, 132] on link "uitwerkingen bekijken" at bounding box center [239, 125] width 189 height 23
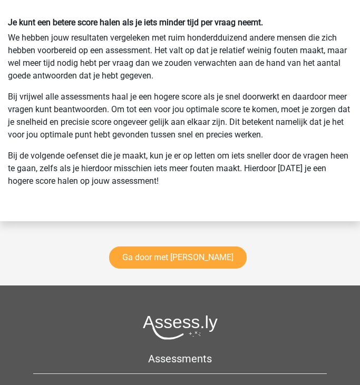
scroll to position [1703, 0]
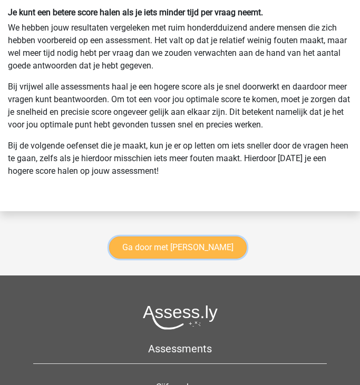
click at [155, 248] on link "Ga door met antoniemen" at bounding box center [178, 248] width 138 height 22
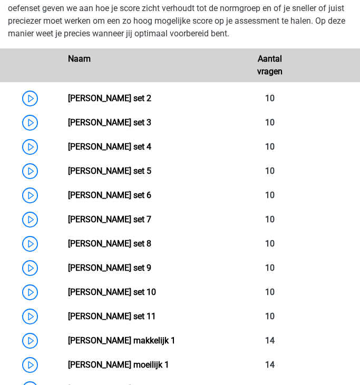
scroll to position [570, 0]
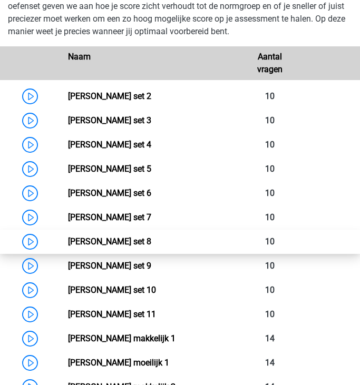
click at [68, 238] on link "[PERSON_NAME] set 8" at bounding box center [109, 242] width 83 height 10
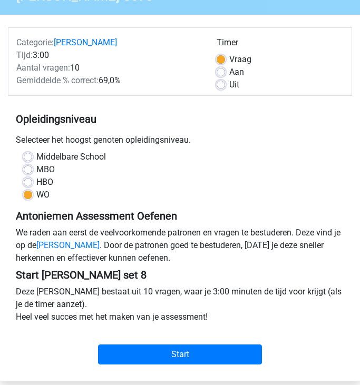
scroll to position [105, 0]
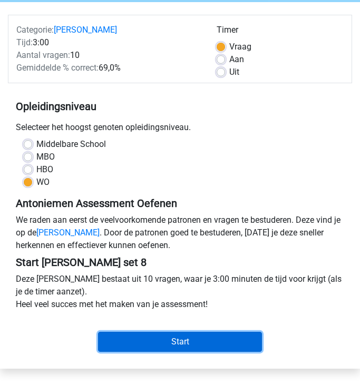
click at [121, 346] on input "Start" at bounding box center [180, 342] width 164 height 20
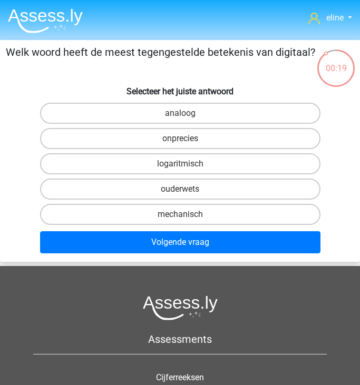
click at [187, 113] on input "analoog" at bounding box center [183, 116] width 7 height 7
radio input "true"
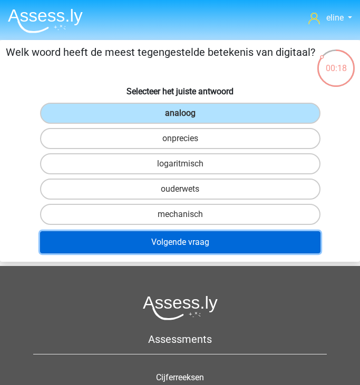
click at [175, 241] on button "Volgende vraag" at bounding box center [180, 242] width 280 height 22
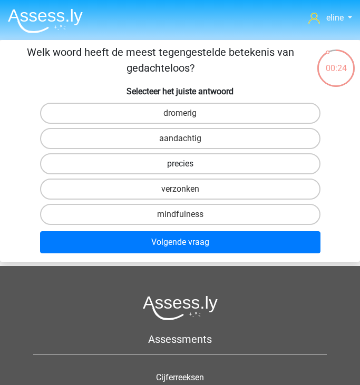
click at [191, 163] on label "precies" at bounding box center [180, 163] width 280 height 21
click at [187, 164] on input "precies" at bounding box center [183, 167] width 7 height 7
radio input "true"
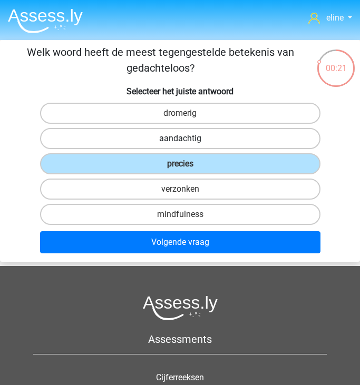
click at [179, 142] on label "aandachtig" at bounding box center [180, 138] width 280 height 21
click at [180, 142] on input "aandachtig" at bounding box center [183, 142] width 7 height 7
radio input "true"
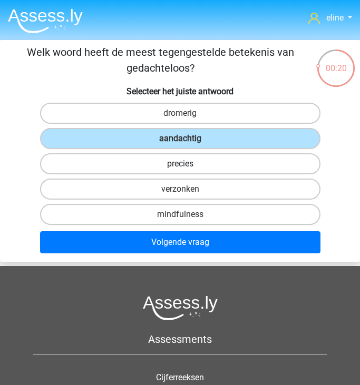
click at [178, 163] on label "precies" at bounding box center [180, 163] width 280 height 21
click at [180, 164] on input "precies" at bounding box center [183, 167] width 7 height 7
radio input "true"
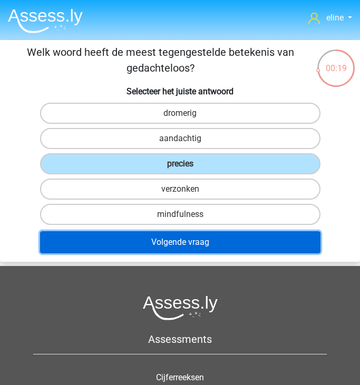
click at [164, 242] on button "Volgende vraag" at bounding box center [180, 242] width 280 height 22
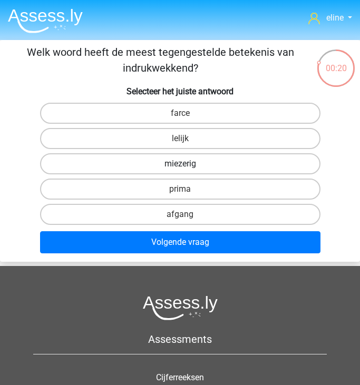
click at [203, 163] on label "miezerig" at bounding box center [180, 163] width 280 height 21
click at [187, 164] on input "miezerig" at bounding box center [183, 167] width 7 height 7
radio input "true"
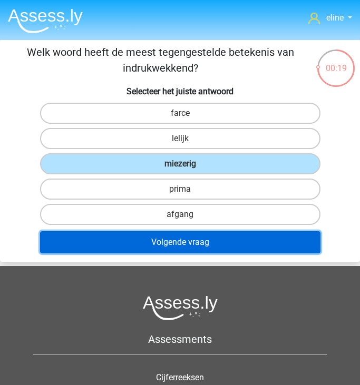
click at [189, 234] on button "Volgende vraag" at bounding box center [180, 242] width 280 height 22
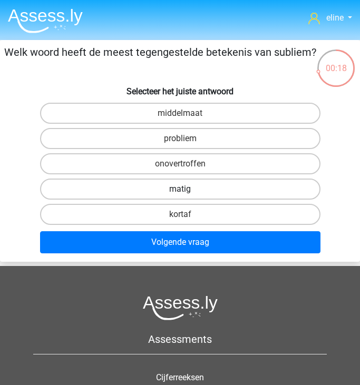
click at [184, 188] on label "matig" at bounding box center [180, 189] width 280 height 21
click at [184, 189] on input "matig" at bounding box center [183, 192] width 7 height 7
radio input "true"
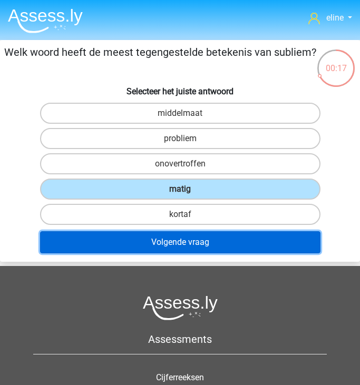
click at [183, 240] on button "Volgende vraag" at bounding box center [180, 242] width 280 height 22
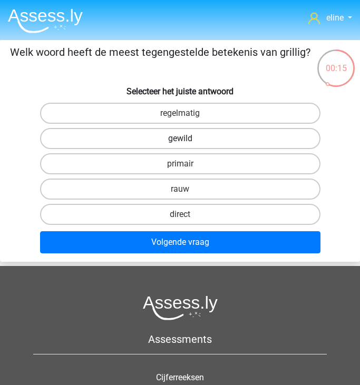
click at [191, 137] on label "gewild" at bounding box center [180, 138] width 280 height 21
click at [187, 139] on input "gewild" at bounding box center [183, 142] width 7 height 7
radio input "true"
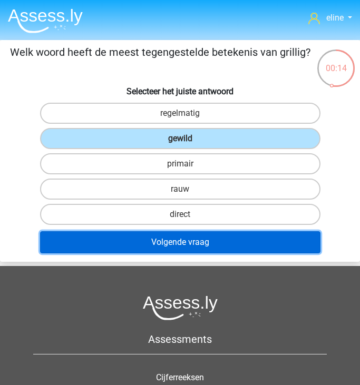
click at [181, 243] on button "Volgende vraag" at bounding box center [180, 242] width 280 height 22
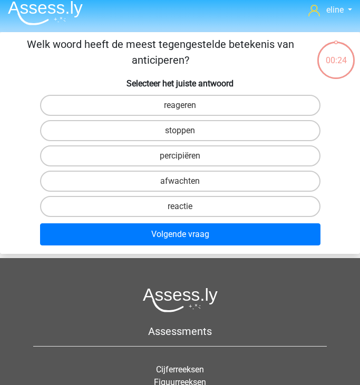
scroll to position [1, 0]
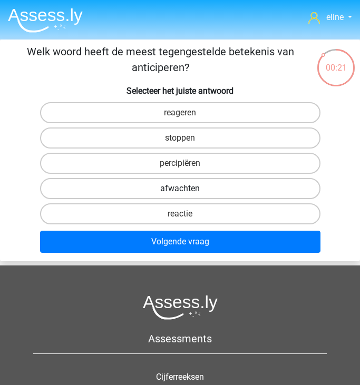
click at [169, 188] on label "afwachten" at bounding box center [180, 188] width 280 height 21
click at [180, 189] on input "afwachten" at bounding box center [183, 192] width 7 height 7
radio input "true"
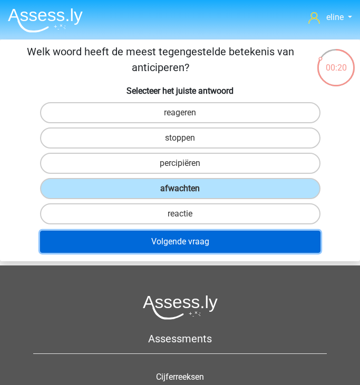
click at [165, 242] on button "Volgende vraag" at bounding box center [180, 242] width 280 height 22
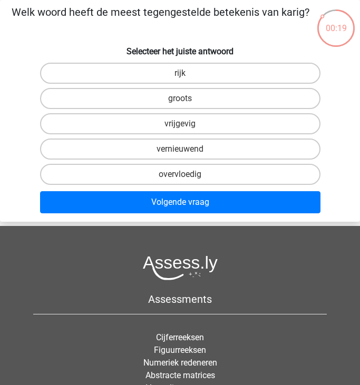
scroll to position [31, 0]
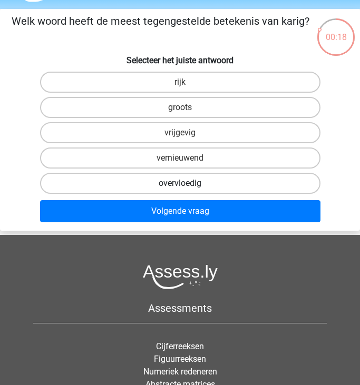
click at [169, 178] on label "overvloedig" at bounding box center [180, 183] width 280 height 21
click at [180, 183] on input "overvloedig" at bounding box center [183, 186] width 7 height 7
radio input "true"
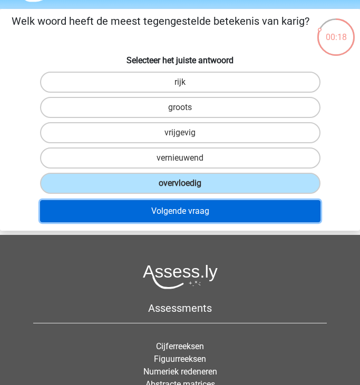
click at [174, 208] on button "Volgende vraag" at bounding box center [180, 211] width 280 height 22
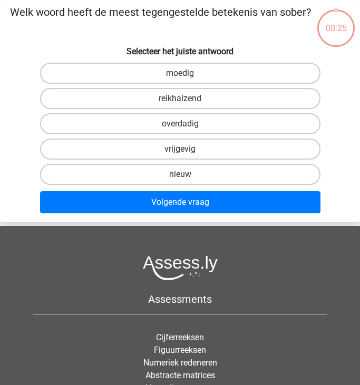
scroll to position [4, 0]
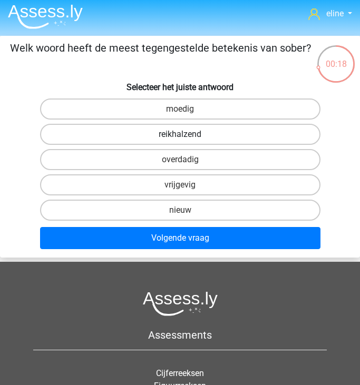
click at [179, 135] on label "reikhalzend" at bounding box center [180, 134] width 280 height 21
click at [180, 135] on input "reikhalzend" at bounding box center [183, 137] width 7 height 7
radio input "true"
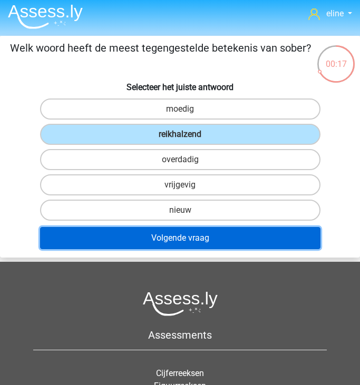
click at [165, 245] on button "Volgende vraag" at bounding box center [180, 238] width 280 height 22
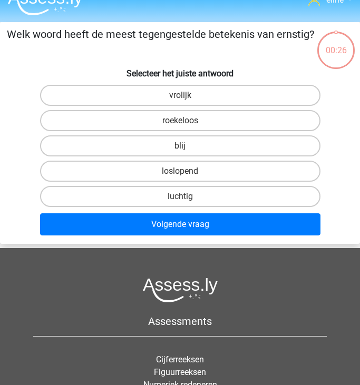
scroll to position [0, 0]
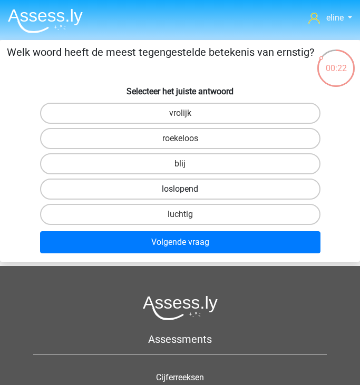
click at [150, 191] on label "loslopend" at bounding box center [180, 189] width 280 height 21
click at [180, 191] on input "loslopend" at bounding box center [183, 192] width 7 height 7
radio input "true"
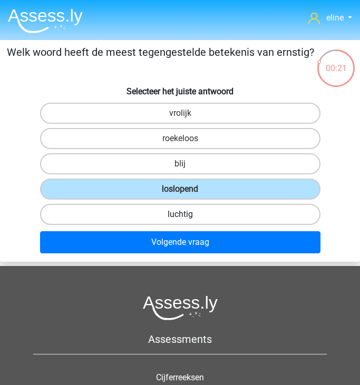
click at [139, 220] on label "luchtig" at bounding box center [180, 214] width 280 height 21
click at [180, 220] on input "luchtig" at bounding box center [183, 217] width 7 height 7
radio input "true"
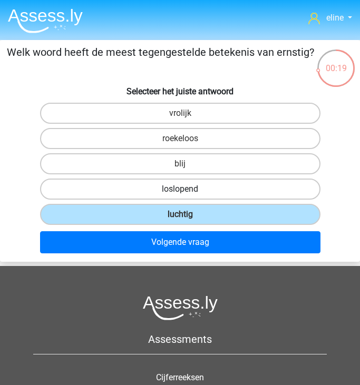
click at [135, 194] on label "loslopend" at bounding box center [180, 189] width 280 height 21
click at [180, 194] on input "loslopend" at bounding box center [183, 192] width 7 height 7
radio input "true"
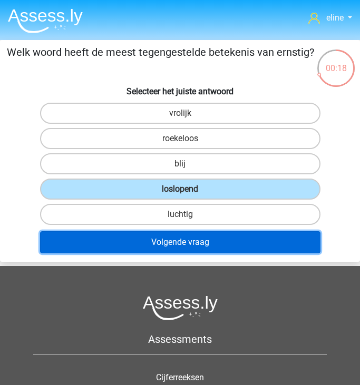
click at [141, 251] on button "Volgende vraag" at bounding box center [180, 242] width 280 height 22
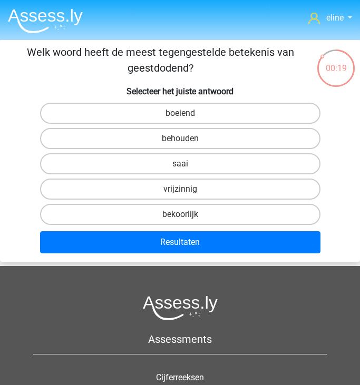
click at [180, 113] on input "boeiend" at bounding box center [183, 116] width 7 height 7
radio input "true"
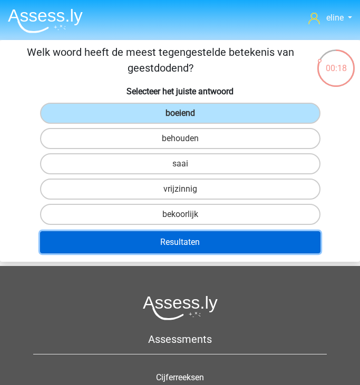
click at [168, 248] on button "Resultaten" at bounding box center [180, 242] width 280 height 22
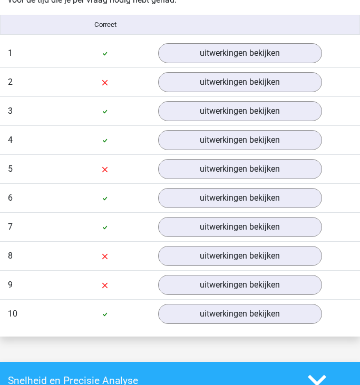
scroll to position [723, 0]
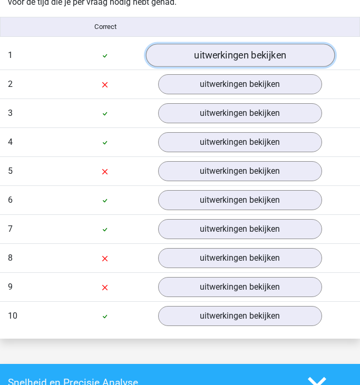
click at [217, 47] on link "uitwerkingen bekijken" at bounding box center [239, 55] width 189 height 23
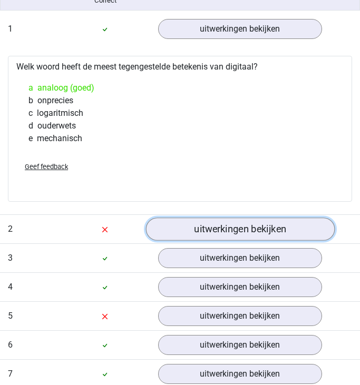
click at [197, 225] on link "uitwerkingen bekijken" at bounding box center [239, 229] width 189 height 23
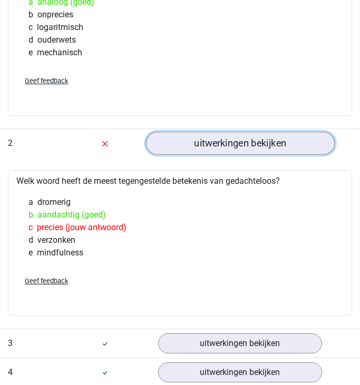
scroll to position [836, 0]
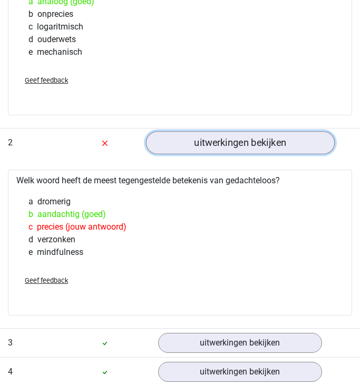
click at [221, 138] on link "uitwerkingen bekijken" at bounding box center [239, 142] width 189 height 23
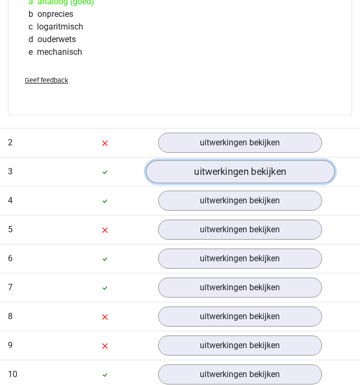
click at [214, 171] on link "uitwerkingen bekijken" at bounding box center [239, 171] width 189 height 23
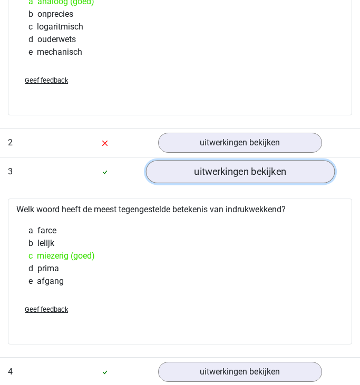
click at [214, 171] on link "uitwerkingen bekijken" at bounding box center [239, 171] width 189 height 23
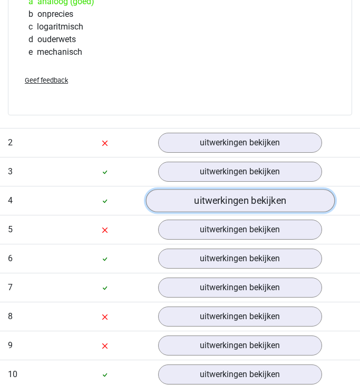
click at [207, 199] on link "uitwerkingen bekijken" at bounding box center [239, 200] width 189 height 23
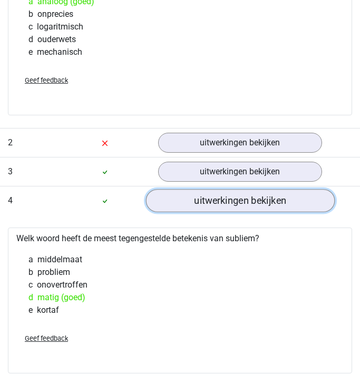
click at [207, 199] on link "uitwerkingen bekijken" at bounding box center [239, 200] width 189 height 23
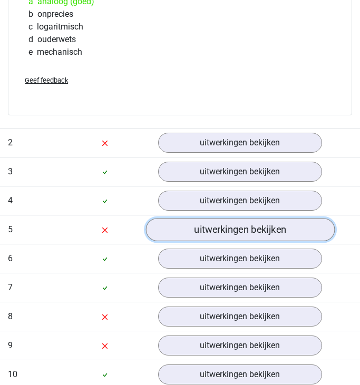
click at [200, 227] on link "uitwerkingen bekijken" at bounding box center [239, 229] width 189 height 23
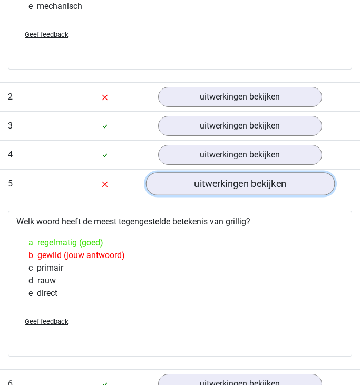
scroll to position [900, 0]
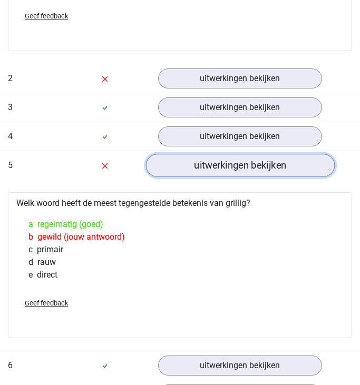
click at [207, 161] on link "uitwerkingen bekijken" at bounding box center [239, 165] width 189 height 23
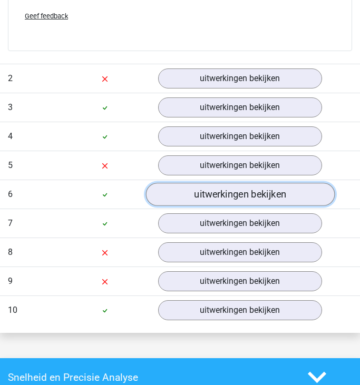
click at [202, 193] on link "uitwerkingen bekijken" at bounding box center [239, 194] width 189 height 23
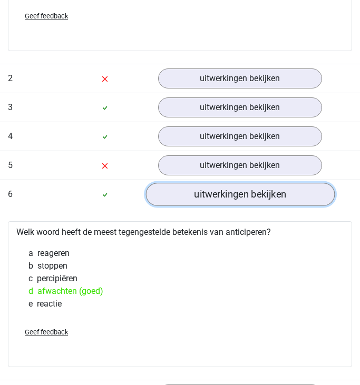
click at [202, 192] on link "uitwerkingen bekijken" at bounding box center [239, 194] width 189 height 23
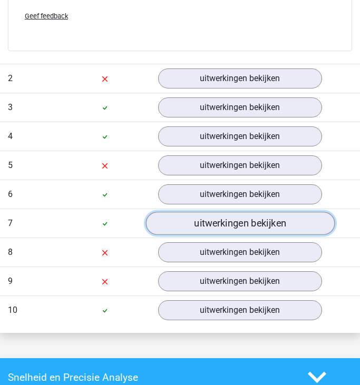
click at [211, 233] on link "uitwerkingen bekijken" at bounding box center [239, 223] width 189 height 23
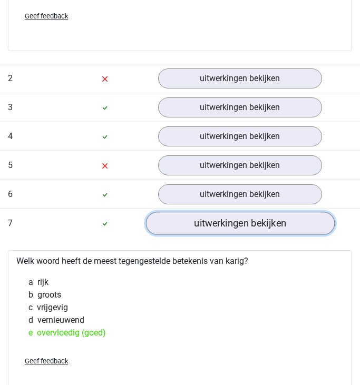
click at [211, 233] on link "uitwerkingen bekijken" at bounding box center [239, 223] width 189 height 23
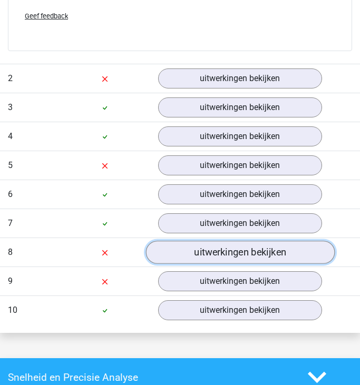
click at [220, 257] on link "uitwerkingen bekijken" at bounding box center [239, 252] width 189 height 23
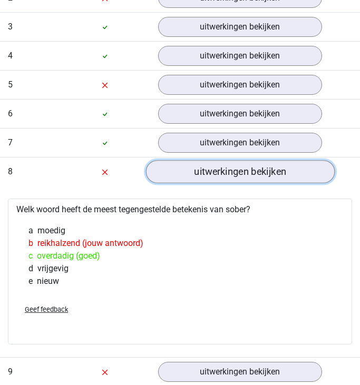
scroll to position [981, 0]
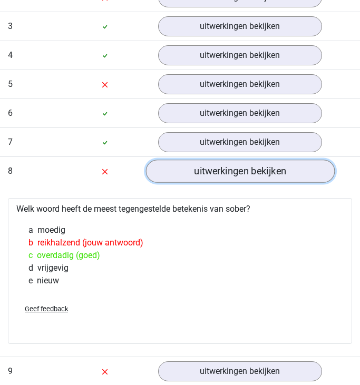
click at [188, 170] on link "uitwerkingen bekijken" at bounding box center [239, 171] width 189 height 23
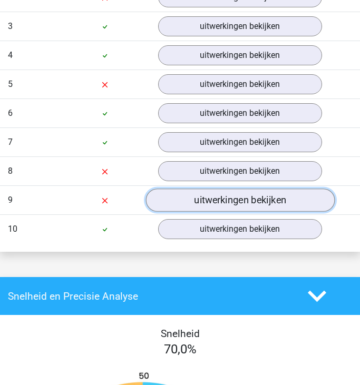
click at [192, 192] on link "uitwerkingen bekijken" at bounding box center [239, 200] width 189 height 23
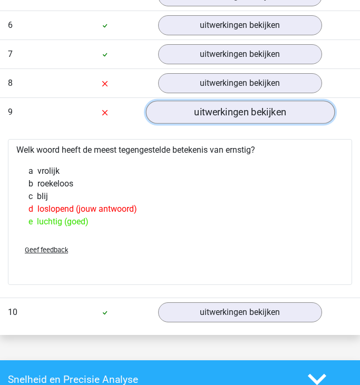
scroll to position [1067, 0]
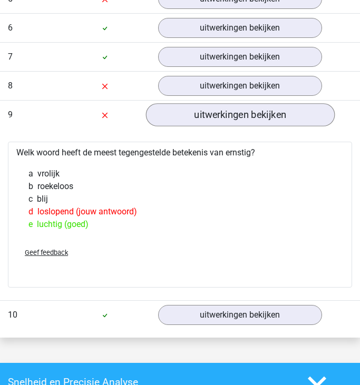
click at [192, 192] on div "b roekeloos" at bounding box center [180, 186] width 319 height 13
click at [187, 117] on link "uitwerkingen bekijken" at bounding box center [239, 114] width 189 height 23
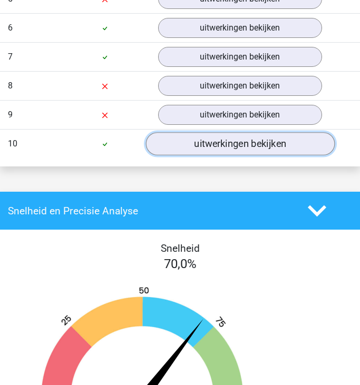
click at [202, 138] on link "uitwerkingen bekijken" at bounding box center [239, 143] width 189 height 23
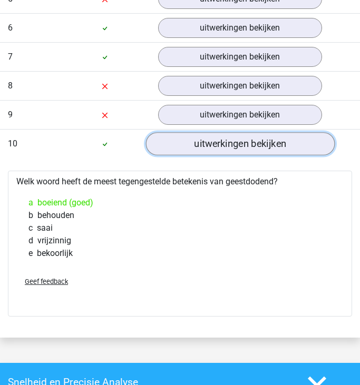
click at [203, 141] on link "uitwerkingen bekijken" at bounding box center [239, 143] width 189 height 23
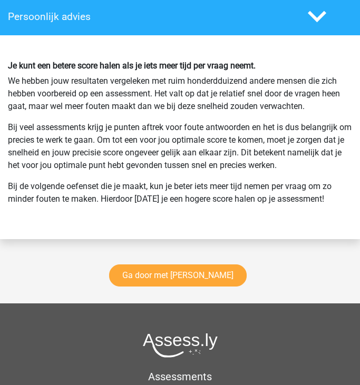
scroll to position [1826, 0]
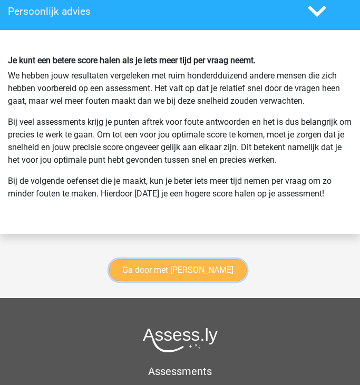
click at [188, 272] on link "Ga door met antoniemen" at bounding box center [178, 270] width 138 height 22
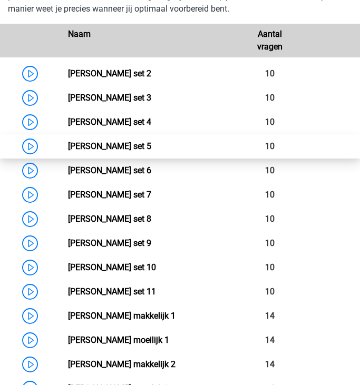
scroll to position [592, 0]
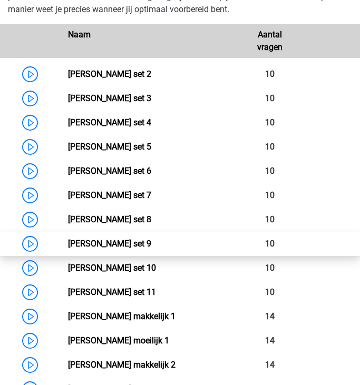
click at [68, 242] on link "[PERSON_NAME] set 9" at bounding box center [109, 244] width 83 height 10
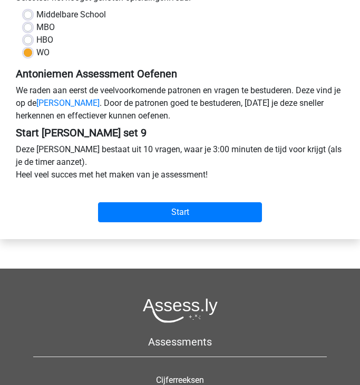
scroll to position [246, 0]
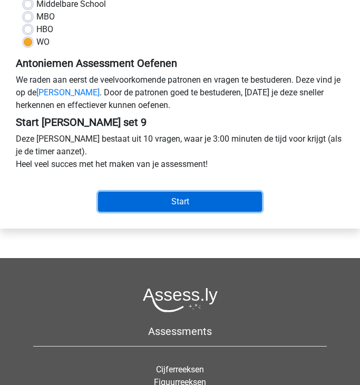
click at [166, 198] on input "Start" at bounding box center [180, 202] width 164 height 20
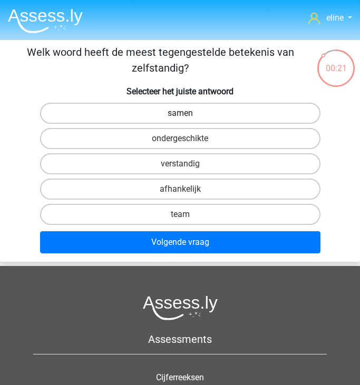
click at [197, 107] on label "samen" at bounding box center [180, 113] width 280 height 21
click at [187, 113] on input "samen" at bounding box center [183, 116] width 7 height 7
radio input "true"
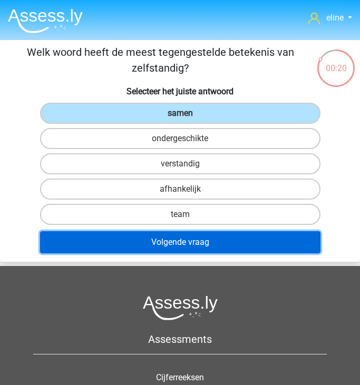
click at [188, 241] on button "Volgende vraag" at bounding box center [180, 242] width 280 height 22
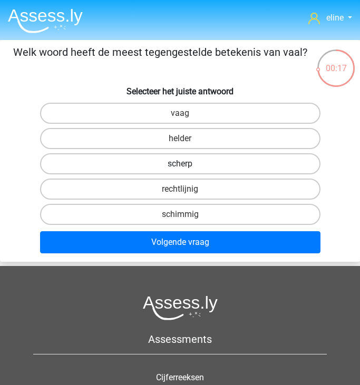
click at [156, 166] on label "scherp" at bounding box center [180, 163] width 280 height 21
click at [180, 166] on input "scherp" at bounding box center [183, 167] width 7 height 7
radio input "true"
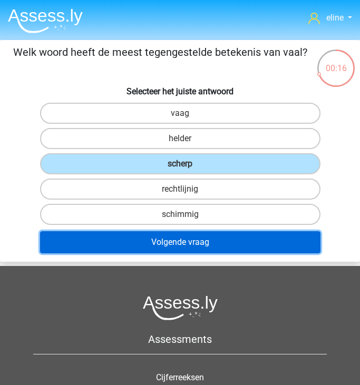
click at [149, 234] on button "Volgende vraag" at bounding box center [180, 242] width 280 height 22
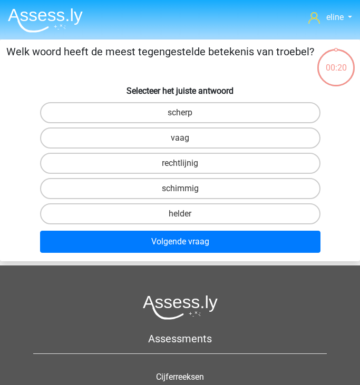
scroll to position [1, 0]
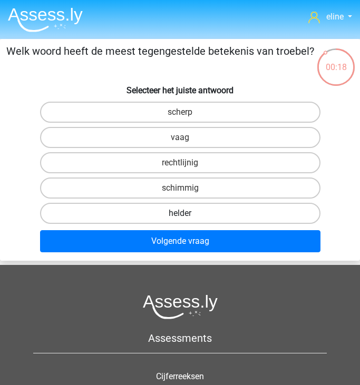
click at [166, 213] on label "helder" at bounding box center [180, 213] width 280 height 21
click at [180, 213] on input "helder" at bounding box center [183, 216] width 7 height 7
radio input "true"
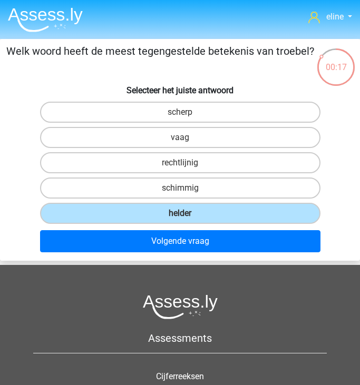
click at [160, 253] on div "Volgende vraag" at bounding box center [180, 243] width 359 height 26
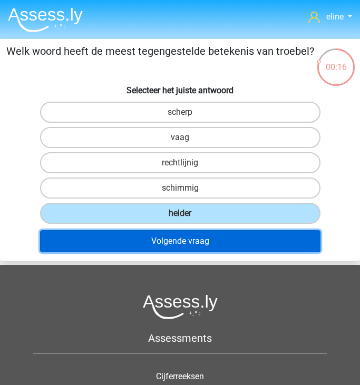
click at [154, 244] on button "Volgende vraag" at bounding box center [180, 241] width 280 height 22
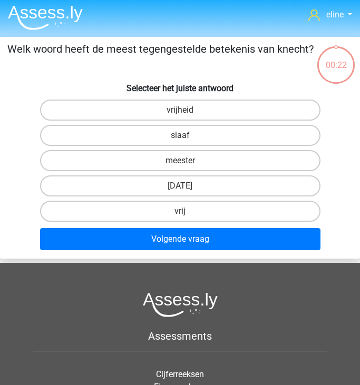
scroll to position [2, 0]
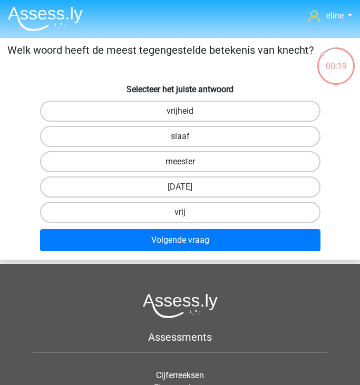
click at [167, 166] on label "meester" at bounding box center [180, 161] width 280 height 21
click at [180, 166] on input "meester" at bounding box center [183, 165] width 7 height 7
radio input "true"
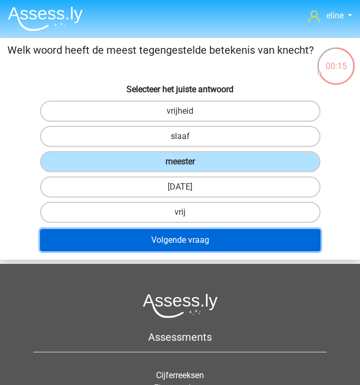
click at [168, 241] on button "Volgende vraag" at bounding box center [180, 240] width 280 height 22
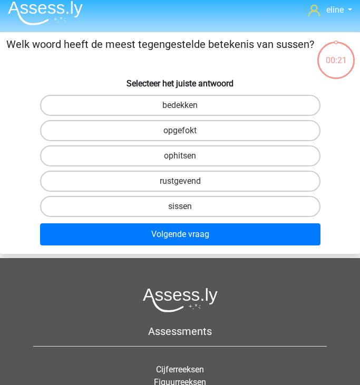
scroll to position [0, 0]
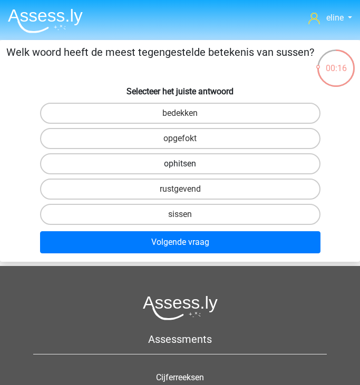
click at [153, 162] on label "ophitsen" at bounding box center [180, 163] width 280 height 21
click at [180, 164] on input "ophitsen" at bounding box center [183, 167] width 7 height 7
radio input "true"
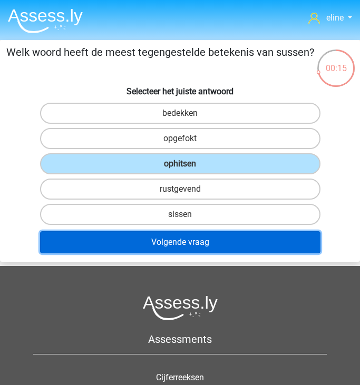
click at [152, 248] on button "Volgende vraag" at bounding box center [180, 242] width 280 height 22
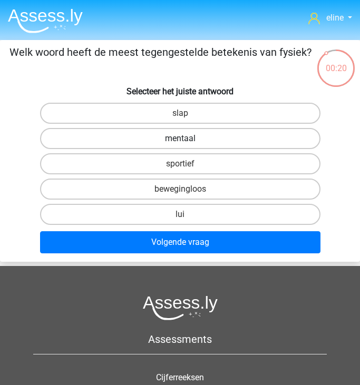
click at [204, 137] on label "mentaal" at bounding box center [180, 138] width 280 height 21
click at [187, 139] on input "mentaal" at bounding box center [183, 142] width 7 height 7
radio input "true"
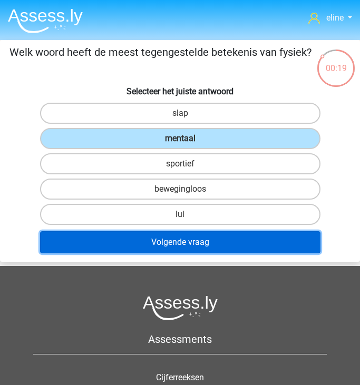
click at [168, 246] on button "Volgende vraag" at bounding box center [180, 242] width 280 height 22
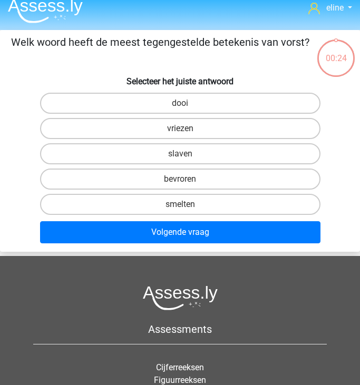
scroll to position [9, 0]
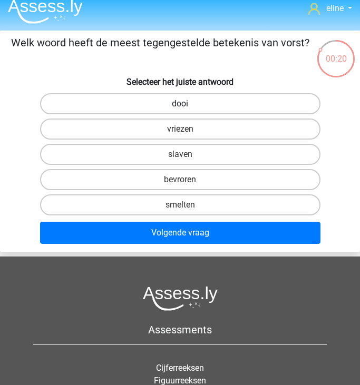
click at [188, 101] on label "dooi" at bounding box center [180, 103] width 280 height 21
click at [187, 104] on input "dooi" at bounding box center [183, 107] width 7 height 7
radio input "true"
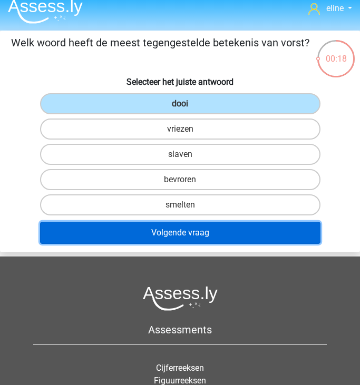
click at [175, 224] on button "Volgende vraag" at bounding box center [180, 233] width 280 height 22
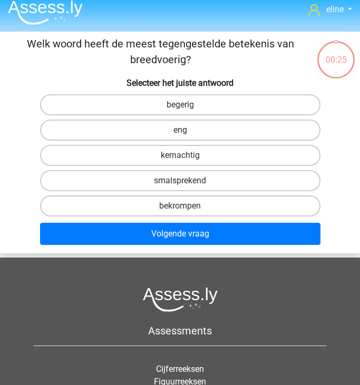
scroll to position [0, 0]
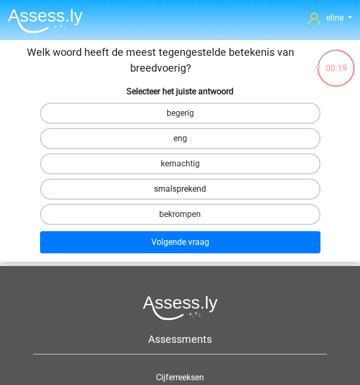
click at [166, 186] on label "smalsprekend" at bounding box center [180, 189] width 280 height 21
click at [180, 189] on input "smalsprekend" at bounding box center [183, 192] width 7 height 7
radio input "true"
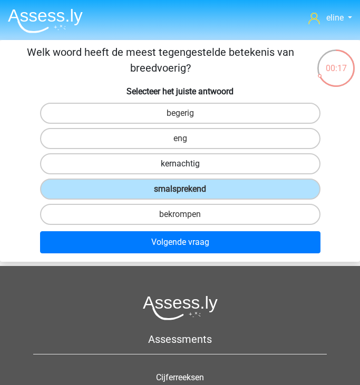
click at [139, 163] on label "kernachtig" at bounding box center [180, 163] width 280 height 21
click at [180, 164] on input "kernachtig" at bounding box center [183, 167] width 7 height 7
radio input "true"
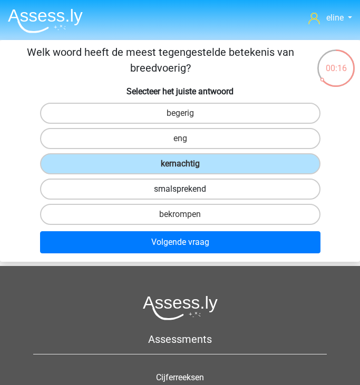
click at [146, 191] on label "smalsprekend" at bounding box center [180, 189] width 280 height 21
click at [180, 191] on input "smalsprekend" at bounding box center [183, 192] width 7 height 7
radio input "true"
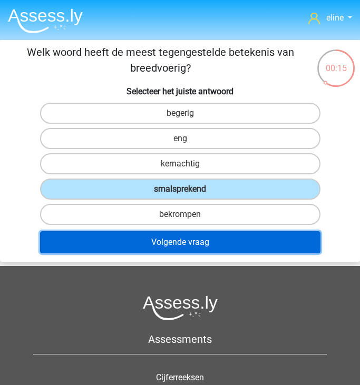
click at [147, 234] on button "Volgende vraag" at bounding box center [180, 242] width 280 height 22
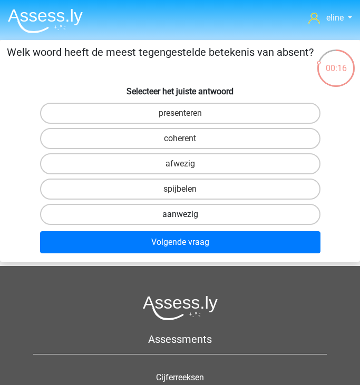
click at [175, 214] on label "aanwezig" at bounding box center [180, 214] width 280 height 21
click at [180, 214] on input "aanwezig" at bounding box center [183, 217] width 7 height 7
radio input "true"
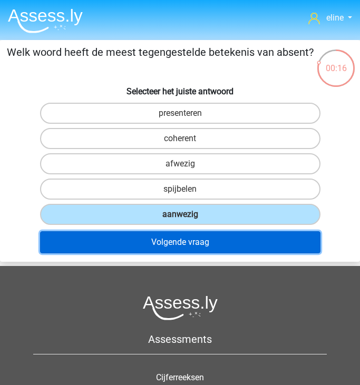
click at [175, 239] on button "Volgende vraag" at bounding box center [180, 242] width 280 height 22
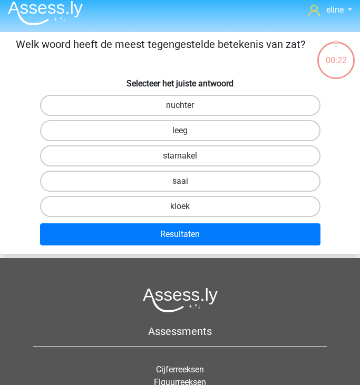
scroll to position [7, 0]
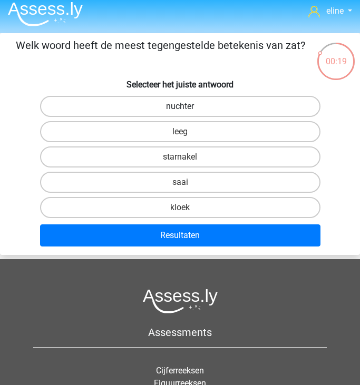
click at [163, 110] on label "nuchter" at bounding box center [180, 106] width 280 height 21
click at [180, 110] on input "nuchter" at bounding box center [183, 109] width 7 height 7
radio input "true"
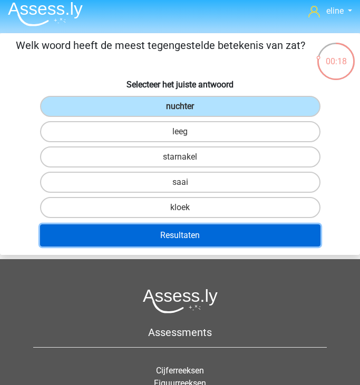
click at [163, 232] on button "Resultaten" at bounding box center [180, 235] width 280 height 22
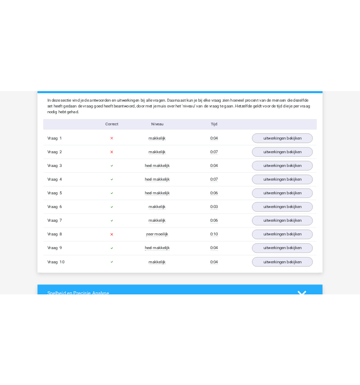
scroll to position [635, 0]
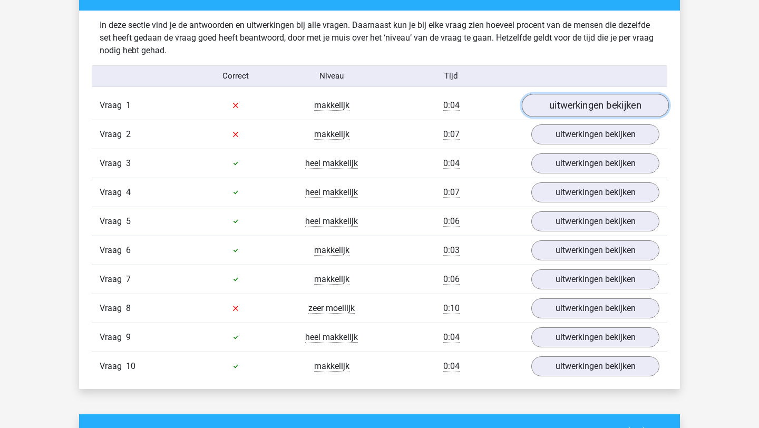
click at [359, 103] on link "uitwerkingen bekijken" at bounding box center [595, 105] width 147 height 23
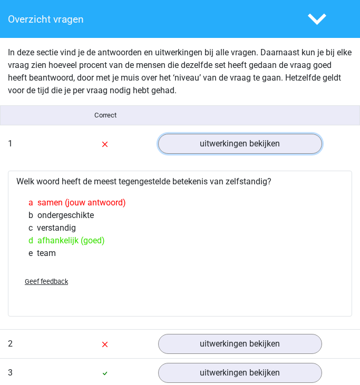
scroll to position [675, 0]
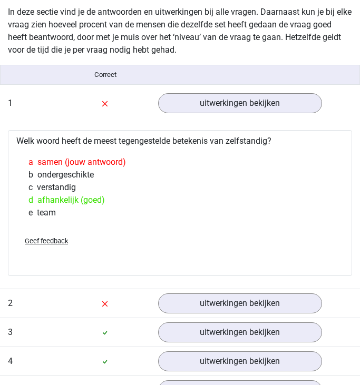
click at [219, 87] on div "In deze sectie vind je de antwoorden en uitwerkingen bij alle vragen. Daarnaast…" at bounding box center [180, 277] width 344 height 561
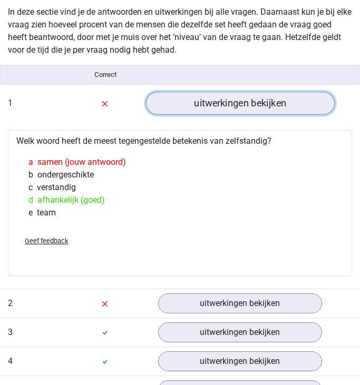
click at [224, 106] on link "uitwerkingen bekijken" at bounding box center [239, 103] width 189 height 23
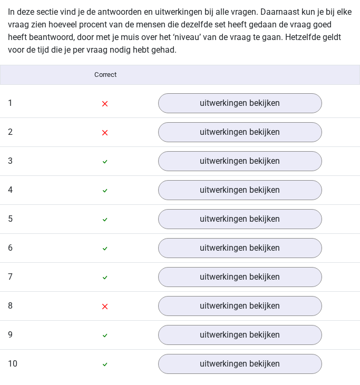
click at [213, 88] on div "In deze sectie vind je de antwoorden en uitwerkingen bij alle vragen. Daarnaast…" at bounding box center [180, 191] width 344 height 389
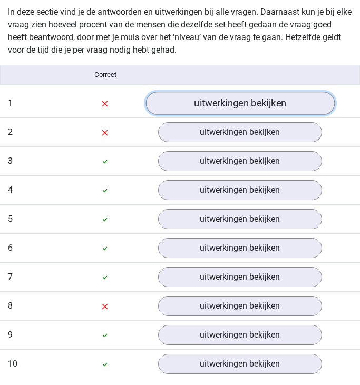
click at [213, 99] on link "uitwerkingen bekijken" at bounding box center [239, 103] width 189 height 23
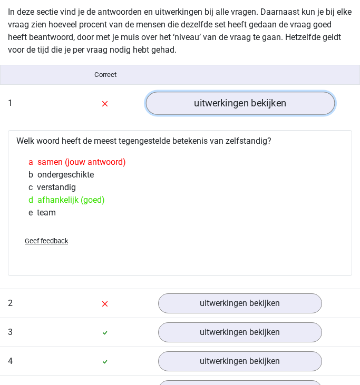
click at [204, 100] on link "uitwerkingen bekijken" at bounding box center [239, 103] width 189 height 23
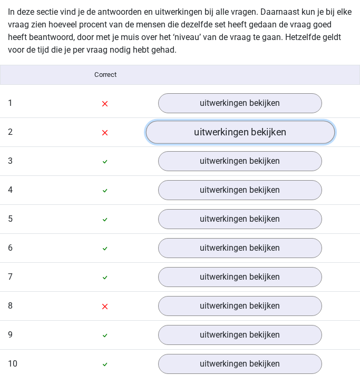
click at [190, 130] on link "uitwerkingen bekijken" at bounding box center [239, 132] width 189 height 23
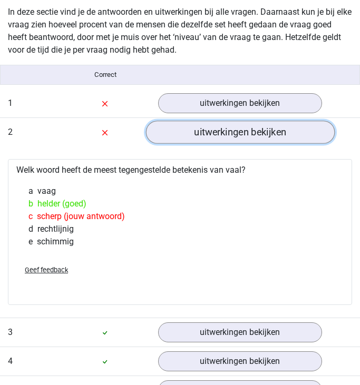
click at [180, 130] on link "uitwerkingen bekijken" at bounding box center [239, 132] width 189 height 23
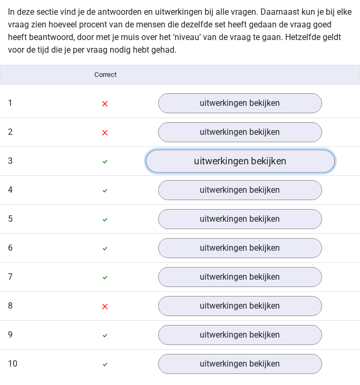
click at [189, 161] on link "uitwerkingen bekijken" at bounding box center [239, 161] width 189 height 23
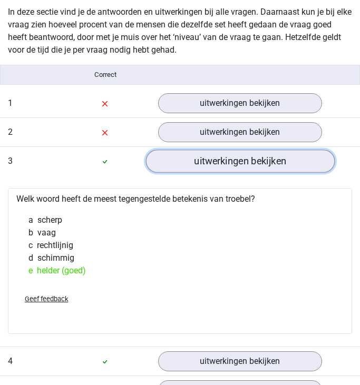
click at [189, 162] on link "uitwerkingen bekijken" at bounding box center [239, 161] width 189 height 23
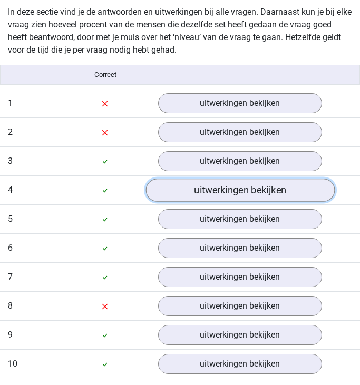
click at [213, 192] on link "uitwerkingen bekijken" at bounding box center [239, 190] width 189 height 23
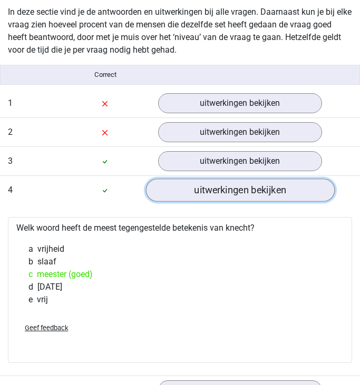
click at [213, 191] on link "uitwerkingen bekijken" at bounding box center [239, 190] width 189 height 23
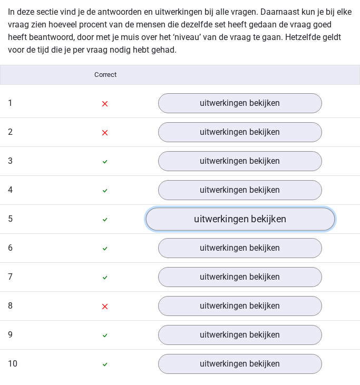
click at [215, 220] on link "uitwerkingen bekijken" at bounding box center [239, 219] width 189 height 23
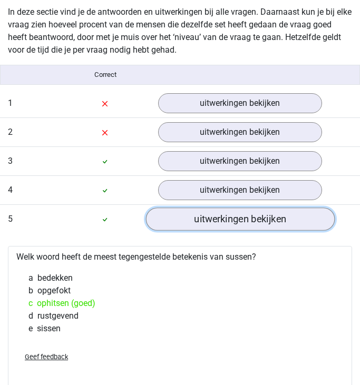
click at [215, 220] on link "uitwerkingen bekijken" at bounding box center [239, 219] width 189 height 23
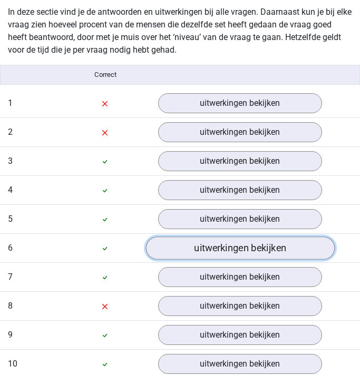
click at [215, 249] on link "uitwerkingen bekijken" at bounding box center [239, 248] width 189 height 23
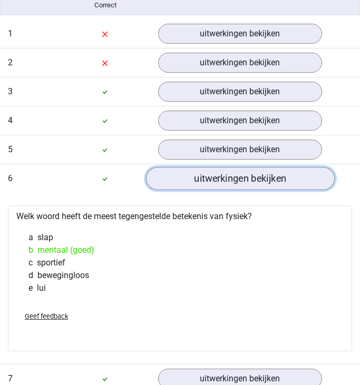
scroll to position [745, 0]
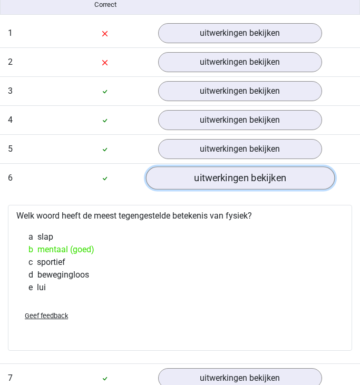
click at [218, 182] on link "uitwerkingen bekijken" at bounding box center [239, 177] width 189 height 23
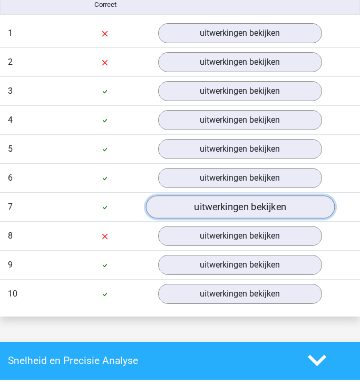
click at [218, 210] on link "uitwerkingen bekijken" at bounding box center [239, 206] width 189 height 23
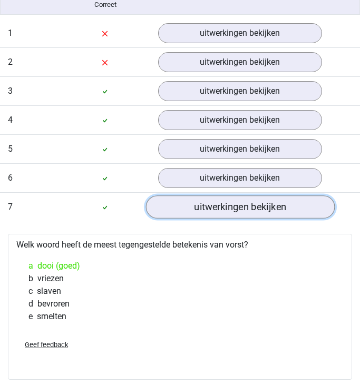
click at [217, 210] on link "uitwerkingen bekijken" at bounding box center [239, 206] width 189 height 23
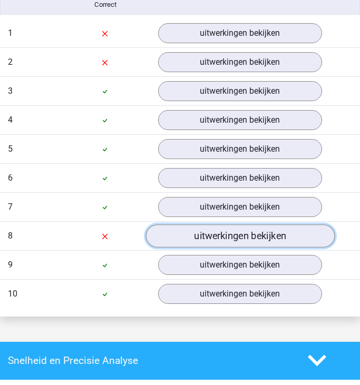
click at [218, 235] on link "uitwerkingen bekijken" at bounding box center [239, 235] width 189 height 23
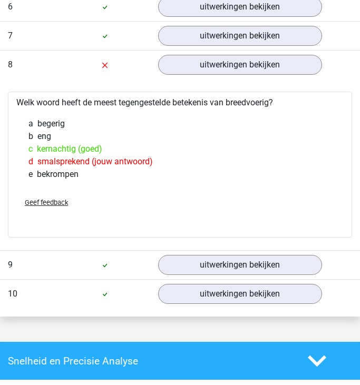
scroll to position [957, 0]
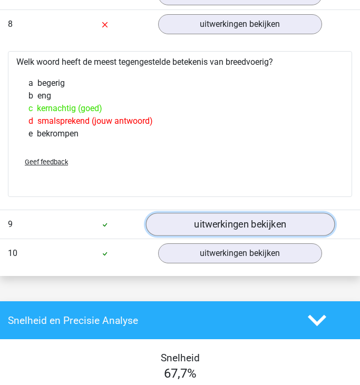
click at [200, 224] on link "uitwerkingen bekijken" at bounding box center [239, 224] width 189 height 23
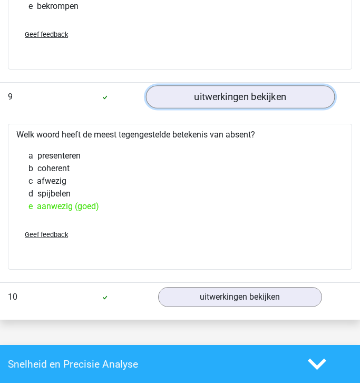
scroll to position [1086, 0]
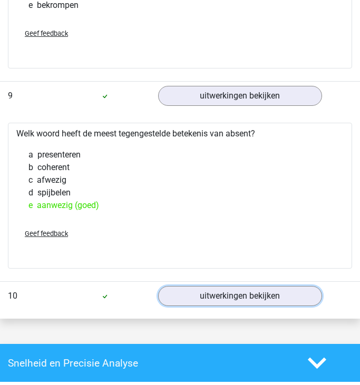
click at [213, 284] on div "Vraag 10 makkelijk 0:04 uitwerkingen bekijken" at bounding box center [180, 295] width 360 height 29
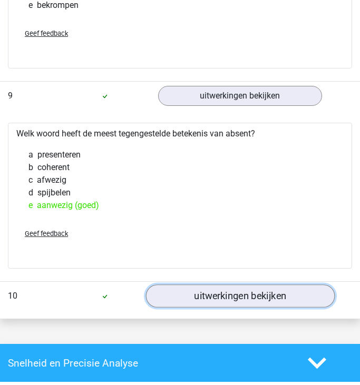
click at [213, 307] on link "uitwerkingen bekijken" at bounding box center [239, 295] width 189 height 23
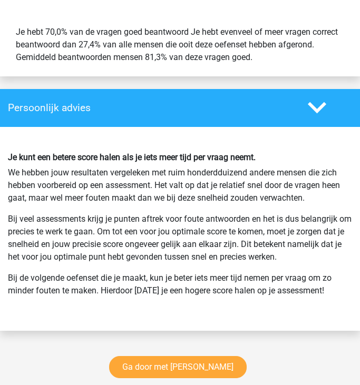
scroll to position [2161, 0]
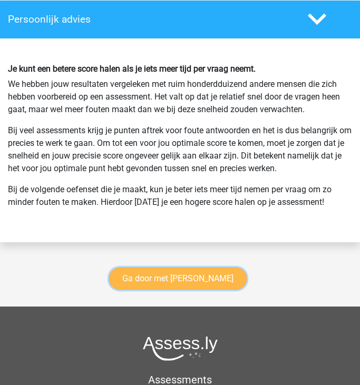
click at [184, 281] on link "Ga door met antoniemen" at bounding box center [178, 279] width 138 height 22
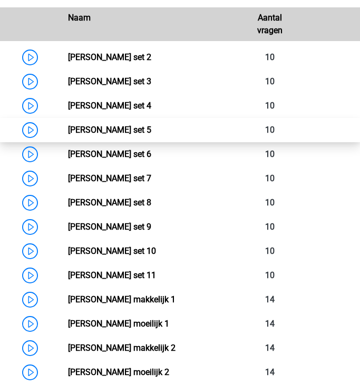
scroll to position [610, 0]
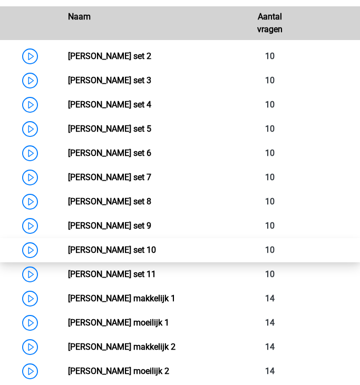
click at [68, 252] on link "[PERSON_NAME] set 10" at bounding box center [112, 250] width 88 height 10
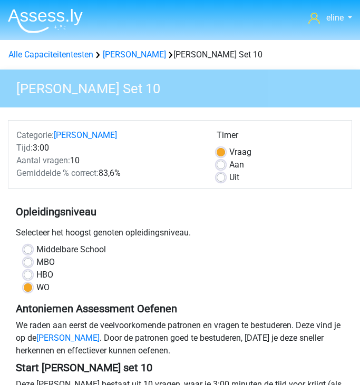
scroll to position [179, 0]
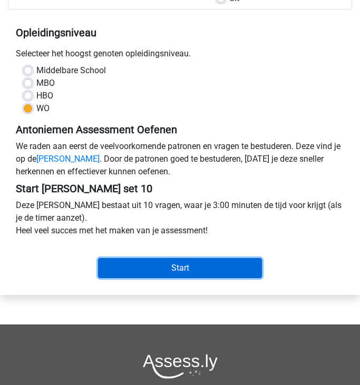
click at [139, 267] on input "Start" at bounding box center [180, 268] width 164 height 20
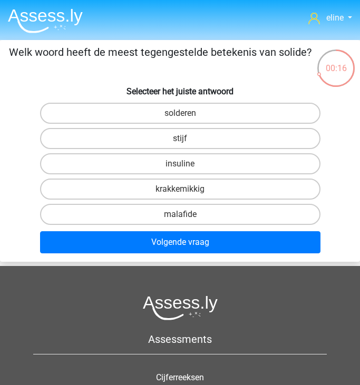
click at [181, 190] on input "krakkemikkig" at bounding box center [183, 192] width 7 height 7
radio input "true"
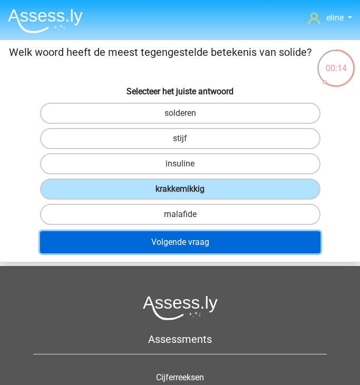
click at [176, 238] on button "Volgende vraag" at bounding box center [180, 242] width 280 height 22
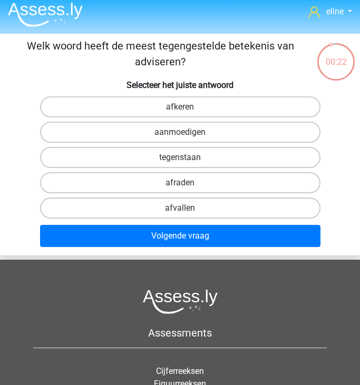
scroll to position [4, 0]
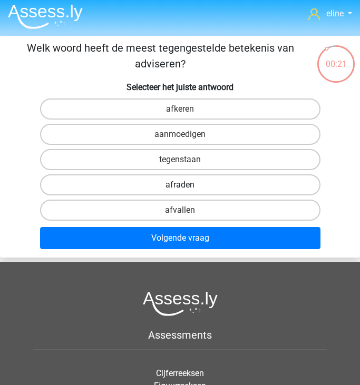
click at [180, 183] on label "afraden" at bounding box center [180, 184] width 280 height 21
click at [180, 185] on input "afraden" at bounding box center [183, 188] width 7 height 7
radio input "true"
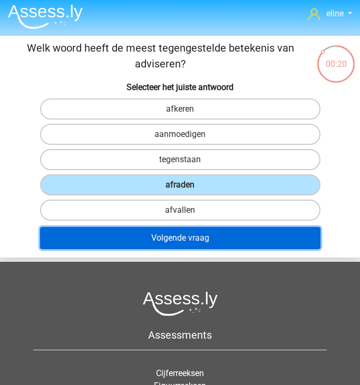
click at [178, 238] on button "Volgende vraag" at bounding box center [180, 238] width 280 height 22
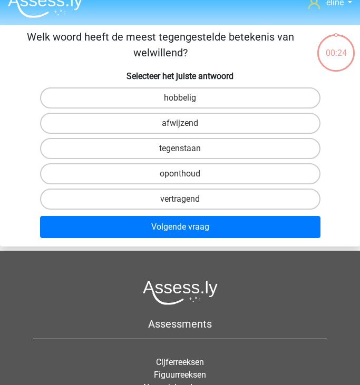
scroll to position [0, 0]
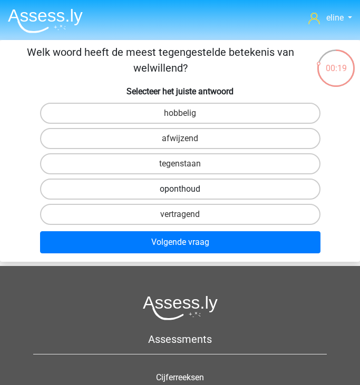
click at [178, 194] on label "oponthoud" at bounding box center [180, 189] width 280 height 21
click at [180, 194] on input "oponthoud" at bounding box center [183, 192] width 7 height 7
radio input "true"
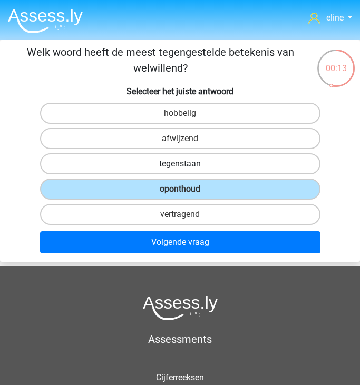
click at [175, 170] on label "tegenstaan" at bounding box center [180, 163] width 280 height 21
click at [180, 170] on input "tegenstaan" at bounding box center [183, 167] width 7 height 7
radio input "true"
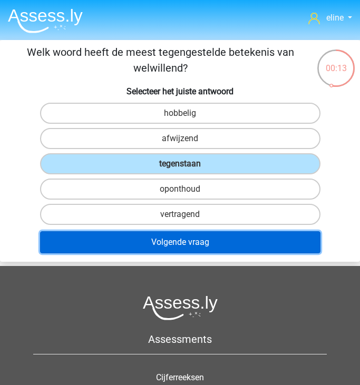
click at [175, 237] on button "Volgende vraag" at bounding box center [180, 242] width 280 height 22
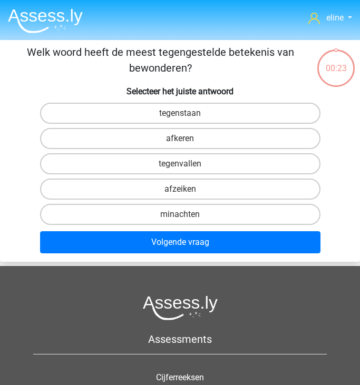
scroll to position [1, 0]
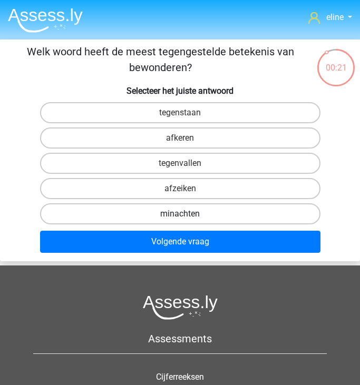
click at [169, 214] on label "minachten" at bounding box center [180, 213] width 280 height 21
click at [180, 214] on input "minachten" at bounding box center [183, 217] width 7 height 7
radio input "true"
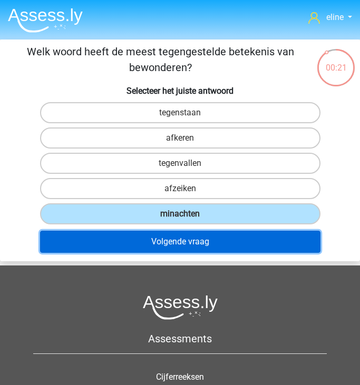
click at [169, 249] on button "Volgende vraag" at bounding box center [180, 242] width 280 height 22
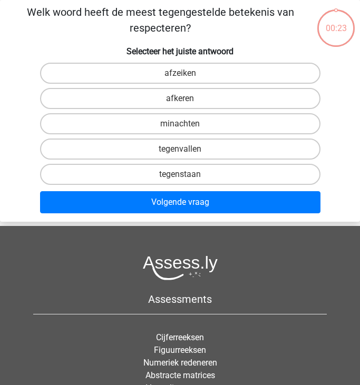
scroll to position [0, 0]
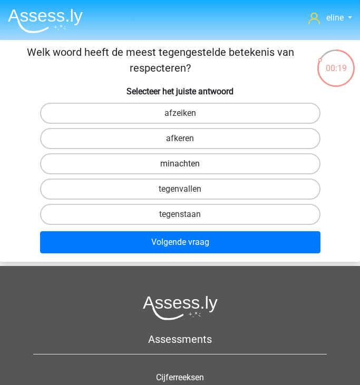
click at [176, 167] on label "minachten" at bounding box center [180, 163] width 280 height 21
click at [180, 167] on input "minachten" at bounding box center [183, 167] width 7 height 7
radio input "true"
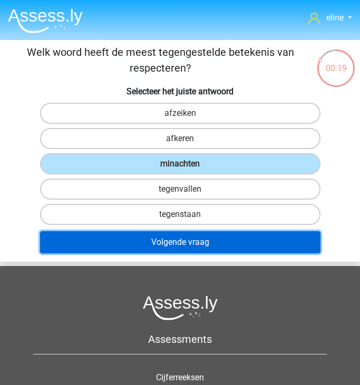
click at [179, 243] on button "Volgende vraag" at bounding box center [180, 242] width 280 height 22
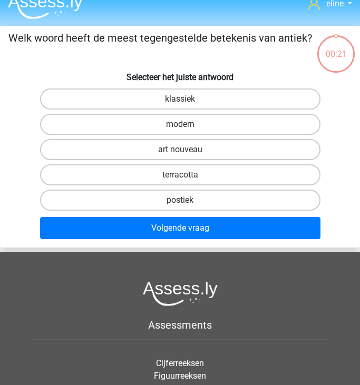
scroll to position [4, 0]
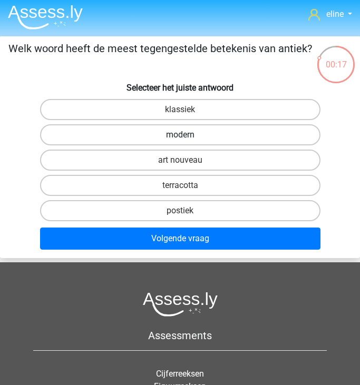
click at [160, 136] on label "modern" at bounding box center [180, 134] width 280 height 21
click at [180, 136] on input "modern" at bounding box center [183, 138] width 7 height 7
radio input "true"
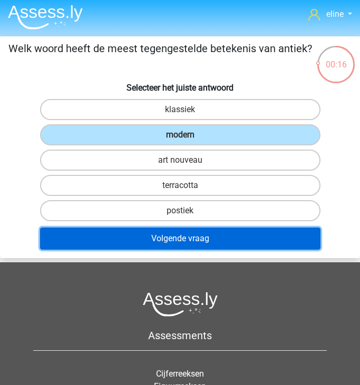
click at [159, 241] on button "Volgende vraag" at bounding box center [180, 239] width 280 height 22
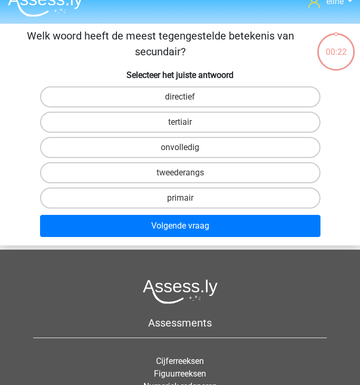
scroll to position [14, 0]
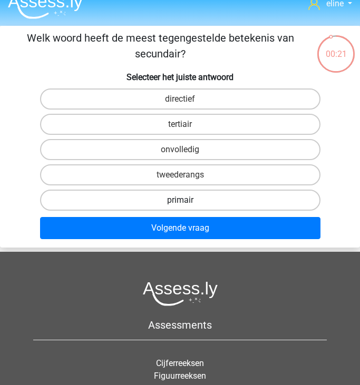
click at [162, 203] on label "primair" at bounding box center [180, 200] width 280 height 21
click at [180, 203] on input "primair" at bounding box center [183, 203] width 7 height 7
radio input "true"
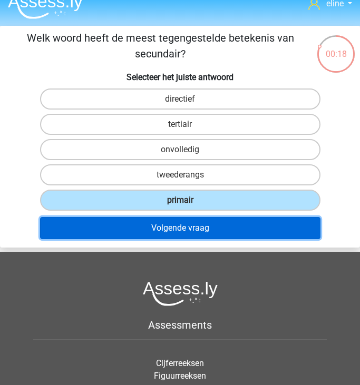
click at [165, 232] on button "Volgende vraag" at bounding box center [180, 228] width 280 height 22
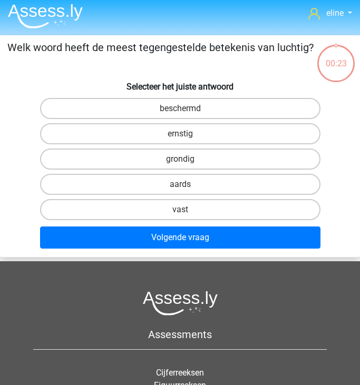
scroll to position [3, 0]
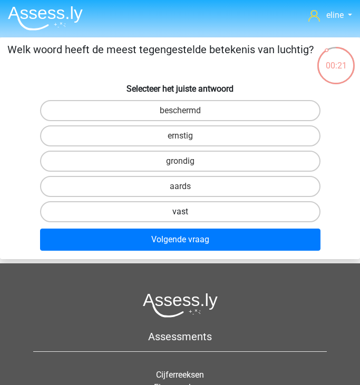
click at [166, 216] on label "vast" at bounding box center [180, 211] width 280 height 21
click at [180, 216] on input "vast" at bounding box center [183, 215] width 7 height 7
radio input "true"
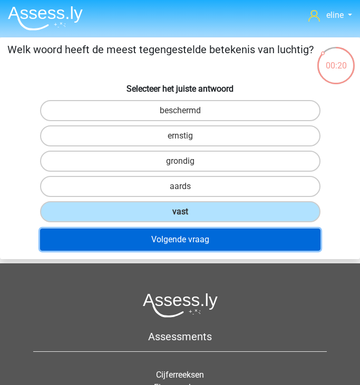
click at [166, 240] on button "Volgende vraag" at bounding box center [180, 240] width 280 height 22
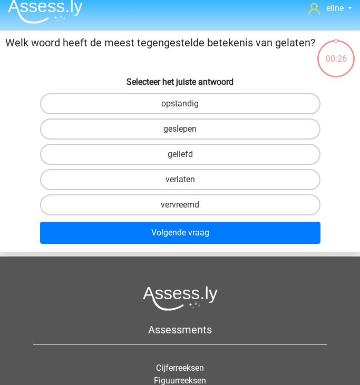
scroll to position [9, 0]
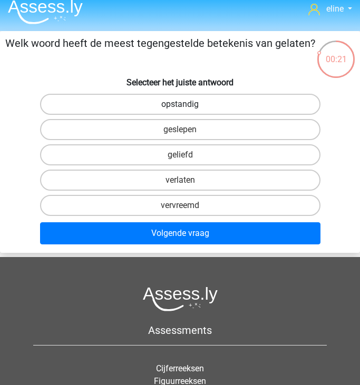
click at [176, 105] on label "opstandig" at bounding box center [180, 104] width 280 height 21
click at [180, 105] on input "opstandig" at bounding box center [183, 107] width 7 height 7
radio input "true"
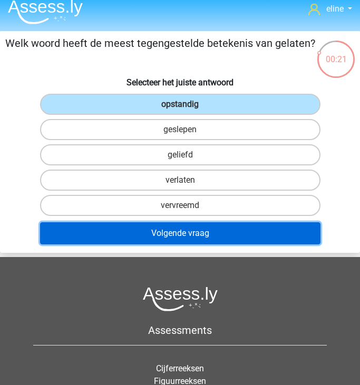
click at [176, 231] on button "Volgende vraag" at bounding box center [180, 233] width 280 height 22
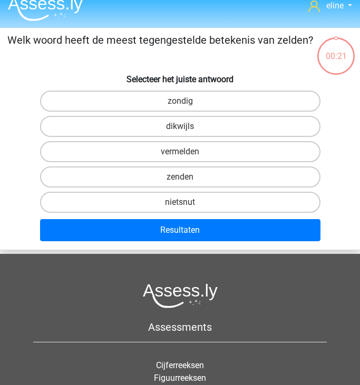
scroll to position [11, 0]
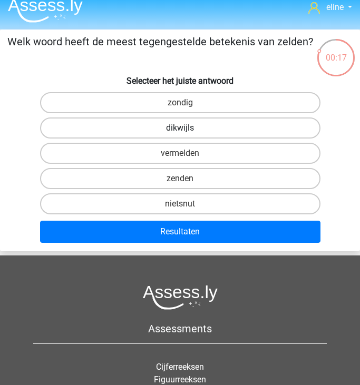
click at [171, 130] on label "dikwijls" at bounding box center [180, 127] width 280 height 21
click at [180, 130] on input "dikwijls" at bounding box center [183, 131] width 7 height 7
radio input "true"
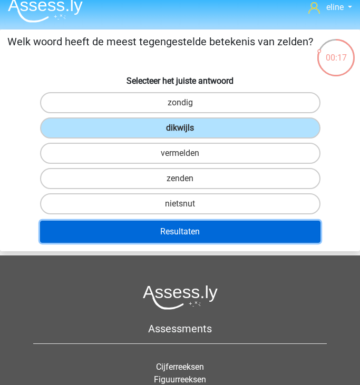
click at [166, 223] on button "Resultaten" at bounding box center [180, 232] width 280 height 22
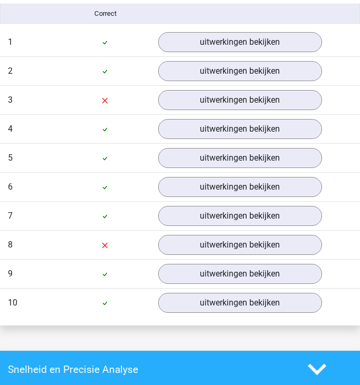
scroll to position [676, 0]
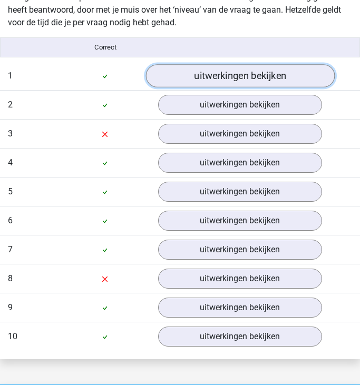
click at [170, 74] on link "uitwerkingen bekijken" at bounding box center [239, 75] width 189 height 23
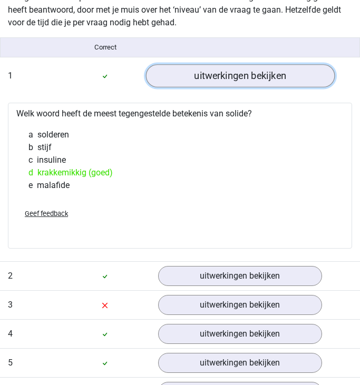
click at [224, 66] on link "uitwerkingen bekijken" at bounding box center [239, 75] width 189 height 23
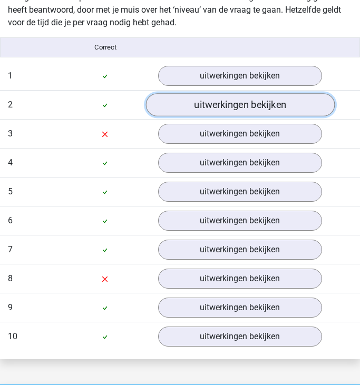
click at [226, 111] on link "uitwerkingen bekijken" at bounding box center [239, 104] width 189 height 23
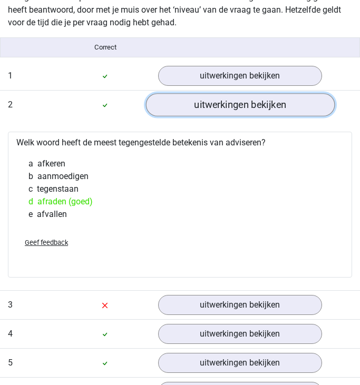
click at [226, 111] on link "uitwerkingen bekijken" at bounding box center [239, 104] width 189 height 23
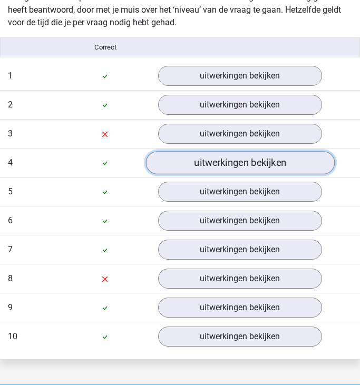
click at [226, 152] on link "uitwerkingen bekijken" at bounding box center [239, 162] width 189 height 23
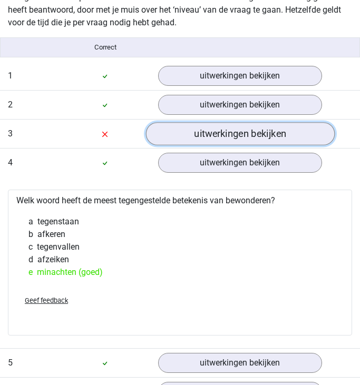
click at [220, 139] on link "uitwerkingen bekijken" at bounding box center [239, 133] width 189 height 23
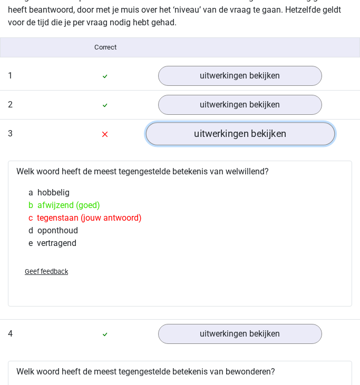
click at [240, 137] on link "uitwerkingen bekijken" at bounding box center [239, 133] width 189 height 23
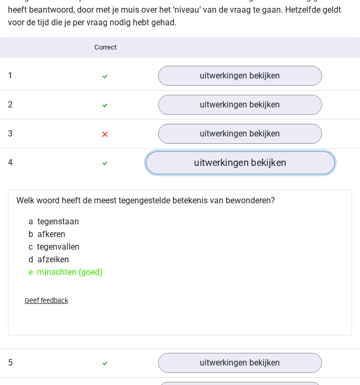
click at [218, 162] on link "uitwerkingen bekijken" at bounding box center [239, 162] width 189 height 23
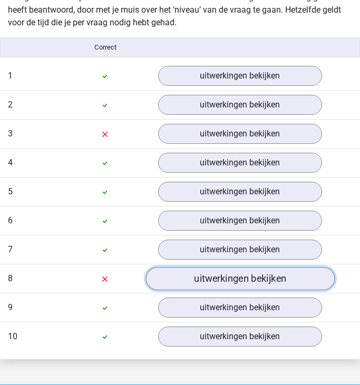
click at [211, 287] on link "uitwerkingen bekijken" at bounding box center [239, 278] width 189 height 23
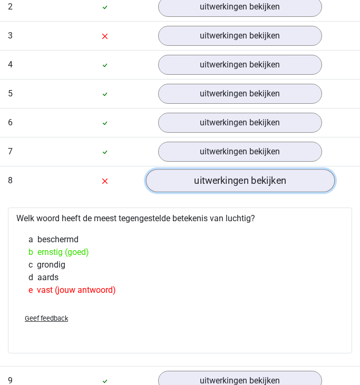
scroll to position [775, 0]
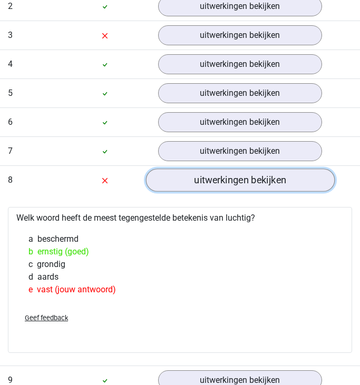
click at [208, 182] on link "uitwerkingen bekijken" at bounding box center [239, 180] width 189 height 23
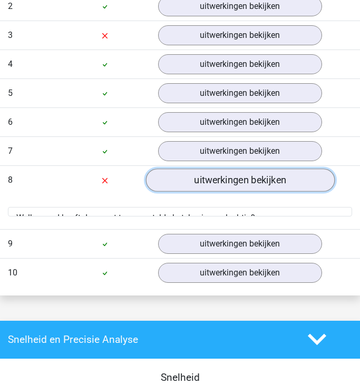
click at [208, 182] on link "uitwerkingen bekijken" at bounding box center [239, 180] width 189 height 23
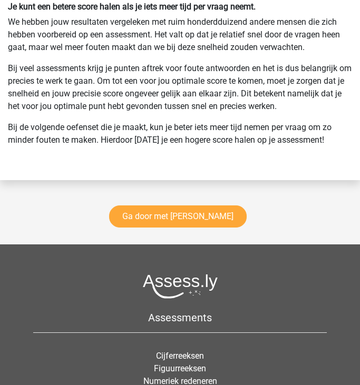
scroll to position [1751, 0]
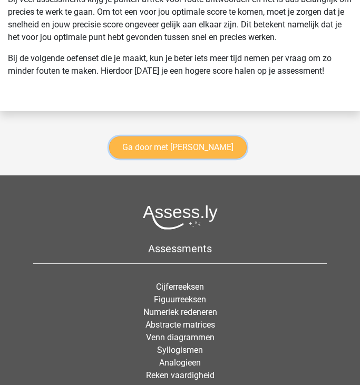
click at [188, 144] on link "Ga door met antoniemen" at bounding box center [178, 147] width 138 height 22
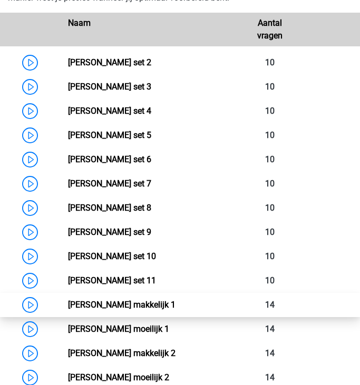
scroll to position [608, 0]
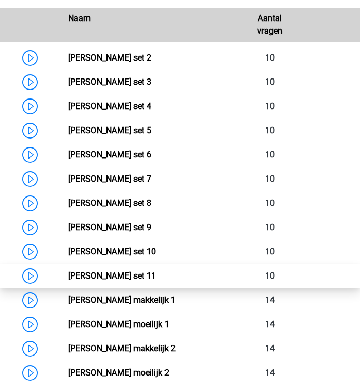
click at [68, 273] on link "[PERSON_NAME] set 11" at bounding box center [112, 276] width 88 height 10
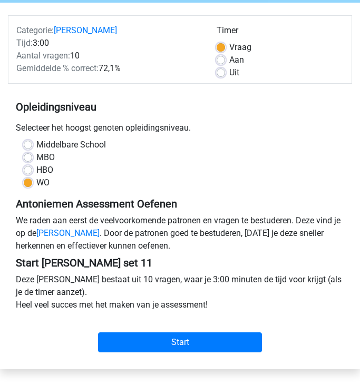
scroll to position [175, 0]
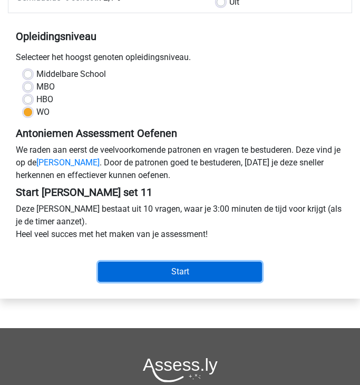
click at [177, 271] on input "Start" at bounding box center [180, 272] width 164 height 20
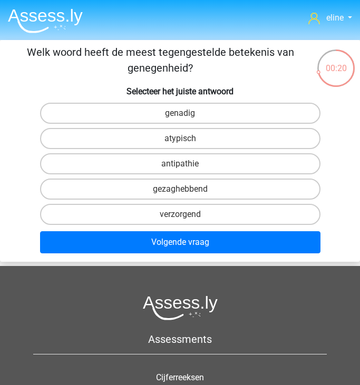
click at [186, 152] on div "antipathie" at bounding box center [180, 163] width 359 height 25
click at [186, 167] on input "antipathie" at bounding box center [183, 167] width 7 height 7
radio input "true"
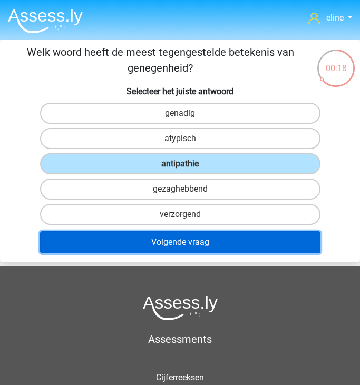
click at [178, 245] on button "Volgende vraag" at bounding box center [180, 242] width 280 height 22
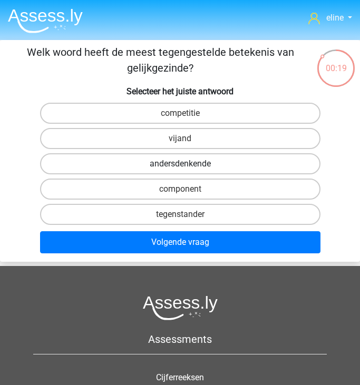
click at [163, 161] on label "andersdenkende" at bounding box center [180, 163] width 280 height 21
click at [180, 164] on input "andersdenkende" at bounding box center [183, 167] width 7 height 7
radio input "true"
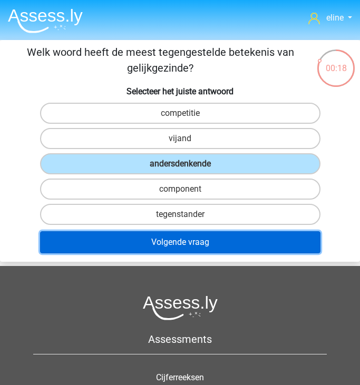
click at [163, 239] on button "Volgende vraag" at bounding box center [180, 242] width 280 height 22
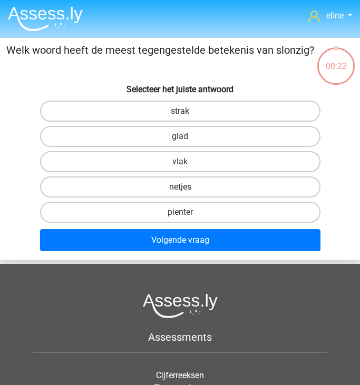
scroll to position [1, 0]
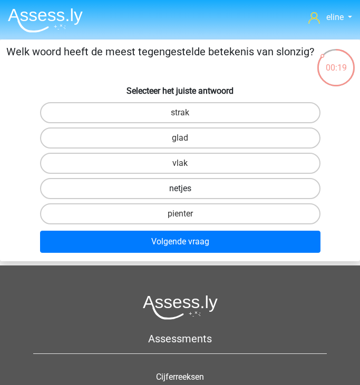
click at [179, 184] on label "netjes" at bounding box center [180, 188] width 280 height 21
click at [180, 189] on input "netjes" at bounding box center [183, 192] width 7 height 7
radio input "true"
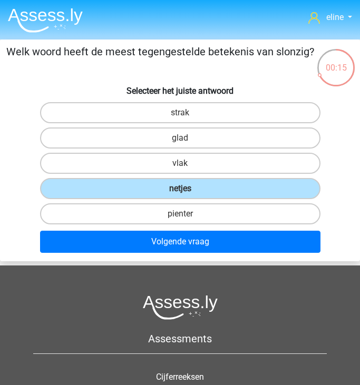
click at [161, 254] on div "Volgende vraag" at bounding box center [180, 244] width 359 height 26
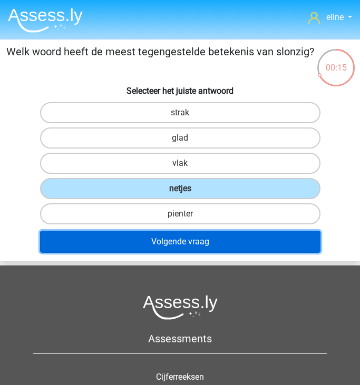
click at [157, 239] on button "Volgende vraag" at bounding box center [180, 242] width 280 height 22
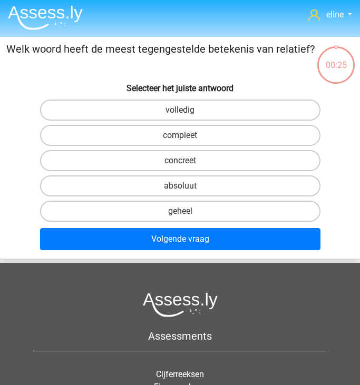
scroll to position [0, 0]
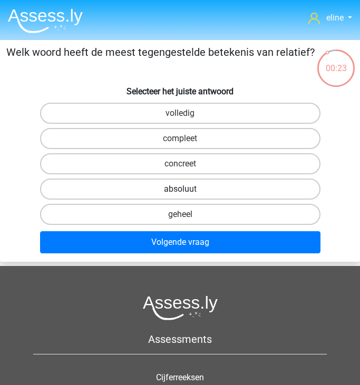
click at [163, 188] on label "absoluut" at bounding box center [180, 189] width 280 height 21
click at [180, 189] on input "absoluut" at bounding box center [183, 192] width 7 height 7
radio input "true"
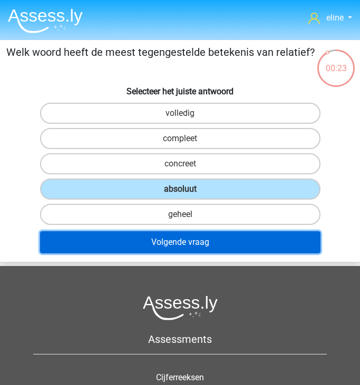
click at [163, 249] on button "Volgende vraag" at bounding box center [180, 242] width 280 height 22
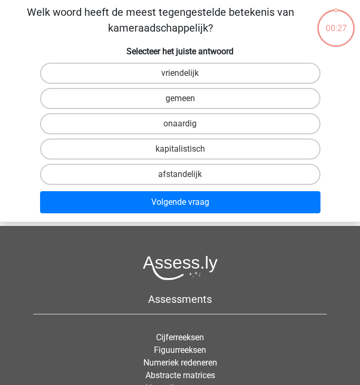
scroll to position [14, 0]
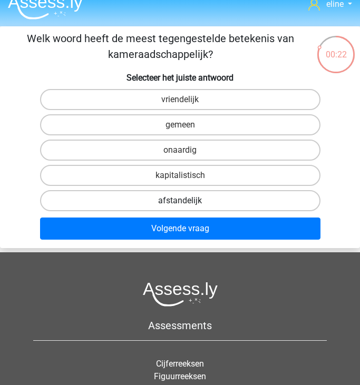
click at [176, 198] on label "afstandelijk" at bounding box center [180, 200] width 280 height 21
click at [180, 201] on input "afstandelijk" at bounding box center [183, 204] width 7 height 7
radio input "true"
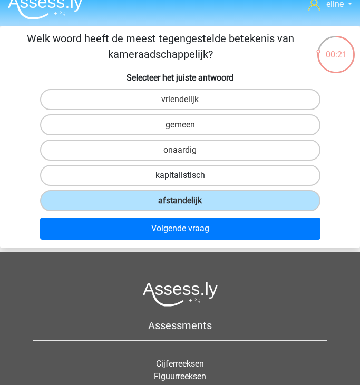
click at [168, 174] on label "kapitalistisch" at bounding box center [180, 175] width 280 height 21
click at [180, 175] on input "kapitalistisch" at bounding box center [183, 178] width 7 height 7
radio input "true"
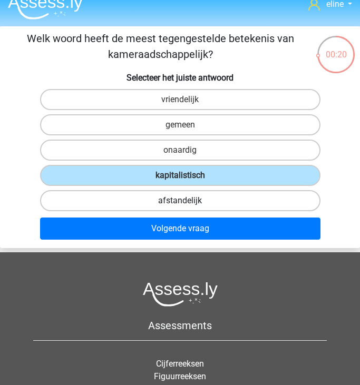
click at [161, 201] on label "afstandelijk" at bounding box center [180, 200] width 280 height 21
click at [180, 201] on input "afstandelijk" at bounding box center [183, 204] width 7 height 7
radio input "true"
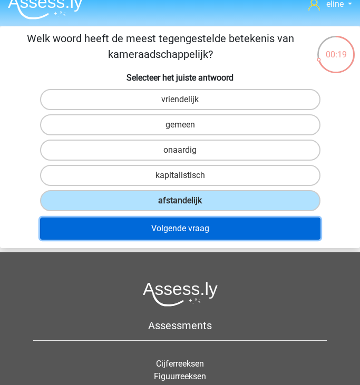
click at [158, 233] on button "Volgende vraag" at bounding box center [180, 229] width 280 height 22
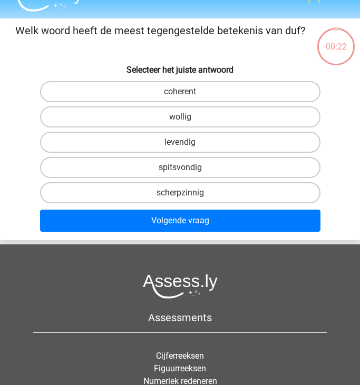
scroll to position [17, 0]
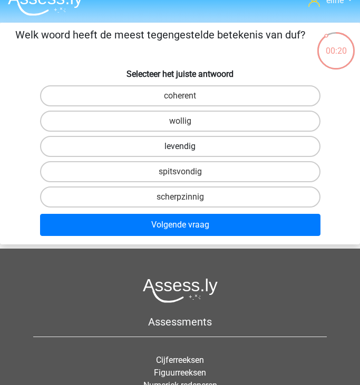
click at [157, 152] on label "levendig" at bounding box center [180, 146] width 280 height 21
click at [180, 152] on input "levendig" at bounding box center [183, 149] width 7 height 7
radio input "true"
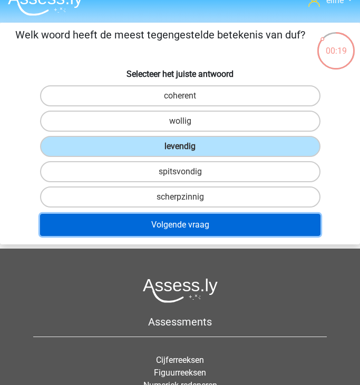
click at [158, 222] on button "Volgende vraag" at bounding box center [180, 225] width 280 height 22
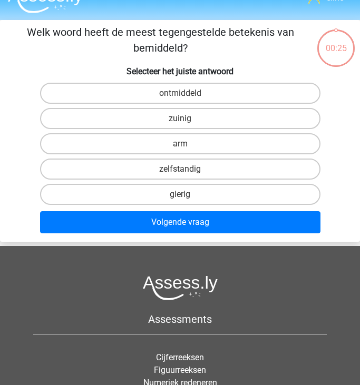
scroll to position [6, 0]
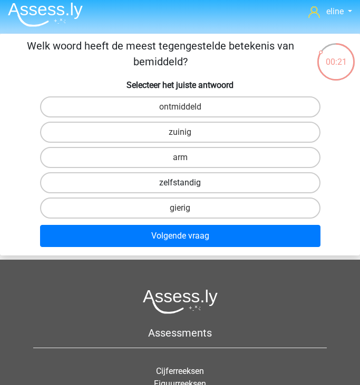
click at [166, 177] on label "zelfstandig" at bounding box center [180, 182] width 280 height 21
click at [180, 183] on input "zelfstandig" at bounding box center [183, 186] width 7 height 7
radio input "true"
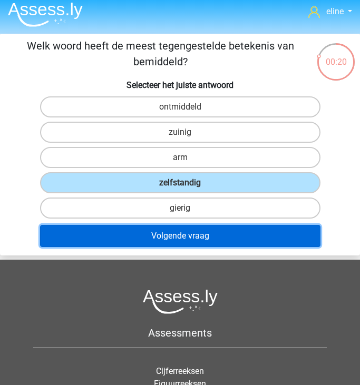
click at [166, 230] on button "Volgende vraag" at bounding box center [180, 236] width 280 height 22
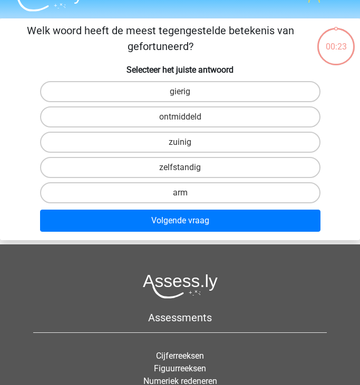
scroll to position [9, 0]
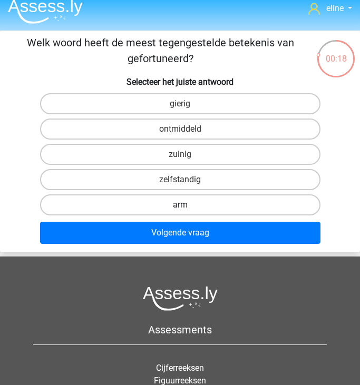
click at [172, 211] on label "arm" at bounding box center [180, 204] width 280 height 21
click at [180, 211] on input "arm" at bounding box center [183, 208] width 7 height 7
radio input "true"
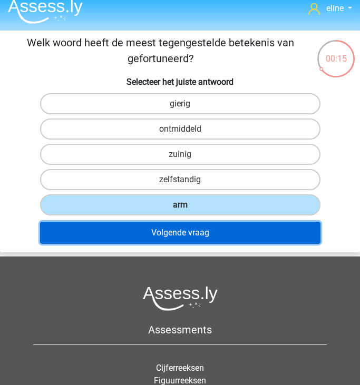
click at [170, 234] on button "Volgende vraag" at bounding box center [180, 233] width 280 height 22
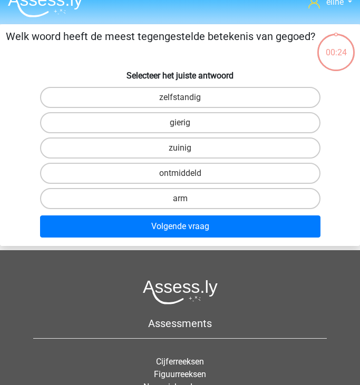
scroll to position [14, 0]
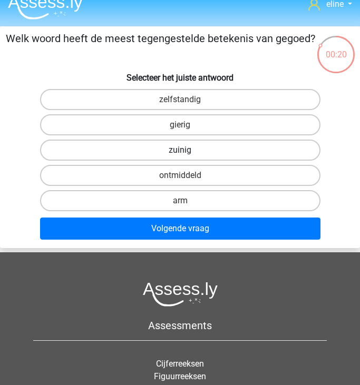
click at [178, 148] on label "zuinig" at bounding box center [180, 150] width 280 height 21
click at [180, 150] on input "zuinig" at bounding box center [183, 153] width 7 height 7
radio input "true"
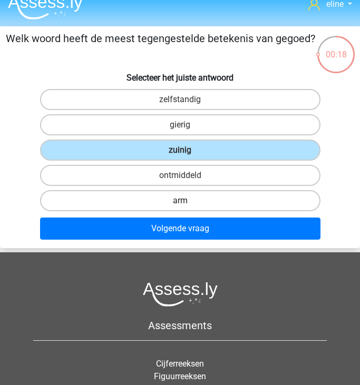
click at [164, 205] on label "arm" at bounding box center [180, 200] width 280 height 21
click at [180, 205] on input "arm" at bounding box center [183, 204] width 7 height 7
radio input "true"
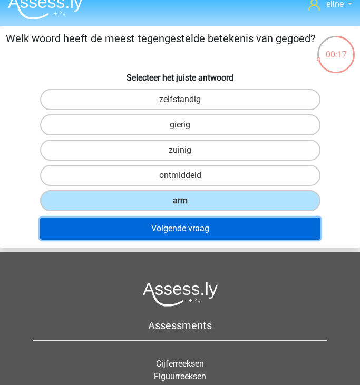
click at [164, 226] on button "Volgende vraag" at bounding box center [180, 229] width 280 height 22
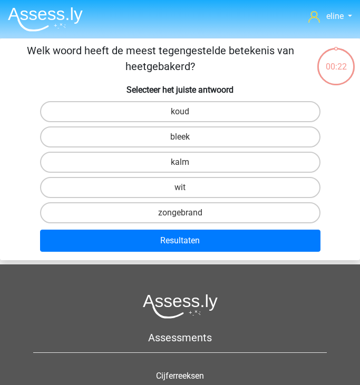
scroll to position [0, 0]
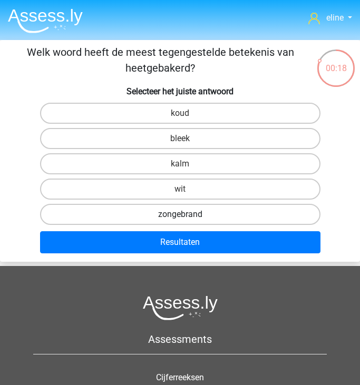
click at [200, 207] on label "zongebrand" at bounding box center [180, 214] width 280 height 21
click at [187, 214] on input "zongebrand" at bounding box center [183, 217] width 7 height 7
radio input "true"
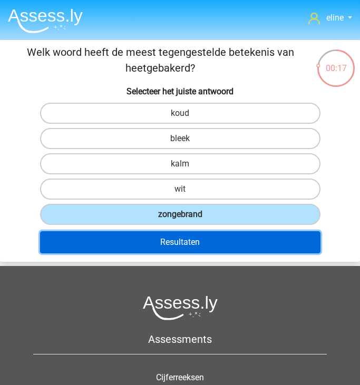
click at [194, 238] on button "Resultaten" at bounding box center [180, 242] width 280 height 22
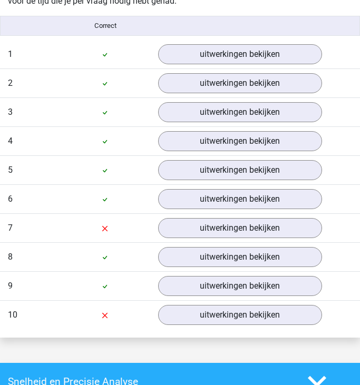
scroll to position [696, 0]
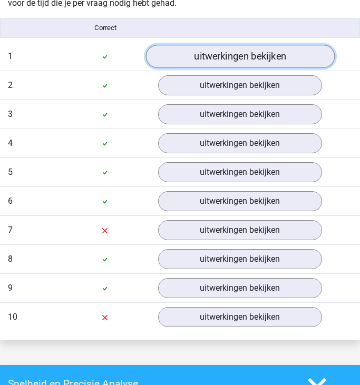
click at [209, 53] on link "uitwerkingen bekijken" at bounding box center [239, 56] width 189 height 23
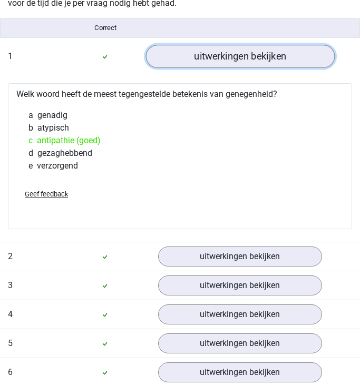
click at [226, 54] on link "uitwerkingen bekijken" at bounding box center [239, 56] width 189 height 23
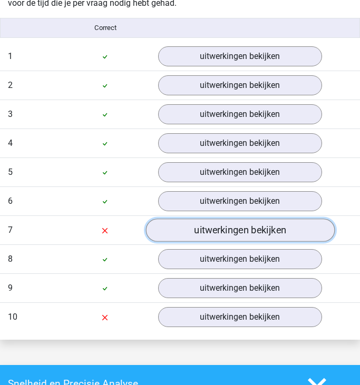
click at [204, 231] on link "uitwerkingen bekijken" at bounding box center [239, 230] width 189 height 23
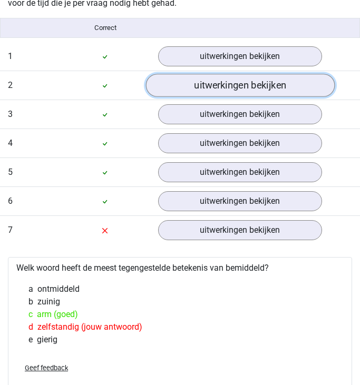
click at [197, 85] on link "uitwerkingen bekijken" at bounding box center [239, 85] width 189 height 23
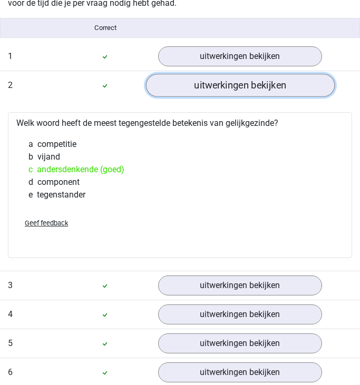
click at [196, 85] on link "uitwerkingen bekijken" at bounding box center [239, 85] width 189 height 23
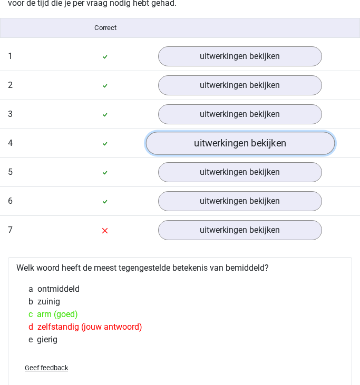
click at [195, 135] on link "uitwerkingen bekijken" at bounding box center [239, 143] width 189 height 23
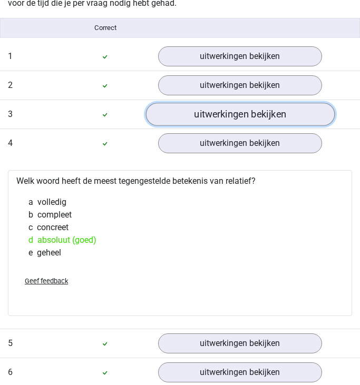
click at [189, 119] on link "uitwerkingen bekijken" at bounding box center [239, 114] width 189 height 23
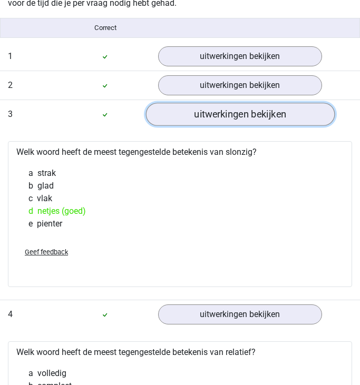
click at [189, 119] on link "uitwerkingen bekijken" at bounding box center [239, 114] width 189 height 23
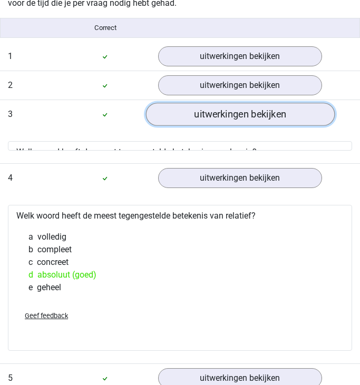
click at [189, 119] on link "uitwerkingen bekijken" at bounding box center [239, 114] width 189 height 23
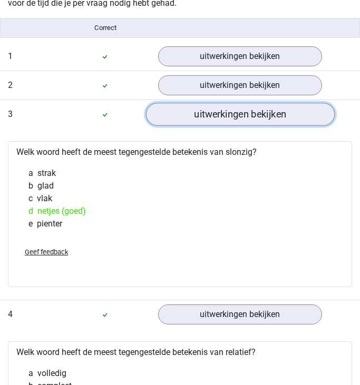
click at [169, 110] on link "uitwerkingen bekijken" at bounding box center [239, 114] width 189 height 23
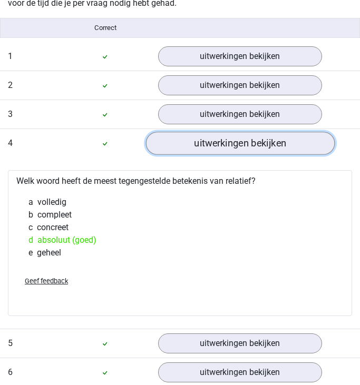
click at [179, 143] on link "uitwerkingen bekijken" at bounding box center [239, 143] width 189 height 23
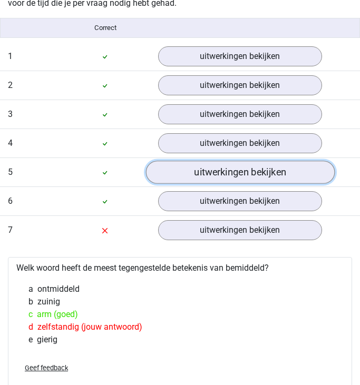
click at [187, 183] on link "uitwerkingen bekijken" at bounding box center [239, 172] width 189 height 23
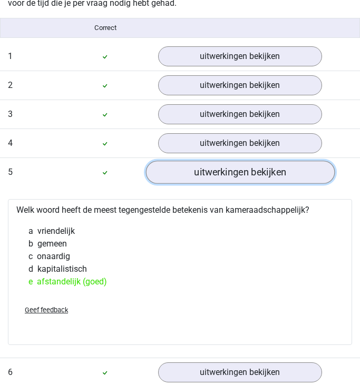
click at [185, 173] on link "uitwerkingen bekijken" at bounding box center [239, 172] width 189 height 23
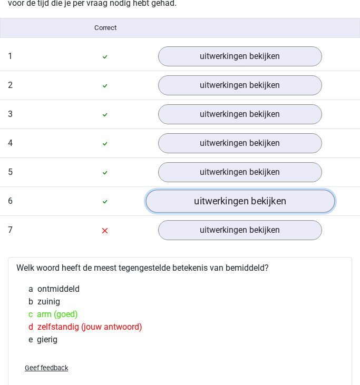
click at [188, 204] on link "uitwerkingen bekijken" at bounding box center [239, 201] width 189 height 23
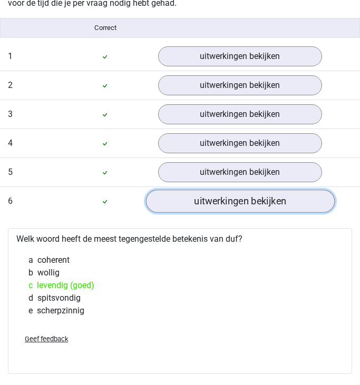
click at [188, 204] on link "uitwerkingen bekijken" at bounding box center [239, 201] width 189 height 23
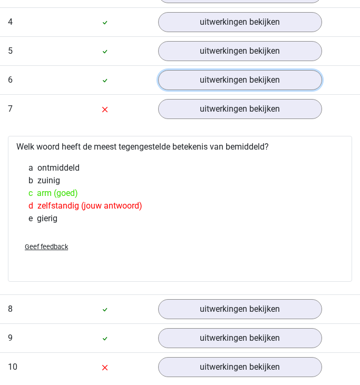
scroll to position [817, 0]
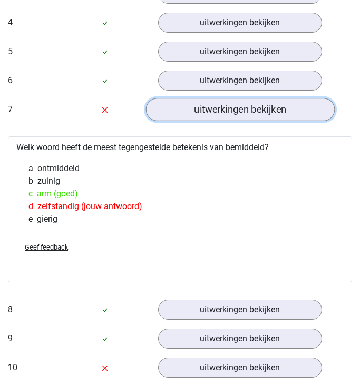
click at [185, 106] on link "uitwerkingen bekijken" at bounding box center [239, 109] width 189 height 23
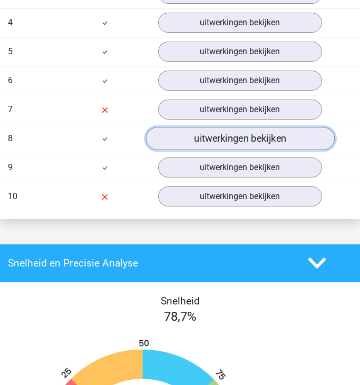
click at [184, 142] on link "uitwerkingen bekijken" at bounding box center [239, 138] width 189 height 23
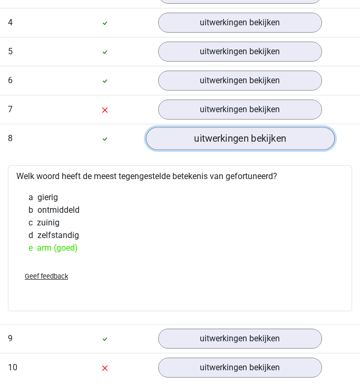
click at [252, 136] on link "uitwerkingen bekijken" at bounding box center [239, 138] width 189 height 23
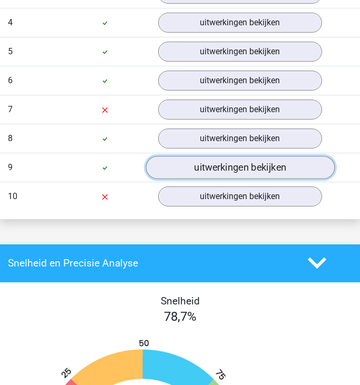
click at [248, 172] on link "uitwerkingen bekijken" at bounding box center [239, 167] width 189 height 23
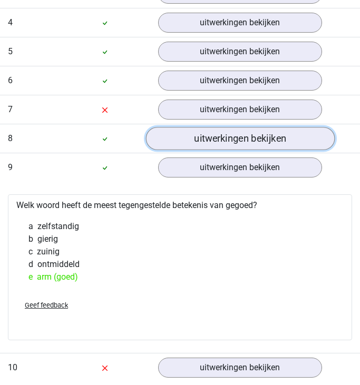
click at [232, 142] on link "uitwerkingen bekijken" at bounding box center [239, 138] width 189 height 23
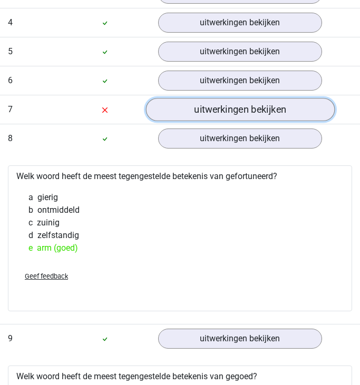
click at [225, 110] on link "uitwerkingen bekijken" at bounding box center [239, 109] width 189 height 23
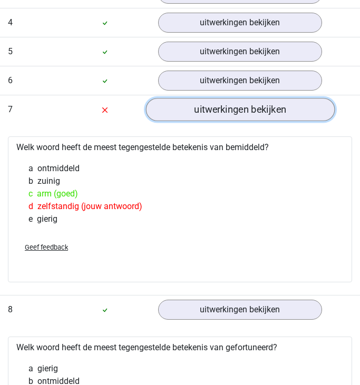
click at [225, 110] on link "uitwerkingen bekijken" at bounding box center [239, 109] width 189 height 23
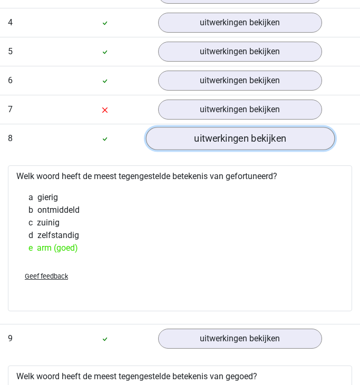
click at [232, 141] on link "uitwerkingen bekijken" at bounding box center [239, 138] width 189 height 23
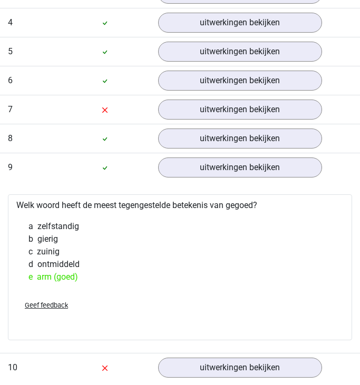
click at [234, 126] on div "Vraag 8 makkelijk 0:08 uitwerkingen bekijken" at bounding box center [180, 138] width 360 height 29
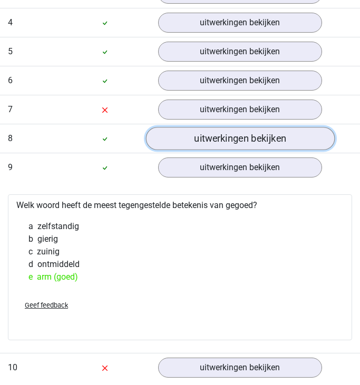
click at [237, 134] on link "uitwerkingen bekijken" at bounding box center [239, 138] width 189 height 23
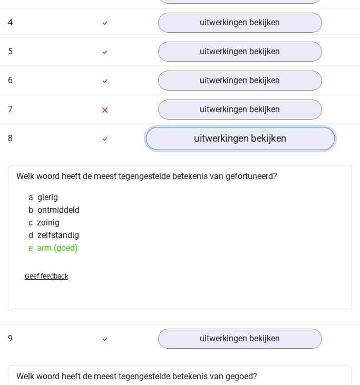
click at [237, 135] on link "uitwerkingen bekijken" at bounding box center [239, 138] width 189 height 23
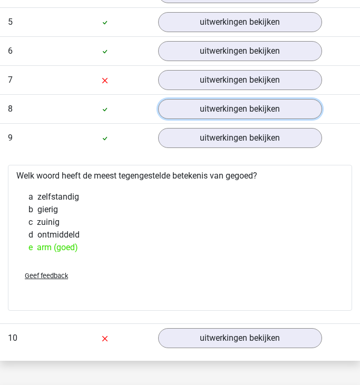
scroll to position [847, 0]
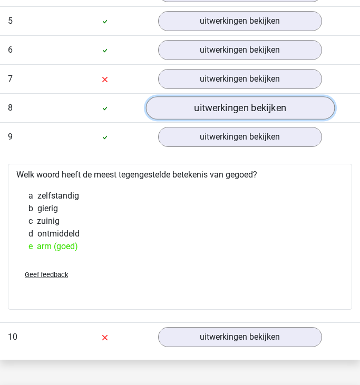
click at [198, 110] on link "uitwerkingen bekijken" at bounding box center [239, 107] width 189 height 23
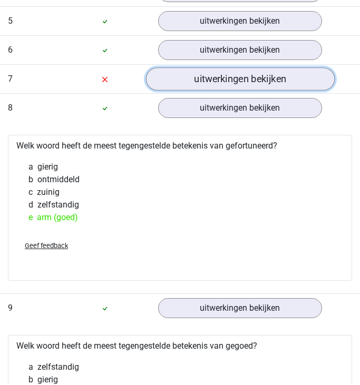
click at [185, 82] on link "uitwerkingen bekijken" at bounding box center [239, 78] width 189 height 23
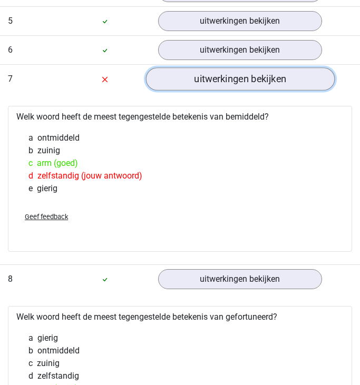
click at [185, 81] on link "uitwerkingen bekijken" at bounding box center [239, 78] width 189 height 23
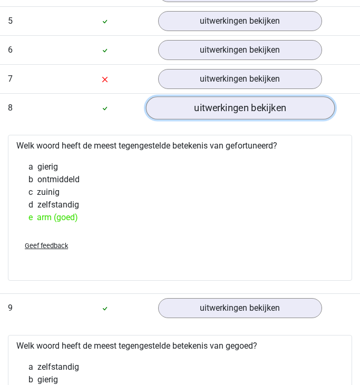
click at [192, 104] on link "uitwerkingen bekijken" at bounding box center [239, 107] width 189 height 23
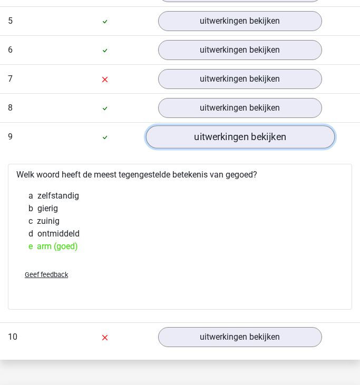
click at [191, 145] on link "uitwerkingen bekijken" at bounding box center [239, 136] width 189 height 23
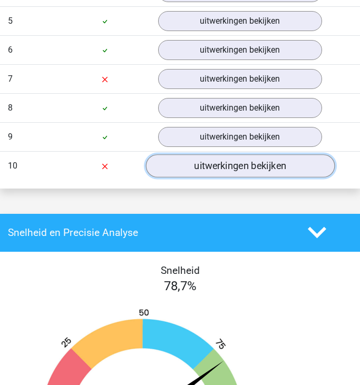
click at [197, 167] on link "uitwerkingen bekijken" at bounding box center [239, 165] width 189 height 23
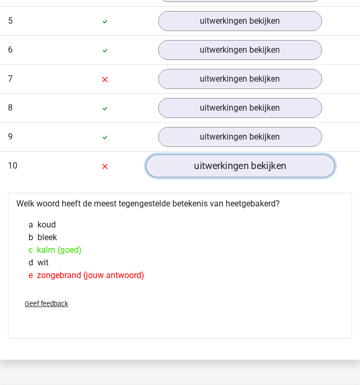
click at [250, 169] on link "uitwerkingen bekijken" at bounding box center [239, 165] width 189 height 23
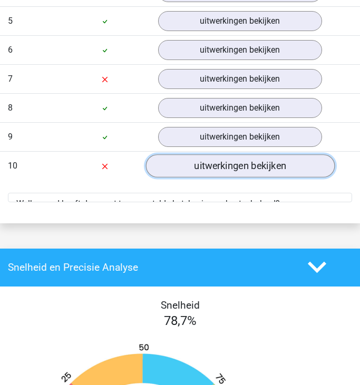
click at [250, 169] on link "uitwerkingen bekijken" at bounding box center [239, 165] width 189 height 23
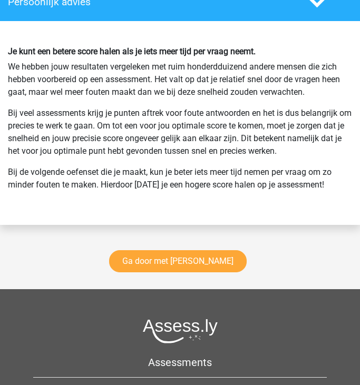
scroll to position [1675, 0]
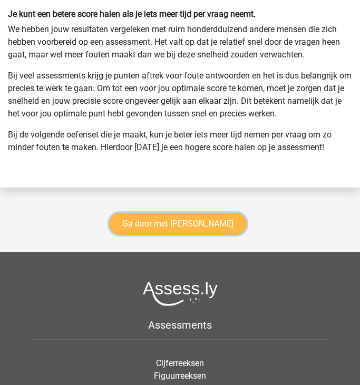
click at [184, 225] on link "Ga door met antoniemen" at bounding box center [178, 224] width 138 height 22
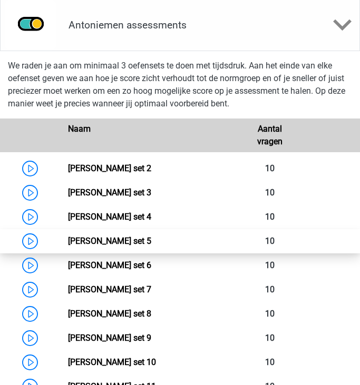
scroll to position [502, 0]
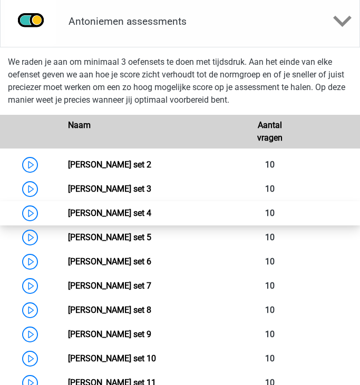
click at [68, 213] on link "[PERSON_NAME] set 4" at bounding box center [109, 213] width 83 height 10
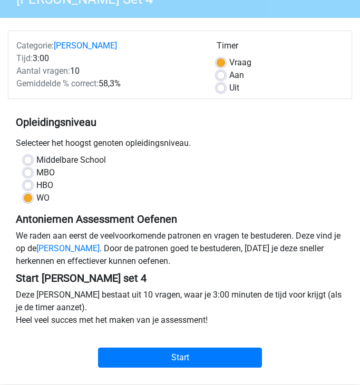
scroll to position [292, 0]
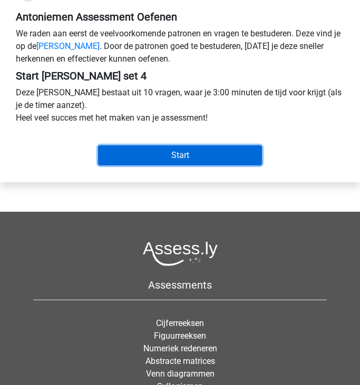
click at [166, 154] on input "Start" at bounding box center [180, 155] width 164 height 20
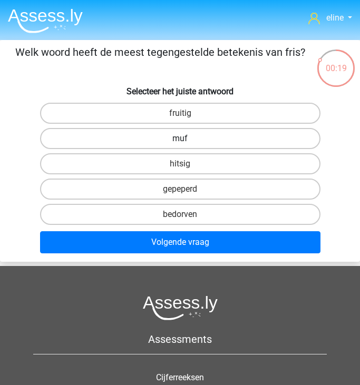
click at [201, 136] on label "muf" at bounding box center [180, 138] width 280 height 21
click at [187, 139] on input "muf" at bounding box center [183, 142] width 7 height 7
radio input "true"
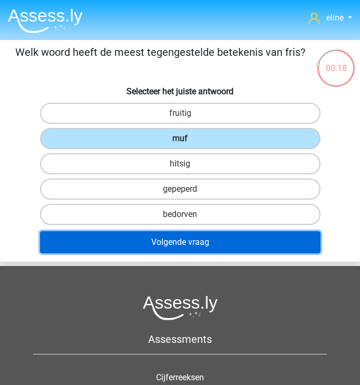
click at [178, 241] on button "Volgende vraag" at bounding box center [180, 242] width 280 height 22
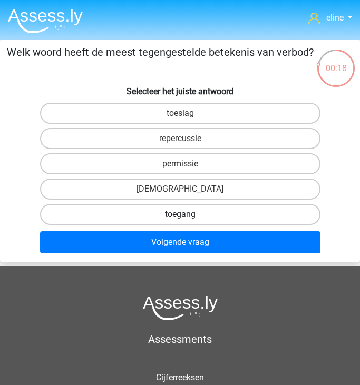
click at [164, 218] on label "toegang" at bounding box center [180, 214] width 280 height 21
click at [180, 218] on input "toegang" at bounding box center [183, 217] width 7 height 7
radio input "true"
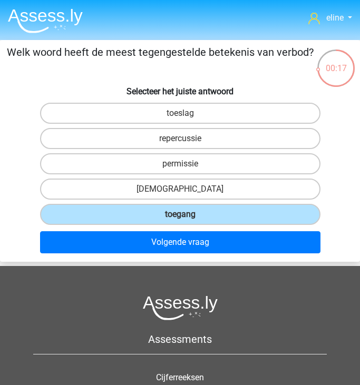
click at [183, 195] on input "[DEMOGRAPHIC_DATA]" at bounding box center [183, 192] width 7 height 7
radio input "true"
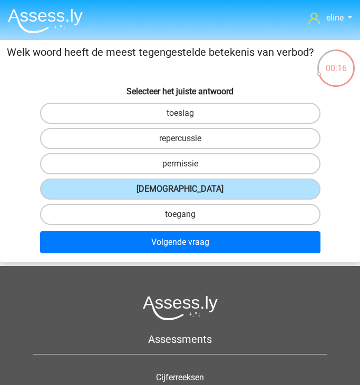
click at [183, 217] on input "toegang" at bounding box center [183, 217] width 7 height 7
radio input "true"
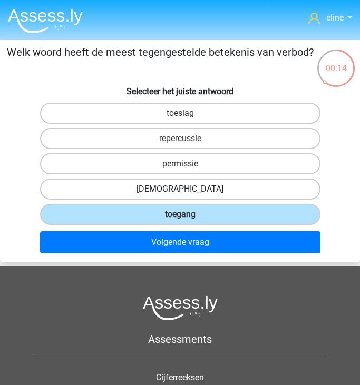
click at [165, 190] on label "[DEMOGRAPHIC_DATA]" at bounding box center [180, 189] width 280 height 21
click at [180, 190] on input "[DEMOGRAPHIC_DATA]" at bounding box center [183, 192] width 7 height 7
radio input "true"
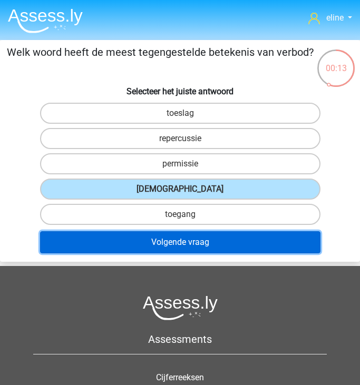
click at [168, 243] on button "Volgende vraag" at bounding box center [180, 242] width 280 height 22
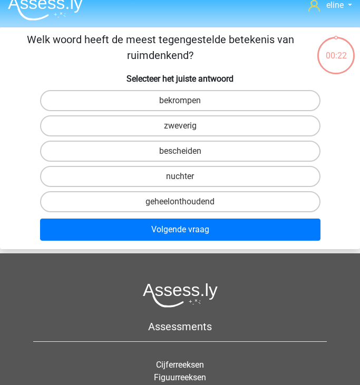
scroll to position [3, 0]
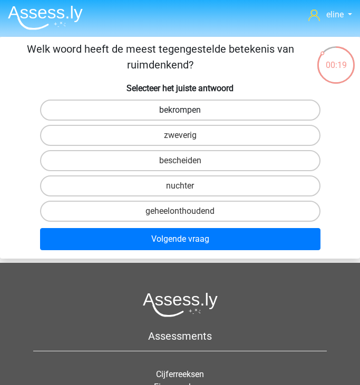
click at [160, 104] on label "bekrompen" at bounding box center [180, 110] width 280 height 21
click at [180, 110] on input "bekrompen" at bounding box center [183, 113] width 7 height 7
radio input "true"
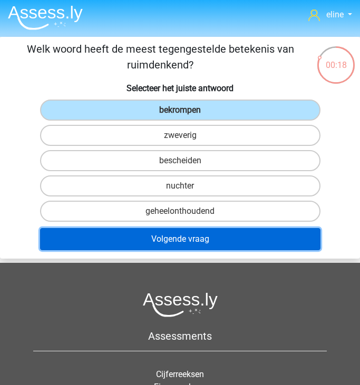
click at [158, 238] on button "Volgende vraag" at bounding box center [180, 239] width 280 height 22
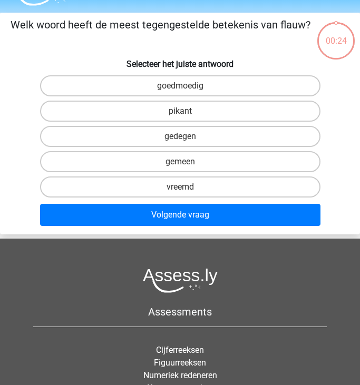
scroll to position [40, 0]
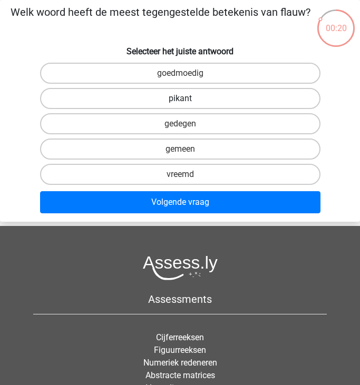
click at [164, 96] on label "pikant" at bounding box center [180, 98] width 280 height 21
click at [180, 99] on input "pikant" at bounding box center [183, 102] width 7 height 7
radio input "true"
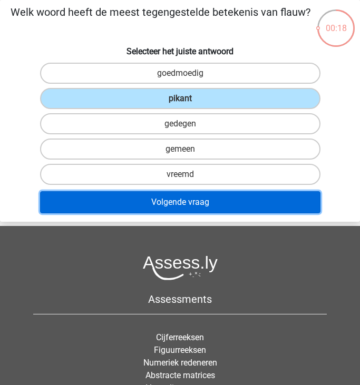
click at [179, 208] on button "Volgende vraag" at bounding box center [180, 202] width 280 height 22
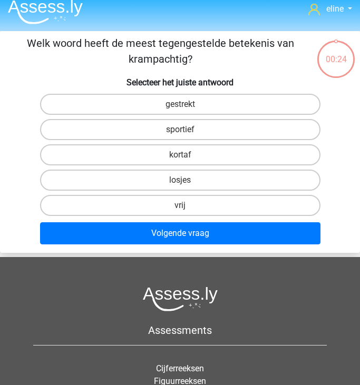
scroll to position [6, 0]
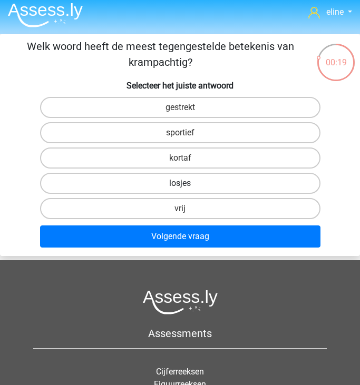
click at [176, 177] on label "losjes" at bounding box center [180, 183] width 280 height 21
click at [180, 183] on input "losjes" at bounding box center [183, 186] width 7 height 7
radio input "true"
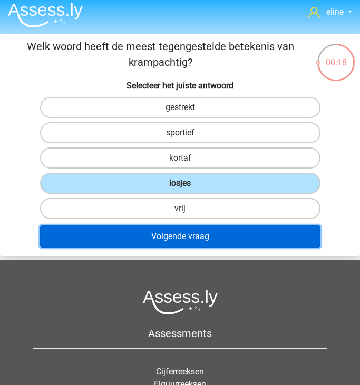
click at [175, 231] on button "Volgende vraag" at bounding box center [180, 236] width 280 height 22
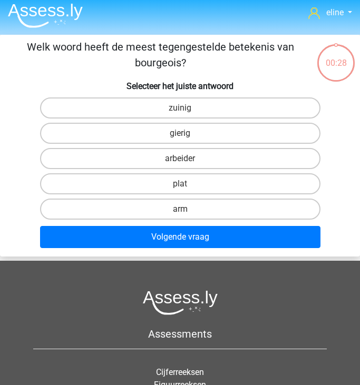
scroll to position [5, 0]
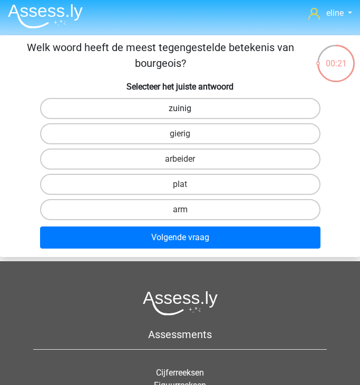
click at [175, 107] on label "zuinig" at bounding box center [180, 108] width 280 height 21
click at [180, 109] on input "zuinig" at bounding box center [183, 112] width 7 height 7
radio input "true"
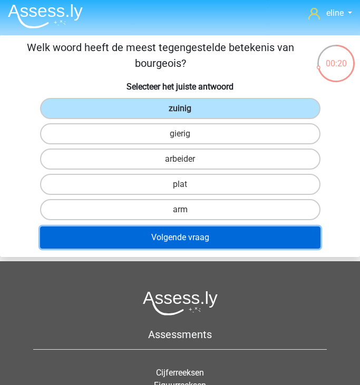
click at [174, 239] on button "Volgende vraag" at bounding box center [180, 238] width 280 height 22
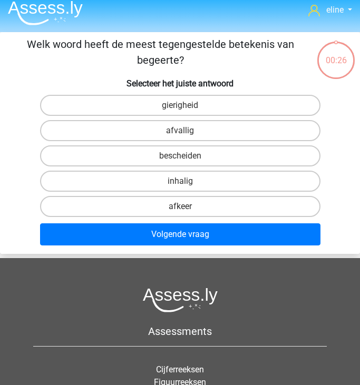
scroll to position [7, 0]
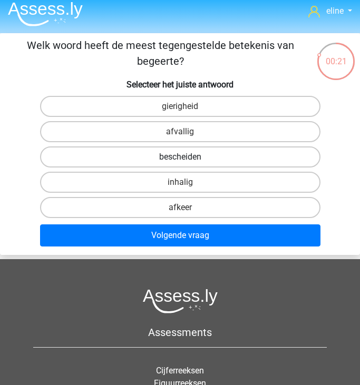
click at [217, 150] on label "bescheiden" at bounding box center [180, 156] width 280 height 21
click at [187, 157] on input "bescheiden" at bounding box center [183, 160] width 7 height 7
radio input "true"
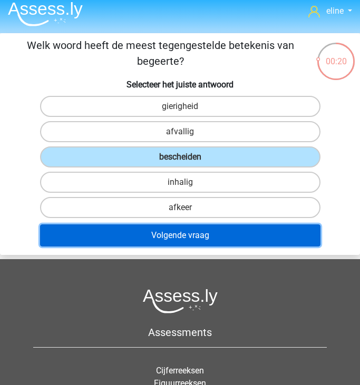
click at [217, 237] on button "Volgende vraag" at bounding box center [180, 235] width 280 height 22
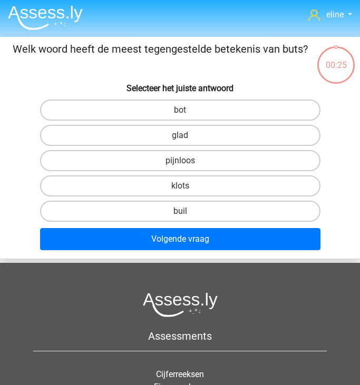
scroll to position [2, 0]
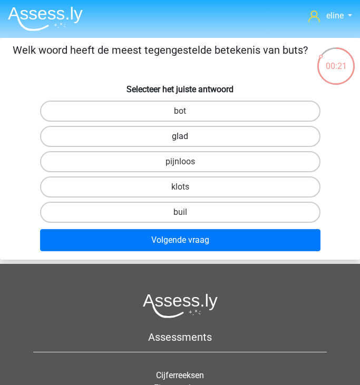
click at [188, 132] on label "glad" at bounding box center [180, 136] width 280 height 21
click at [187, 136] on input "glad" at bounding box center [183, 139] width 7 height 7
radio input "true"
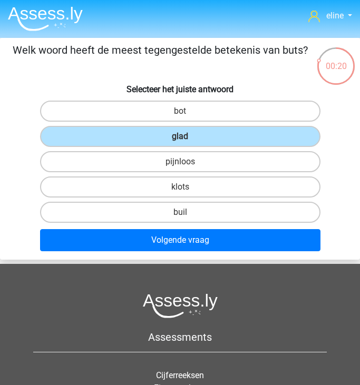
click at [186, 164] on input "pijnloos" at bounding box center [183, 165] width 7 height 7
radio input "true"
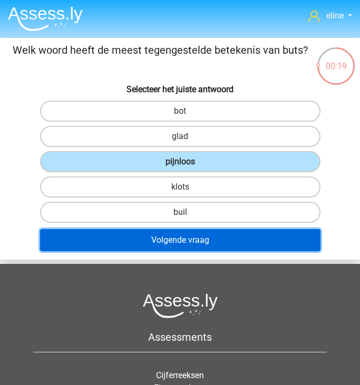
click at [187, 242] on button "Volgende vraag" at bounding box center [180, 240] width 280 height 22
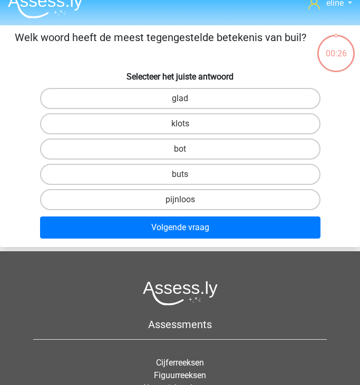
scroll to position [0, 0]
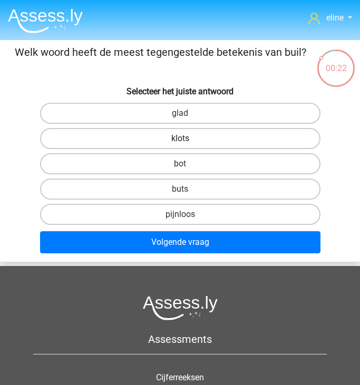
click at [167, 138] on label "klots" at bounding box center [180, 138] width 280 height 21
click at [180, 139] on input "klots" at bounding box center [183, 142] width 7 height 7
radio input "true"
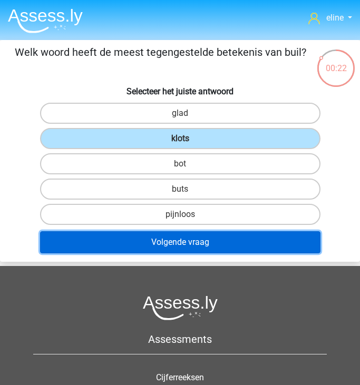
click at [170, 231] on button "Volgende vraag" at bounding box center [180, 242] width 280 height 22
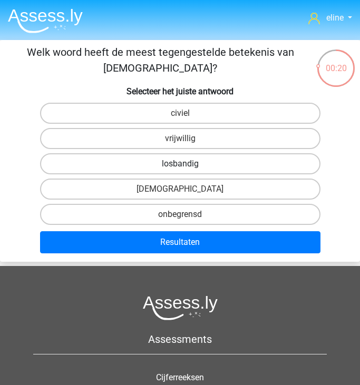
click at [172, 160] on label "losbandig" at bounding box center [180, 163] width 280 height 21
click at [180, 164] on input "losbandig" at bounding box center [183, 167] width 7 height 7
radio input "true"
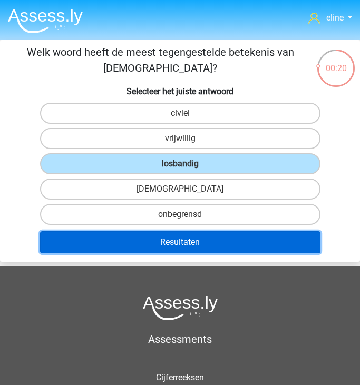
click at [172, 240] on button "Resultaten" at bounding box center [180, 242] width 280 height 22
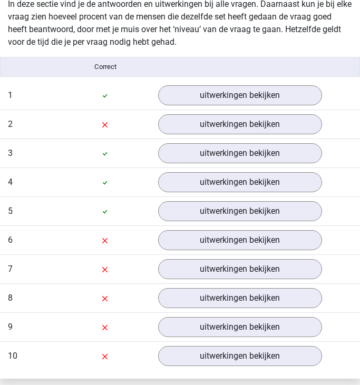
scroll to position [682, 0]
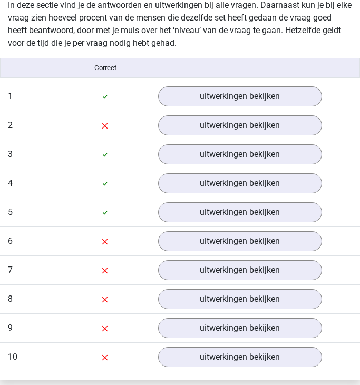
click at [179, 113] on div "Vraag 2 moeilijk 0:10 uitwerkingen bekijken" at bounding box center [180, 125] width 360 height 29
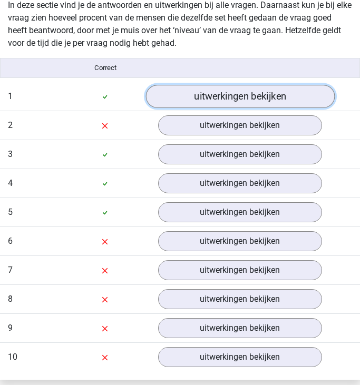
click at [175, 92] on link "uitwerkingen bekijken" at bounding box center [239, 96] width 189 height 23
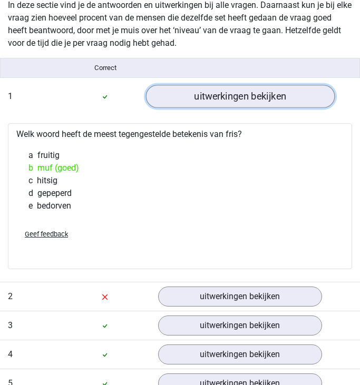
click at [192, 97] on link "uitwerkingen bekijken" at bounding box center [239, 96] width 189 height 23
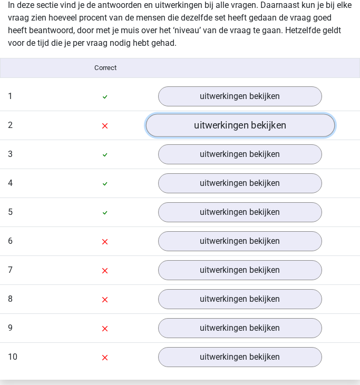
click at [219, 127] on link "uitwerkingen bekijken" at bounding box center [239, 125] width 189 height 23
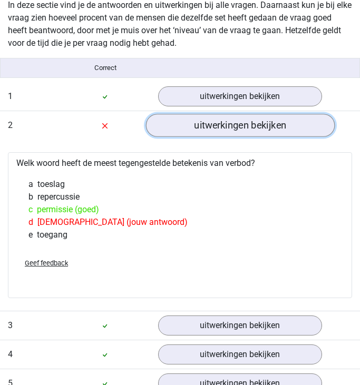
click at [221, 127] on link "uitwerkingen bekijken" at bounding box center [239, 125] width 189 height 23
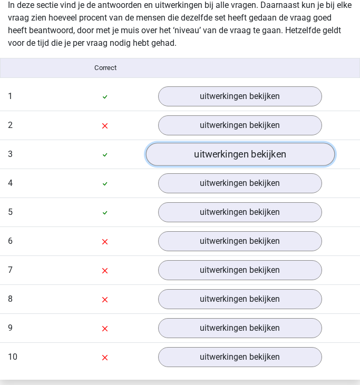
click at [212, 148] on link "uitwerkingen bekijken" at bounding box center [239, 154] width 189 height 23
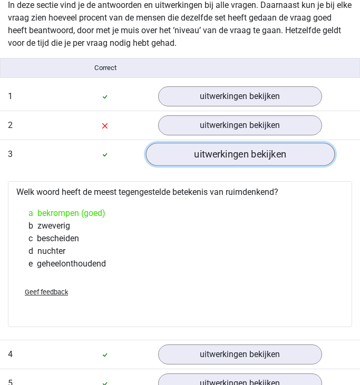
click at [212, 148] on link "uitwerkingen bekijken" at bounding box center [239, 154] width 189 height 23
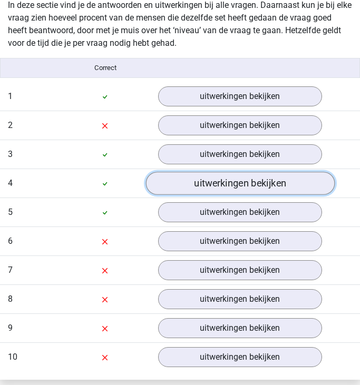
click at [208, 184] on link "uitwerkingen bekijken" at bounding box center [239, 183] width 189 height 23
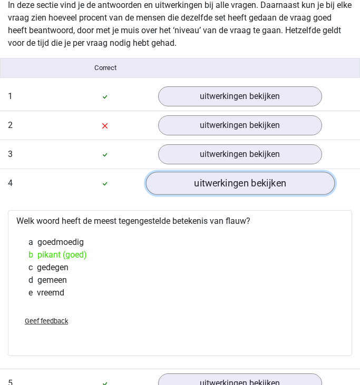
click at [208, 184] on link "uitwerkingen bekijken" at bounding box center [239, 183] width 189 height 23
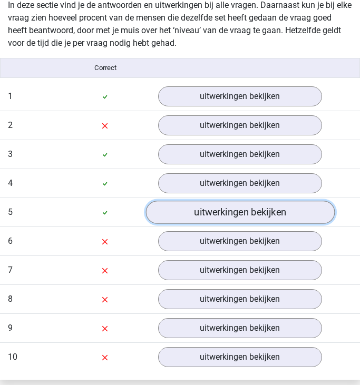
click at [210, 214] on link "uitwerkingen bekijken" at bounding box center [239, 212] width 189 height 23
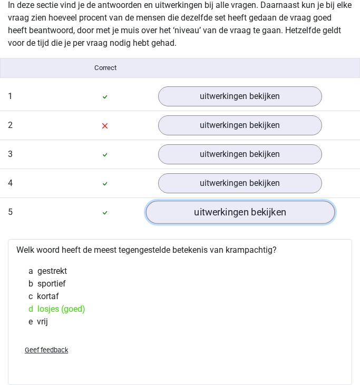
click at [210, 214] on link "uitwerkingen bekijken" at bounding box center [239, 212] width 189 height 23
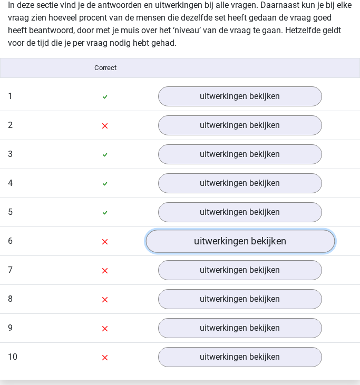
click at [208, 239] on link "uitwerkingen bekijken" at bounding box center [239, 241] width 189 height 23
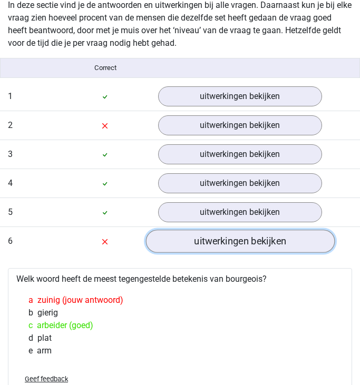
click at [219, 244] on link "uitwerkingen bekijken" at bounding box center [239, 241] width 189 height 23
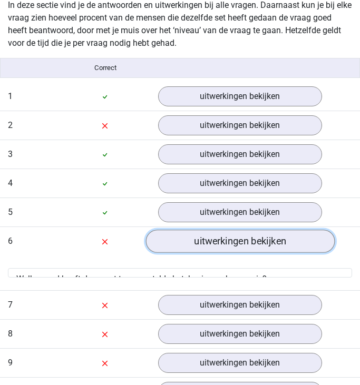
click at [219, 244] on link "uitwerkingen bekijken" at bounding box center [239, 241] width 189 height 23
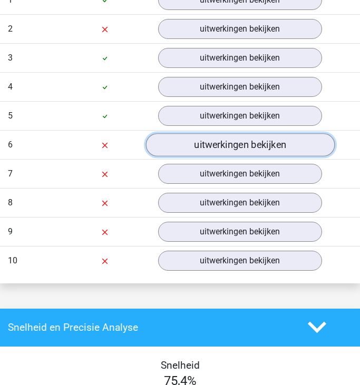
scroll to position [783, 0]
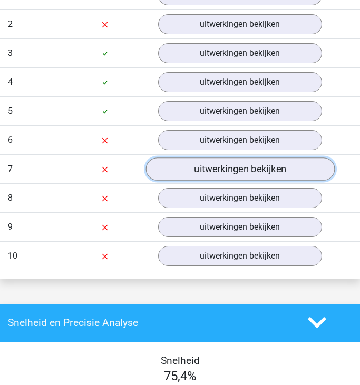
click at [213, 165] on link "uitwerkingen bekijken" at bounding box center [239, 169] width 189 height 23
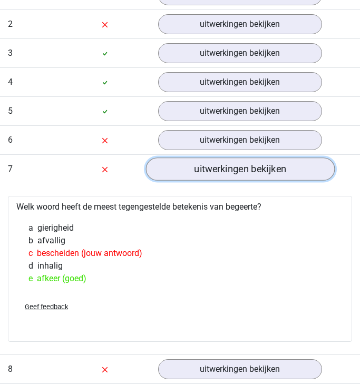
click at [240, 170] on link "uitwerkingen bekijken" at bounding box center [239, 169] width 189 height 23
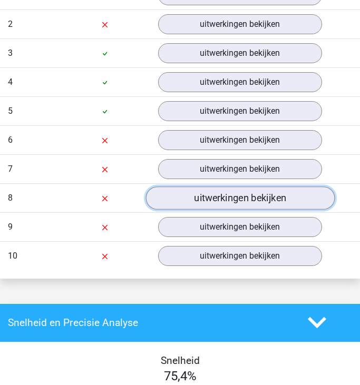
click at [240, 202] on link "uitwerkingen bekijken" at bounding box center [239, 198] width 189 height 23
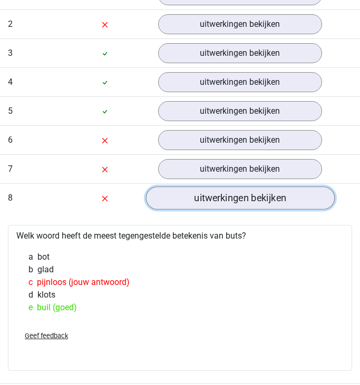
click at [217, 193] on link "uitwerkingen bekijken" at bounding box center [239, 198] width 189 height 23
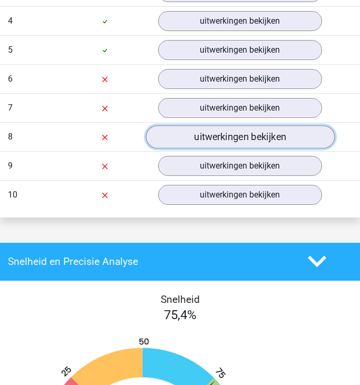
scroll to position [863, 0]
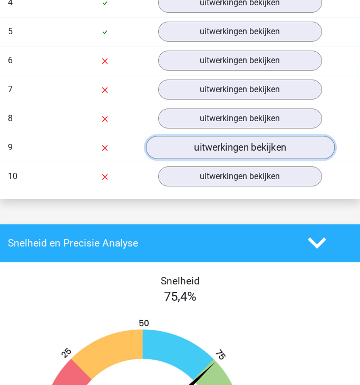
click at [199, 149] on link "uitwerkingen bekijken" at bounding box center [239, 147] width 189 height 23
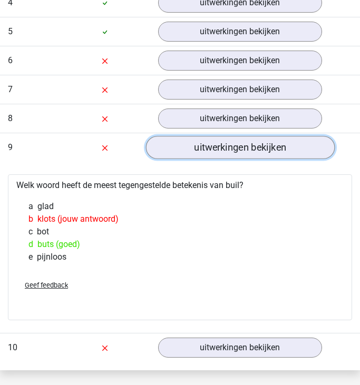
click at [199, 149] on link "uitwerkingen bekijken" at bounding box center [239, 147] width 189 height 23
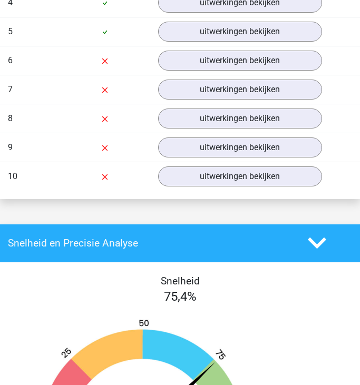
click at [192, 105] on div "Vraag 8 zeer moeilijk 0:06 uitwerkingen bekijken" at bounding box center [180, 118] width 360 height 29
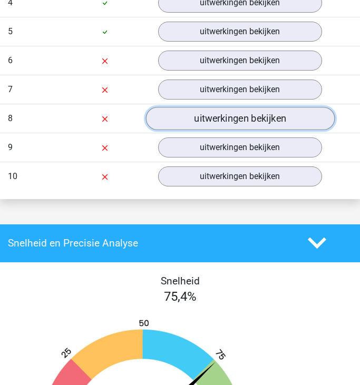
click at [193, 111] on link "uitwerkingen bekijken" at bounding box center [239, 118] width 189 height 23
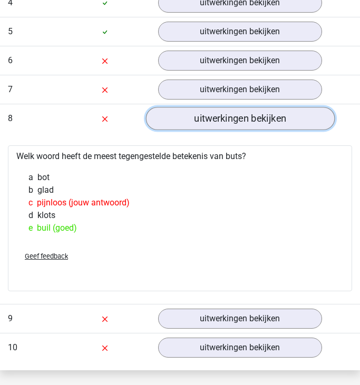
click at [193, 112] on link "uitwerkingen bekijken" at bounding box center [239, 118] width 189 height 23
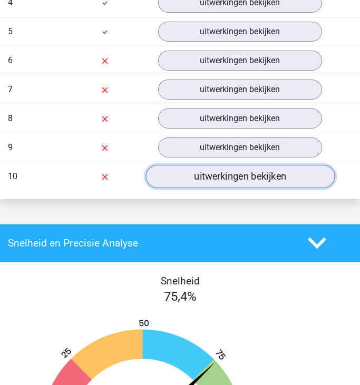
click at [203, 167] on link "uitwerkingen bekijken" at bounding box center [239, 176] width 189 height 23
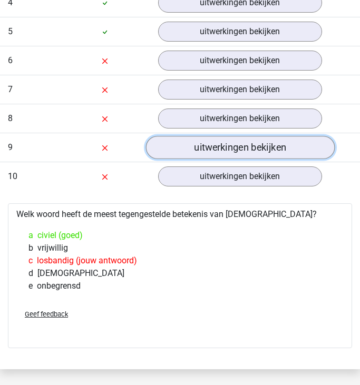
click at [197, 150] on link "uitwerkingen bekijken" at bounding box center [239, 147] width 189 height 23
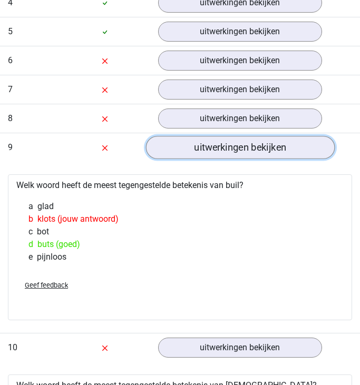
click at [197, 150] on link "uitwerkingen bekijken" at bounding box center [239, 147] width 189 height 23
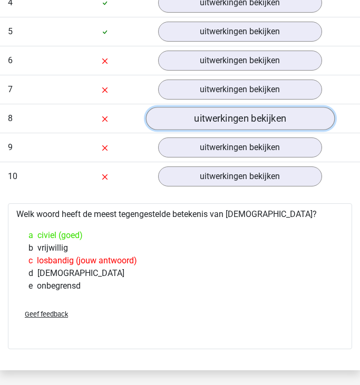
click at [198, 123] on link "uitwerkingen bekijken" at bounding box center [239, 118] width 189 height 23
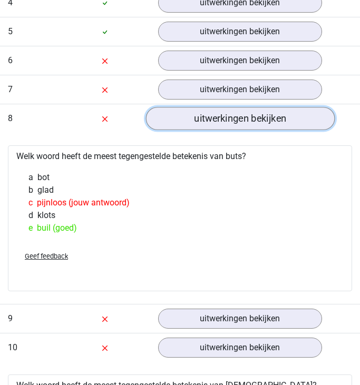
click at [198, 123] on link "uitwerkingen bekijken" at bounding box center [239, 118] width 189 height 23
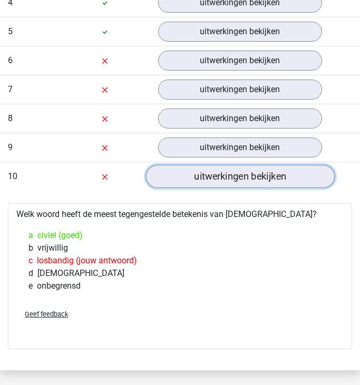
click at [215, 178] on link "uitwerkingen bekijken" at bounding box center [239, 176] width 189 height 23
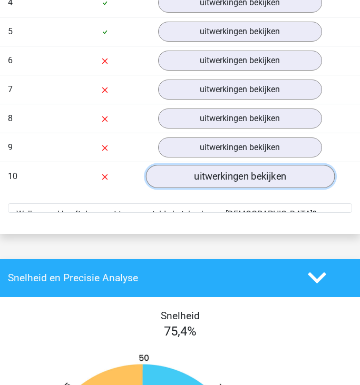
click at [215, 178] on link "uitwerkingen bekijken" at bounding box center [239, 176] width 189 height 23
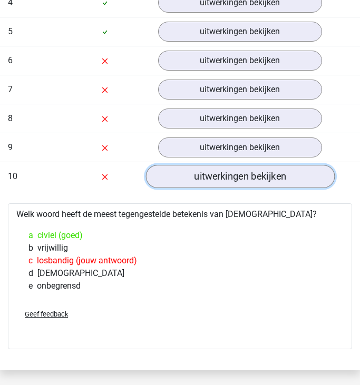
click at [215, 178] on link "uitwerkingen bekijken" at bounding box center [239, 176] width 189 height 23
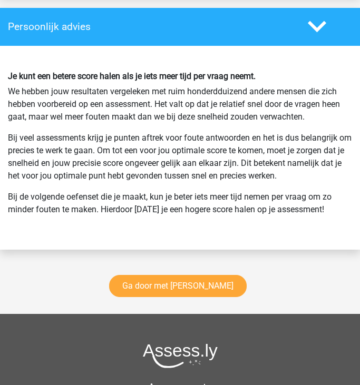
scroll to position [1643, 0]
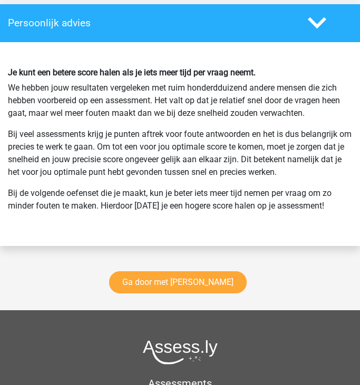
click at [189, 293] on div "Ga door met antoniemen" at bounding box center [180, 285] width 360 height 52
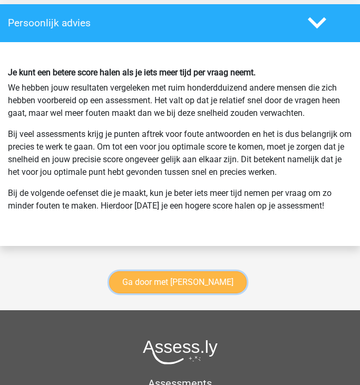
click at [182, 286] on link "Ga door met antoniemen" at bounding box center [178, 282] width 138 height 22
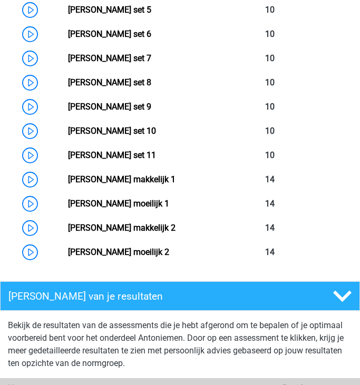
scroll to position [731, 0]
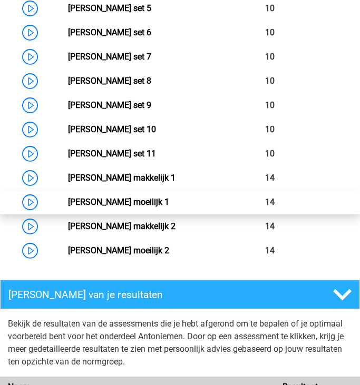
click at [68, 201] on link "[PERSON_NAME] moeilijk 1" at bounding box center [118, 202] width 101 height 10
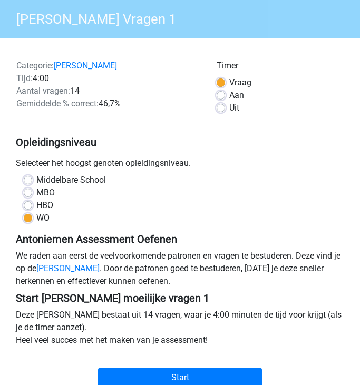
scroll to position [70, 0]
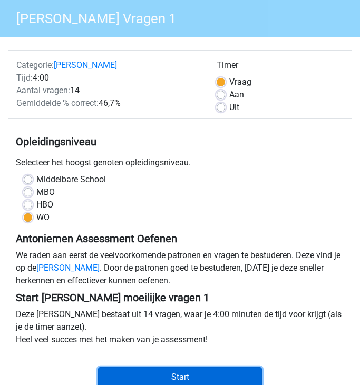
click at [145, 375] on input "Start" at bounding box center [180, 377] width 164 height 20
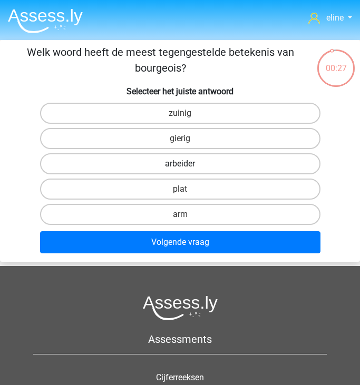
click at [172, 162] on label "arbeider" at bounding box center [180, 163] width 280 height 21
click at [180, 164] on input "arbeider" at bounding box center [183, 167] width 7 height 7
radio input "true"
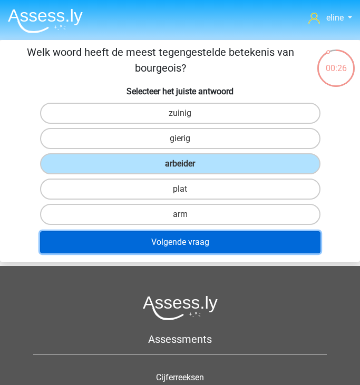
click at [177, 248] on button "Volgende vraag" at bounding box center [180, 242] width 280 height 22
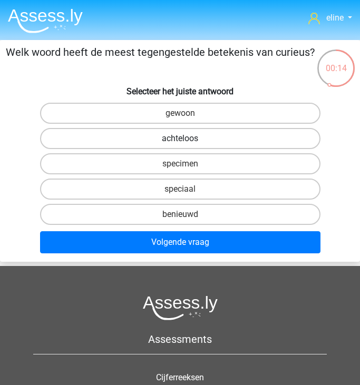
click at [184, 138] on label "achteloos" at bounding box center [180, 138] width 280 height 21
click at [184, 139] on input "achteloos" at bounding box center [183, 142] width 7 height 7
radio input "true"
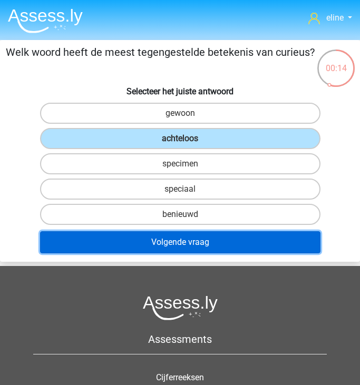
click at [184, 237] on button "Volgende vraag" at bounding box center [180, 242] width 280 height 22
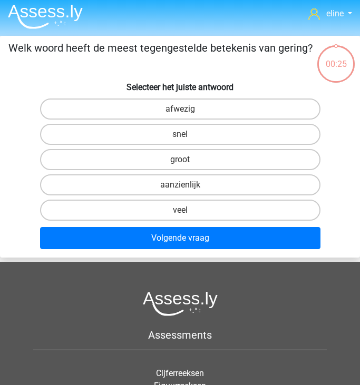
scroll to position [2, 0]
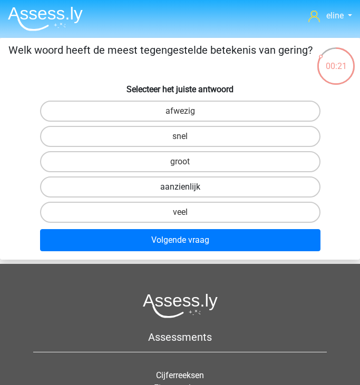
click at [171, 184] on label "aanzienlijk" at bounding box center [180, 186] width 280 height 21
click at [180, 187] on input "aanzienlijk" at bounding box center [183, 190] width 7 height 7
radio input "true"
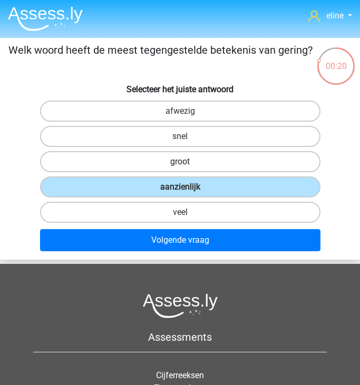
click at [163, 159] on label "groot" at bounding box center [180, 161] width 280 height 21
click at [180, 162] on input "groot" at bounding box center [183, 165] width 7 height 7
radio input "true"
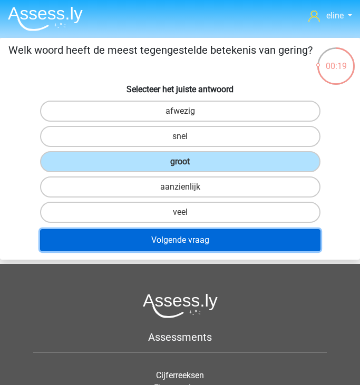
click at [164, 239] on button "Volgende vraag" at bounding box center [180, 240] width 280 height 22
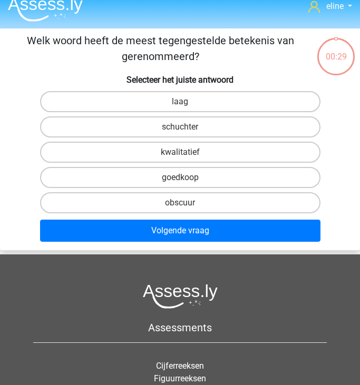
scroll to position [5, 0]
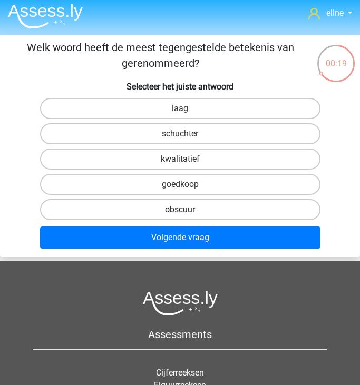
click at [189, 212] on label "obscuur" at bounding box center [180, 209] width 280 height 21
click at [187, 212] on input "obscuur" at bounding box center [183, 213] width 7 height 7
radio input "true"
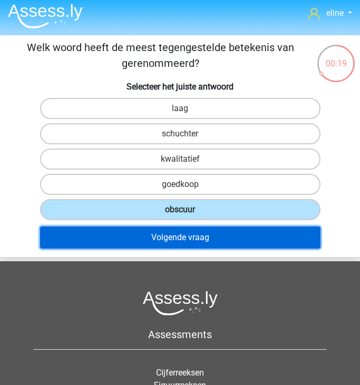
click at [188, 230] on button "Volgende vraag" at bounding box center [180, 238] width 280 height 22
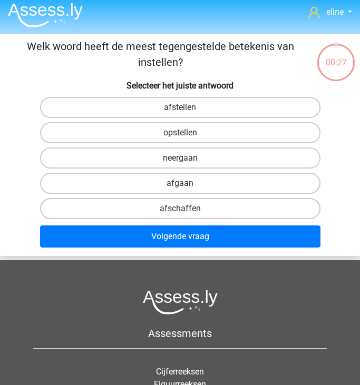
scroll to position [0, 0]
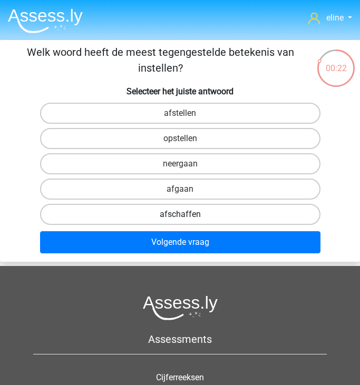
click at [185, 213] on label "afschaffen" at bounding box center [180, 214] width 280 height 21
click at [185, 214] on input "afschaffen" at bounding box center [183, 217] width 7 height 7
radio input "true"
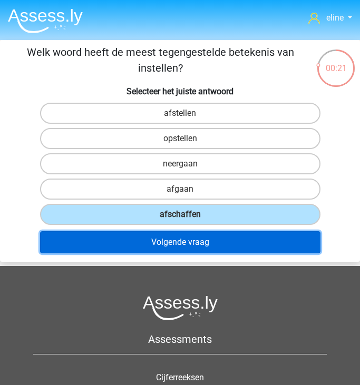
click at [187, 233] on button "Volgende vraag" at bounding box center [180, 242] width 280 height 22
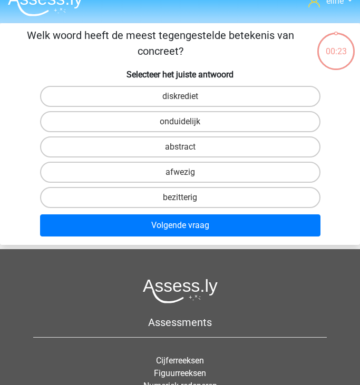
scroll to position [16, 0]
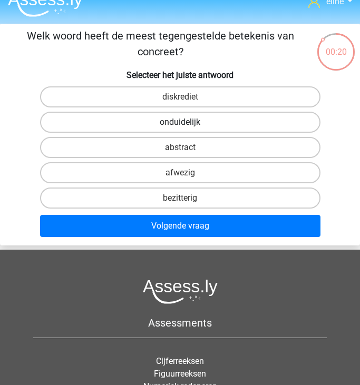
click at [174, 122] on label "onduidelijk" at bounding box center [180, 122] width 280 height 21
click at [180, 122] on input "onduidelijk" at bounding box center [183, 125] width 7 height 7
radio input "true"
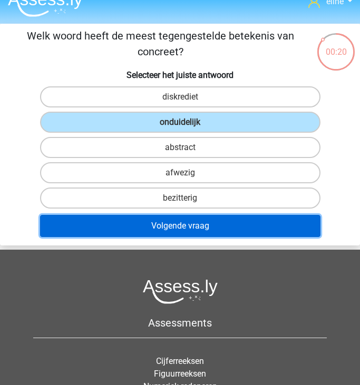
click at [171, 232] on button "Volgende vraag" at bounding box center [180, 226] width 280 height 22
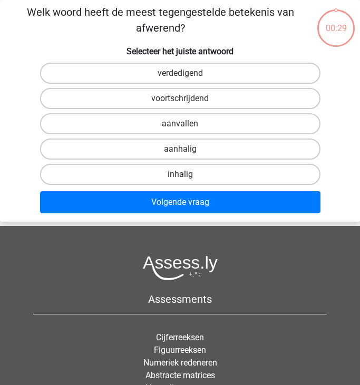
scroll to position [8, 0]
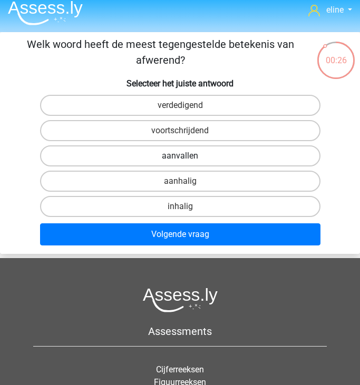
click at [170, 154] on label "aanvallen" at bounding box center [180, 155] width 280 height 21
click at [180, 156] on input "aanvallen" at bounding box center [183, 159] width 7 height 7
radio input "true"
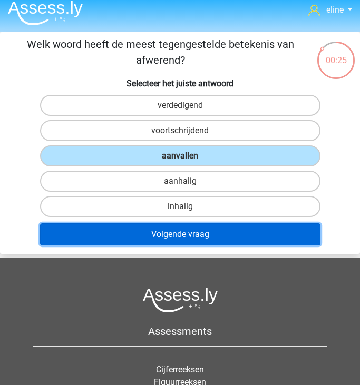
click at [181, 235] on button "Volgende vraag" at bounding box center [180, 234] width 280 height 22
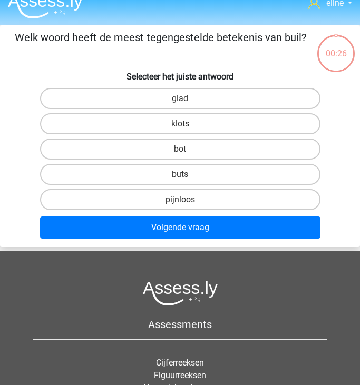
scroll to position [5, 0]
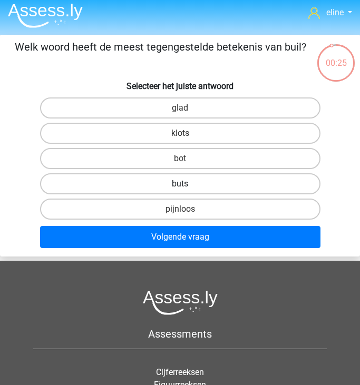
click at [179, 182] on label "buts" at bounding box center [180, 183] width 280 height 21
click at [180, 184] on input "buts" at bounding box center [183, 187] width 7 height 7
radio input "true"
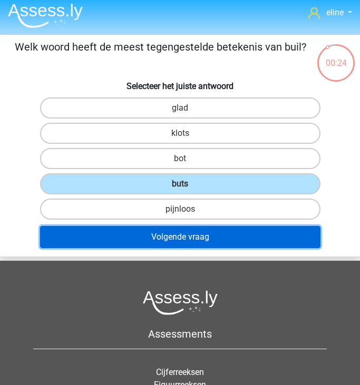
click at [180, 230] on button "Volgende vraag" at bounding box center [180, 237] width 280 height 22
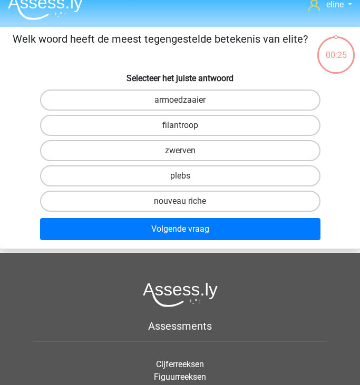
scroll to position [13, 0]
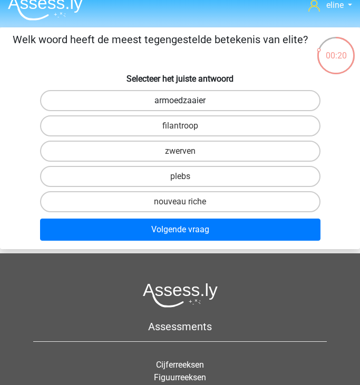
click at [172, 93] on label "armoedzaaier" at bounding box center [180, 100] width 280 height 21
click at [180, 101] on input "armoedzaaier" at bounding box center [183, 104] width 7 height 7
radio input "true"
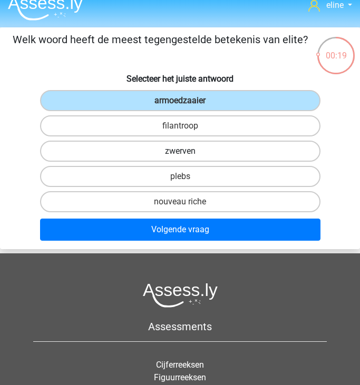
click at [166, 150] on label "zwerven" at bounding box center [180, 151] width 280 height 21
click at [180, 151] on input "zwerven" at bounding box center [183, 154] width 7 height 7
radio input "true"
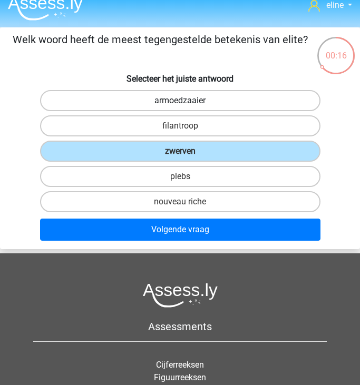
click at [174, 97] on label "armoedzaaier" at bounding box center [180, 100] width 280 height 21
click at [180, 101] on input "armoedzaaier" at bounding box center [183, 104] width 7 height 7
radio input "true"
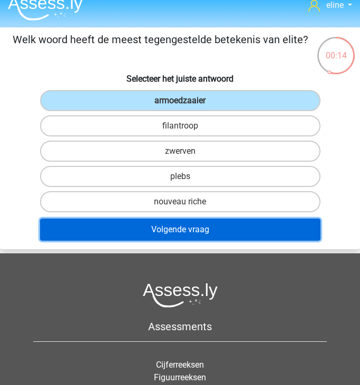
click at [180, 225] on button "Volgende vraag" at bounding box center [180, 230] width 280 height 22
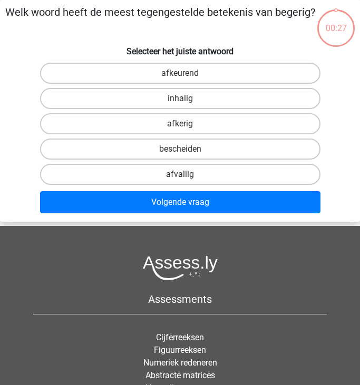
scroll to position [14, 0]
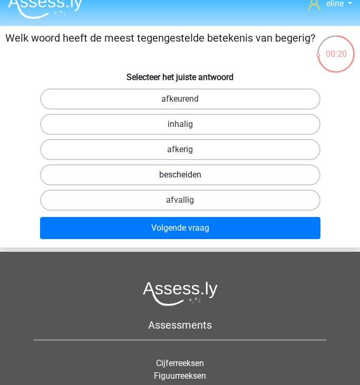
click at [177, 177] on label "bescheiden" at bounding box center [180, 174] width 280 height 21
click at [180, 177] on input "bescheiden" at bounding box center [183, 178] width 7 height 7
radio input "true"
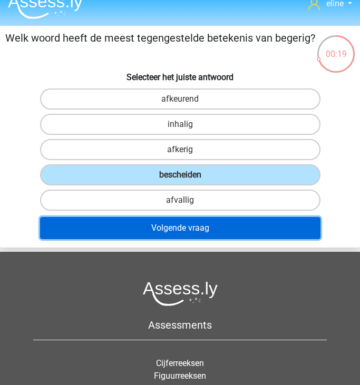
click at [179, 232] on button "Volgende vraag" at bounding box center [180, 228] width 280 height 22
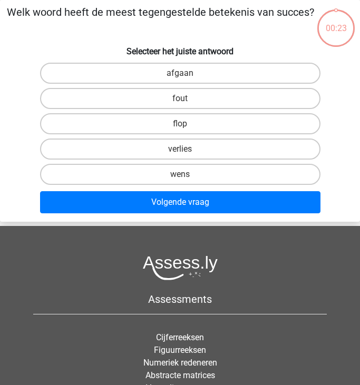
scroll to position [18, 0]
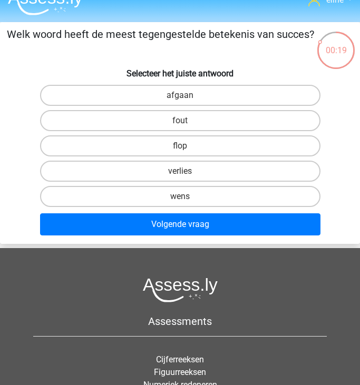
click at [185, 176] on input "verlies" at bounding box center [183, 174] width 7 height 7
radio input "true"
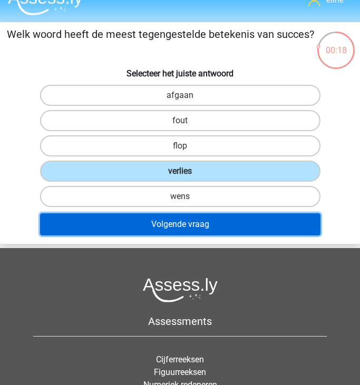
click at [171, 227] on button "Volgende vraag" at bounding box center [180, 224] width 280 height 22
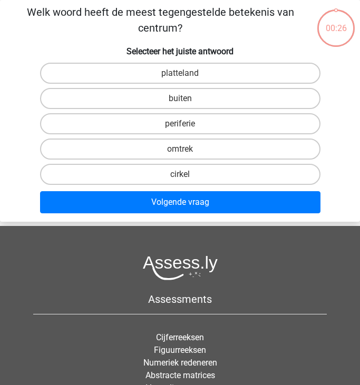
scroll to position [4, 0]
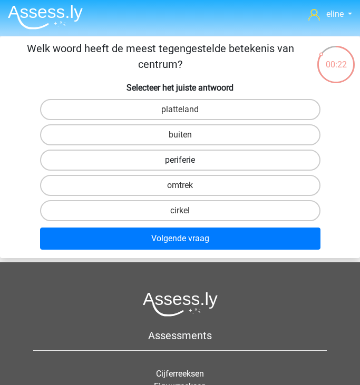
click at [181, 159] on label "periferie" at bounding box center [180, 160] width 280 height 21
click at [181, 160] on input "periferie" at bounding box center [183, 163] width 7 height 7
radio input "true"
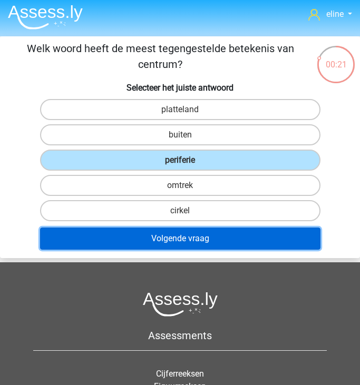
click at [182, 231] on button "Volgende vraag" at bounding box center [180, 239] width 280 height 22
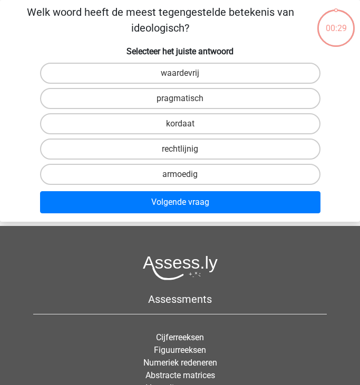
scroll to position [0, 0]
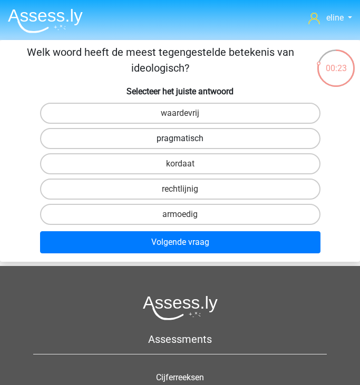
click at [180, 133] on label "pragmatisch" at bounding box center [180, 138] width 280 height 21
click at [180, 139] on input "pragmatisch" at bounding box center [183, 142] width 7 height 7
radio input "true"
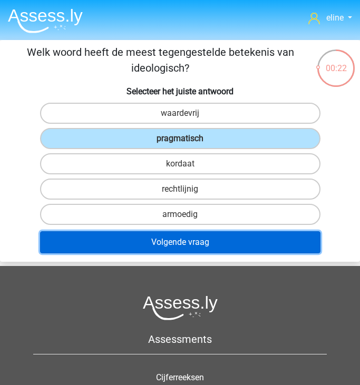
click at [182, 242] on button "Volgende vraag" at bounding box center [180, 242] width 280 height 22
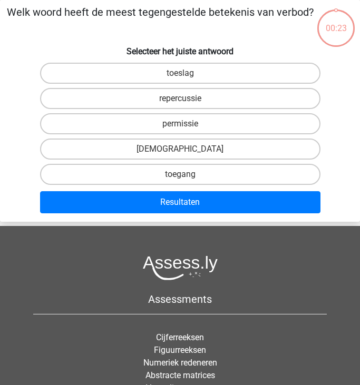
scroll to position [21, 0]
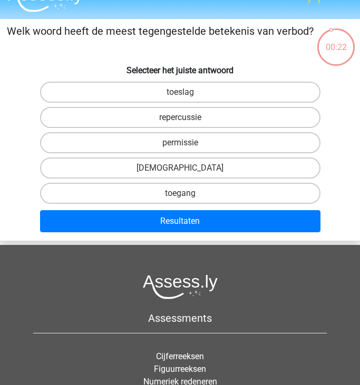
click at [185, 145] on input "permissie" at bounding box center [183, 146] width 7 height 7
radio input "true"
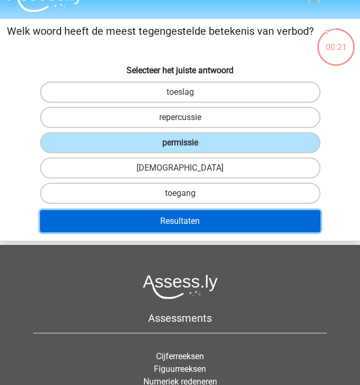
click at [190, 221] on button "Resultaten" at bounding box center [180, 221] width 280 height 22
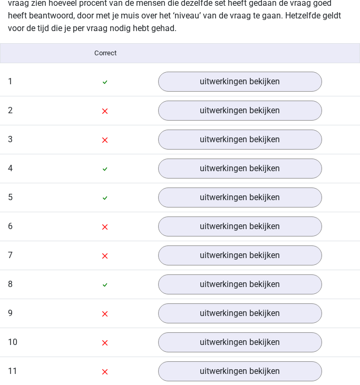
scroll to position [705, 0]
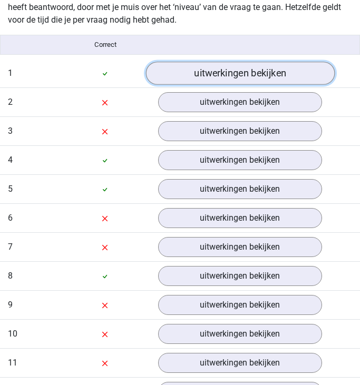
click at [203, 79] on link "uitwerkingen bekijken" at bounding box center [239, 73] width 189 height 23
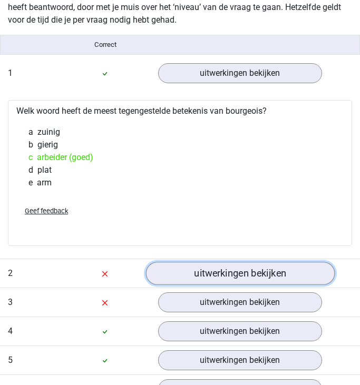
click at [208, 269] on link "uitwerkingen bekijken" at bounding box center [239, 273] width 189 height 23
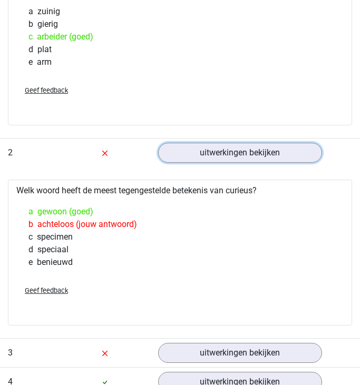
scroll to position [838, 0]
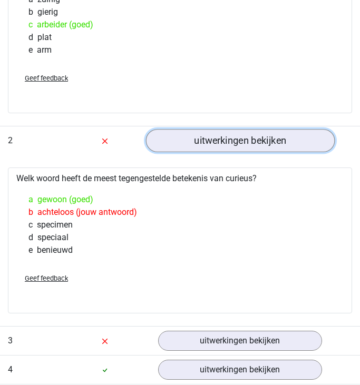
click at [222, 141] on link "uitwerkingen bekijken" at bounding box center [239, 140] width 189 height 23
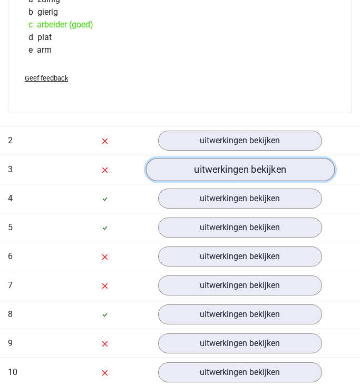
click at [221, 176] on link "uitwerkingen bekijken" at bounding box center [239, 169] width 189 height 23
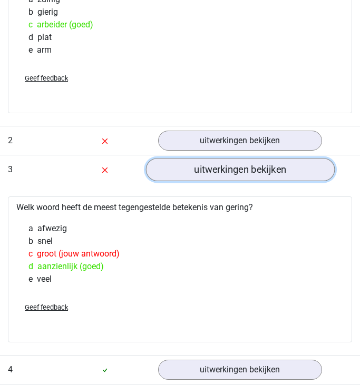
click at [201, 175] on link "uitwerkingen bekijken" at bounding box center [239, 169] width 189 height 23
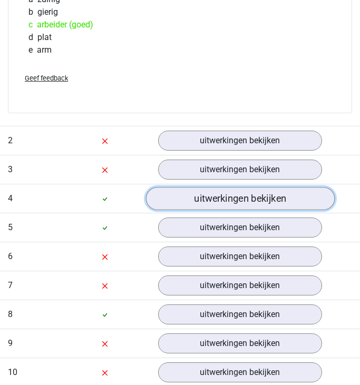
click at [208, 198] on link "uitwerkingen bekijken" at bounding box center [239, 198] width 189 height 23
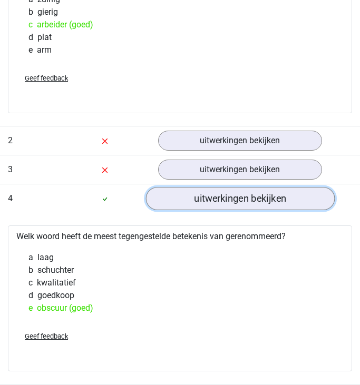
click at [205, 198] on link "uitwerkingen bekijken" at bounding box center [239, 198] width 189 height 23
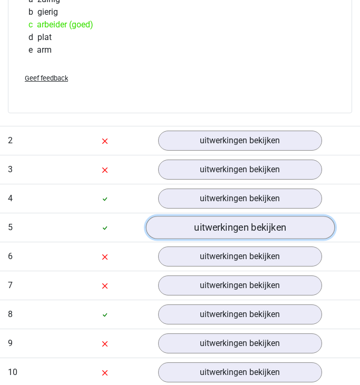
click at [213, 230] on link "uitwerkingen bekijken" at bounding box center [239, 227] width 189 height 23
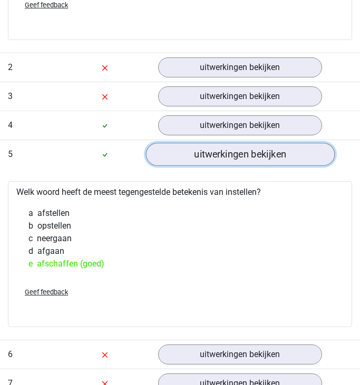
scroll to position [926, 0]
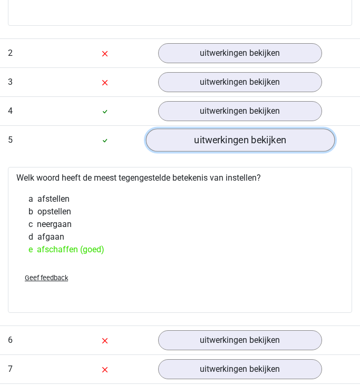
click at [215, 141] on link "uitwerkingen bekijken" at bounding box center [239, 140] width 189 height 23
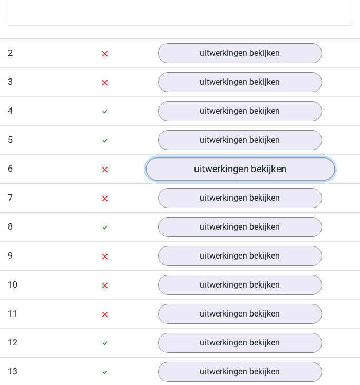
click at [197, 169] on link "uitwerkingen bekijken" at bounding box center [239, 169] width 189 height 23
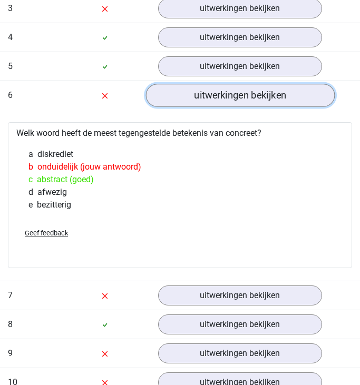
scroll to position [1001, 0]
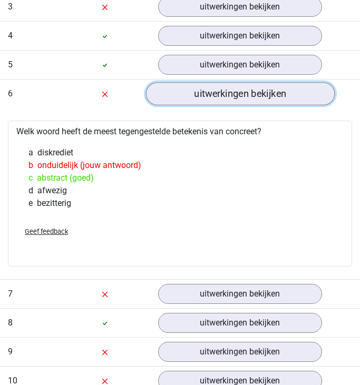
click at [181, 95] on link "uitwerkingen bekijken" at bounding box center [239, 93] width 189 height 23
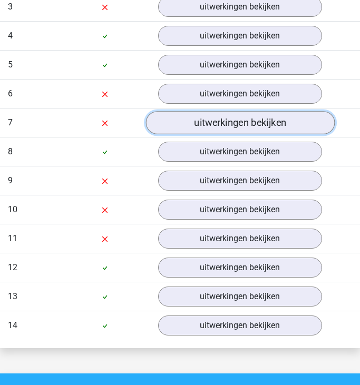
click at [204, 126] on link "uitwerkingen bekijken" at bounding box center [239, 122] width 189 height 23
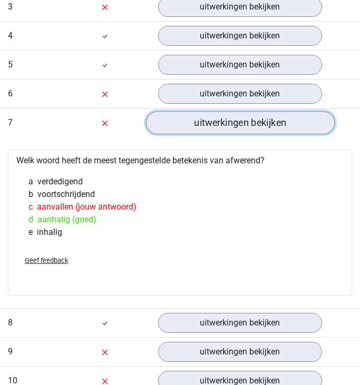
click at [205, 122] on link "uitwerkingen bekijken" at bounding box center [239, 122] width 189 height 23
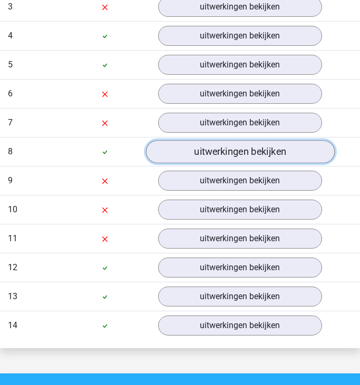
click at [213, 148] on link "uitwerkingen bekijken" at bounding box center [239, 151] width 189 height 23
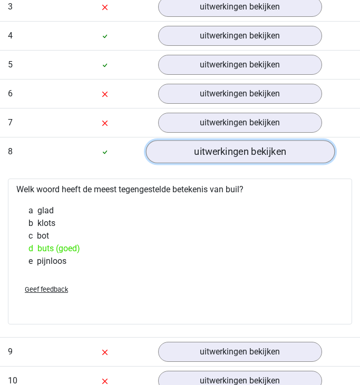
click at [212, 148] on link "uitwerkingen bekijken" at bounding box center [239, 151] width 189 height 23
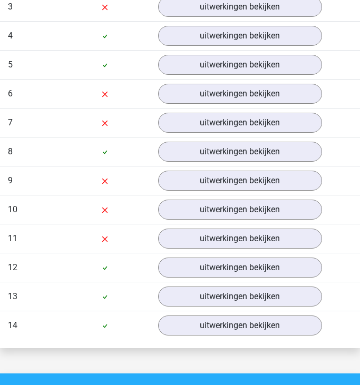
click at [204, 194] on div "Vraag 9 moeilijk 0:11 uitwerkingen bekijken" at bounding box center [180, 180] width 360 height 29
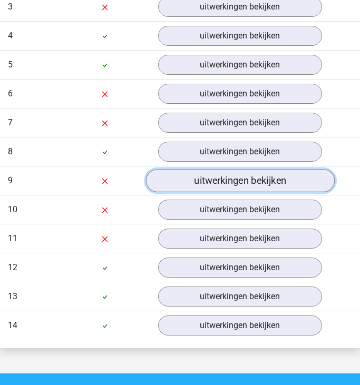
click at [202, 184] on link "uitwerkingen bekijken" at bounding box center [239, 180] width 189 height 23
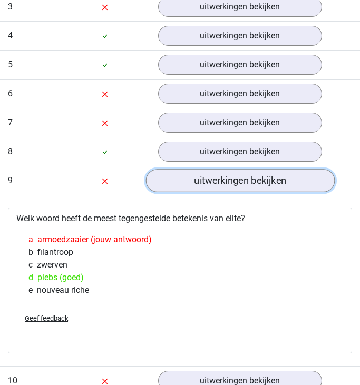
click at [201, 185] on link "uitwerkingen bekijken" at bounding box center [239, 180] width 189 height 23
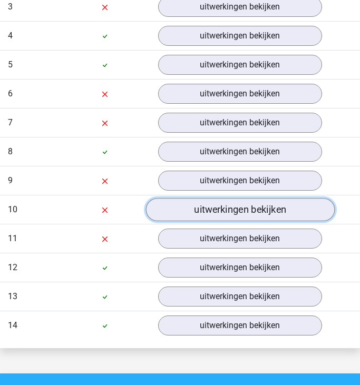
click at [202, 214] on link "uitwerkingen bekijken" at bounding box center [239, 209] width 189 height 23
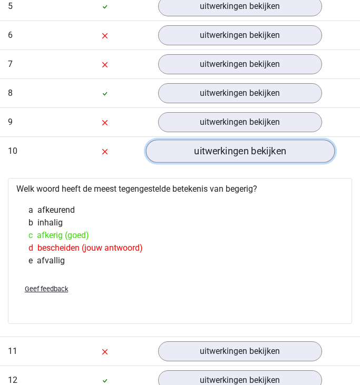
scroll to position [1069, 0]
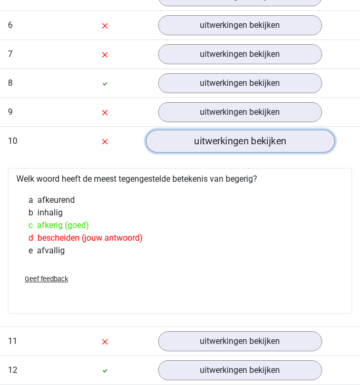
click at [221, 147] on link "uitwerkingen bekijken" at bounding box center [239, 141] width 189 height 23
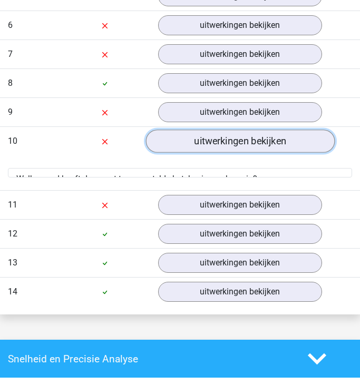
click at [221, 147] on link "uitwerkingen bekijken" at bounding box center [239, 141] width 189 height 23
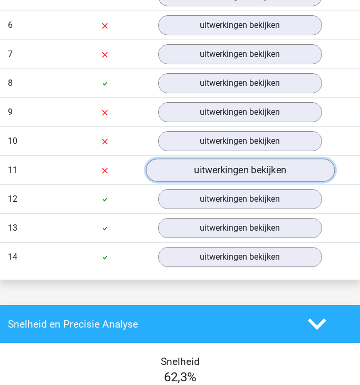
click at [211, 171] on link "uitwerkingen bekijken" at bounding box center [239, 170] width 189 height 23
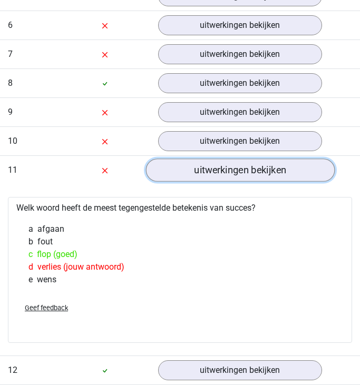
click at [211, 171] on link "uitwerkingen bekijken" at bounding box center [239, 170] width 189 height 23
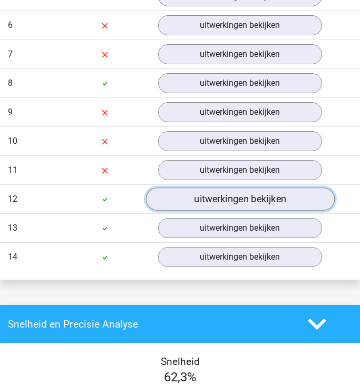
click at [210, 201] on link "uitwerkingen bekijken" at bounding box center [239, 199] width 189 height 23
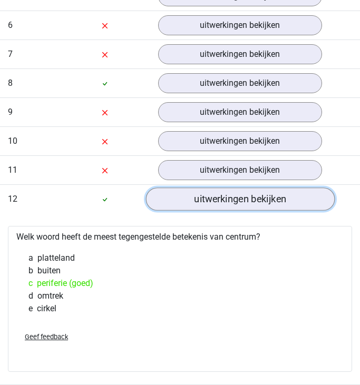
click at [215, 199] on link "uitwerkingen bekijken" at bounding box center [239, 199] width 189 height 23
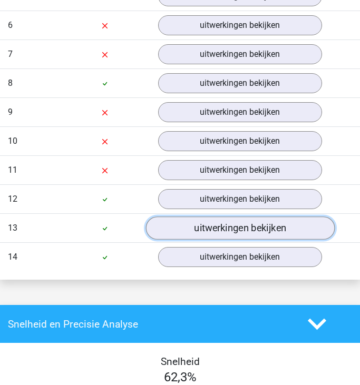
click at [207, 232] on link "uitwerkingen bekijken" at bounding box center [239, 228] width 189 height 23
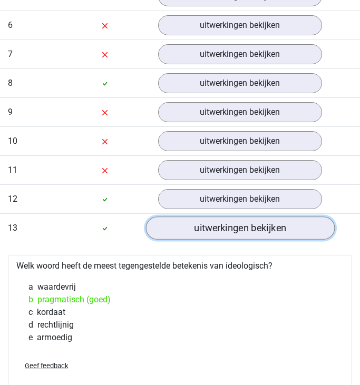
click at [206, 232] on link "uitwerkingen bekijken" at bounding box center [239, 228] width 189 height 23
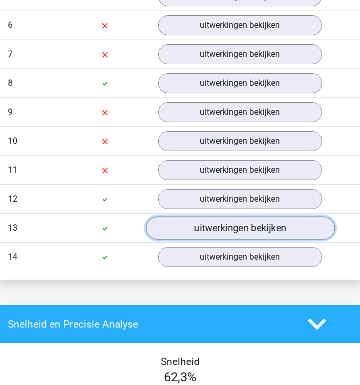
click at [238, 226] on link "uitwerkingen bekijken" at bounding box center [239, 228] width 189 height 23
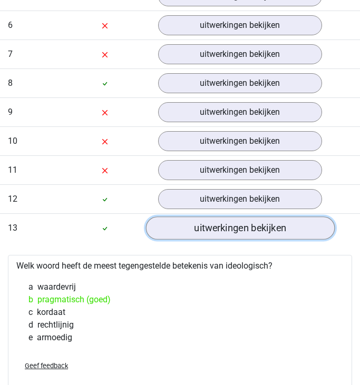
click at [238, 226] on link "uitwerkingen bekijken" at bounding box center [239, 228] width 189 height 23
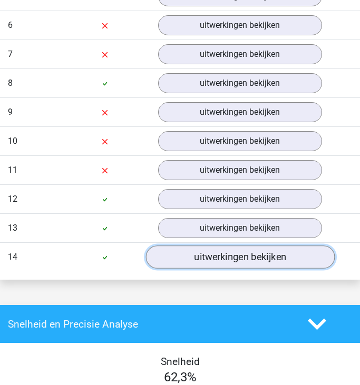
click at [209, 253] on link "uitwerkingen bekijken" at bounding box center [239, 257] width 189 height 23
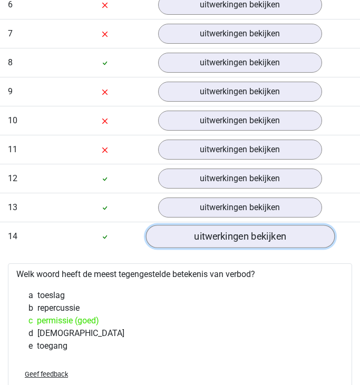
click at [200, 241] on link "uitwerkingen bekijken" at bounding box center [239, 236] width 189 height 23
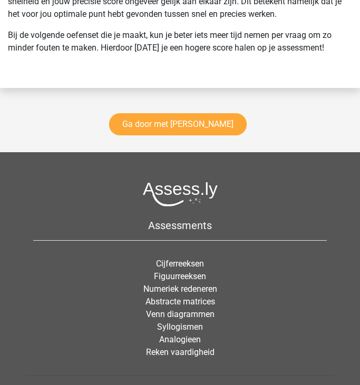
scroll to position [2175, 0]
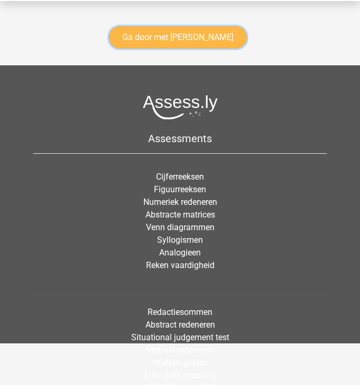
click at [150, 33] on link "Ga door met antoniemen" at bounding box center [178, 37] width 138 height 22
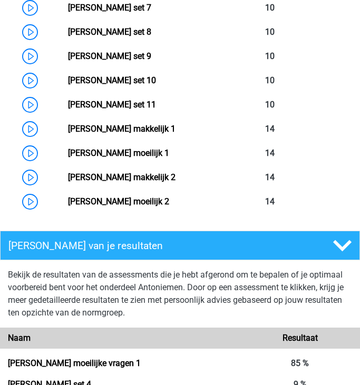
scroll to position [779, 0]
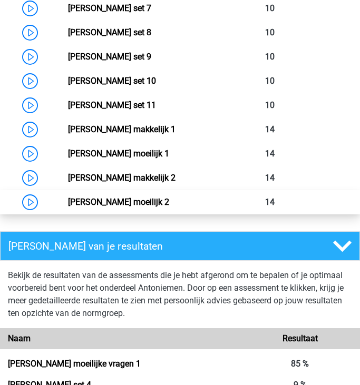
click at [68, 197] on link "[PERSON_NAME] moeilijk 2" at bounding box center [118, 202] width 101 height 10
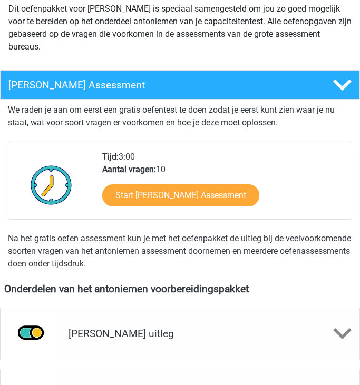
scroll to position [0, 0]
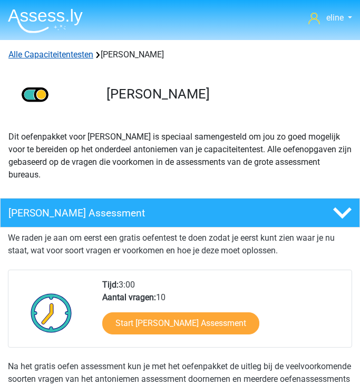
click at [57, 54] on link "Alle Capaciteitentesten" at bounding box center [50, 55] width 85 height 10
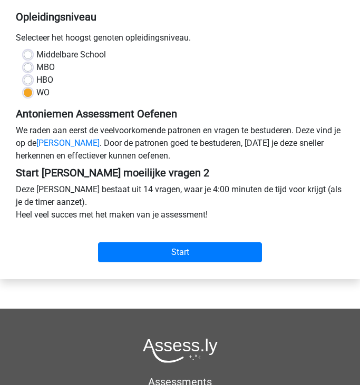
scroll to position [196, 0]
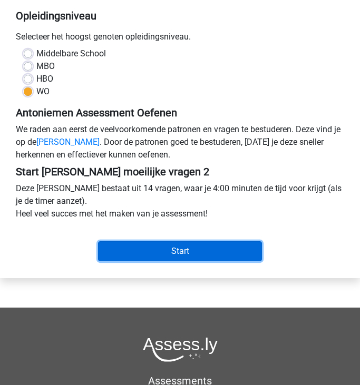
click at [131, 250] on input "Start" at bounding box center [180, 251] width 164 height 20
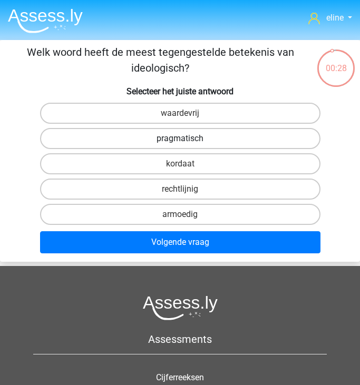
click at [204, 131] on label "pragmatisch" at bounding box center [180, 138] width 280 height 21
click at [187, 139] on input "pragmatisch" at bounding box center [183, 142] width 7 height 7
radio input "true"
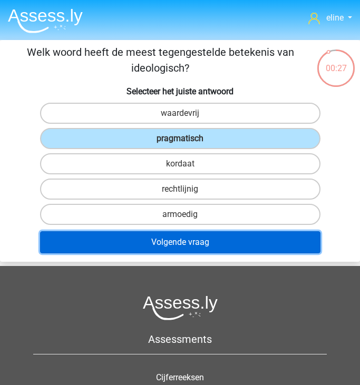
click at [196, 243] on button "Volgende vraag" at bounding box center [180, 242] width 280 height 22
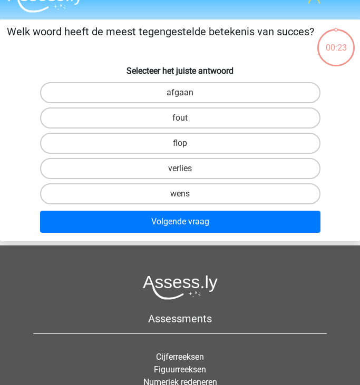
scroll to position [18, 0]
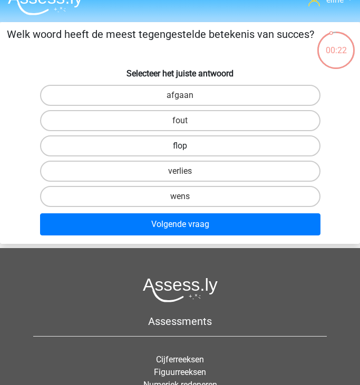
click at [165, 147] on label "flop" at bounding box center [180, 145] width 280 height 21
click at [180, 147] on input "flop" at bounding box center [183, 149] width 7 height 7
radio input "true"
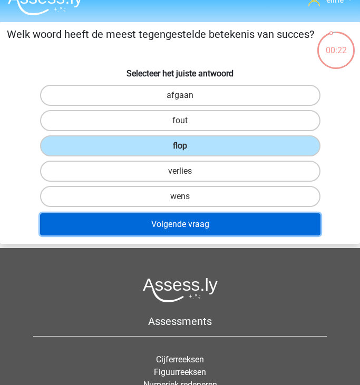
click at [169, 223] on button "Volgende vraag" at bounding box center [180, 224] width 280 height 22
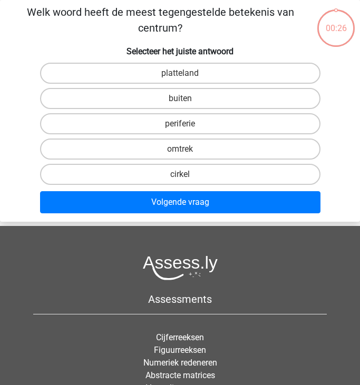
scroll to position [11, 0]
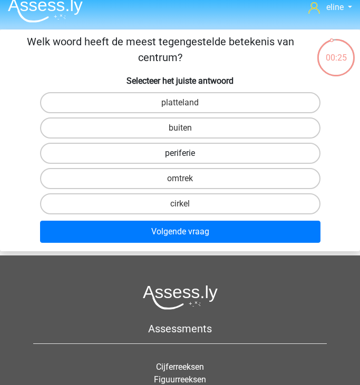
click at [160, 154] on label "periferie" at bounding box center [180, 153] width 280 height 21
click at [180, 154] on input "periferie" at bounding box center [183, 156] width 7 height 7
radio input "true"
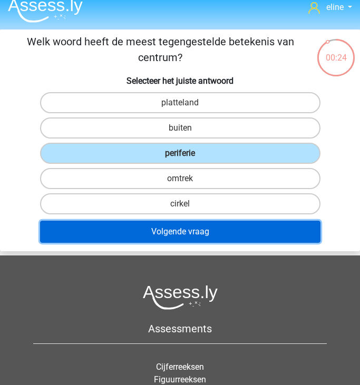
click at [171, 237] on button "Volgende vraag" at bounding box center [180, 232] width 280 height 22
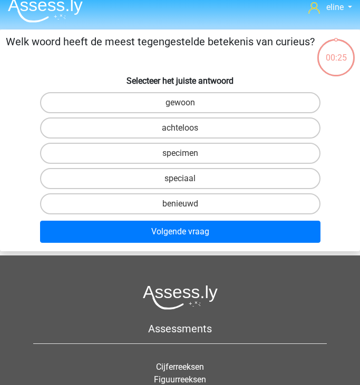
scroll to position [10, 0]
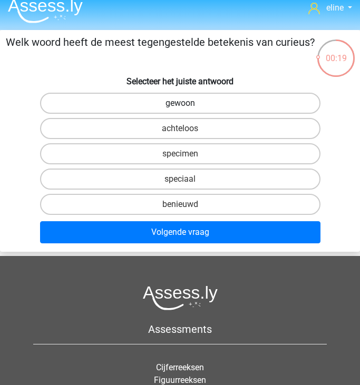
click at [202, 103] on label "gewoon" at bounding box center [180, 103] width 280 height 21
click at [187, 103] on input "gewoon" at bounding box center [183, 106] width 7 height 7
radio input "true"
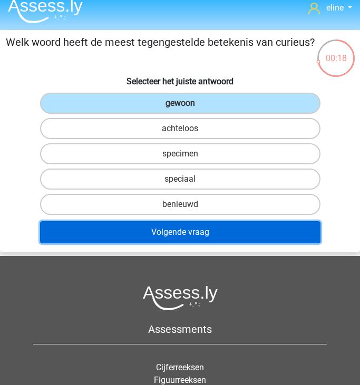
click at [202, 231] on button "Volgende vraag" at bounding box center [180, 232] width 280 height 22
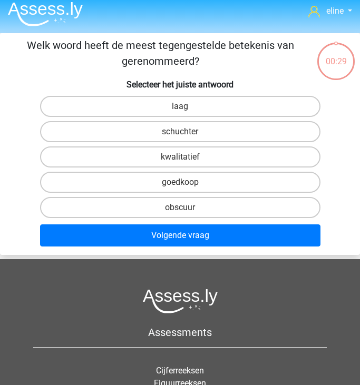
scroll to position [6, 0]
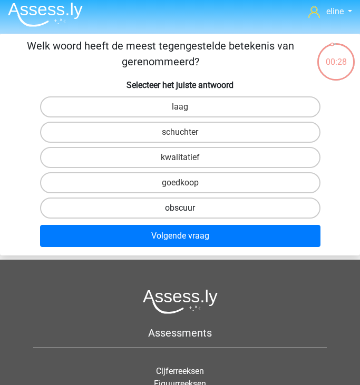
click at [205, 203] on label "obscuur" at bounding box center [180, 208] width 280 height 21
click at [187, 208] on input "obscuur" at bounding box center [183, 211] width 7 height 7
radio input "true"
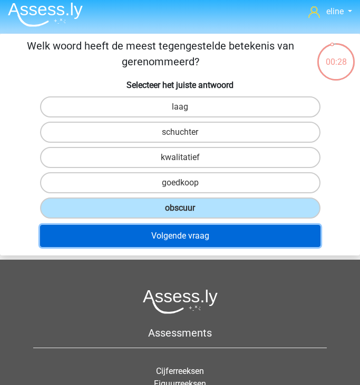
click at [205, 233] on button "Volgende vraag" at bounding box center [180, 236] width 280 height 22
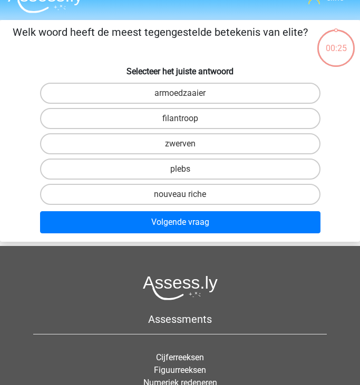
scroll to position [13, 0]
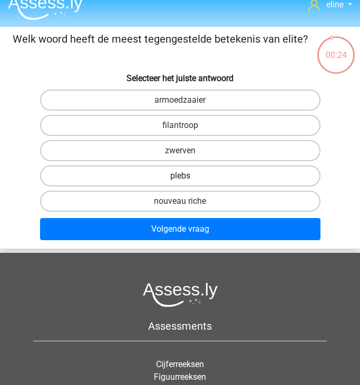
click at [191, 170] on label "plebs" at bounding box center [180, 175] width 280 height 21
click at [187, 176] on input "plebs" at bounding box center [183, 179] width 7 height 7
radio input "true"
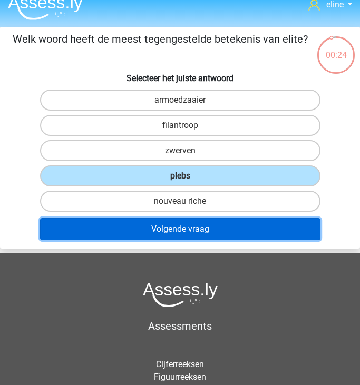
click at [201, 223] on button "Volgende vraag" at bounding box center [180, 229] width 280 height 22
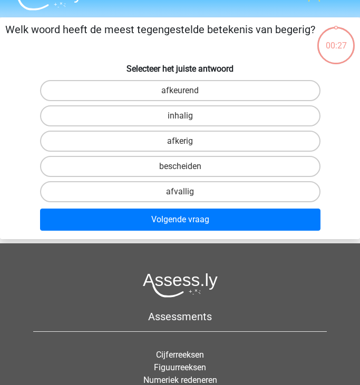
scroll to position [15, 0]
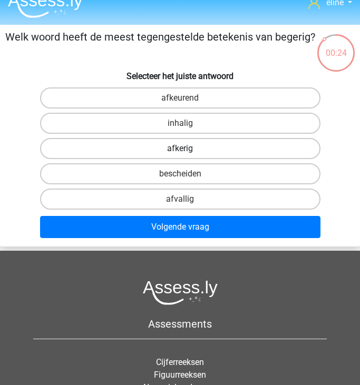
click at [188, 146] on label "afkerig" at bounding box center [180, 148] width 280 height 21
click at [187, 149] on input "afkerig" at bounding box center [183, 152] width 7 height 7
radio input "true"
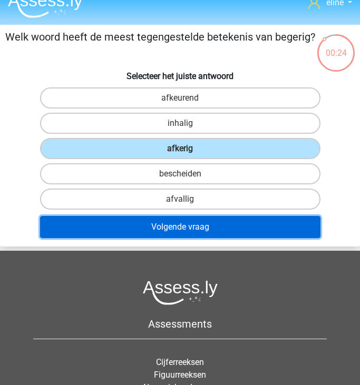
click at [191, 230] on button "Volgende vraag" at bounding box center [180, 227] width 280 height 22
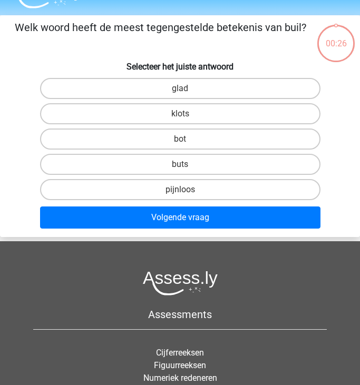
scroll to position [16, 0]
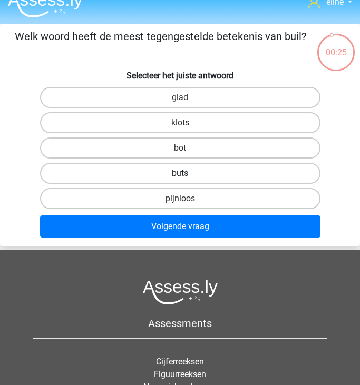
click at [168, 169] on label "buts" at bounding box center [180, 173] width 280 height 21
click at [180, 173] on input "buts" at bounding box center [183, 176] width 7 height 7
radio input "true"
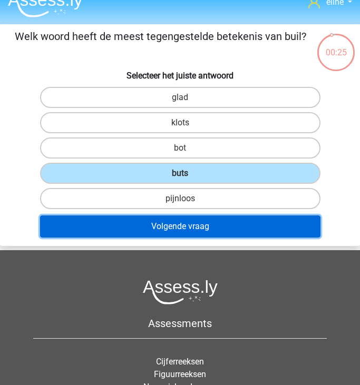
click at [172, 222] on button "Volgende vraag" at bounding box center [180, 226] width 280 height 22
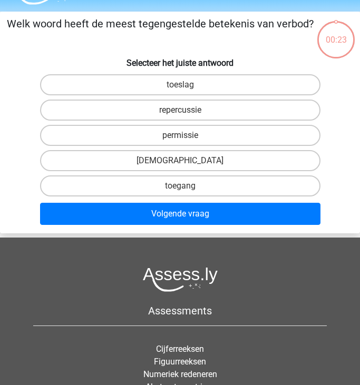
scroll to position [25, 0]
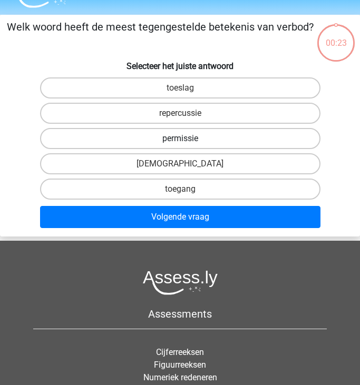
click at [165, 138] on label "permissie" at bounding box center [180, 138] width 280 height 21
click at [180, 139] on input "permissie" at bounding box center [183, 142] width 7 height 7
radio input "true"
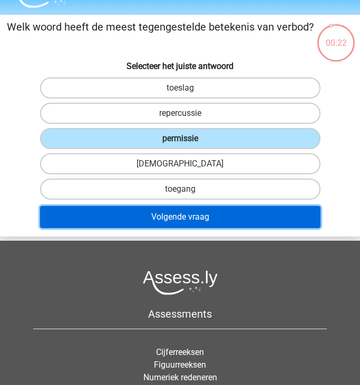
click at [169, 221] on button "Volgende vraag" at bounding box center [180, 217] width 280 height 22
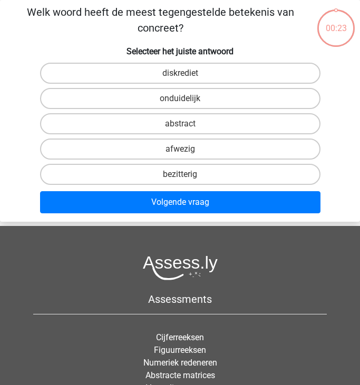
scroll to position [24, 0]
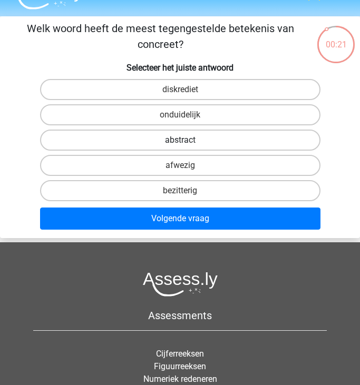
click at [169, 141] on label "abstract" at bounding box center [180, 140] width 280 height 21
click at [180, 141] on input "abstract" at bounding box center [183, 143] width 7 height 7
radio input "true"
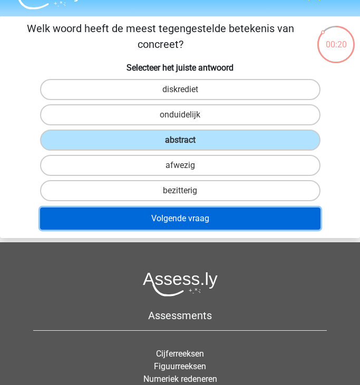
click at [184, 212] on button "Volgende vraag" at bounding box center [180, 219] width 280 height 22
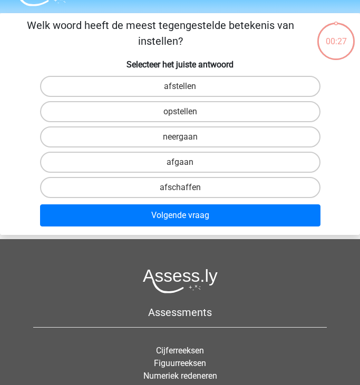
scroll to position [22, 0]
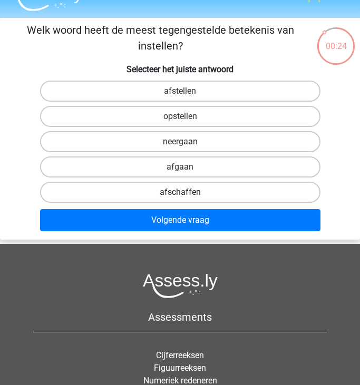
click at [178, 189] on label "afschaffen" at bounding box center [180, 192] width 280 height 21
click at [180, 192] on input "afschaffen" at bounding box center [183, 195] width 7 height 7
radio input "true"
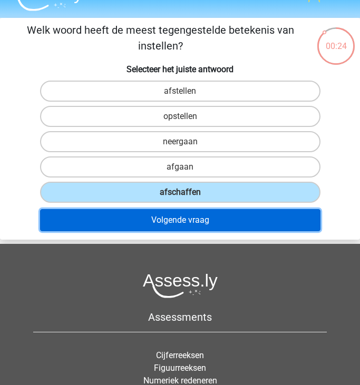
click at [180, 212] on button "Volgende vraag" at bounding box center [180, 220] width 280 height 22
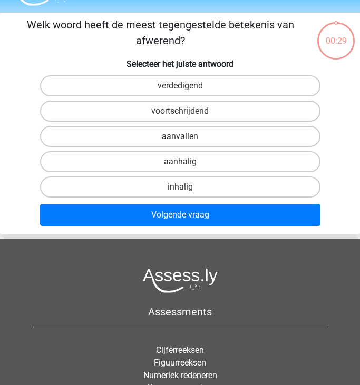
scroll to position [28, 0]
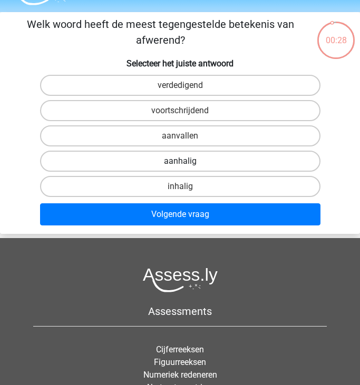
click at [171, 161] on label "aanhalig" at bounding box center [180, 161] width 280 height 21
click at [180, 161] on input "aanhalig" at bounding box center [183, 164] width 7 height 7
radio input "true"
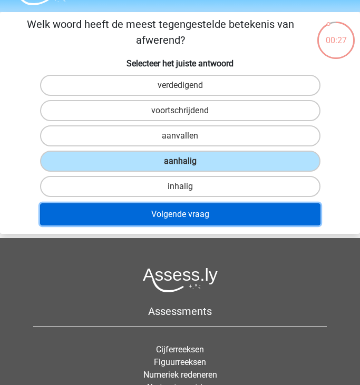
click at [178, 211] on button "Volgende vraag" at bounding box center [180, 214] width 280 height 22
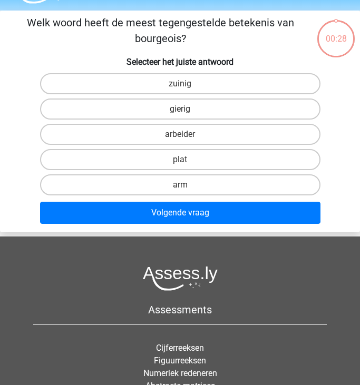
scroll to position [28, 0]
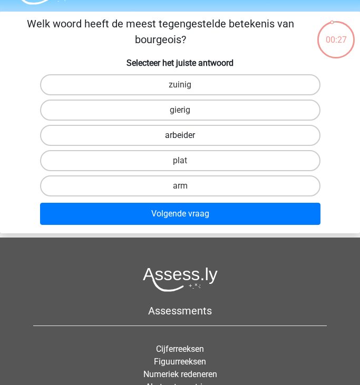
click at [158, 135] on label "arbeider" at bounding box center [180, 135] width 280 height 21
click at [180, 135] on input "arbeider" at bounding box center [183, 138] width 7 height 7
radio input "true"
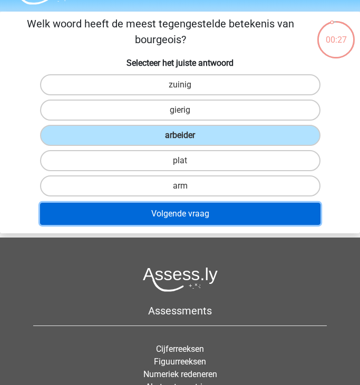
click at [167, 207] on button "Volgende vraag" at bounding box center [180, 214] width 280 height 22
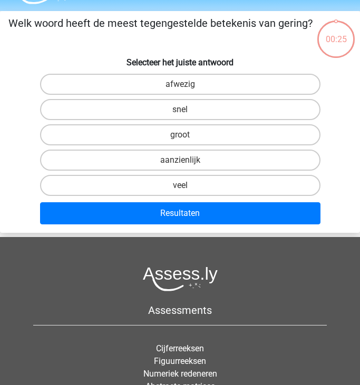
scroll to position [26, 0]
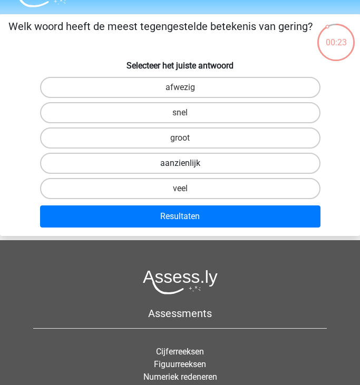
click at [165, 165] on label "aanzienlijk" at bounding box center [180, 163] width 280 height 21
click at [180, 165] on input "aanzienlijk" at bounding box center [183, 166] width 7 height 7
radio input "true"
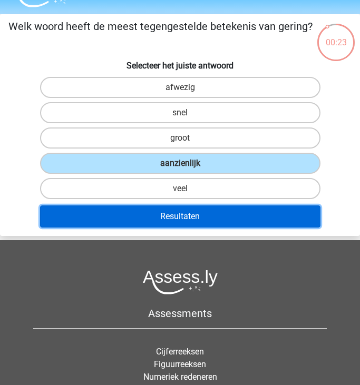
click at [163, 215] on button "Resultaten" at bounding box center [180, 216] width 280 height 22
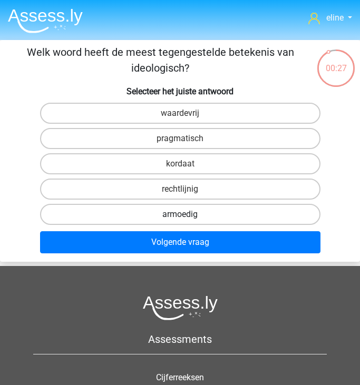
click at [135, 209] on label "armoedig" at bounding box center [180, 214] width 280 height 21
click at [180, 214] on input "armoedig" at bounding box center [183, 217] width 7 height 7
radio input "true"
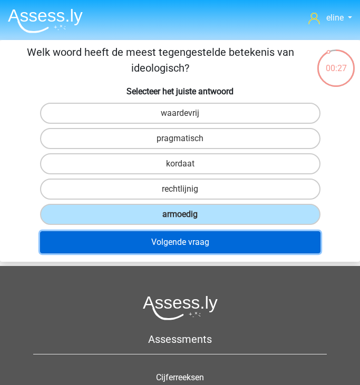
click at [136, 247] on button "Volgende vraag" at bounding box center [180, 242] width 280 height 22
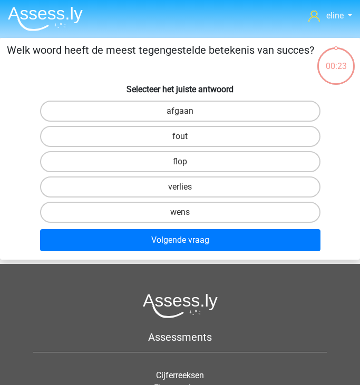
scroll to position [40, 0]
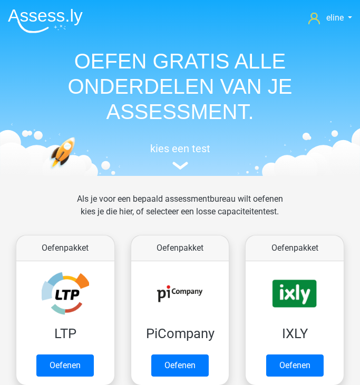
scroll to position [647, 0]
